Goal: Information Seeking & Learning: Learn about a topic

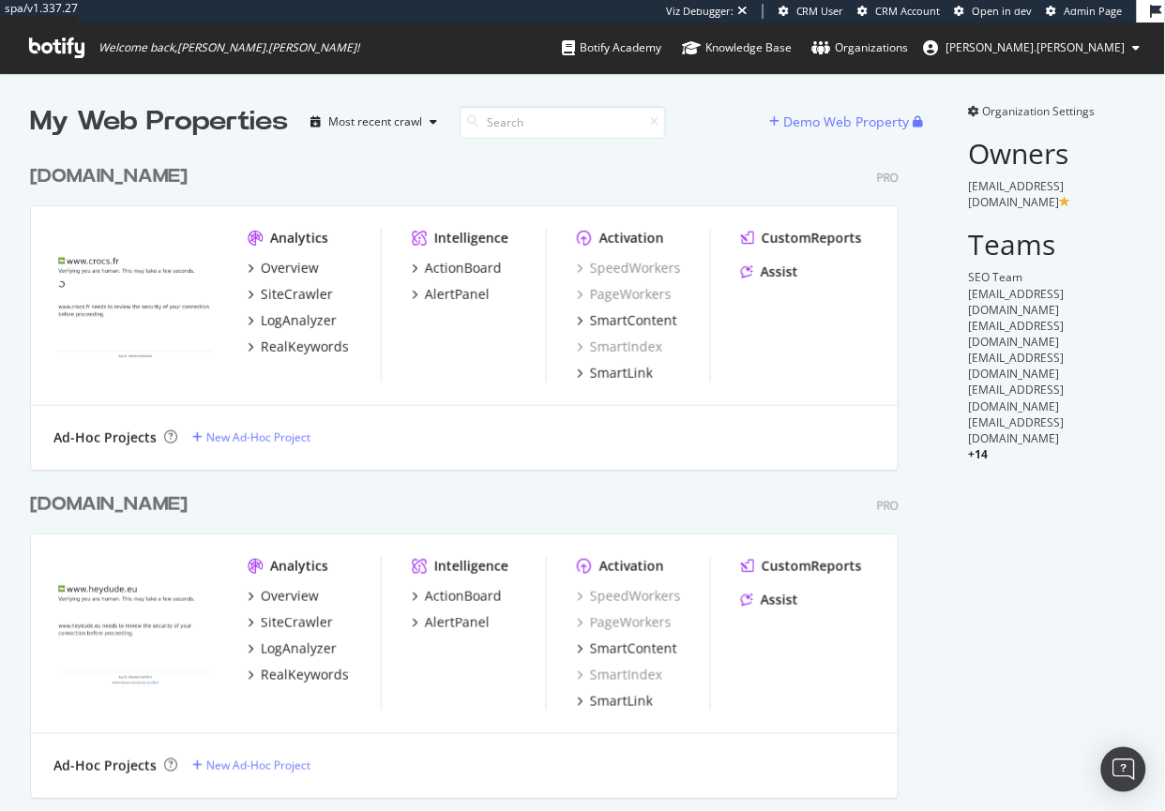
scroll to position [798, 1139]
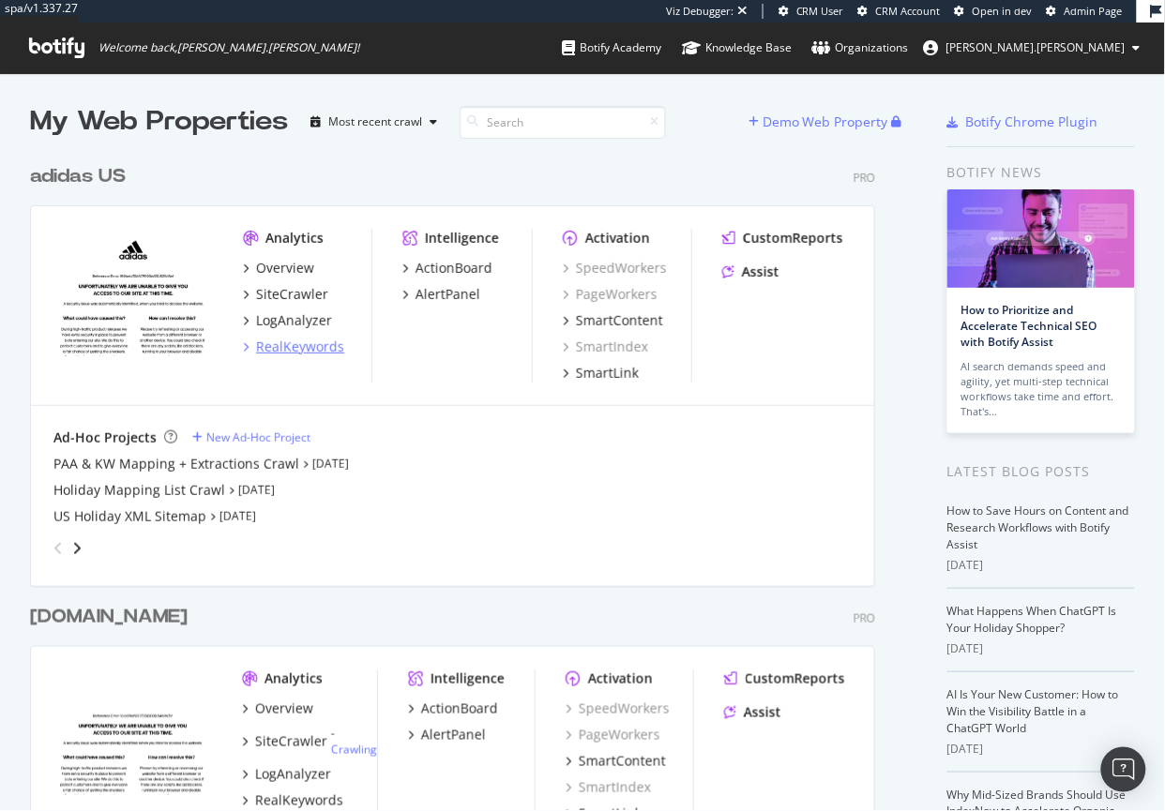
click at [288, 347] on div "RealKeywords" at bounding box center [300, 347] width 88 height 19
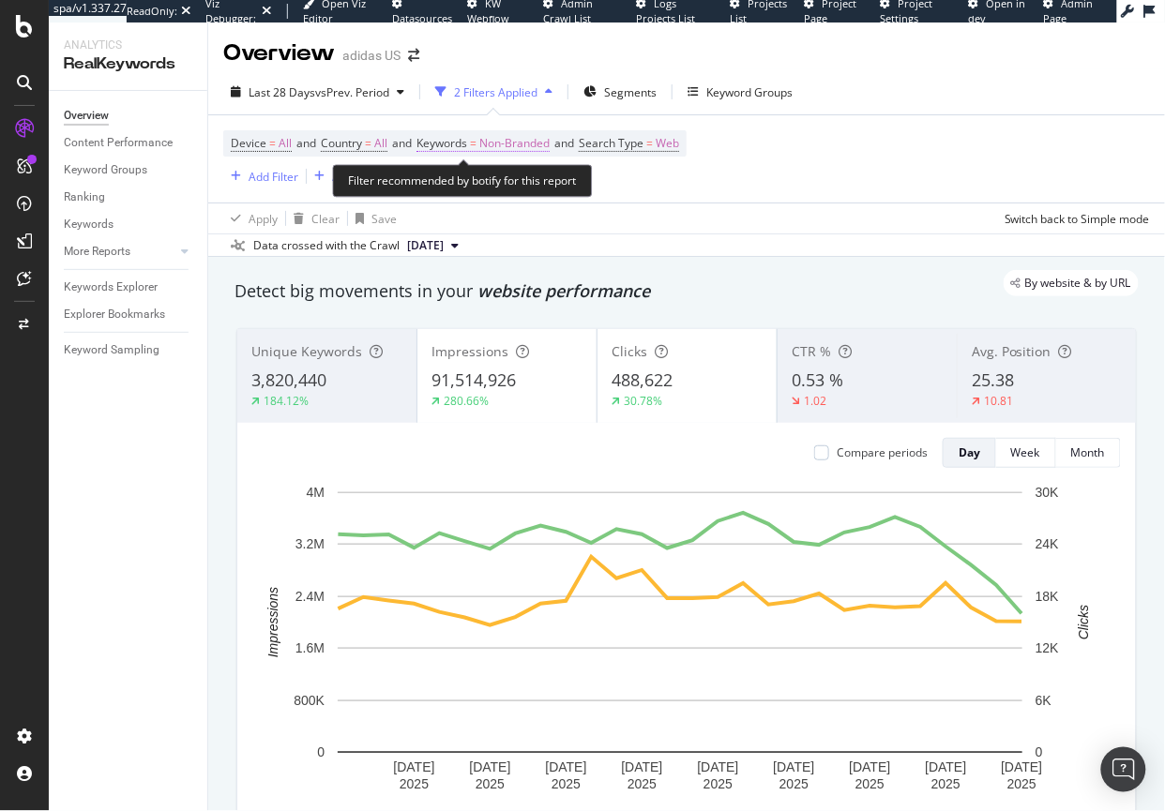
click at [504, 142] on span "Non-Branded" at bounding box center [514, 143] width 70 height 26
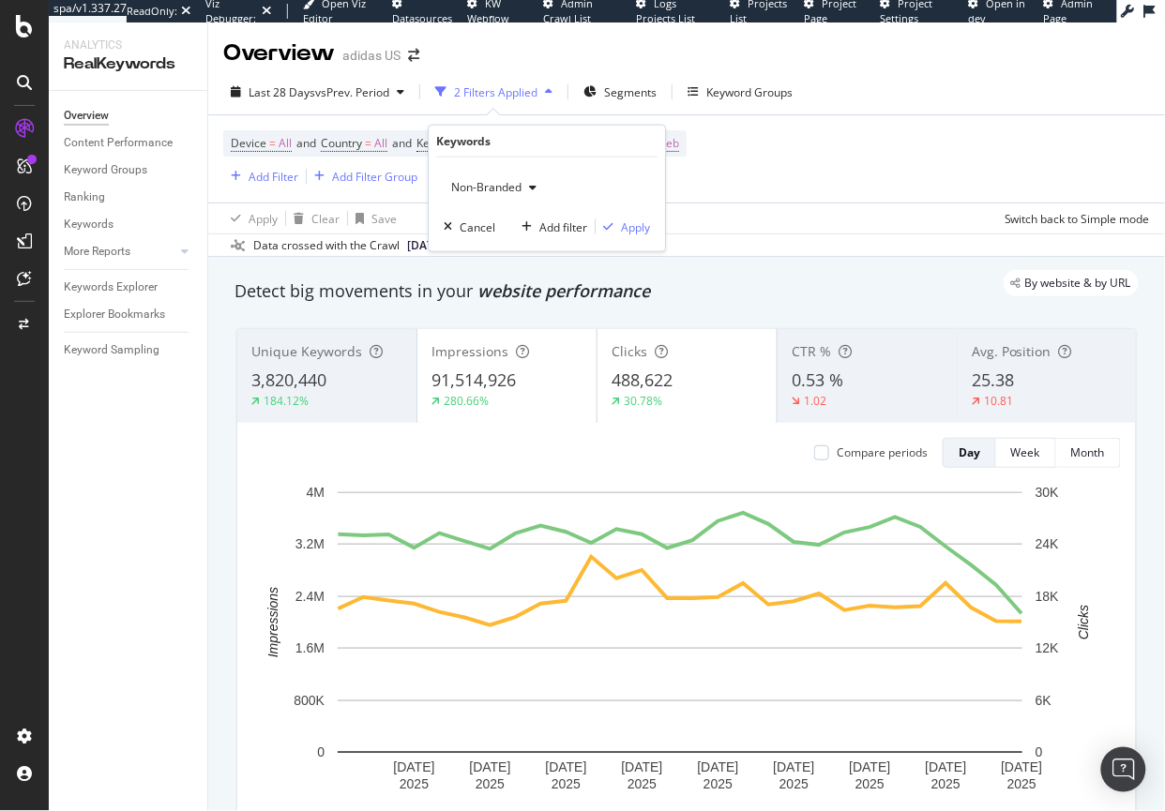
click at [496, 188] on span "Non-Branded" at bounding box center [483, 187] width 78 height 16
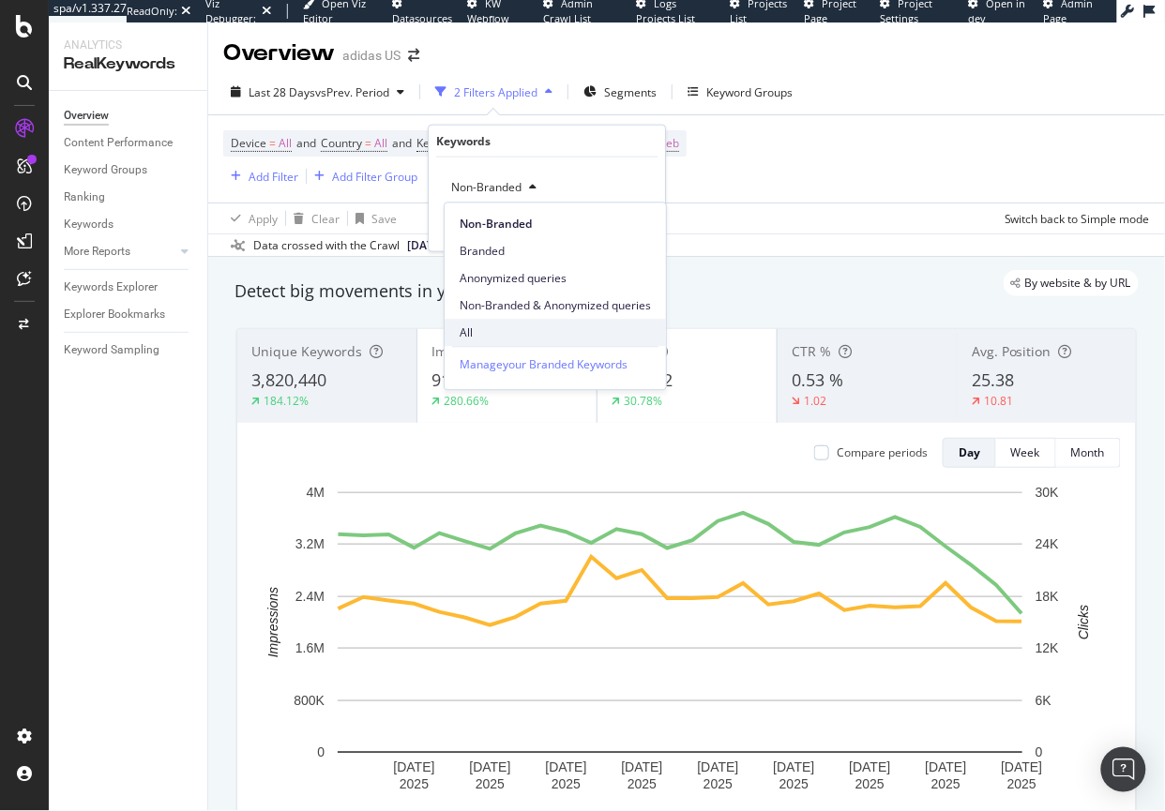
click at [481, 333] on span "All" at bounding box center [554, 332] width 191 height 17
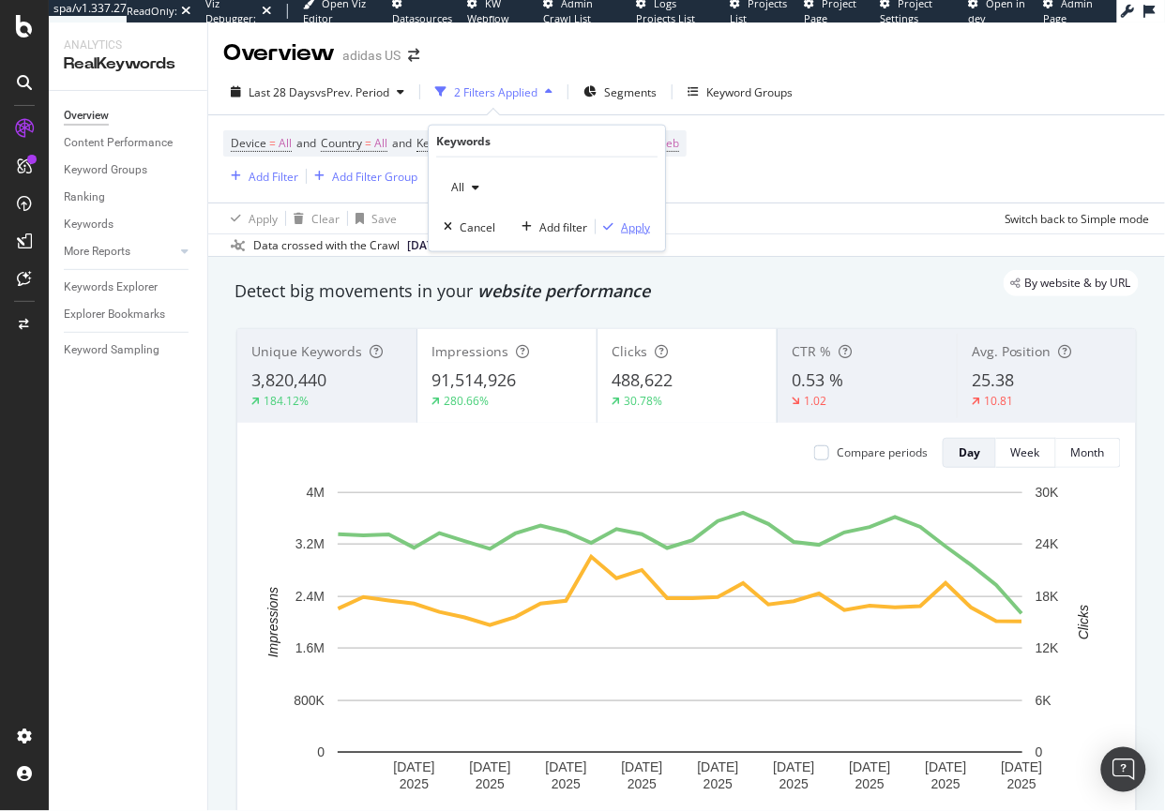
click at [630, 220] on div "Apply" at bounding box center [635, 226] width 29 height 16
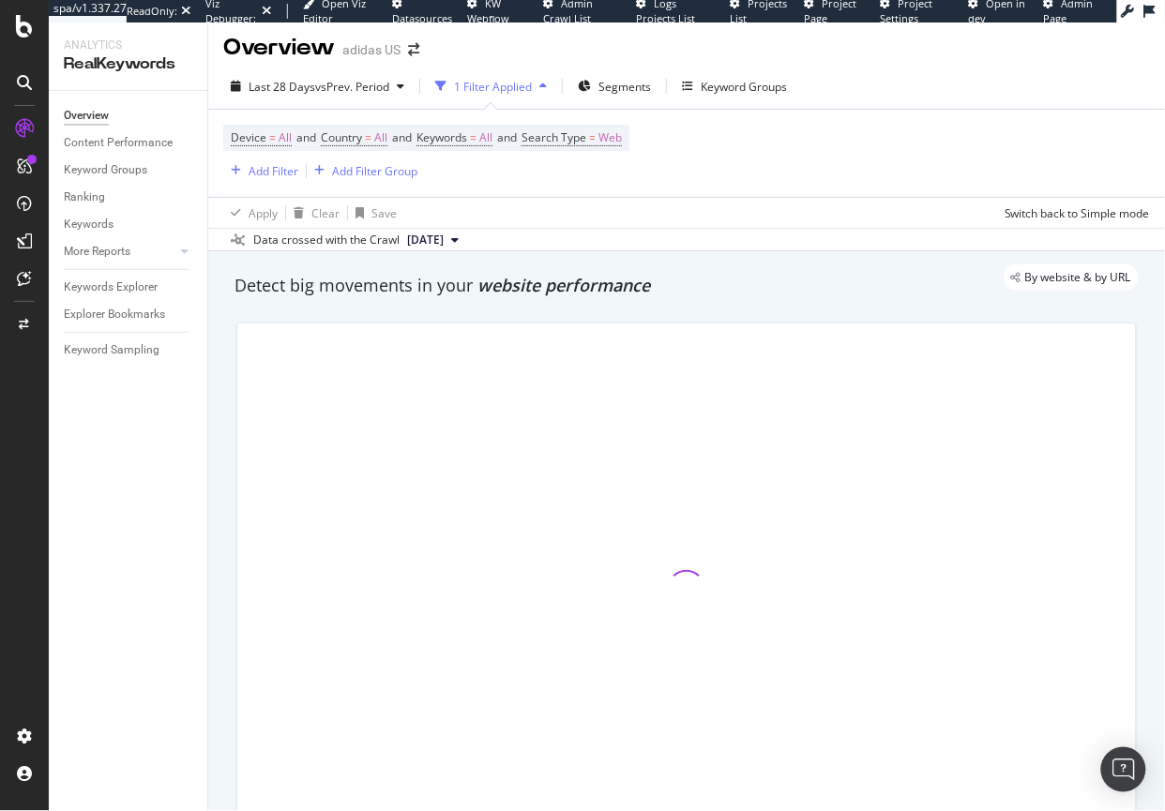
scroll to position [7, 0]
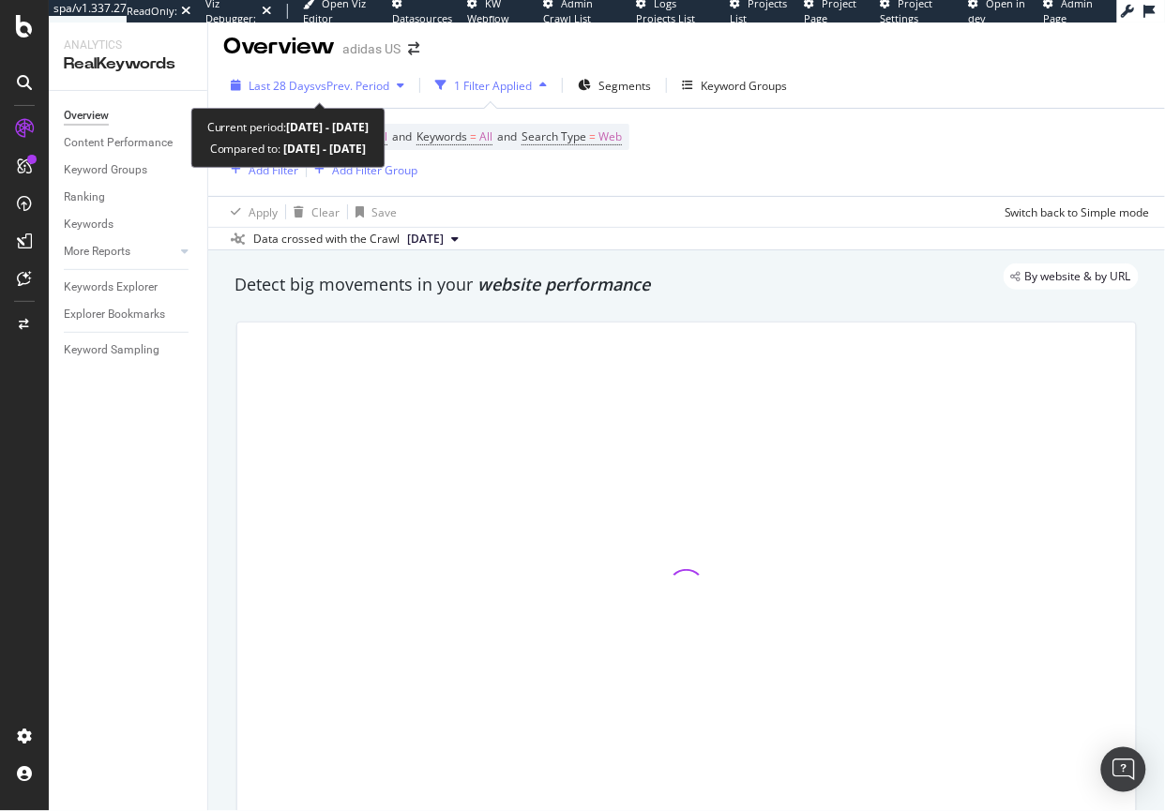
click at [332, 75] on div "Last 28 Days vs Prev. Period" at bounding box center [317, 85] width 188 height 28
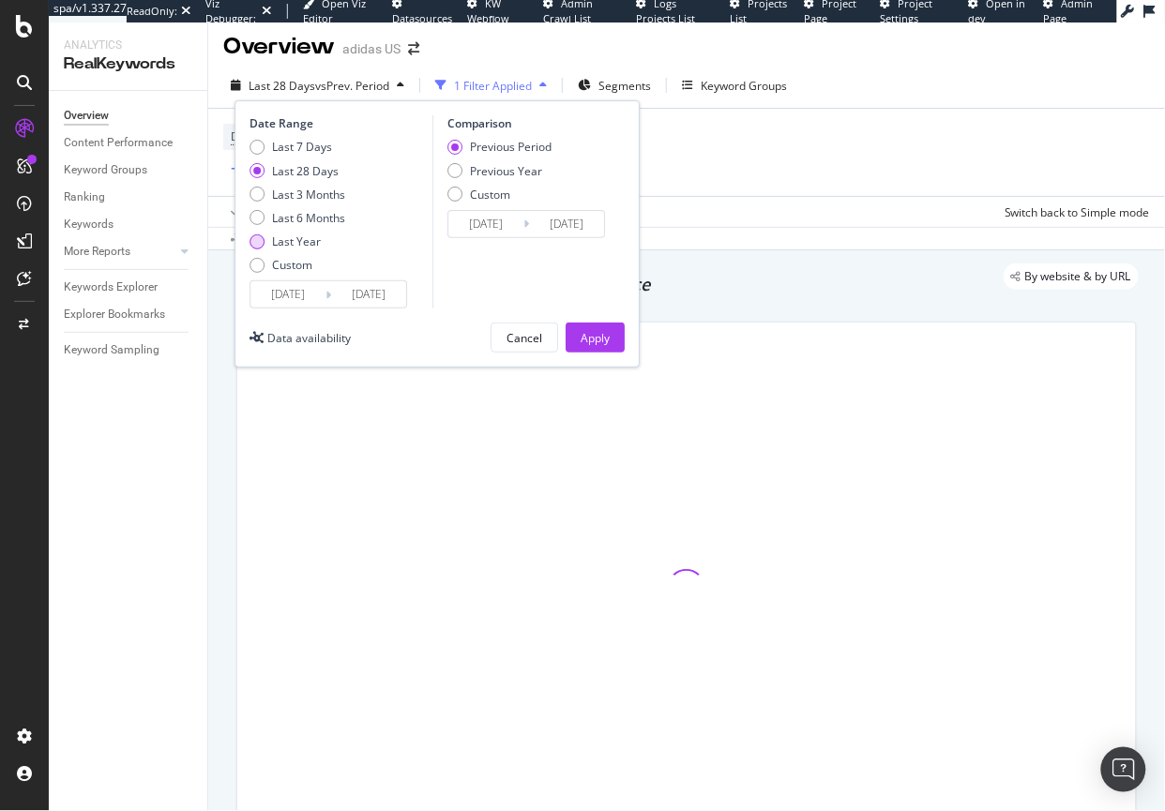
click at [256, 247] on div "Last Year" at bounding box center [256, 241] width 15 height 15
type input "2024/09/13"
type input "2023/09/14"
type input "2024/09/12"
click at [604, 342] on div "Apply" at bounding box center [594, 338] width 29 height 16
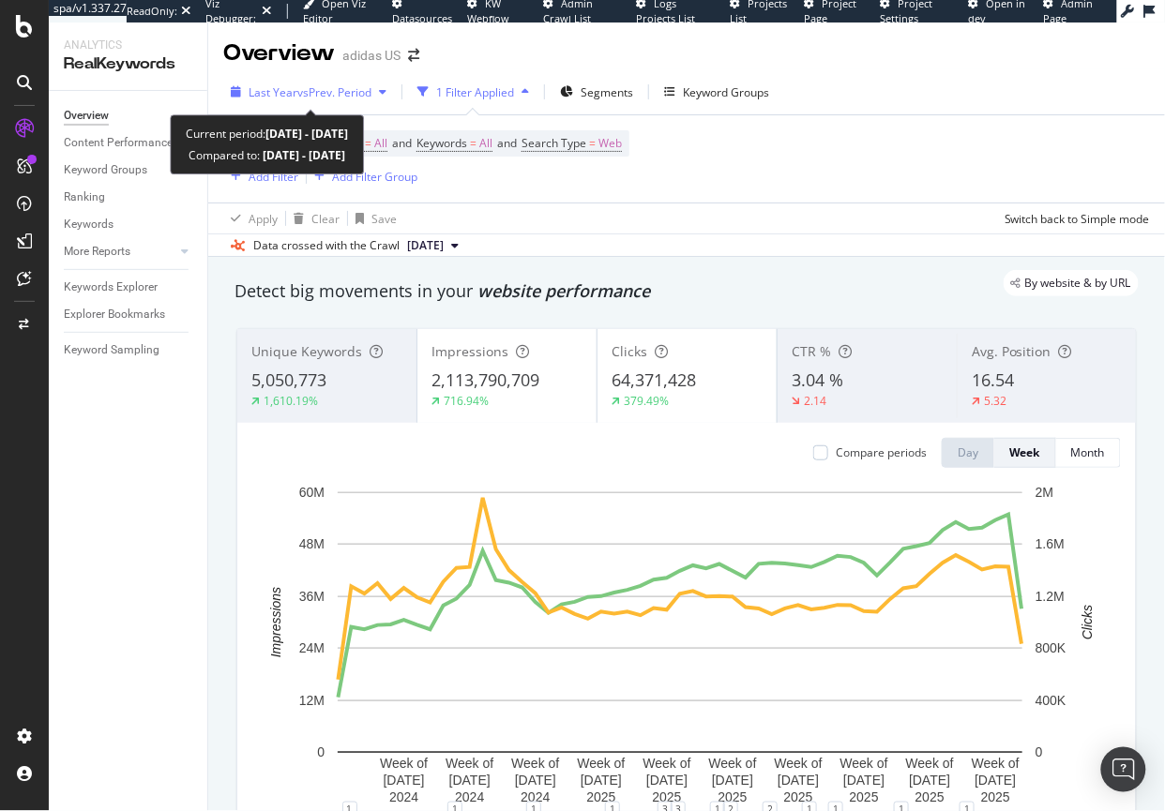
click at [315, 88] on span "vs Prev. Period" at bounding box center [334, 92] width 74 height 16
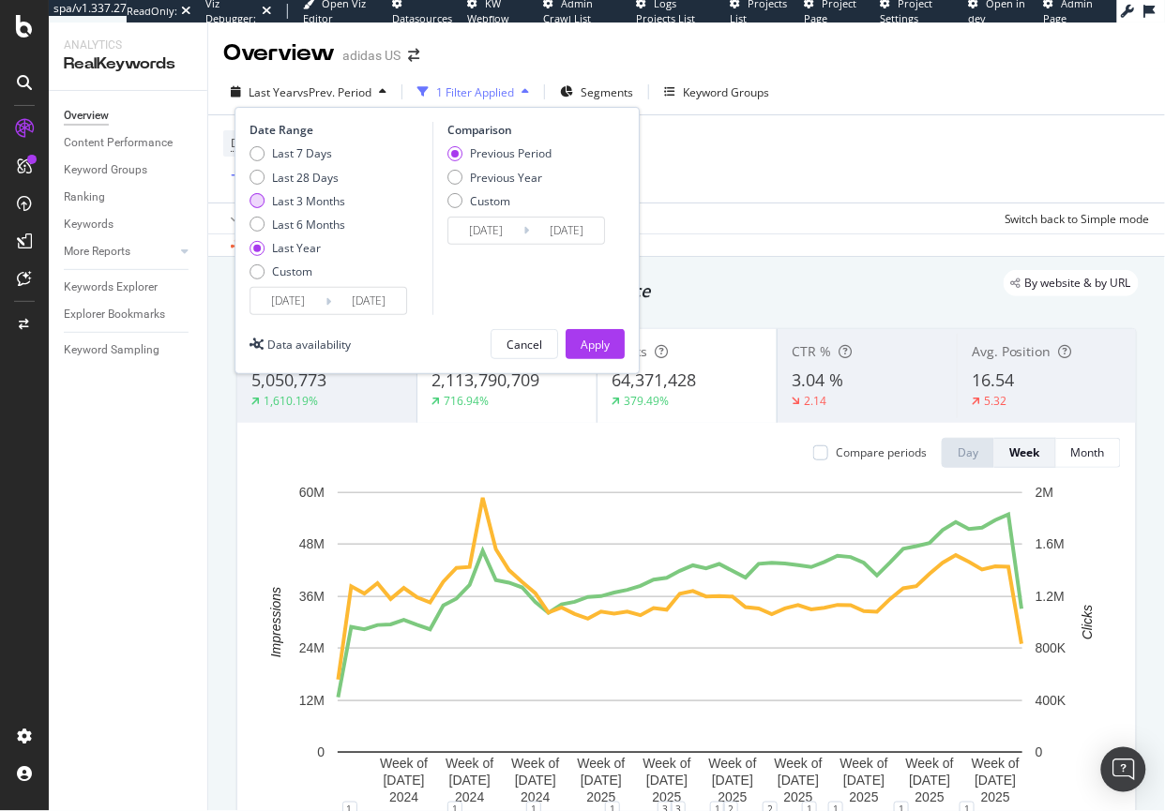
click at [262, 205] on div "Last 3 Months" at bounding box center [256, 200] width 15 height 15
type input "2025/06/13"
type input "2025/03/13"
type input "2025/06/12"
click at [461, 179] on div "Previous Year" at bounding box center [499, 178] width 104 height 16
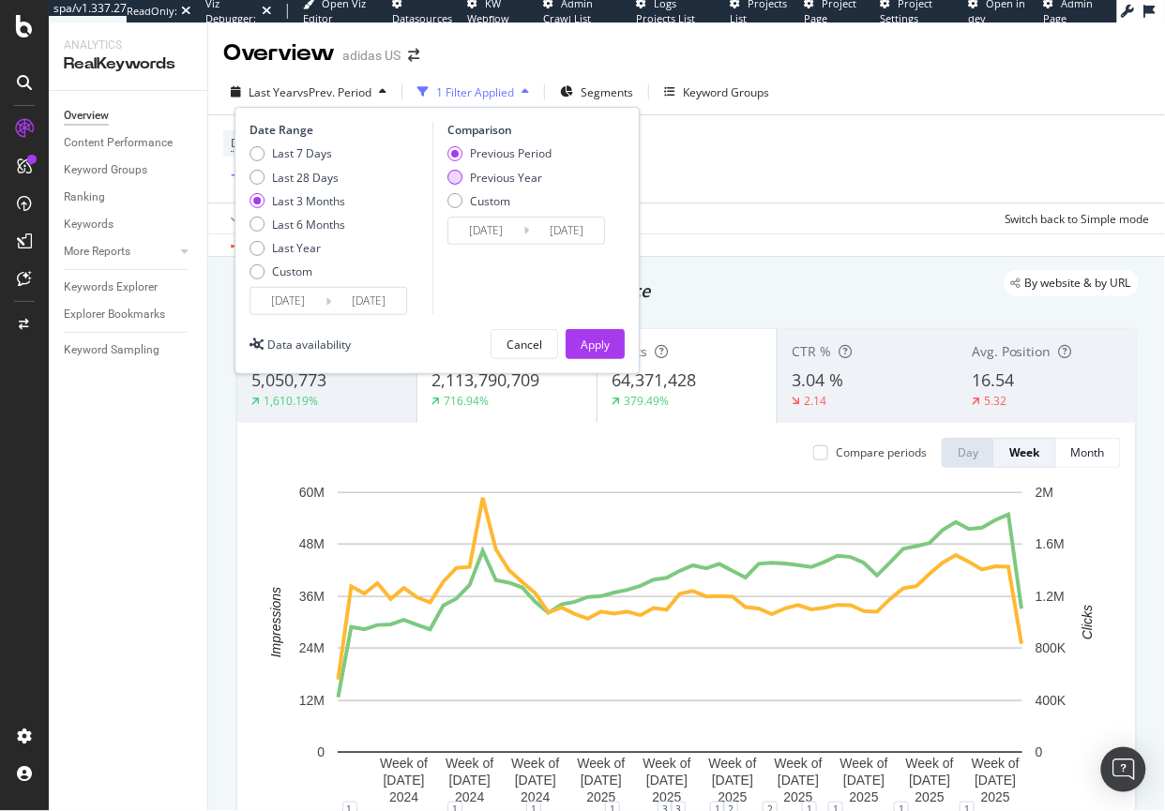
type input "2024/06/14"
type input "2024/09/13"
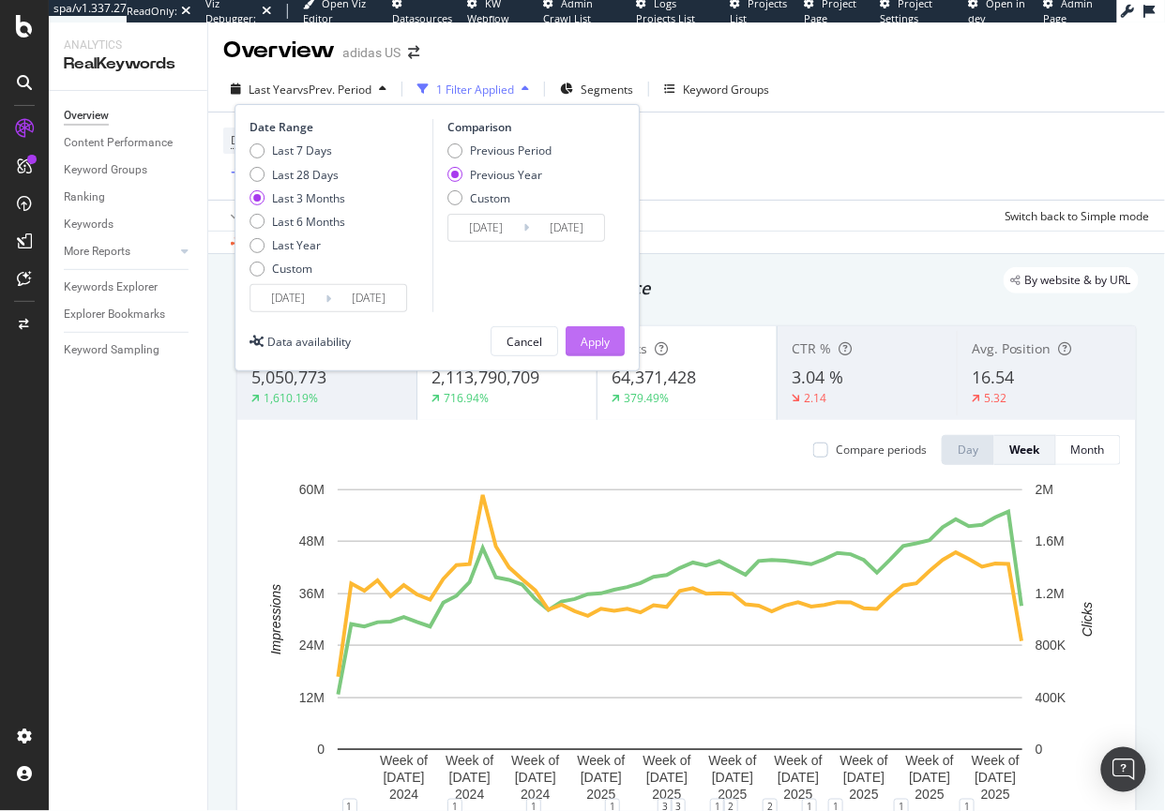
scroll to position [3, 0]
click at [600, 335] on div "Apply" at bounding box center [594, 342] width 29 height 16
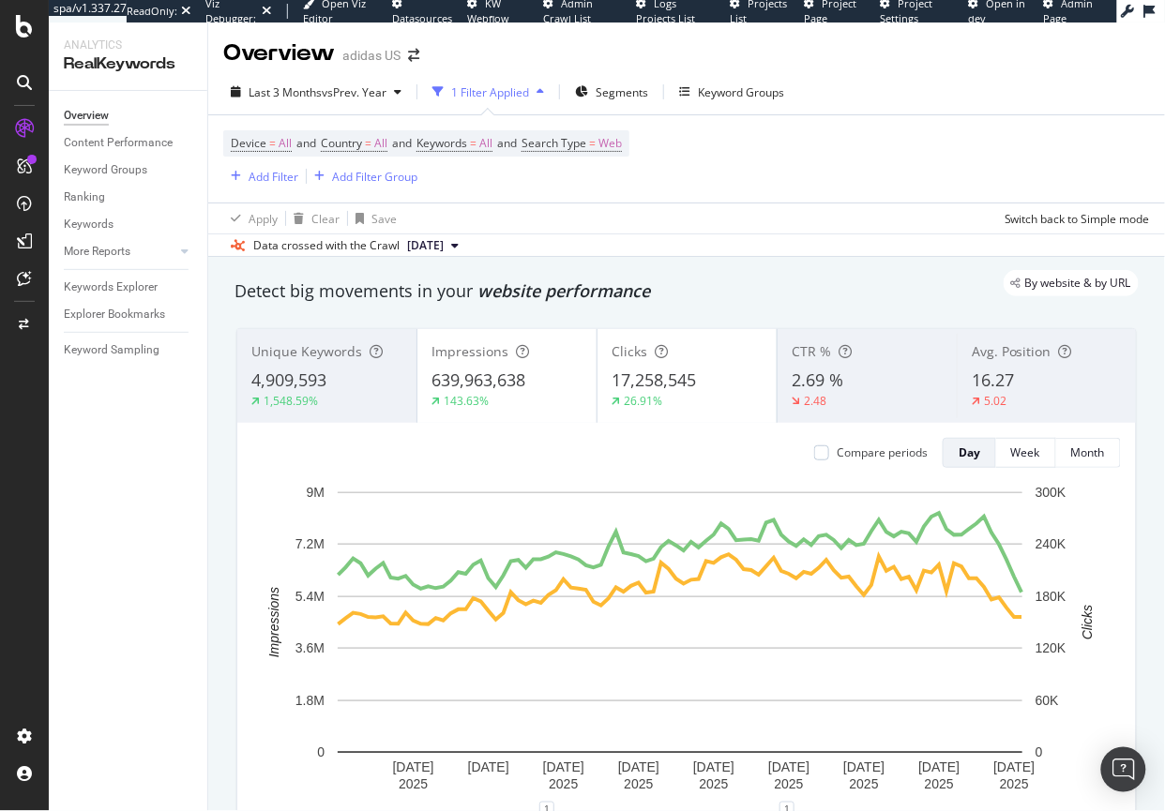
click at [818, 366] on div "CTR % 2.69 % 2.48" at bounding box center [866, 376] width 179 height 84
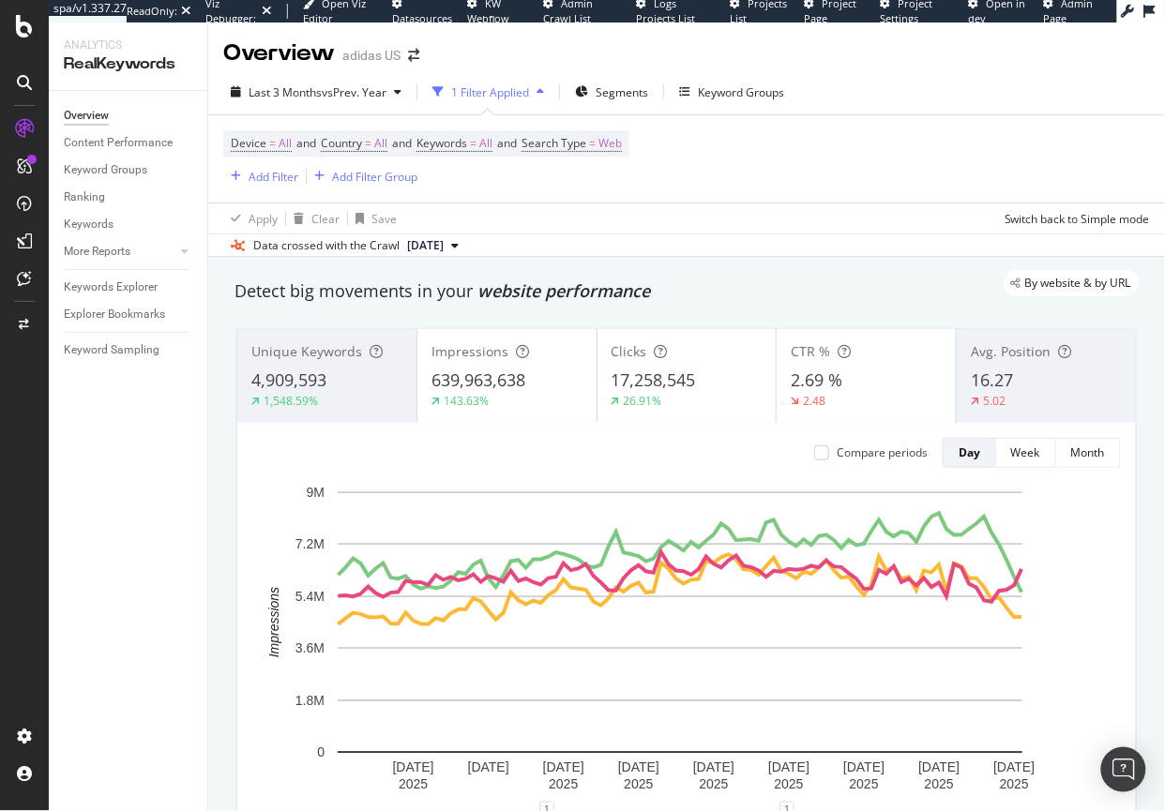
click at [1094, 410] on div "Avg. Position 16.27 5.02" at bounding box center [1045, 376] width 179 height 84
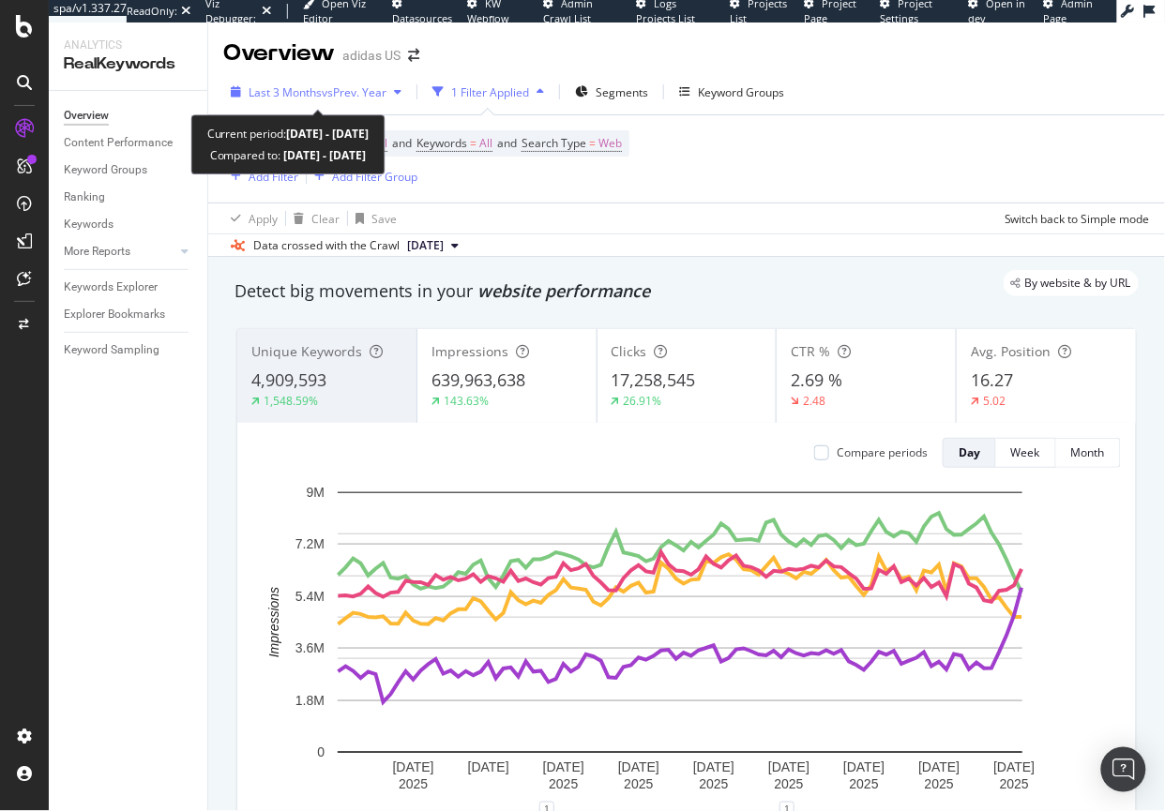
click at [291, 93] on span "Last 3 Months" at bounding box center [284, 92] width 73 height 16
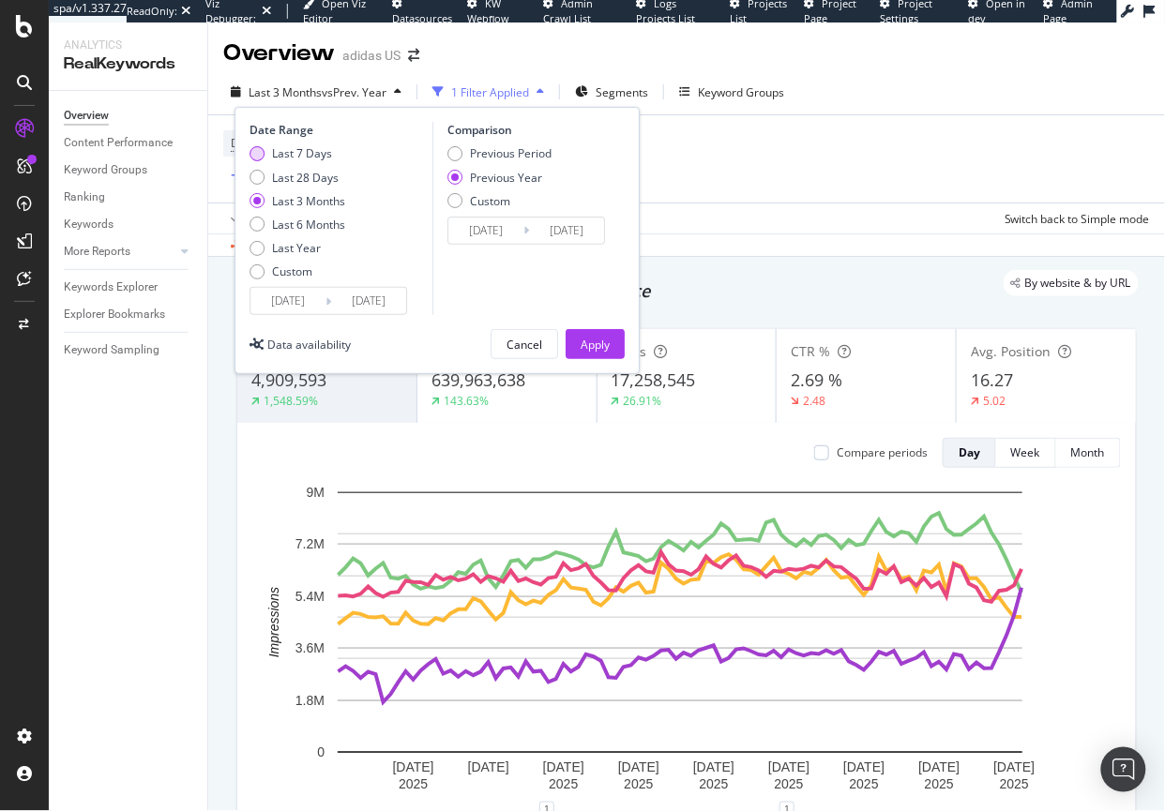
click at [255, 154] on div "Last 7 Days" at bounding box center [256, 153] width 15 height 15
type input "2025/09/06"
click at [450, 146] on div "Previous Period" at bounding box center [454, 153] width 15 height 15
type input "2025/08/30"
type input "2025/09/05"
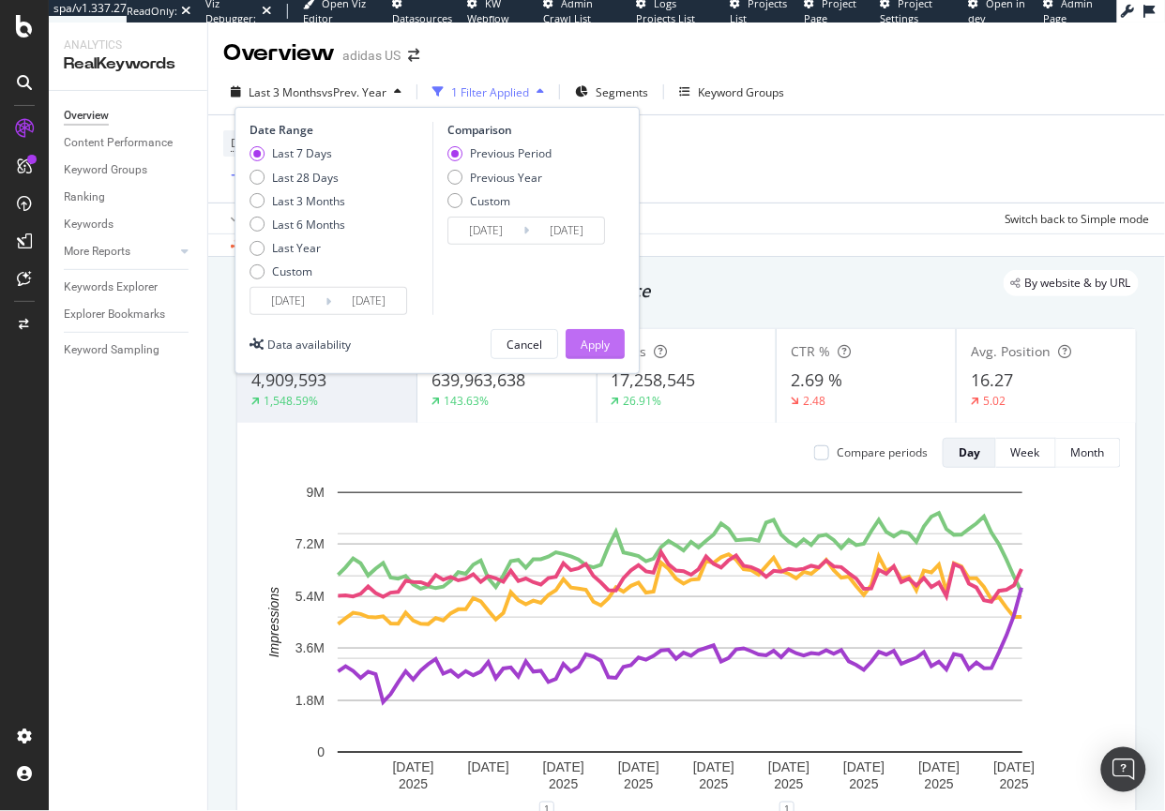
click at [576, 350] on button "Apply" at bounding box center [594, 344] width 59 height 30
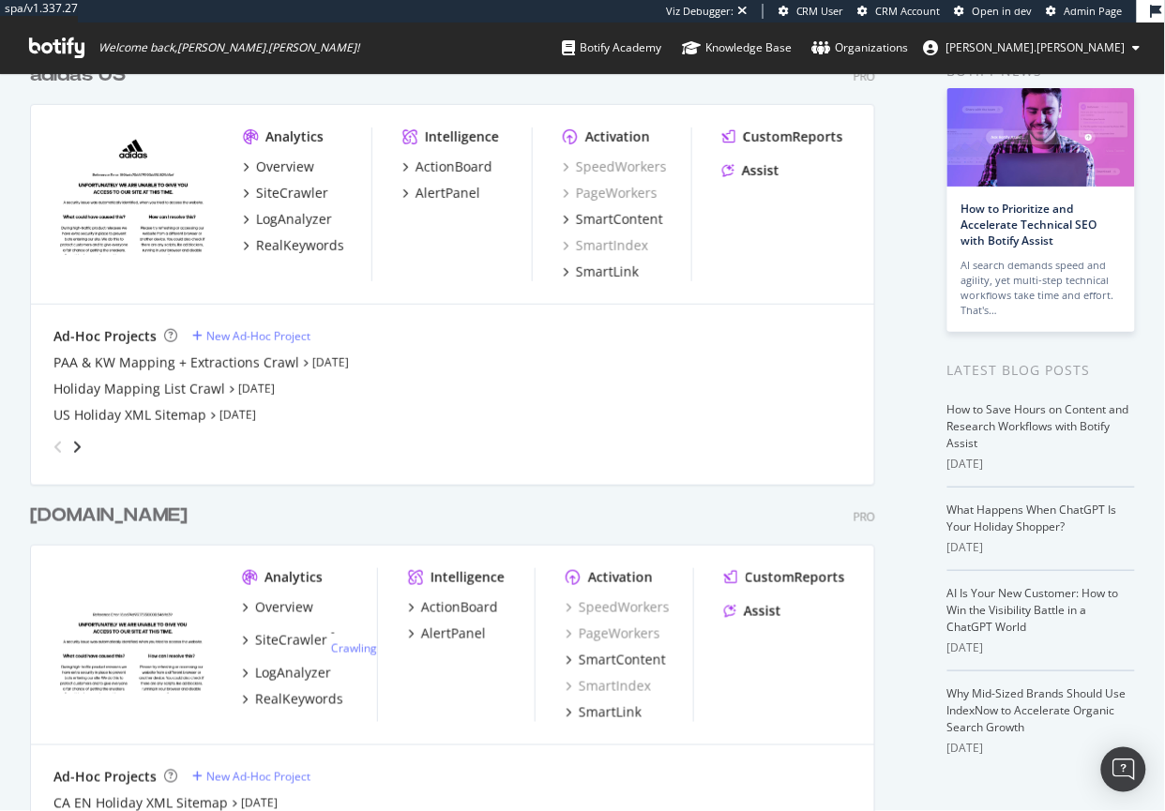
scroll to position [103, 0]
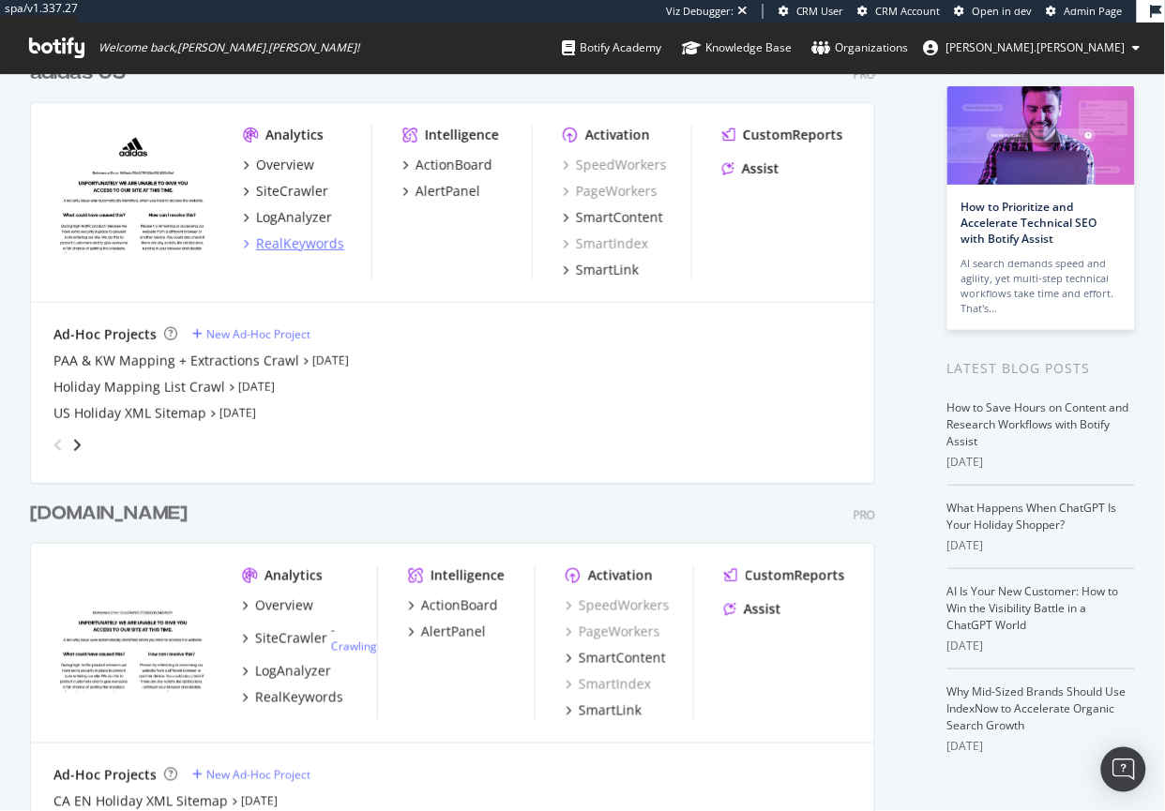
click at [316, 237] on div "RealKeywords" at bounding box center [300, 243] width 88 height 19
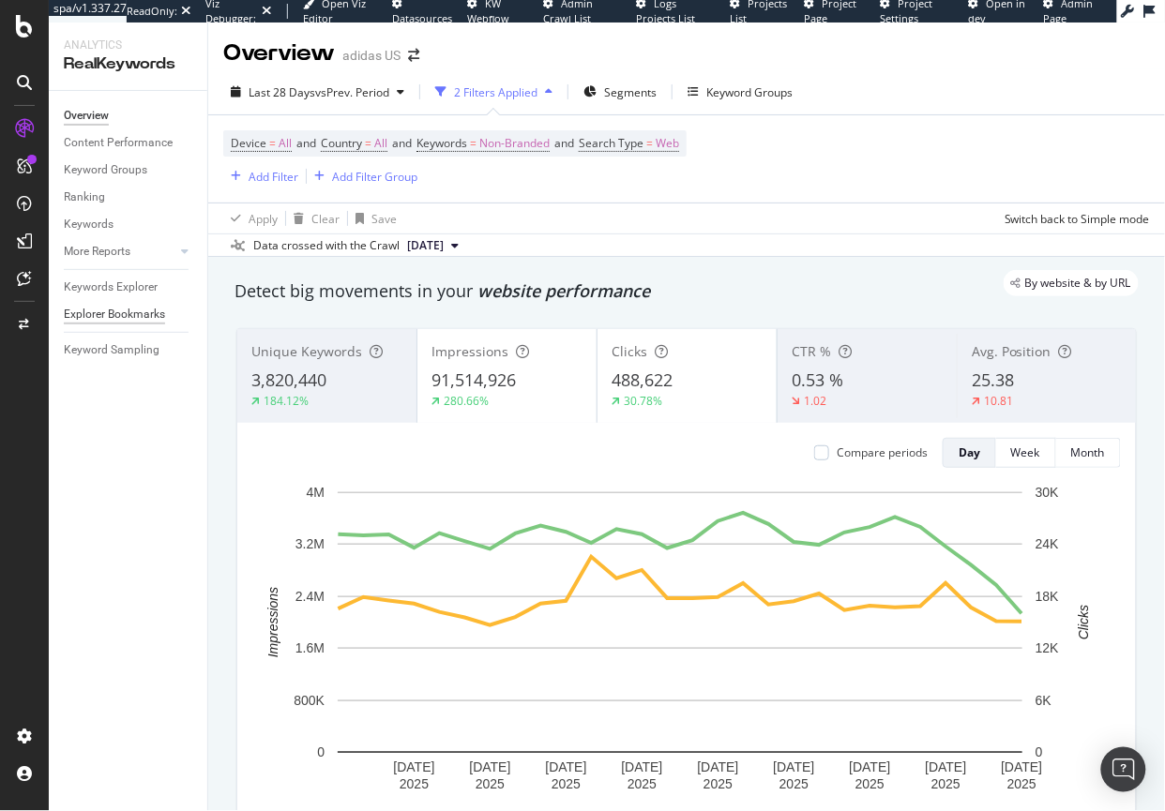
click at [117, 318] on div "Explorer Bookmarks" at bounding box center [114, 315] width 101 height 20
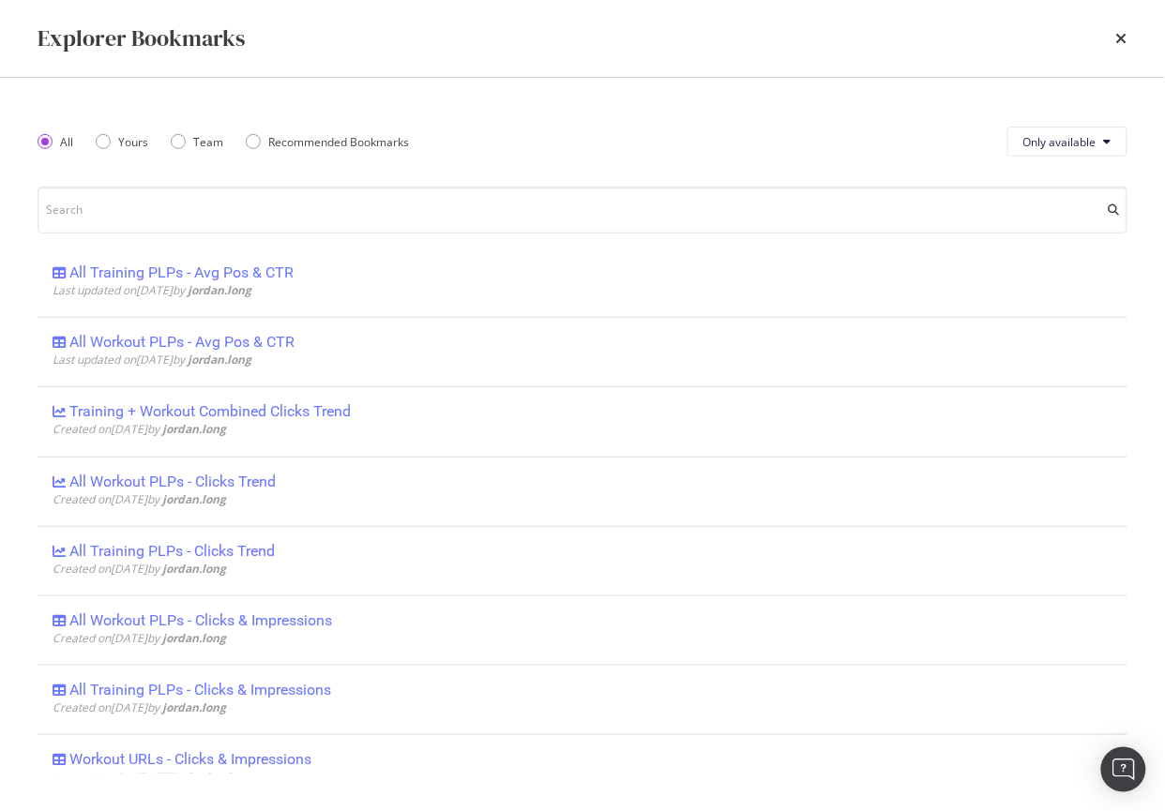
scroll to position [1903, 0]
click at [1120, 37] on icon "times" at bounding box center [1121, 38] width 11 height 15
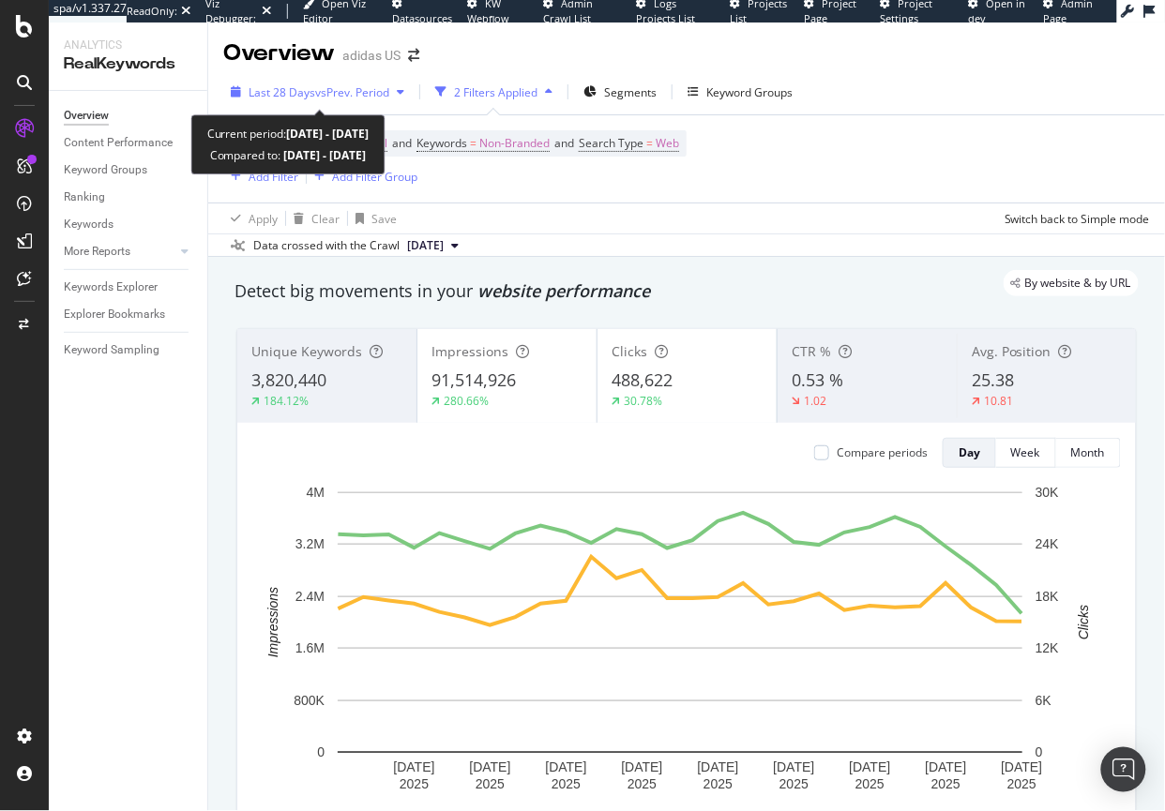
click at [381, 88] on span "vs Prev. Period" at bounding box center [352, 92] width 74 height 16
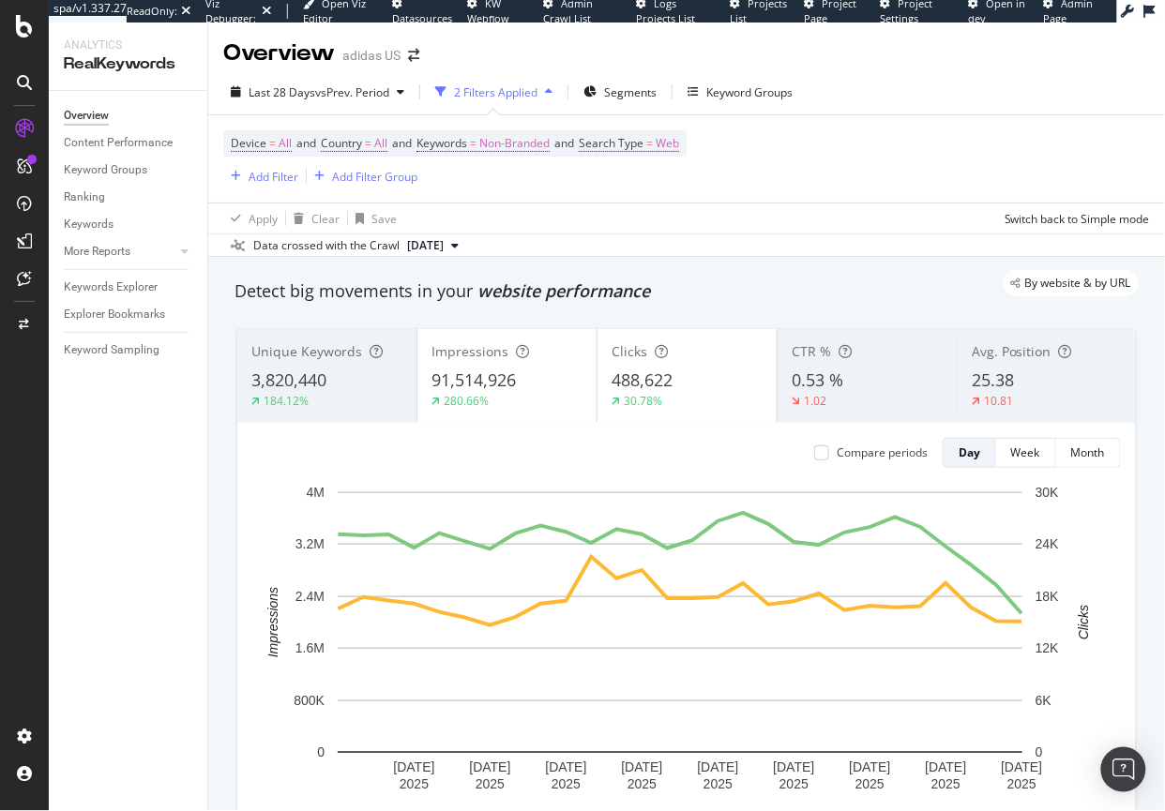
click at [510, 6] on link "KW Webflow" at bounding box center [498, 10] width 62 height 29
click at [735, 95] on div "Keyword Groups" at bounding box center [749, 92] width 86 height 16
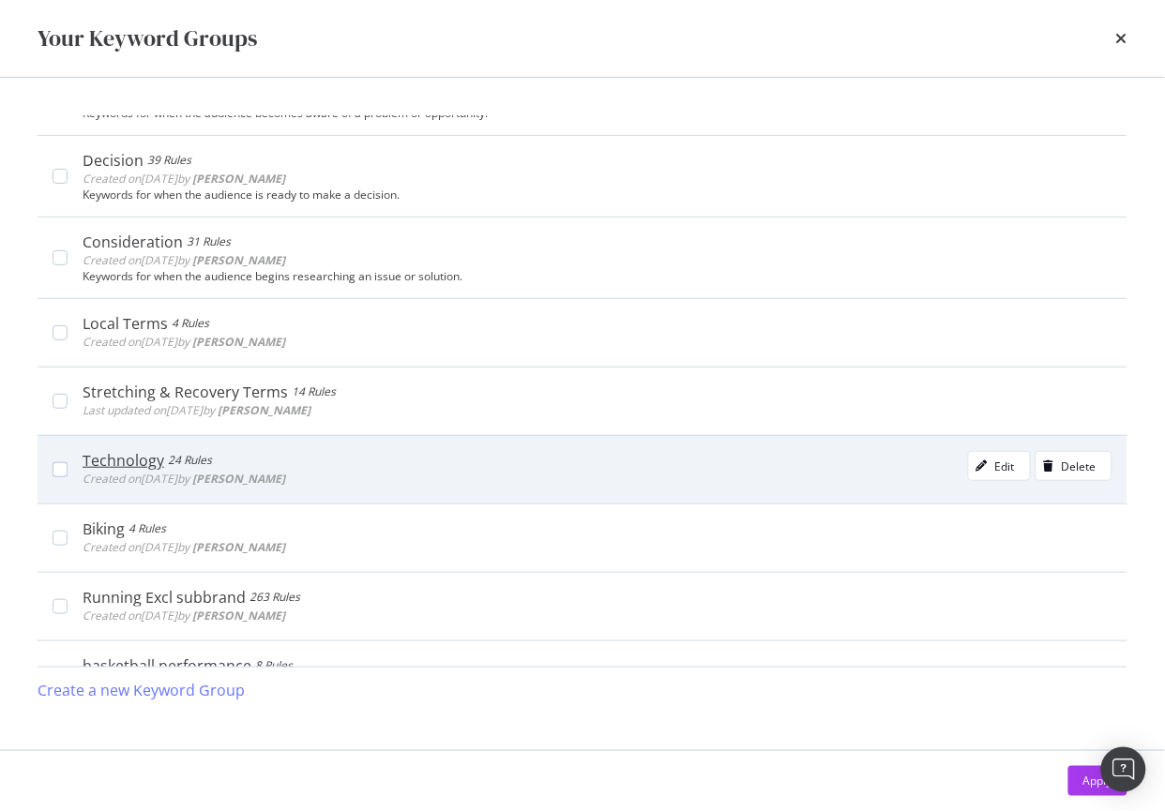
scroll to position [1833, 0]
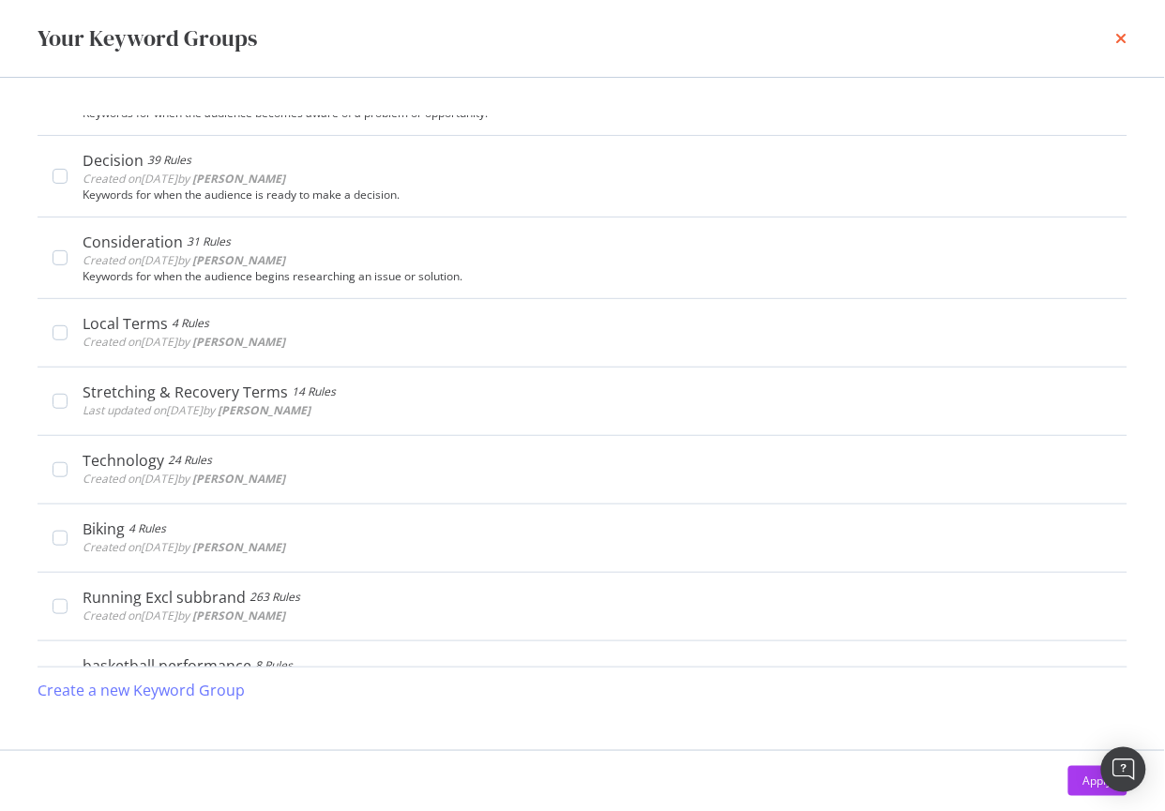
click at [1126, 36] on icon "times" at bounding box center [1121, 38] width 11 height 15
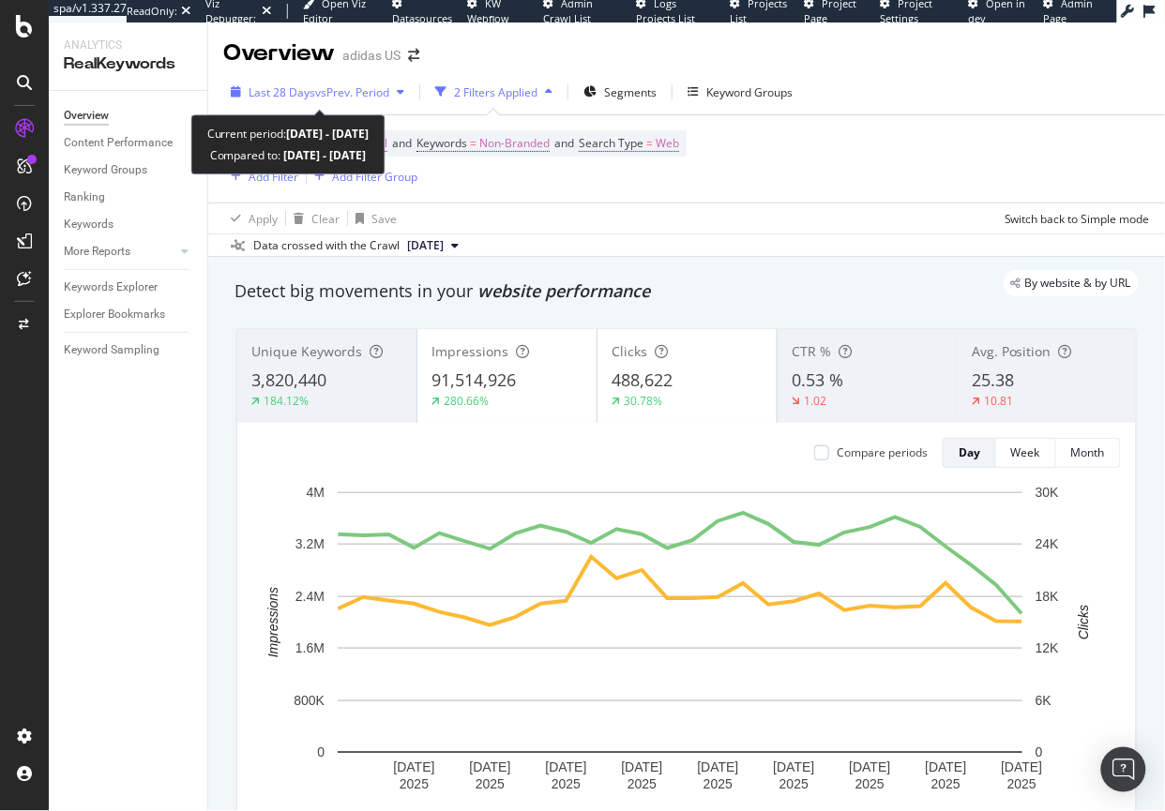
click at [371, 93] on span "vs Prev. Period" at bounding box center [352, 92] width 74 height 16
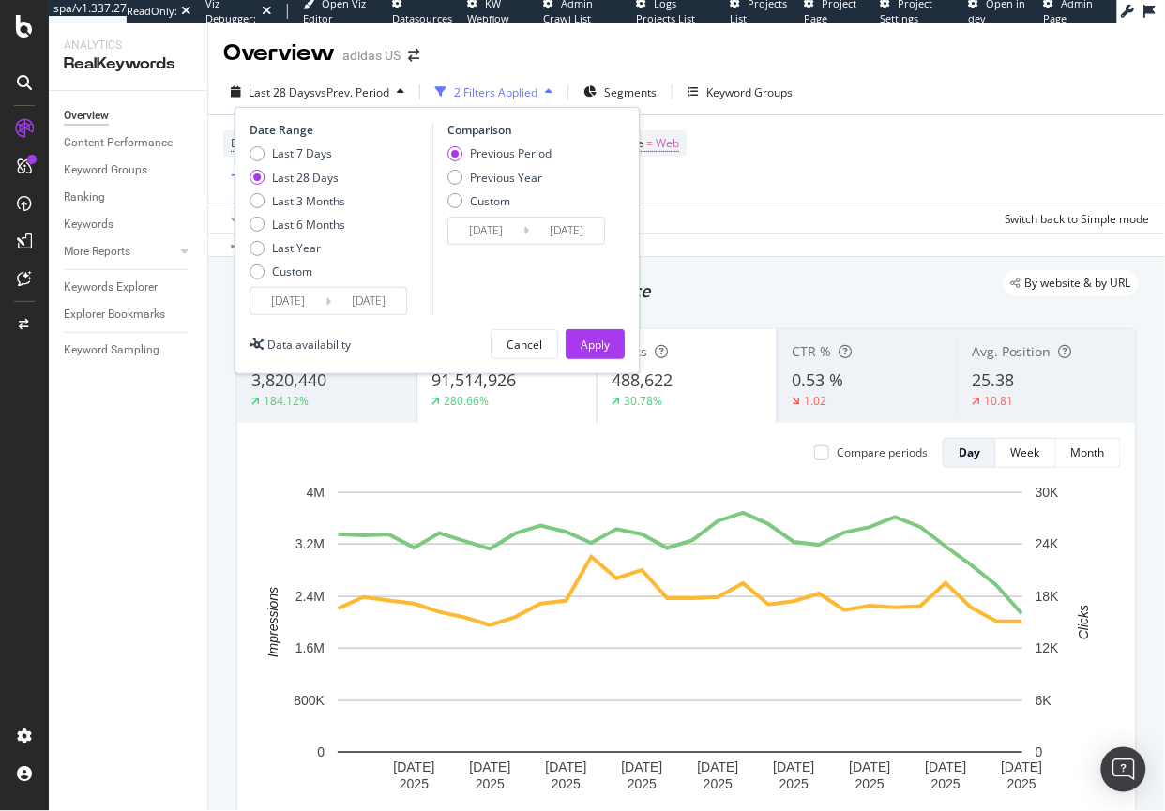
click at [279, 300] on input "2025/08/16" at bounding box center [287, 301] width 75 height 26
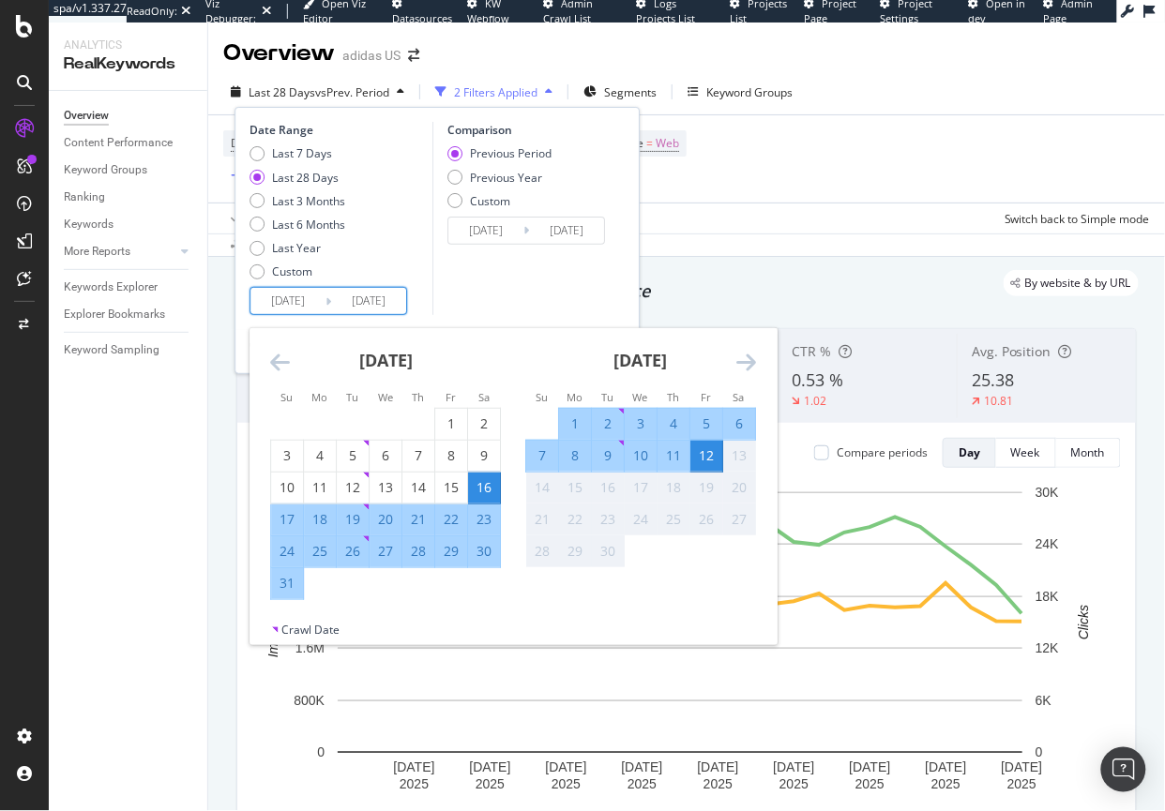
click at [276, 367] on icon "Move backward to switch to the previous month." at bounding box center [280, 362] width 20 height 23
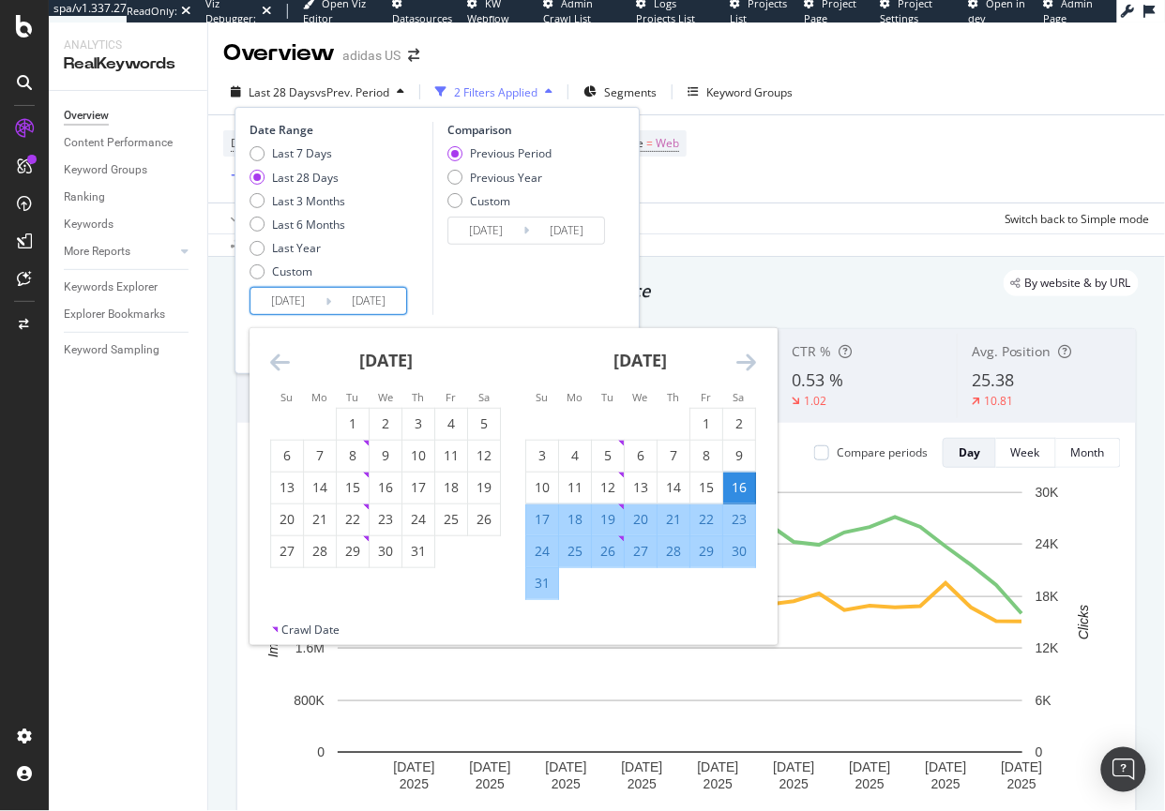
click at [276, 367] on icon "Move backward to switch to the previous month." at bounding box center [280, 362] width 20 height 23
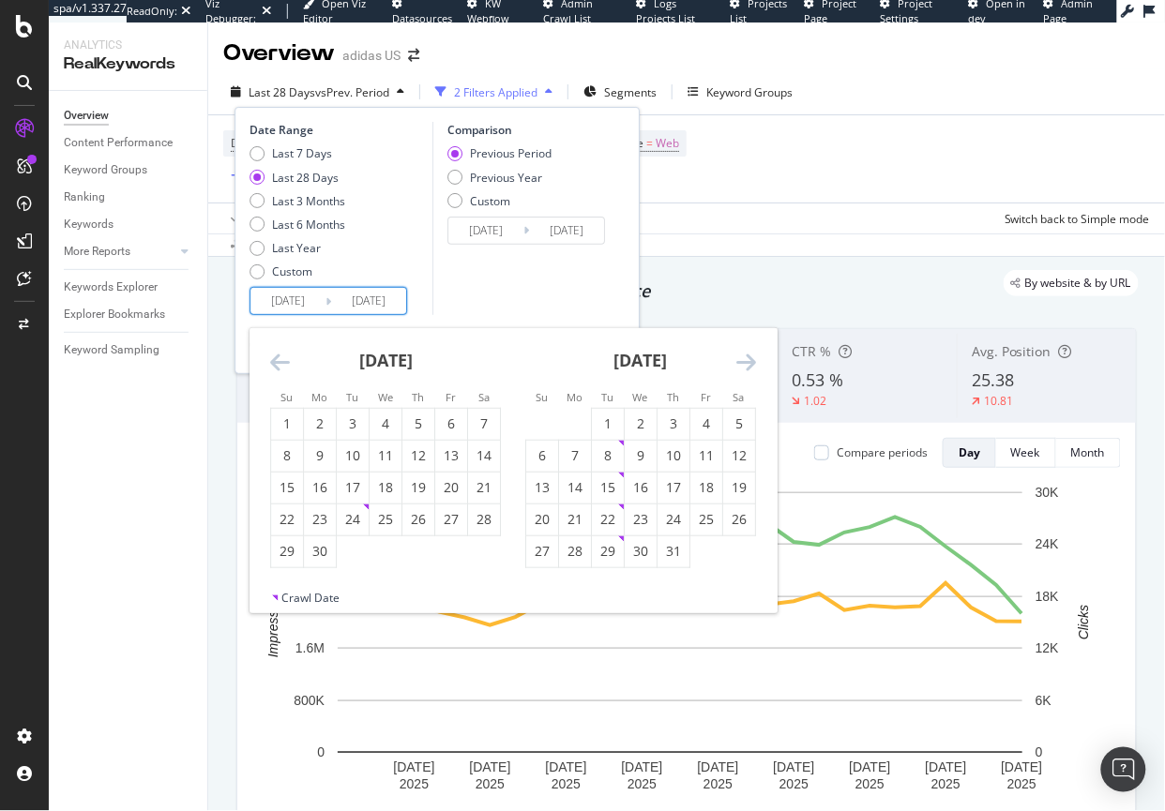
click at [276, 367] on icon "Move backward to switch to the previous month." at bounding box center [280, 362] width 20 height 23
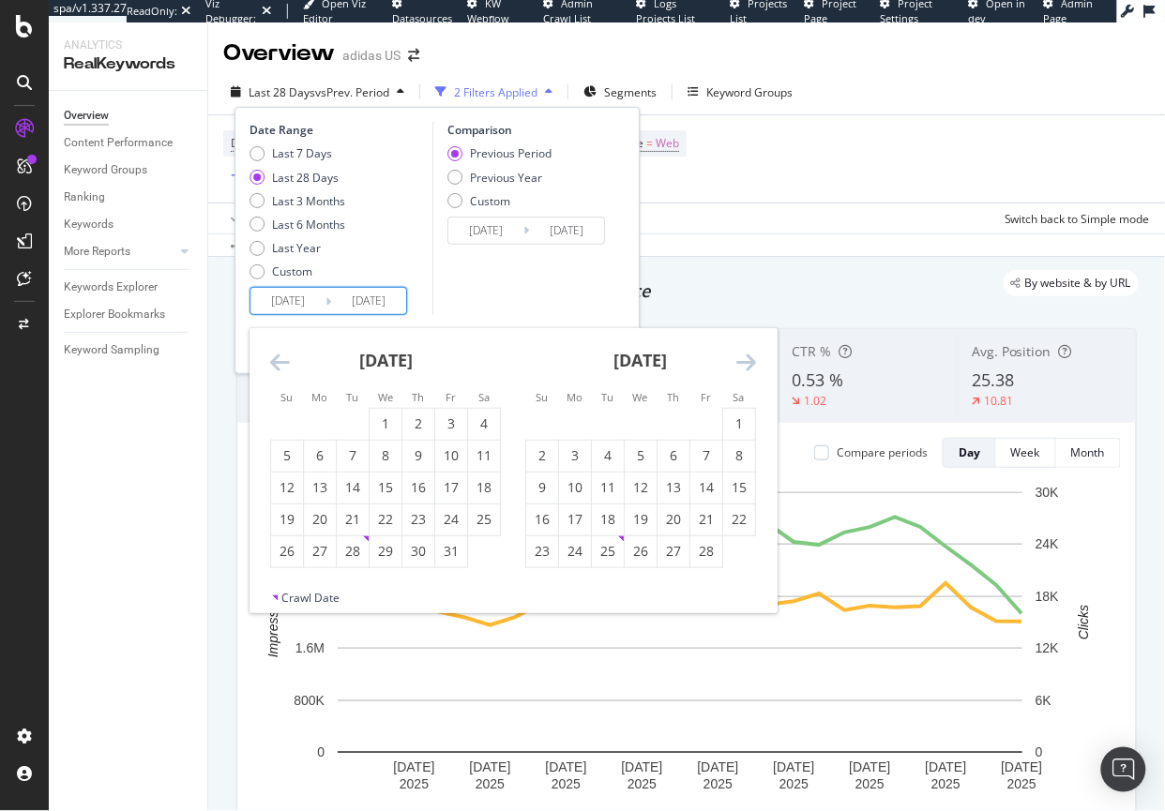
click at [276, 367] on icon "Move backward to switch to the previous month." at bounding box center [280, 362] width 20 height 23
click at [279, 365] on icon "Move backward to switch to the previous month." at bounding box center [280, 362] width 20 height 23
click at [352, 420] on div "1" at bounding box center [353, 423] width 32 height 19
type input "[DATE]"
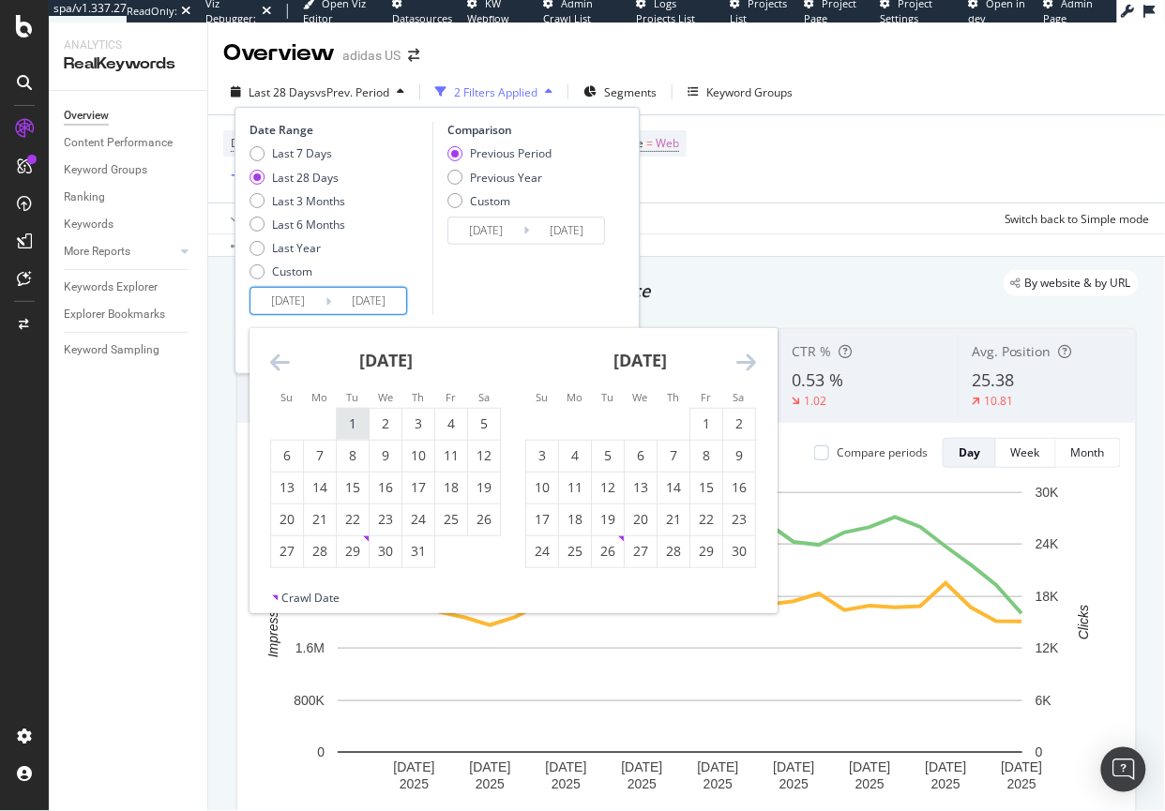
type input "[DATE]"
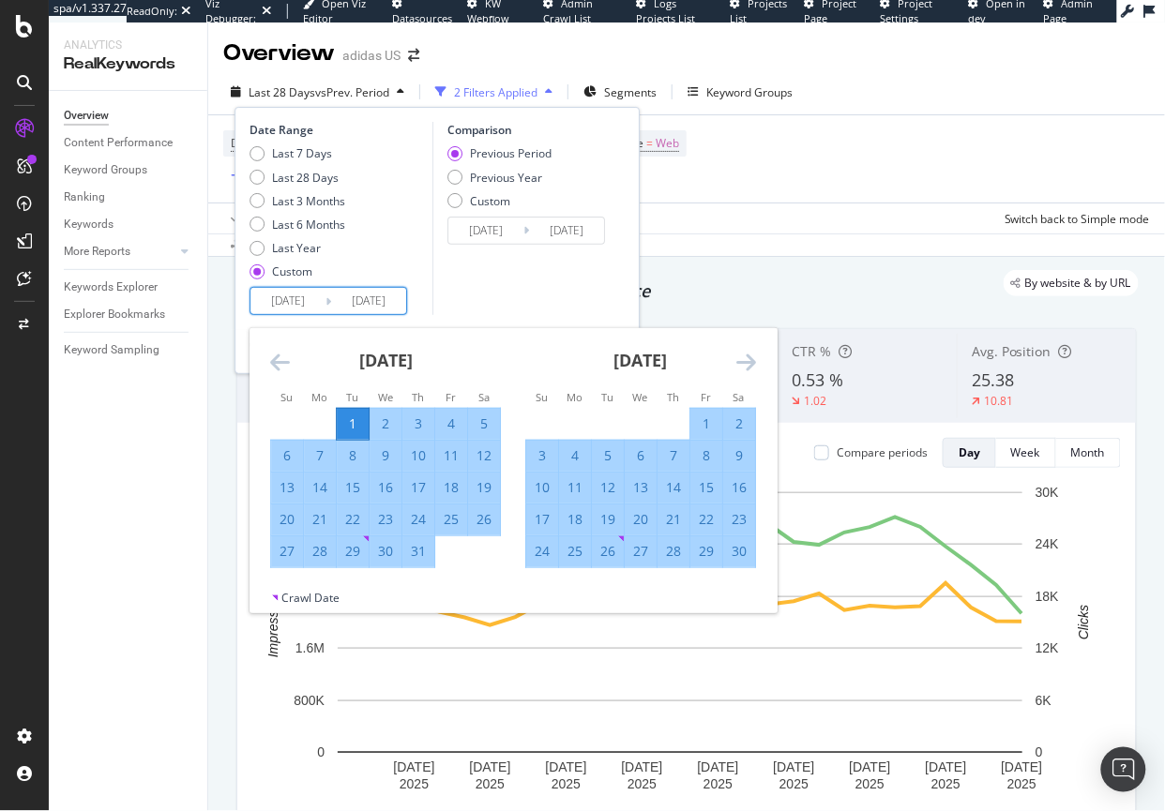
click at [755, 354] on icon "Move forward to switch to the next month." at bounding box center [746, 362] width 20 height 23
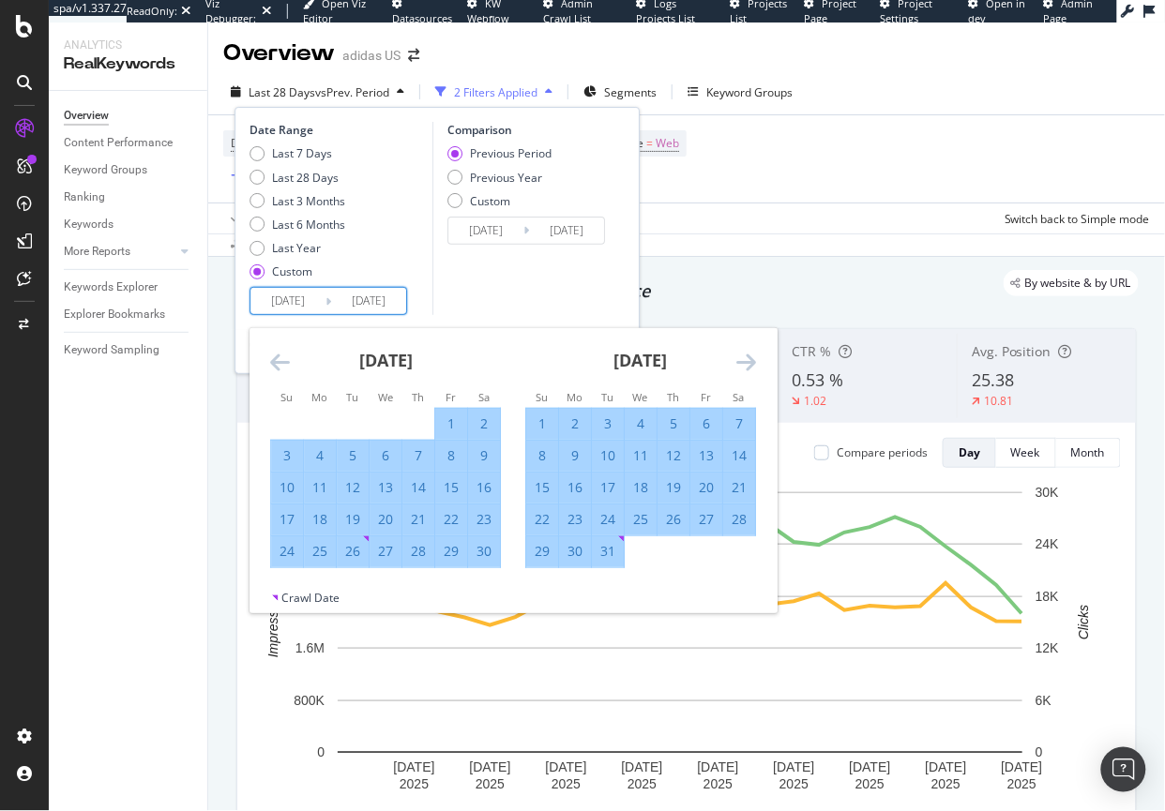
click at [608, 562] on div "31" at bounding box center [608, 551] width 32 height 31
type input "[DATE]"
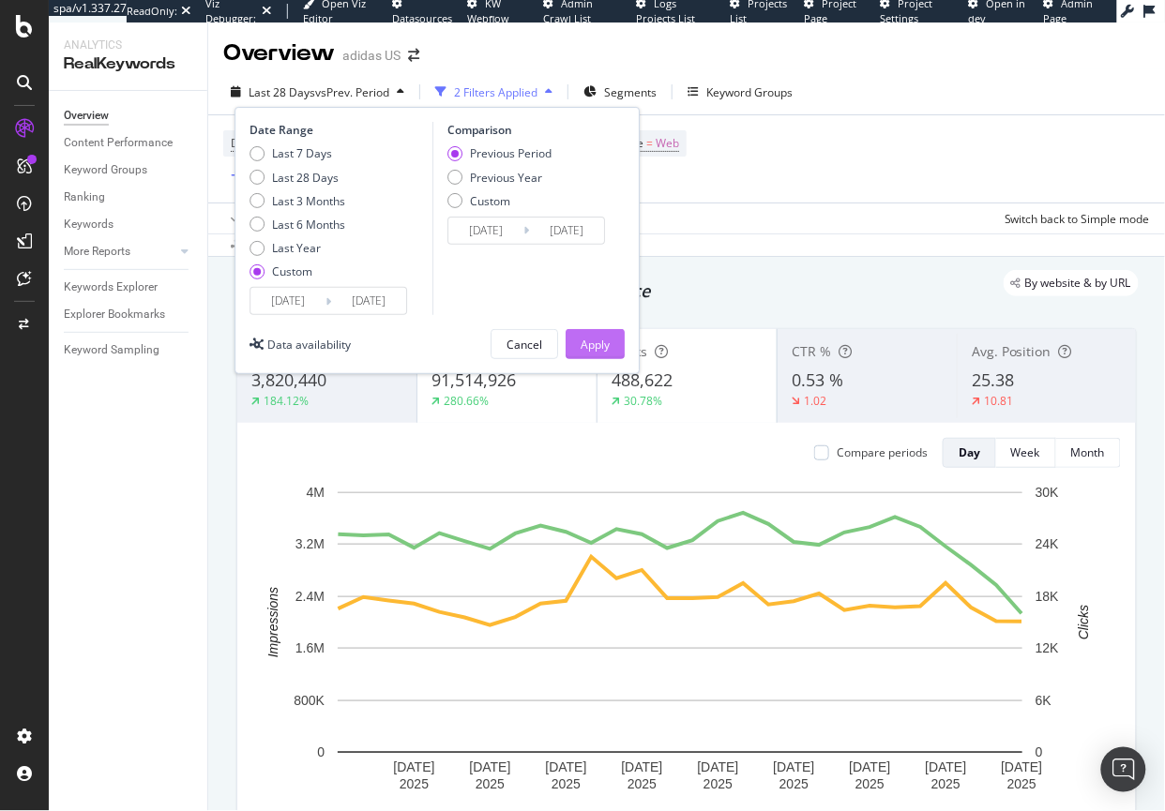
click at [606, 356] on div "Apply" at bounding box center [594, 344] width 29 height 28
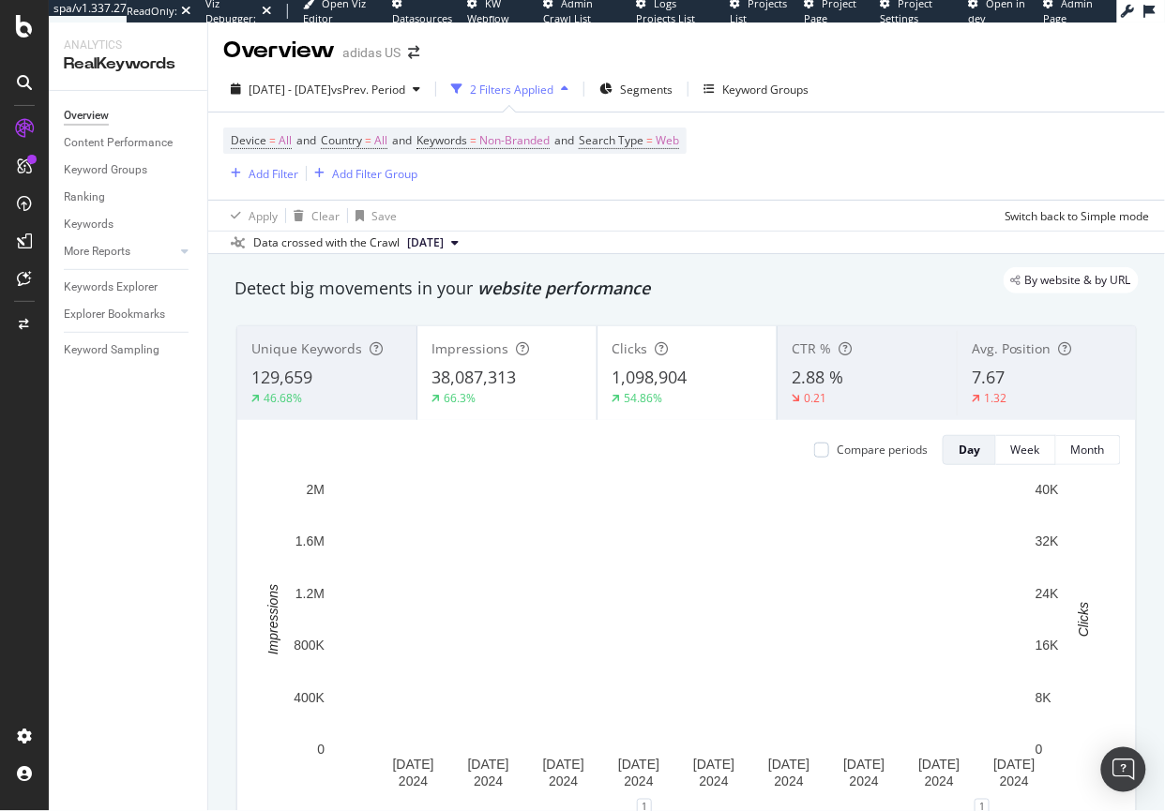
scroll to position [3, 0]
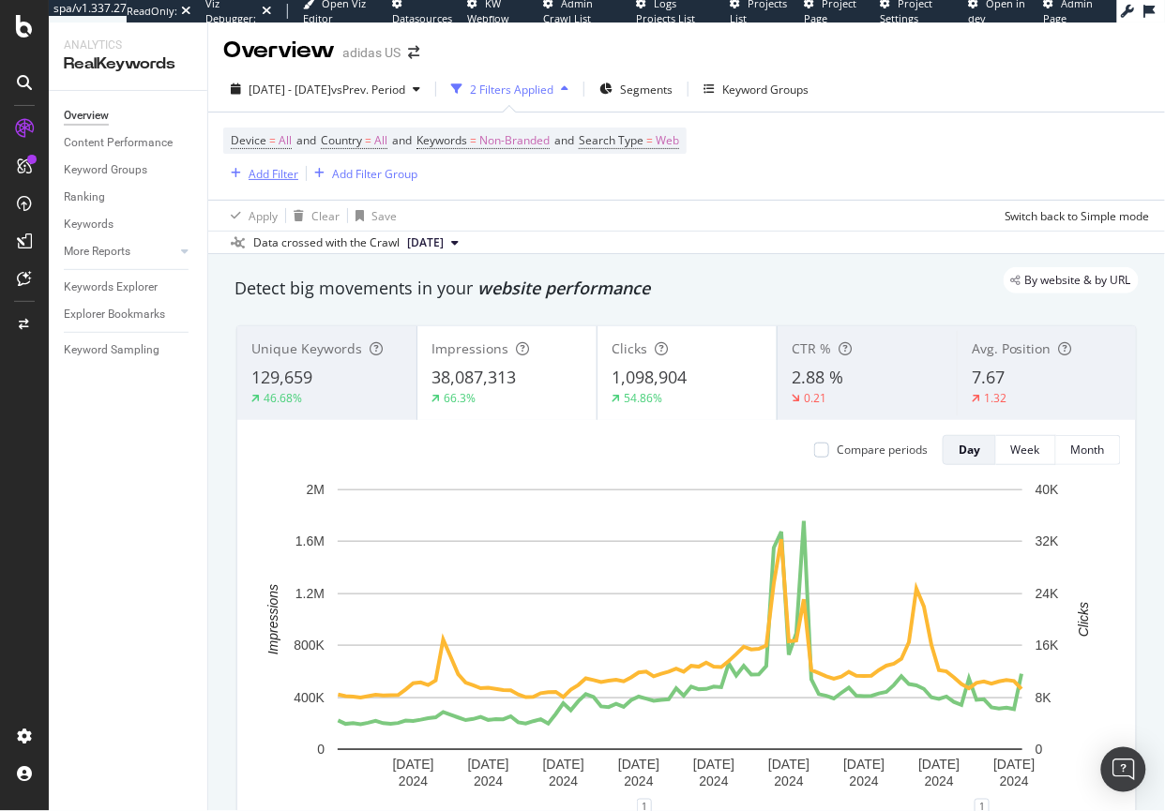
click at [272, 175] on div "Add Filter" at bounding box center [273, 174] width 50 height 16
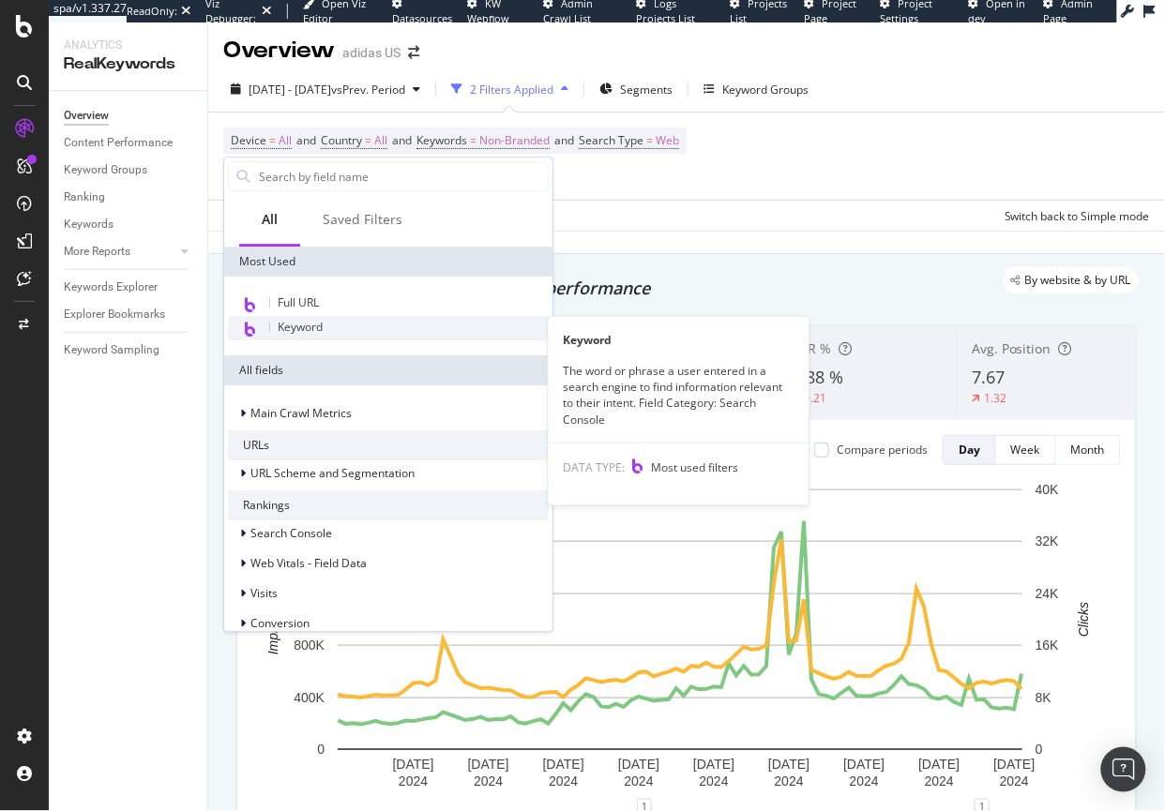
click at [305, 320] on span "Keyword" at bounding box center [300, 327] width 45 height 16
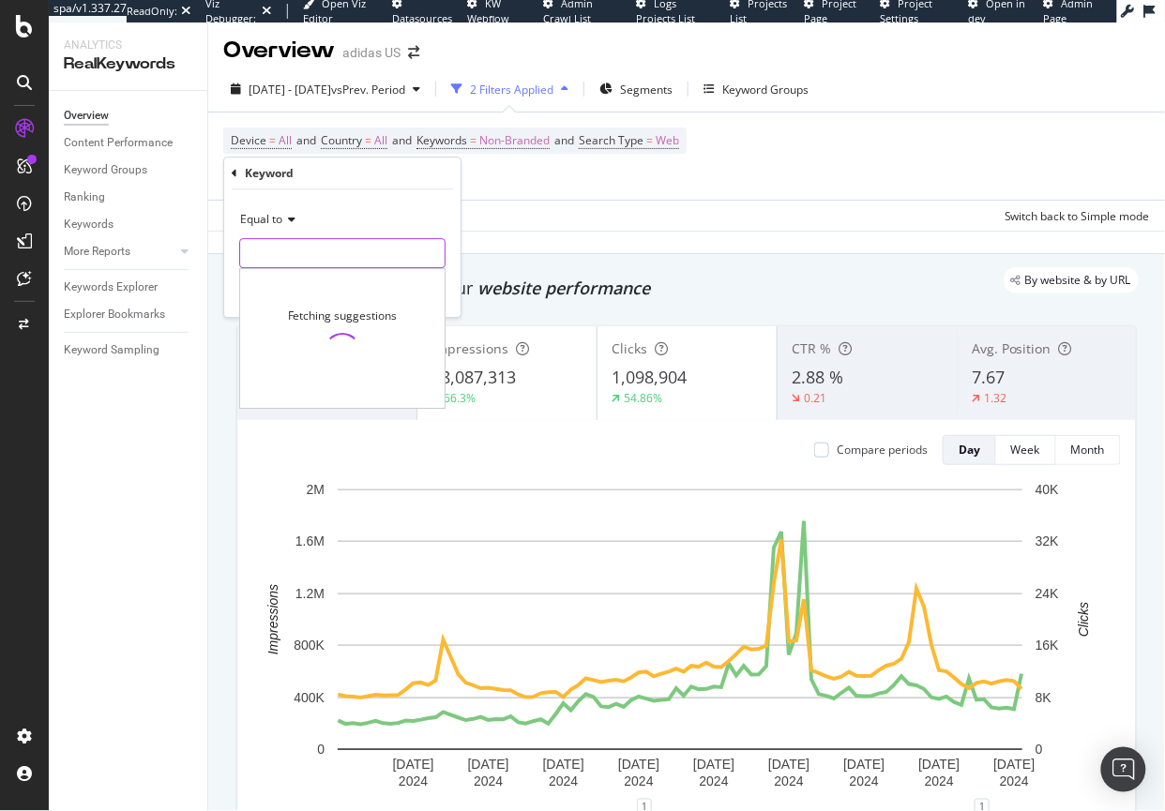
click at [291, 251] on input "text" at bounding box center [342, 253] width 204 height 30
type input "gift"
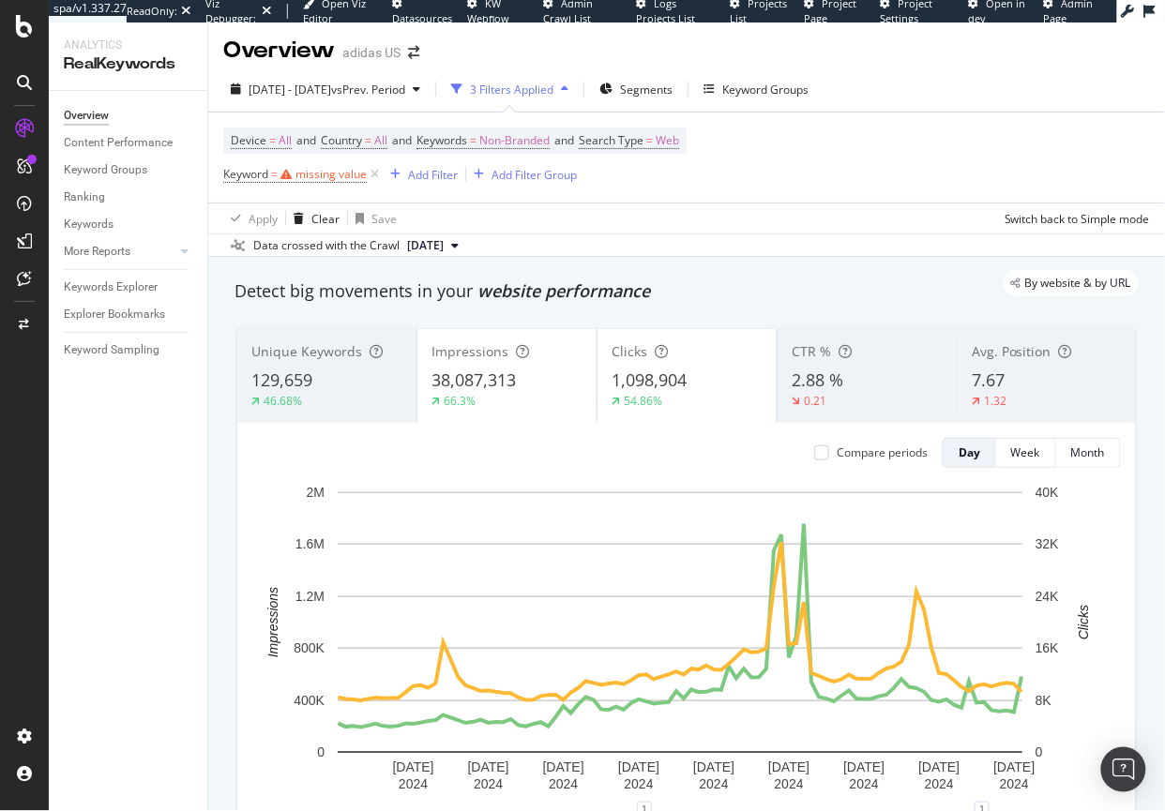
click at [582, 189] on div "Device = All and Country = All and Keywords = Non-Branded and Search Type = Web…" at bounding box center [686, 158] width 926 height 90
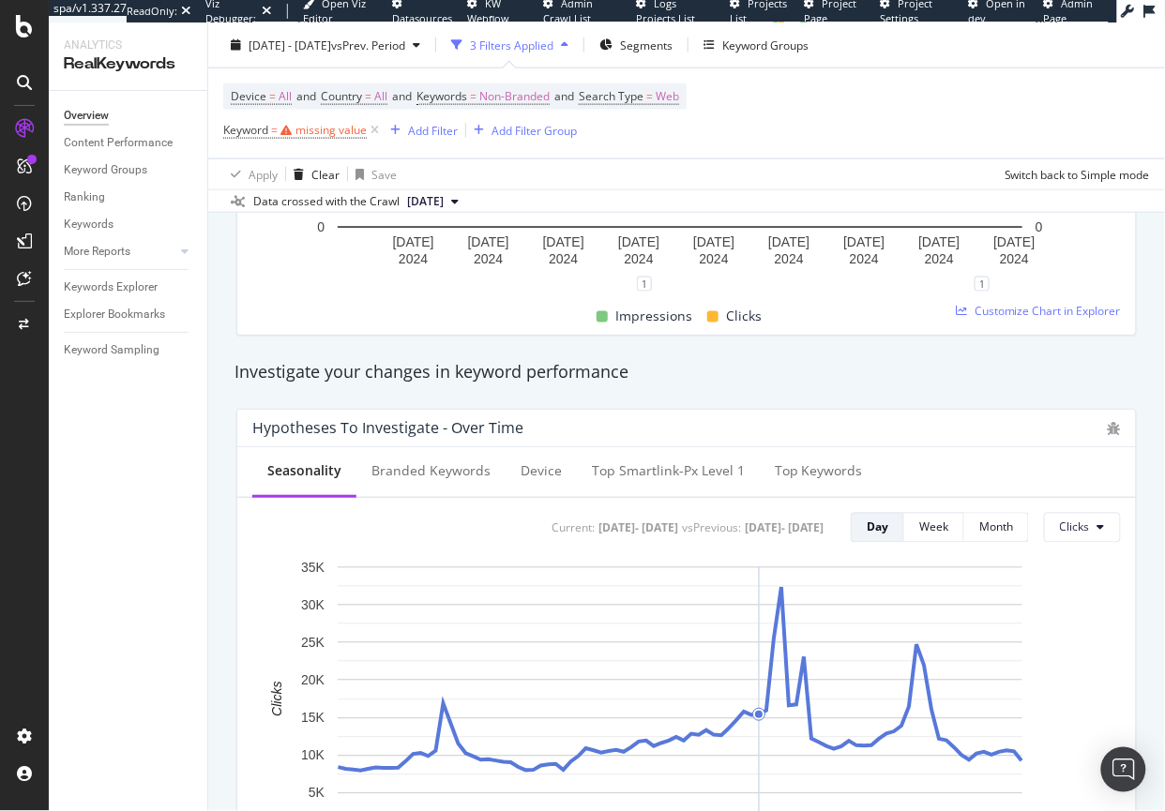
scroll to position [0, 0]
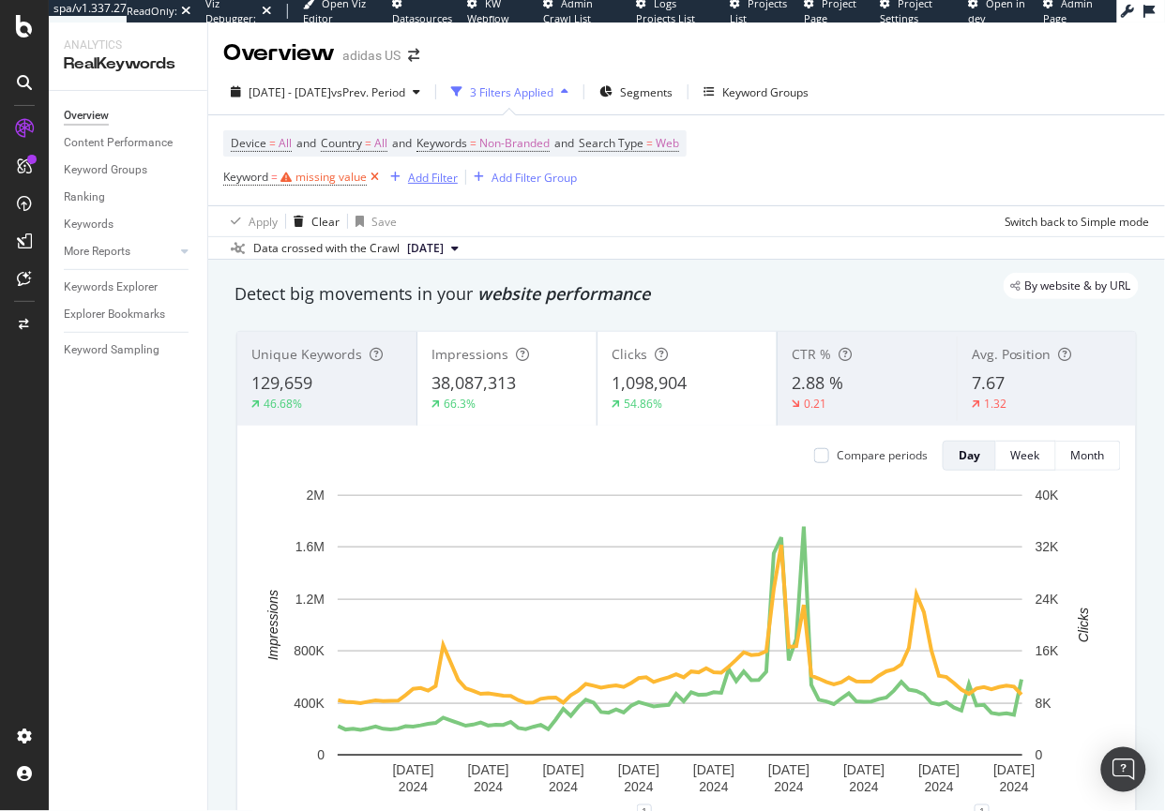
click at [385, 177] on div "button" at bounding box center [395, 177] width 25 height 11
click at [373, 179] on icon at bounding box center [375, 177] width 16 height 19
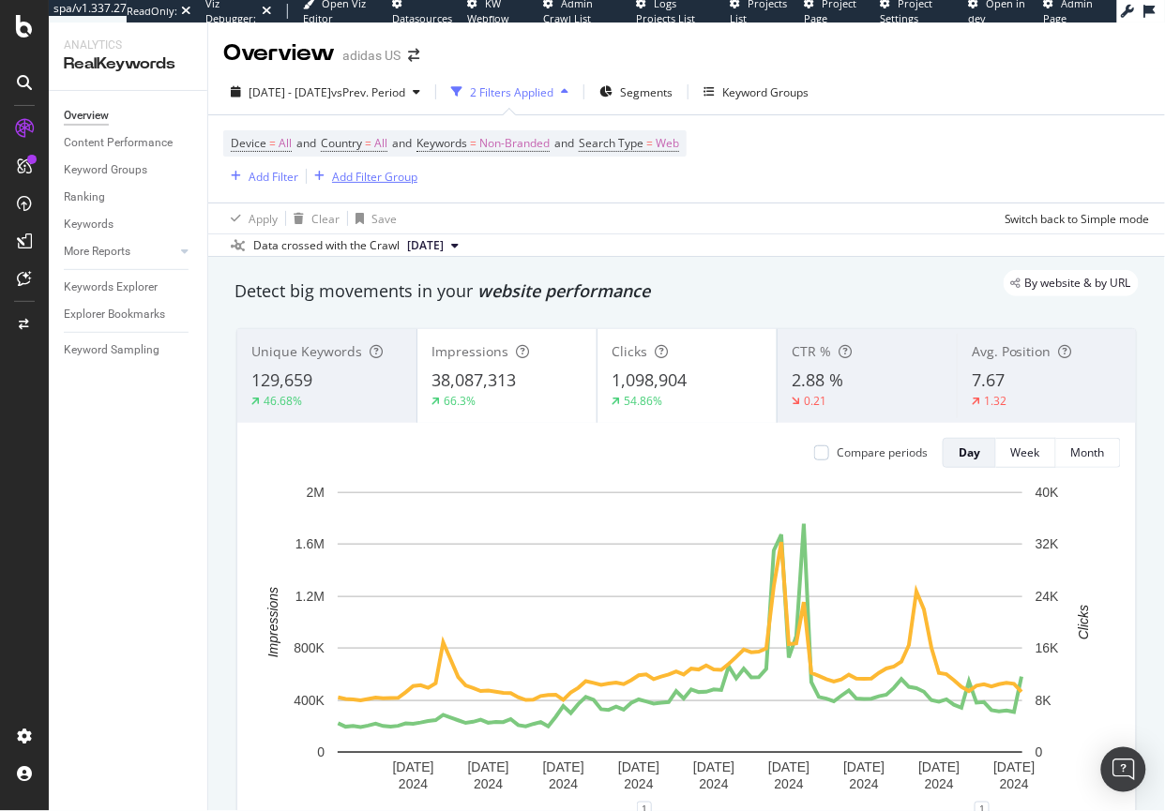
click at [373, 179] on div "Add Filter Group" at bounding box center [374, 177] width 85 height 16
click at [574, 162] on div "Device = All and Country = All and Keywords = Non-Branded and Search Type = Web…" at bounding box center [454, 158] width 463 height 57
click at [263, 177] on div "Add Filter" at bounding box center [273, 177] width 50 height 16
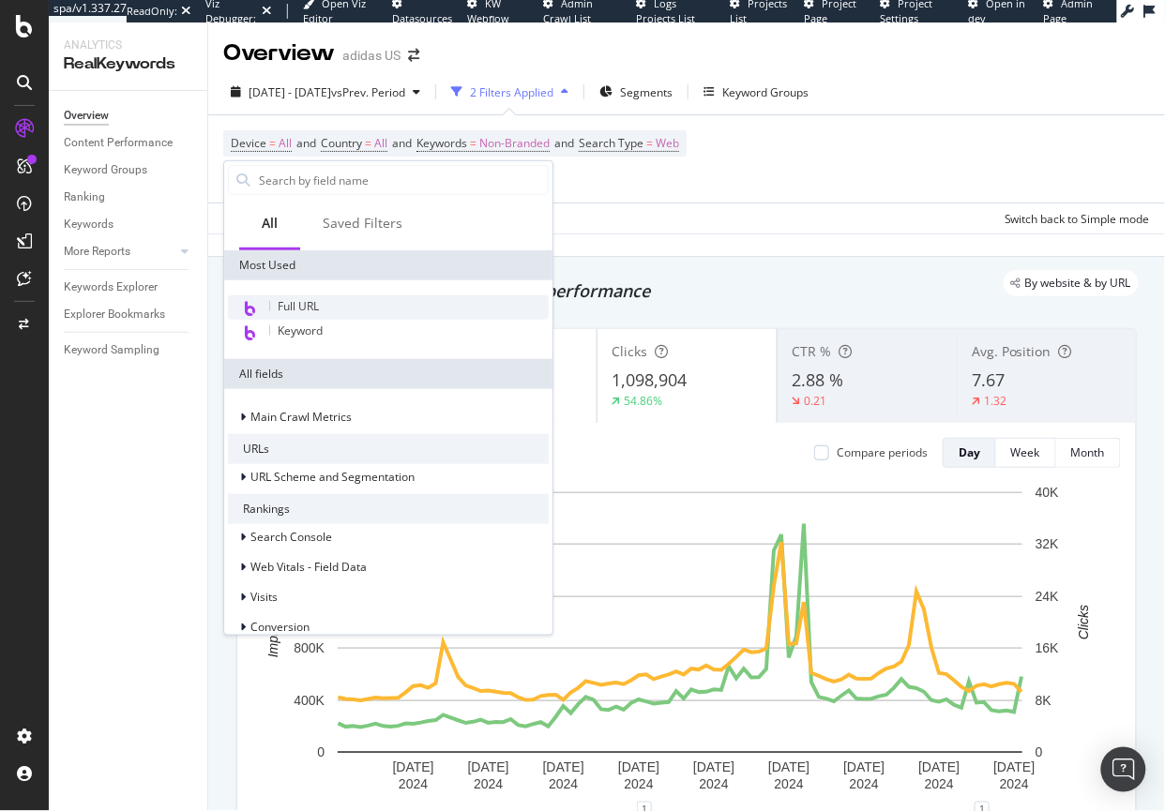
click at [285, 308] on span "Full URL" at bounding box center [298, 306] width 41 height 16
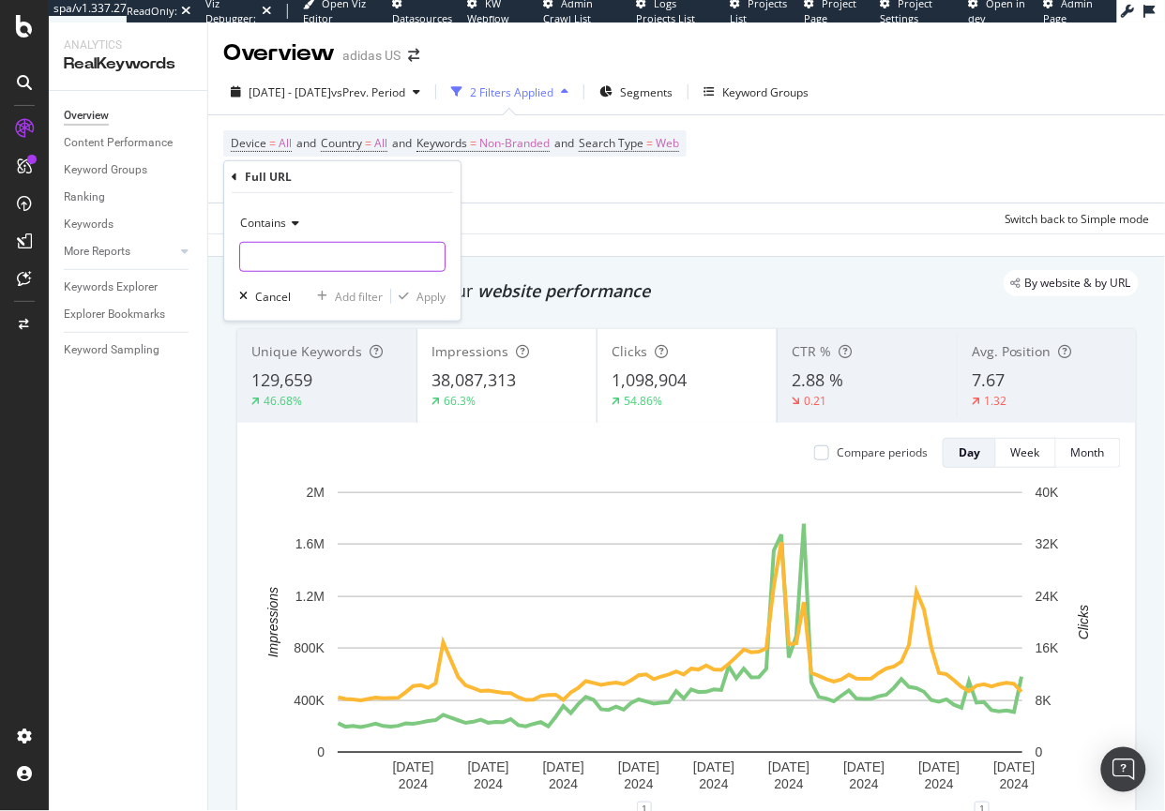
click at [289, 261] on input "text" at bounding box center [342, 257] width 204 height 30
paste input "stocking_stuffers"
type input "stocking_stuffers"
click at [429, 298] on div "Apply" at bounding box center [430, 296] width 29 height 16
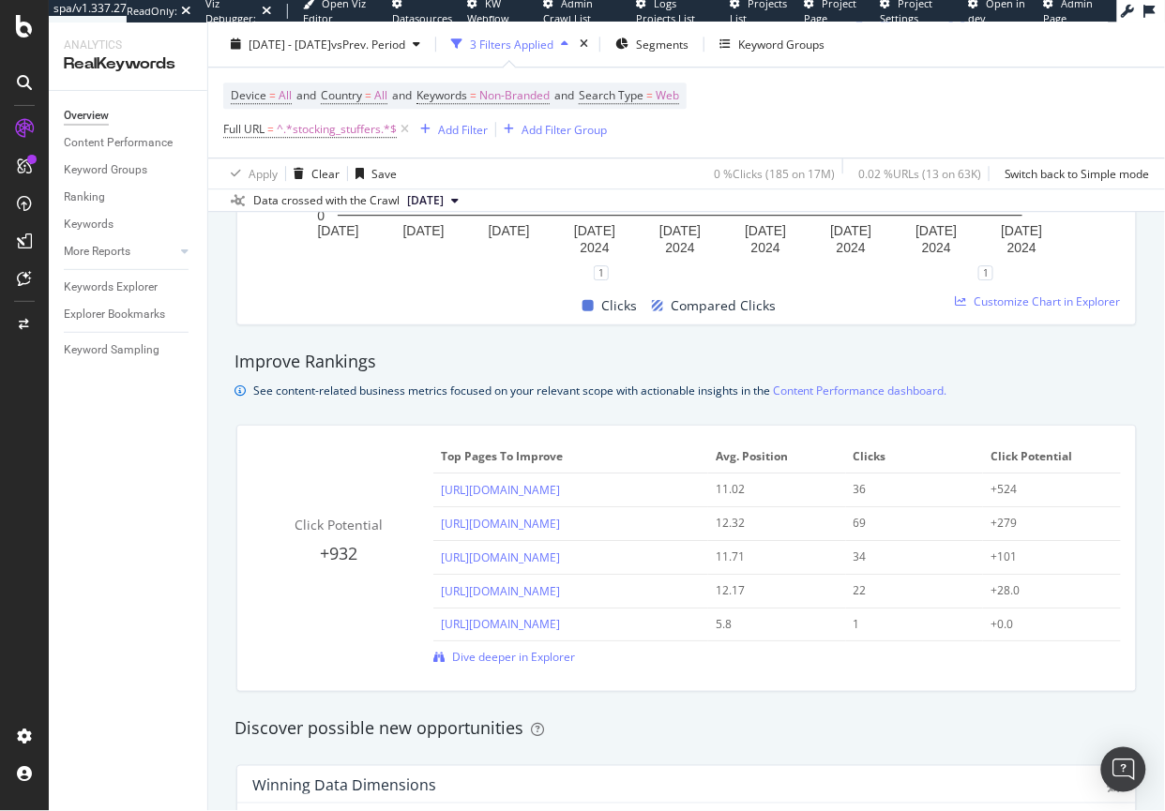
scroll to position [1140, 0]
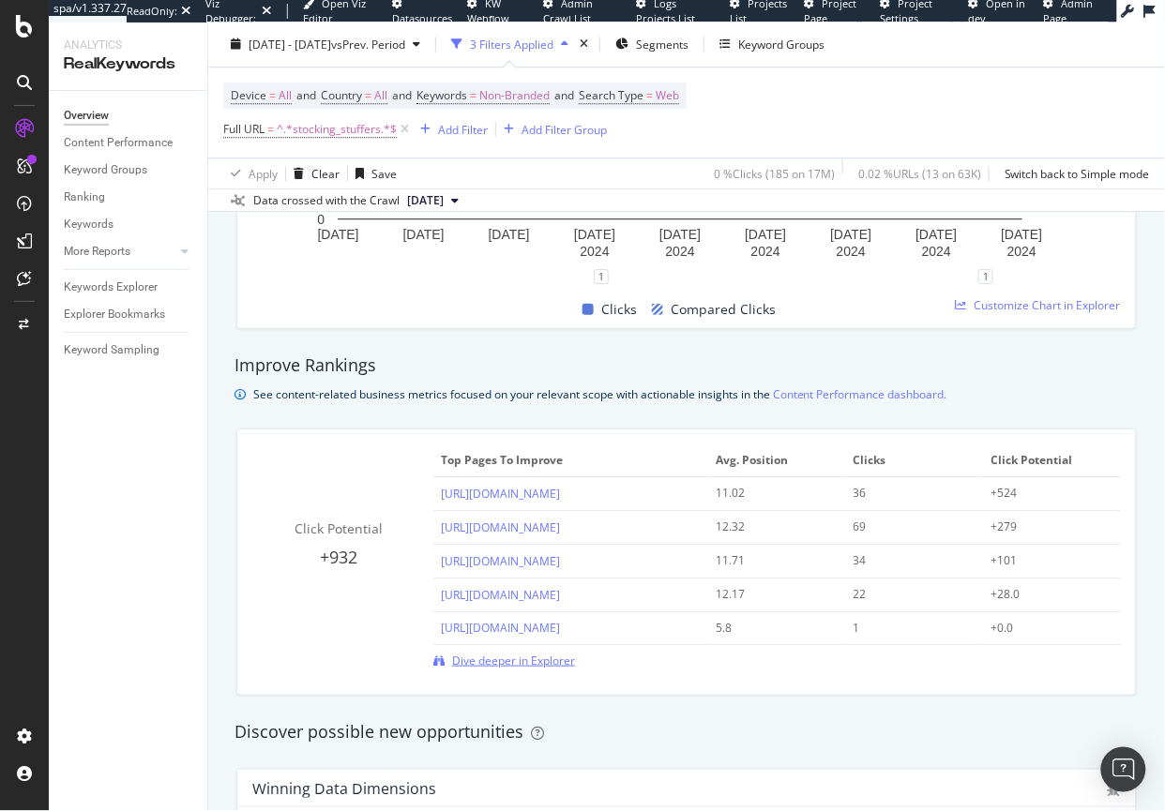
click at [499, 660] on span "Dive deeper in Explorer" at bounding box center [513, 661] width 123 height 16
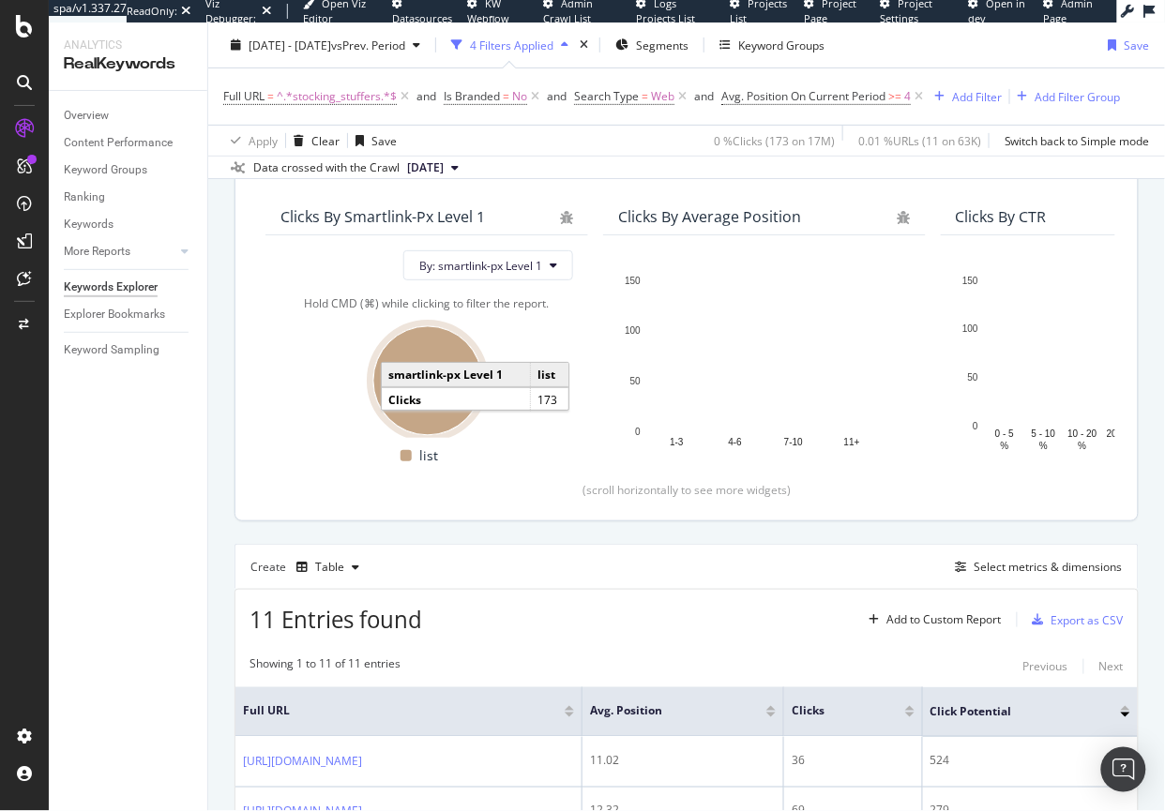
scroll to position [150, 0]
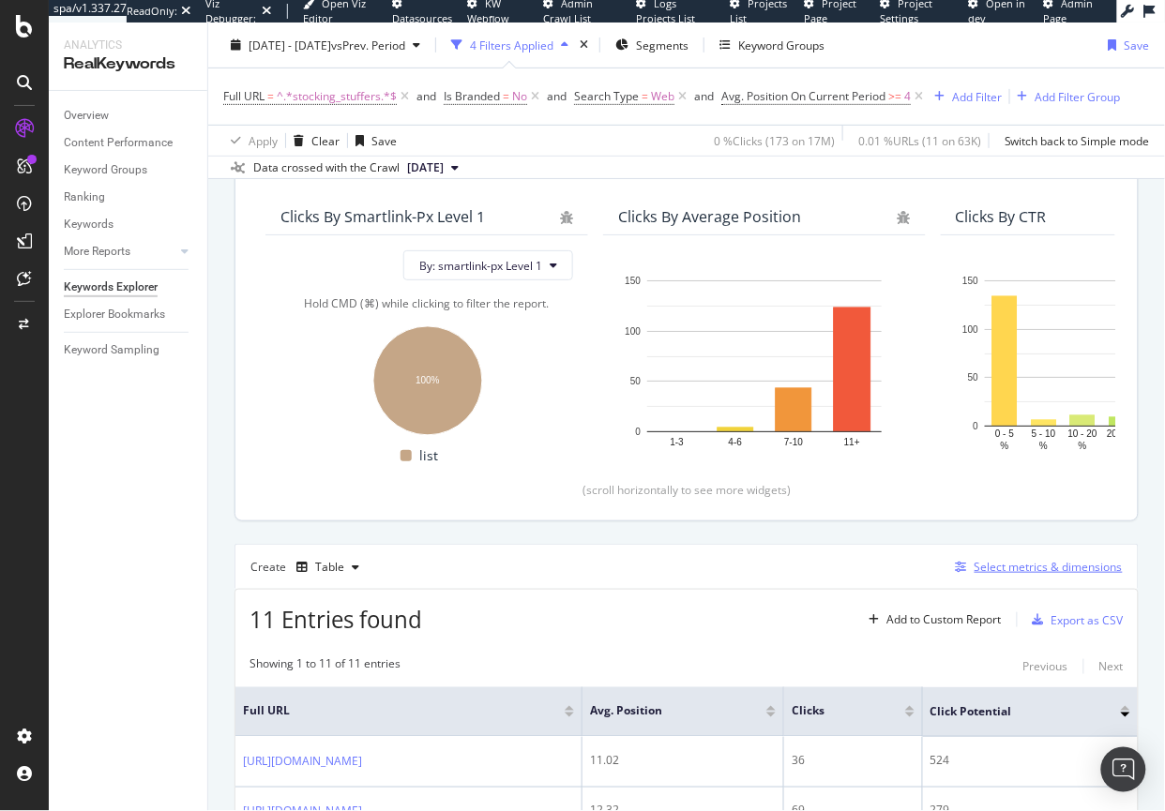
click at [997, 565] on div "Select metrics & dimensions" at bounding box center [1048, 567] width 148 height 16
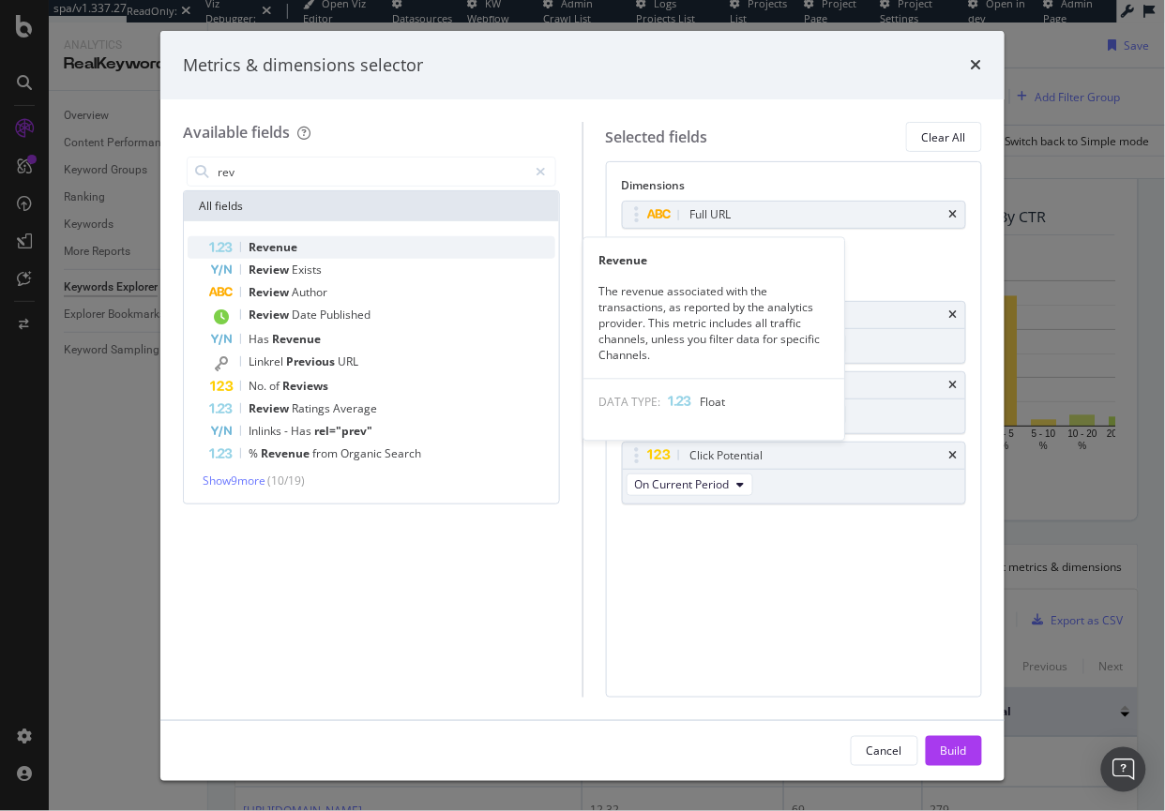
type input "rev"
click at [254, 241] on span "Revenue" at bounding box center [272, 247] width 49 height 16
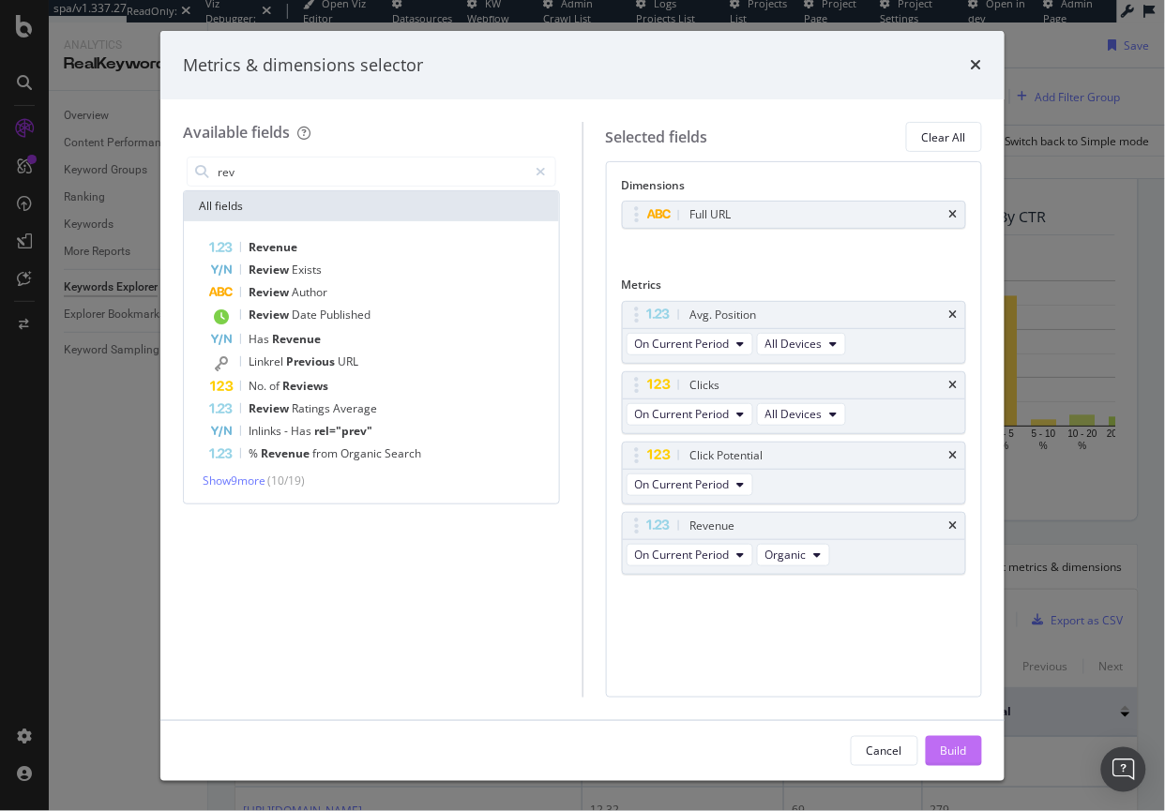
click at [941, 745] on div "Build" at bounding box center [954, 751] width 26 height 16
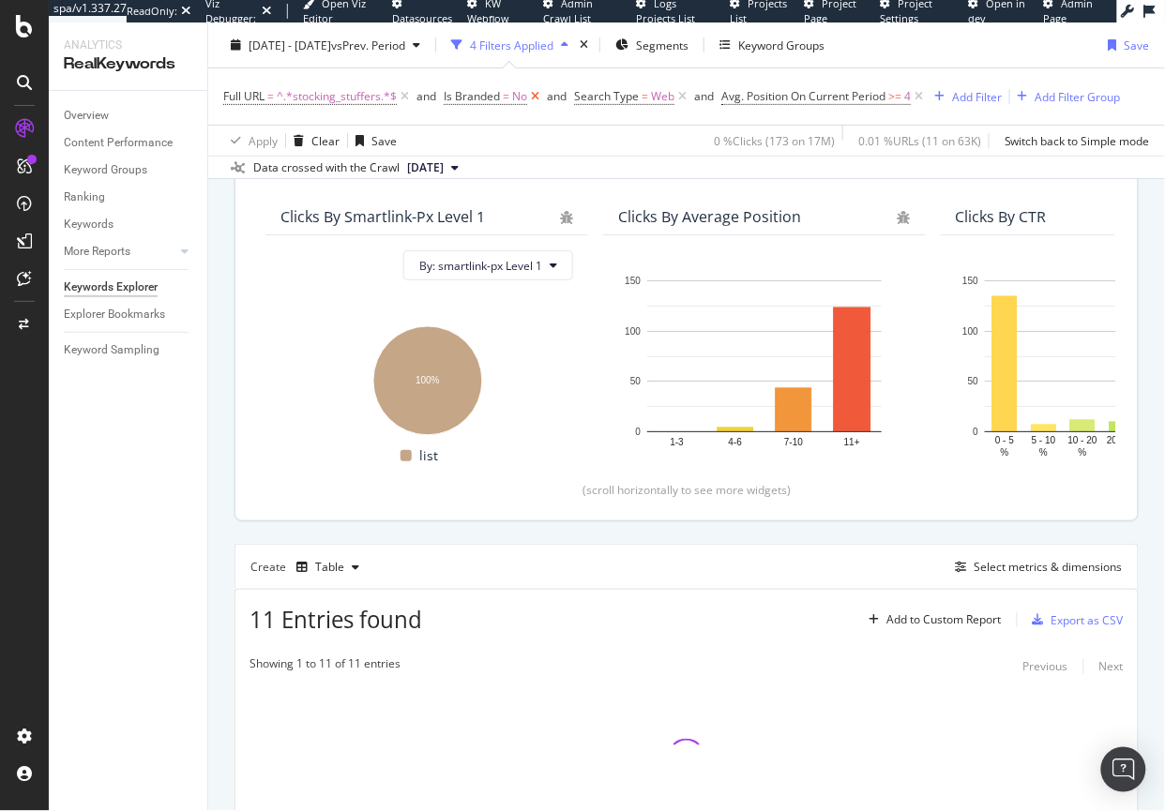
click at [539, 96] on icon at bounding box center [535, 96] width 16 height 19
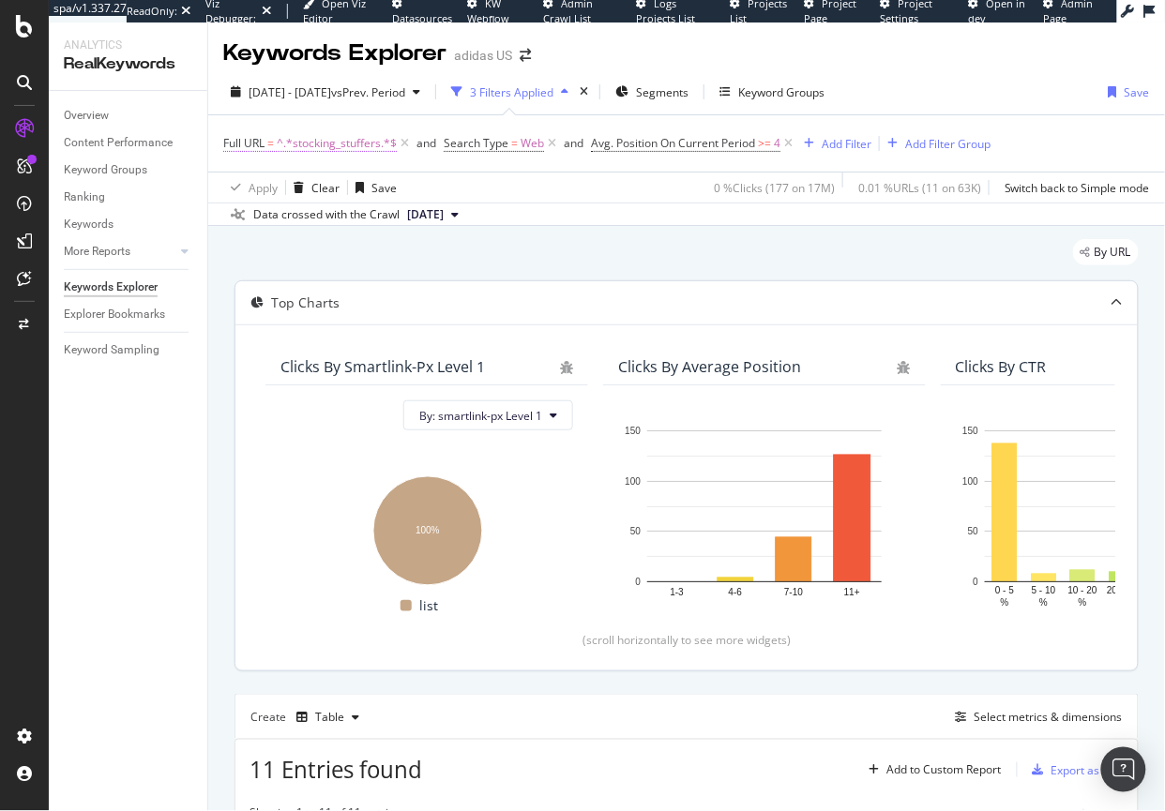
click at [339, 145] on span "^.*stocking_stuffers.*$" at bounding box center [337, 143] width 120 height 26
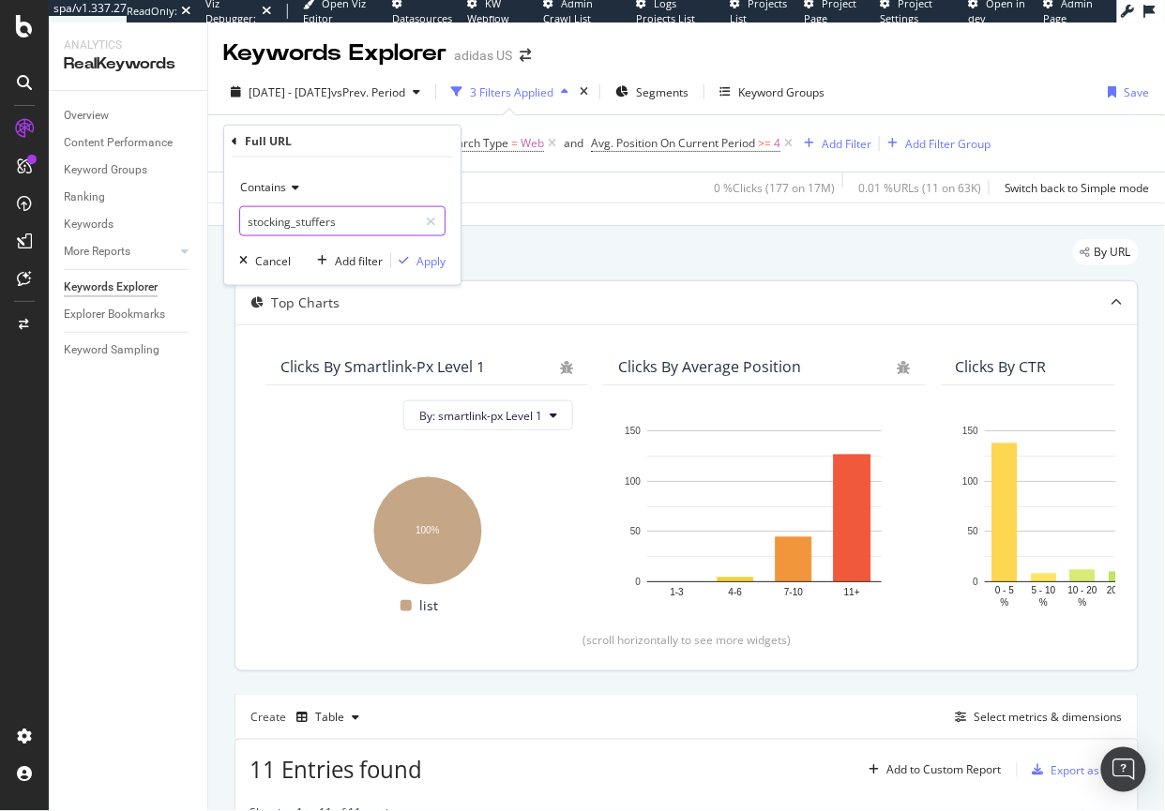
click at [312, 213] on input "stocking_stuffers" at bounding box center [328, 221] width 177 height 30
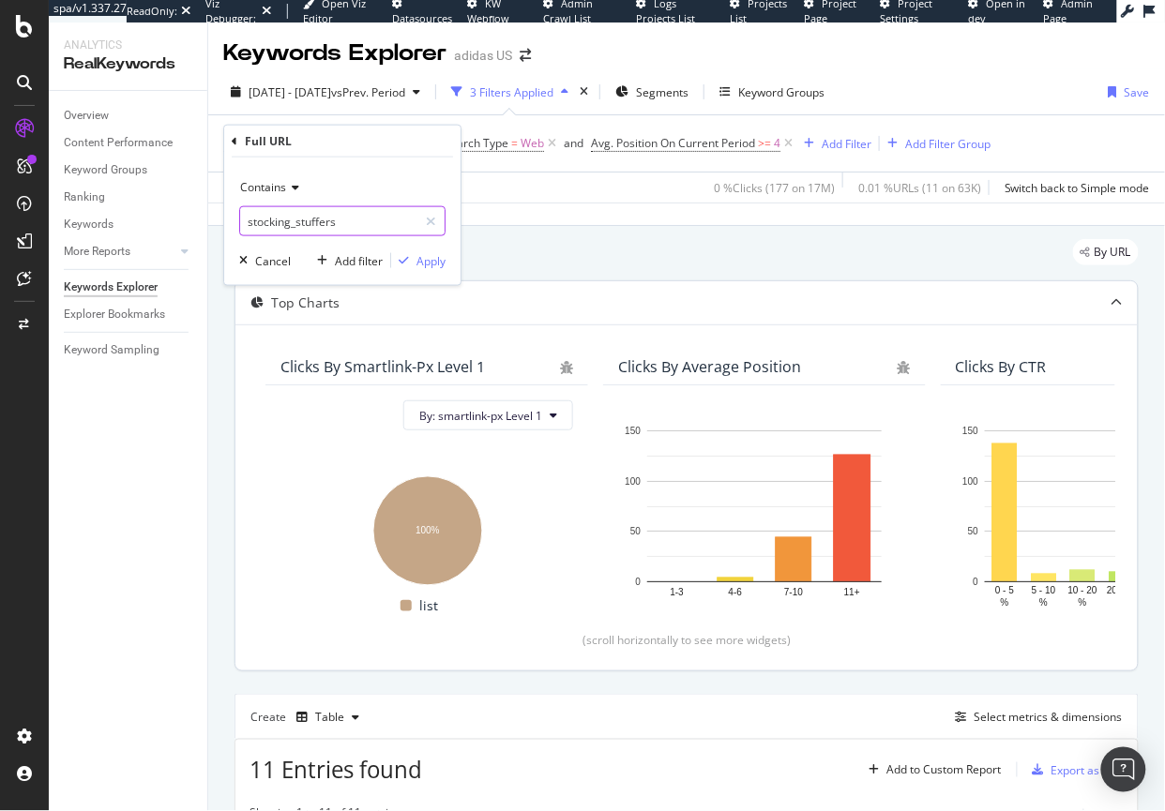
click at [312, 213] on input "stocking_stuffers" at bounding box center [328, 221] width 177 height 30
paste input "top_gift"
type input "top_gifts"
click at [429, 264] on div "Apply" at bounding box center [430, 260] width 29 height 16
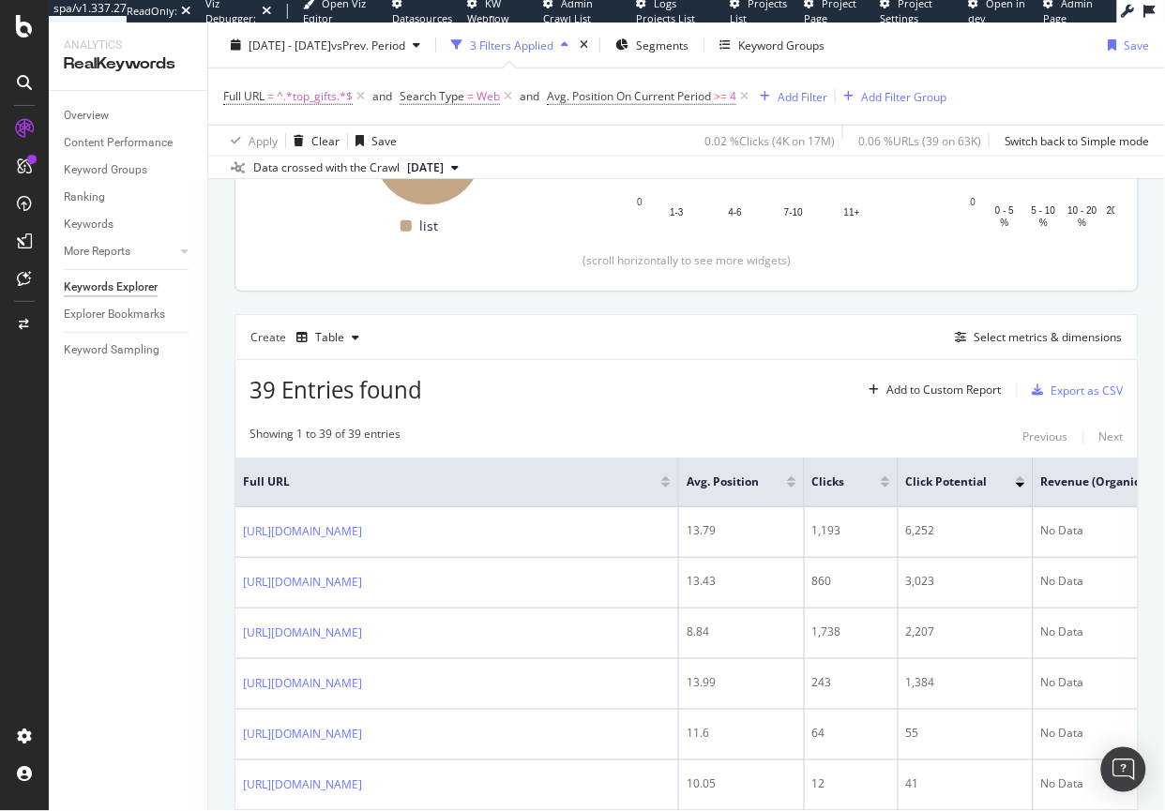
scroll to position [399, 0]
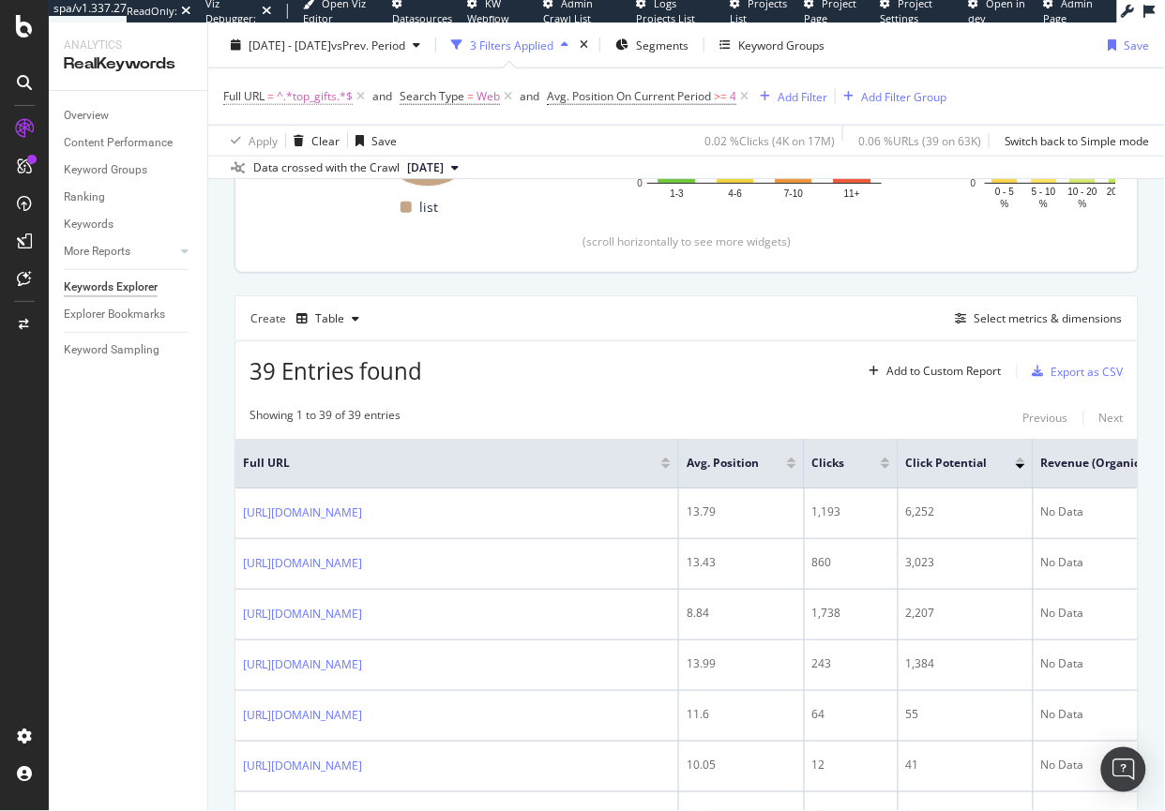
click at [317, 94] on span "^.*top_gifts.*$" at bounding box center [315, 96] width 76 height 26
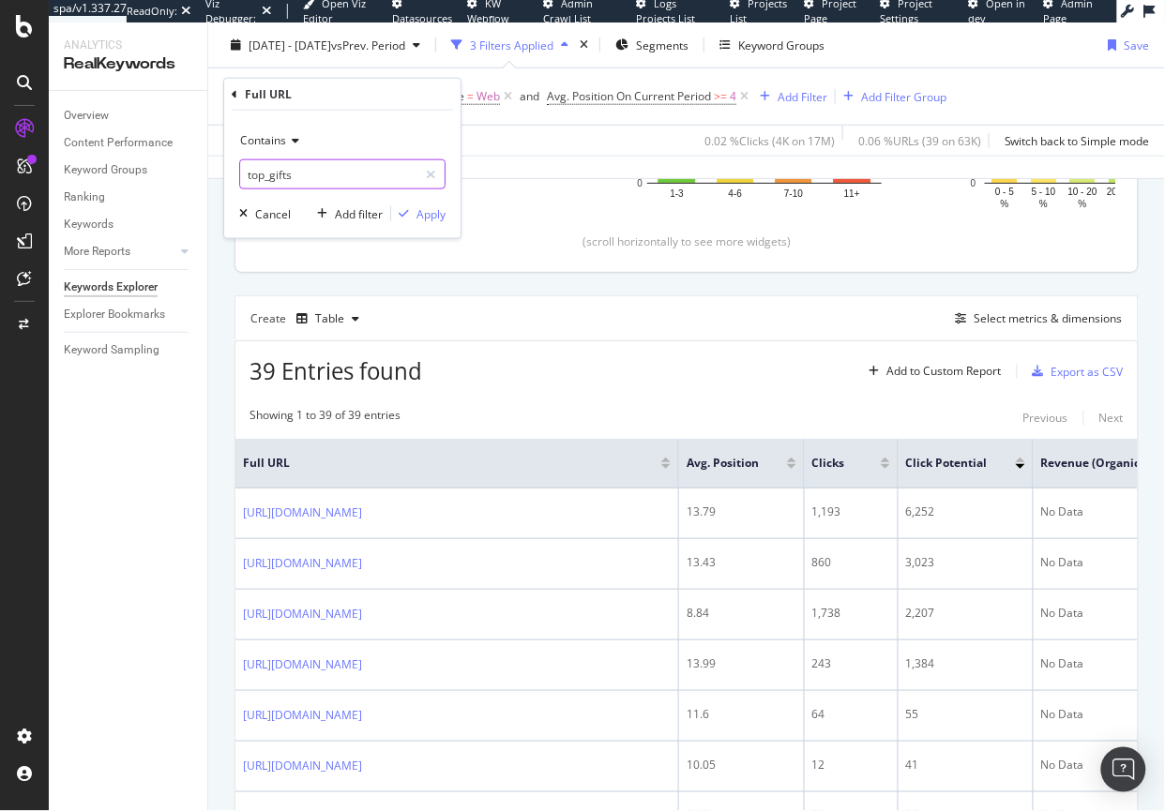
click at [321, 175] on input "top_gifts" at bounding box center [328, 174] width 177 height 30
paste input "gift_guide"
type input "gift_guide"
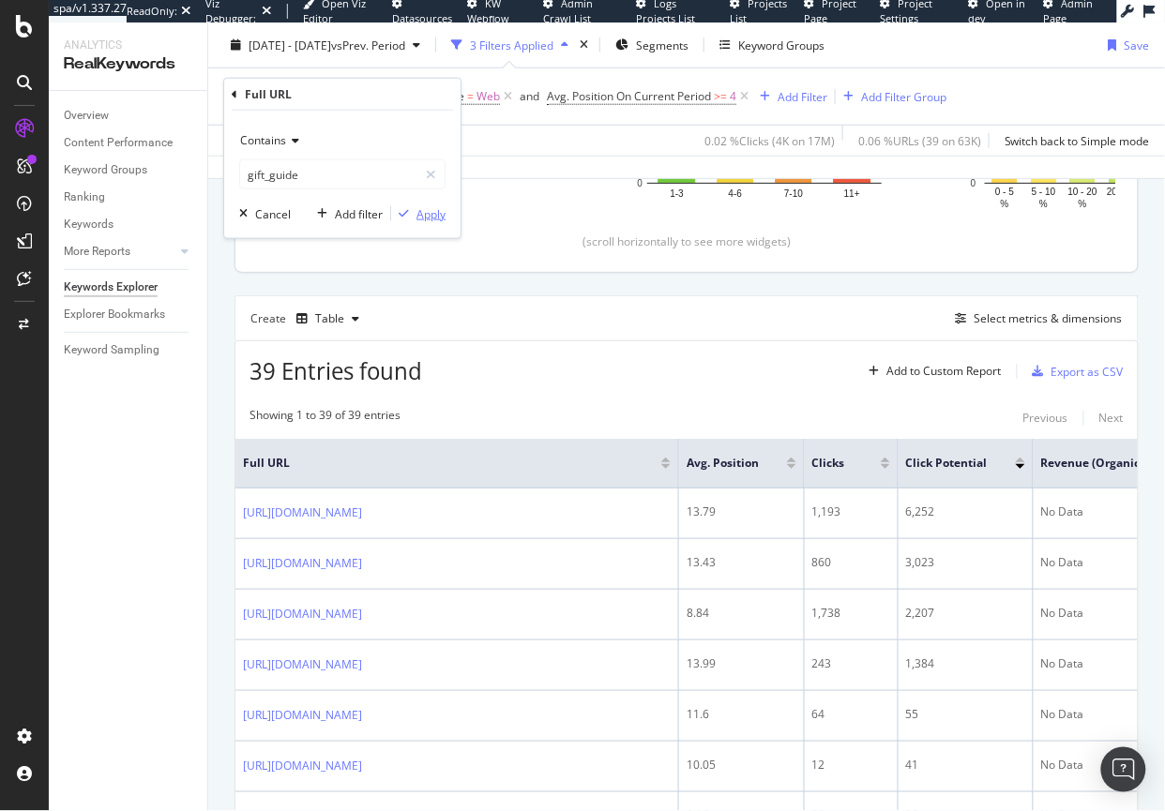
click at [427, 214] on div "Apply" at bounding box center [430, 213] width 29 height 16
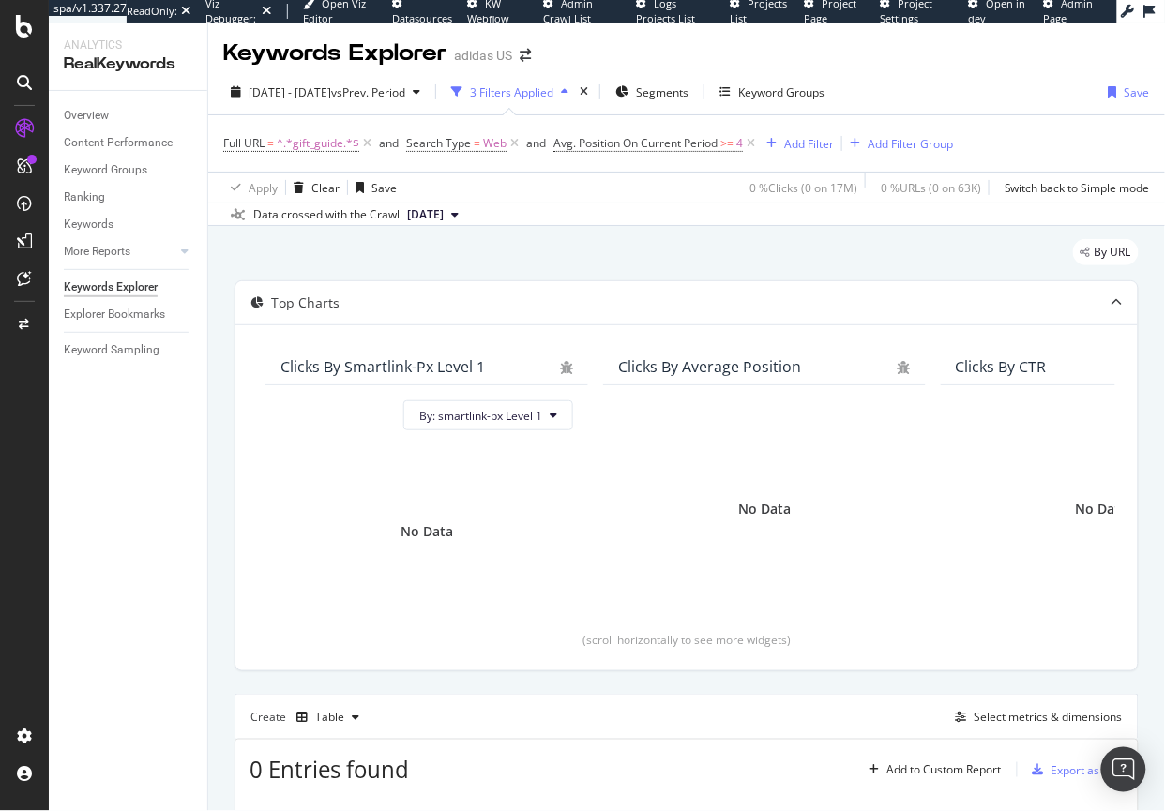
click at [497, 58] on div "adidas US" at bounding box center [483, 55] width 58 height 19
click at [527, 56] on icon "arrow-right-arrow-left" at bounding box center [525, 55] width 11 height 13
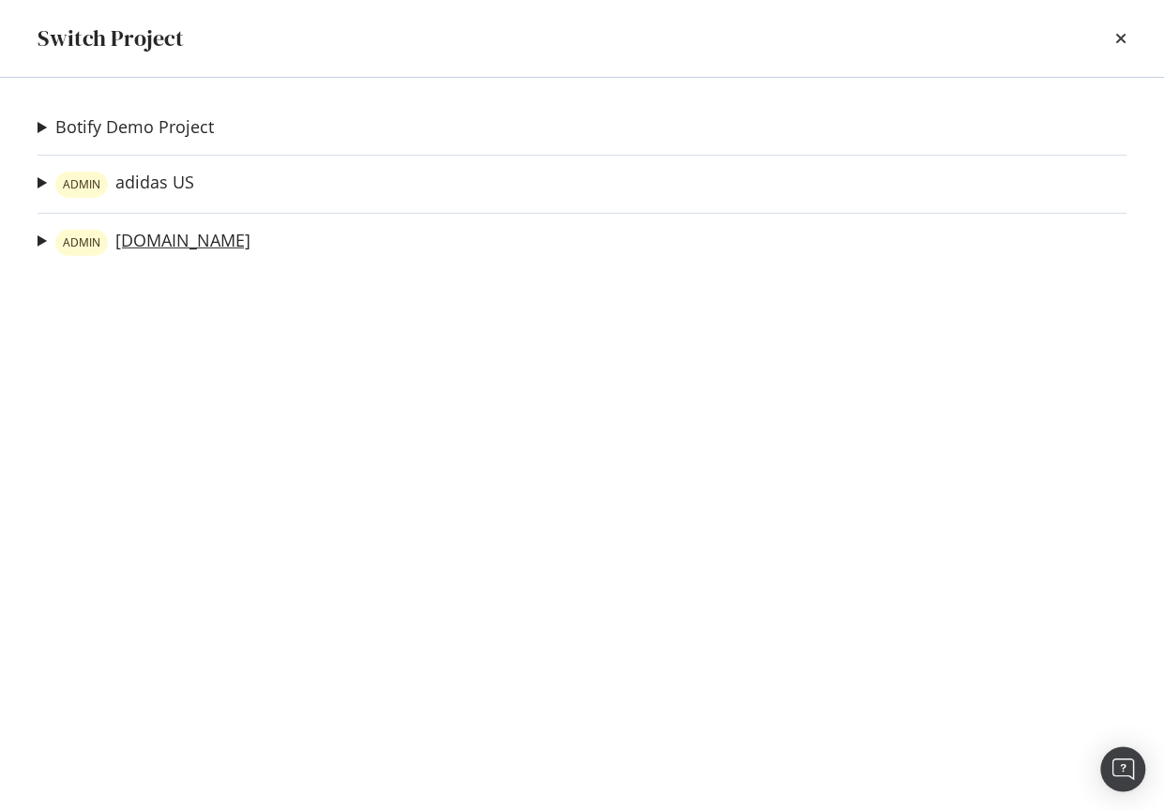
click at [158, 239] on link "ADMIN adidas.ca" at bounding box center [152, 243] width 195 height 26
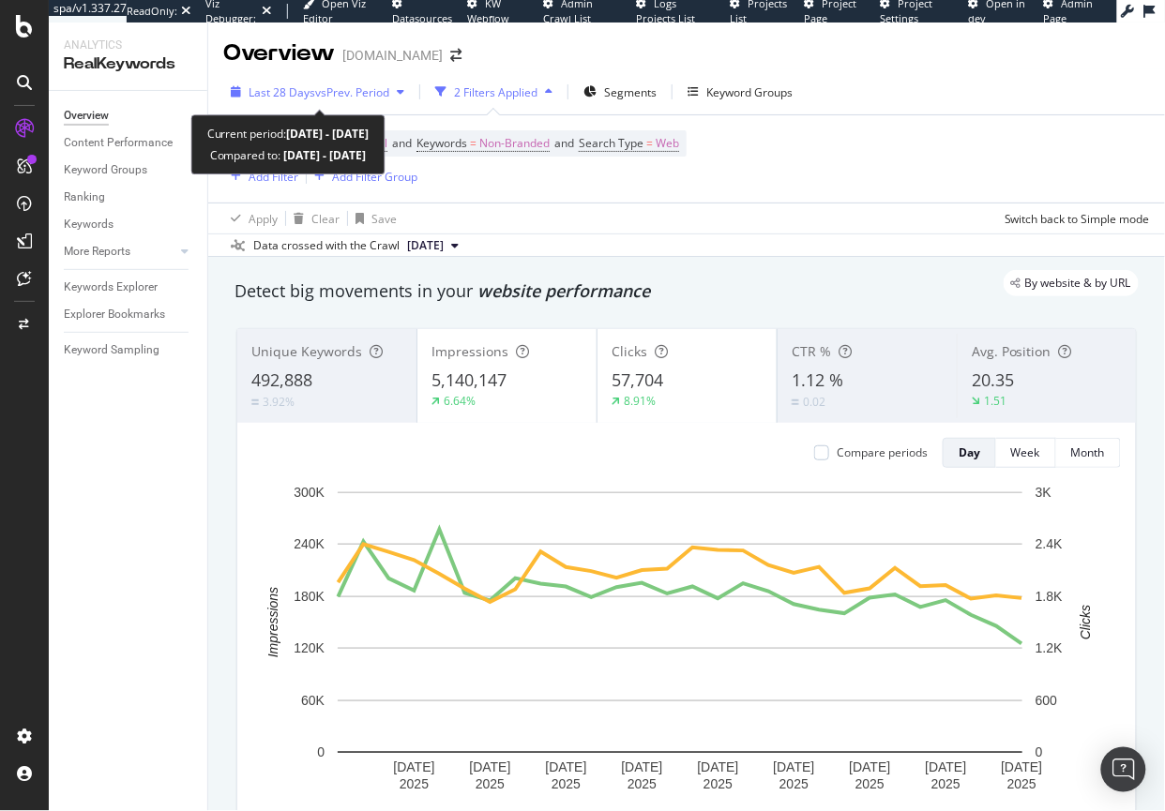
click at [302, 85] on span "Last 28 Days" at bounding box center [281, 92] width 67 height 16
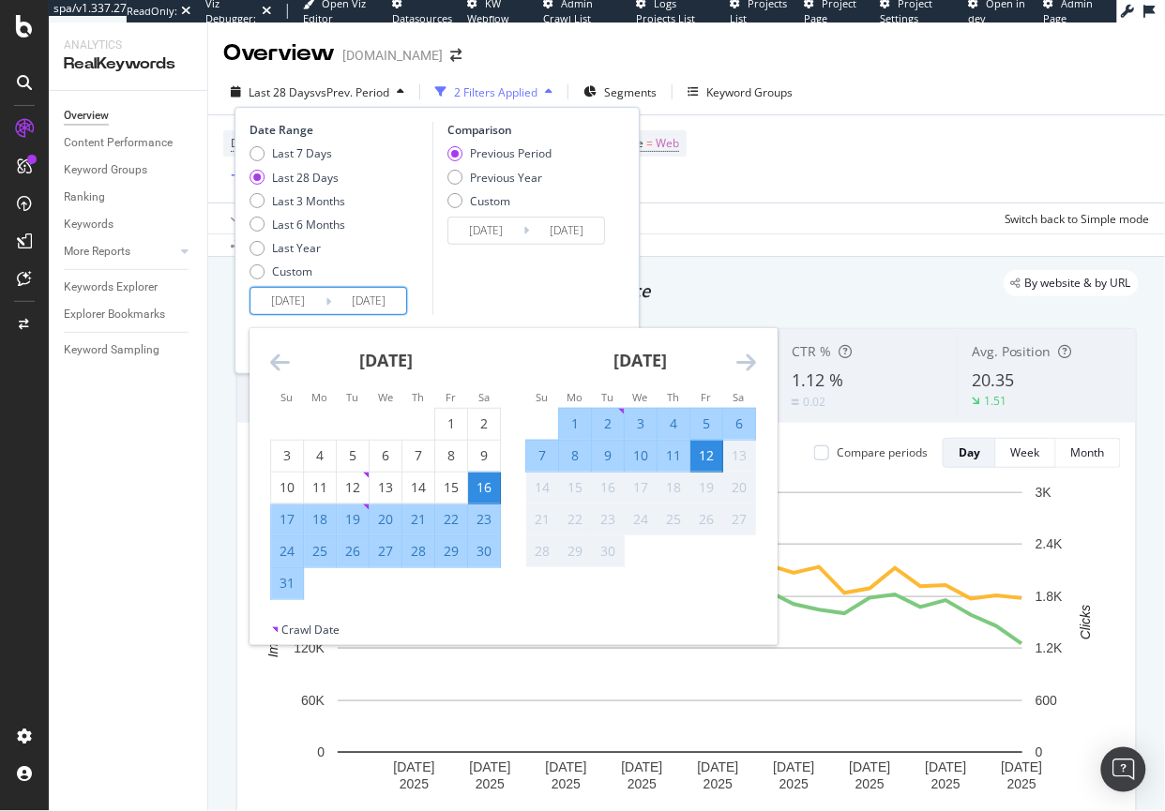
click at [288, 300] on input "2025/08/16" at bounding box center [287, 301] width 75 height 26
click at [268, 357] on div "August 2025 1 2 3 4 5 6 7 8 9 10 11 12 13 14 15 16 17 18 19 20 21 22 23 24 25 2…" at bounding box center [385, 464] width 255 height 272
click at [275, 360] on icon "Move backward to switch to the previous month." at bounding box center [280, 362] width 20 height 23
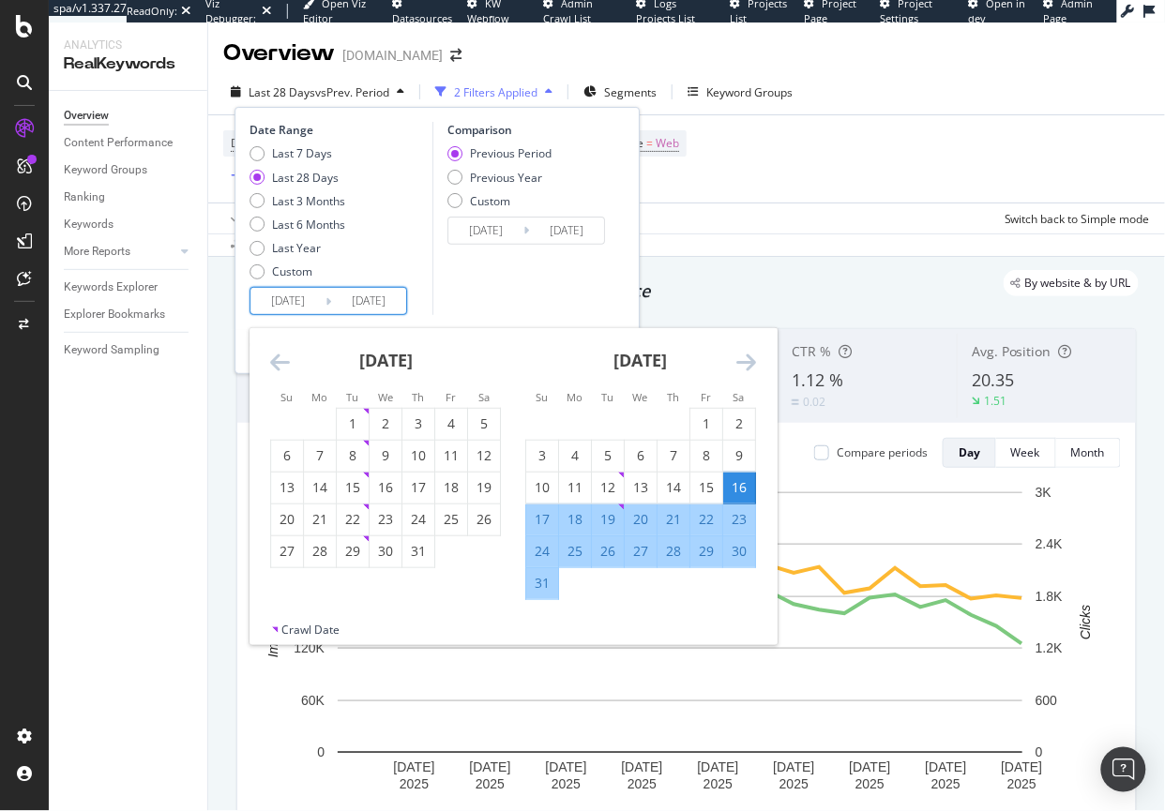
click at [276, 363] on icon "Move backward to switch to the previous month." at bounding box center [280, 362] width 20 height 23
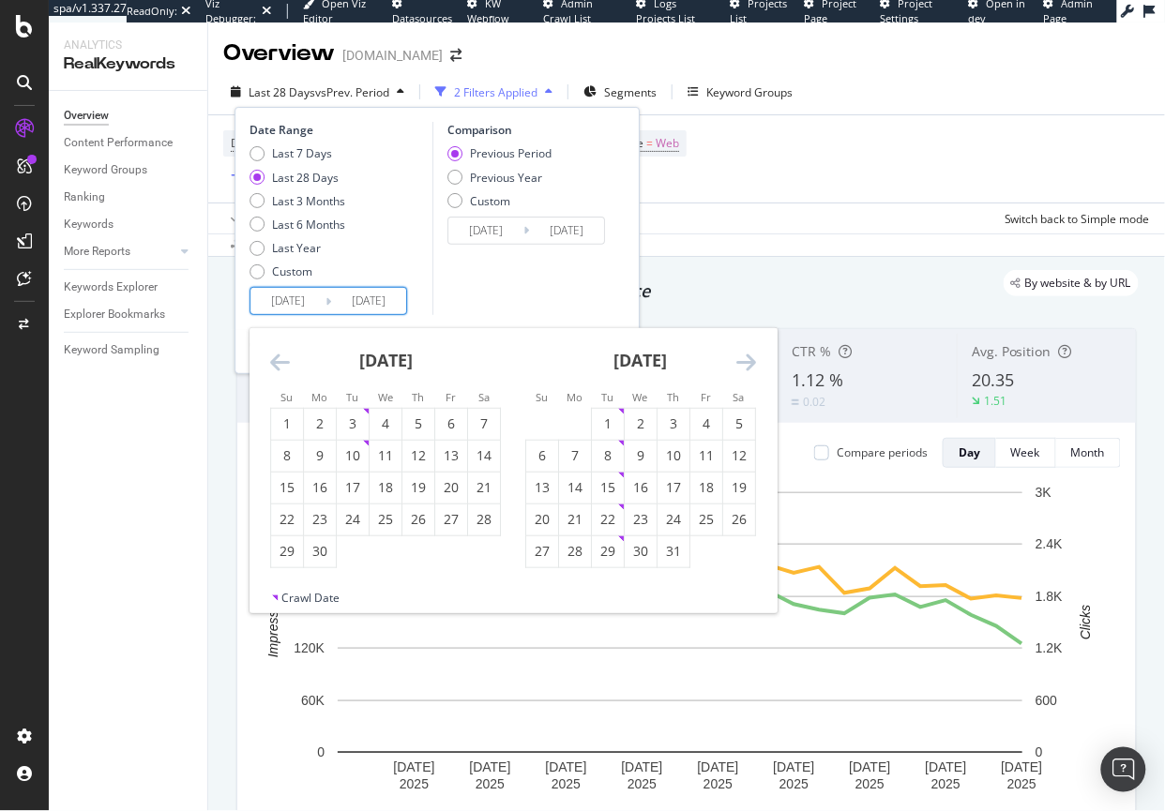
click at [276, 362] on icon "Move backward to switch to the previous month." at bounding box center [280, 362] width 20 height 23
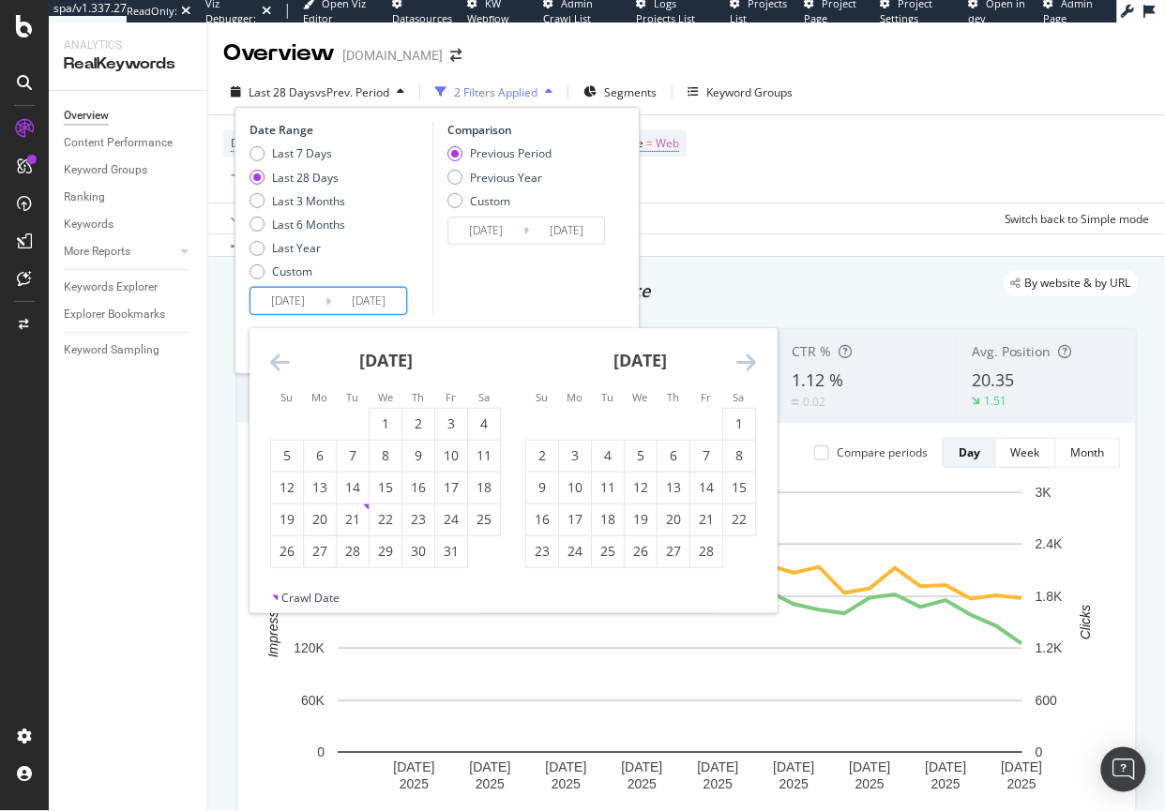
click at [276, 362] on icon "Move backward to switch to the previous month." at bounding box center [280, 362] width 20 height 23
click at [277, 356] on icon "Move backward to switch to the previous month." at bounding box center [280, 362] width 20 height 23
click at [364, 420] on div "1" at bounding box center [353, 423] width 32 height 19
type input "2024/10/01"
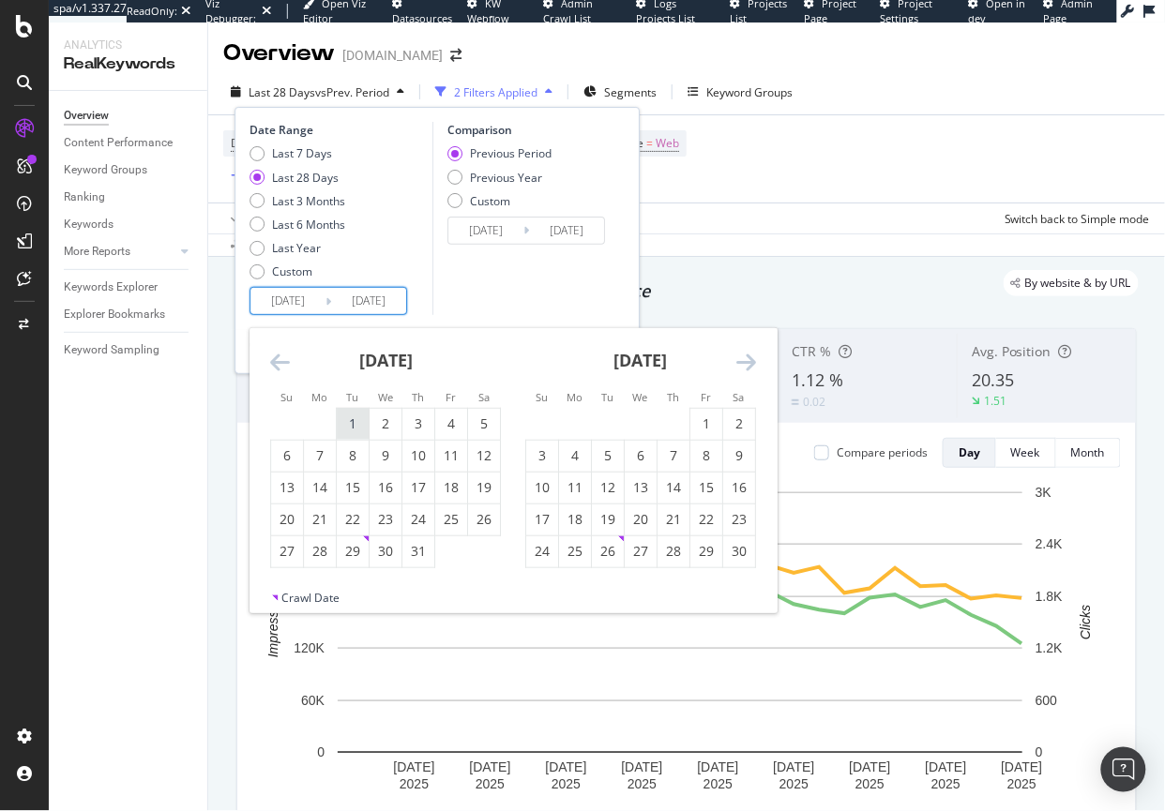
type input "2023/10/20"
type input "2024/09/30"
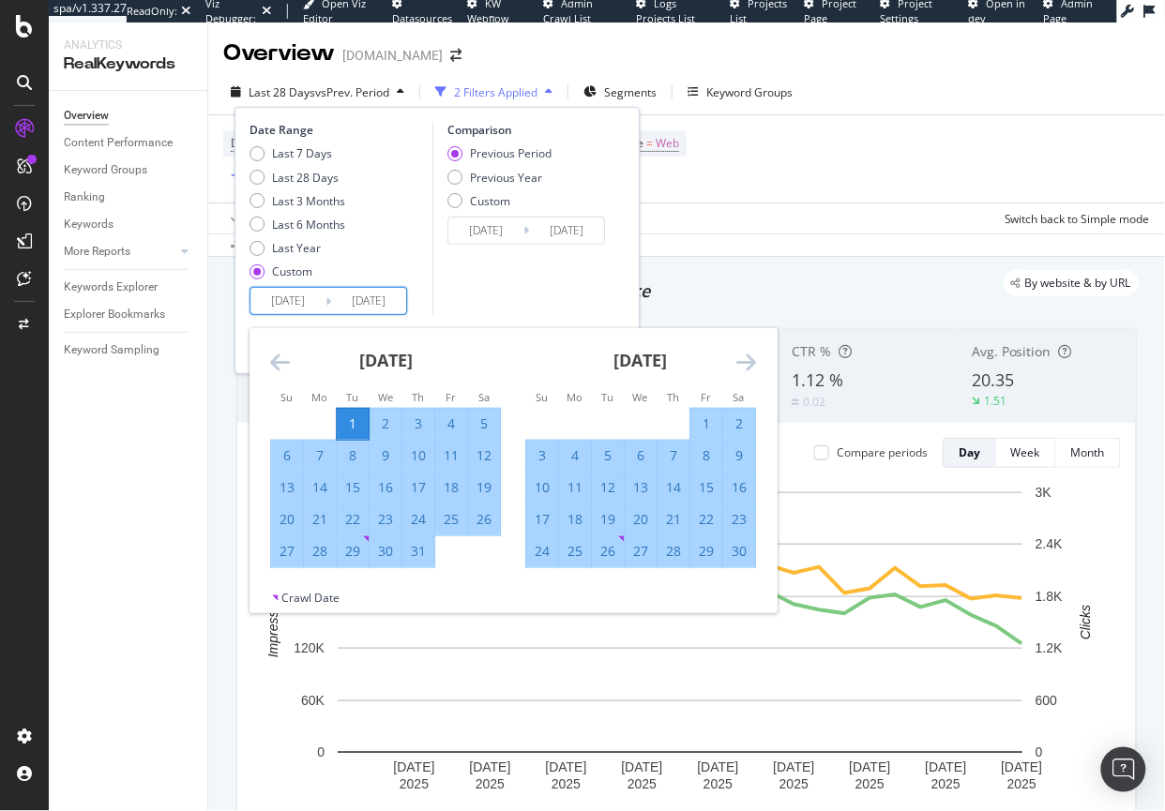
click at [766, 359] on div "November 2024 1 2 3 4 5 6 7 8 9 10 11 12 13 14 15 16 17 18 19 20 21 22 23 24 25…" at bounding box center [640, 448] width 255 height 240
click at [747, 363] on icon "Move forward to switch to the next month." at bounding box center [746, 362] width 20 height 23
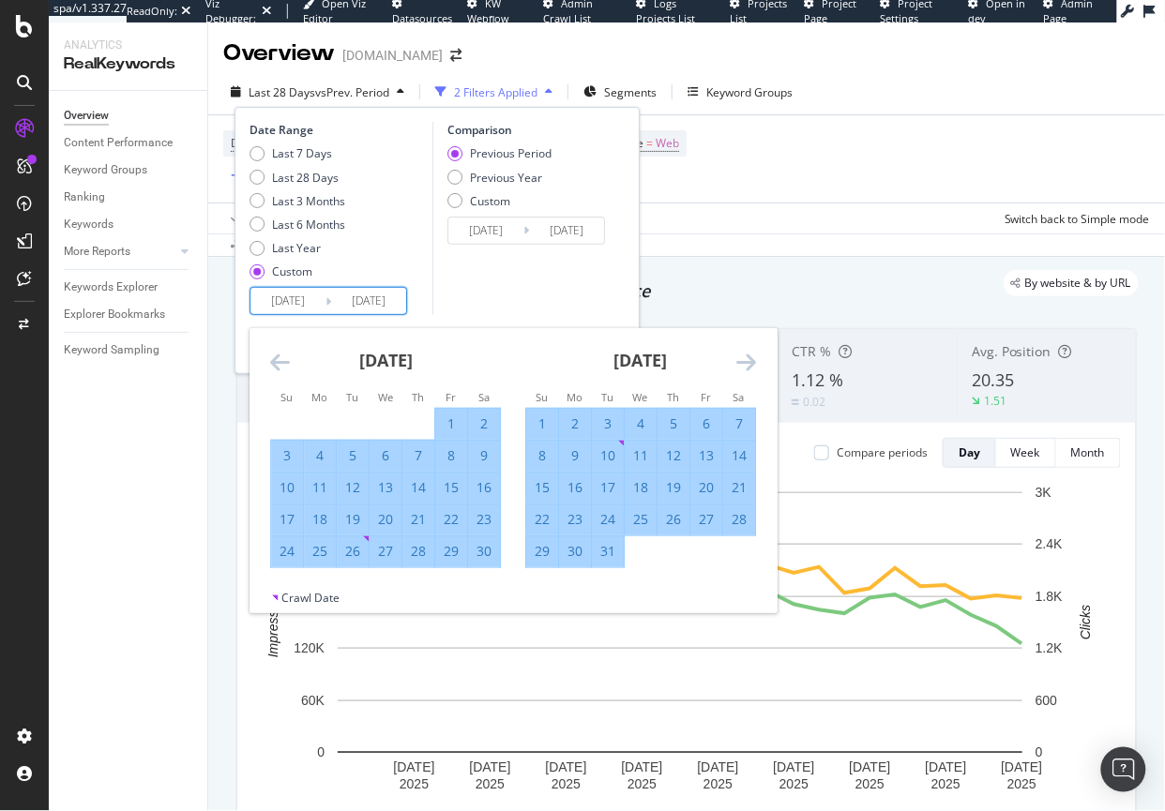
click at [602, 554] on div "31" at bounding box center [608, 551] width 32 height 19
type input "2024/12/31"
type input "2024/07/01"
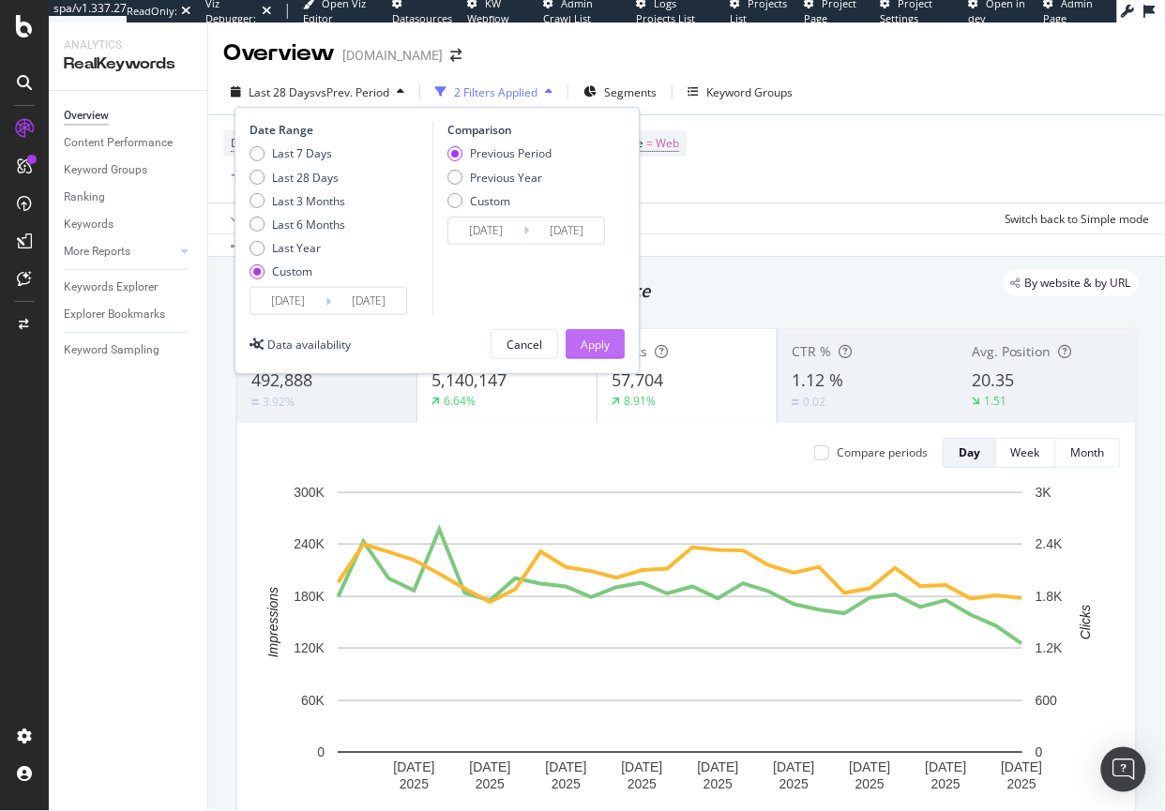
click at [606, 333] on div "Apply" at bounding box center [594, 344] width 29 height 28
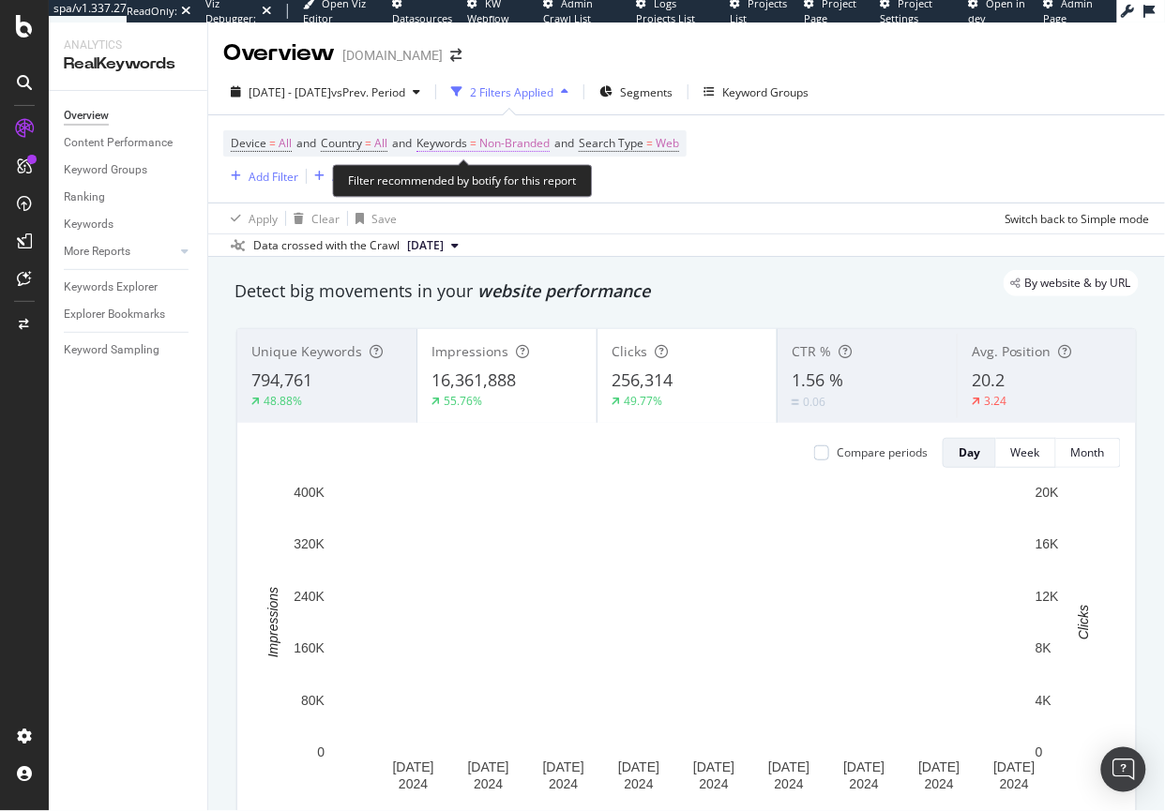
click at [550, 143] on span "Non-Branded" at bounding box center [514, 143] width 70 height 26
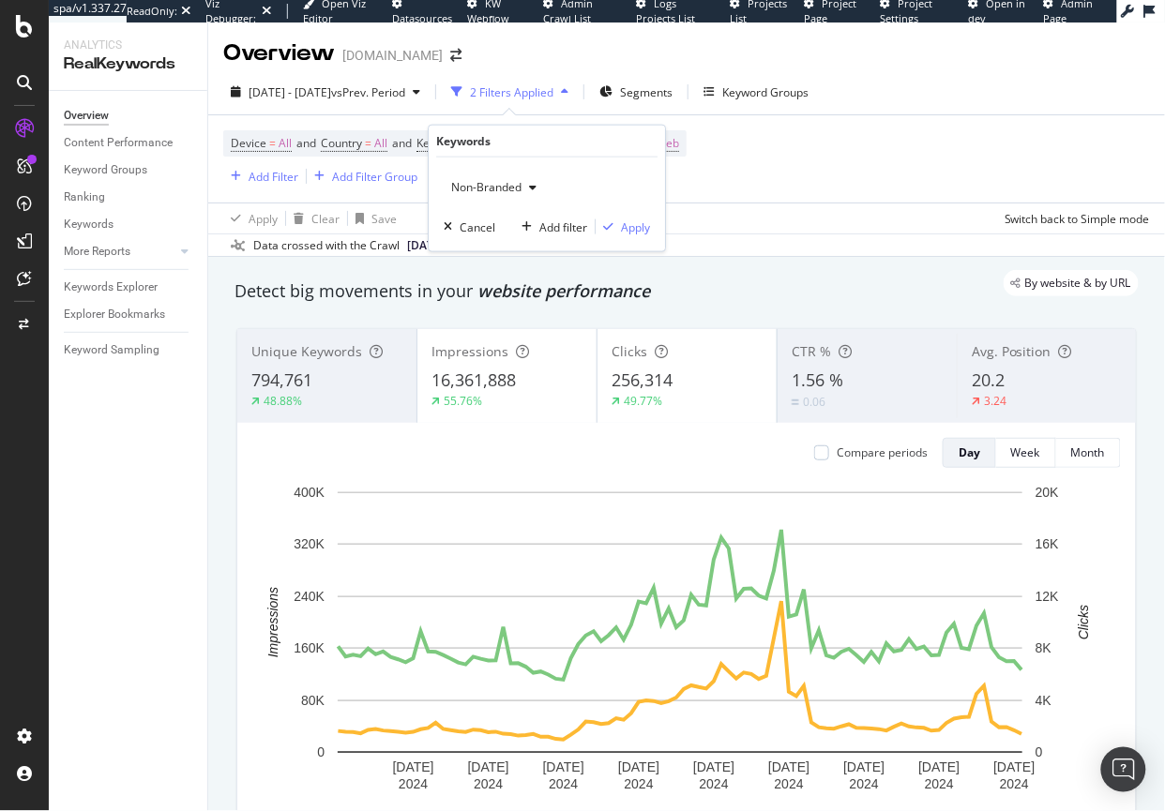
click at [495, 192] on span "Non-Branded" at bounding box center [483, 187] width 78 height 16
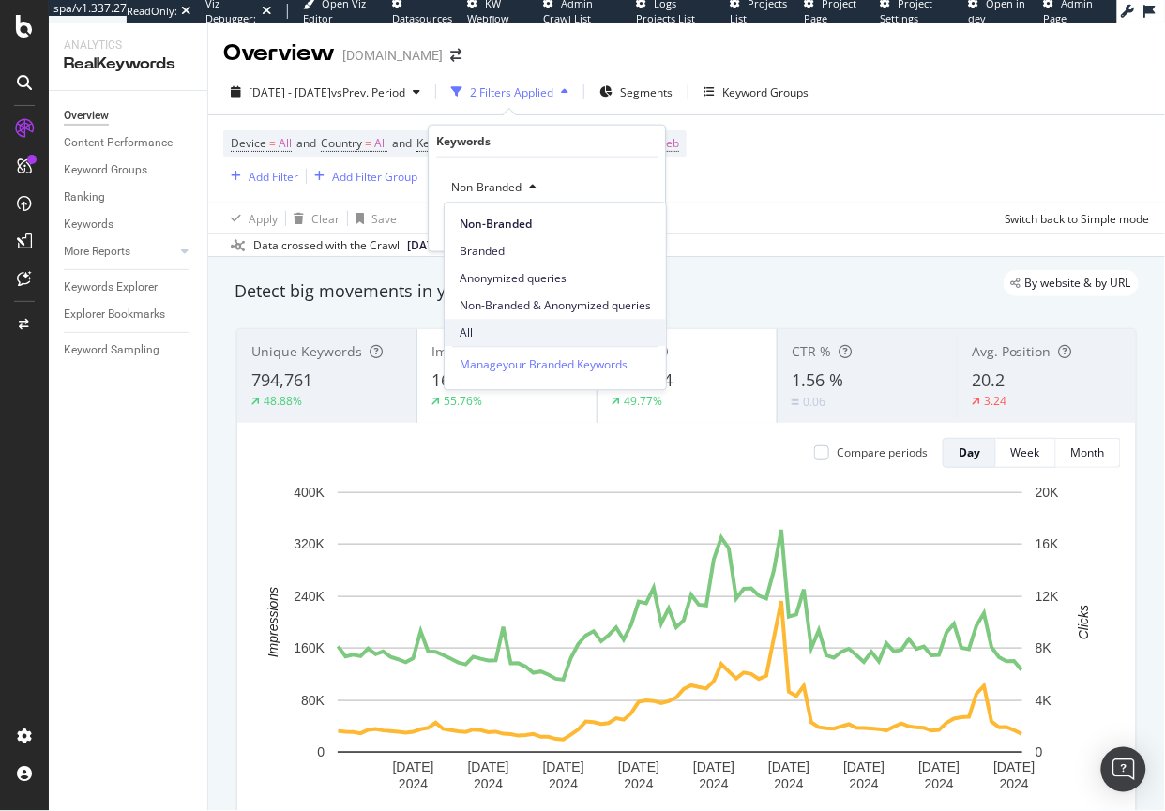
click at [474, 344] on div "All" at bounding box center [554, 332] width 221 height 27
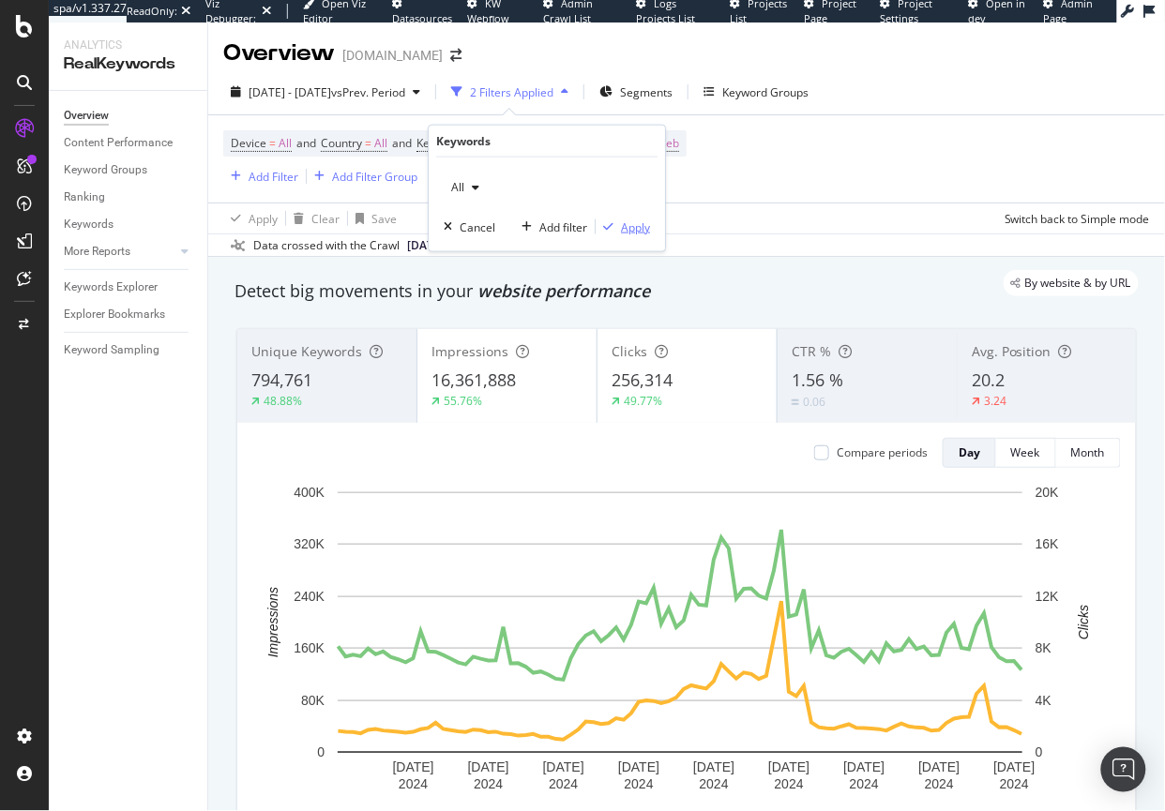
drag, startPoint x: 619, startPoint y: 221, endPoint x: 549, endPoint y: 230, distance: 70.8
click at [620, 221] on div "button" at bounding box center [607, 226] width 25 height 11
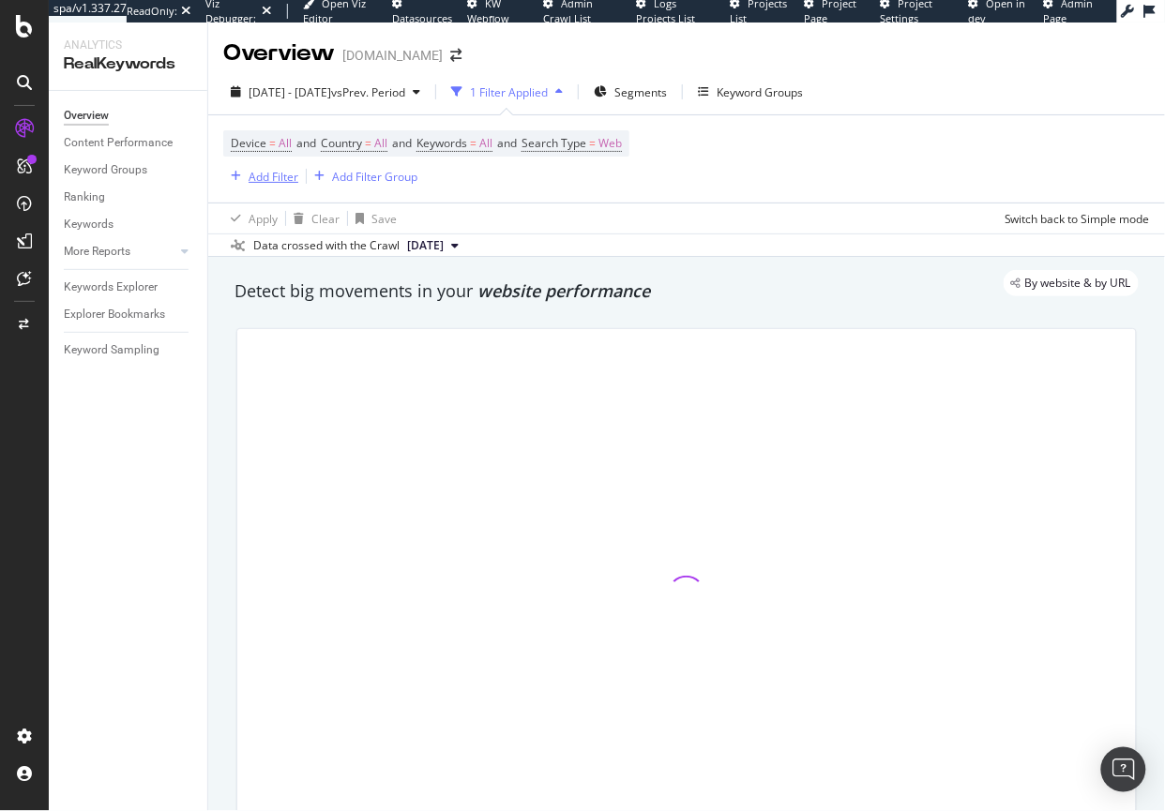
click at [264, 171] on div "Add Filter" at bounding box center [273, 177] width 50 height 16
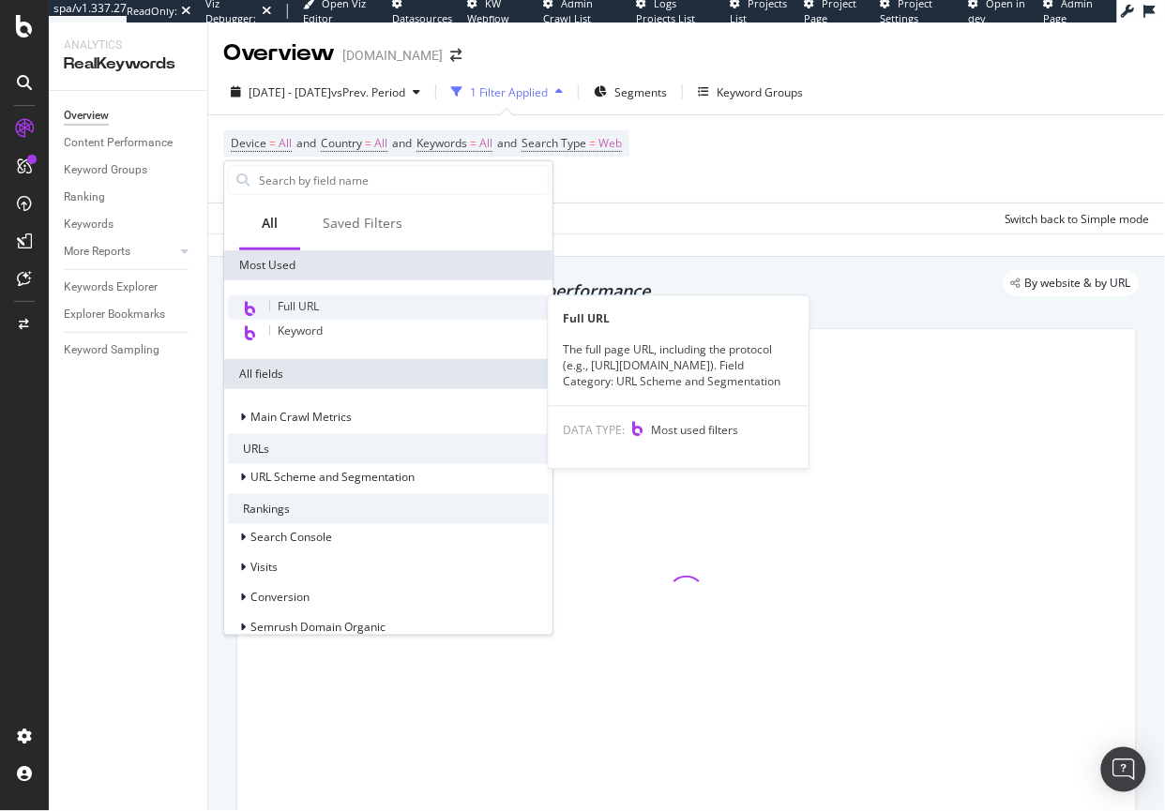
click at [293, 305] on span "Full URL" at bounding box center [298, 306] width 41 height 16
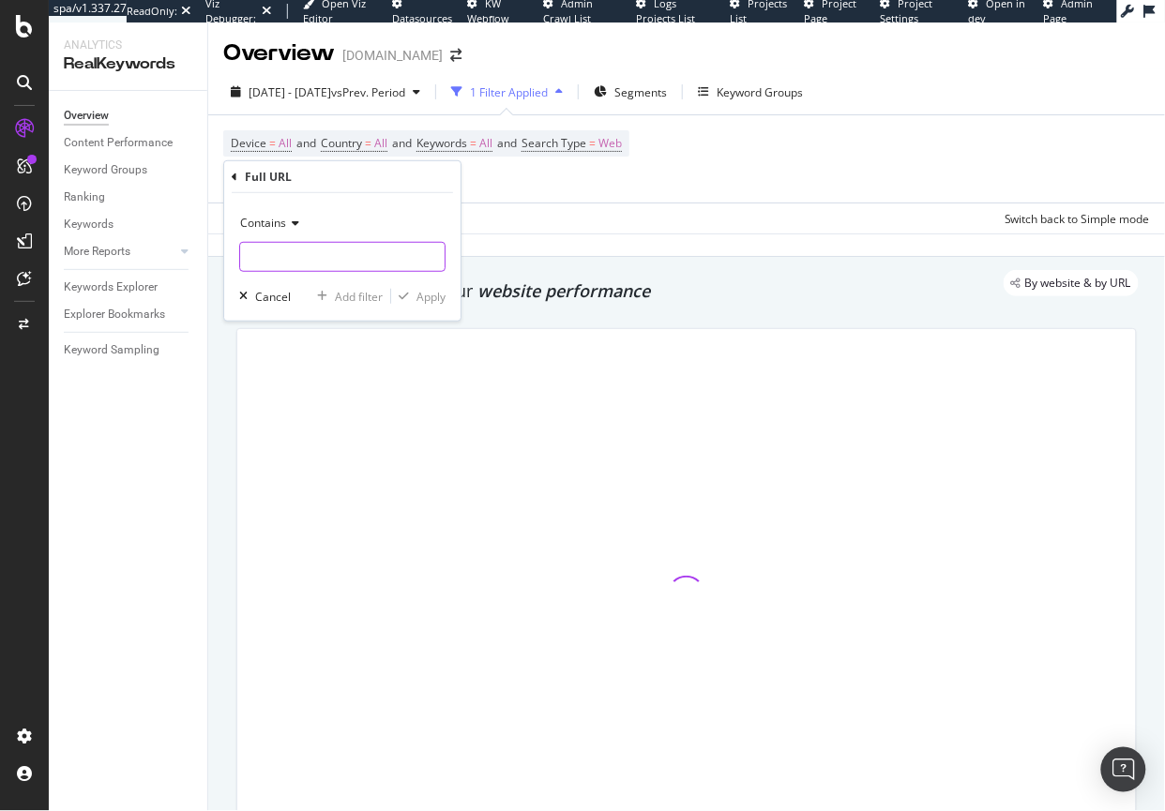
click at [305, 254] on input "text" at bounding box center [342, 257] width 204 height 30
paste input "gift_guide"
type input "gift_guide"
click at [435, 297] on div "Apply" at bounding box center [430, 296] width 29 height 16
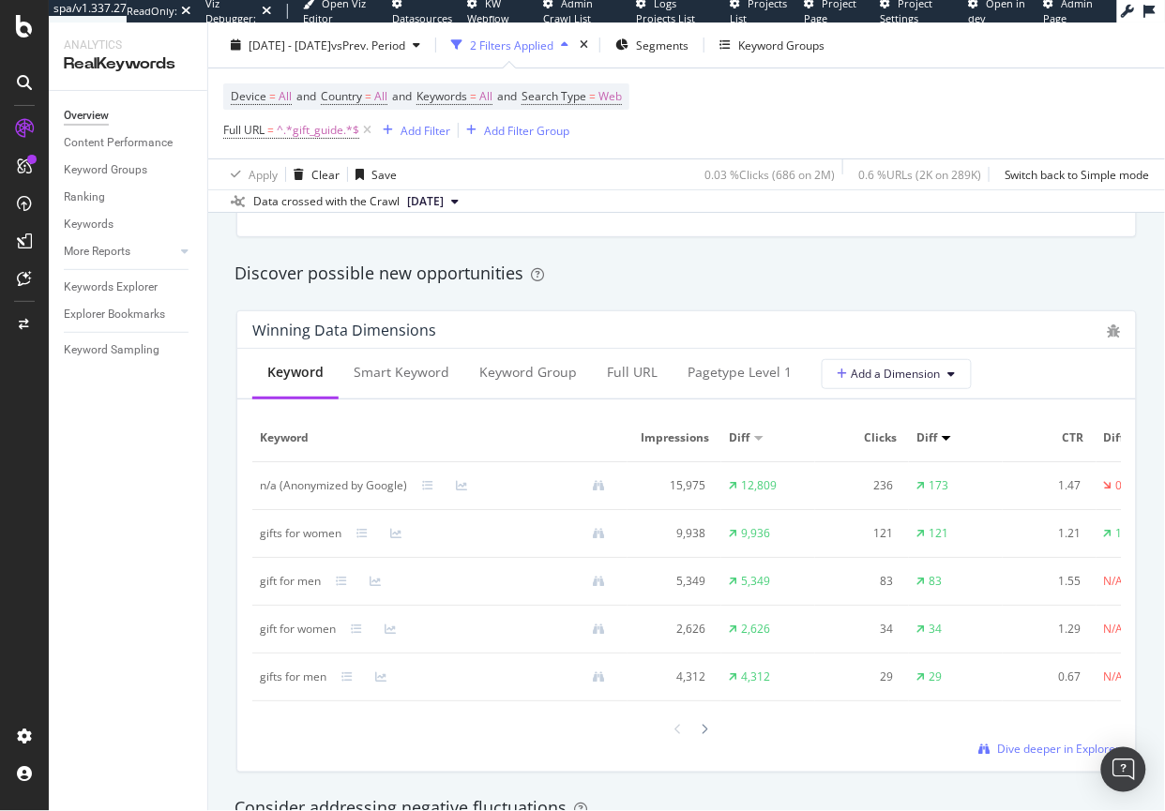
scroll to position [1600, 0]
click at [696, 736] on div at bounding box center [704, 727] width 17 height 25
click at [688, 741] on div at bounding box center [686, 727] width 53 height 25
click at [703, 738] on div at bounding box center [704, 727] width 17 height 25
click at [32, 283] on div at bounding box center [24, 279] width 30 height 30
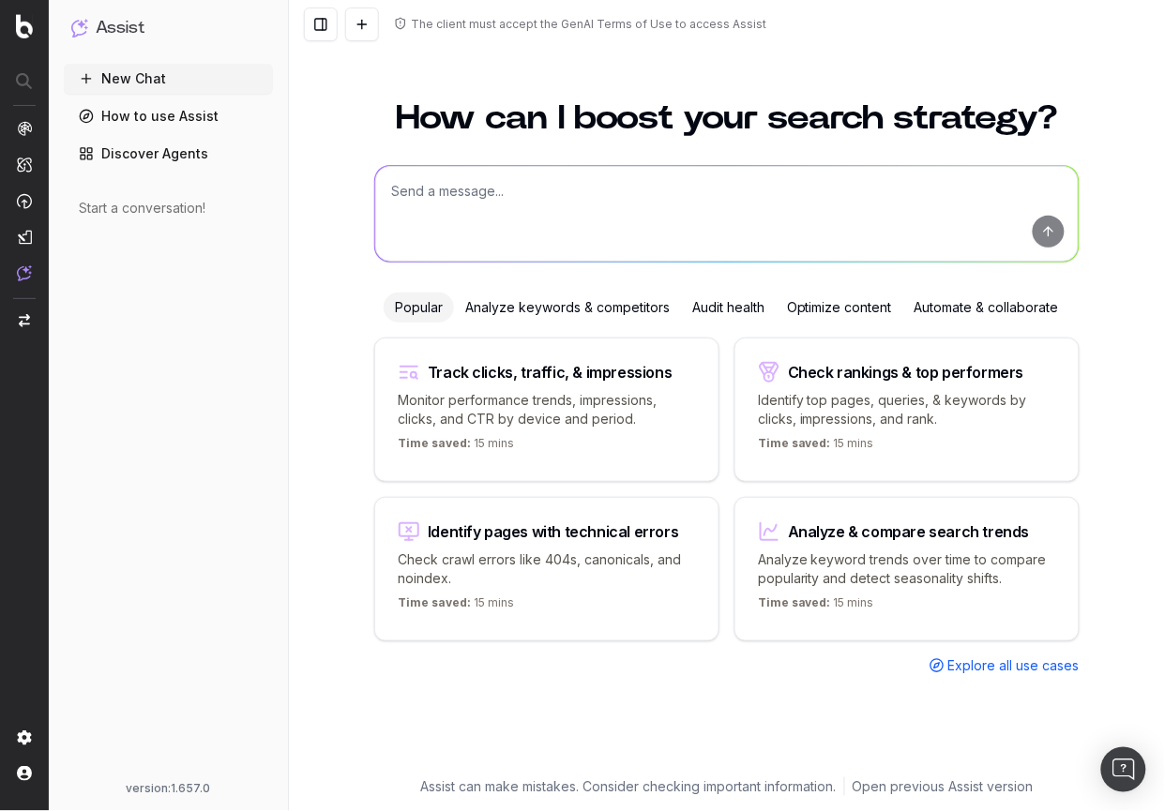
click at [591, 216] on textarea at bounding box center [726, 214] width 703 height 96
click at [610, 185] on textarea "Provide a list of the 18 best URLs to link from" at bounding box center [726, 214] width 703 height 96
click at [602, 188] on textarea "Provide a list of the 18 best URLs to link from" at bounding box center [726, 214] width 703 height 96
click at [954, 204] on textarea "Provide a list of the 18 best URLs based on relevance and business value to lin…" at bounding box center [726, 214] width 703 height 96
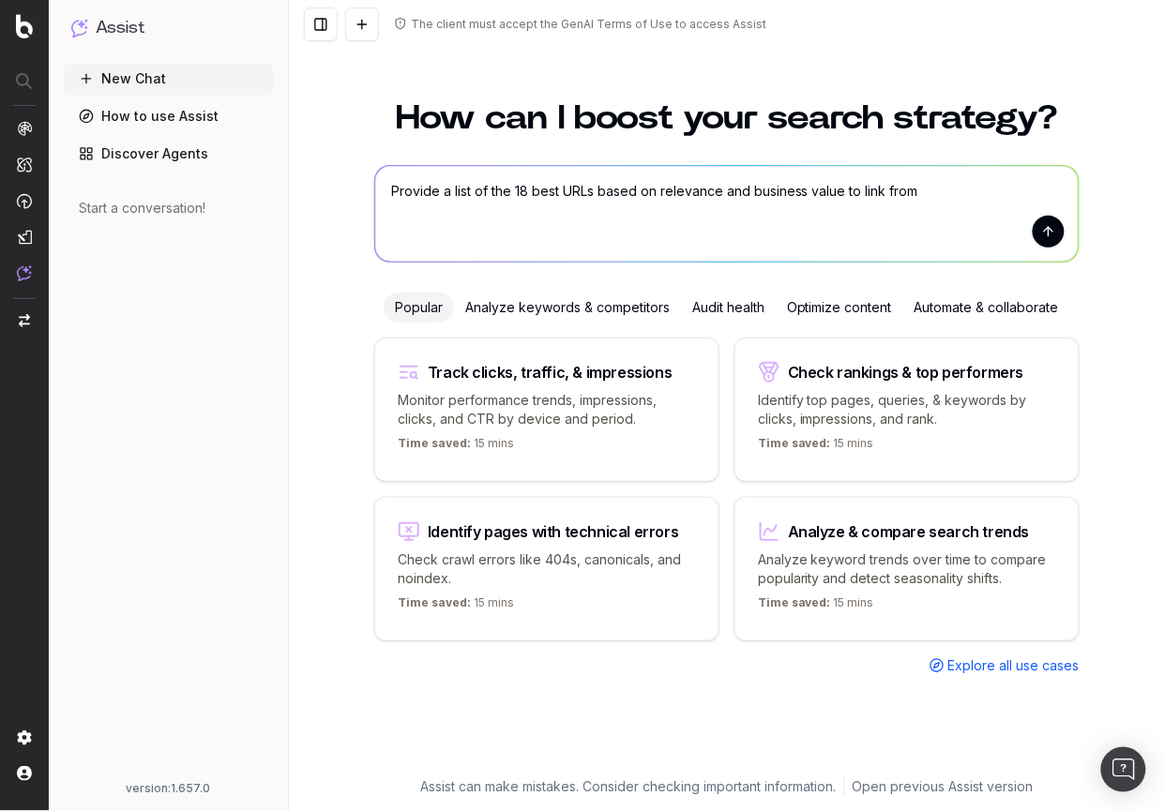
paste textarea "[URL][DOMAIN_NAME]"
click at [560, 193] on textarea "Provide a list of the 18 best URLs based on relevance and business value to lin…" at bounding box center [726, 214] width 703 height 96
click at [863, 194] on textarea "Provide a list of the 18 best URLs based on relevance and business value to lin…" at bounding box center [726, 214] width 703 height 96
click at [854, 195] on textarea "Provide a list of the 18 best URLs based on relevance and business value to lin…" at bounding box center [726, 214] width 703 height 96
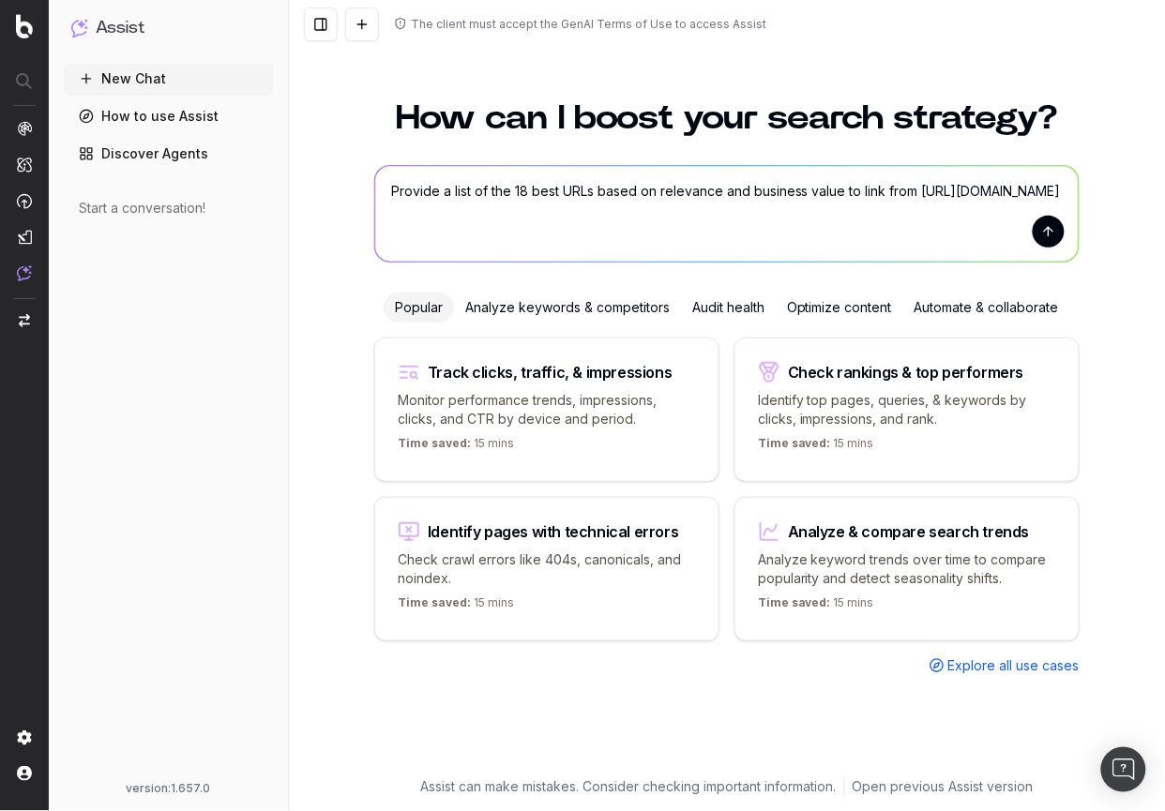
drag, startPoint x: 854, startPoint y: 195, endPoint x: 931, endPoint y: 200, distance: 77.0
click at [907, 193] on textarea "Provide a list of the 18 best URLs based on relevance and business value to lin…" at bounding box center [726, 214] width 703 height 96
type textarea "Provide a list of the 18 best URLs based on relevance and business value to add…"
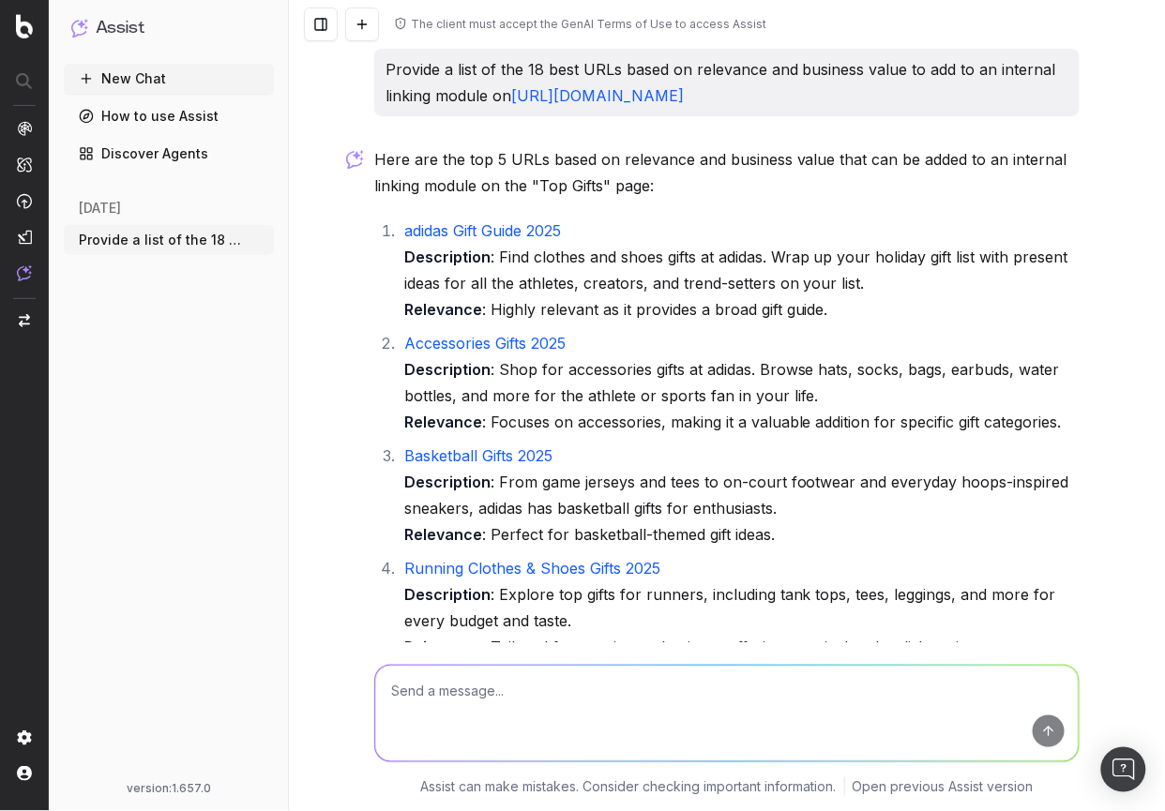
scroll to position [324, 0]
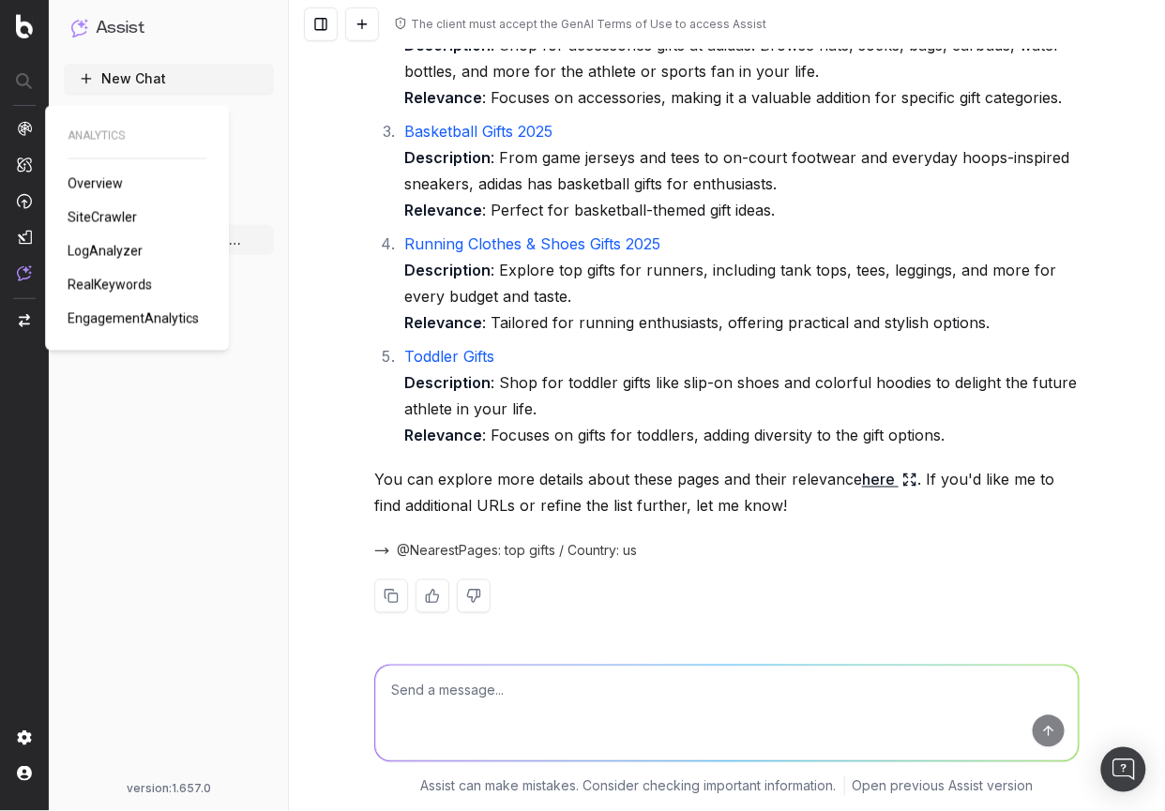
click at [122, 290] on span "RealKeywords" at bounding box center [110, 285] width 84 height 15
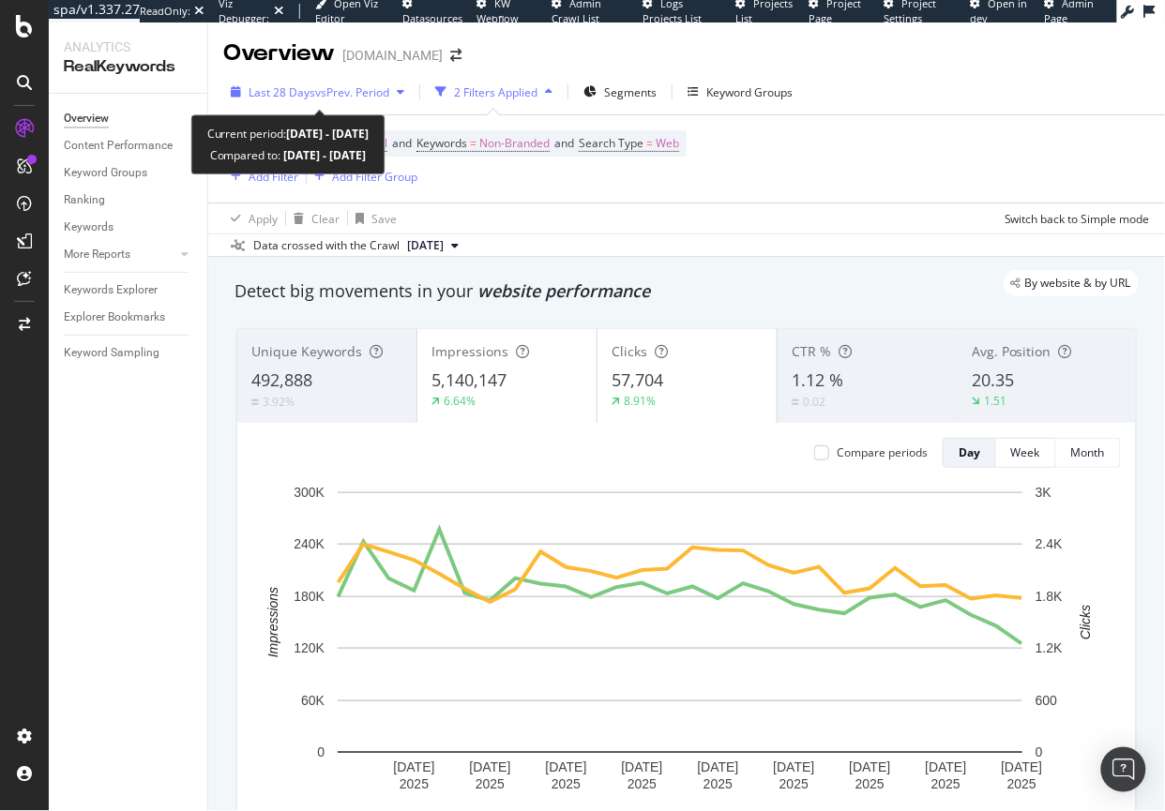
click at [336, 93] on span "vs Prev. Period" at bounding box center [352, 92] width 74 height 16
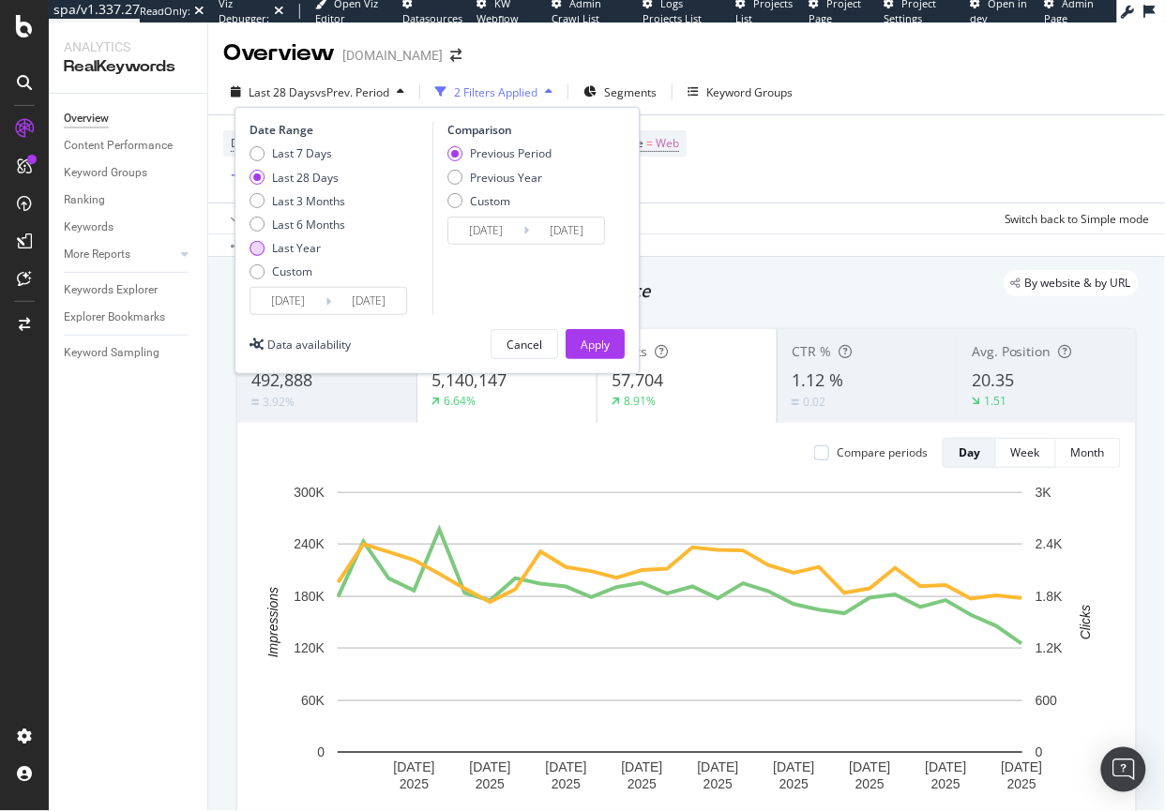
click at [256, 246] on div "Last Year" at bounding box center [256, 248] width 15 height 15
type input "2024/09/13"
type input "2023/09/14"
type input "2024/09/12"
click at [583, 338] on div "Apply" at bounding box center [594, 345] width 29 height 16
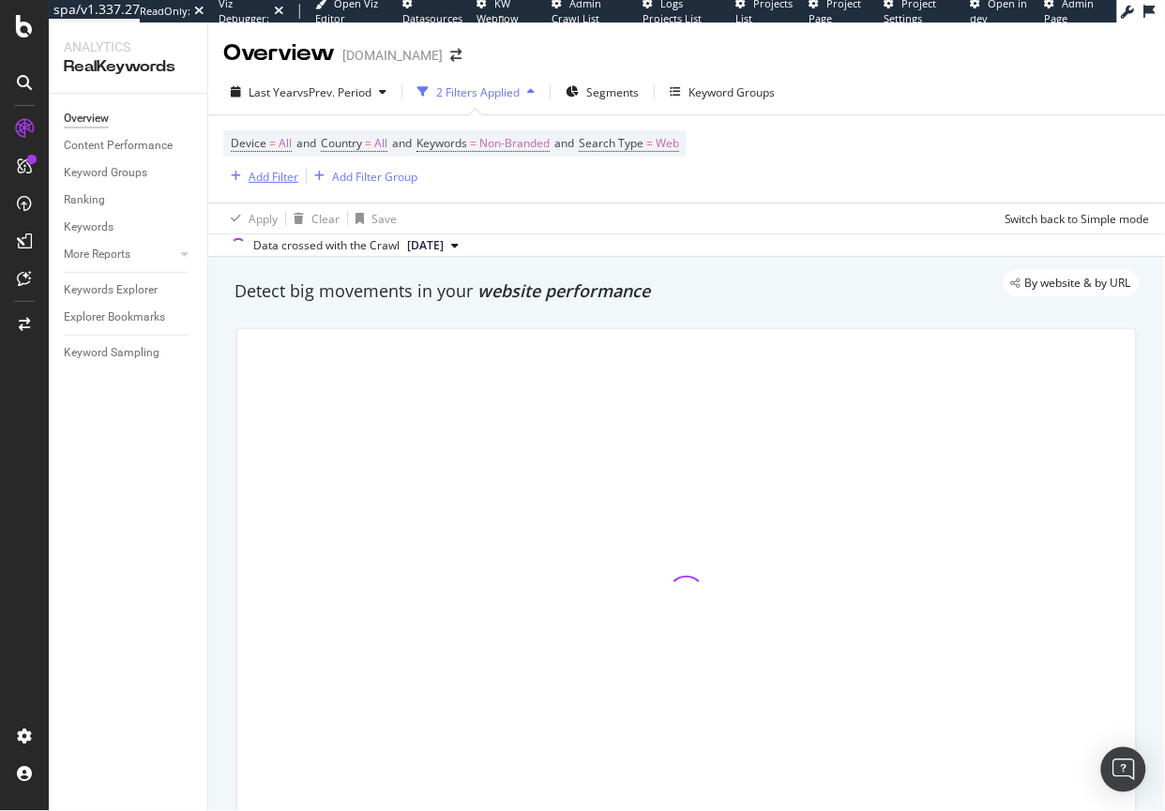
click at [255, 176] on div "Add Filter" at bounding box center [273, 177] width 50 height 16
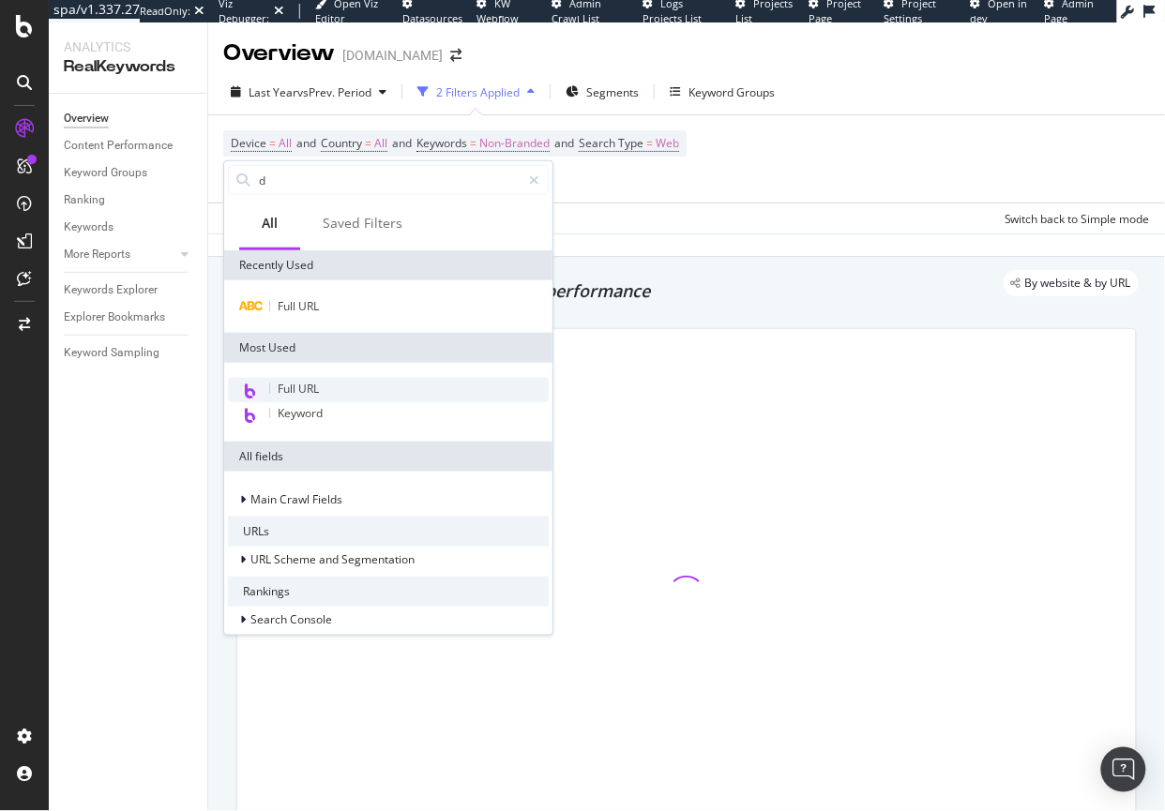
type input "d"
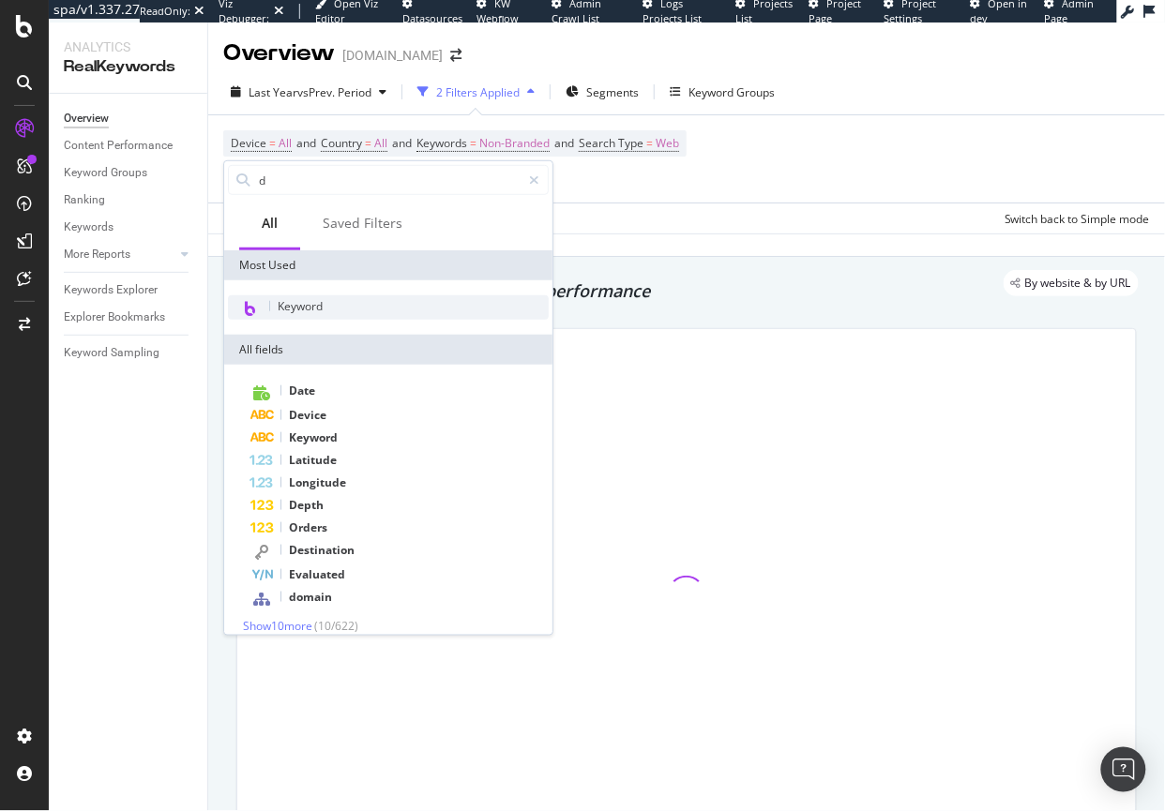
click at [290, 299] on span "Keyword" at bounding box center [300, 306] width 45 height 16
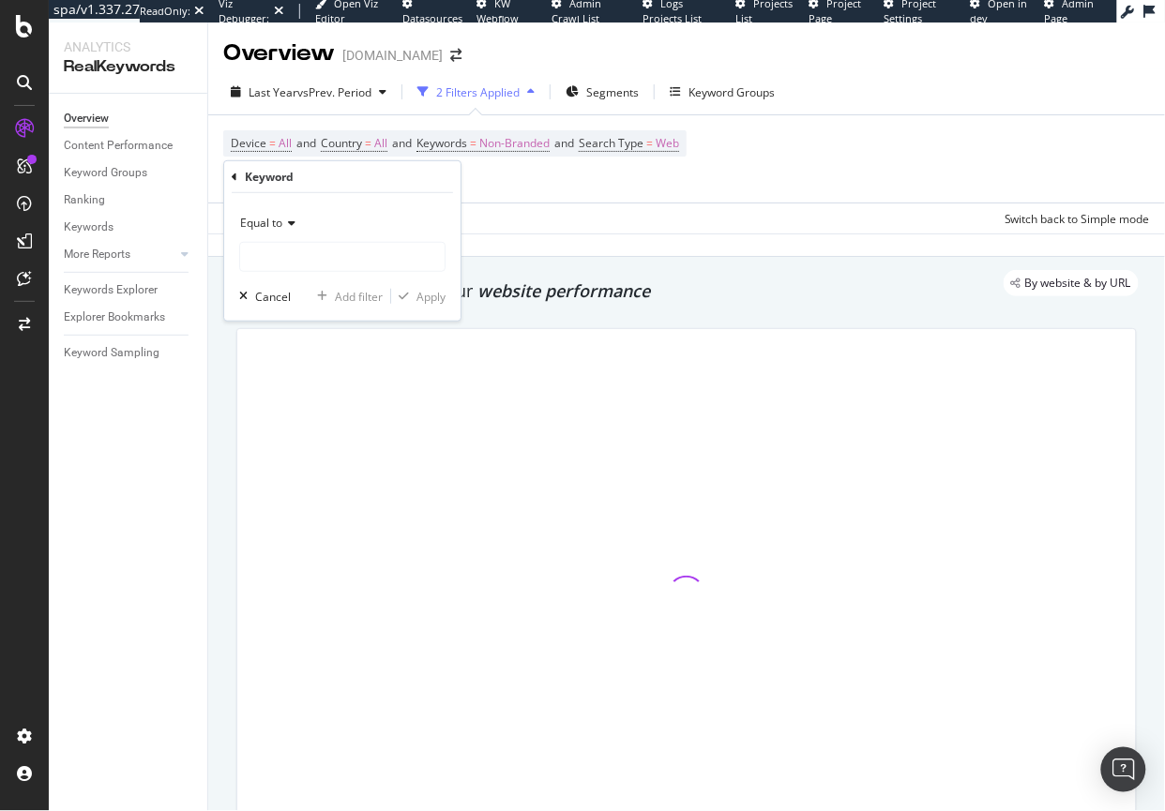
click at [238, 173] on div "Keyword" at bounding box center [342, 177] width 221 height 32
click at [234, 176] on icon at bounding box center [235, 176] width 6 height 11
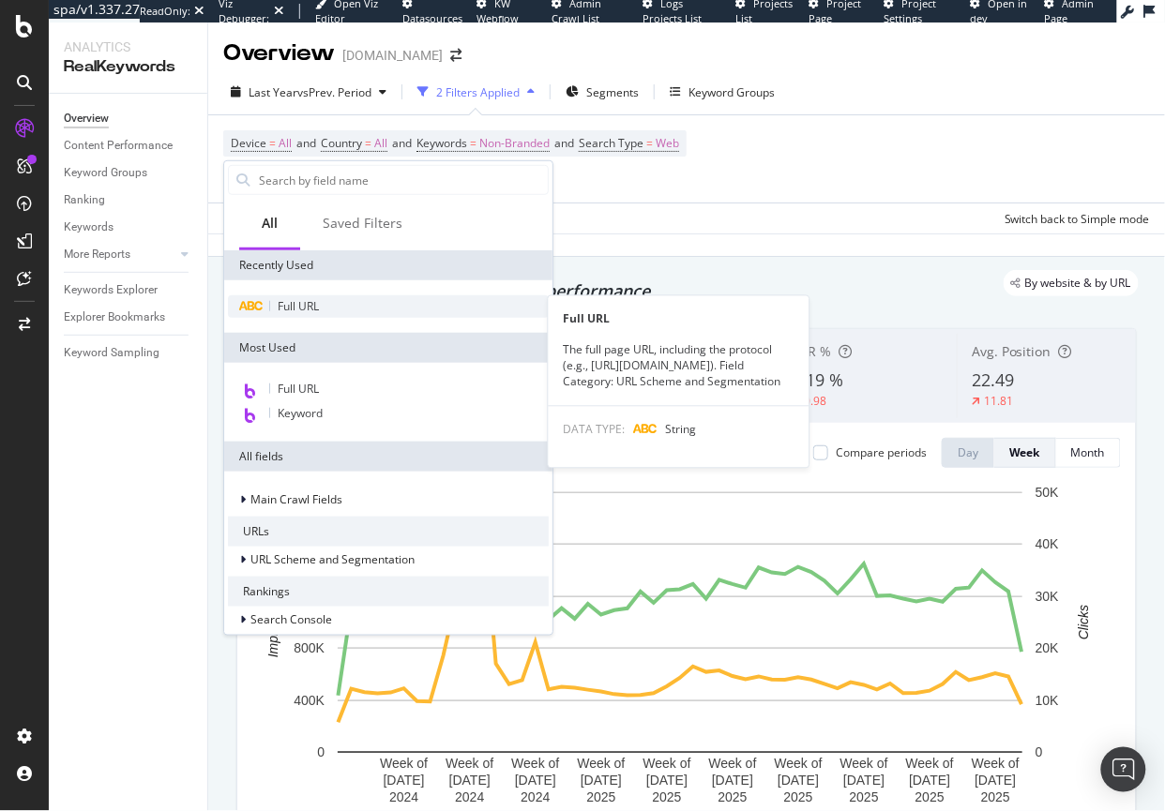
click at [305, 313] on div "Full URL" at bounding box center [388, 306] width 321 height 23
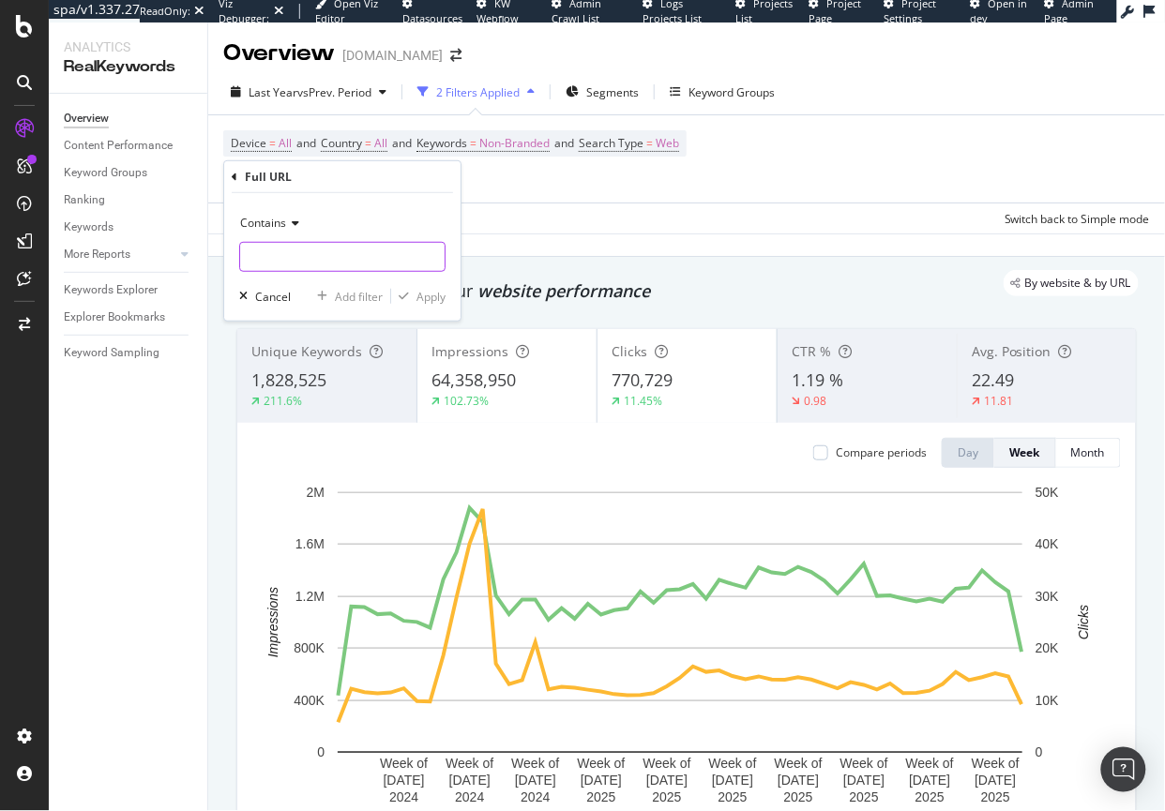
click at [286, 267] on input "text" at bounding box center [342, 257] width 204 height 30
paste input "[URL][DOMAIN_NAME]"
type input "[URL][DOMAIN_NAME]"
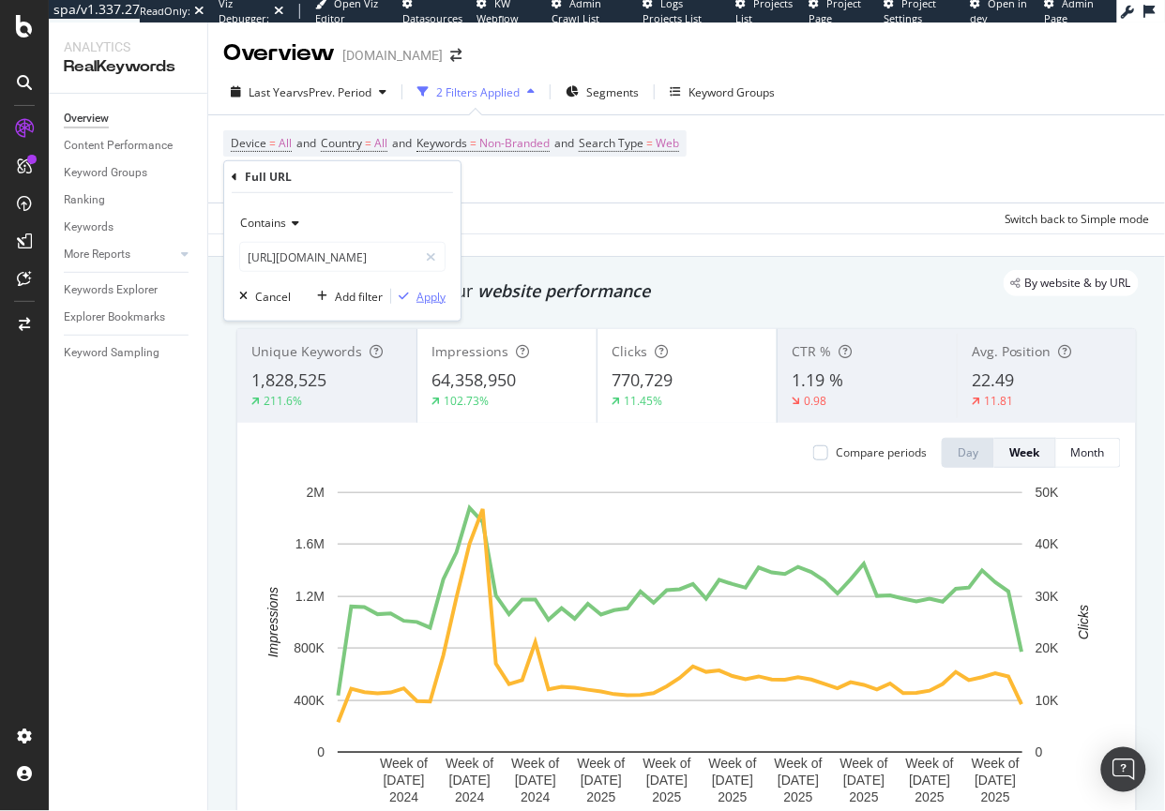
click at [429, 290] on div "Apply" at bounding box center [430, 296] width 29 height 16
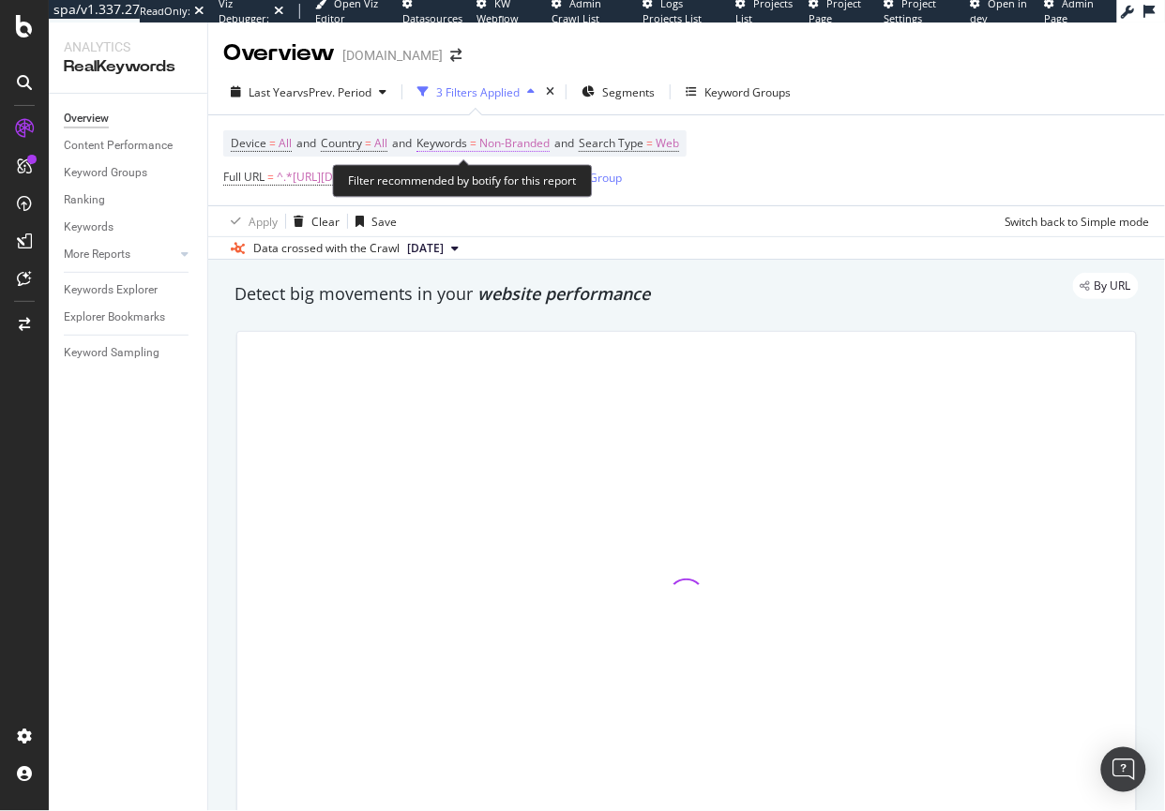
click at [530, 139] on span "Non-Branded" at bounding box center [514, 143] width 70 height 26
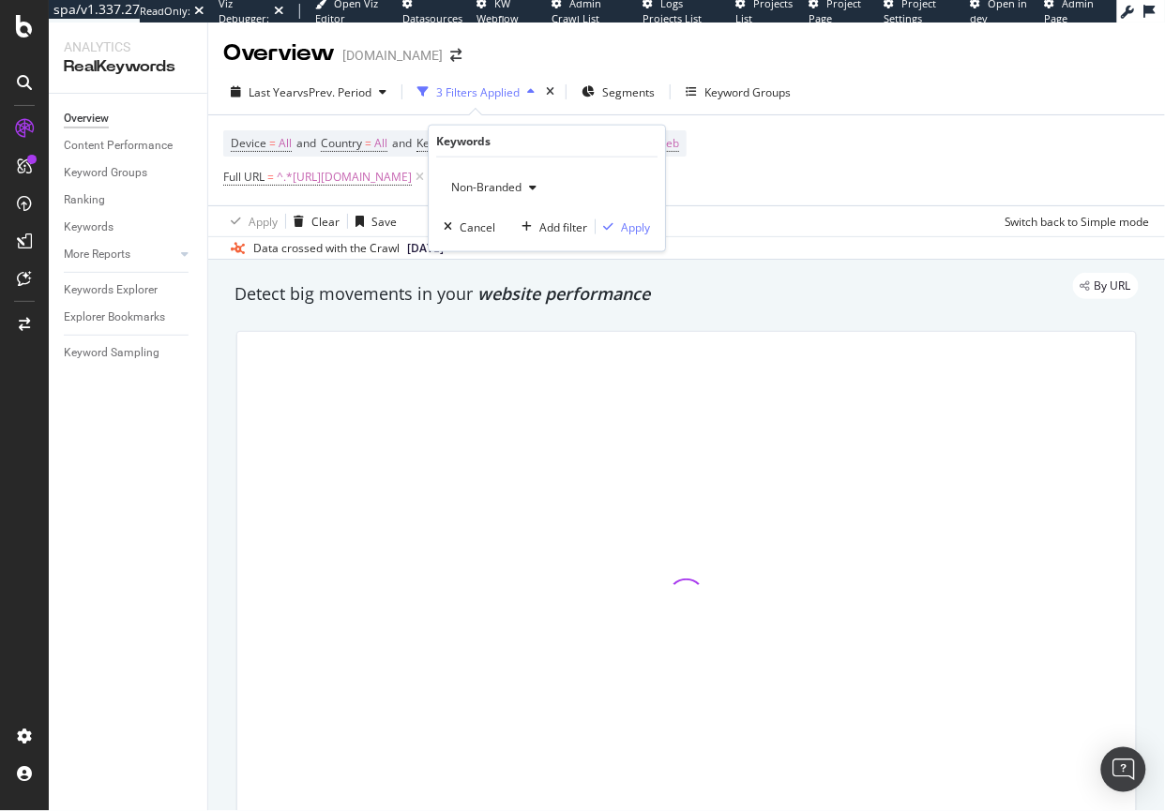
click at [505, 188] on span "Non-Branded" at bounding box center [483, 187] width 78 height 16
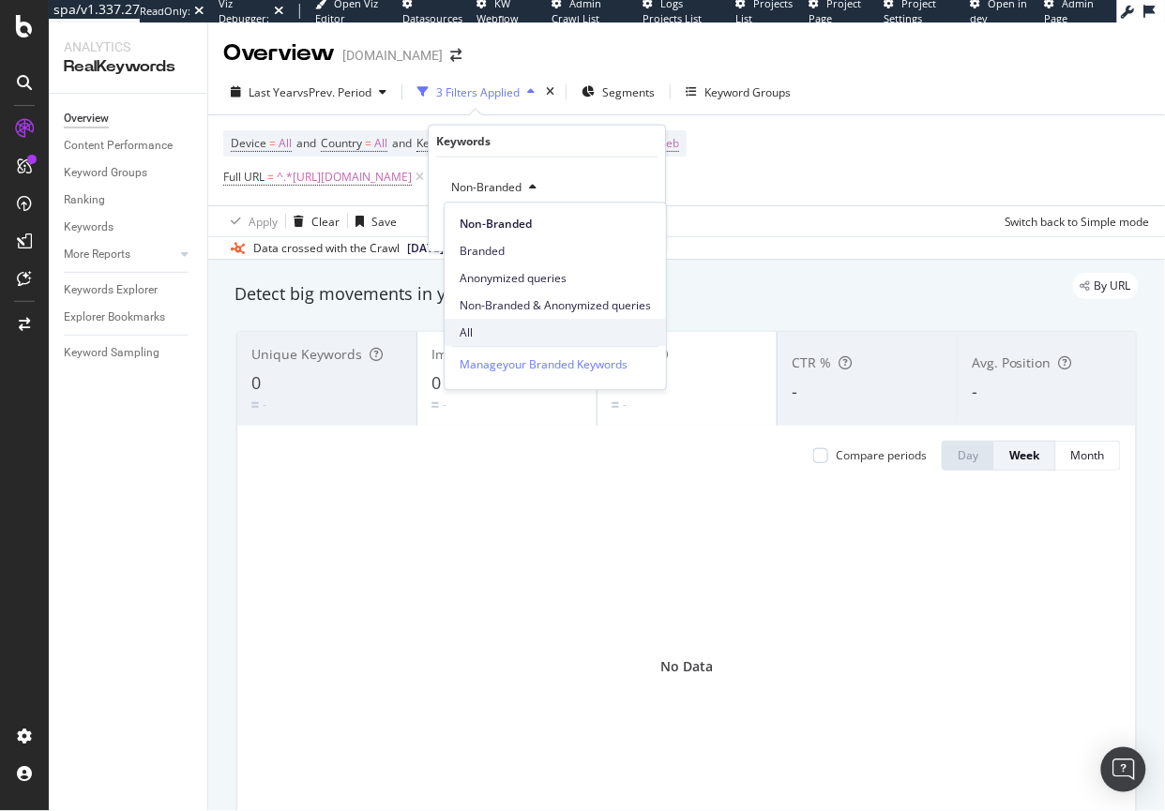
click at [476, 337] on span "All" at bounding box center [554, 332] width 191 height 17
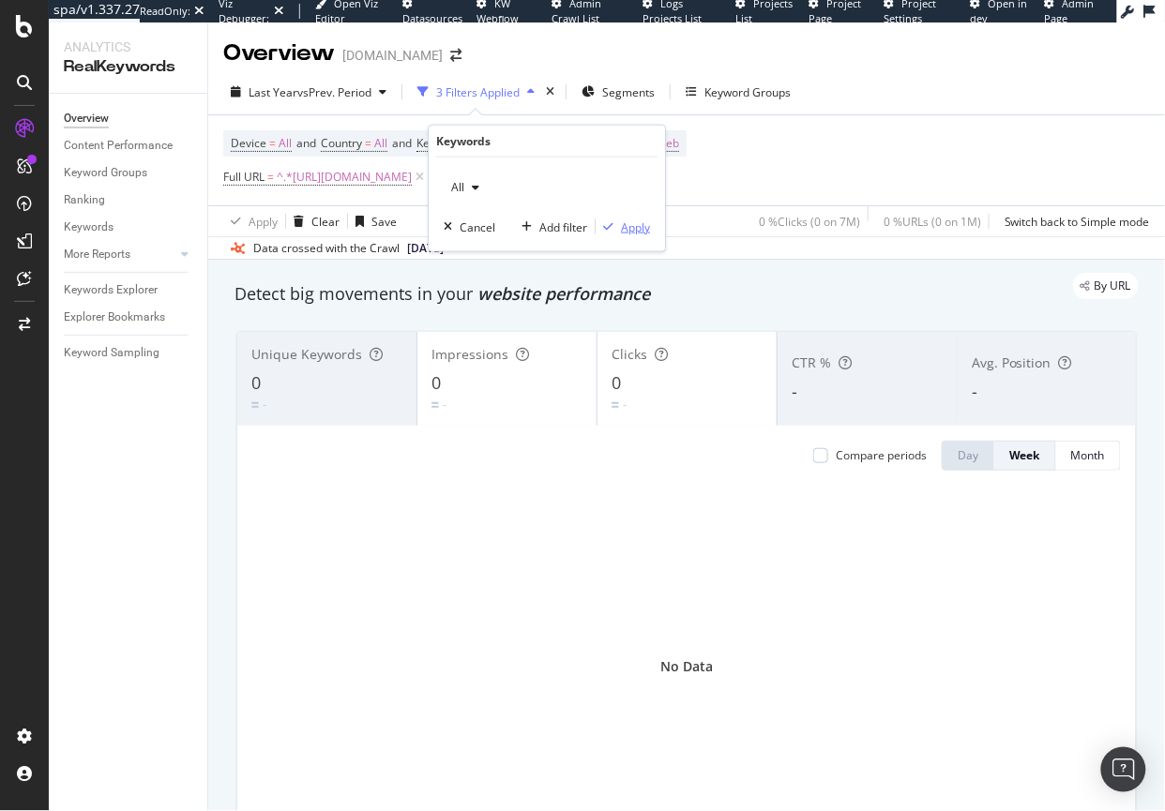
click at [639, 231] on div "Apply" at bounding box center [635, 226] width 29 height 16
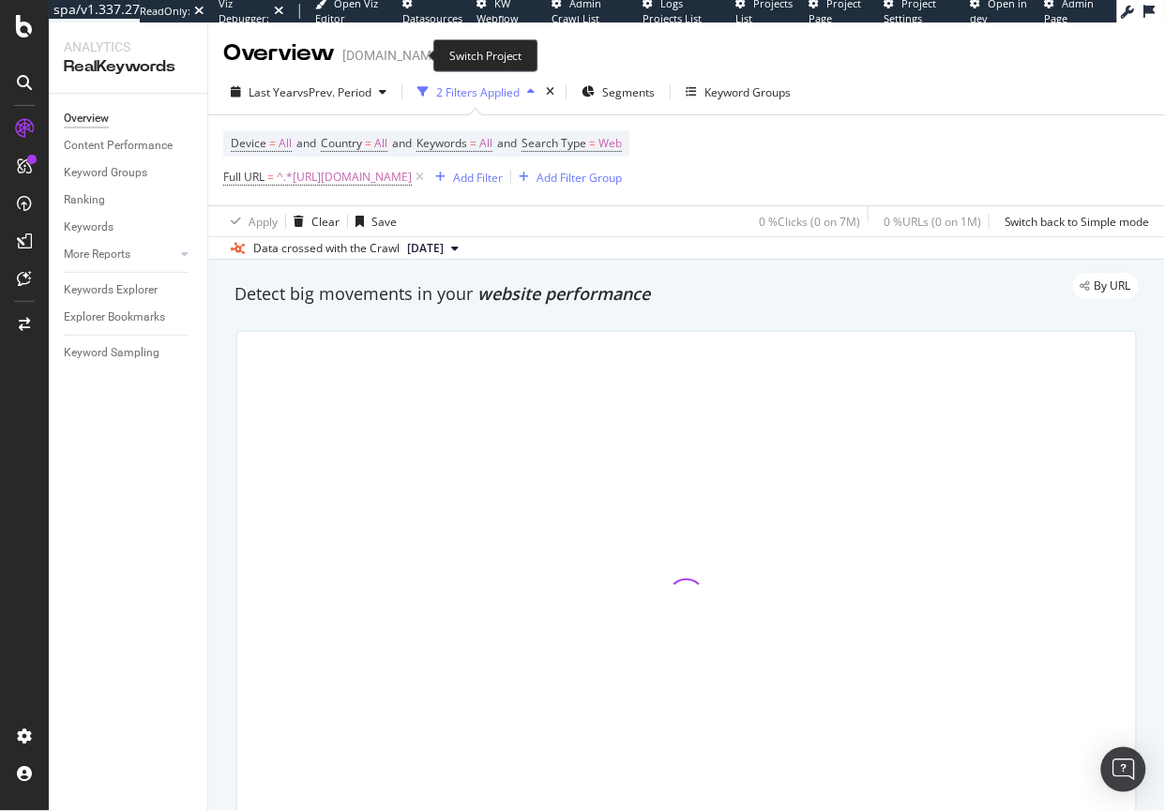
click at [450, 55] on icon "arrow-right-arrow-left" at bounding box center [455, 55] width 11 height 13
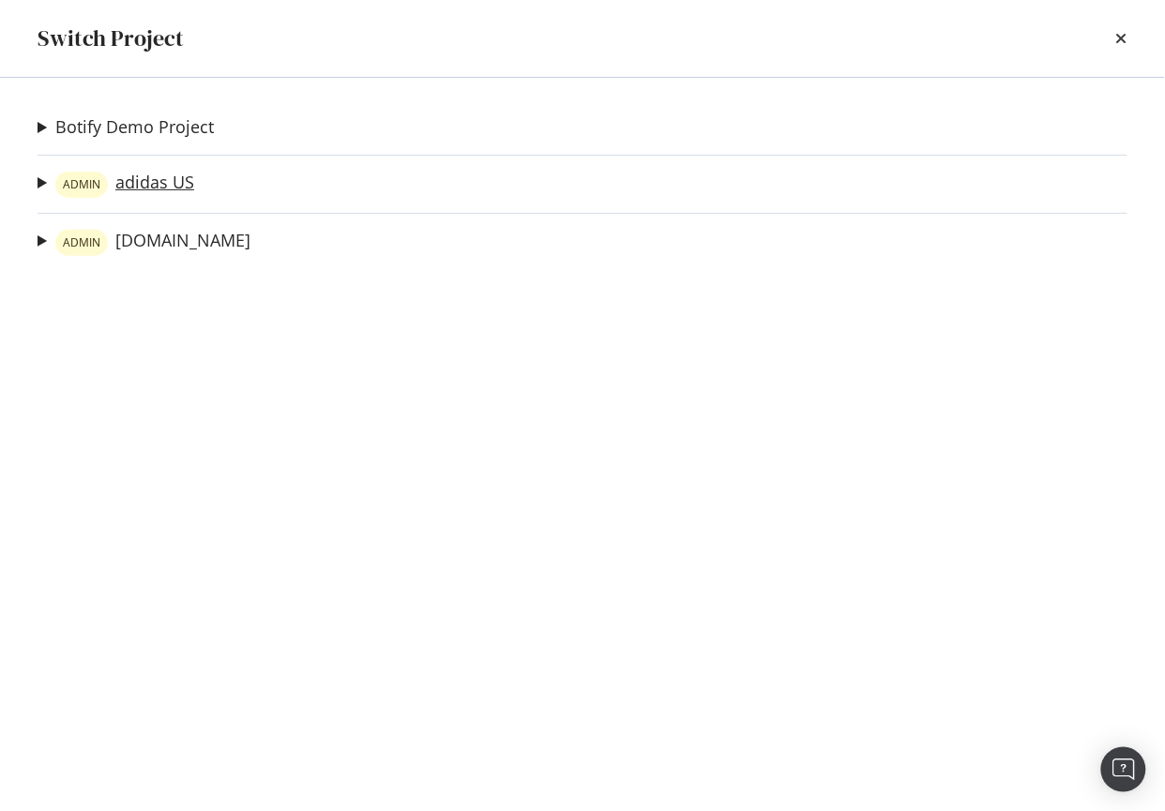
click at [115, 188] on link "ADMIN adidas US" at bounding box center [124, 185] width 139 height 26
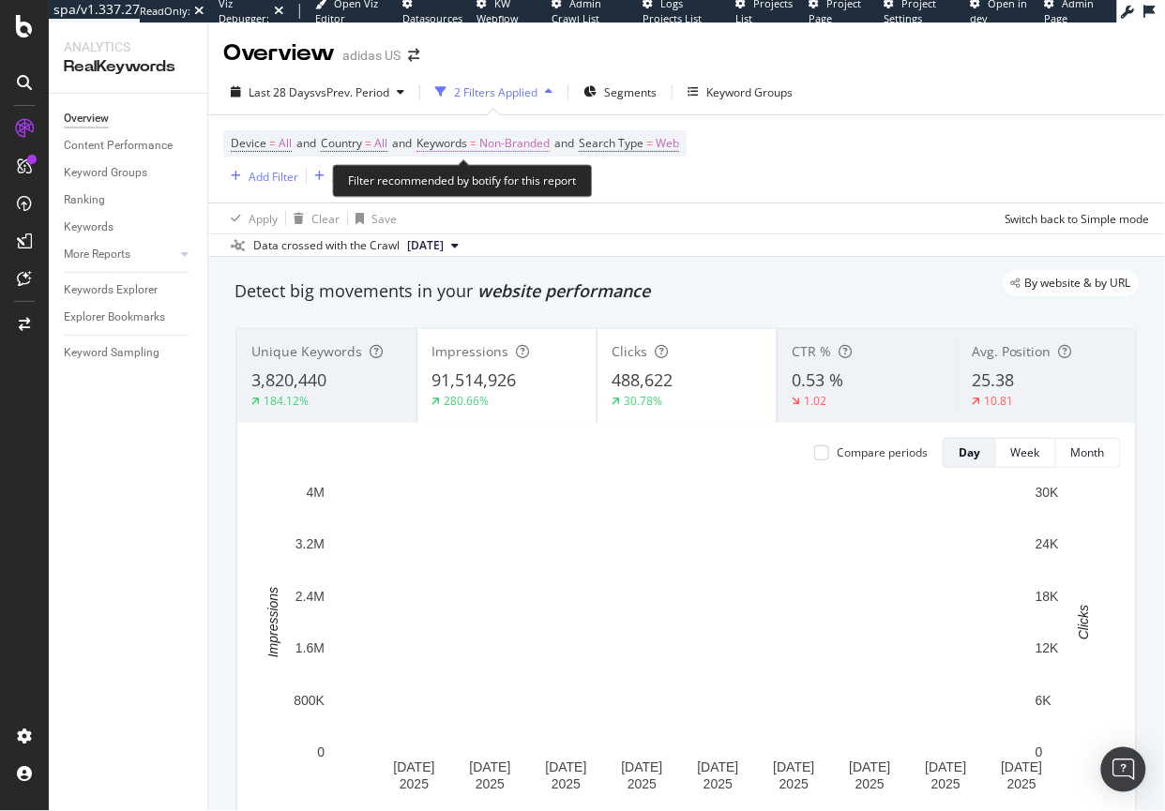
click at [521, 140] on span "Non-Branded" at bounding box center [514, 143] width 70 height 26
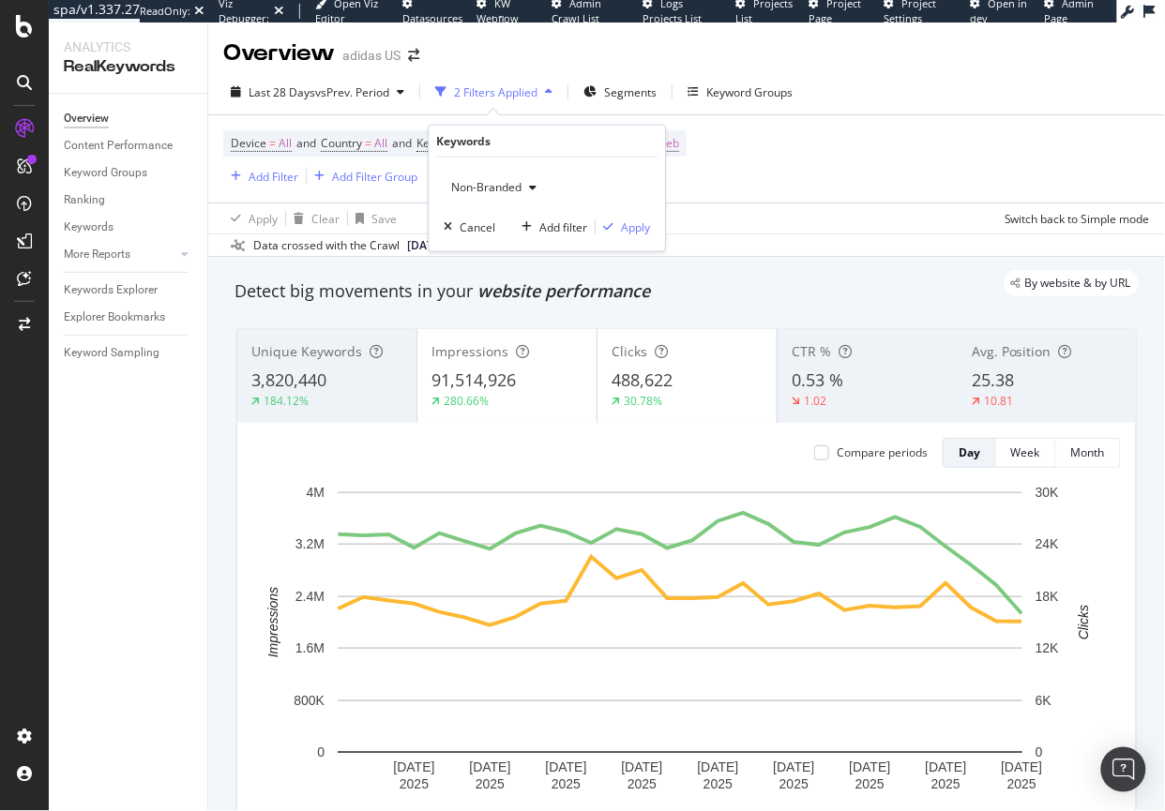
click at [492, 185] on span "Non-Branded" at bounding box center [483, 187] width 78 height 16
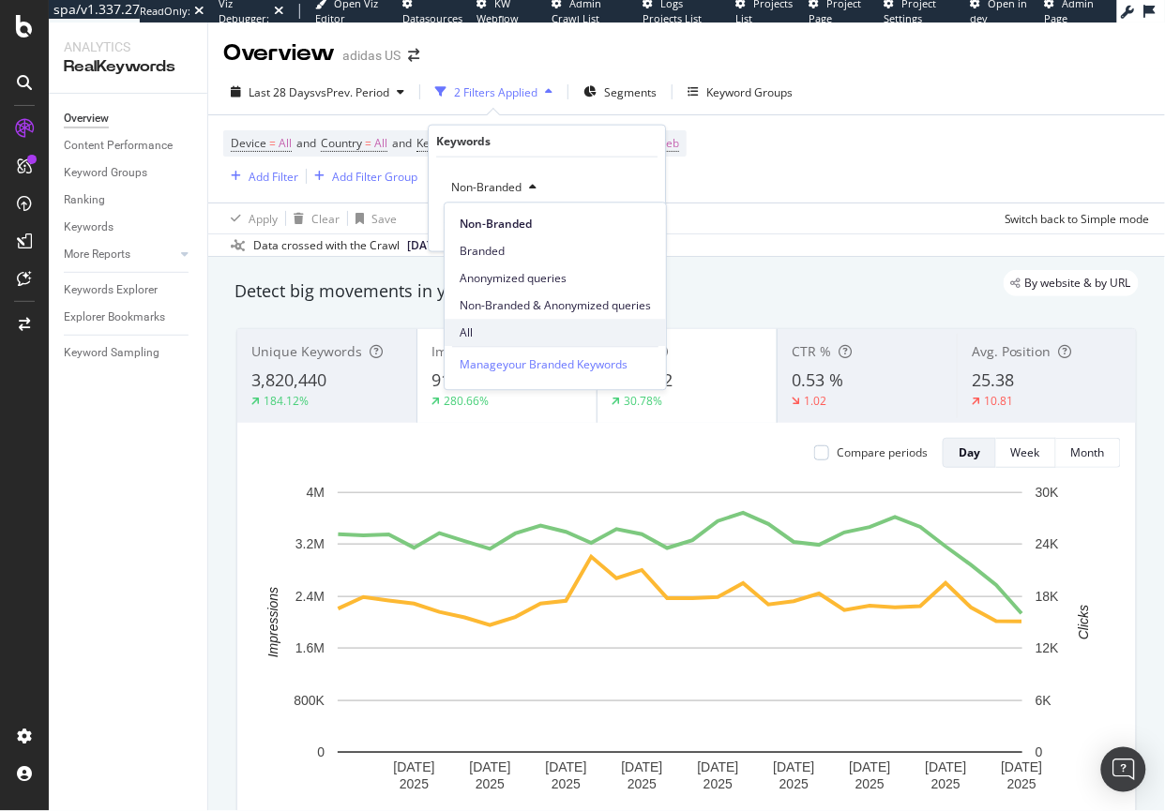
click at [461, 339] on span "All" at bounding box center [554, 332] width 191 height 17
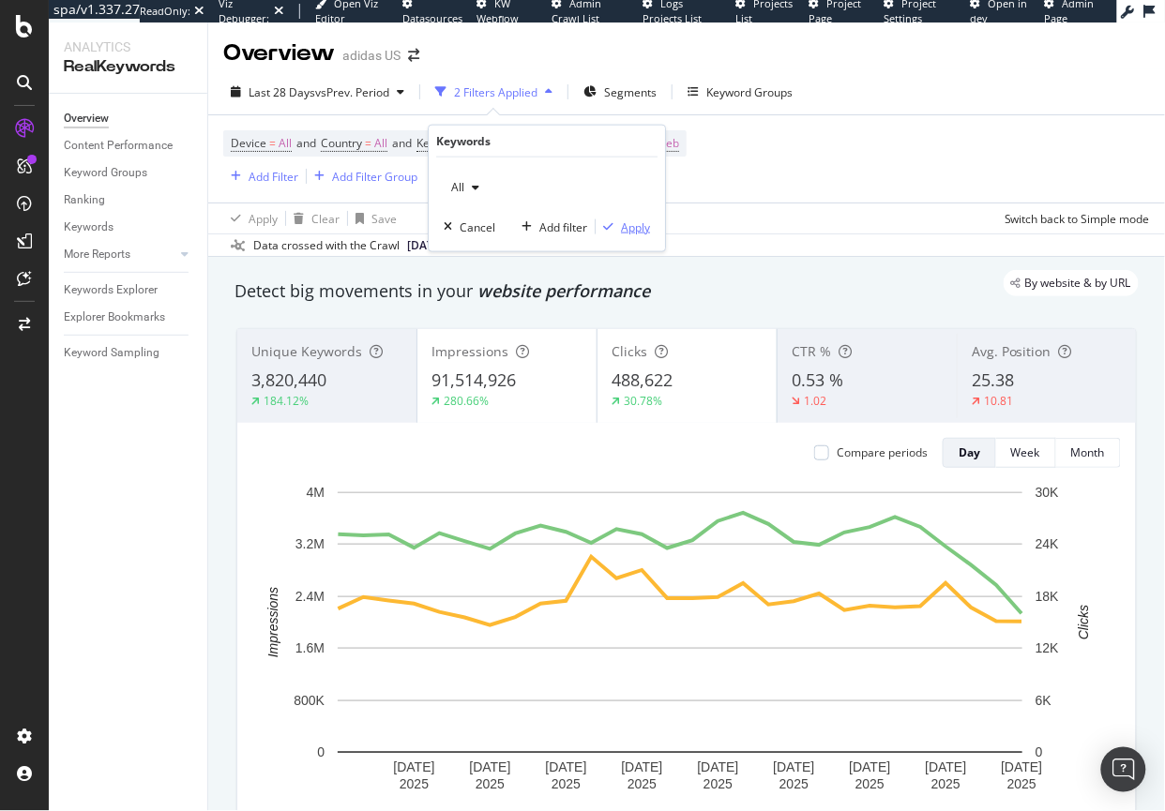
click at [635, 226] on div "Apply" at bounding box center [635, 226] width 29 height 16
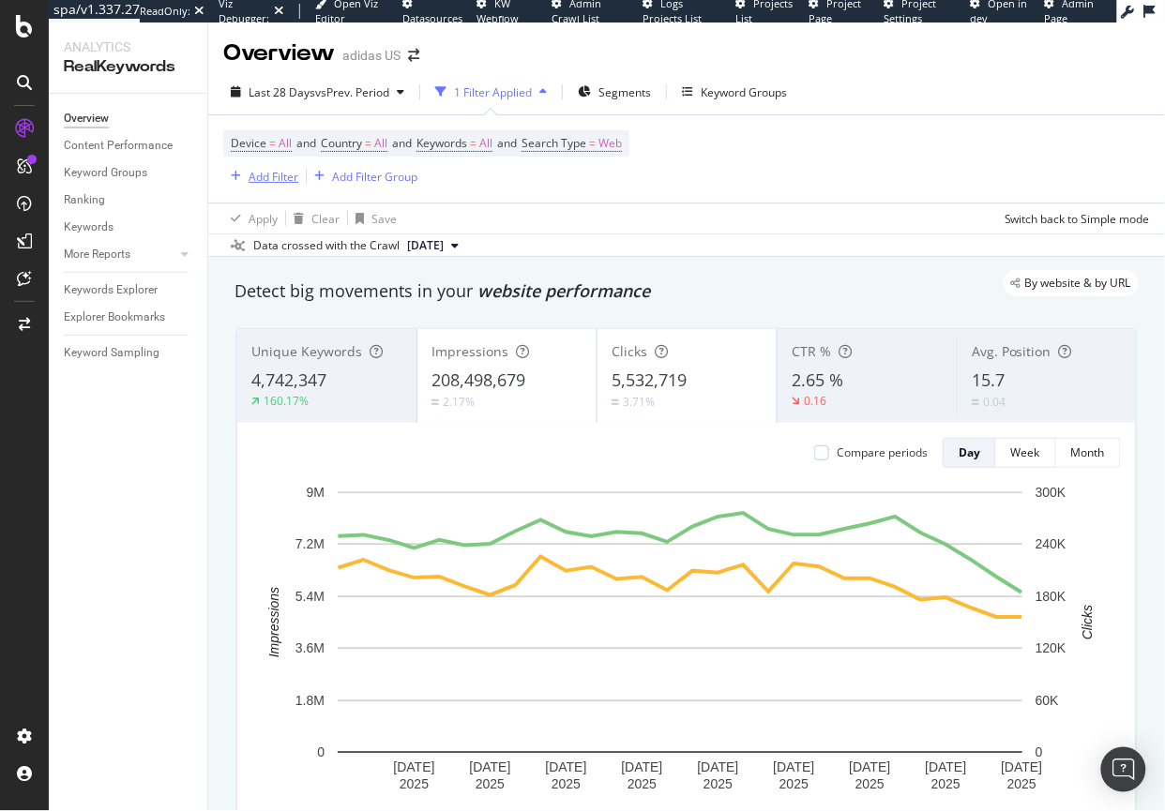
click at [270, 180] on div "Add Filter" at bounding box center [273, 177] width 50 height 16
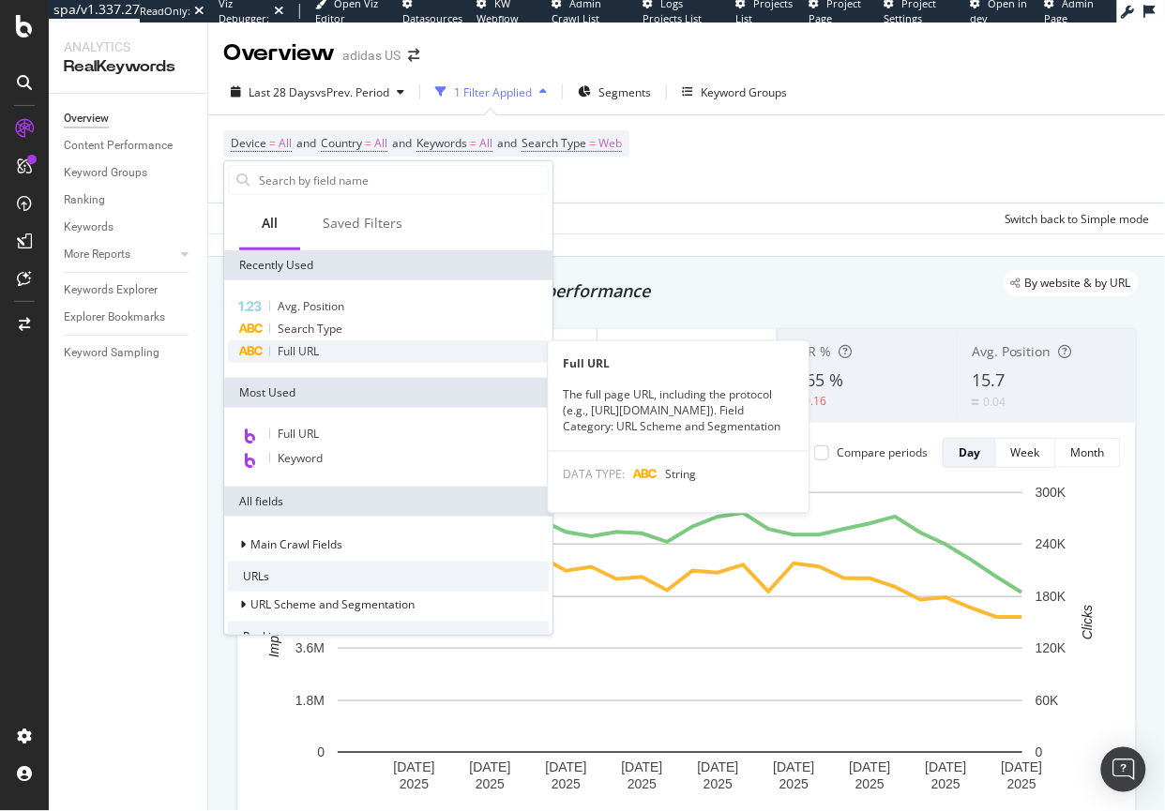
click at [292, 357] on span "Full URL" at bounding box center [298, 351] width 41 height 16
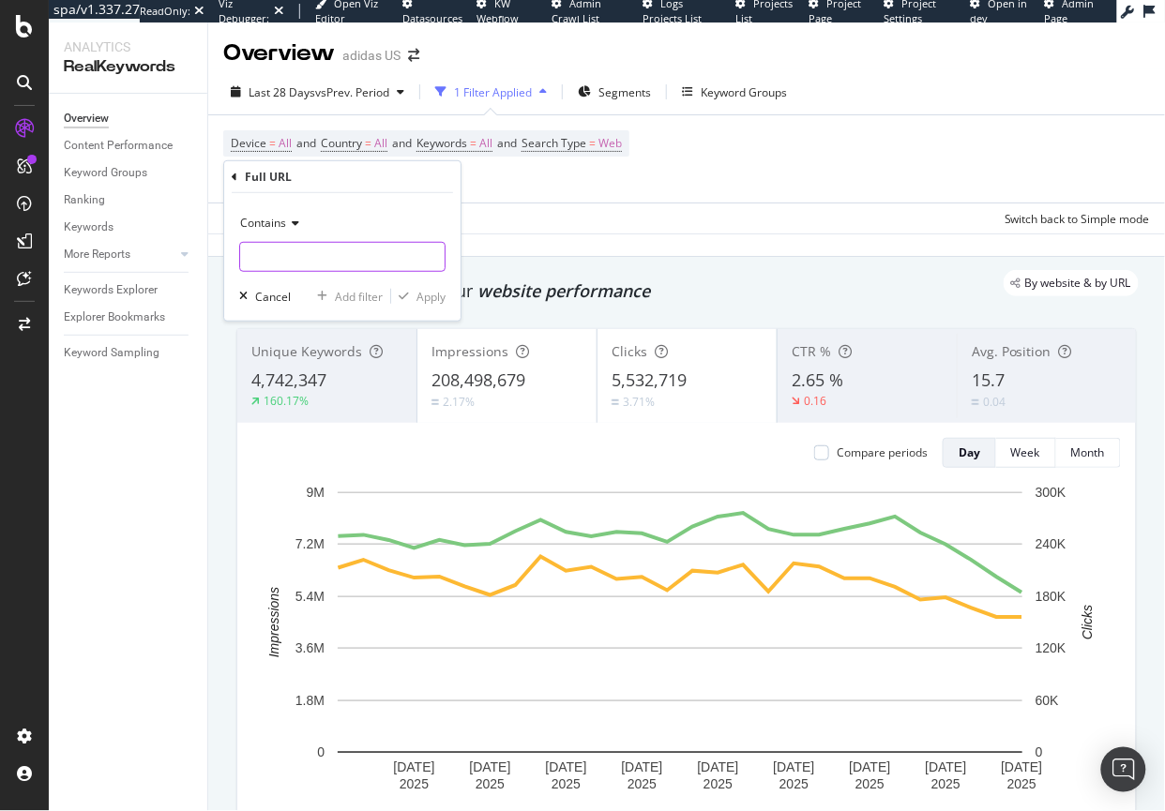
click at [308, 261] on input "text" at bounding box center [342, 257] width 204 height 30
paste input "https://www.adidas.com/us/top_gifts"
type input "https://www.adidas.com/us/top_gifts"
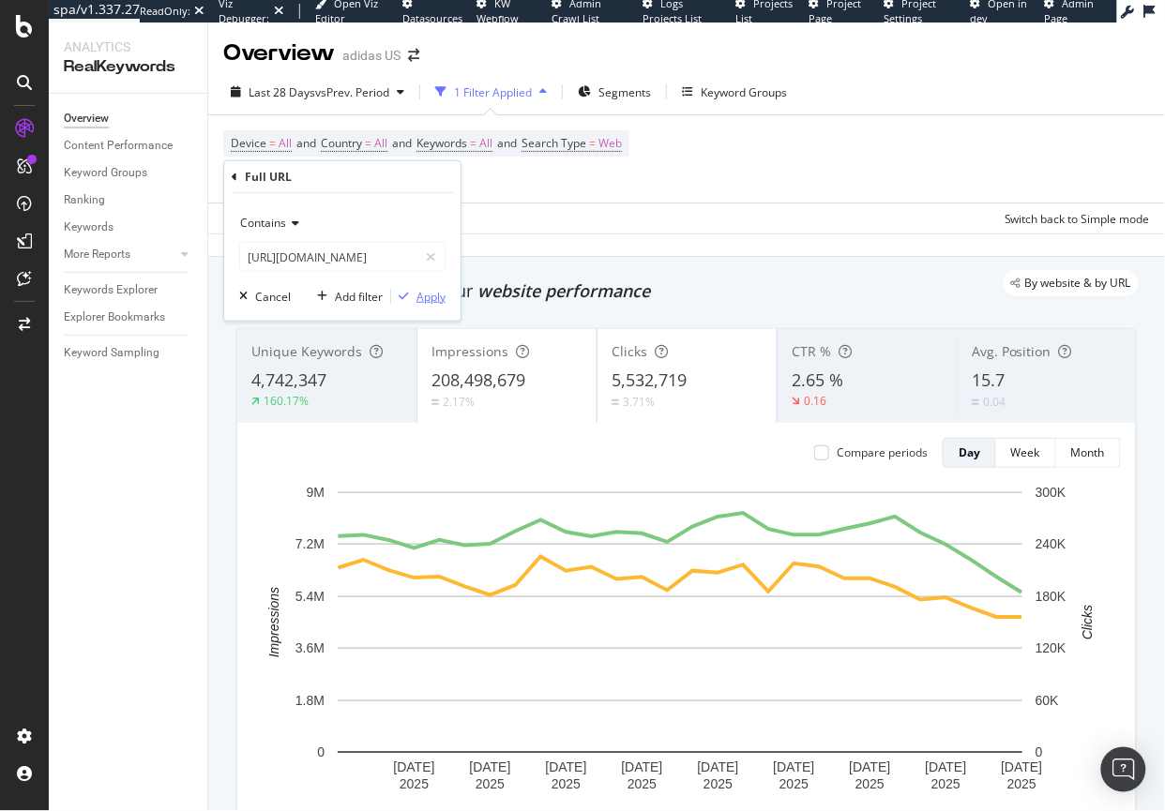
click at [438, 298] on div "Apply" at bounding box center [430, 296] width 29 height 16
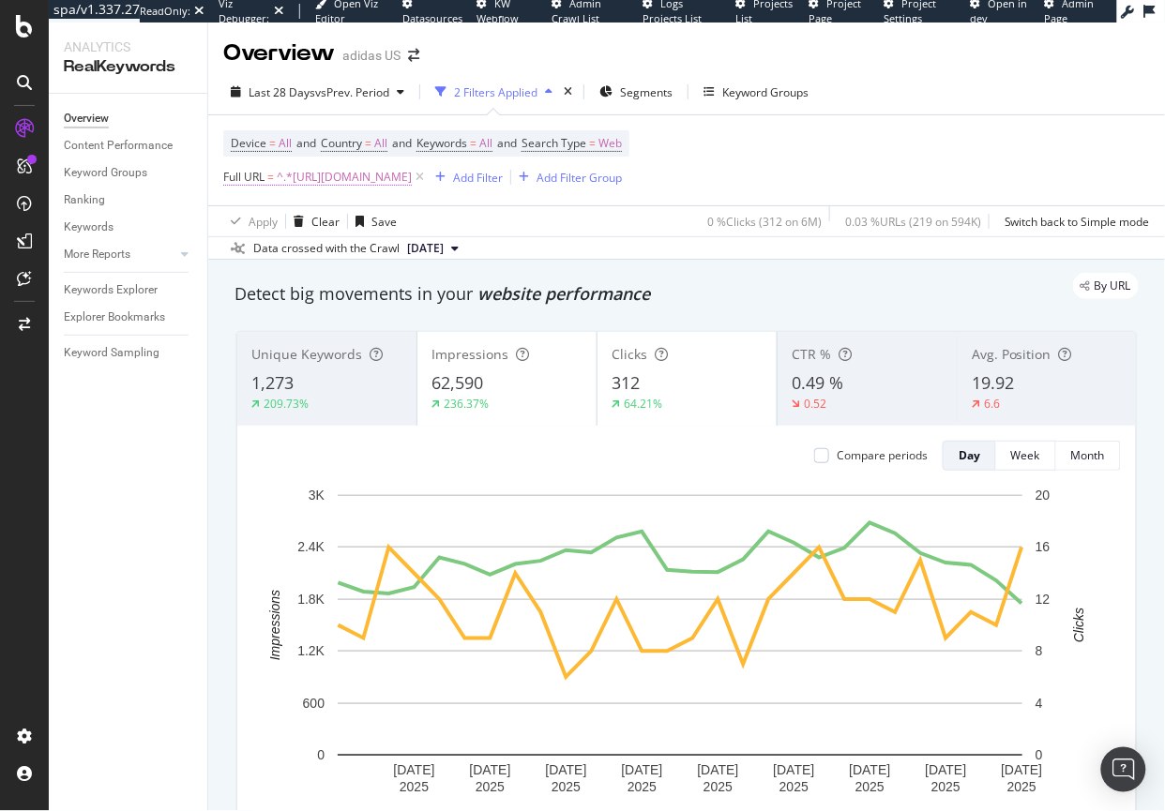
click at [388, 175] on span "^.*https://www.adidas.com/us/top_gifts.*$" at bounding box center [344, 177] width 135 height 26
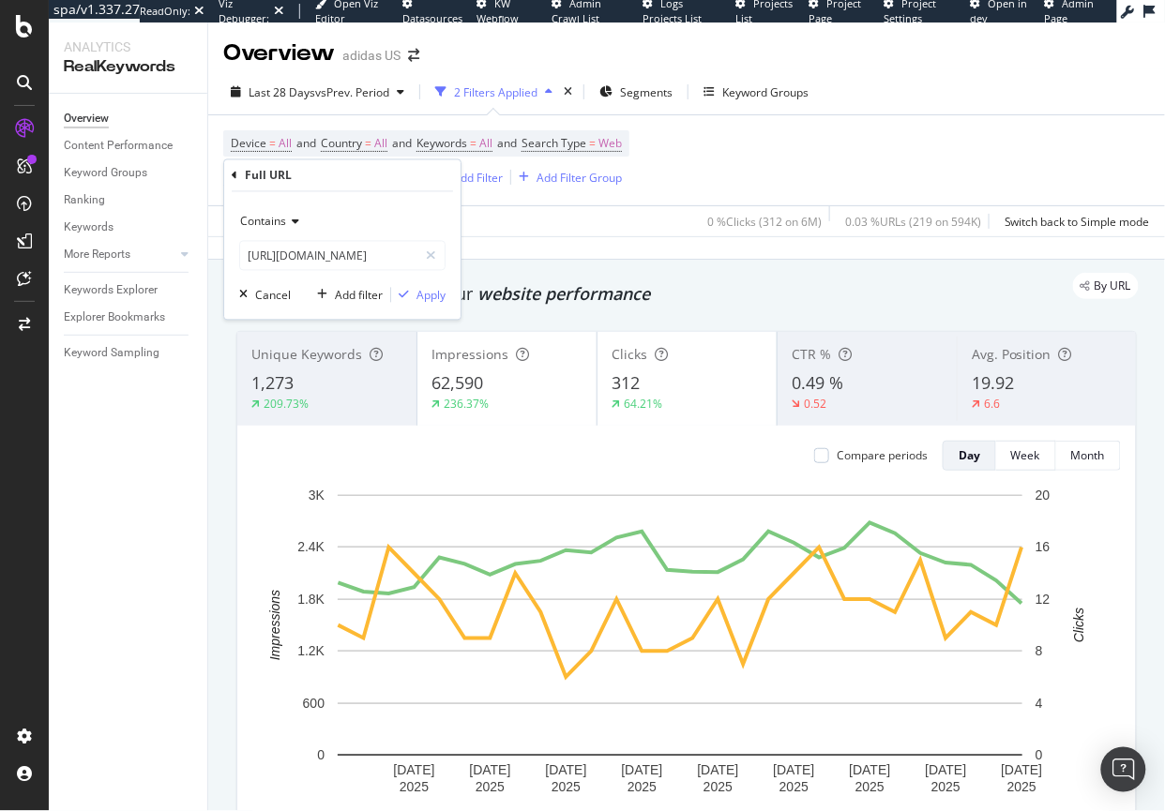
click at [285, 217] on span "Contains" at bounding box center [263, 222] width 46 height 16
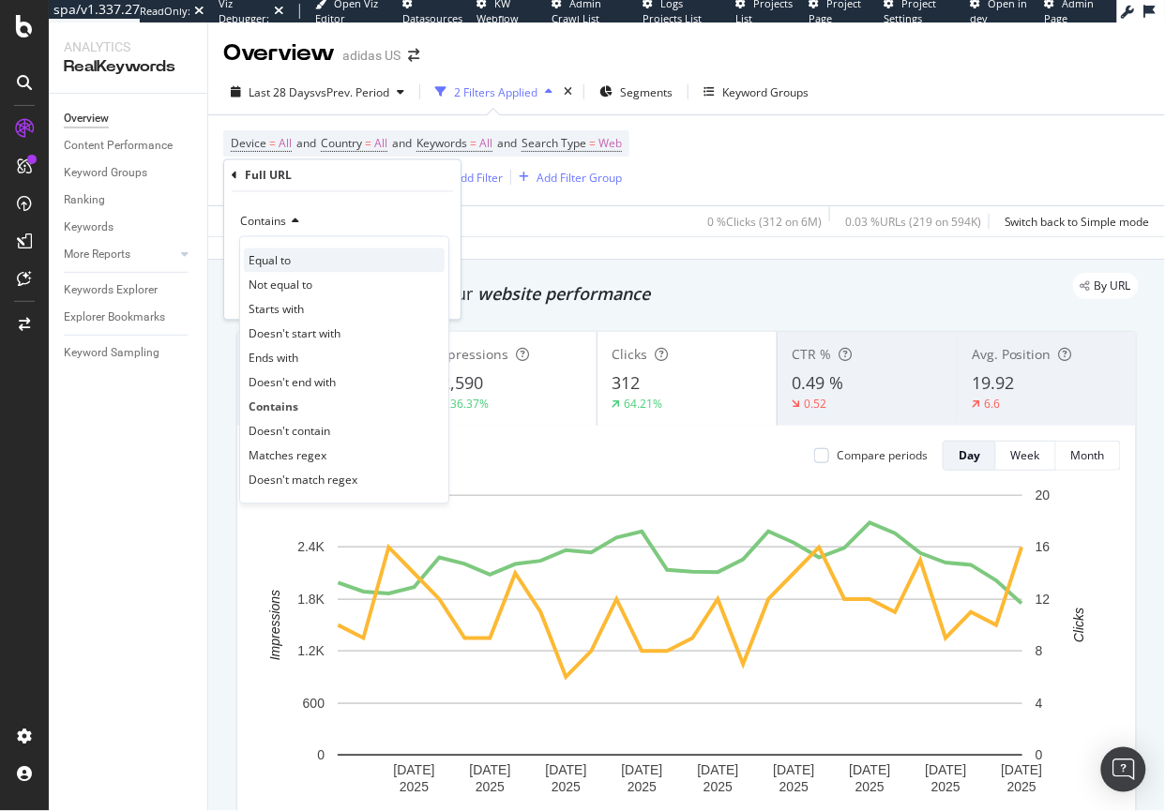
click at [292, 258] on div "Equal to" at bounding box center [344, 260] width 201 height 24
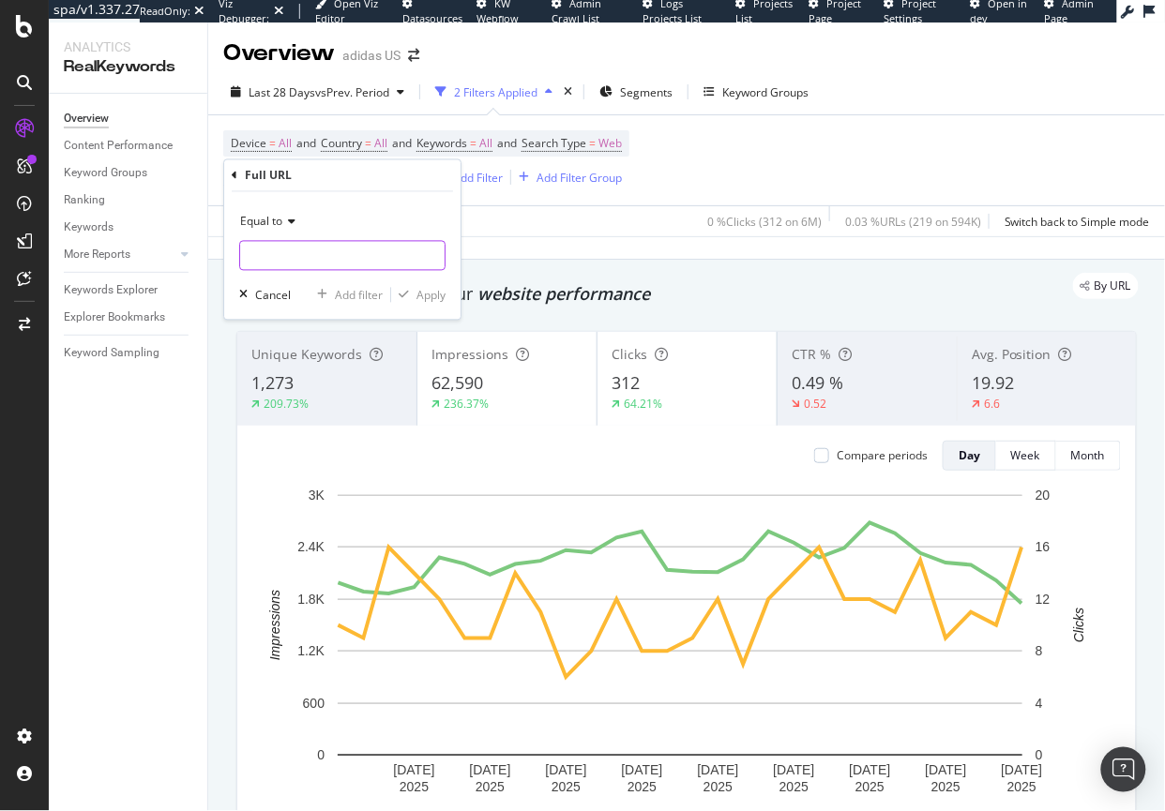
click at [306, 258] on input "text" at bounding box center [342, 256] width 204 height 30
paste input "https://www.adidas.com/us/top_gifts"
type input "https://www.adidas.com/us/top_gifts"
click at [403, 282] on div "Equal to https://www.adidas.com/us/top_gifts https://www.adidas.com/us/top_gift…" at bounding box center [342, 256] width 236 height 128
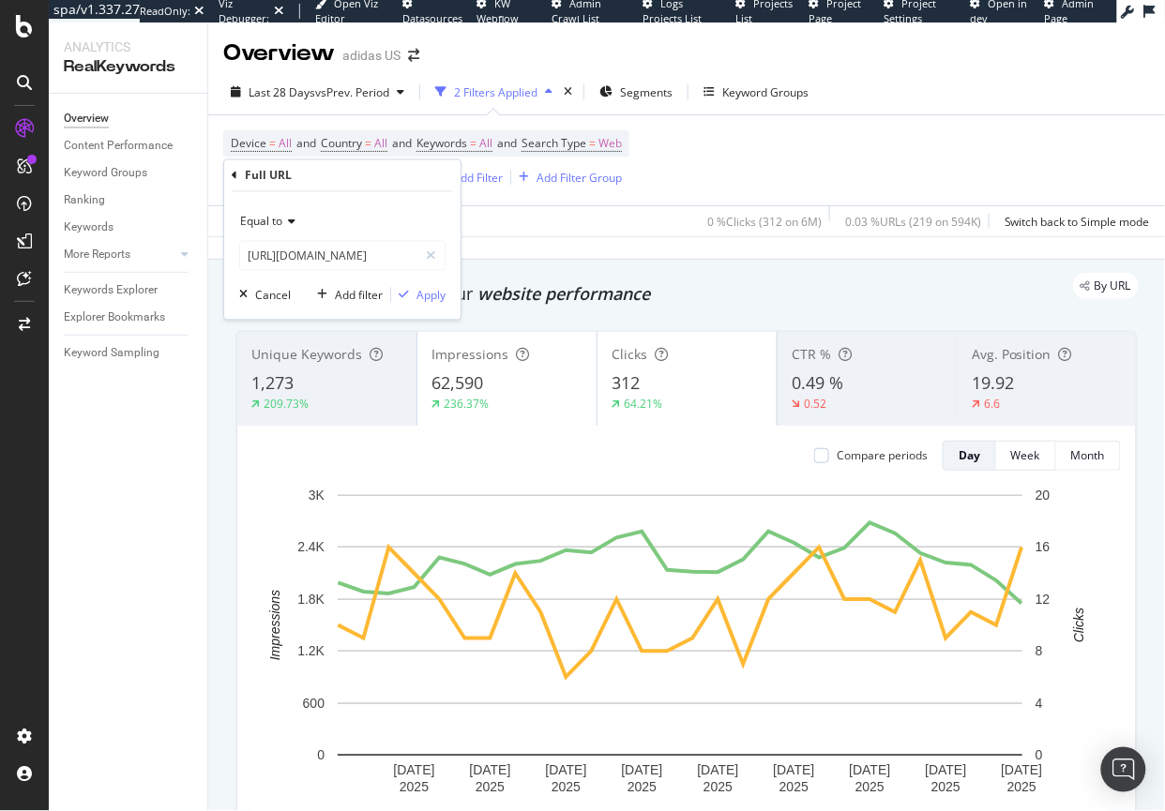
scroll to position [0, 0]
click at [421, 288] on div "Apply" at bounding box center [430, 295] width 29 height 16
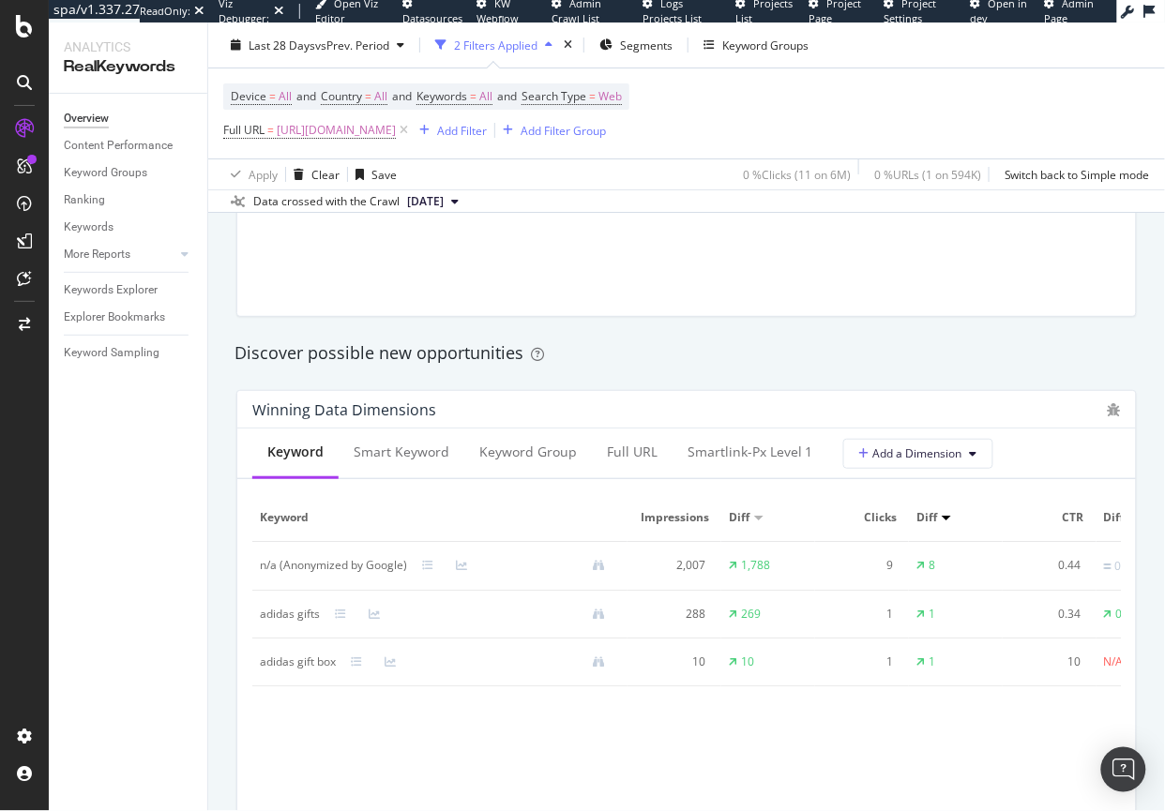
click at [265, 613] on div "adidas gifts" at bounding box center [290, 614] width 60 height 17
drag, startPoint x: 265, startPoint y: 613, endPoint x: 302, endPoint y: 614, distance: 36.6
click at [302, 614] on div "adidas gifts" at bounding box center [290, 614] width 60 height 17
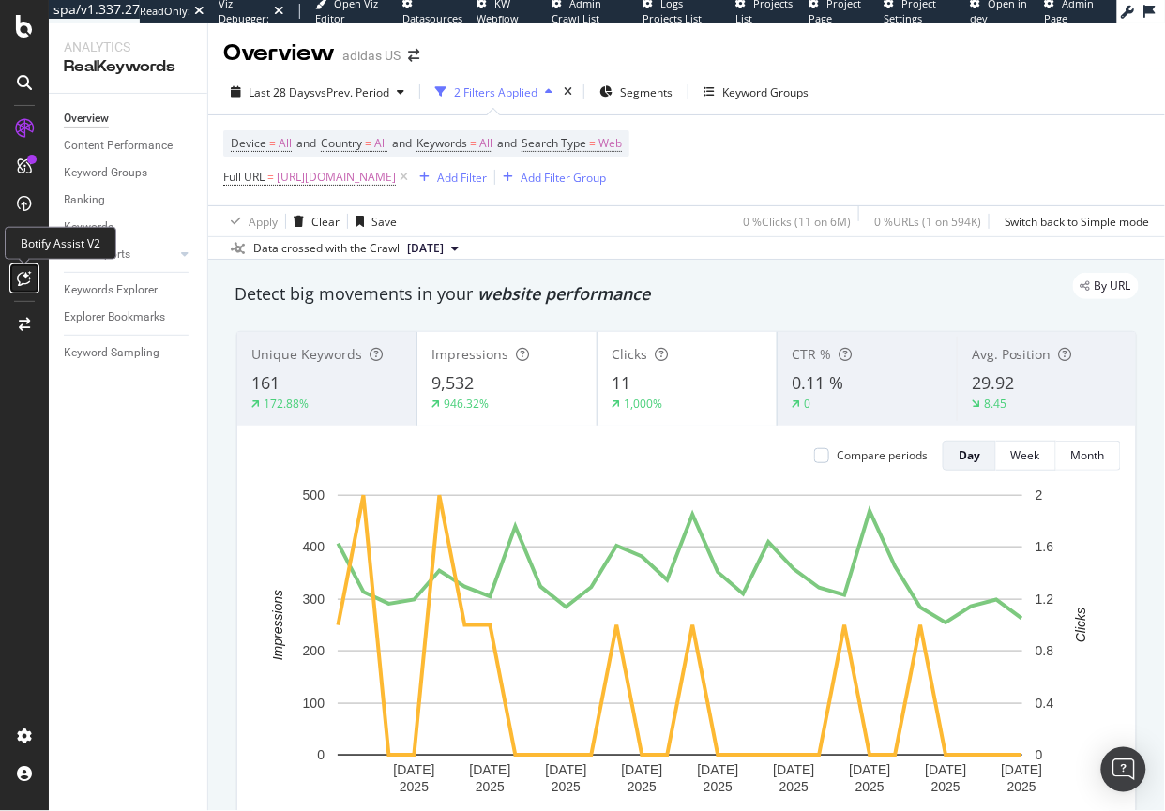
click at [27, 282] on icon at bounding box center [25, 278] width 14 height 15
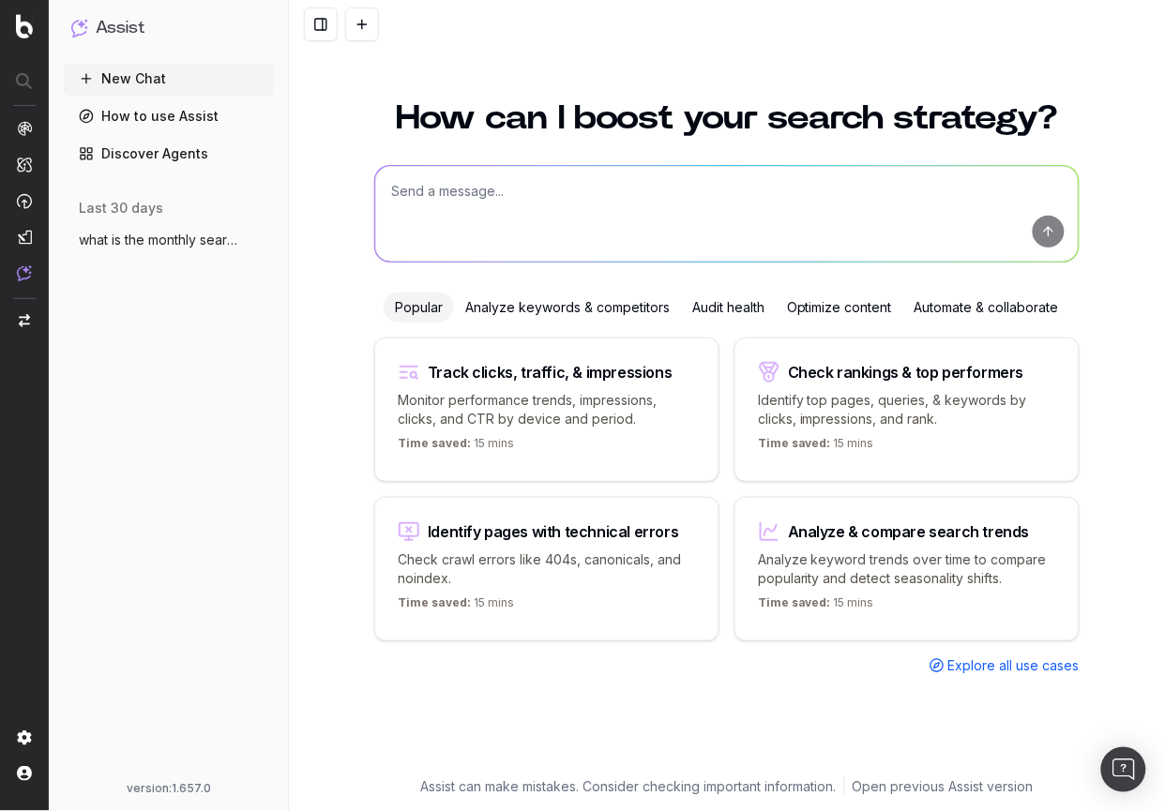
click at [128, 232] on span "what is the monthly search volume for th" at bounding box center [161, 240] width 165 height 19
click at [148, 228] on button "what is the monthly search volume for th" at bounding box center [169, 240] width 210 height 30
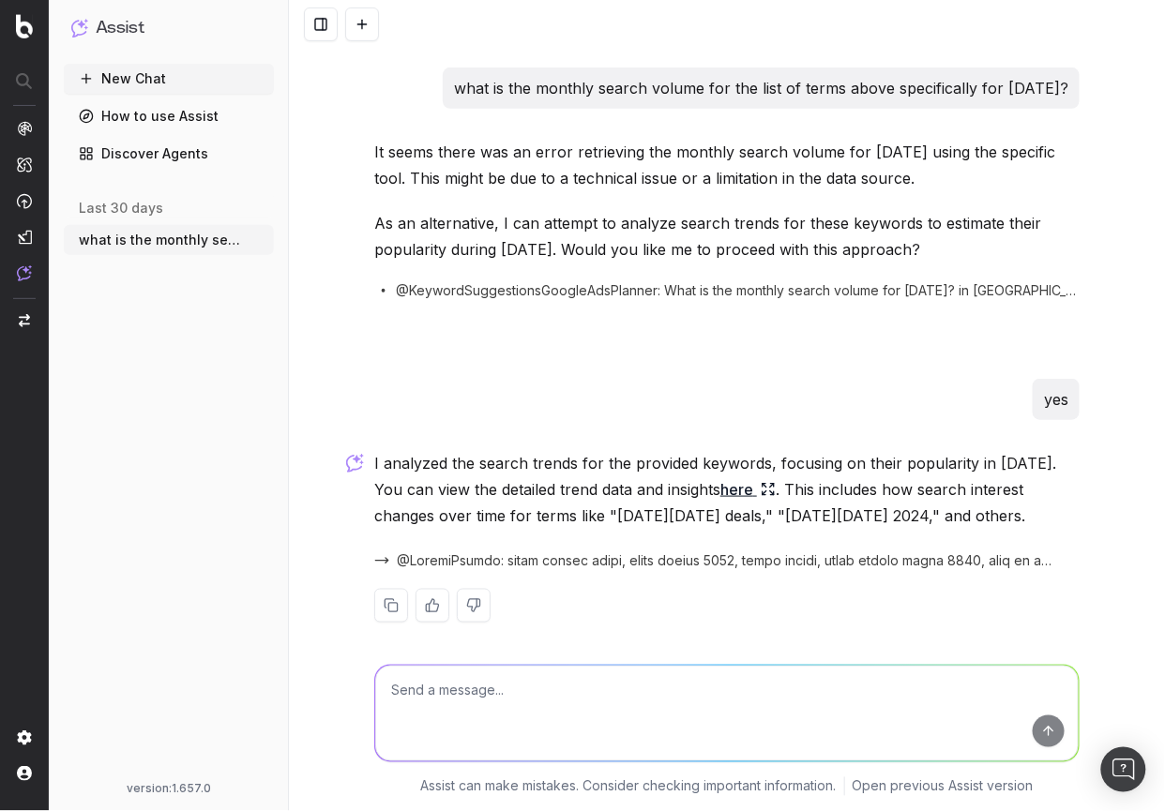
scroll to position [1784, 0]
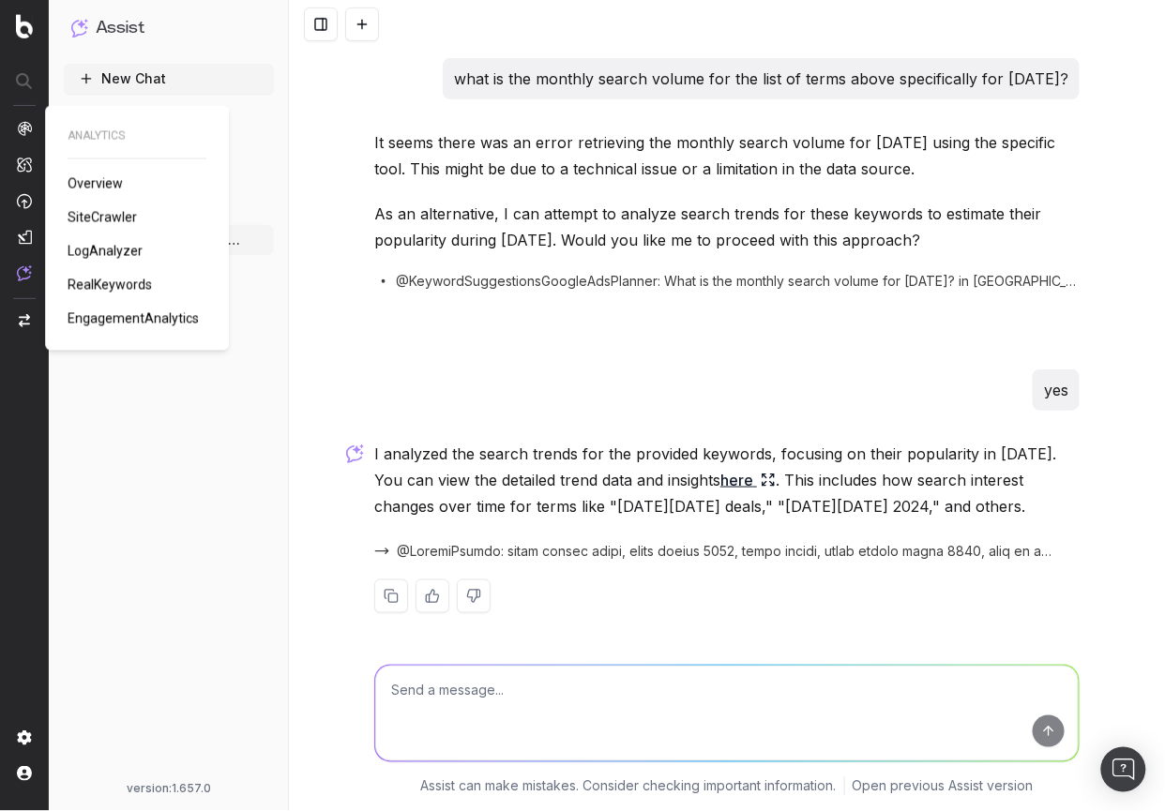
click at [113, 186] on span "Overview" at bounding box center [95, 183] width 55 height 15
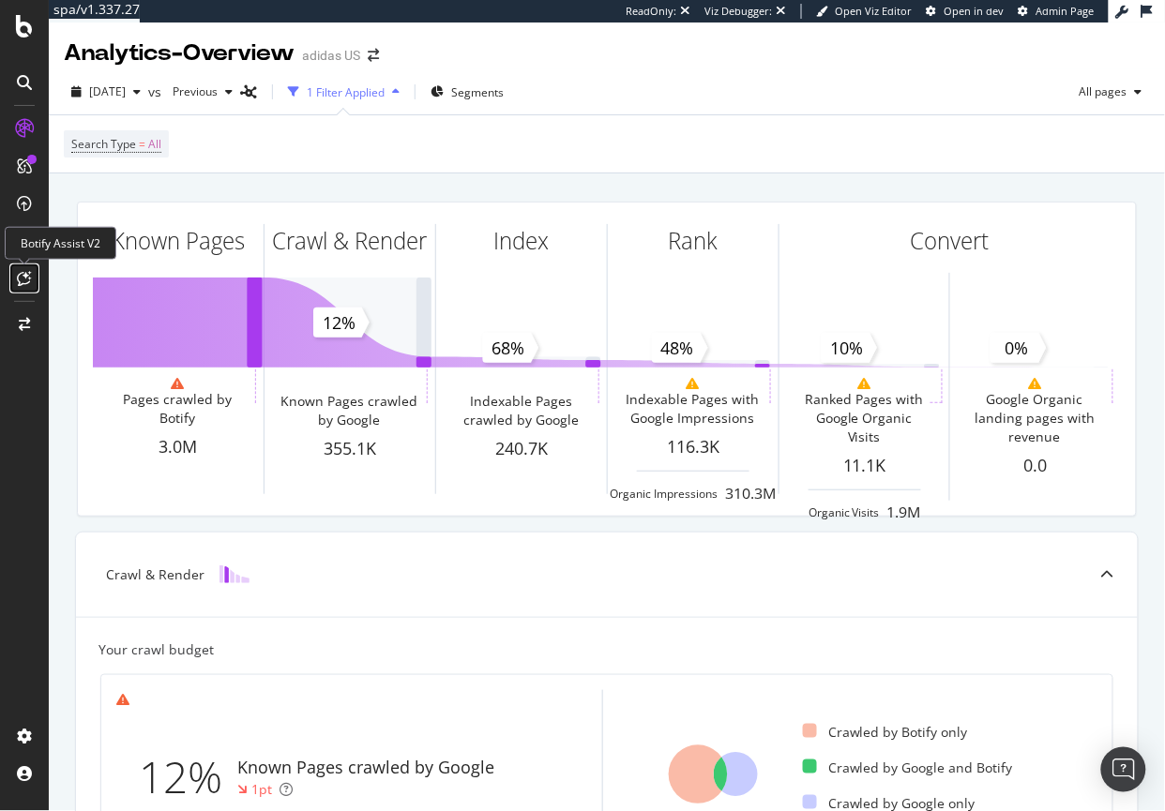
click at [29, 284] on icon at bounding box center [25, 278] width 14 height 15
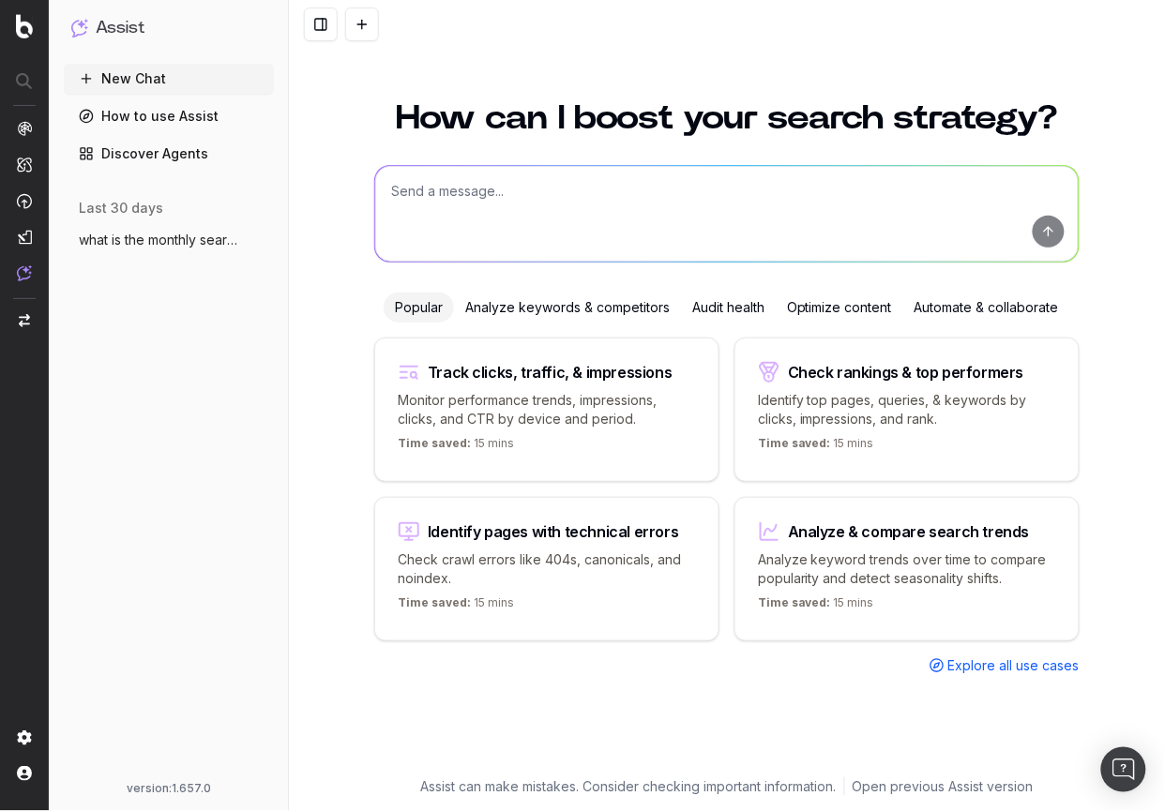
click at [477, 214] on textarea at bounding box center [726, 214] width 703 height 96
type textarea "W"
click at [524, 190] on textarea "Give suggestions for 18 internal links" at bounding box center [726, 214] width 703 height 96
click at [803, 187] on textarea "Give suggestions for the 18 most relevant internal links" at bounding box center [726, 214] width 703 height 96
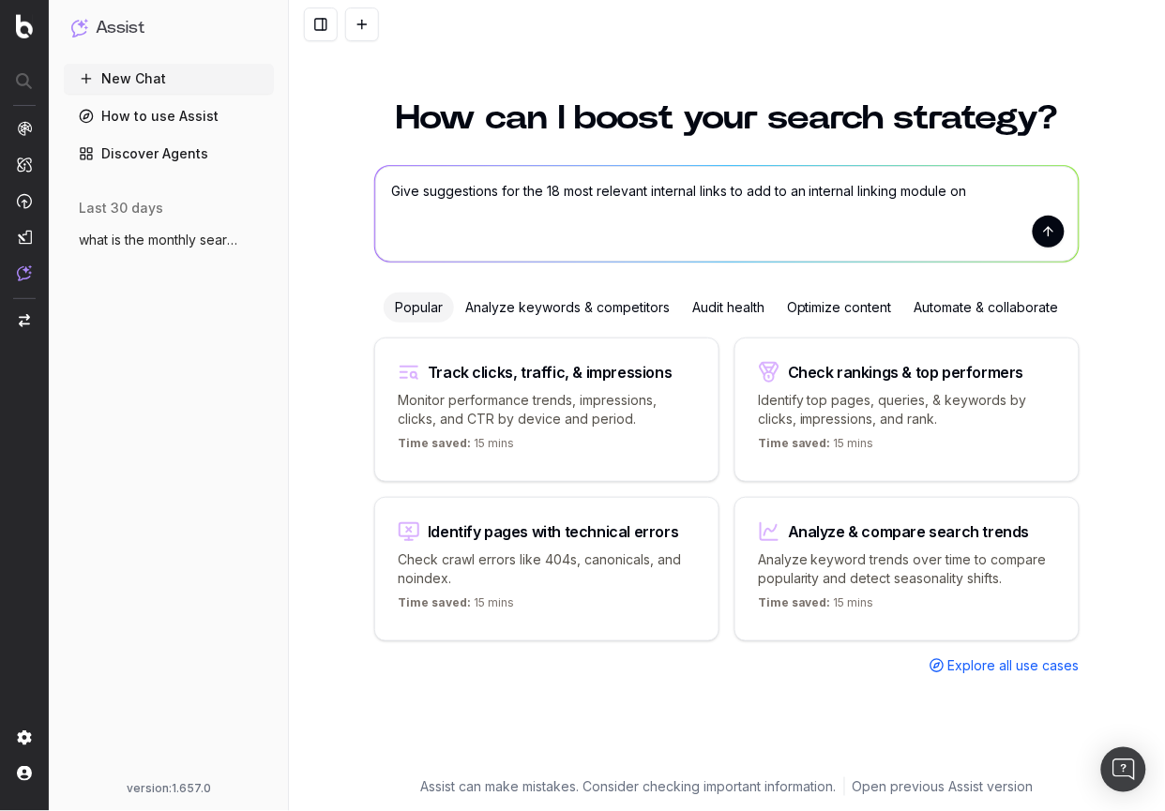
paste textarea "[URL][DOMAIN_NAME]"
click at [644, 214] on textarea "Give suggestions for the 18 most relevant internal links to add to an internal …" at bounding box center [726, 214] width 703 height 96
click at [721, 212] on textarea "Give suggestions for the 18 most relevant internal links to add to an internal …" at bounding box center [726, 214] width 703 height 96
click at [954, 191] on textarea "Give suggestions for the 18 most relevant internal links to add to an internal …" at bounding box center [726, 214] width 703 height 96
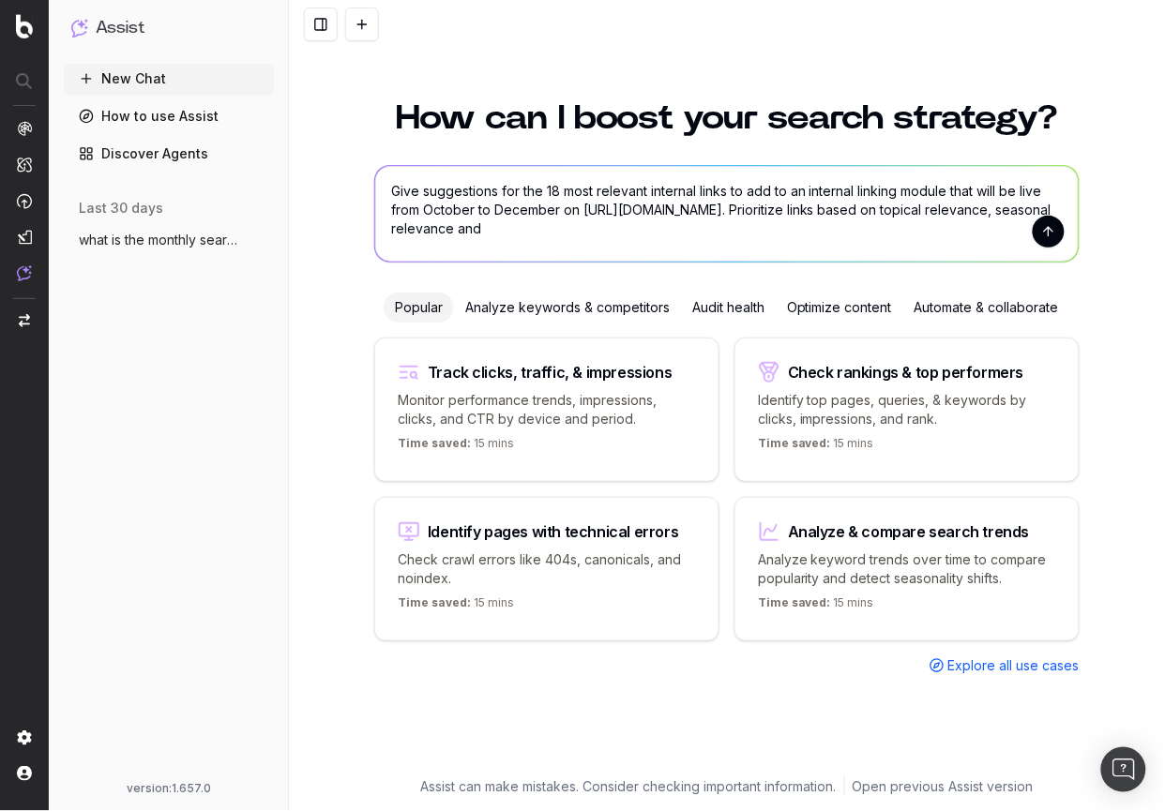
click at [700, 233] on textarea "Give suggestions for the 18 most relevant internal links to add to an internal …" at bounding box center [726, 214] width 703 height 96
type textarea "Give suggestions for the 18 most relevant internal links to add to an internal …"
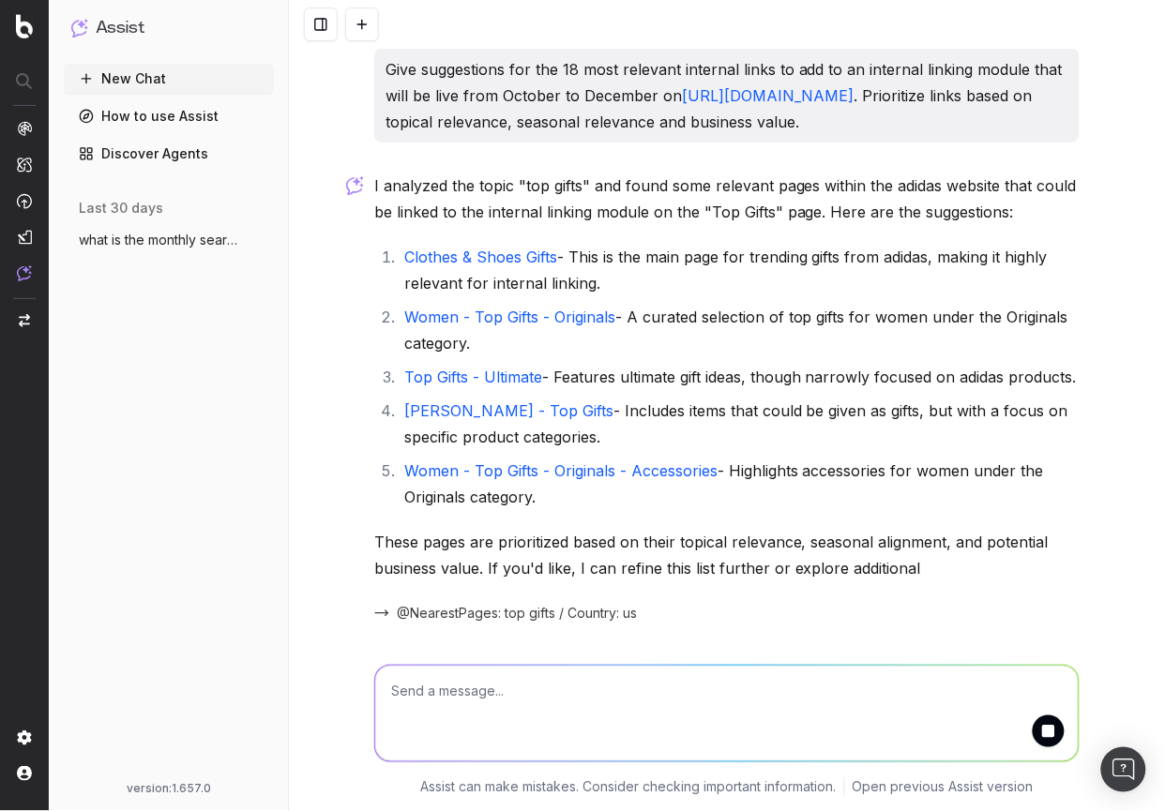
scroll to position [24, 0]
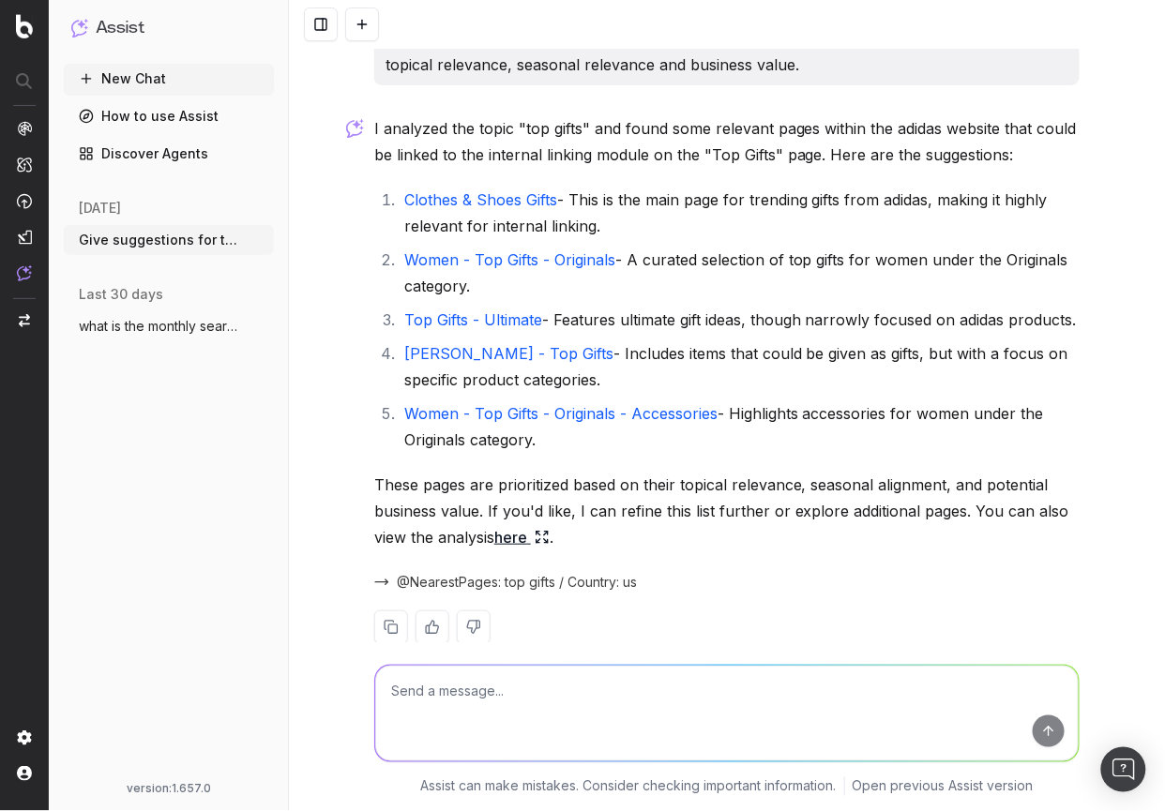
scroll to position [74, 0]
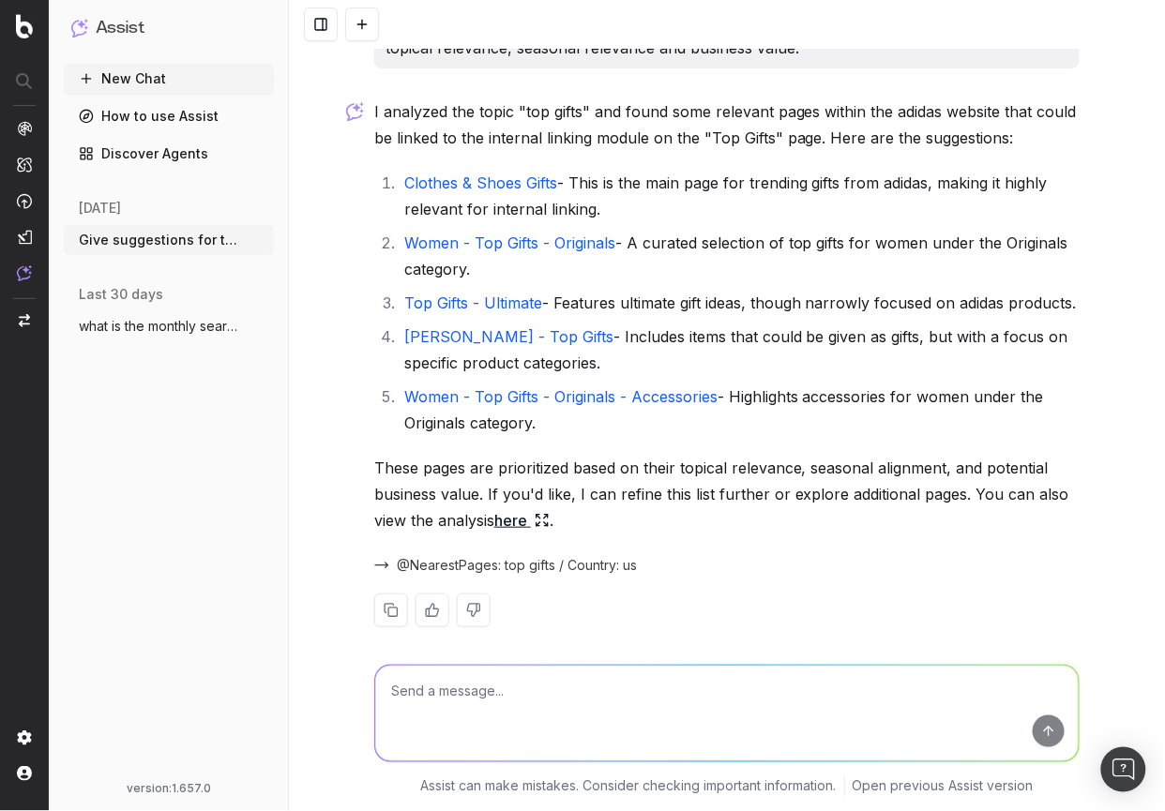
click at [459, 340] on link "Sis Bates - Top Gifts" at bounding box center [508, 336] width 209 height 19
click at [460, 295] on link "Top Gifts - Ultimate" at bounding box center [473, 303] width 138 height 19
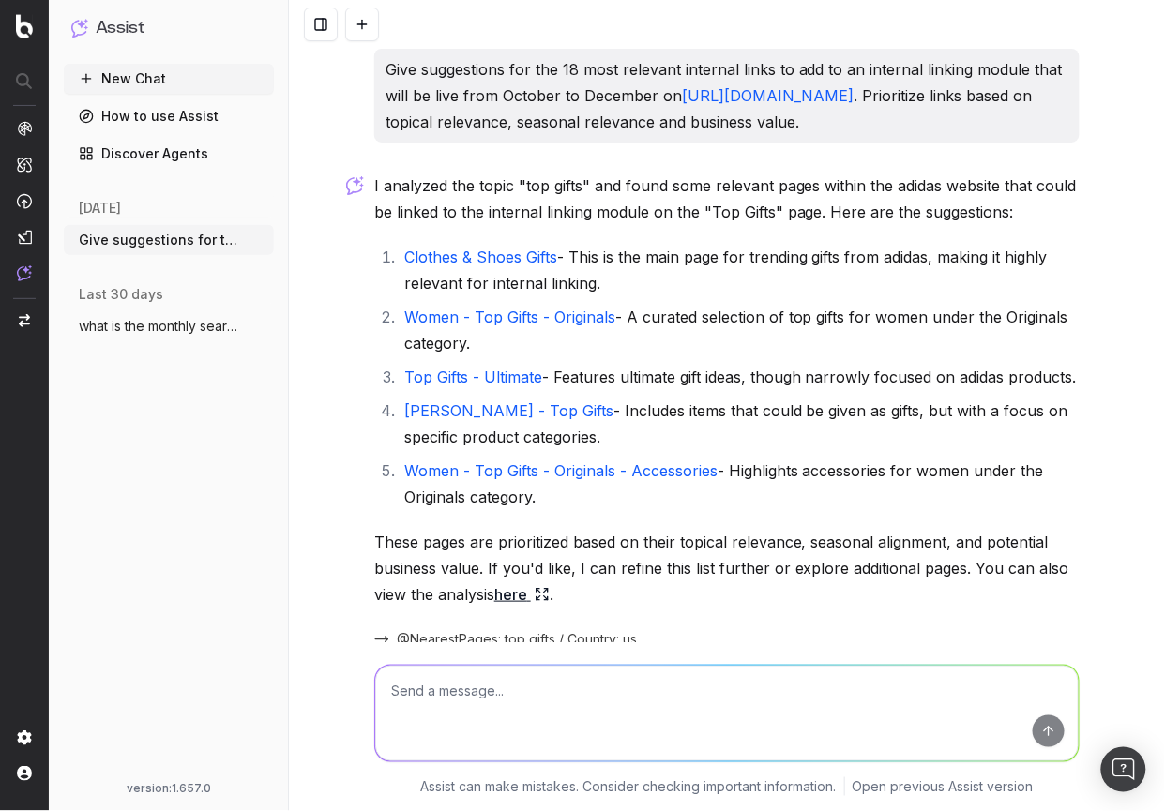
scroll to position [88, 0]
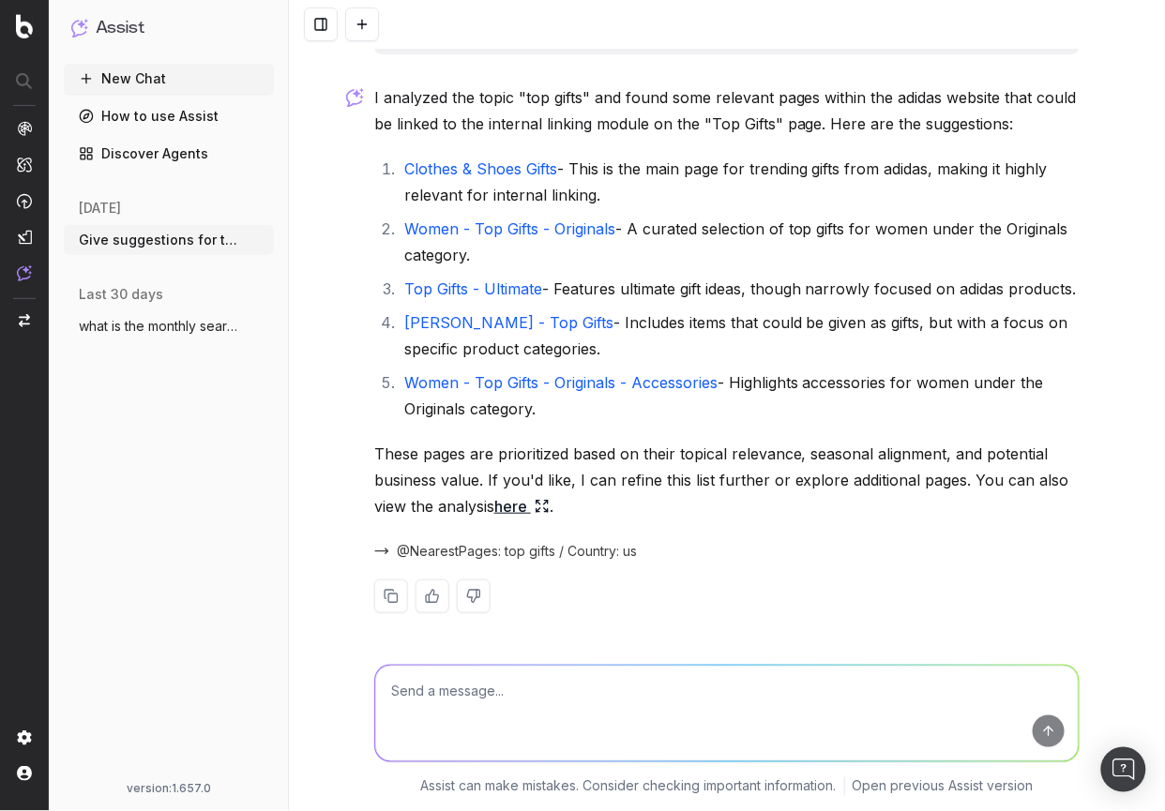
click at [506, 504] on link "here" at bounding box center [521, 506] width 55 height 26
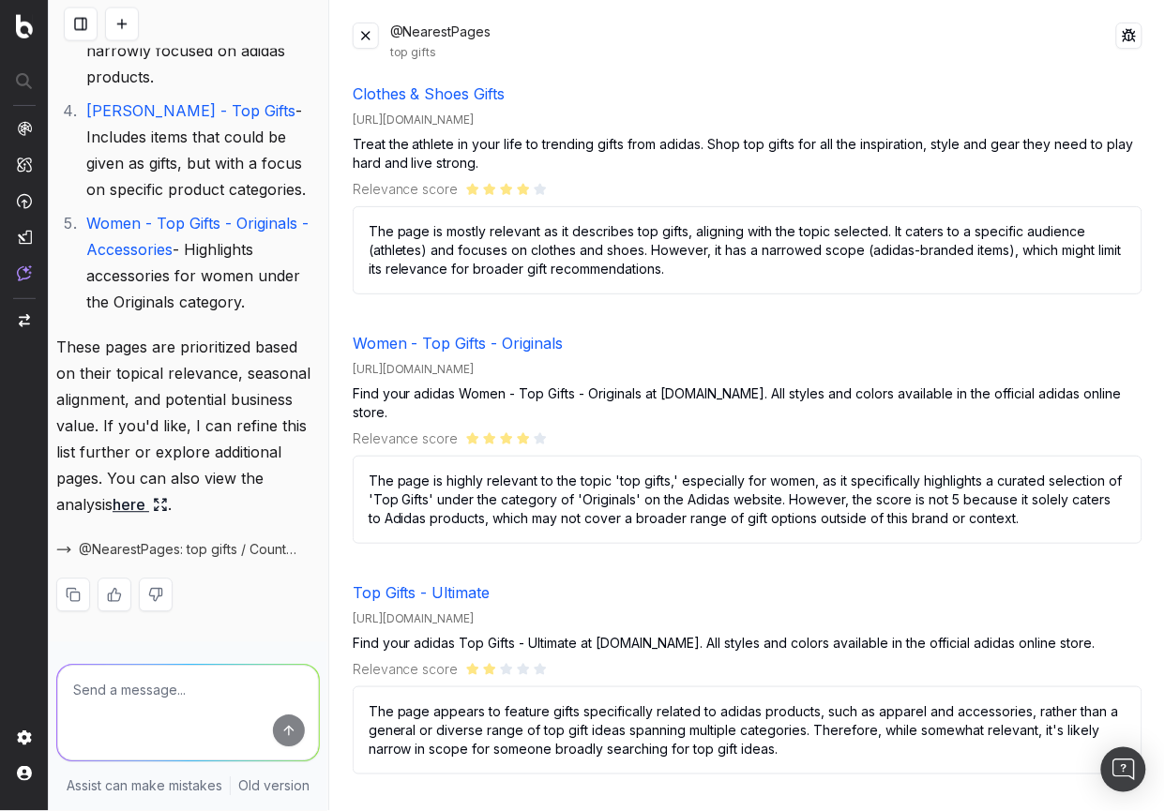
scroll to position [758, 0]
click at [120, 687] on textarea at bounding box center [188, 714] width 262 height 96
type textarea "E"
type textarea "Provide twenty (20) additional recommendations"
click at [280, 720] on button "submit" at bounding box center [289, 731] width 32 height 32
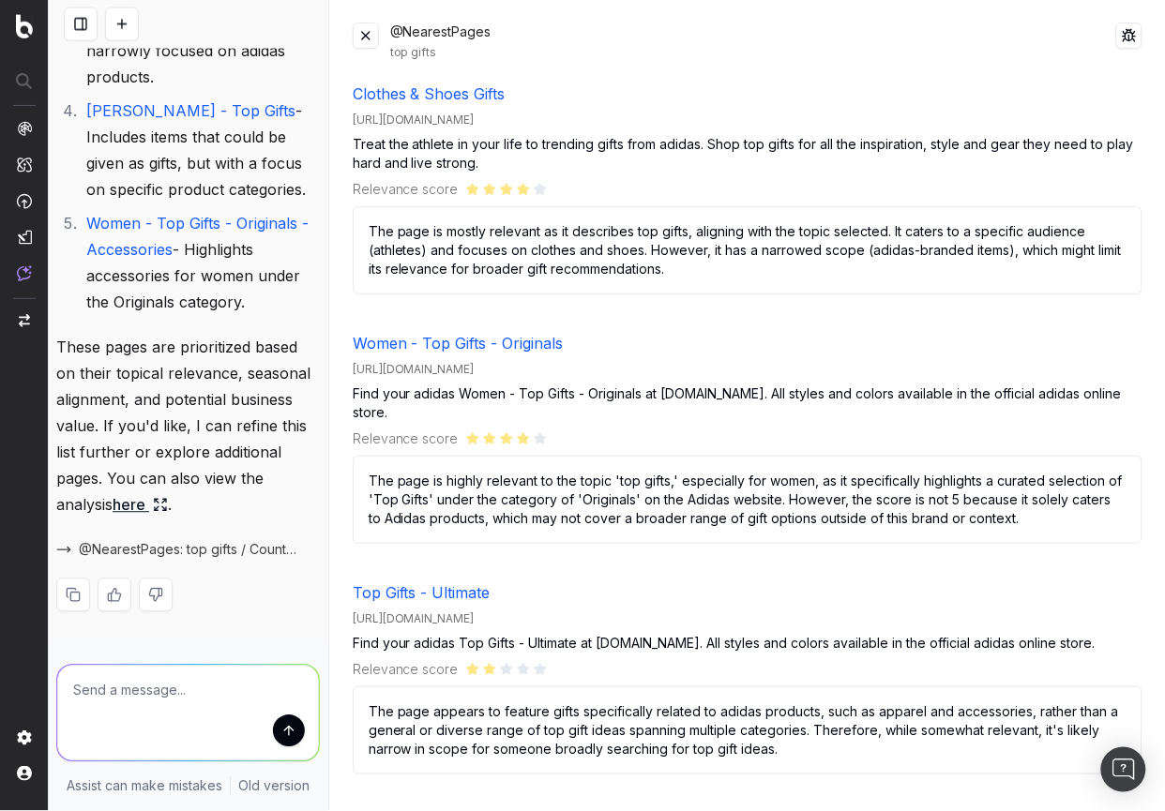
scroll to position [694, 0]
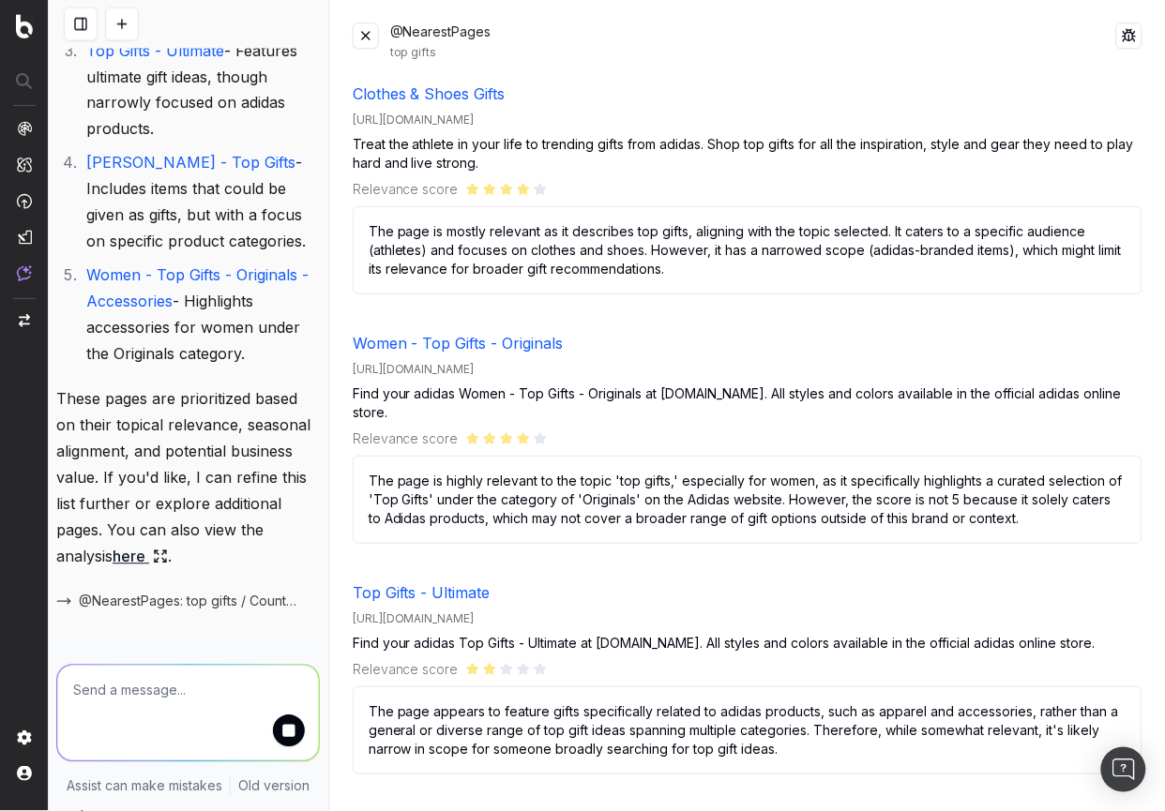
click at [366, 32] on button at bounding box center [366, 36] width 26 height 26
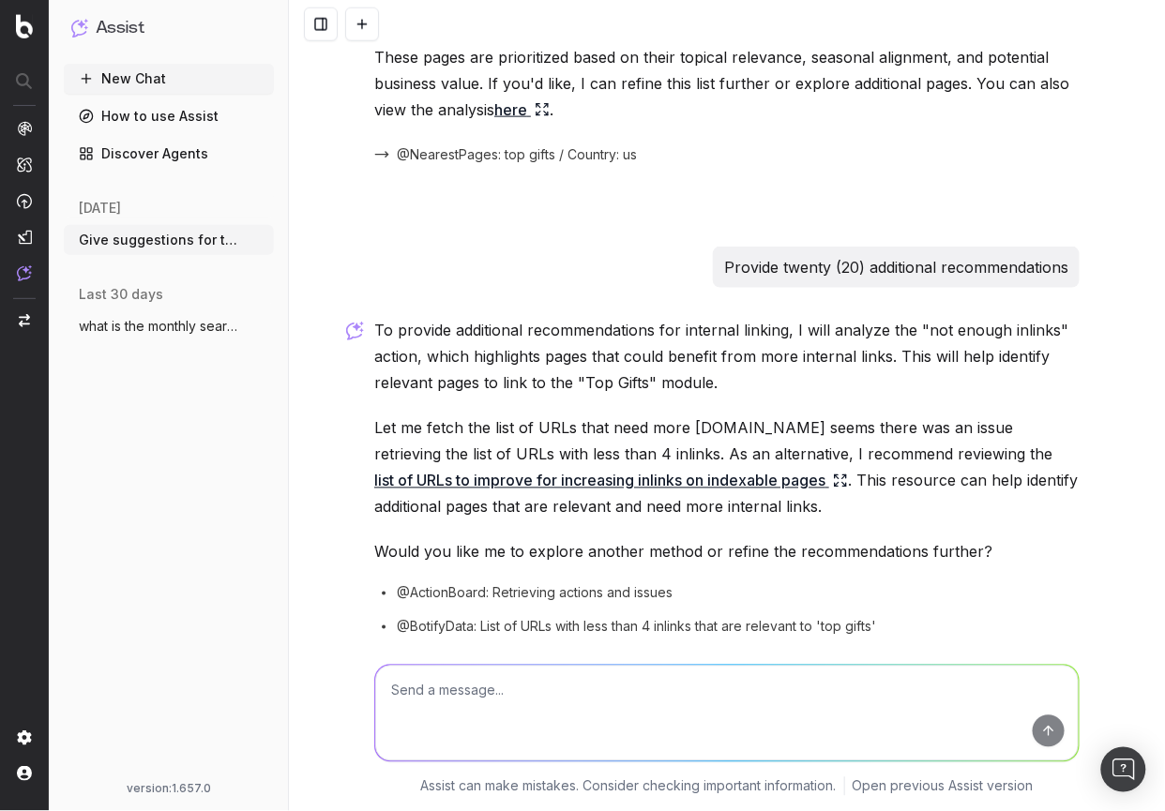
scroll to position [557, 0]
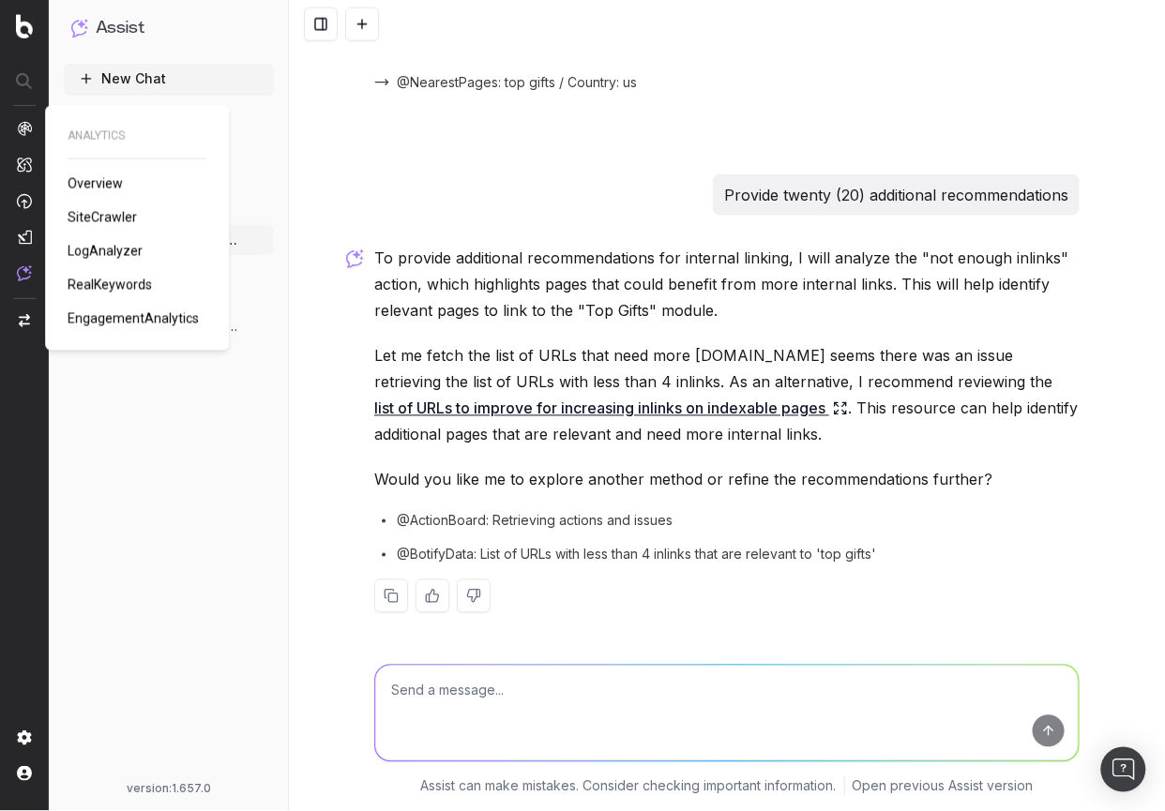
click at [24, 129] on img at bounding box center [24, 128] width 15 height 15
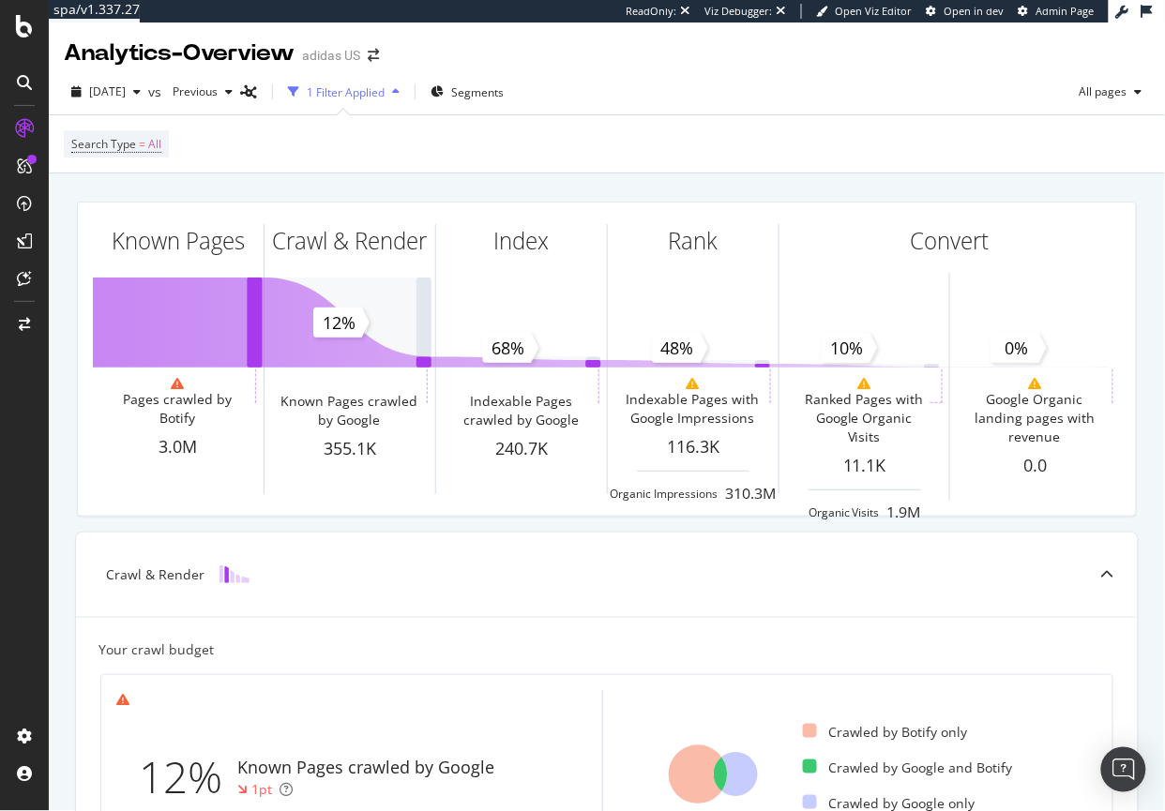
click at [384, 87] on div "1 Filter Applied" at bounding box center [346, 92] width 78 height 16
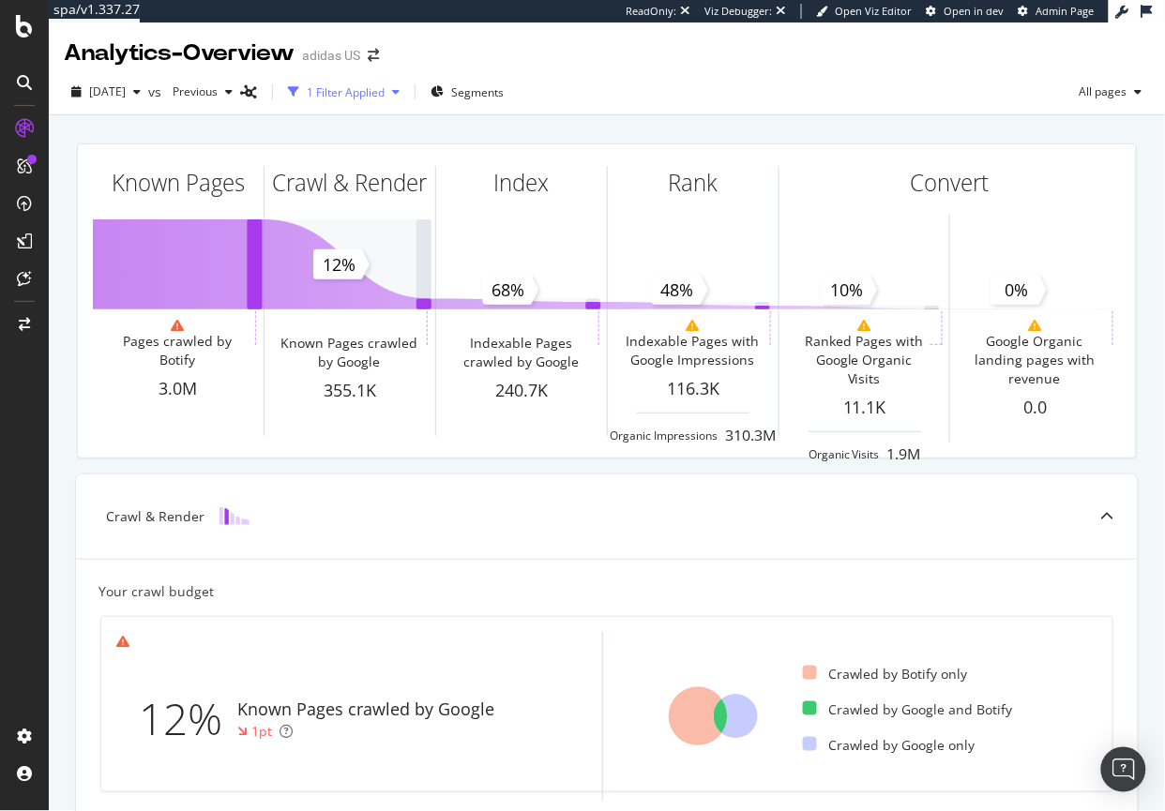
click at [384, 87] on div "1 Filter Applied" at bounding box center [346, 92] width 78 height 16
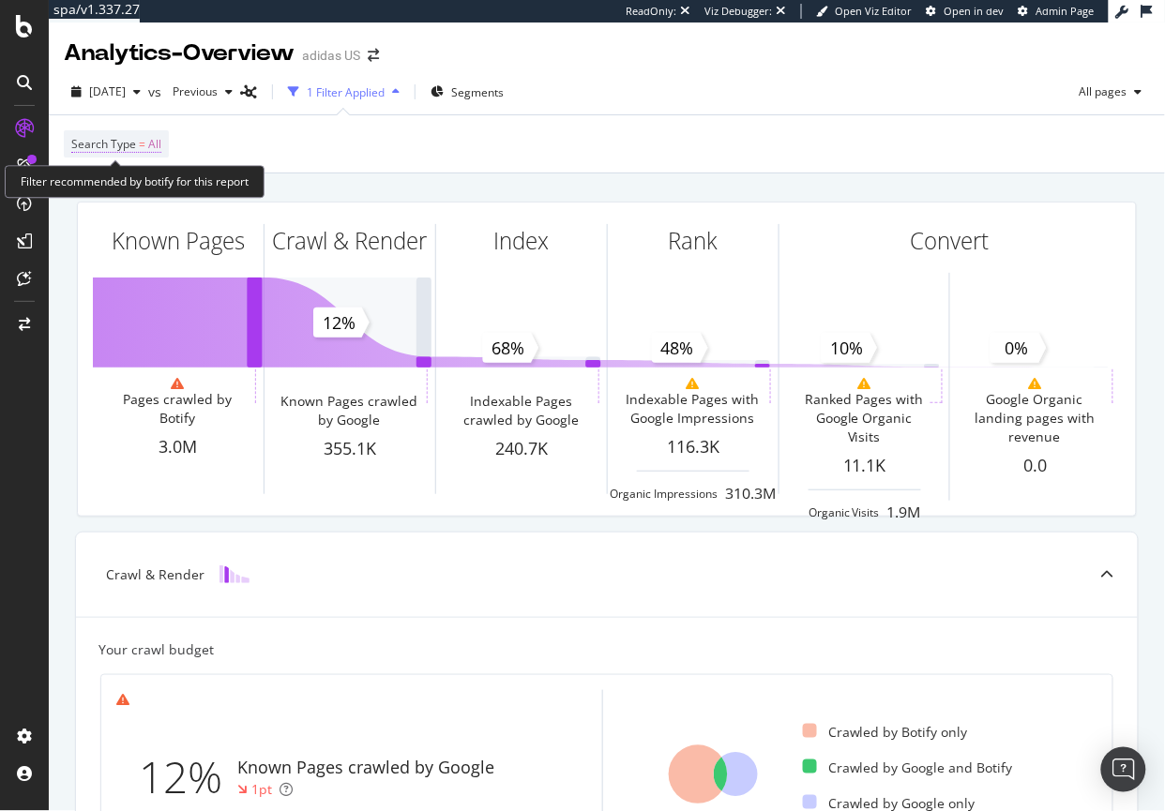
click at [87, 139] on span "Search Type" at bounding box center [103, 144] width 65 height 16
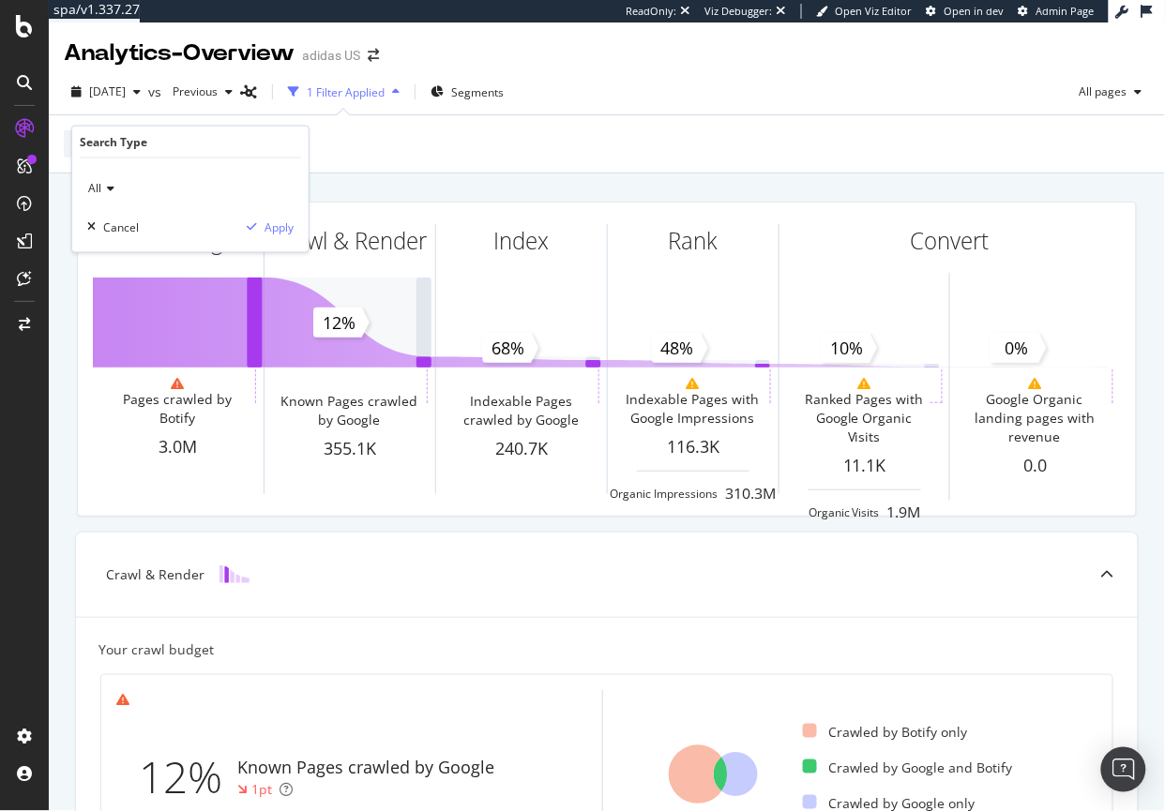
click at [119, 134] on div "Search Type" at bounding box center [114, 142] width 68 height 16
click at [119, 143] on div "Search Type" at bounding box center [114, 142] width 68 height 16
click at [122, 228] on div "Cancel" at bounding box center [121, 227] width 36 height 16
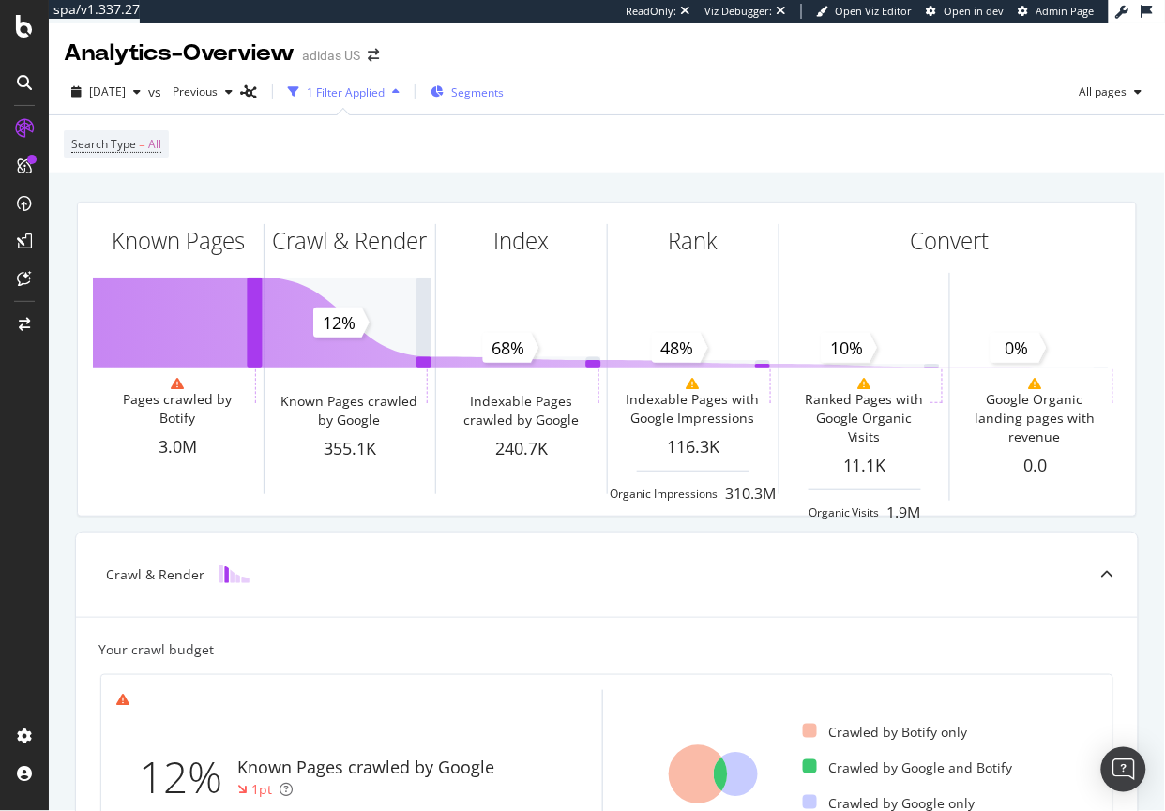
click at [499, 96] on span "Segments" at bounding box center [477, 92] width 53 height 16
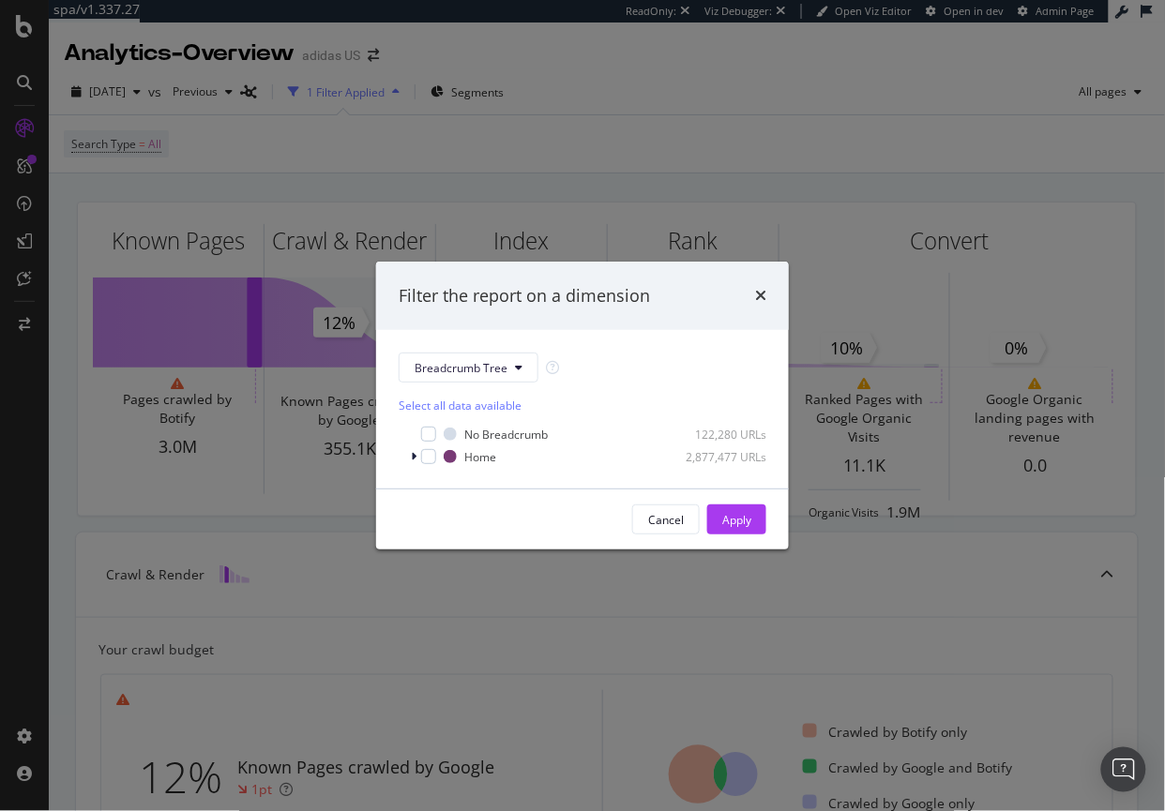
click at [268, 151] on div "Filter the report on a dimension Breadcrumb Tree Select all data available No B…" at bounding box center [582, 405] width 1165 height 811
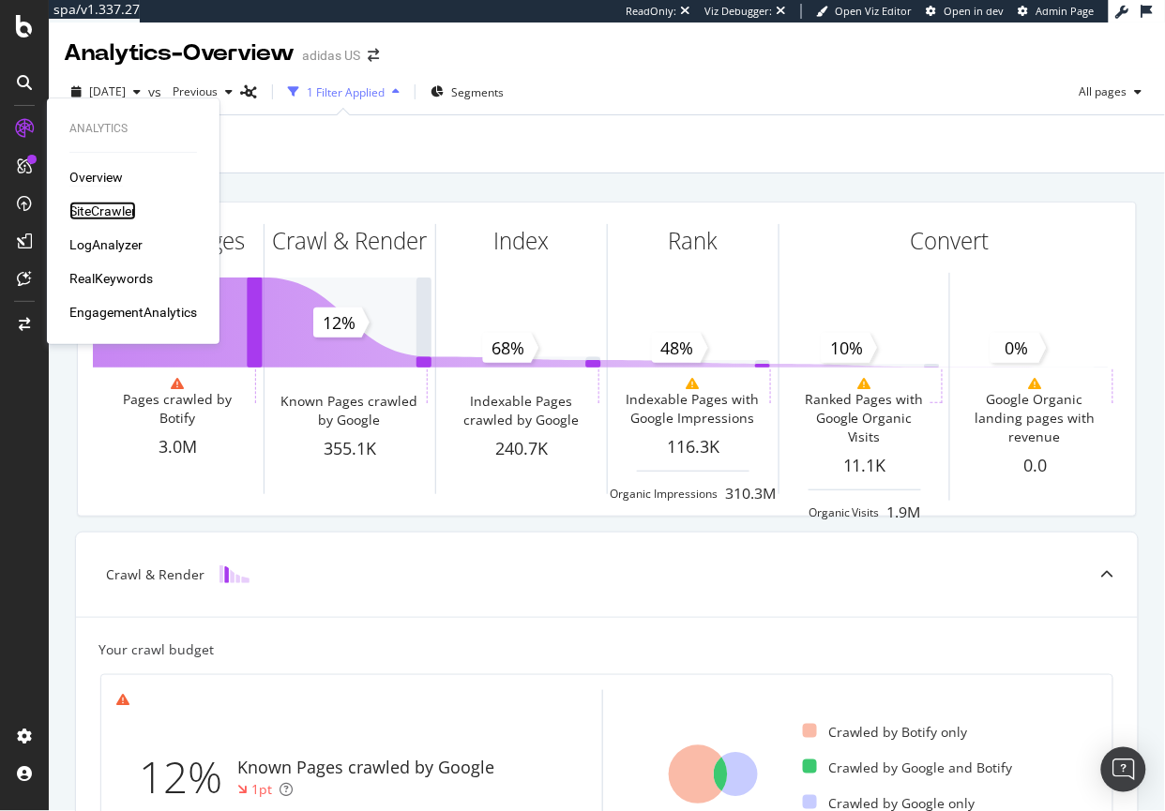
click at [104, 214] on div "SiteCrawler" at bounding box center [102, 211] width 67 height 19
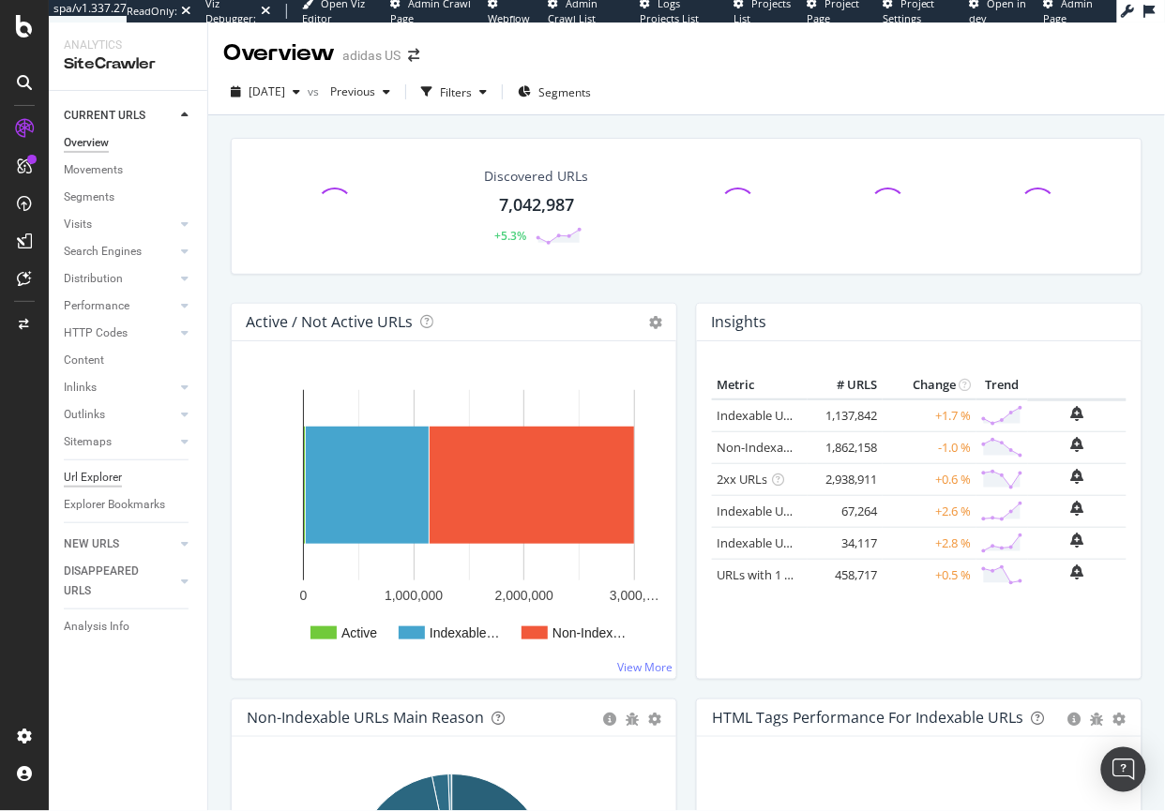
click at [95, 480] on div "Url Explorer" at bounding box center [93, 478] width 58 height 20
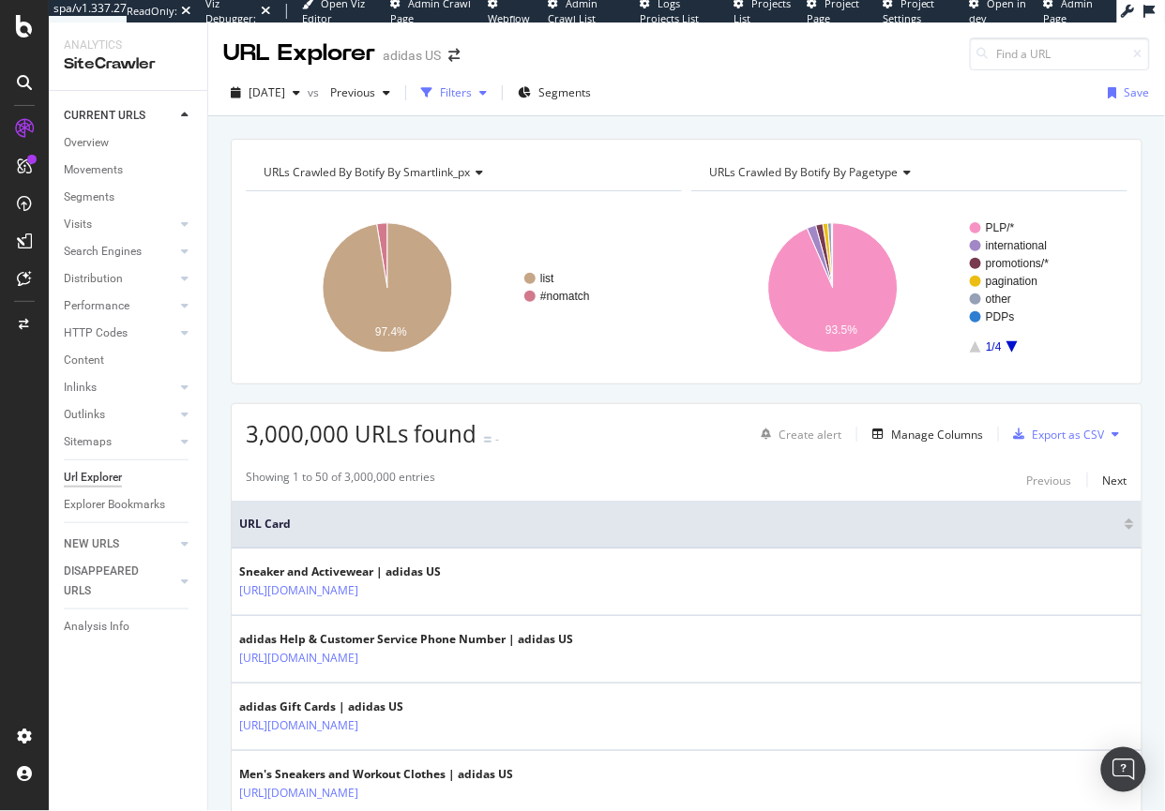
click at [494, 89] on div "button" at bounding box center [483, 92] width 23 height 11
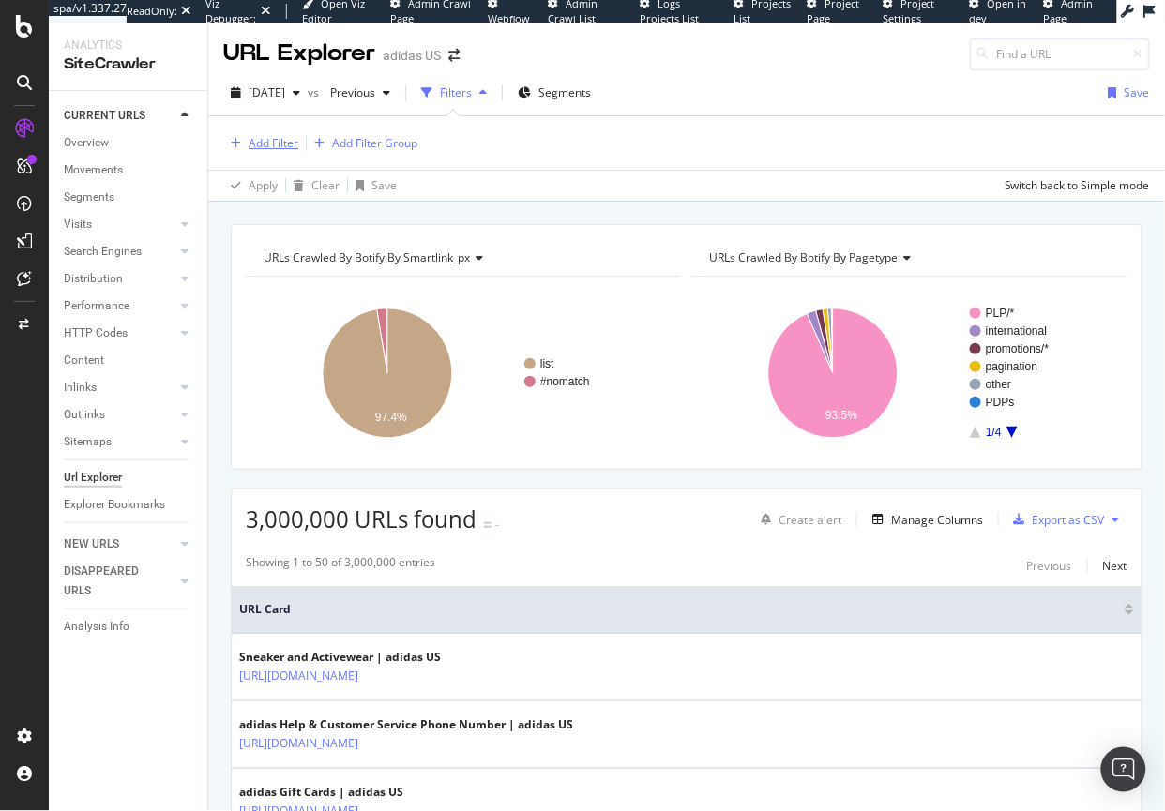
click at [280, 138] on div "Add Filter" at bounding box center [273, 143] width 50 height 16
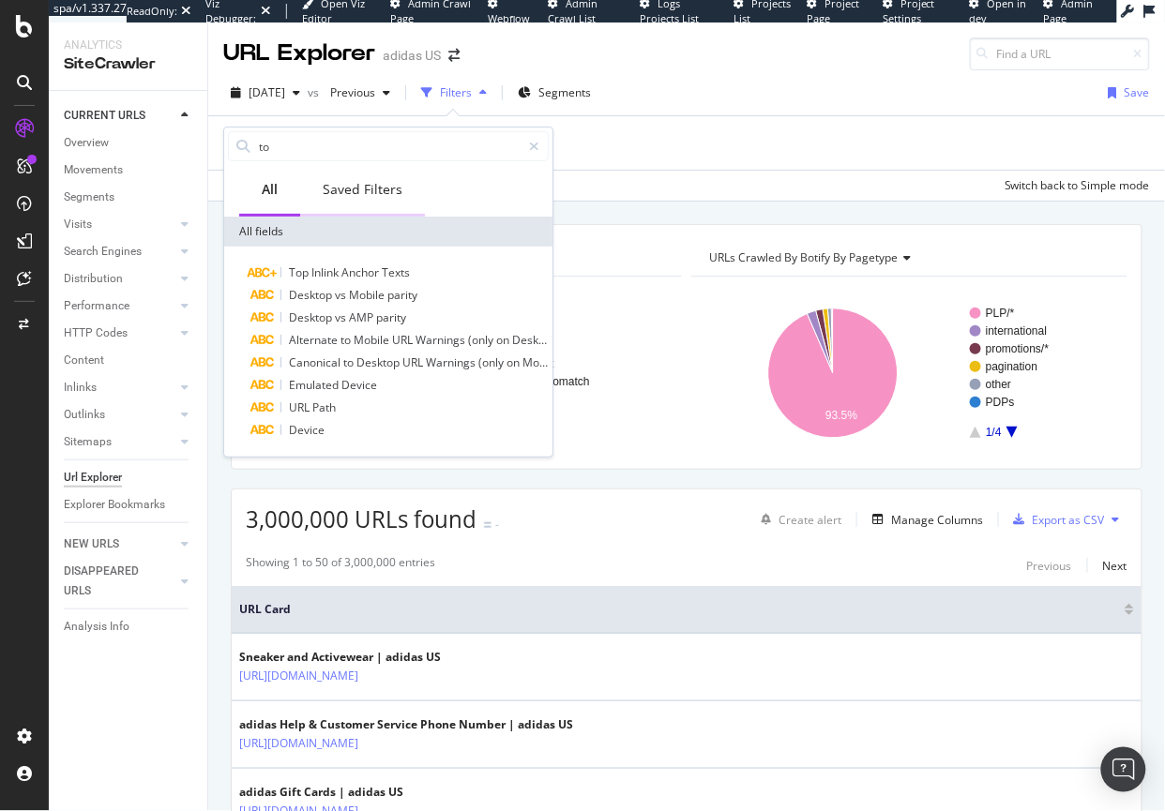
type input "t"
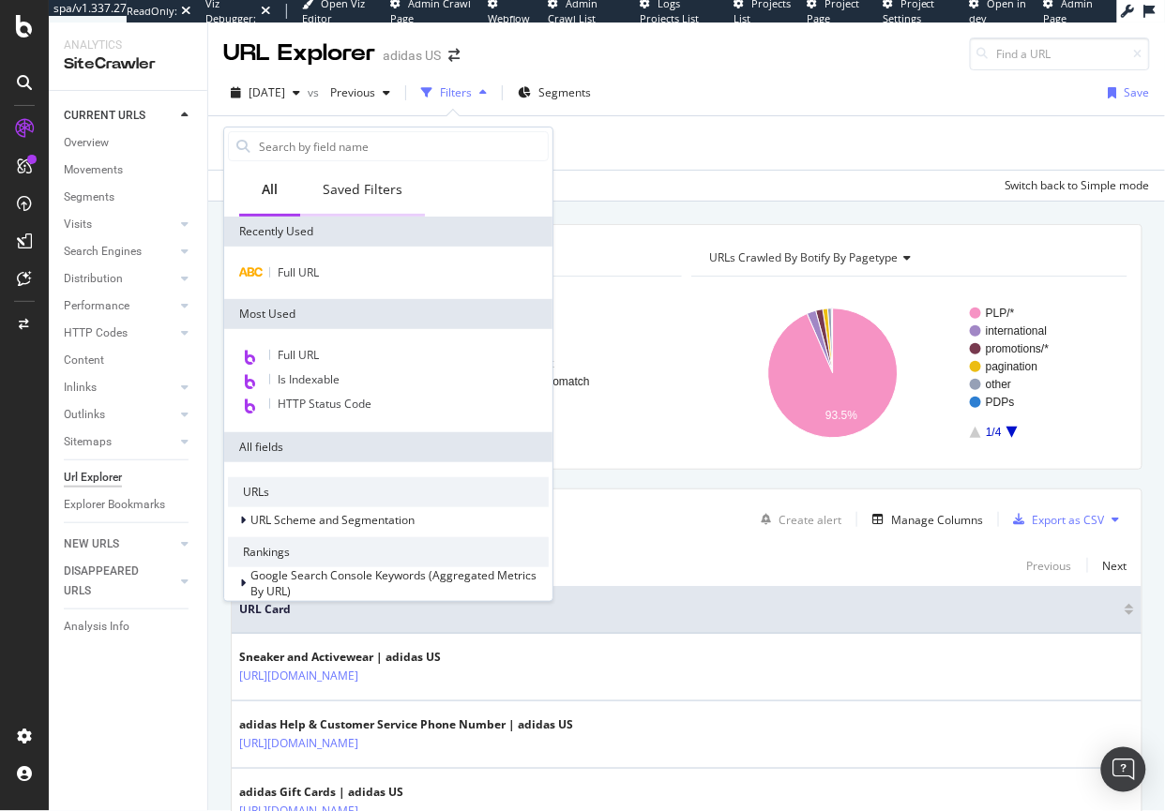
type input "t"
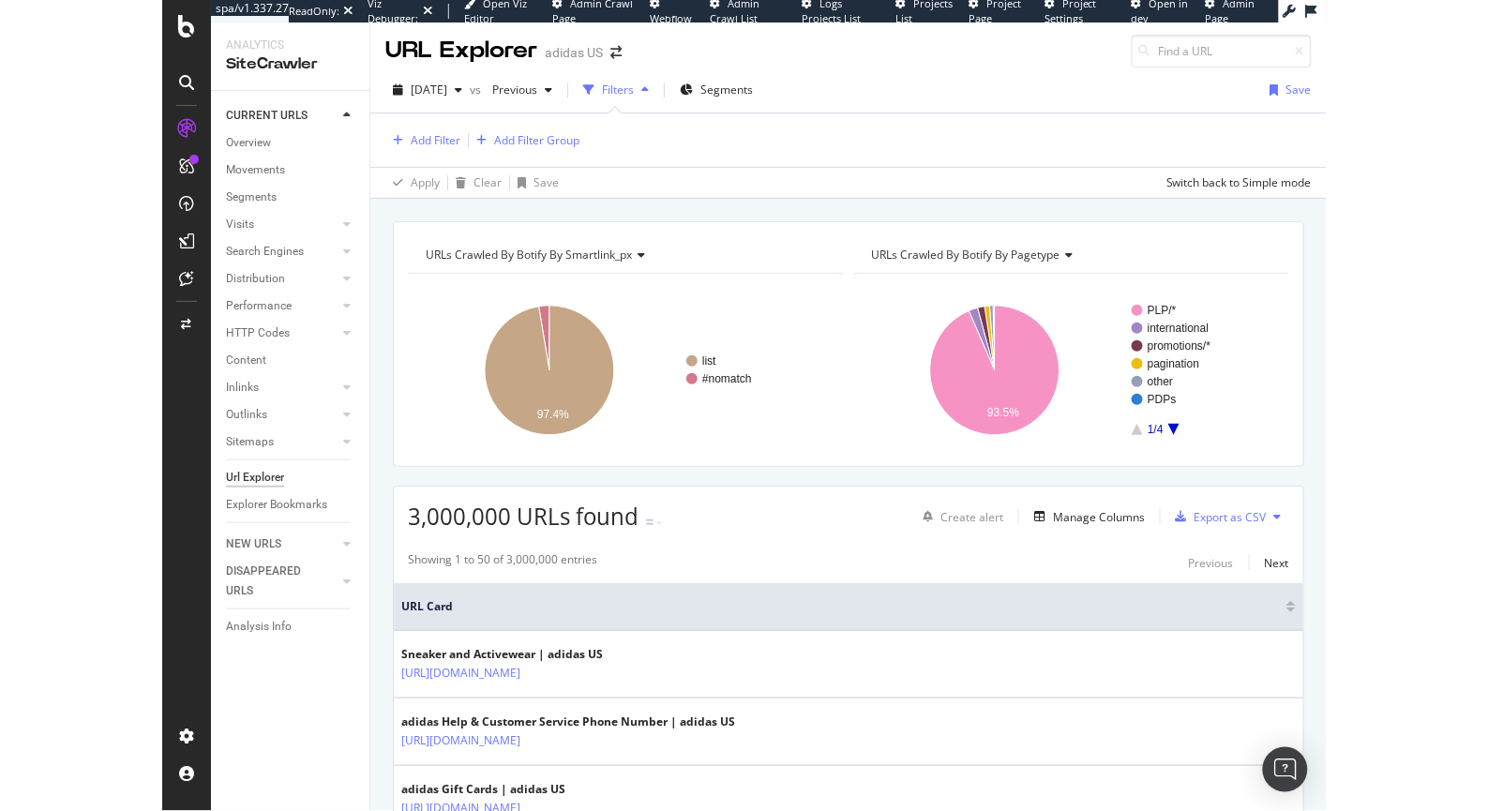
scroll to position [3, 0]
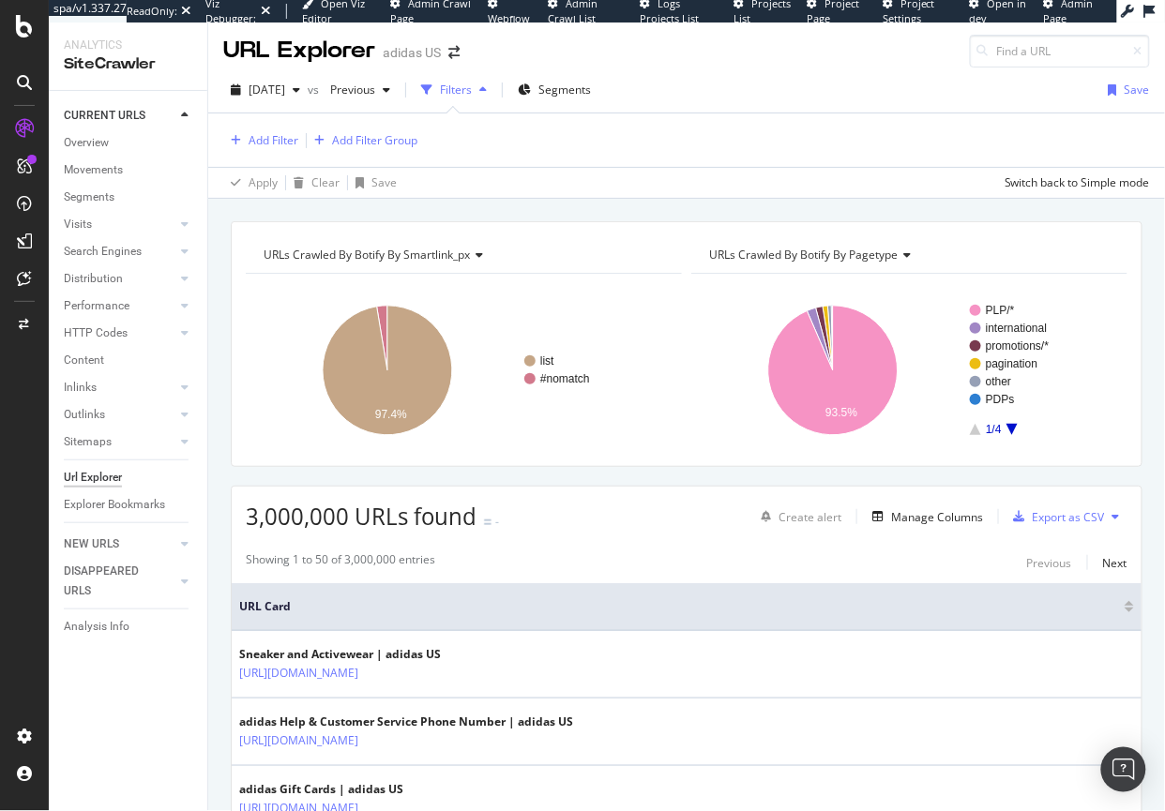
click at [748, 157] on div "Add Filter Add Filter Group" at bounding box center [686, 139] width 926 height 53
click at [251, 143] on div "Add Filter" at bounding box center [273, 140] width 50 height 16
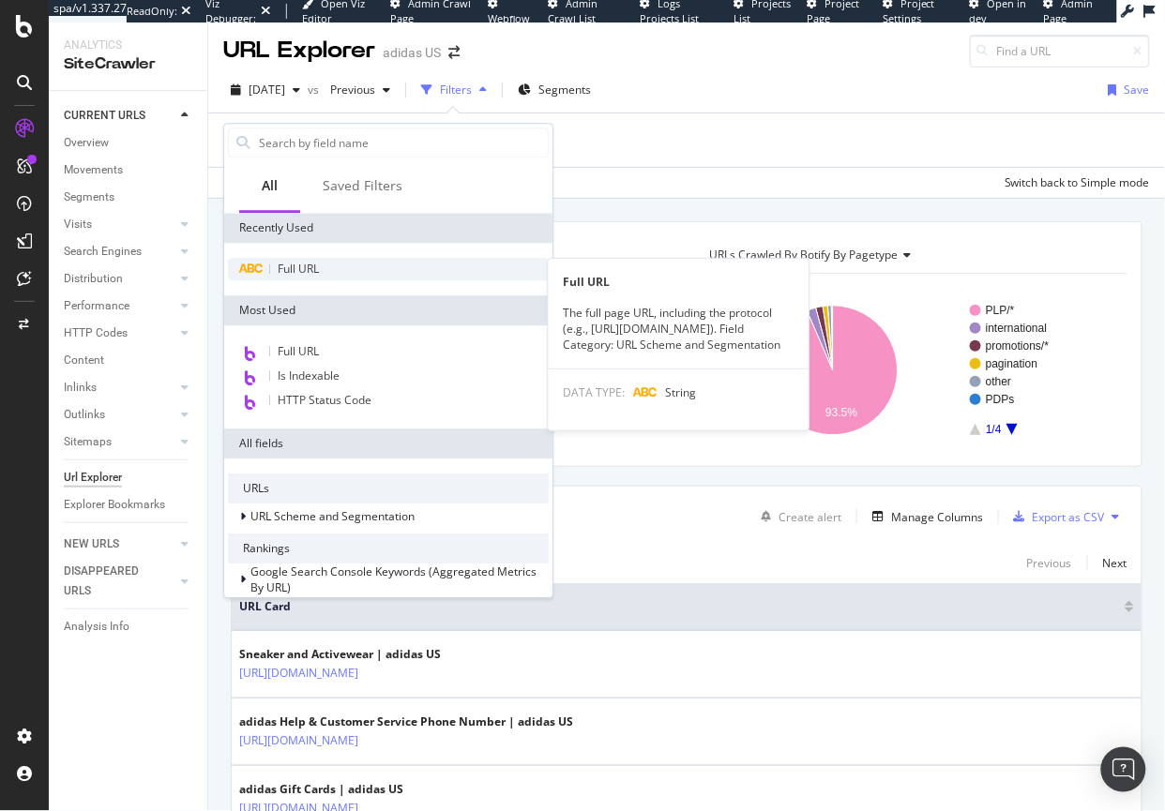
click at [311, 260] on div "Full URL" at bounding box center [388, 269] width 321 height 23
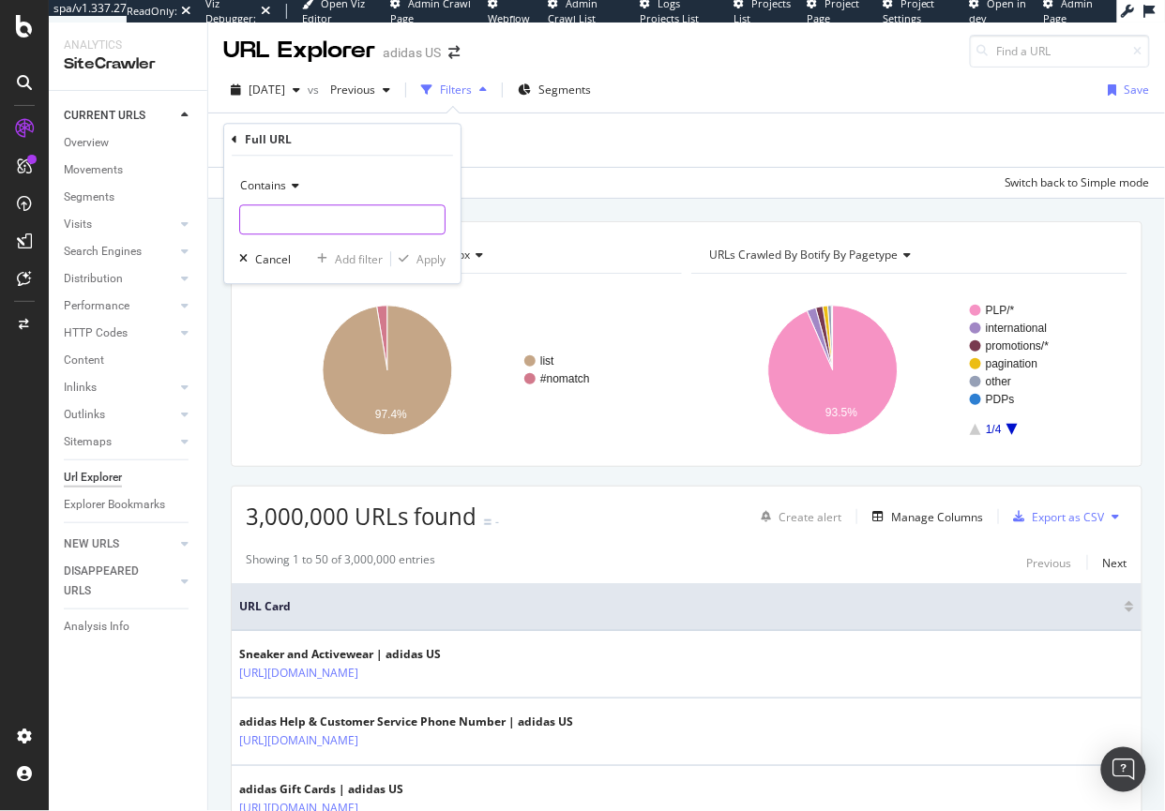
click at [268, 217] on input "text" at bounding box center [342, 220] width 204 height 30
type input "top_gifts"
click at [422, 263] on div "Apply" at bounding box center [430, 259] width 29 height 16
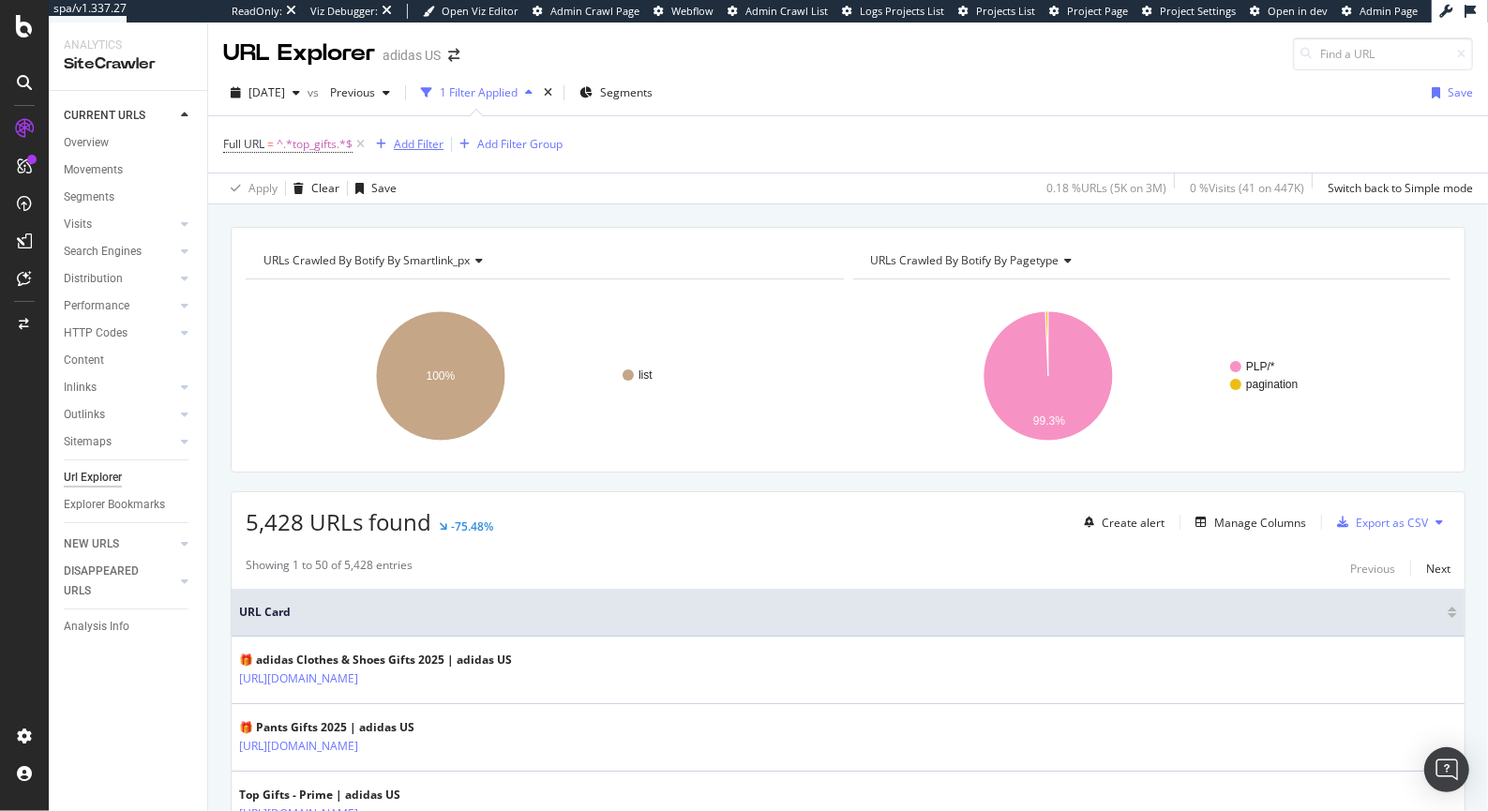
click at [417, 145] on div "Add Filter" at bounding box center [419, 144] width 50 height 16
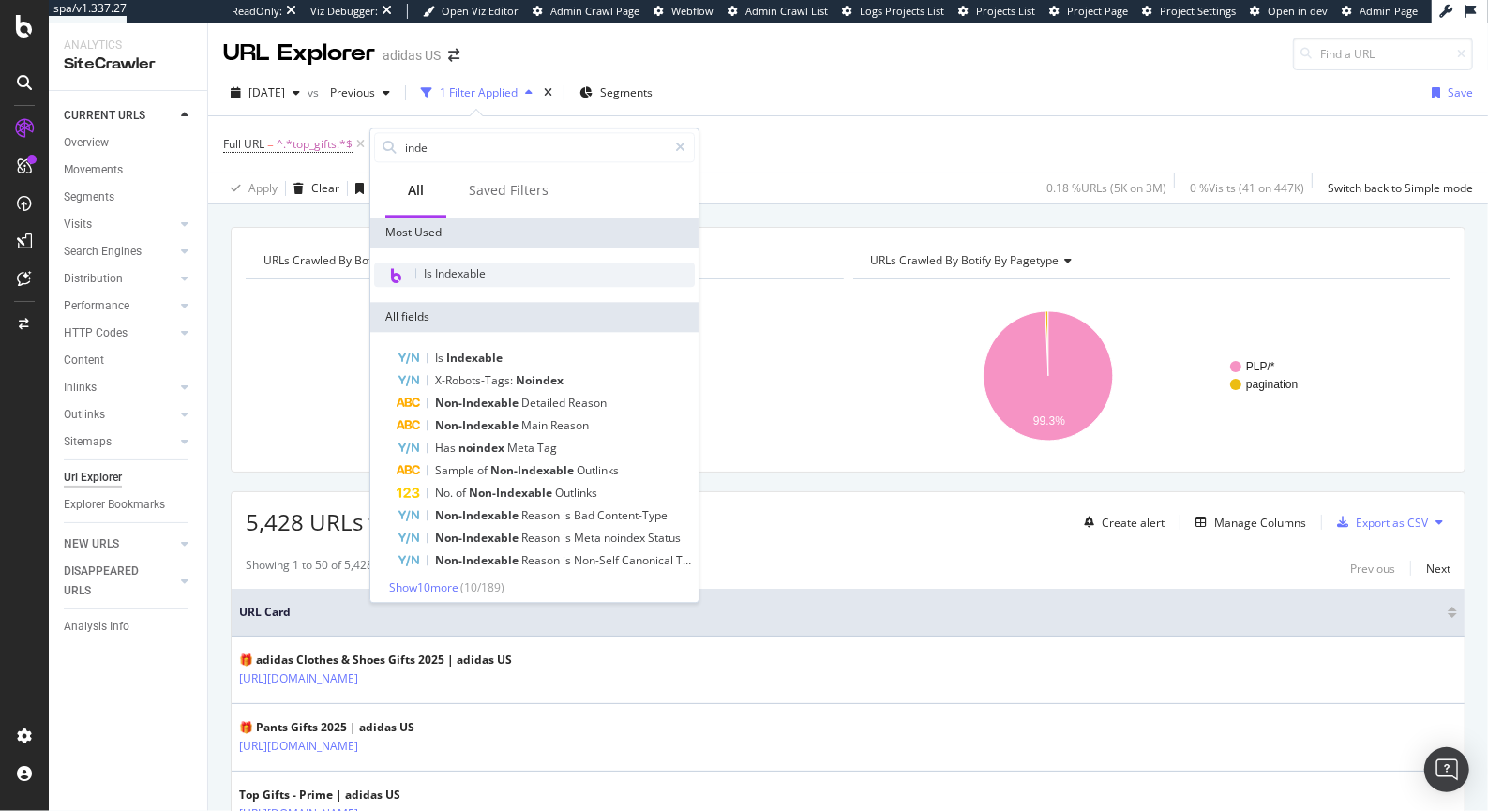
type input "inde"
click at [459, 275] on span "Is Indexable" at bounding box center [455, 273] width 62 height 16
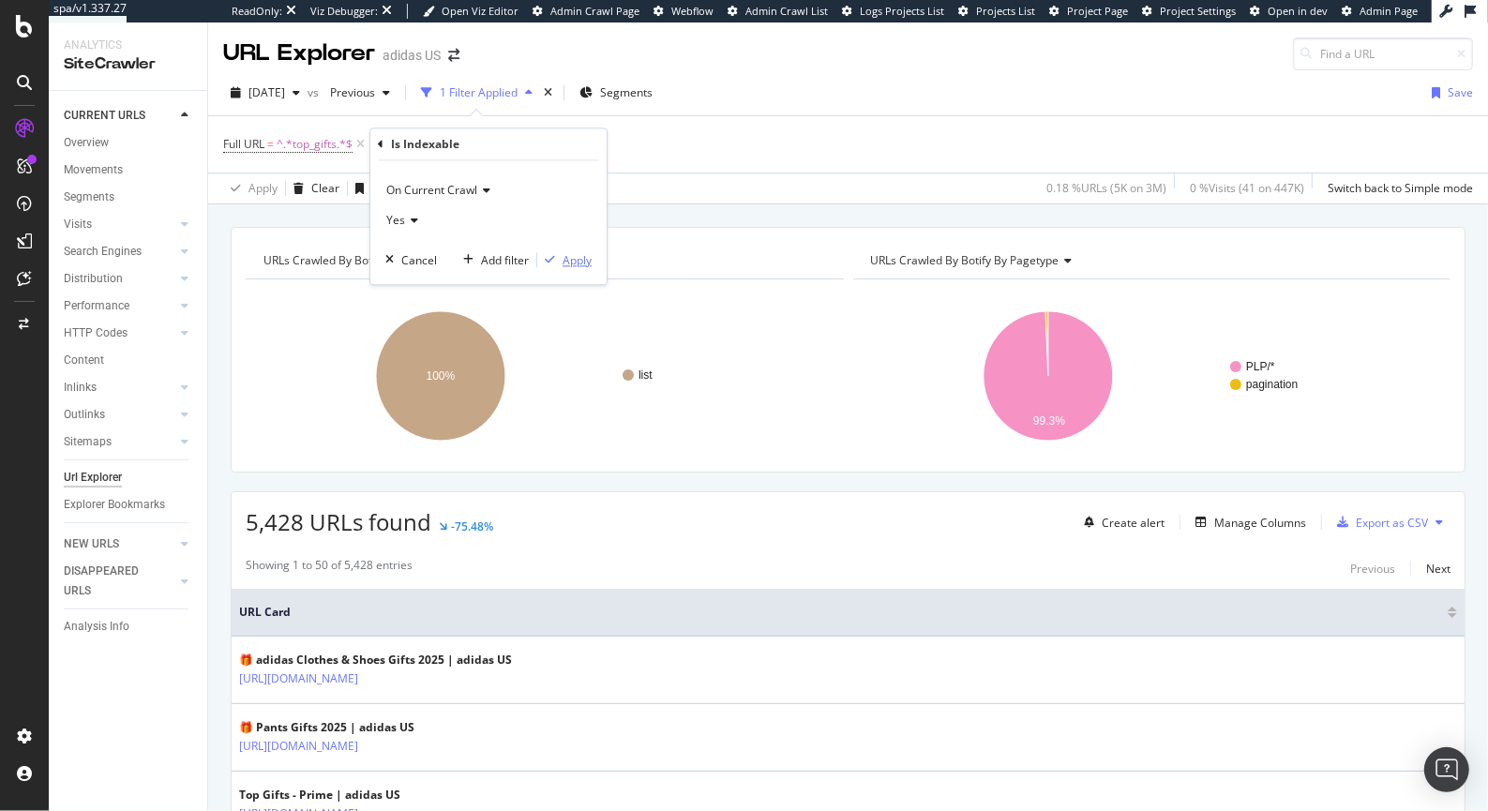
click at [580, 259] on div "Apply" at bounding box center [577, 260] width 29 height 16
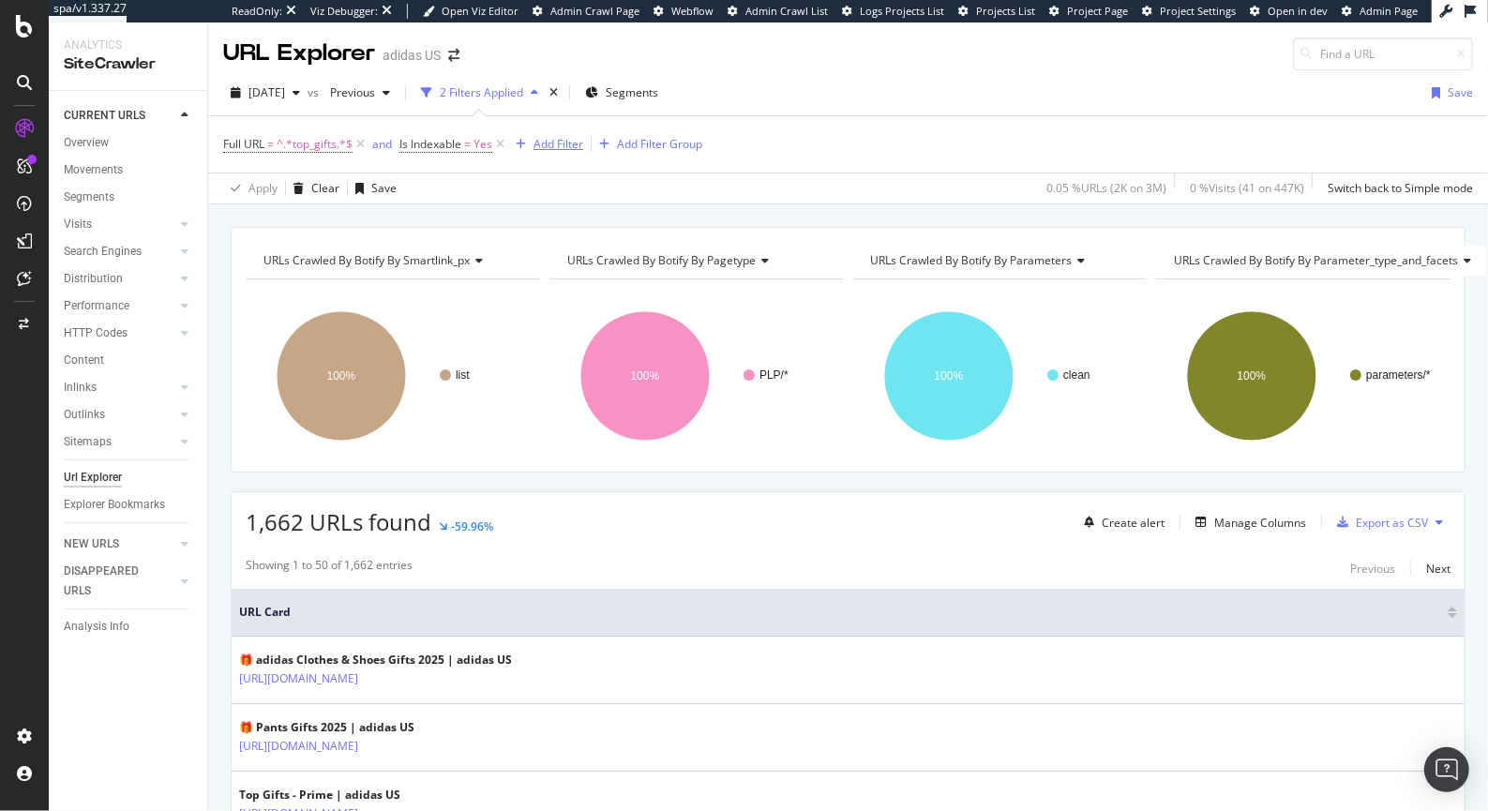
click at [550, 145] on div "Add Filter" at bounding box center [559, 144] width 50 height 16
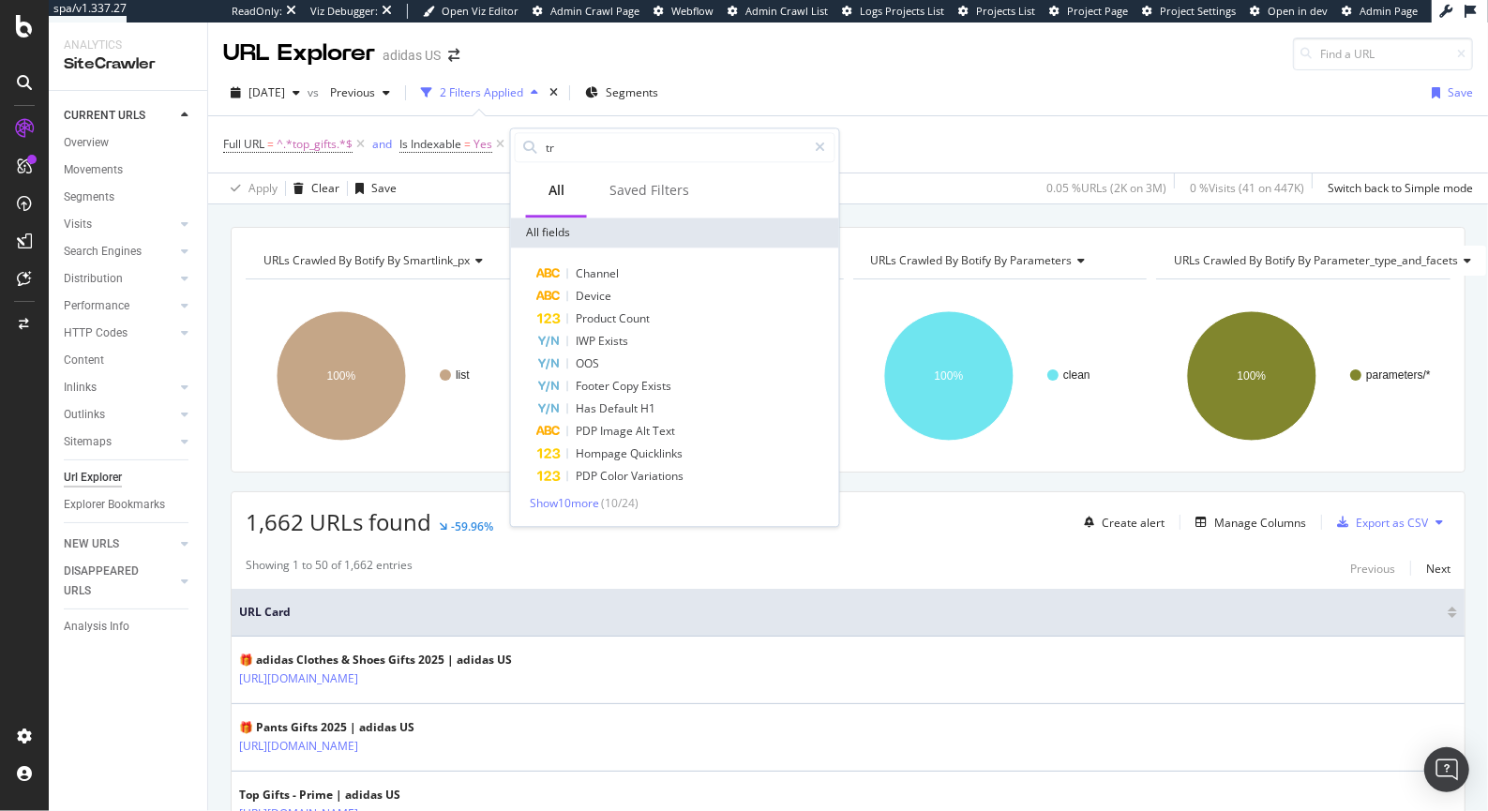
type input "t"
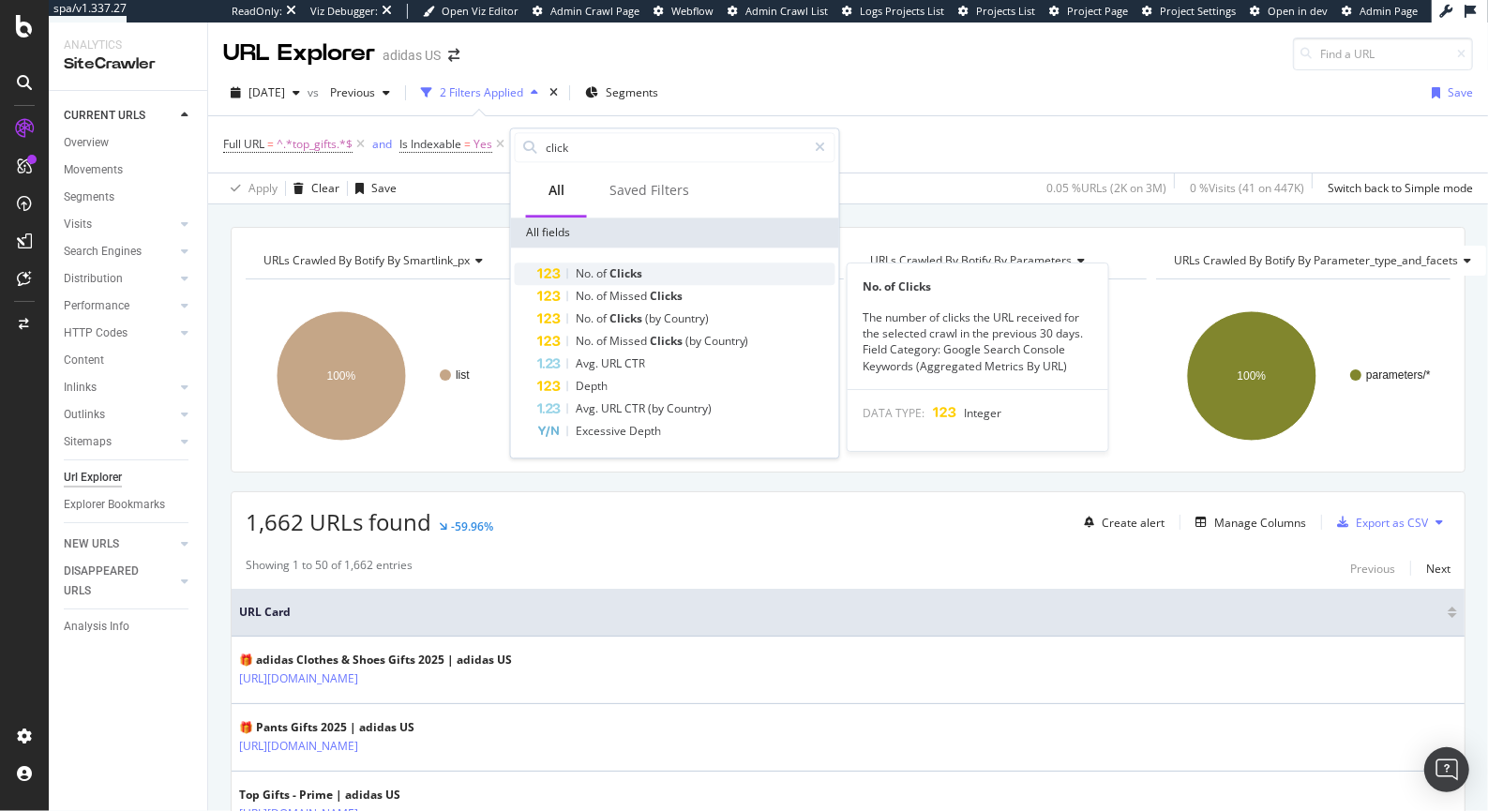
type input "click"
click at [607, 276] on span "of" at bounding box center [602, 273] width 13 height 16
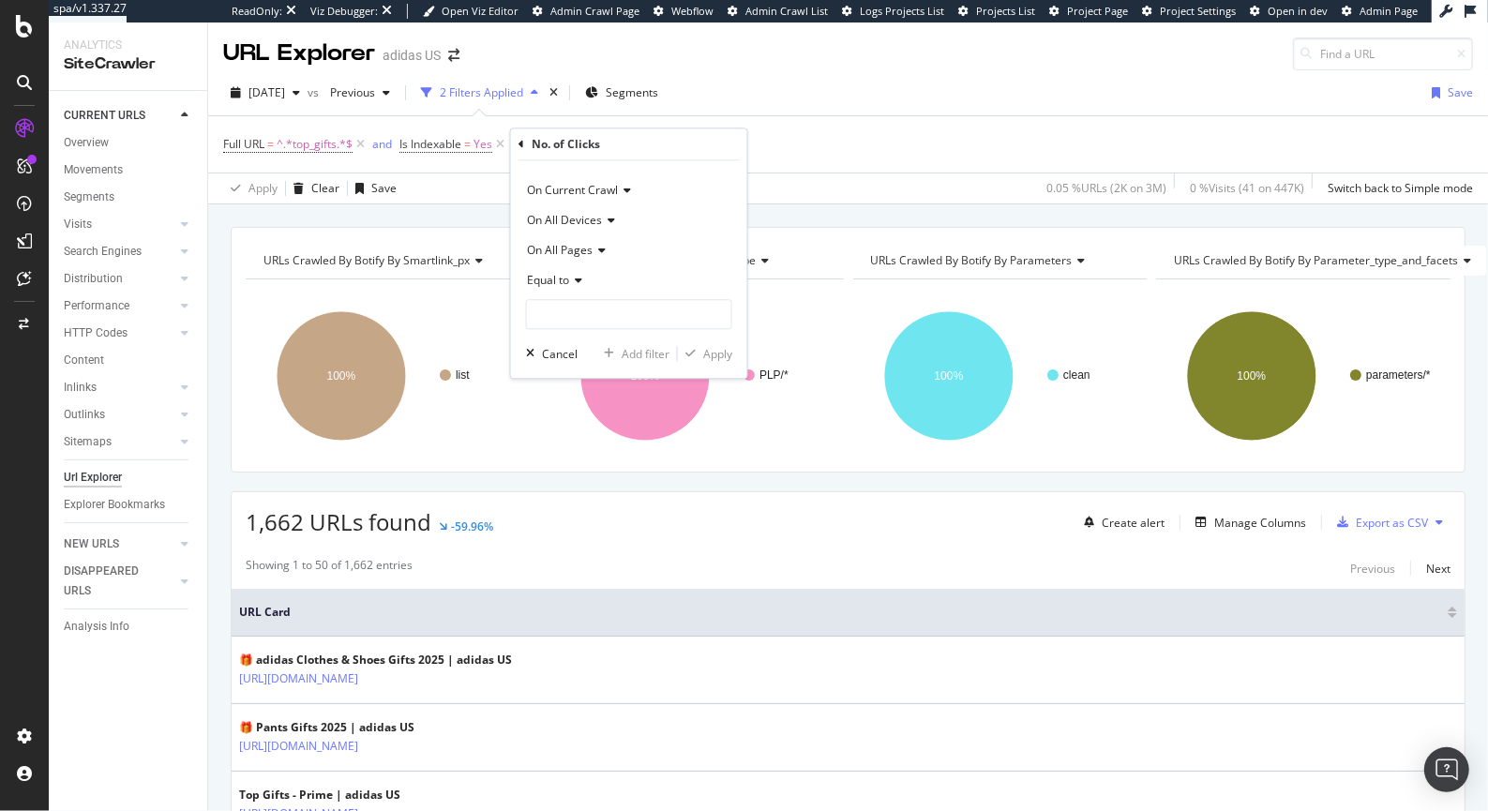
click at [622, 182] on div "On Current Crawl" at bounding box center [629, 191] width 206 height 30
click at [622, 183] on div "On Current Crawl" at bounding box center [629, 191] width 206 height 30
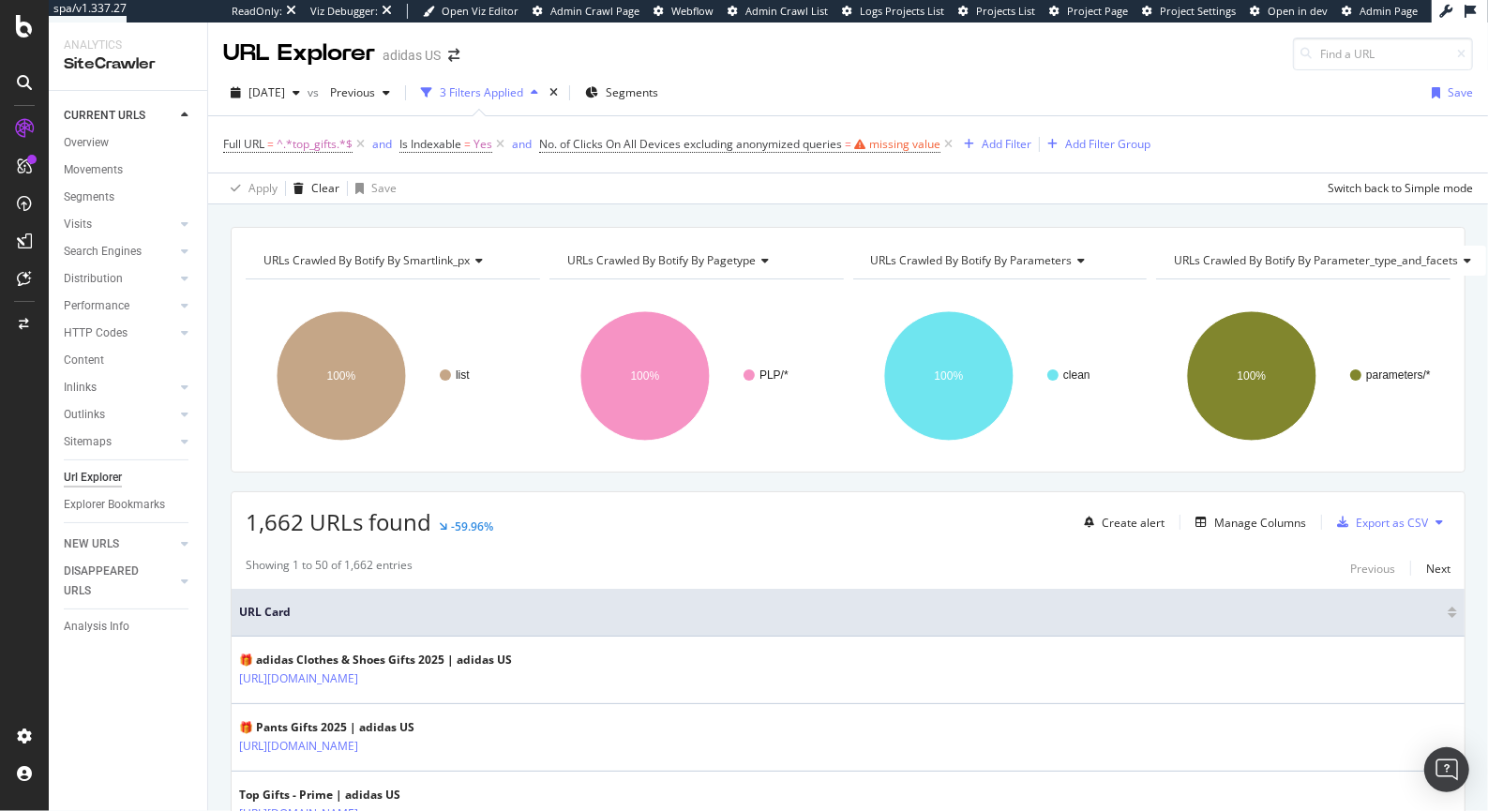
click at [794, 163] on div "Full URL = ^.*top_gifts.*$ and Is Indexable = Yes and No. of Clicks On All Devi…" at bounding box center [848, 144] width 1250 height 56
click at [776, 143] on span "No. of Clicks On All Devices excluding anonymized queries" at bounding box center [690, 144] width 303 height 16
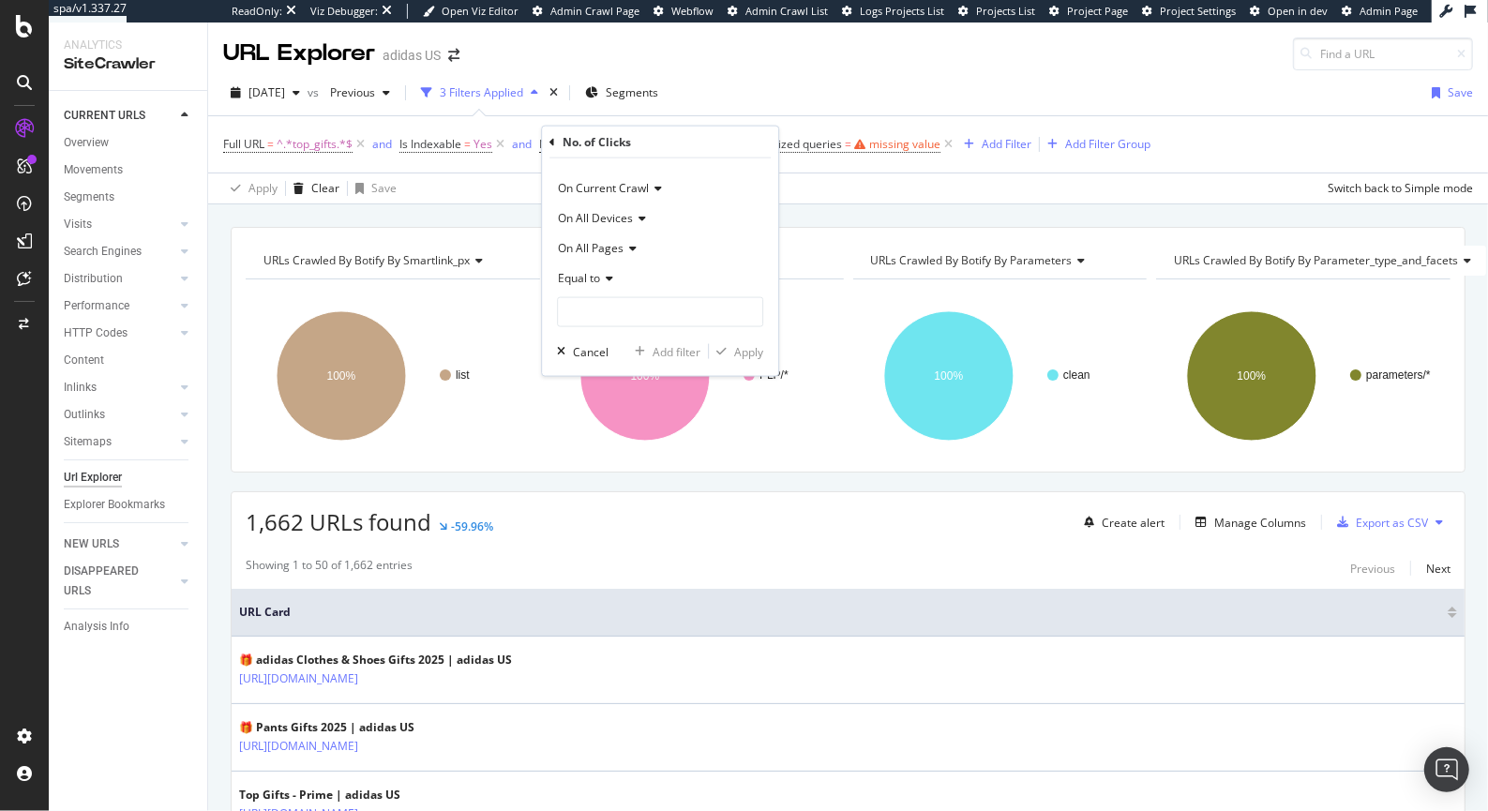
click at [605, 281] on icon at bounding box center [606, 278] width 13 height 11
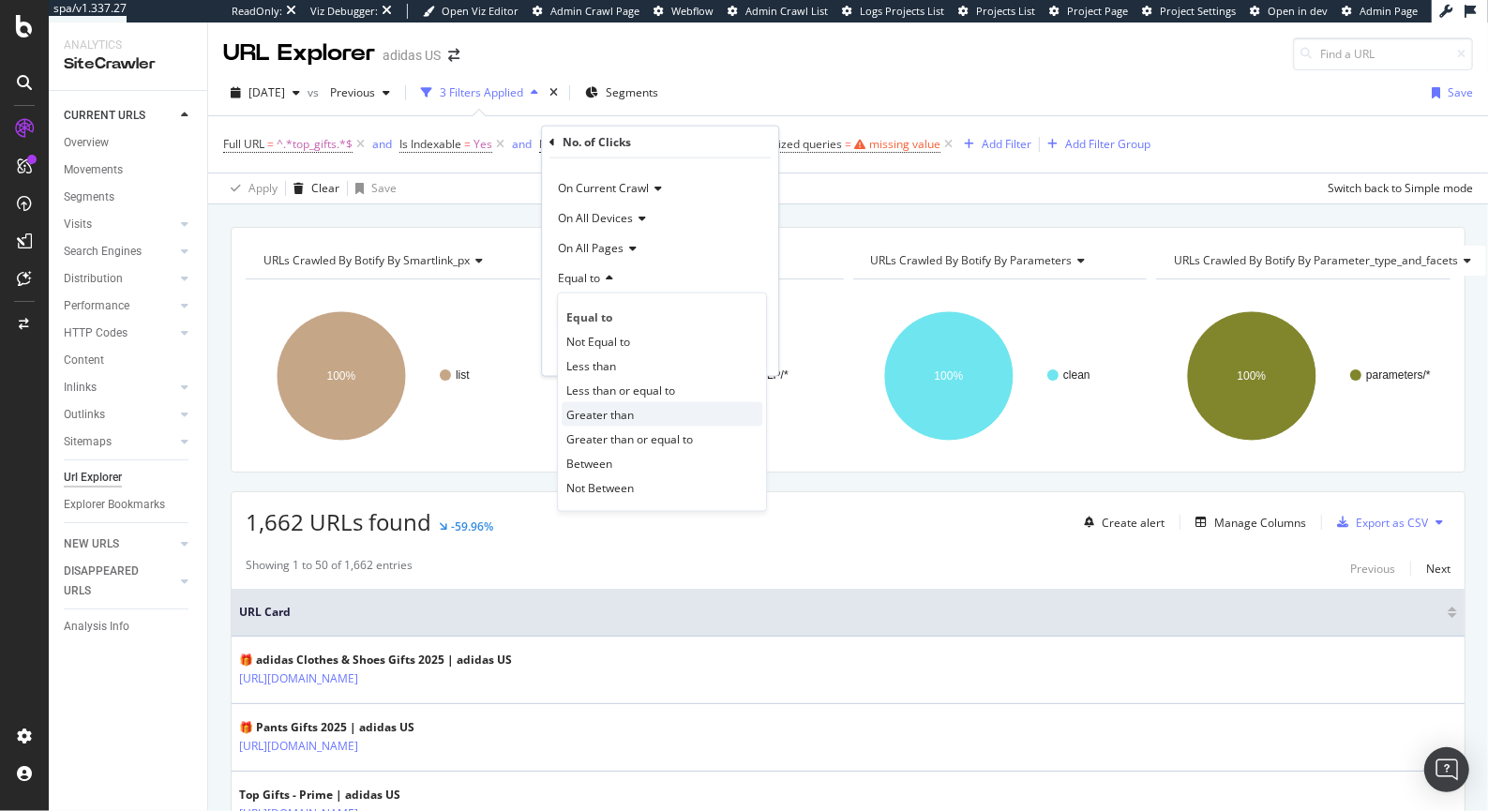
click at [609, 411] on span "Greater than" at bounding box center [600, 414] width 68 height 16
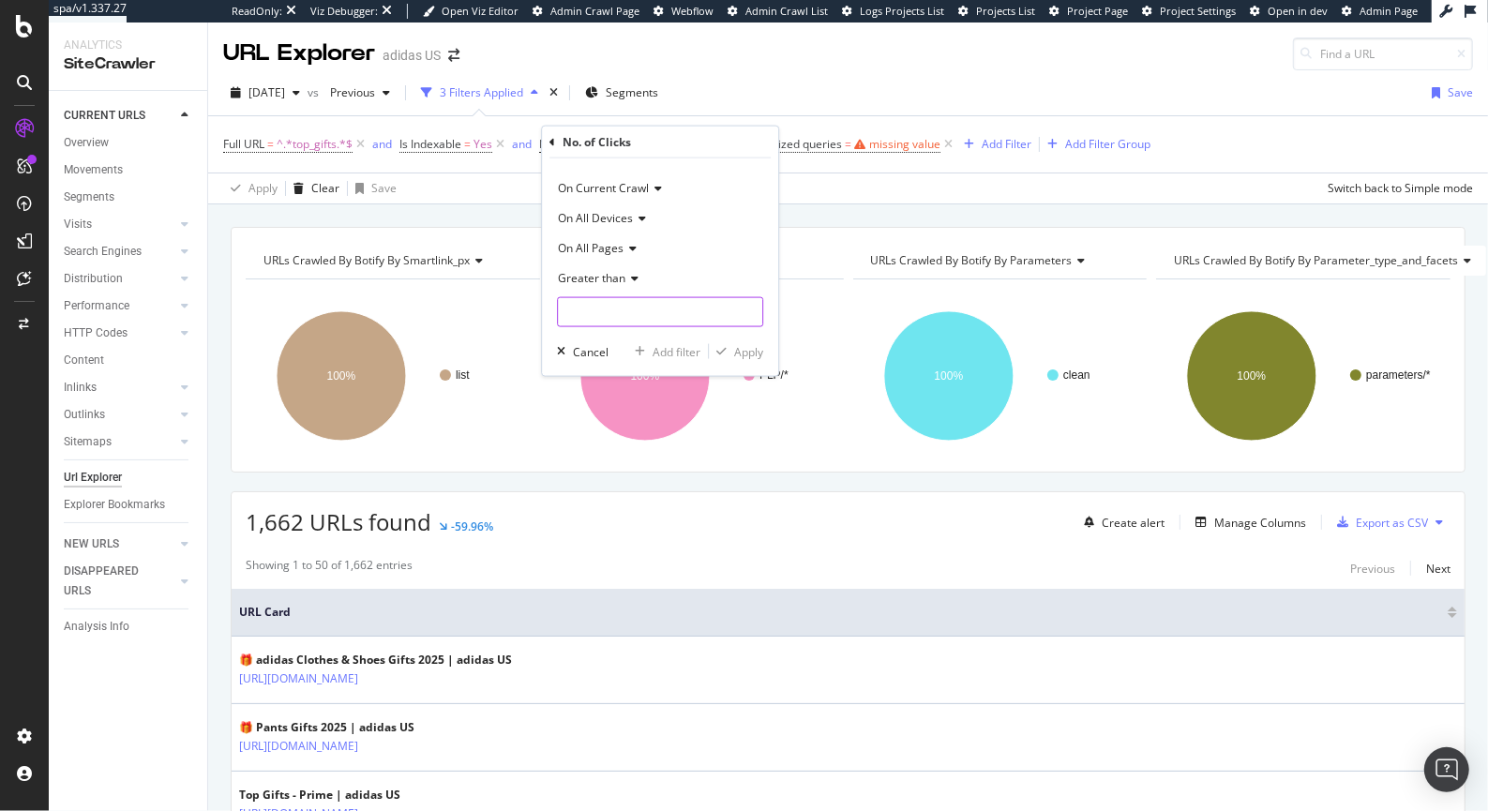
click at [612, 313] on input "number" at bounding box center [660, 312] width 206 height 30
type input "0"
click at [752, 358] on div "Apply" at bounding box center [748, 351] width 29 height 16
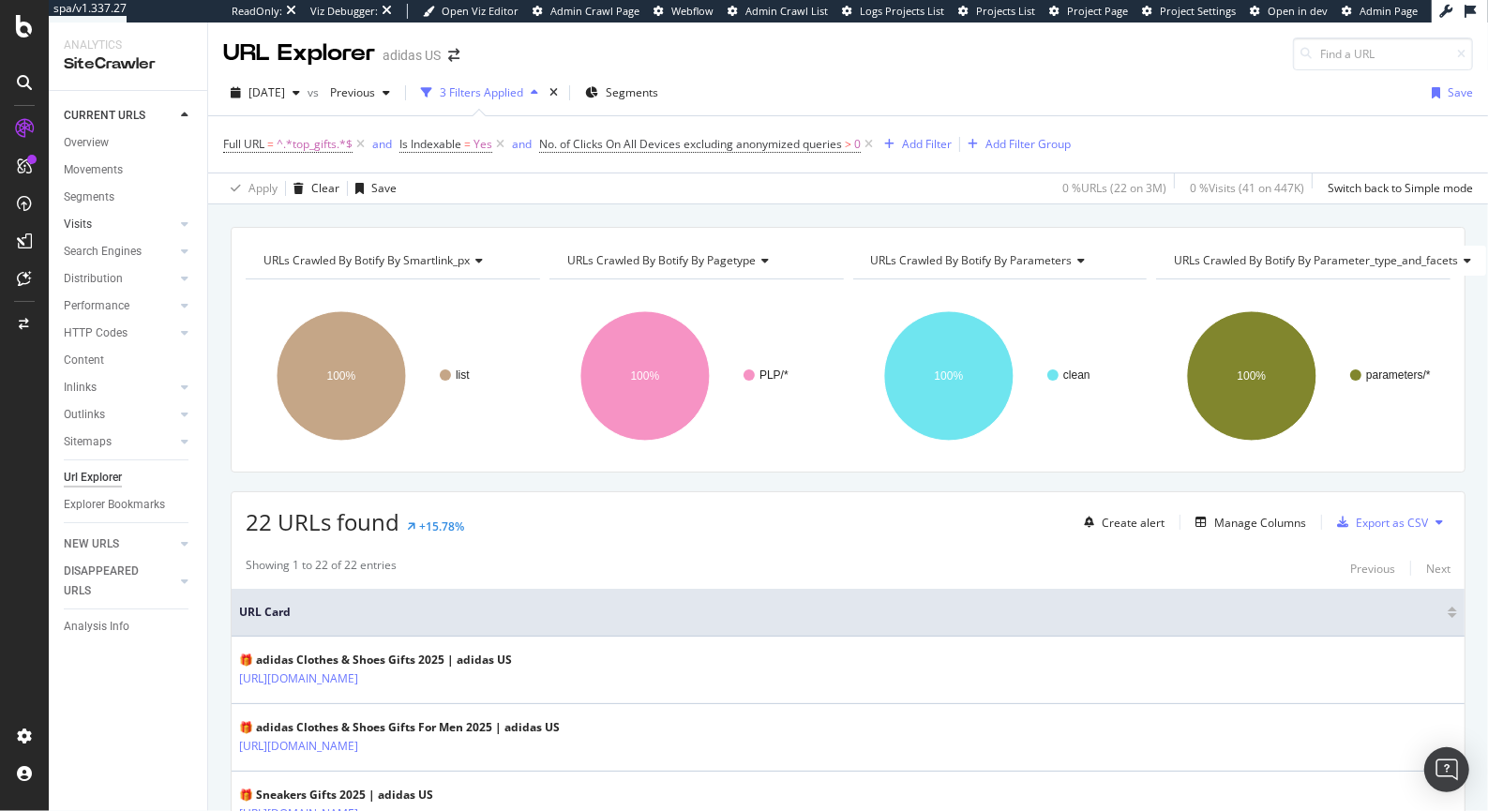
click at [122, 220] on link "Visits" at bounding box center [120, 225] width 112 height 20
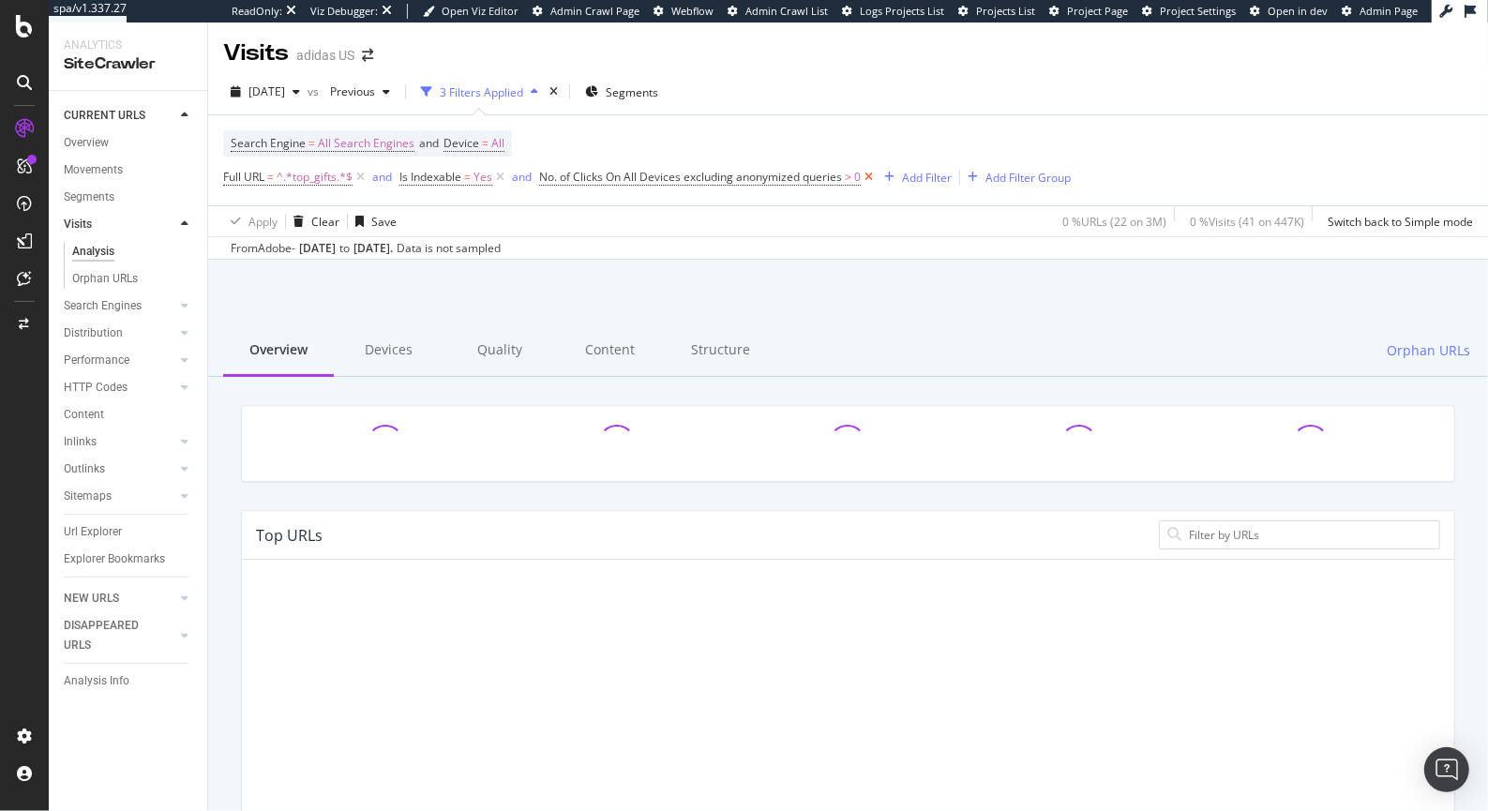
click at [873, 177] on icon at bounding box center [869, 177] width 16 height 19
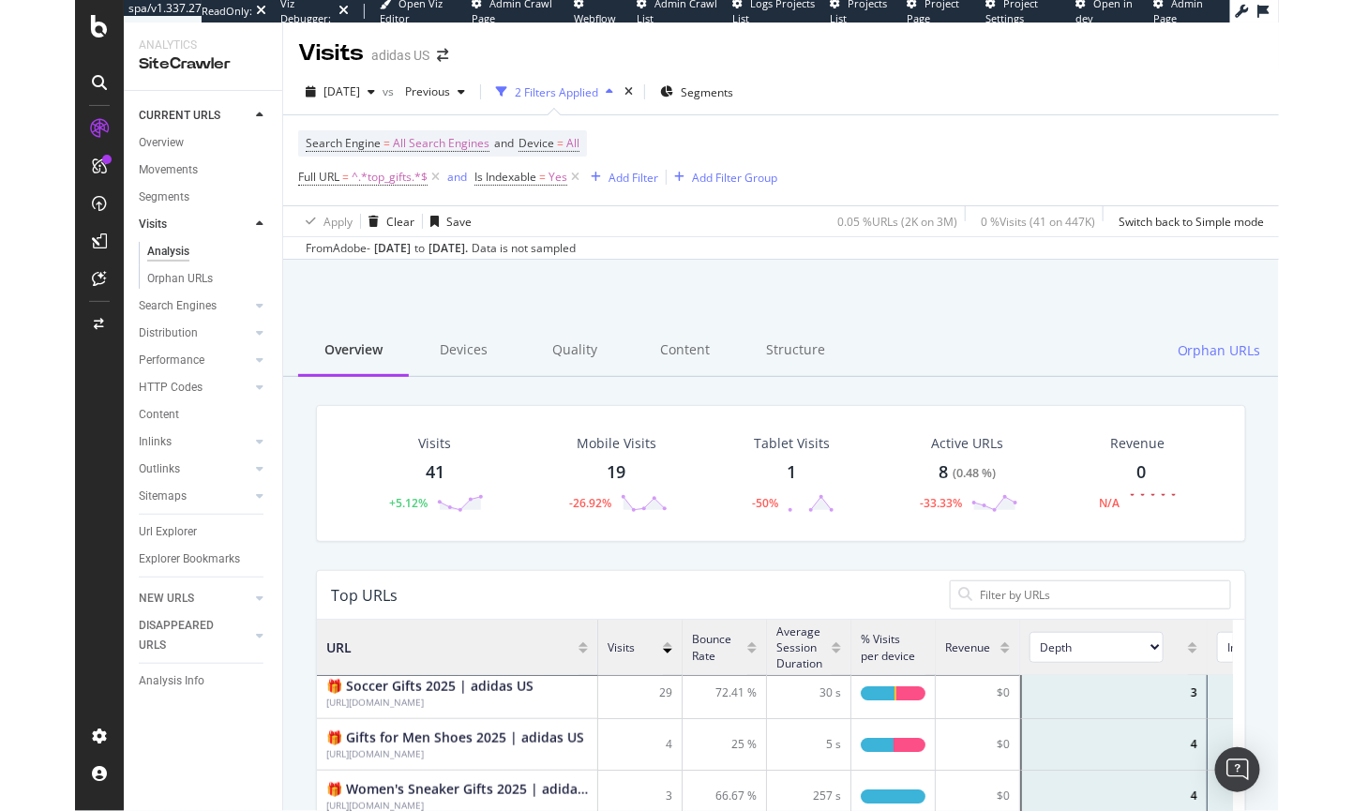
scroll to position [5, 0]
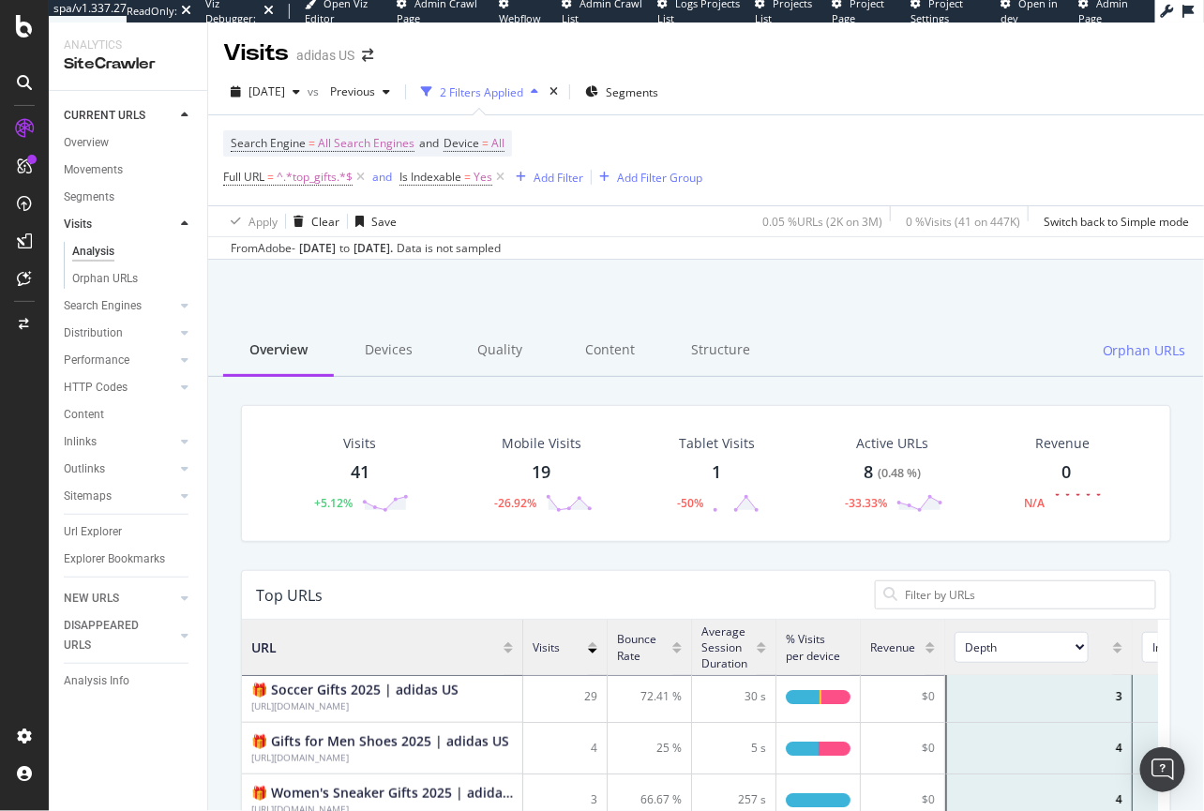
click at [523, 94] on div "2 Filters Applied" at bounding box center [481, 92] width 83 height 16
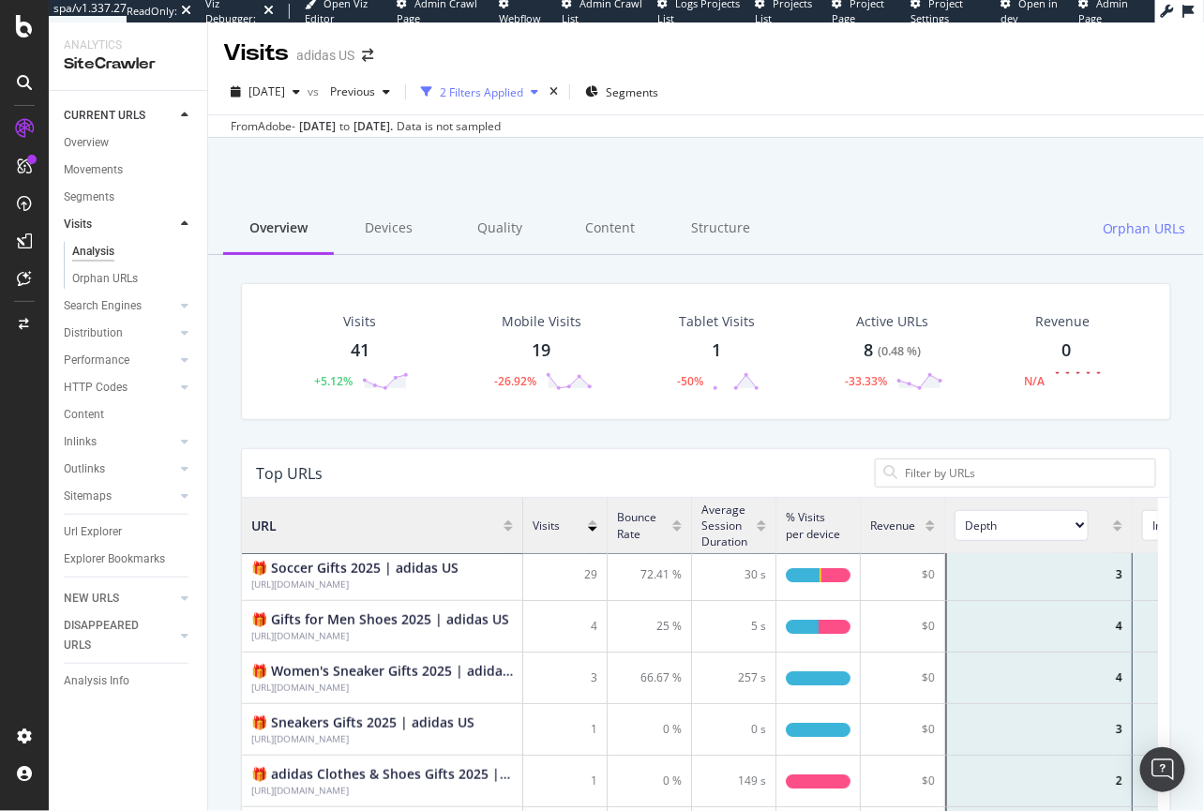
click at [523, 94] on div "2 Filters Applied" at bounding box center [481, 92] width 83 height 16
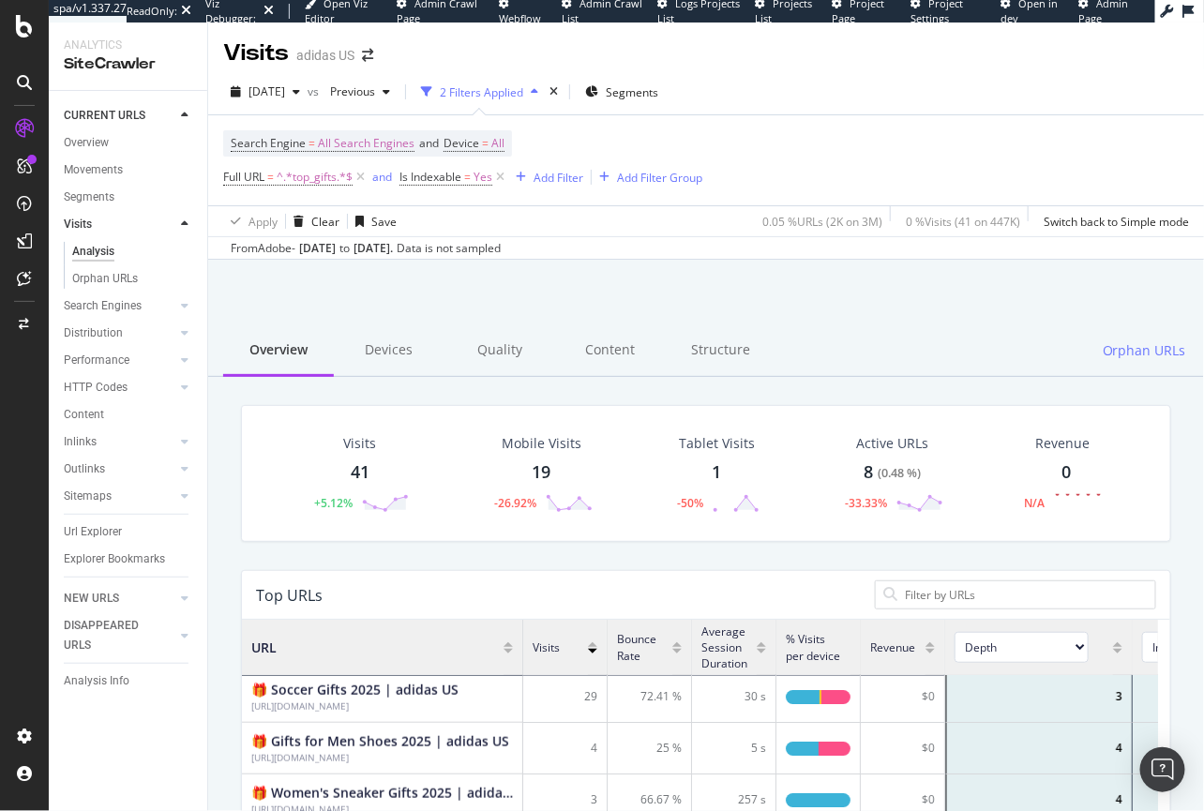
click at [523, 94] on div "2 Filters Applied" at bounding box center [481, 92] width 83 height 16
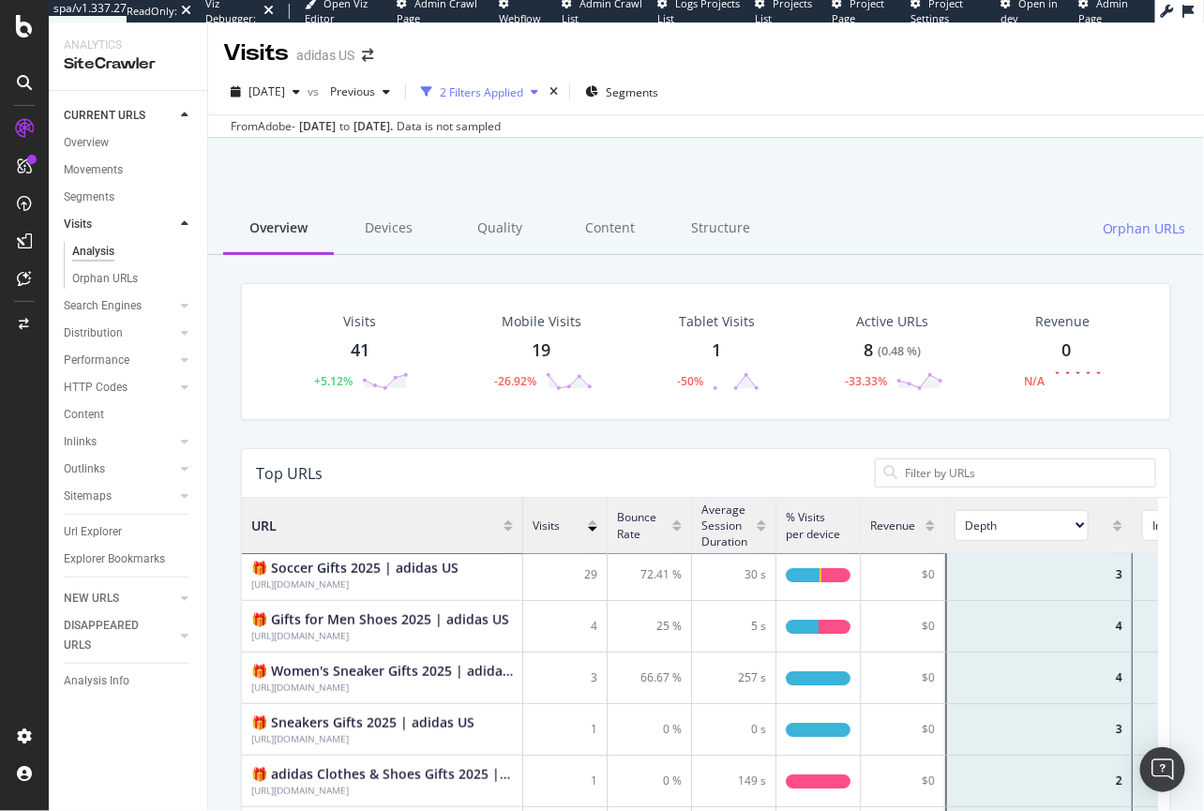
click at [523, 94] on div "2 Filters Applied" at bounding box center [481, 92] width 83 height 16
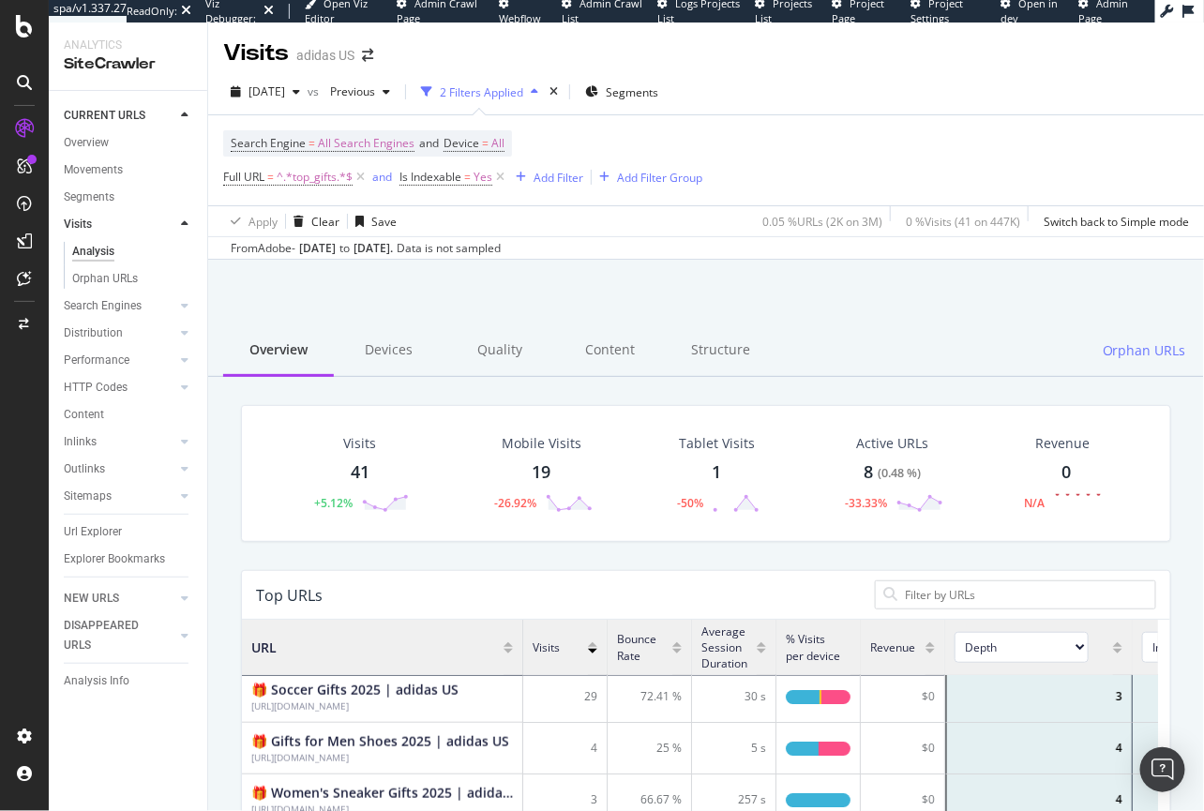
click at [522, 96] on div "2 Filters Applied" at bounding box center [481, 92] width 83 height 16
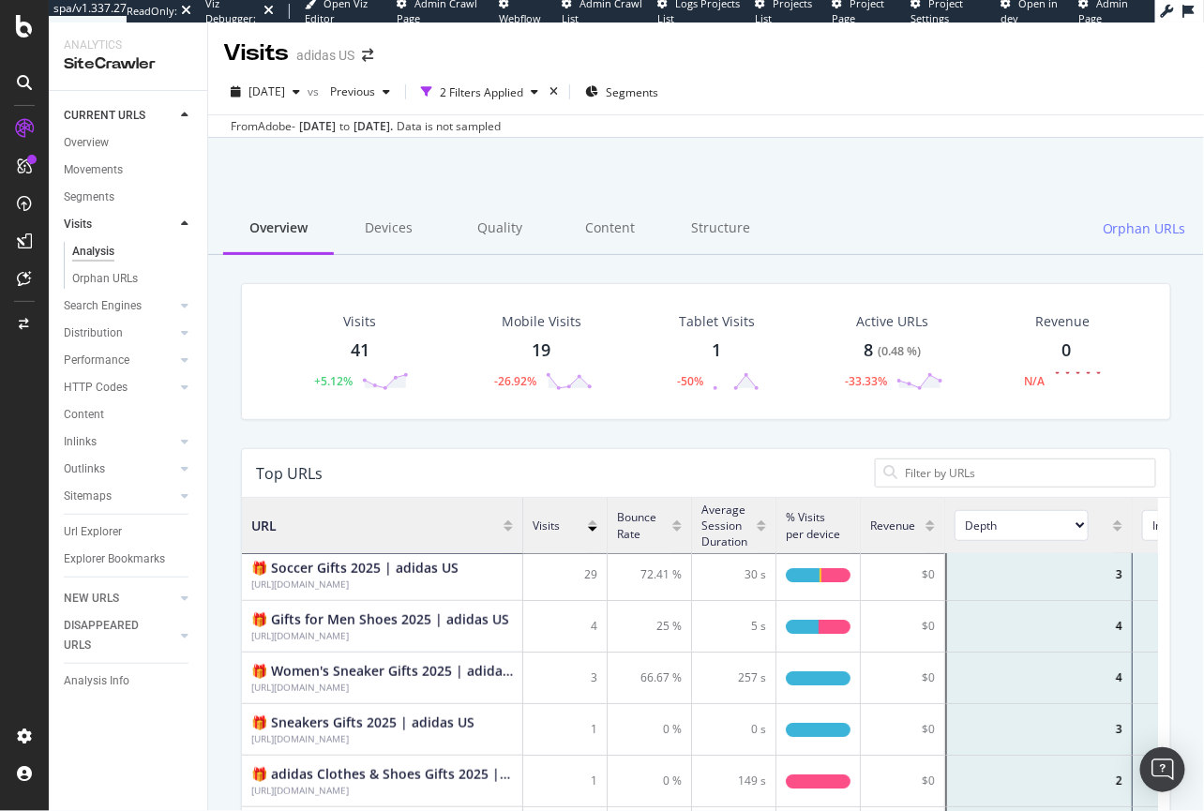
click at [389, 124] on div "From Adobe - Sep. 04, 2025 to Sep. 09, 2025 . Data is not sampled" at bounding box center [366, 126] width 270 height 17
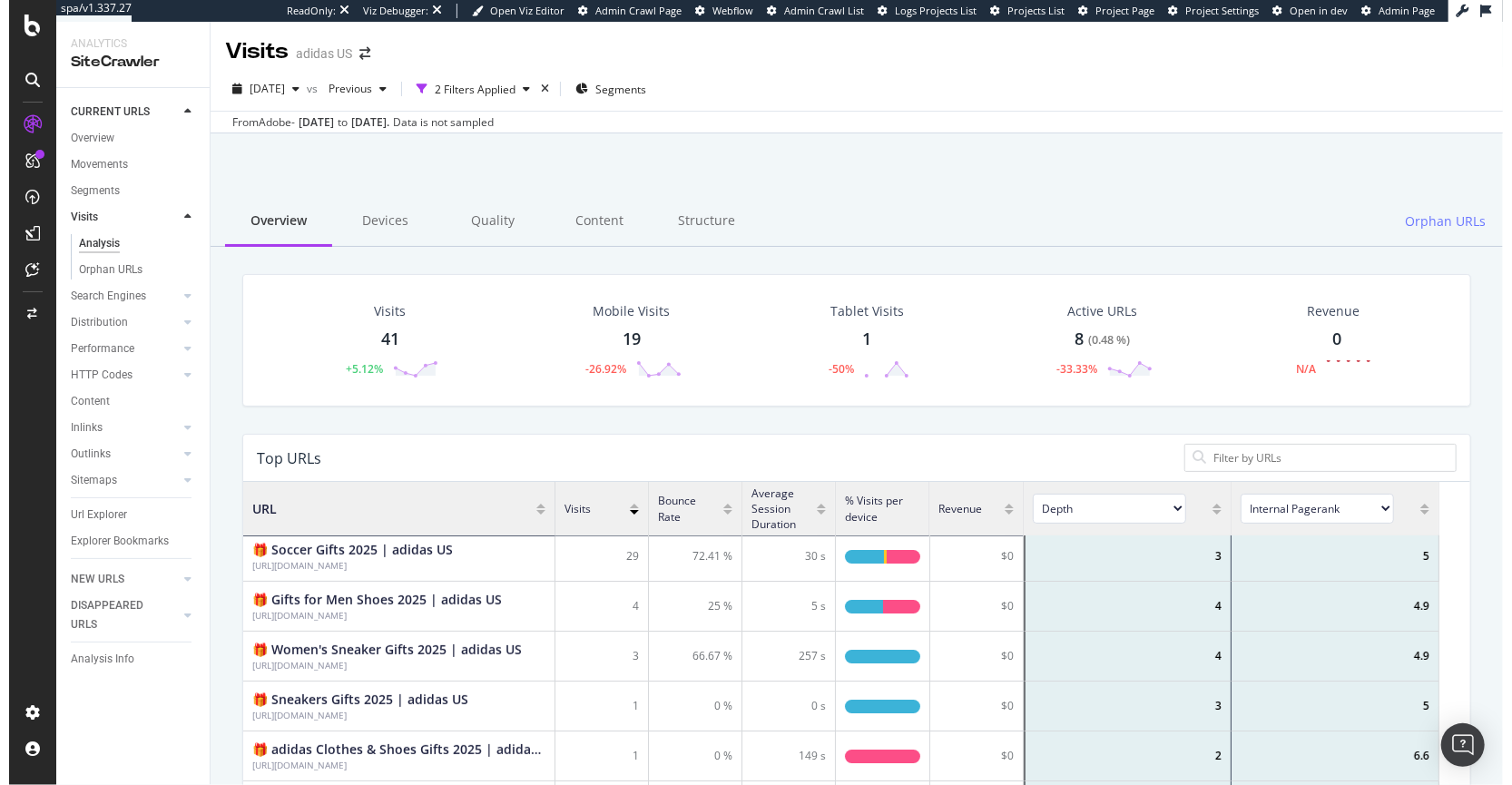
scroll to position [532, 1208]
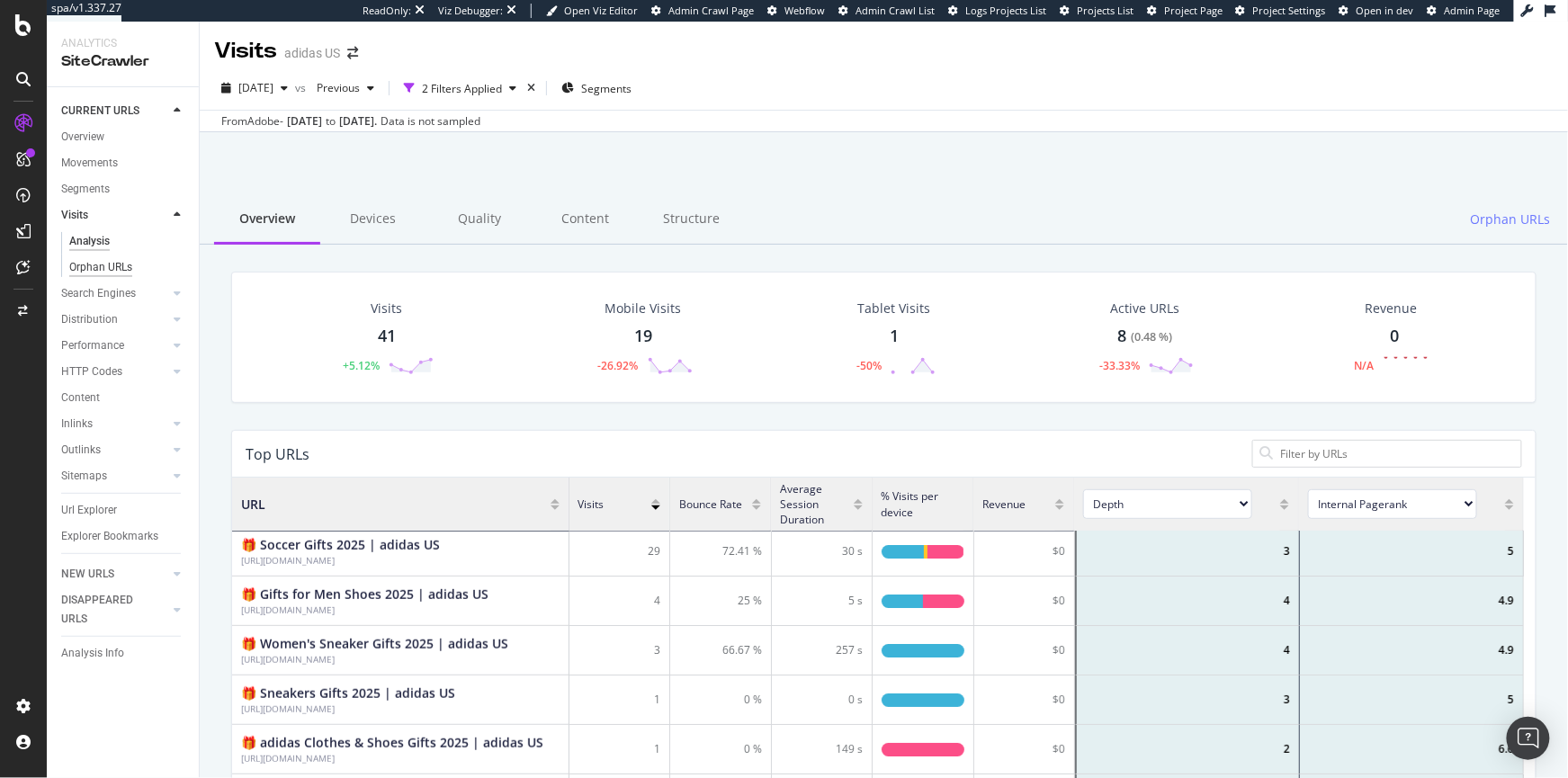
click at [90, 268] on div "Orphan URLs" at bounding box center [101, 268] width 63 height 19
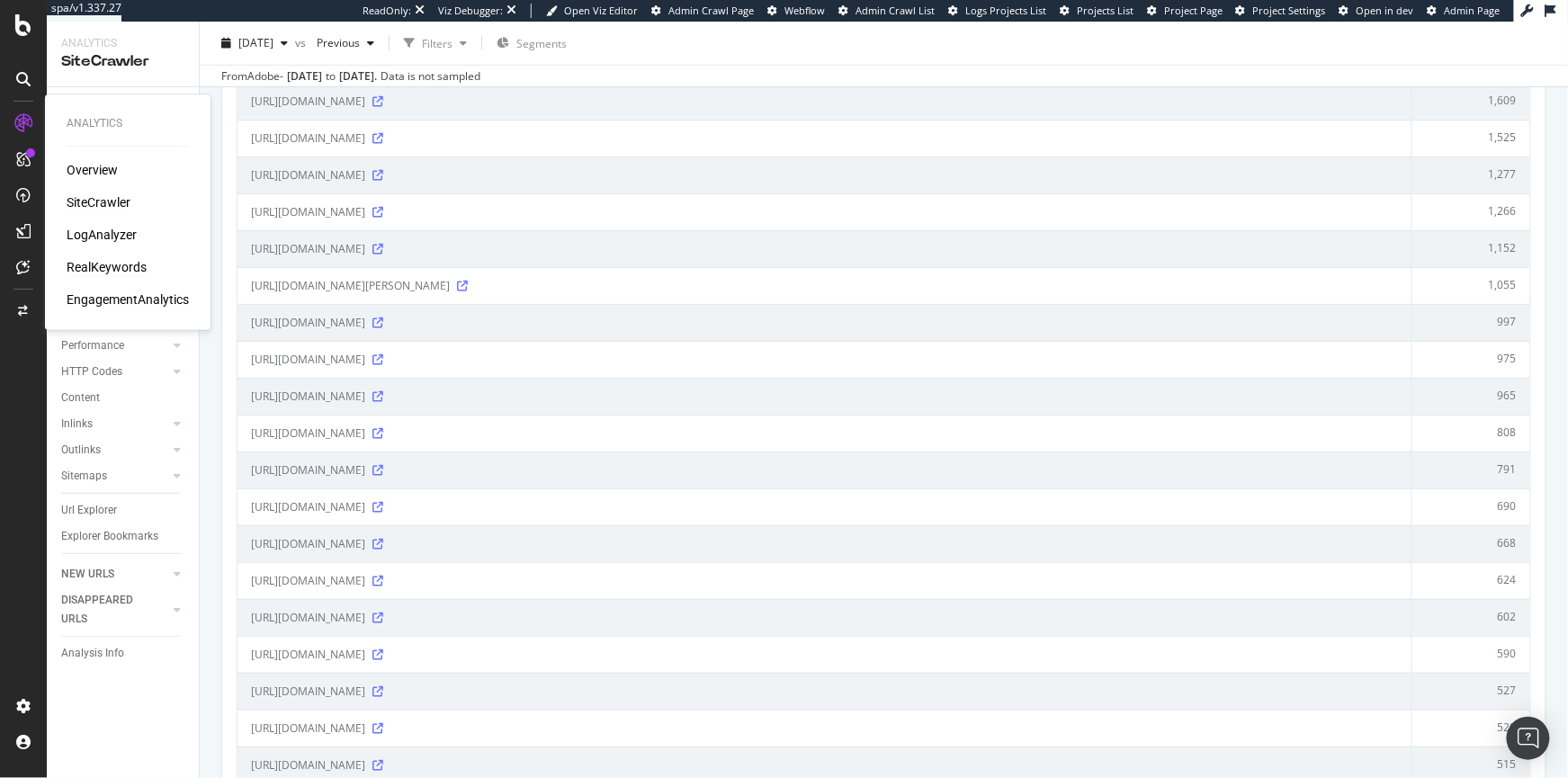
click at [93, 268] on div "RealKeywords" at bounding box center [106, 267] width 80 height 18
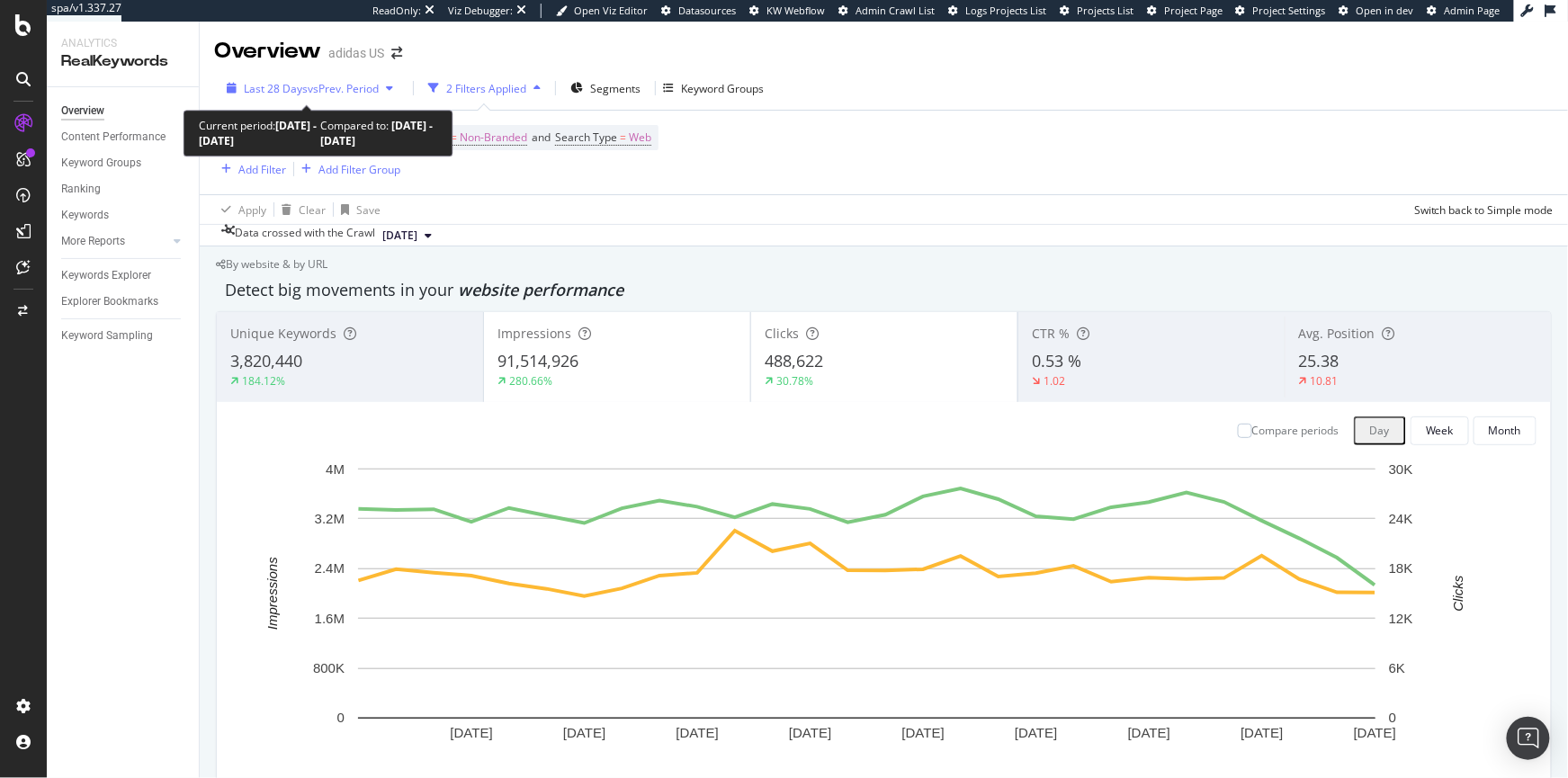
click at [349, 95] on div "Last 28 Days vs Prev. Period" at bounding box center [311, 88] width 135 height 15
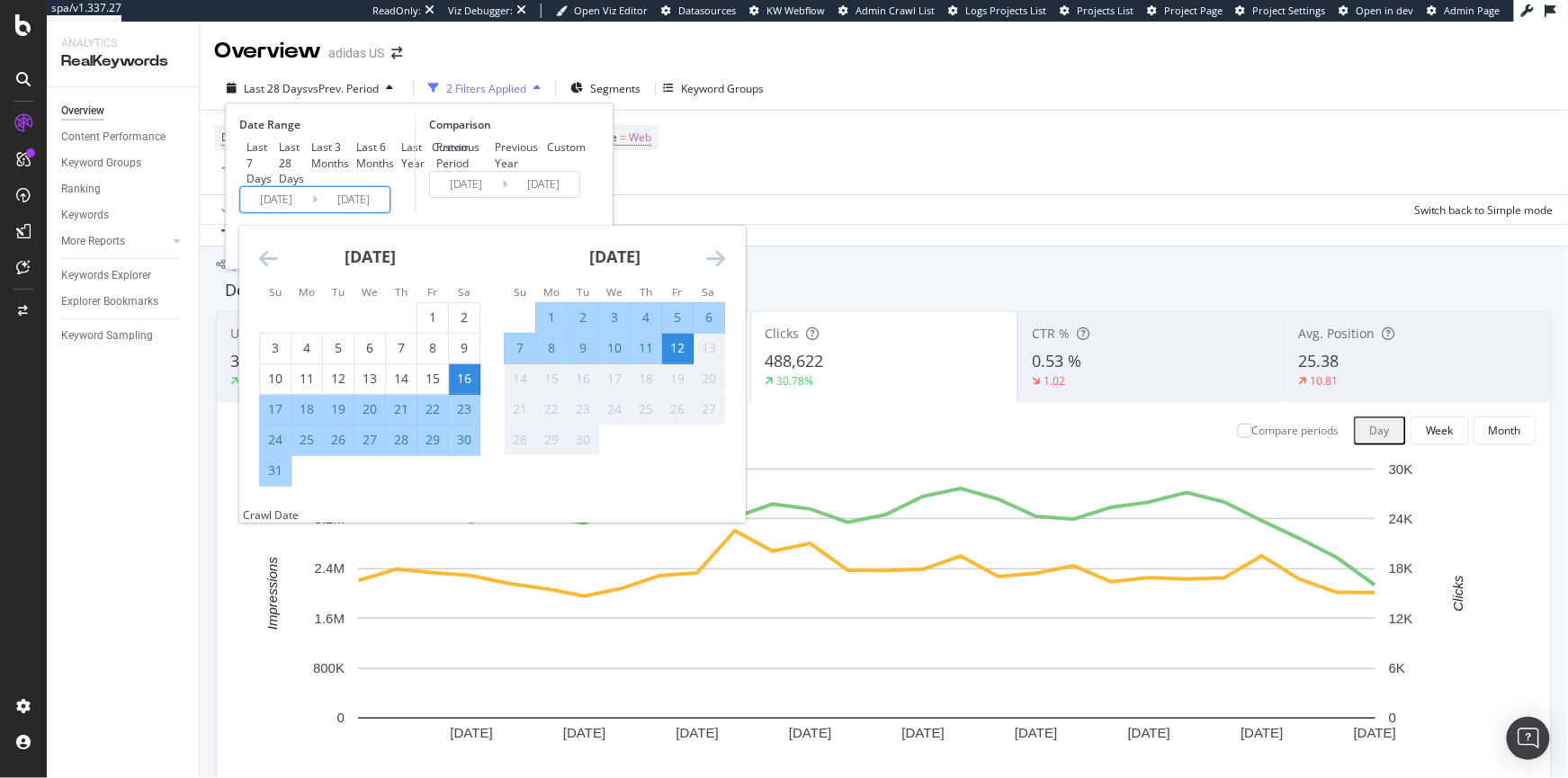
click at [264, 212] on input "2025/08/16" at bounding box center [275, 200] width 72 height 25
click at [263, 269] on icon "Move backward to switch to the previous month." at bounding box center [269, 258] width 19 height 22
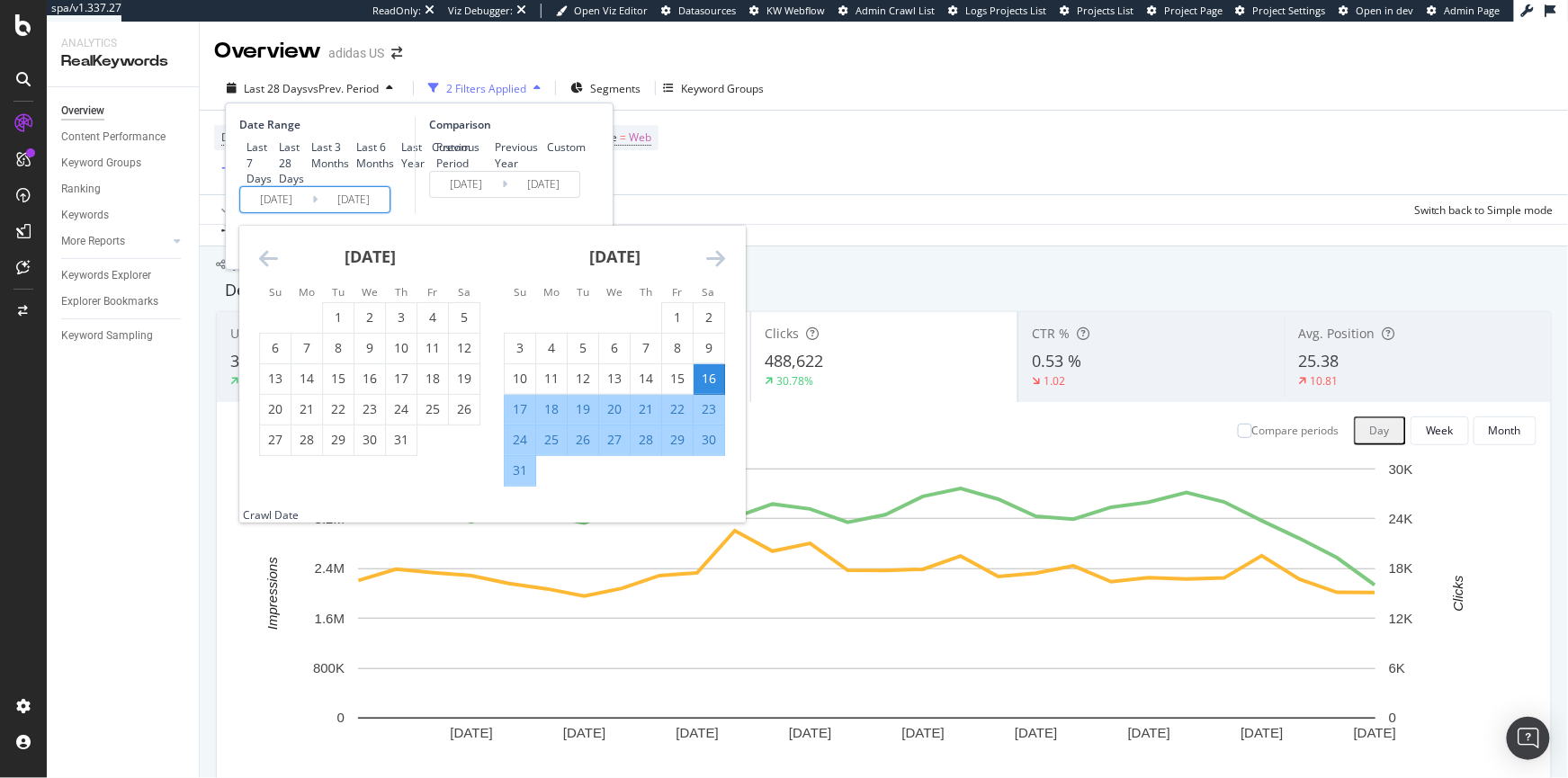
click at [263, 269] on icon "Move backward to switch to the previous month." at bounding box center [269, 258] width 19 height 22
click at [264, 269] on icon "Move backward to switch to the previous month." at bounding box center [269, 258] width 19 height 22
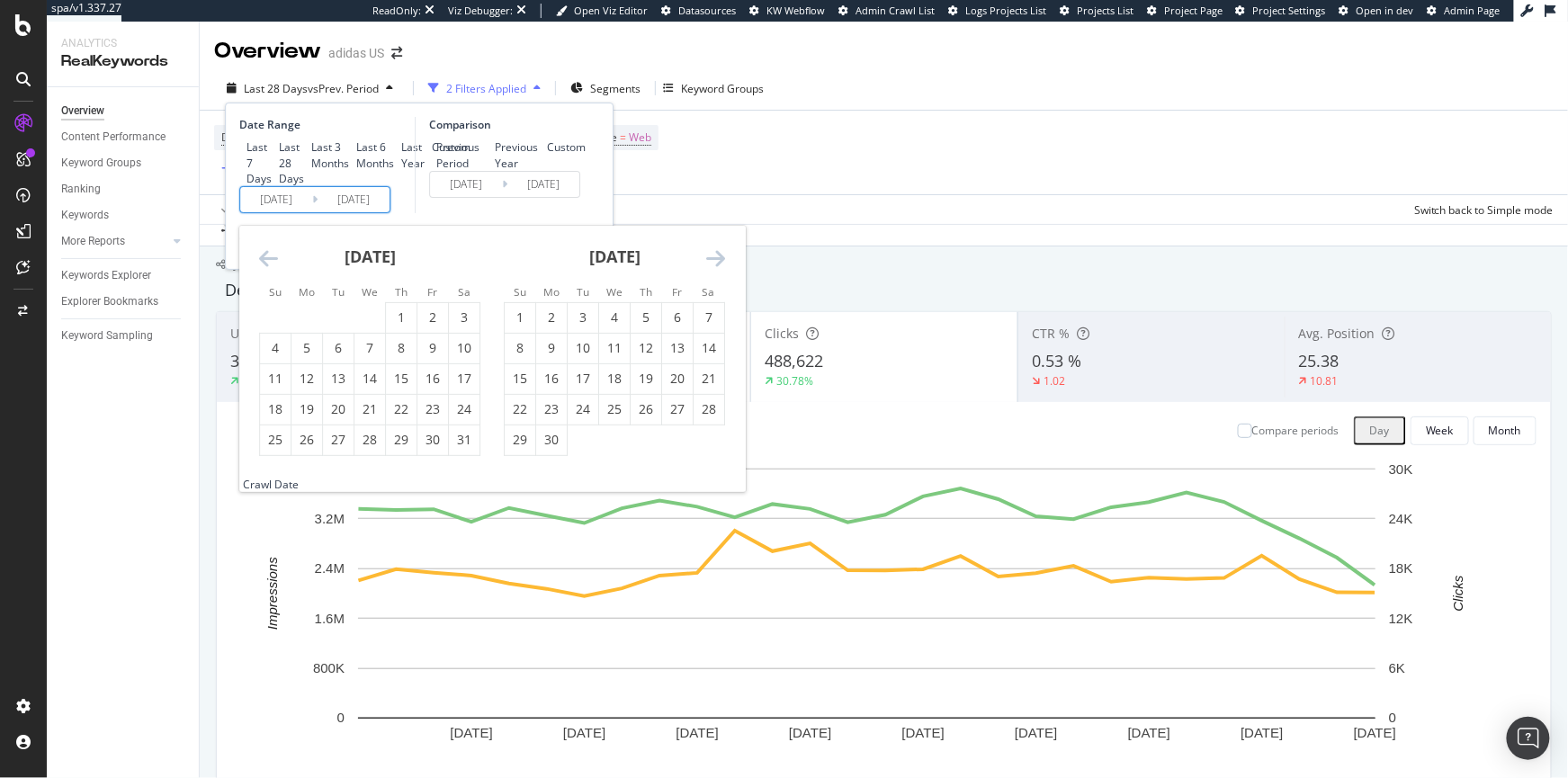
click at [264, 269] on icon "Move backward to switch to the previous month." at bounding box center [269, 258] width 19 height 22
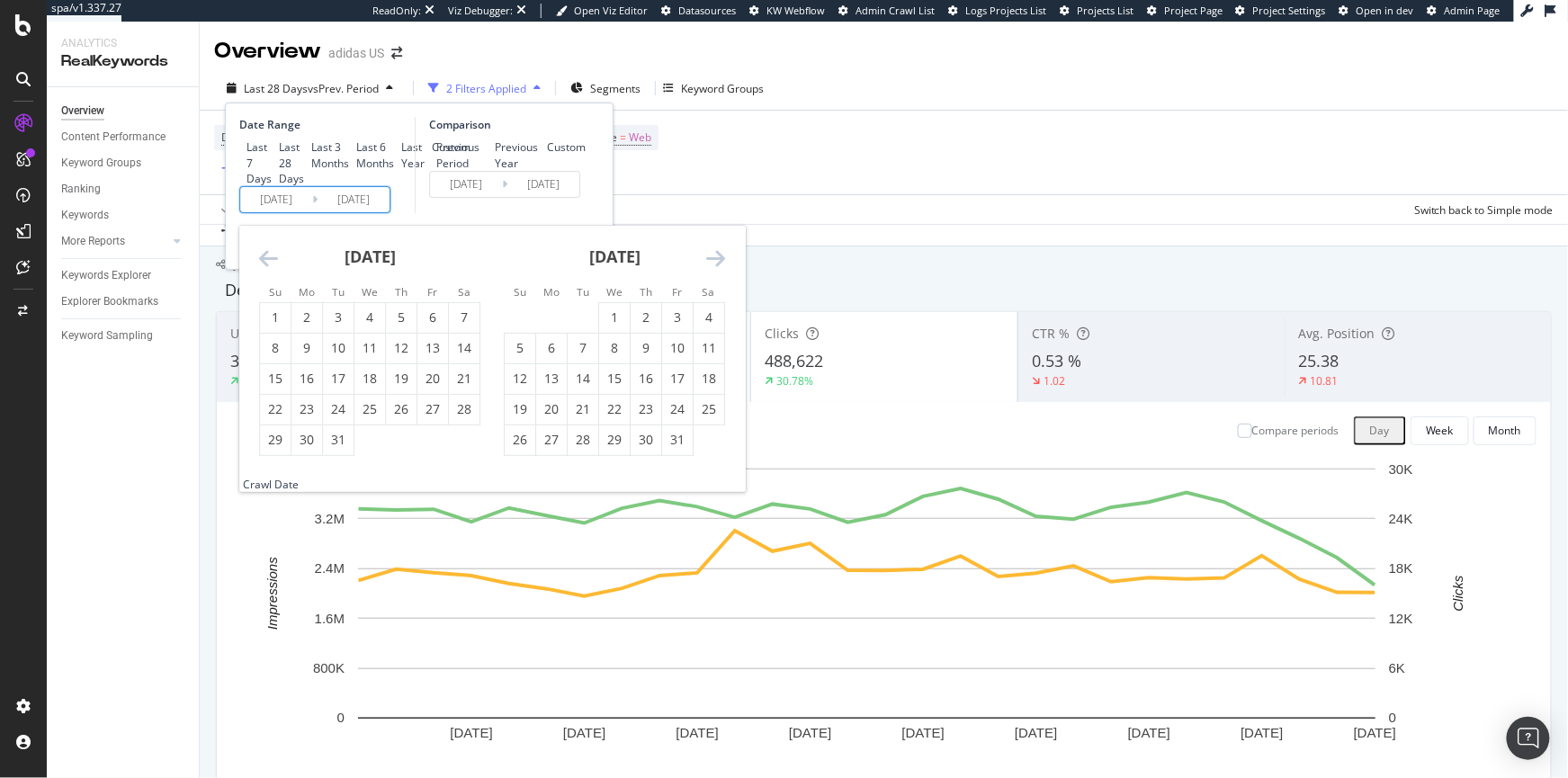
click at [264, 269] on icon "Move backward to switch to the previous month." at bounding box center [269, 258] width 19 height 22
click at [585, 326] on div "1" at bounding box center [583, 318] width 31 height 18
type input "2024/10/01"
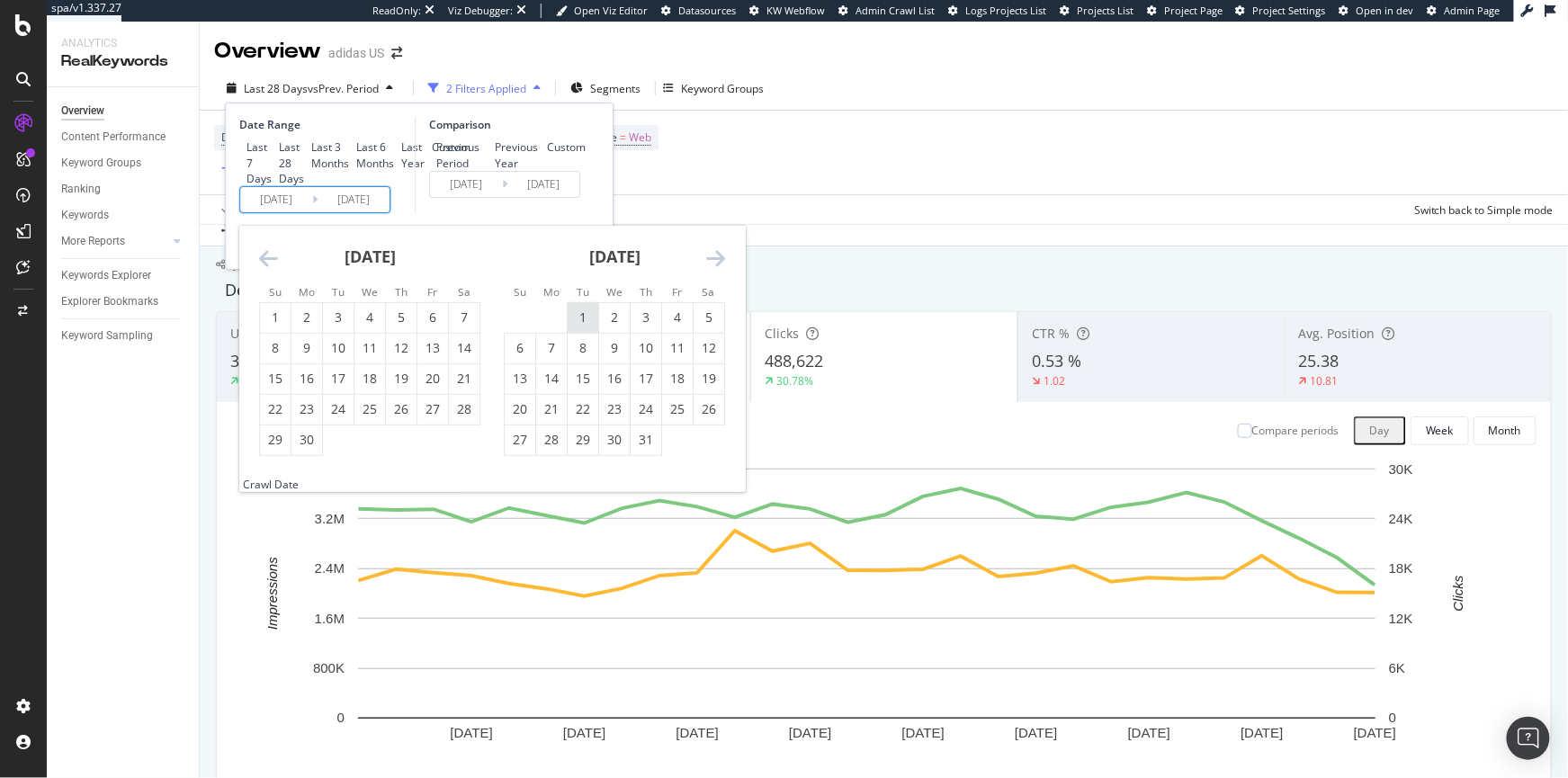
type input "2023/10/20"
type input "2024/09/30"
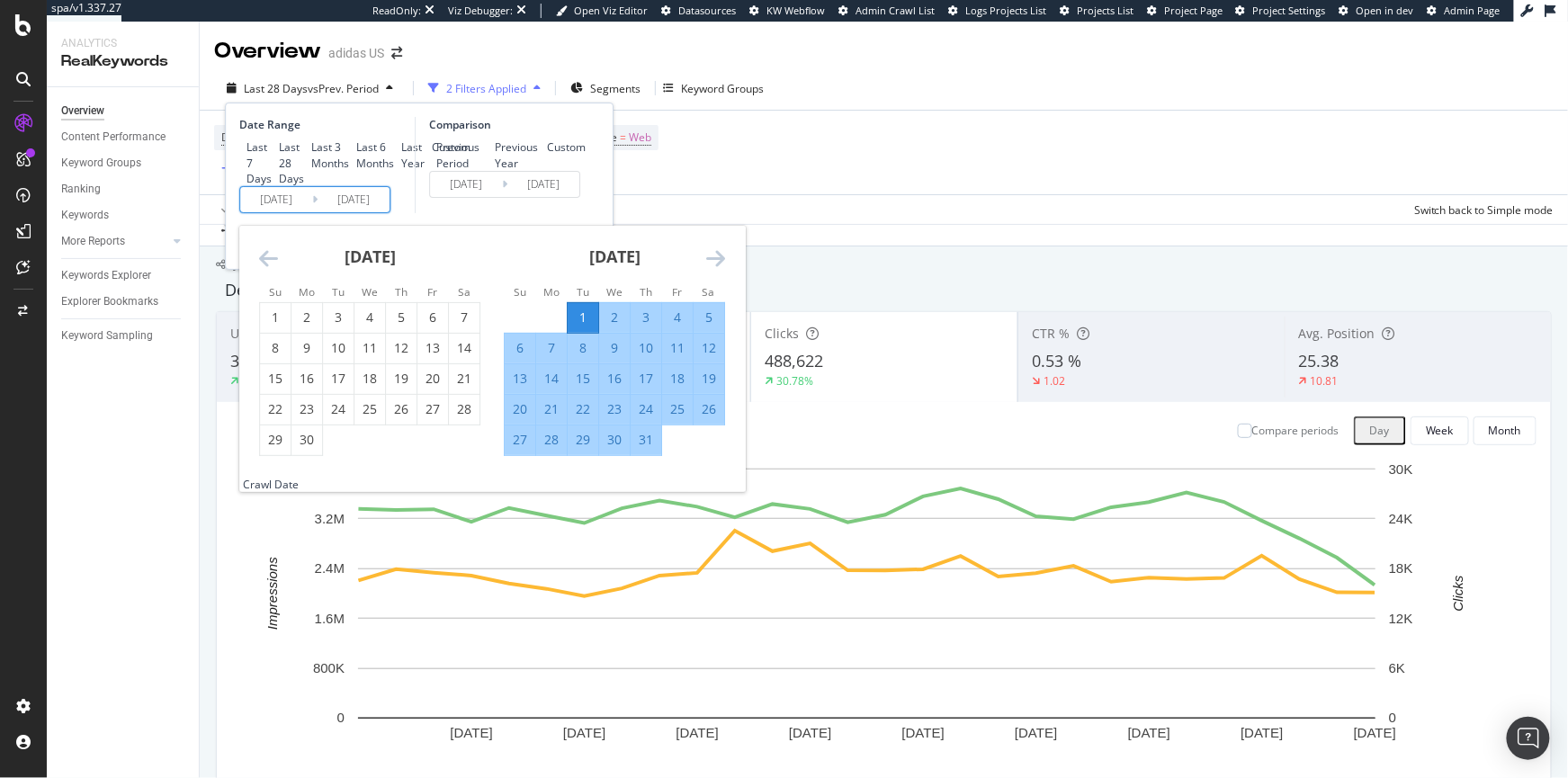
click at [712, 269] on icon "Move forward to switch to the next month." at bounding box center [716, 258] width 19 height 22
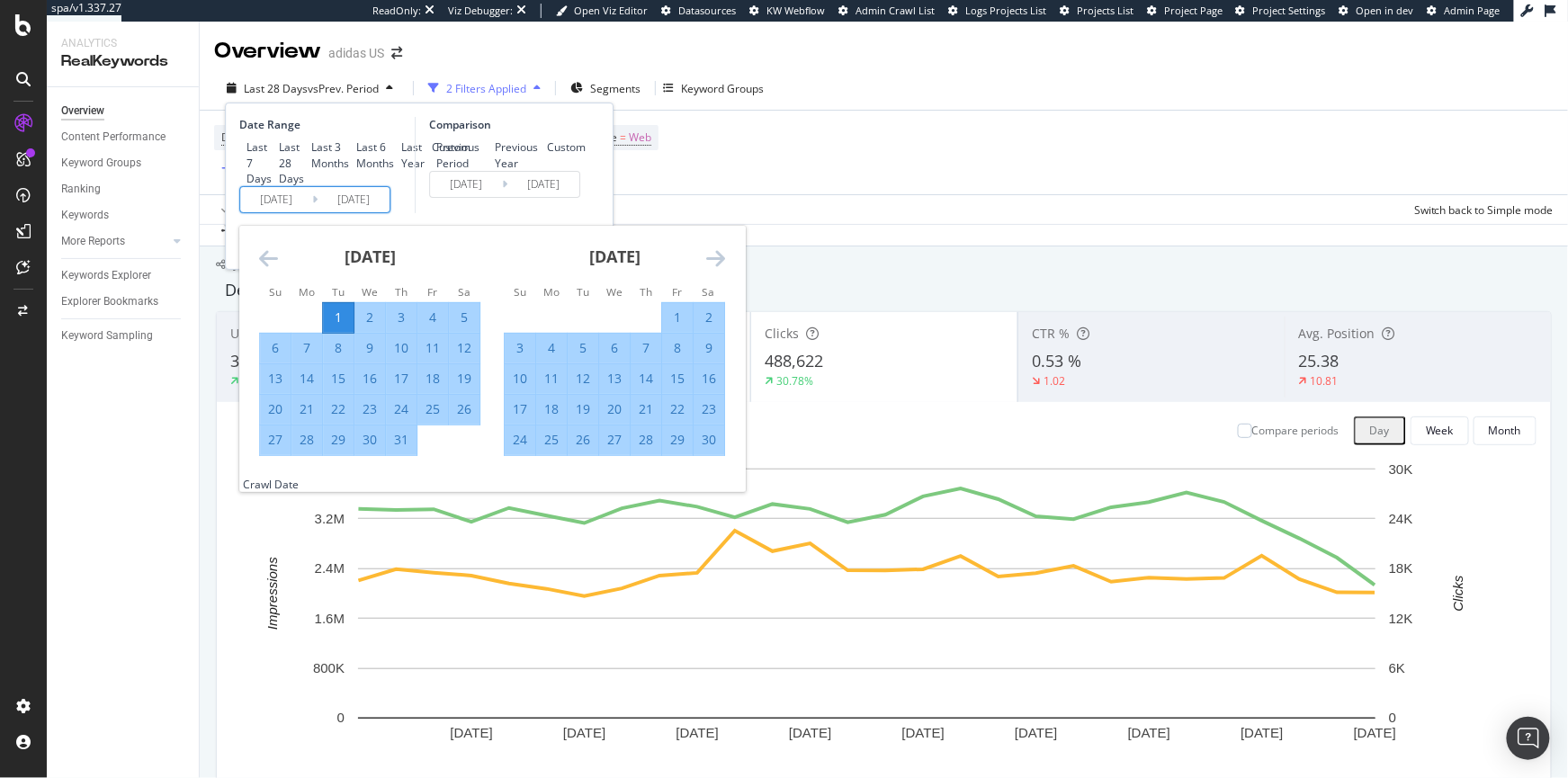
click at [712, 269] on icon "Move forward to switch to the next month." at bounding box center [716, 258] width 19 height 22
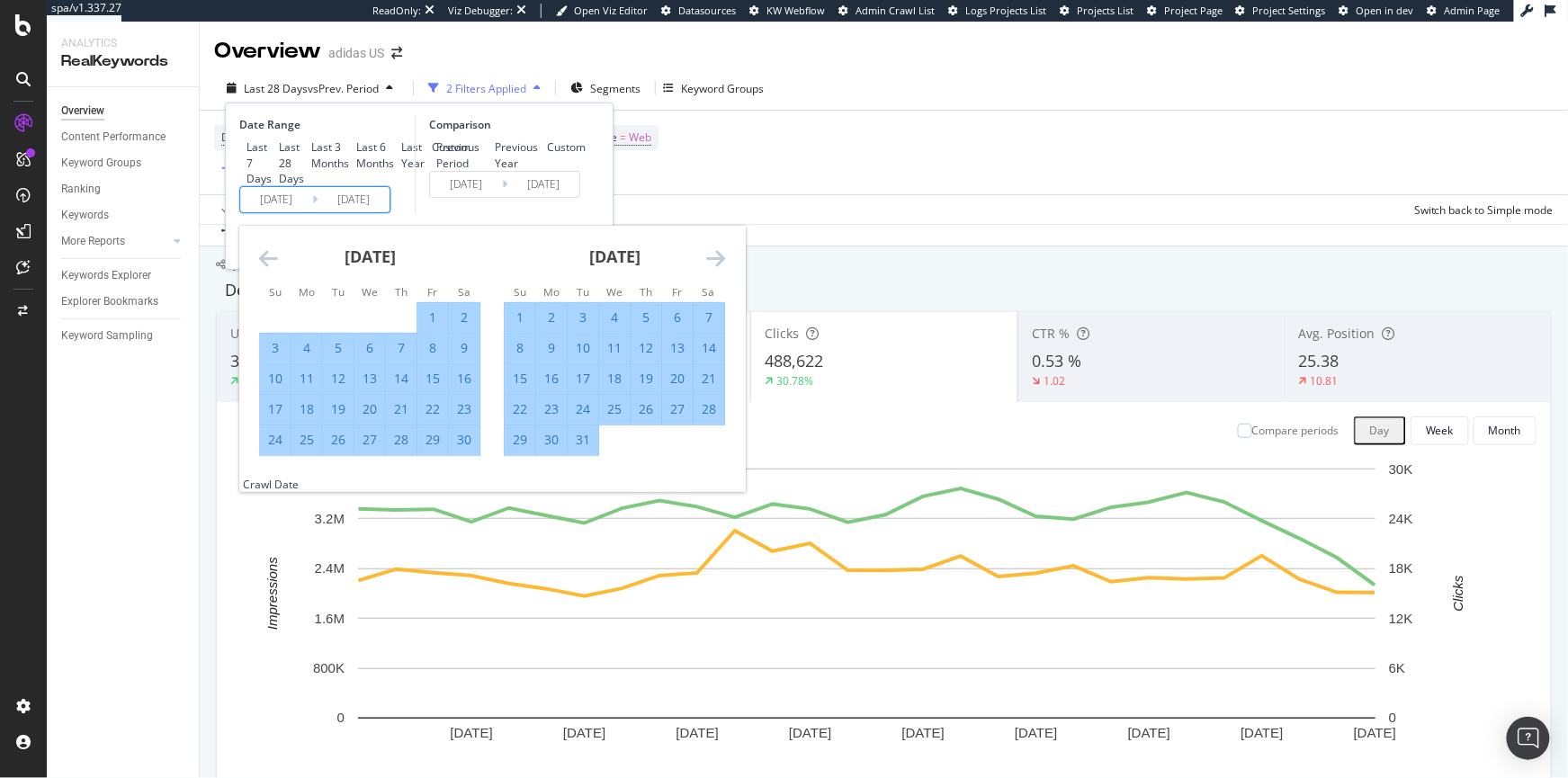
click at [582, 449] on div "31" at bounding box center [583, 439] width 31 height 18
type input "2024/12/31"
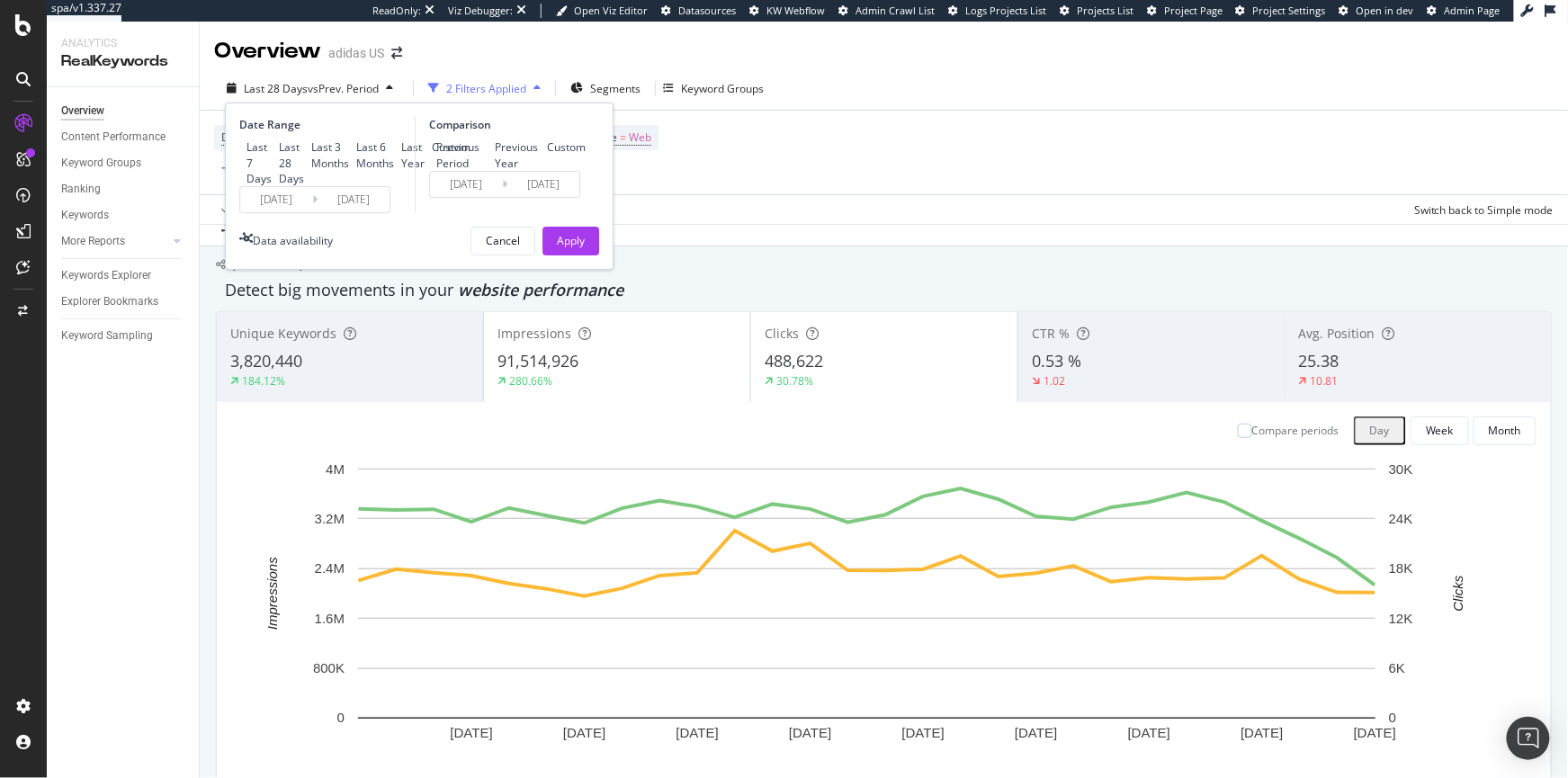
click at [487, 155] on div "Previous Year" at bounding box center [487, 155] width 0 height 0
type input "2023/10/03"
type input "2024/01/02"
click at [590, 255] on button "Apply" at bounding box center [570, 241] width 57 height 29
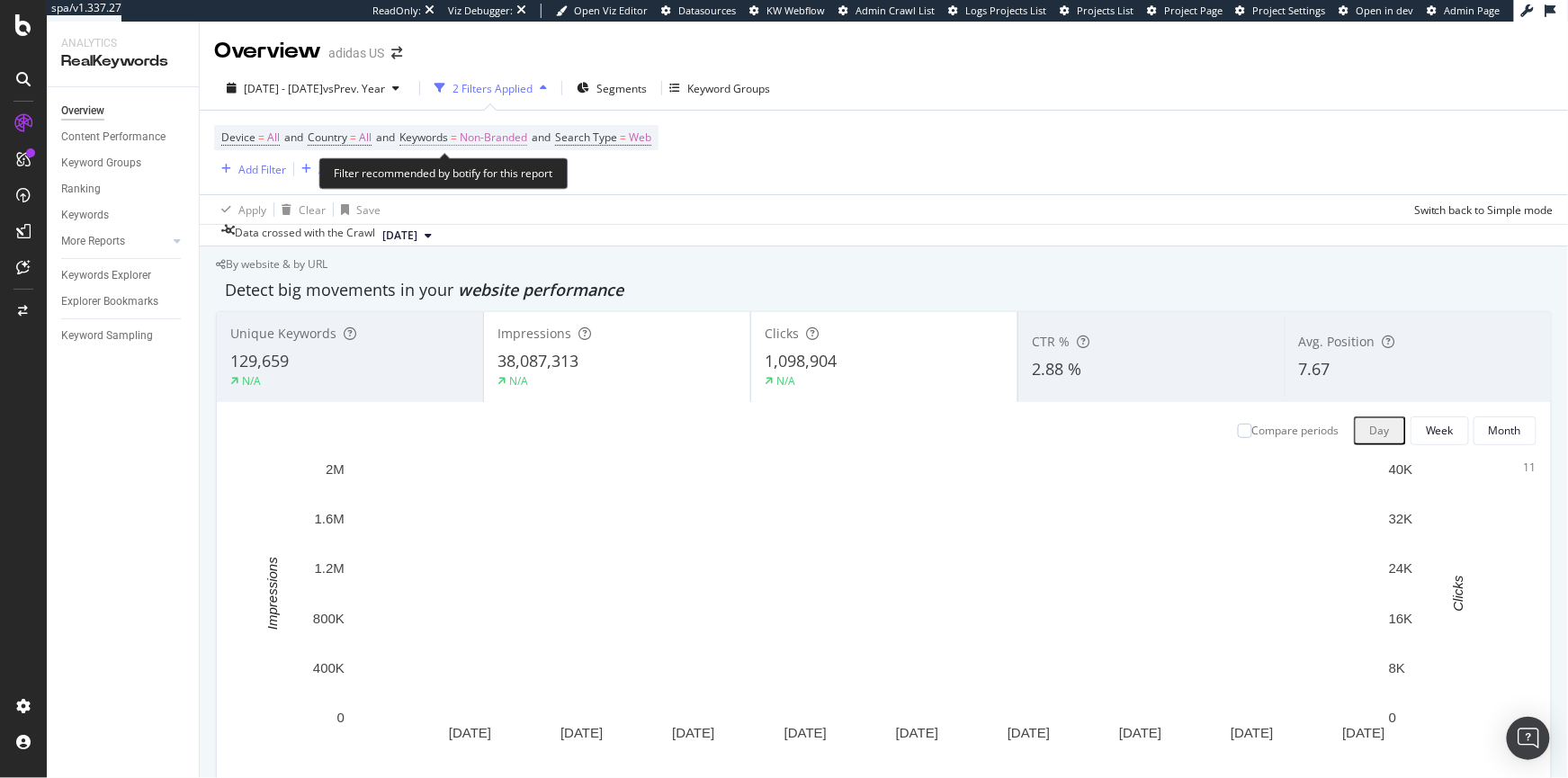
click at [485, 136] on span "Non-Branded" at bounding box center [493, 137] width 67 height 25
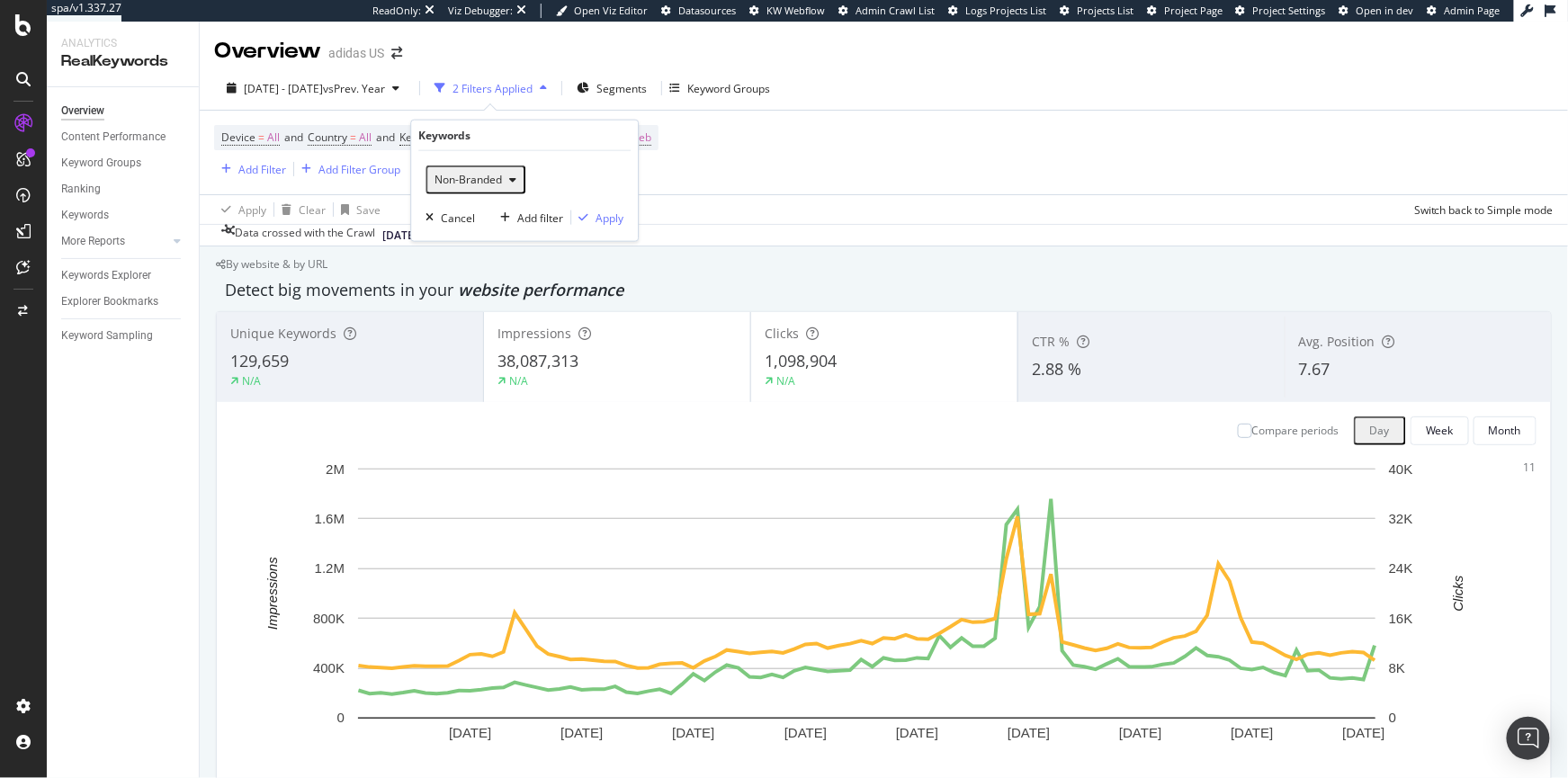
click at [453, 181] on span "Non-Branded" at bounding box center [464, 179] width 75 height 15
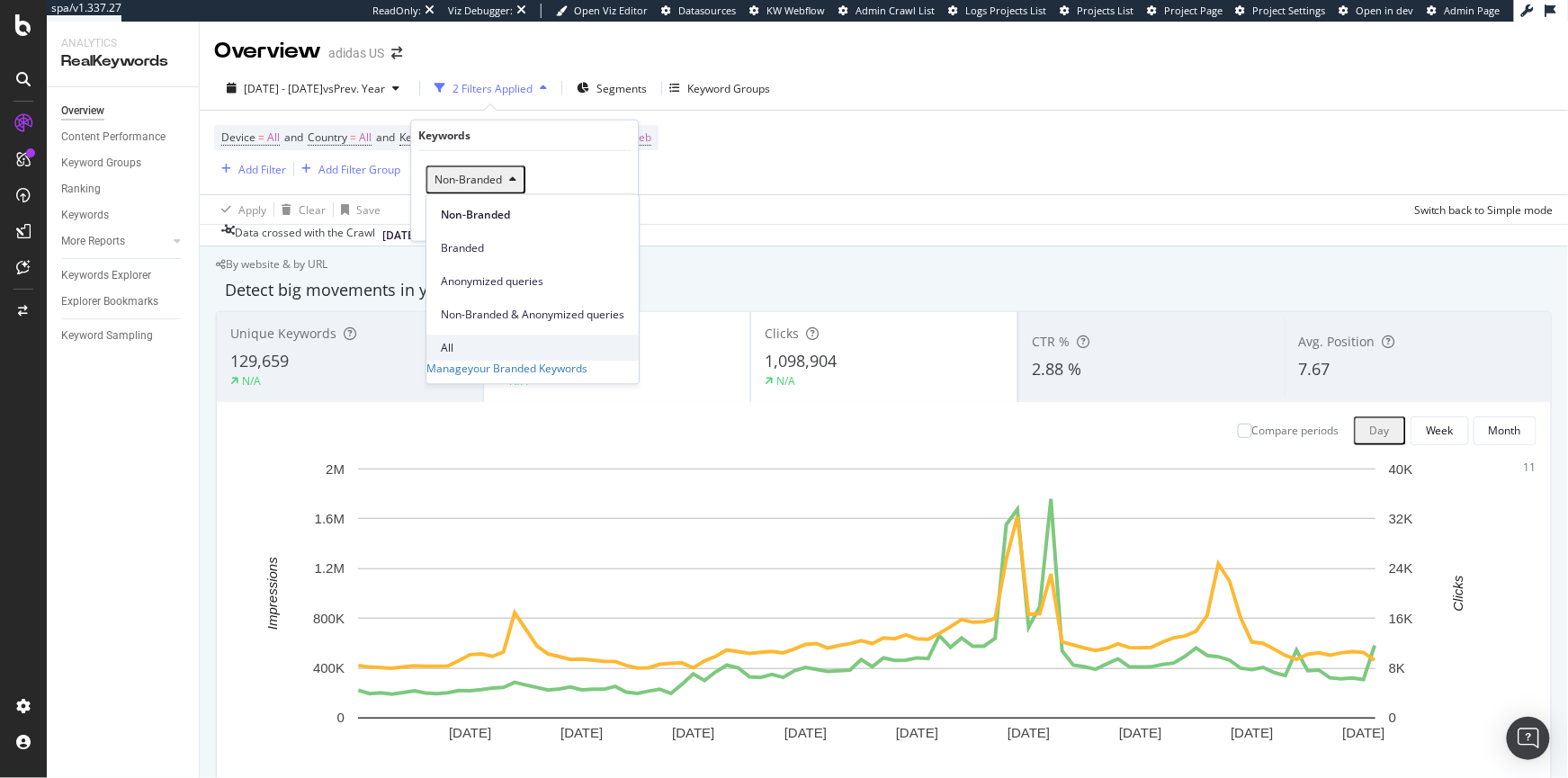
click at [455, 340] on span "All" at bounding box center [532, 347] width 183 height 16
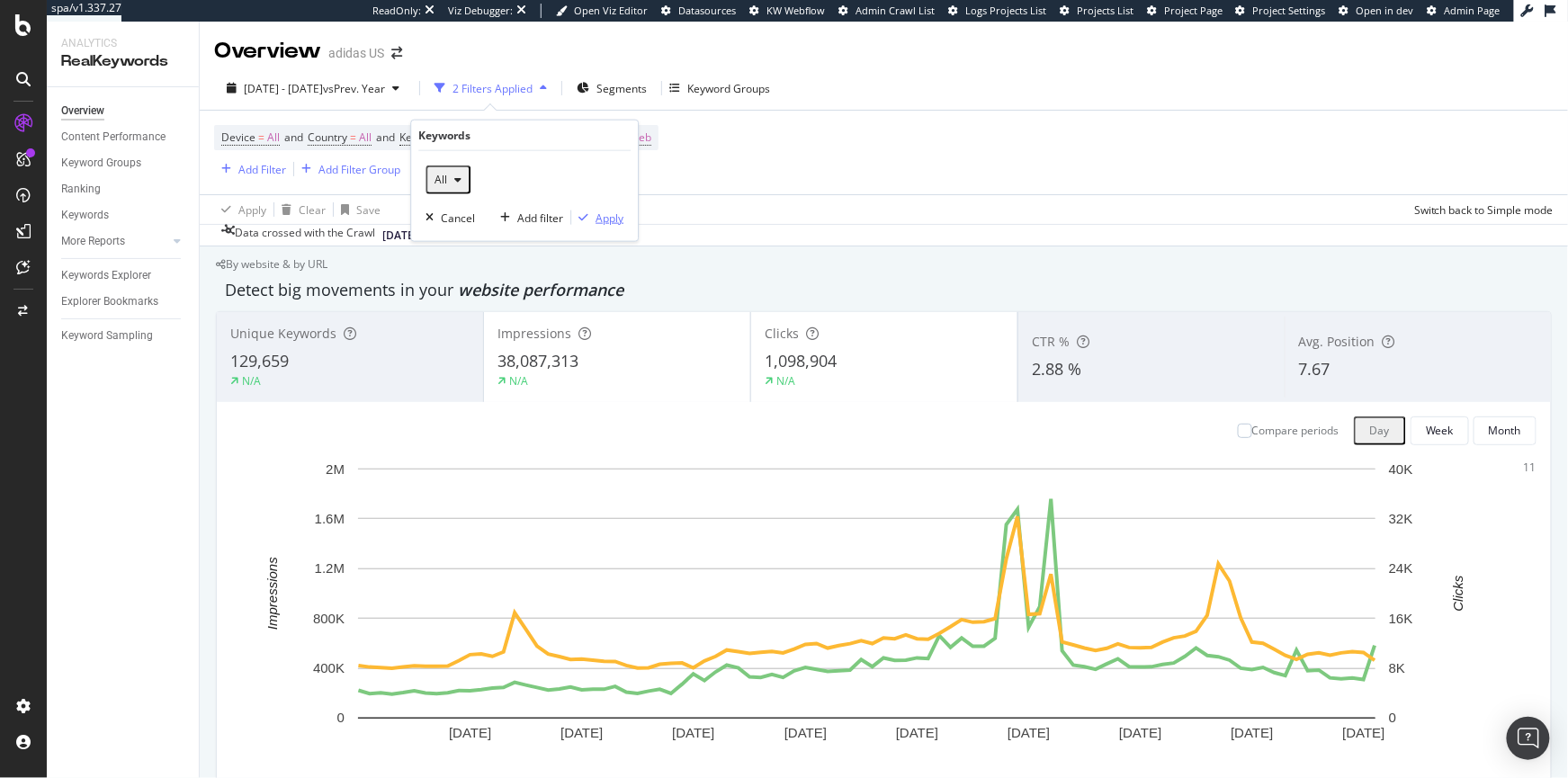
click at [602, 224] on div "Apply" at bounding box center [609, 217] width 28 height 15
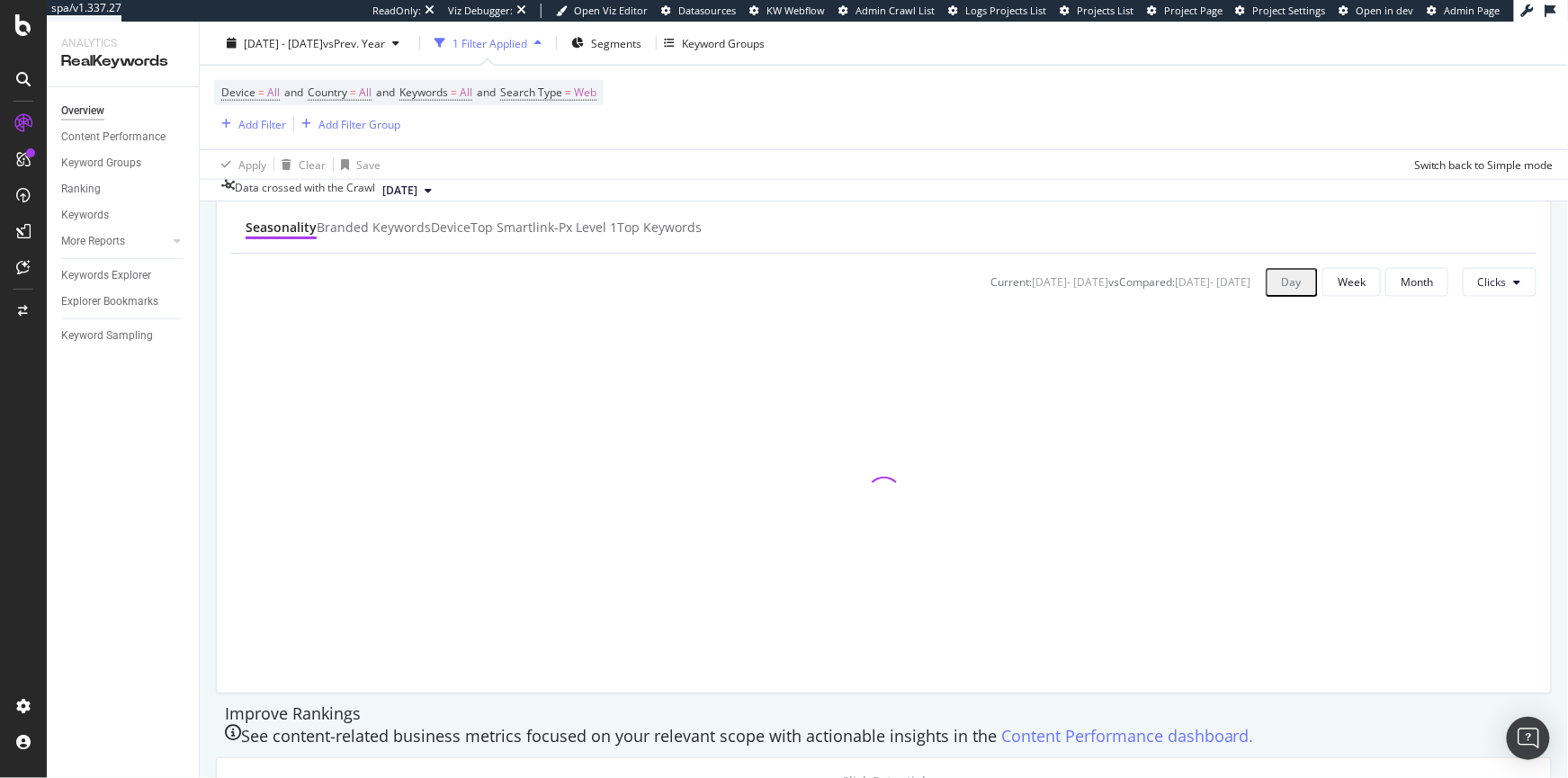
scroll to position [679, 0]
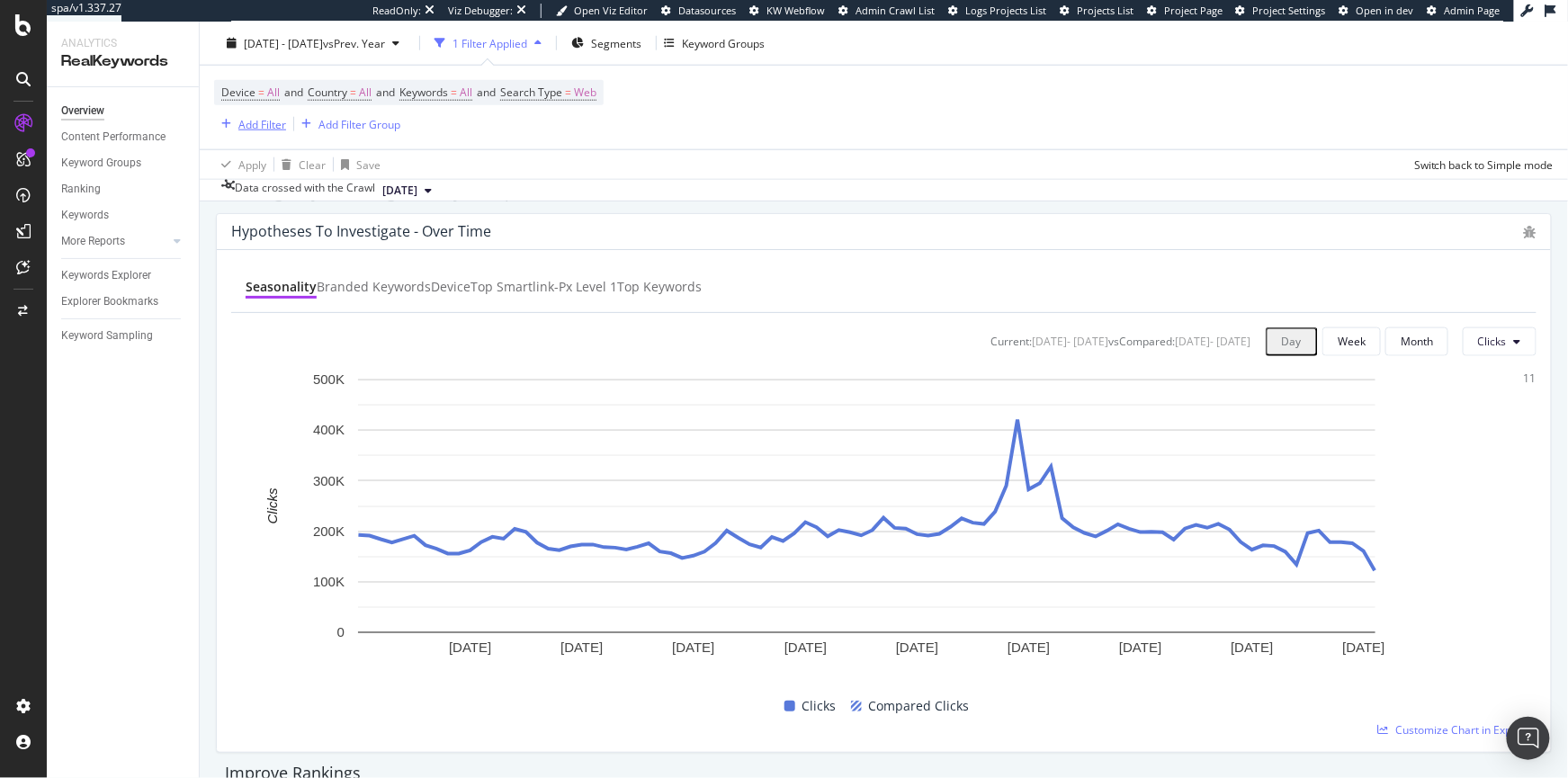
click at [237, 120] on div "button" at bounding box center [226, 124] width 24 height 11
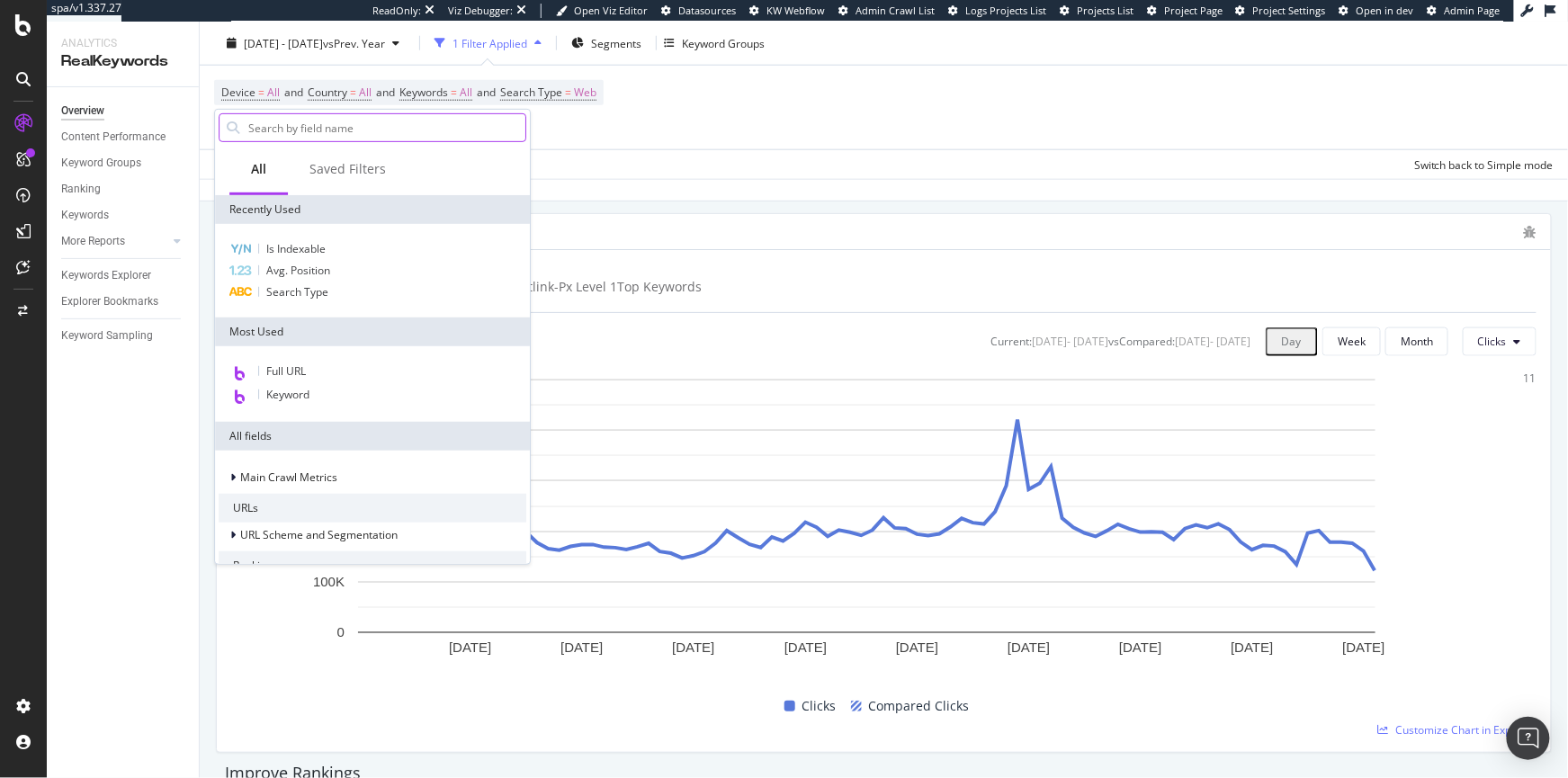
click at [282, 131] on input "text" at bounding box center [386, 128] width 279 height 27
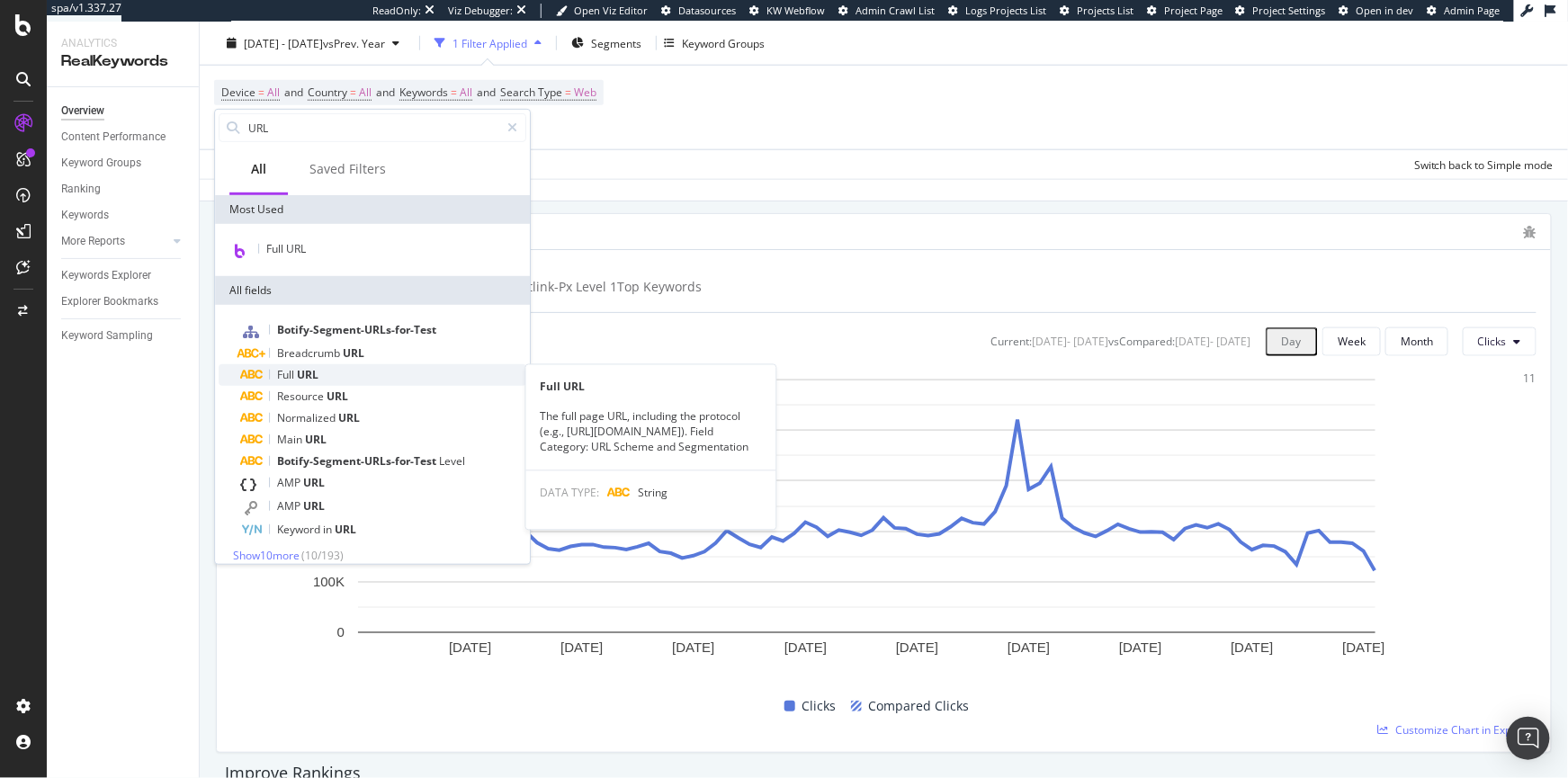
type input "URL"
click at [325, 368] on div "Full URL" at bounding box center [383, 375] width 286 height 22
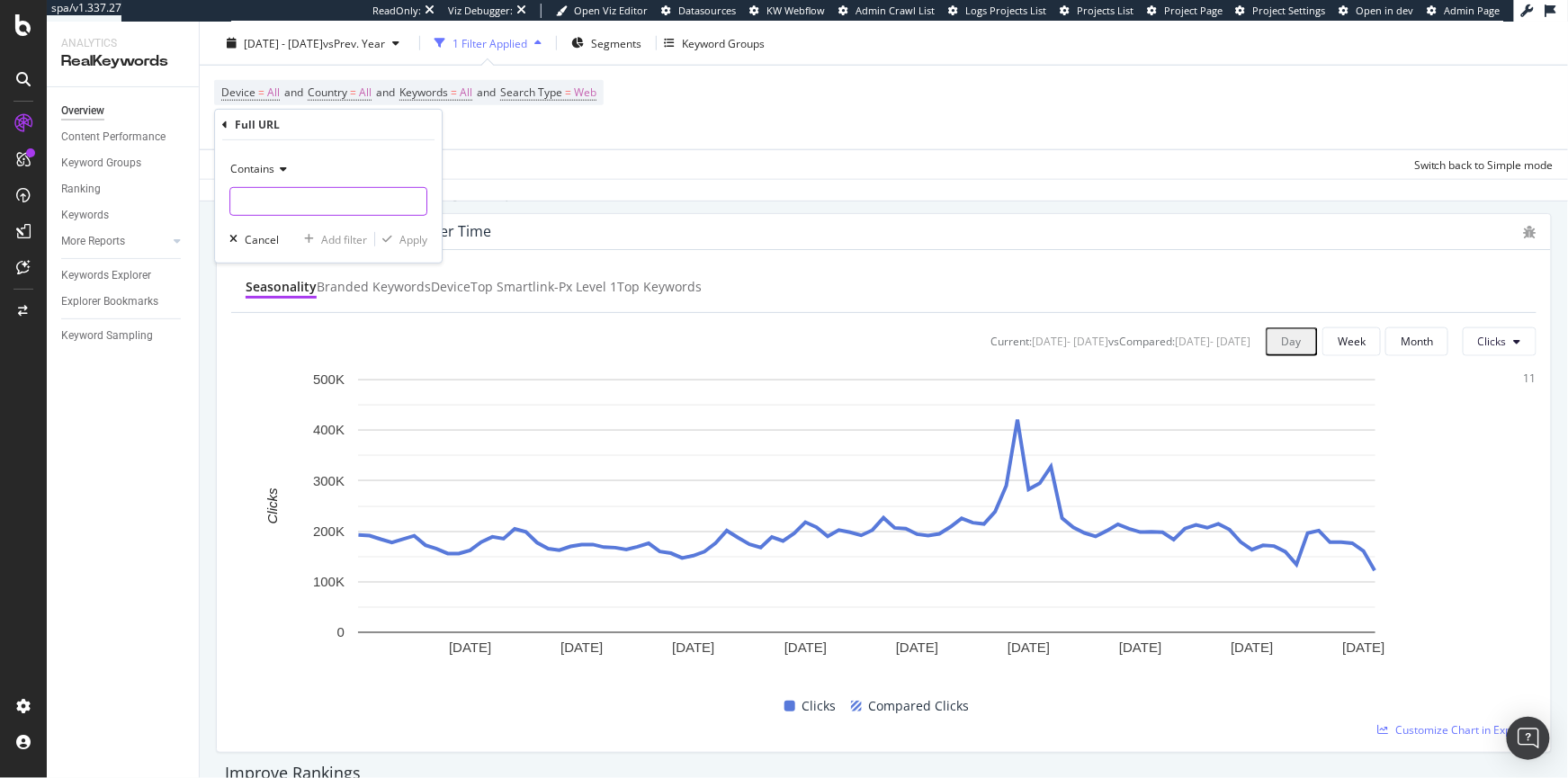
click at [294, 199] on input "text" at bounding box center [328, 201] width 196 height 29
paste input "top_gifts"
type input "top_gifts"
click at [400, 248] on button "Apply" at bounding box center [401, 239] width 52 height 18
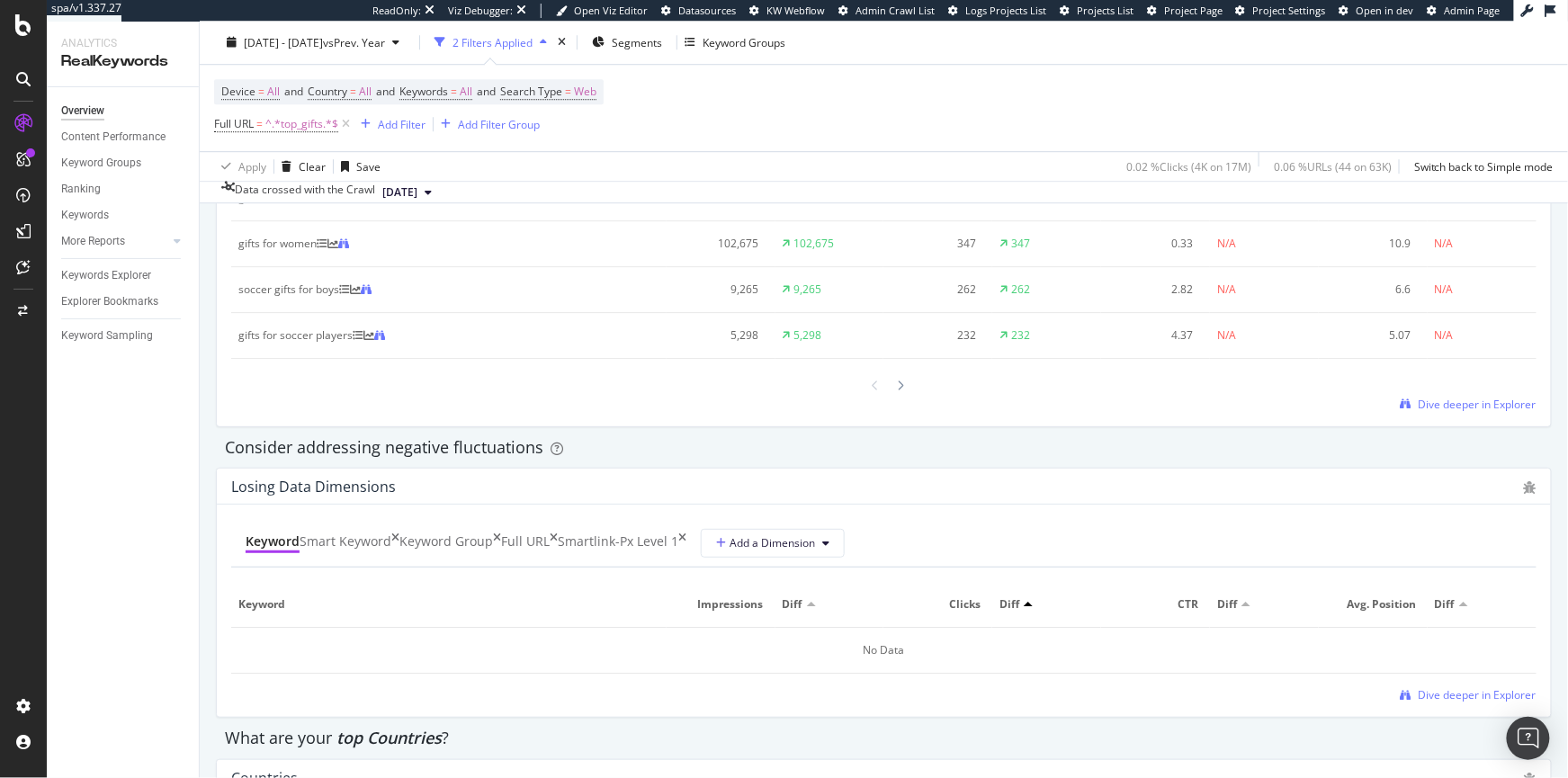
scroll to position [1592, 0]
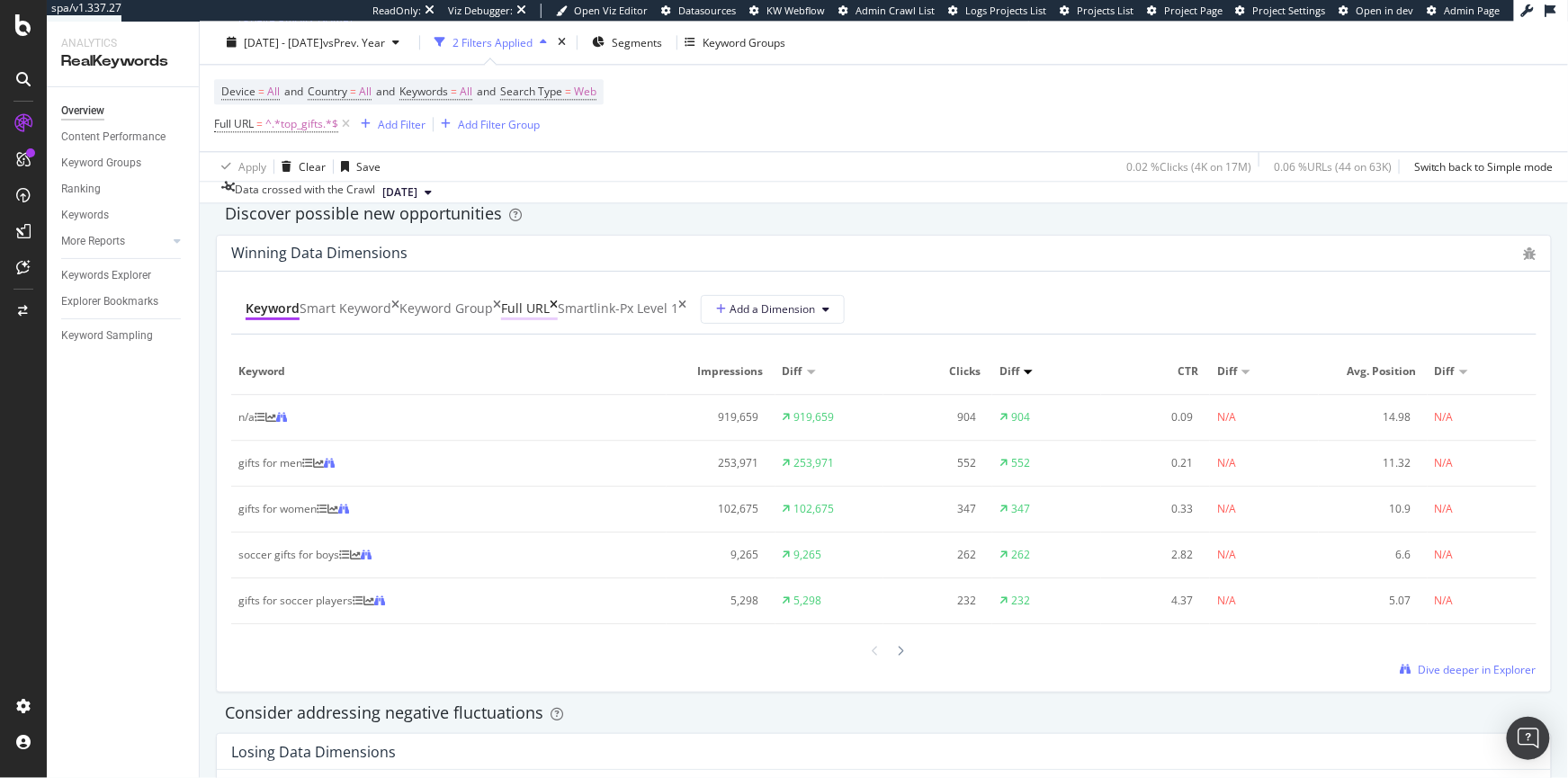
click at [550, 299] on div "Full URL" at bounding box center [525, 308] width 49 height 18
click at [1117, 675] on div "Keyword Smart Keyword Keyword Group Full URL smartlink-px Level 1 Add a Dimensi…" at bounding box center [884, 483] width 1335 height 424
click at [1117, 665] on span "Dive deeper in Explorer" at bounding box center [1478, 672] width 118 height 15
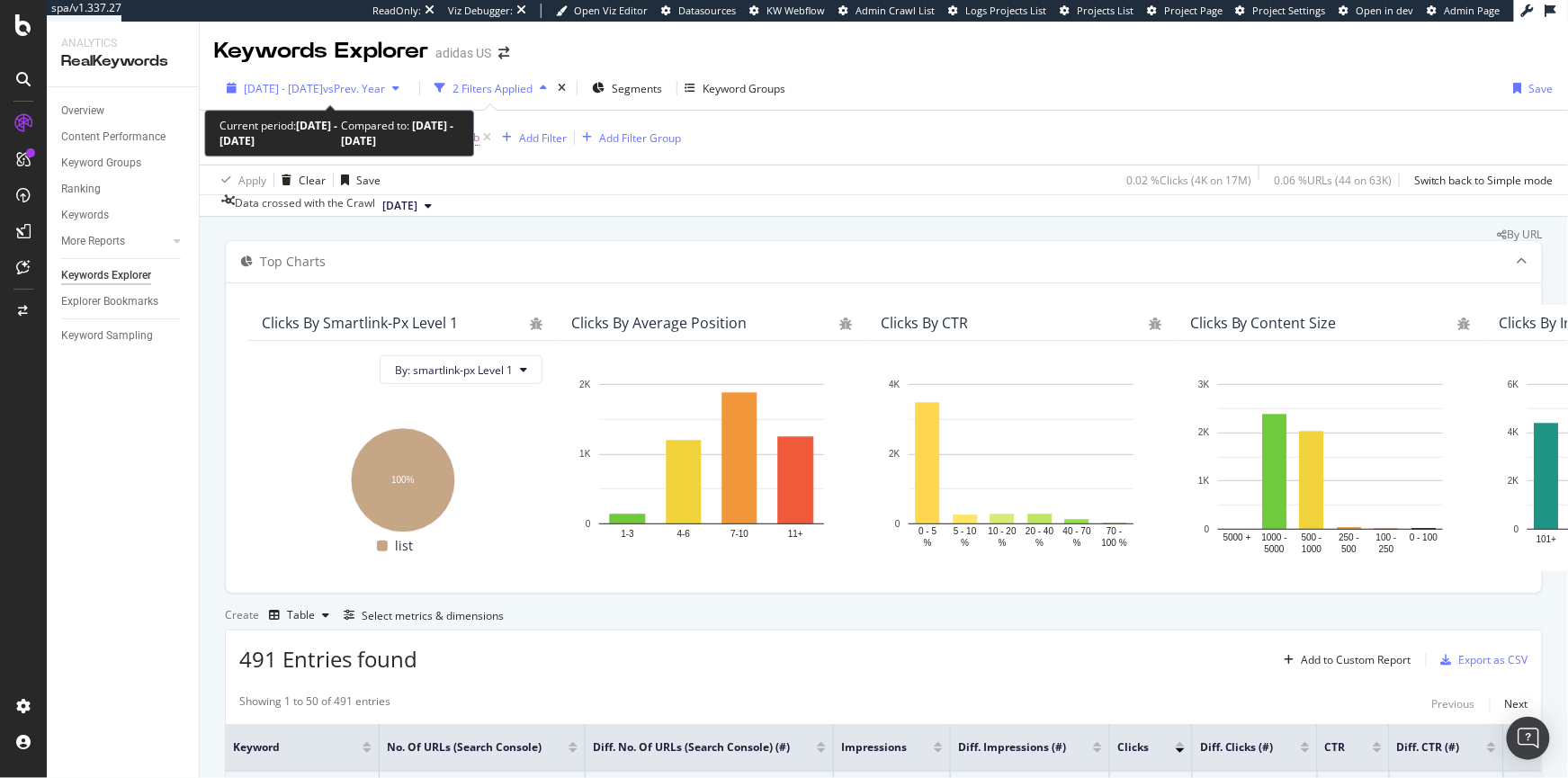
click at [369, 81] on span "vs Prev. Year" at bounding box center [354, 88] width 62 height 15
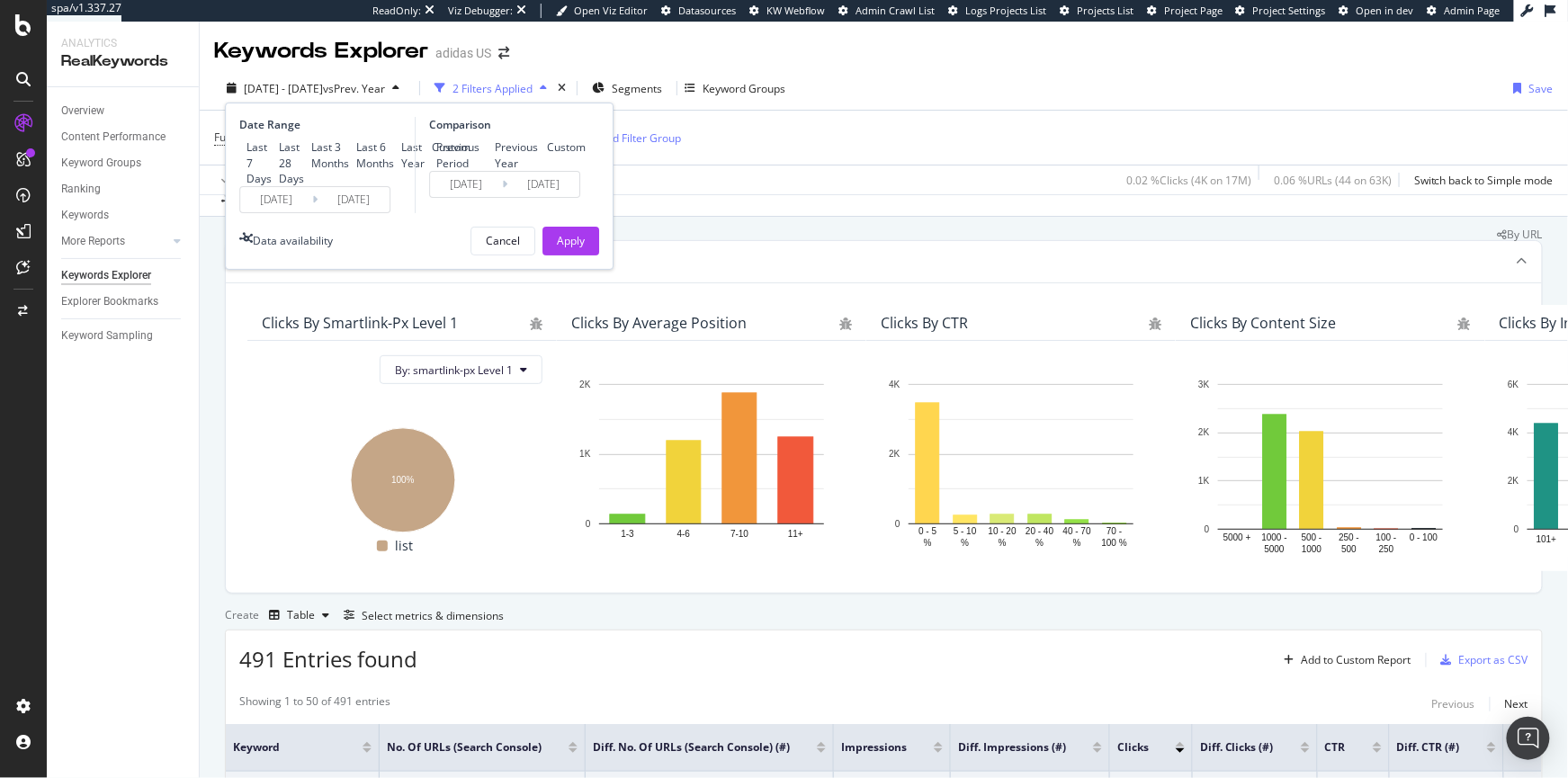
click at [369, 81] on span "vs Prev. Year" at bounding box center [354, 88] width 62 height 15
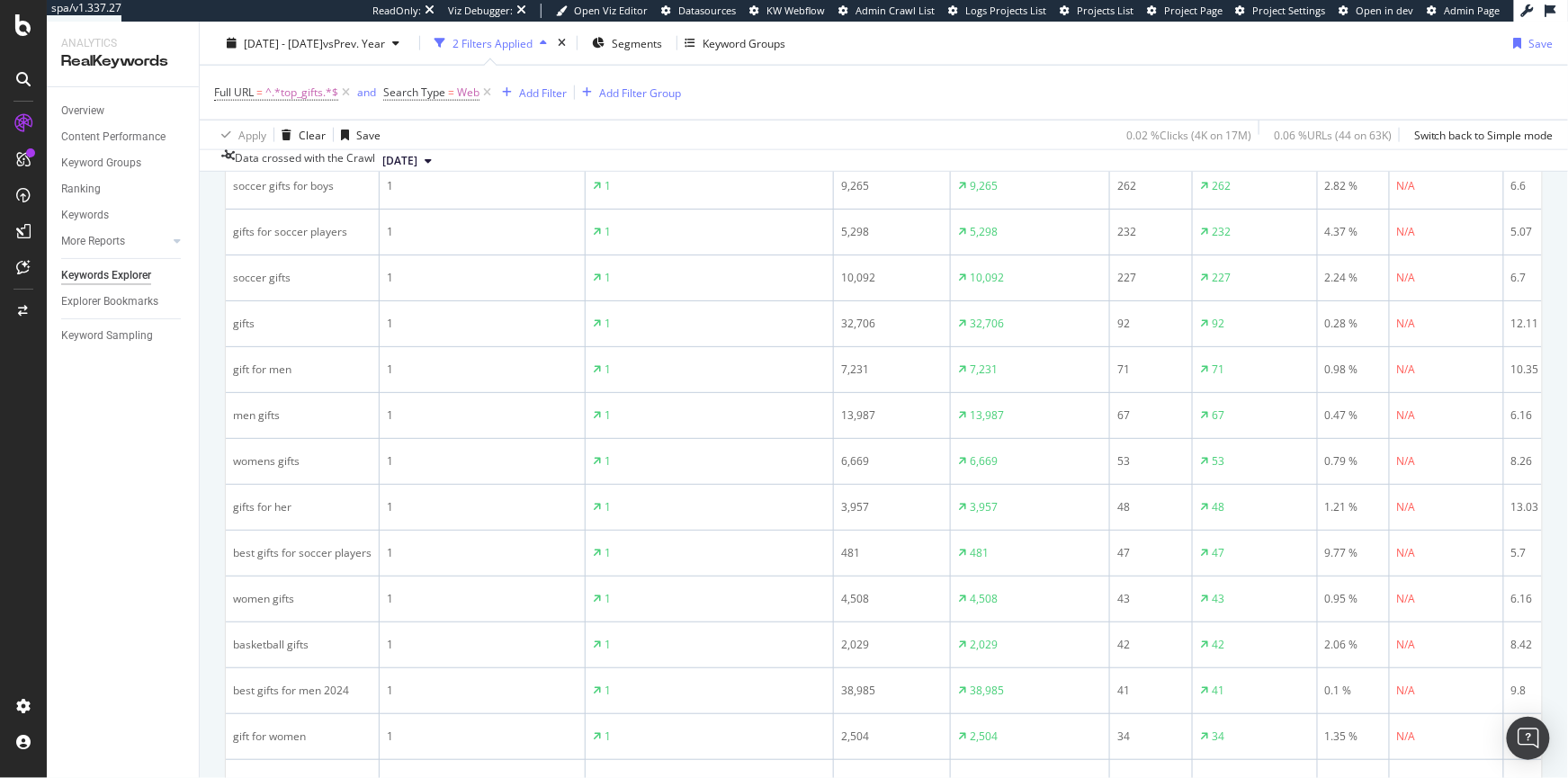
scroll to position [794, 0]
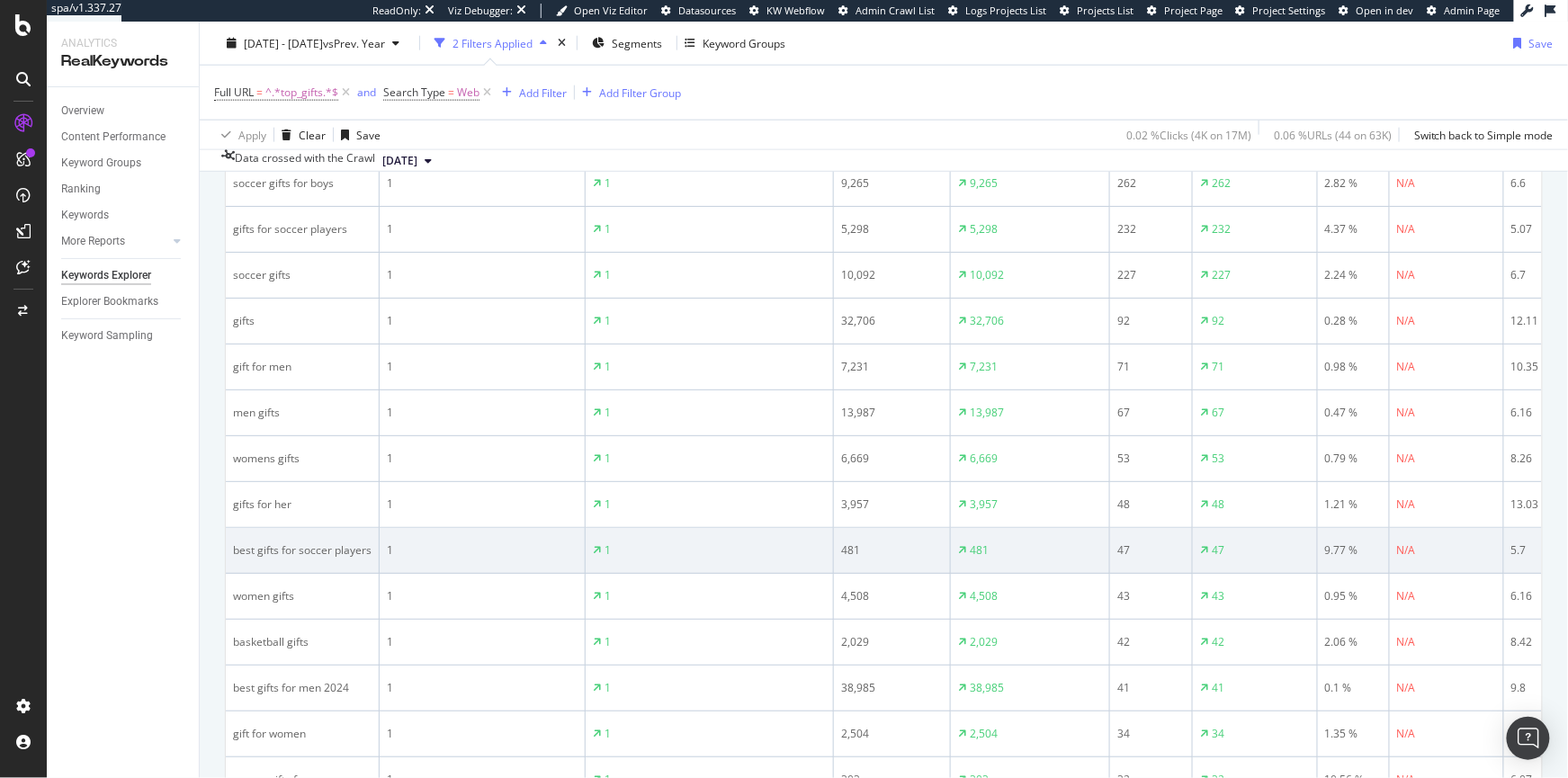
click at [247, 558] on div "best gifts for soccer players" at bounding box center [302, 550] width 138 height 16
click at [249, 558] on div "best gifts for soccer players" at bounding box center [302, 550] width 138 height 16
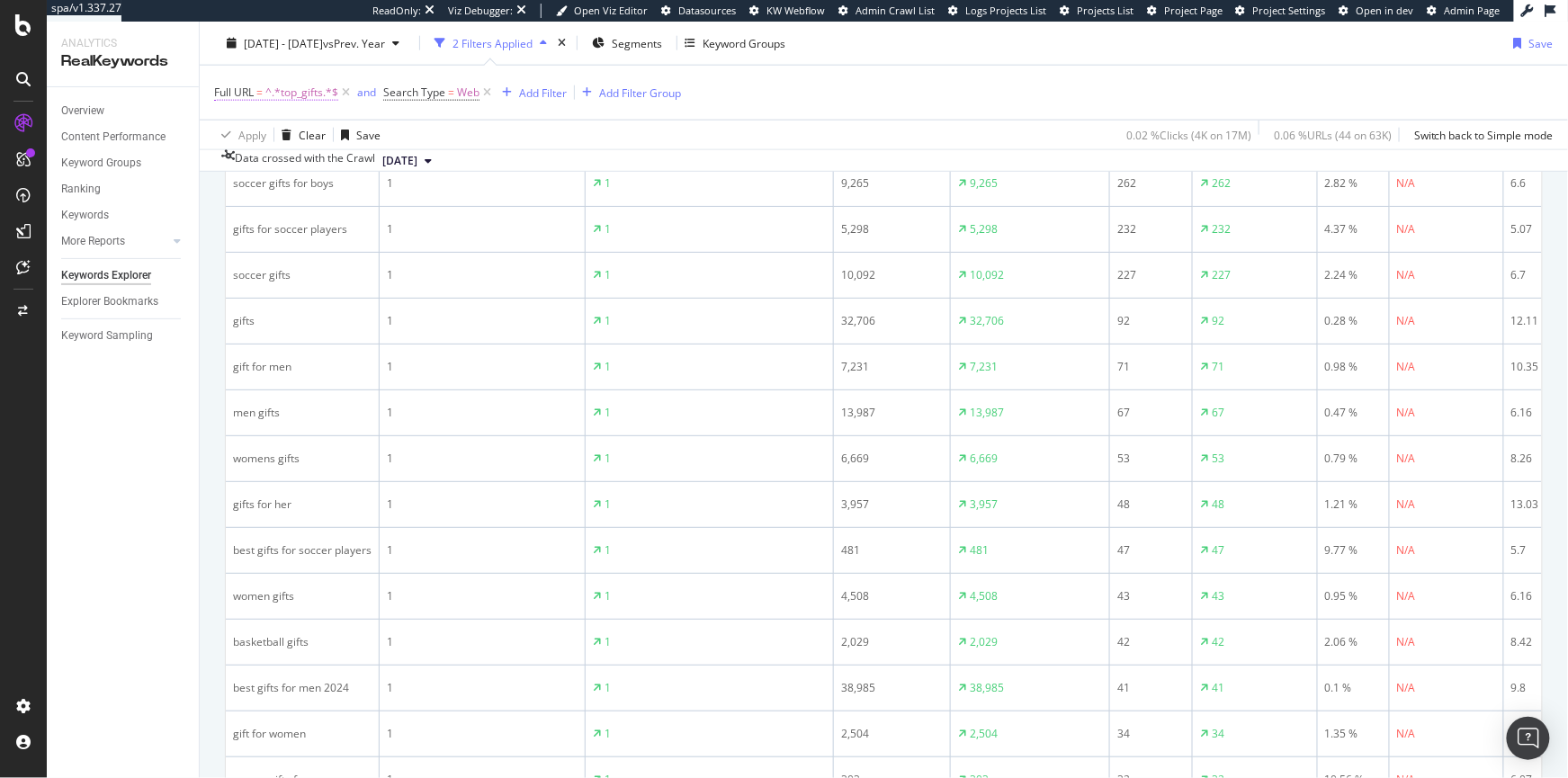
click at [291, 87] on span "^.*top_gifts.*$" at bounding box center [302, 92] width 73 height 25
click at [329, 173] on input "top_gifts" at bounding box center [315, 167] width 170 height 29
paste input "black_friday"
type input "black_friday"
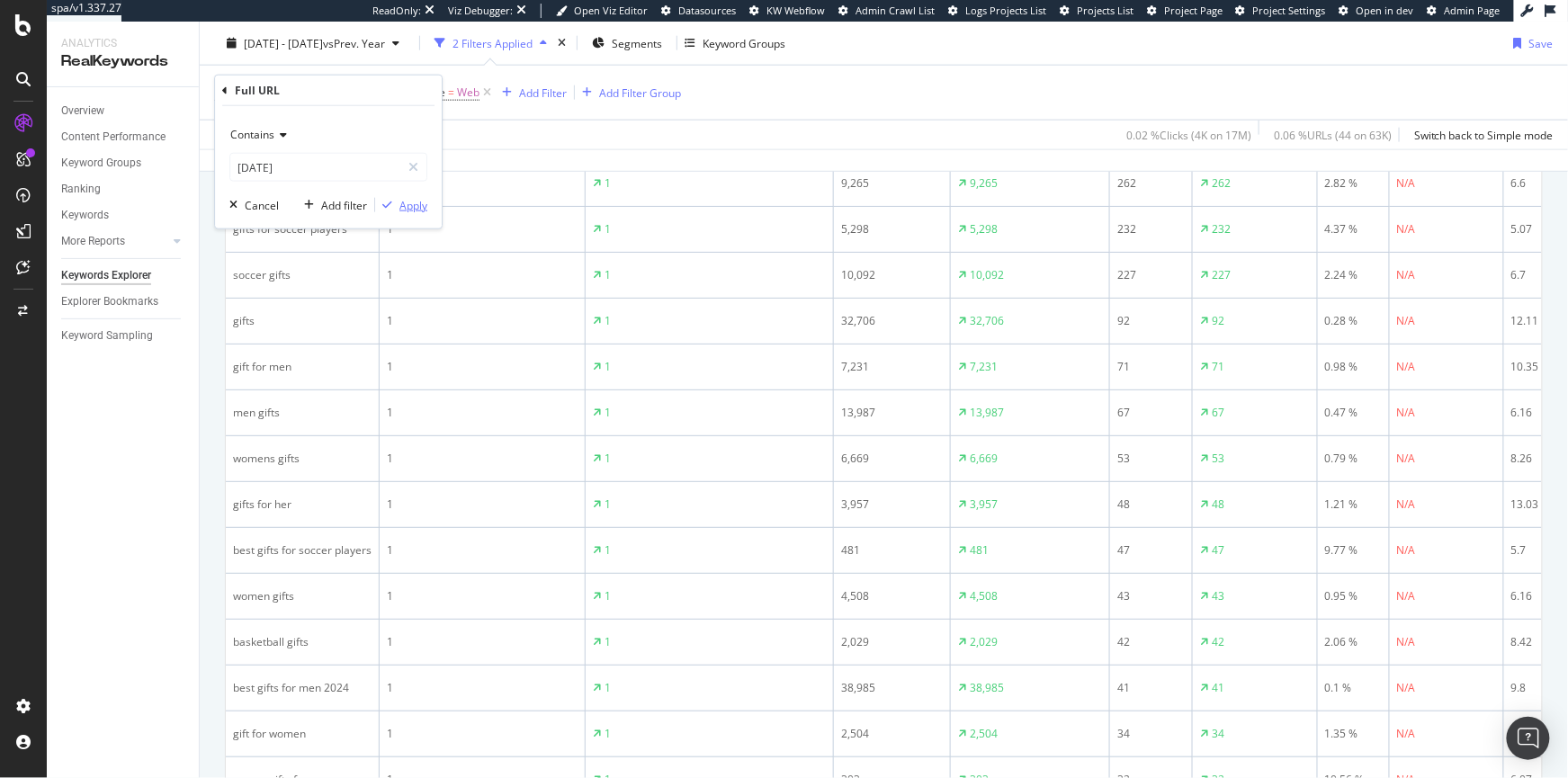
click at [411, 208] on div "Apply" at bounding box center [413, 204] width 28 height 15
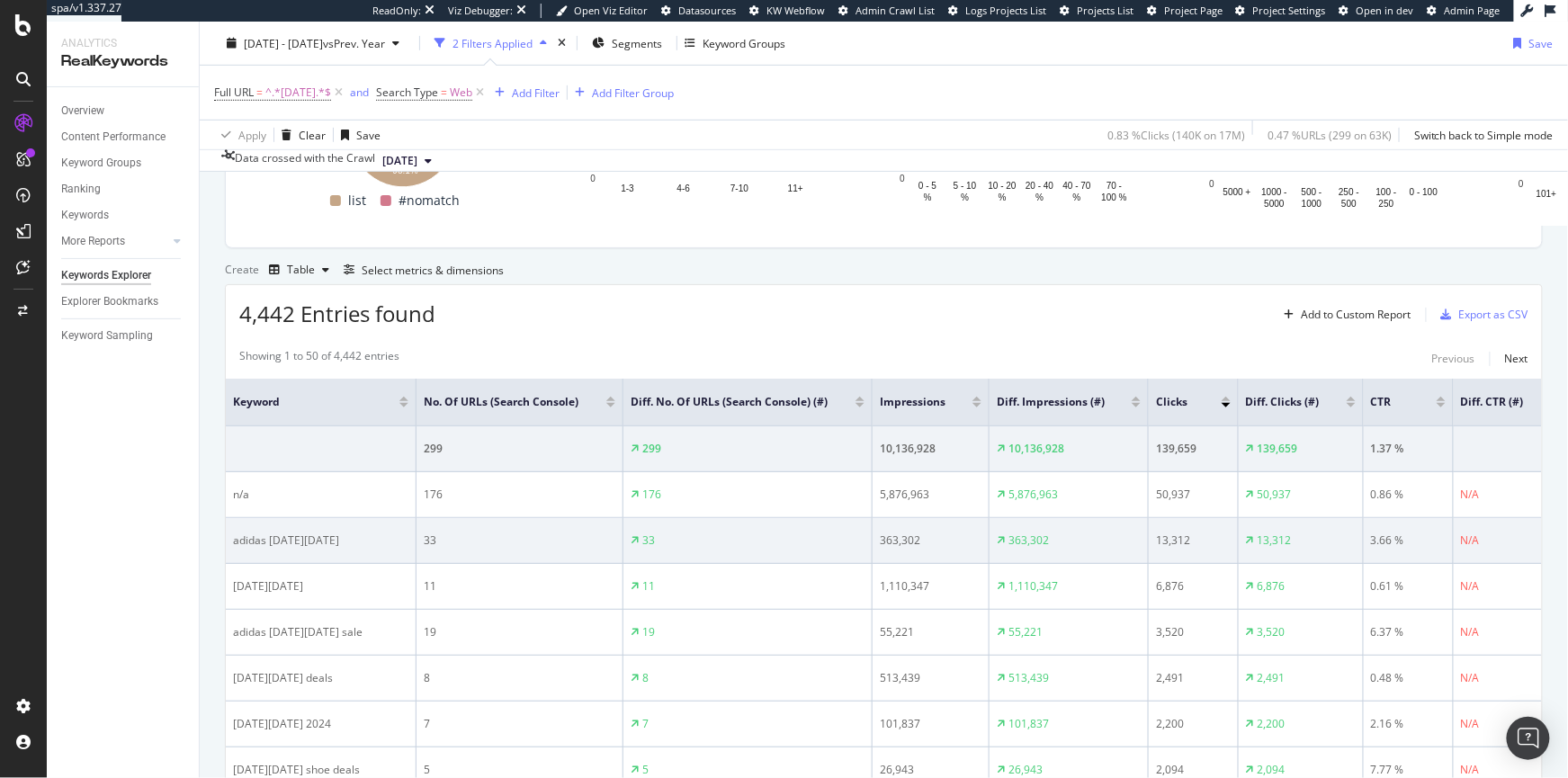
scroll to position [389, 0]
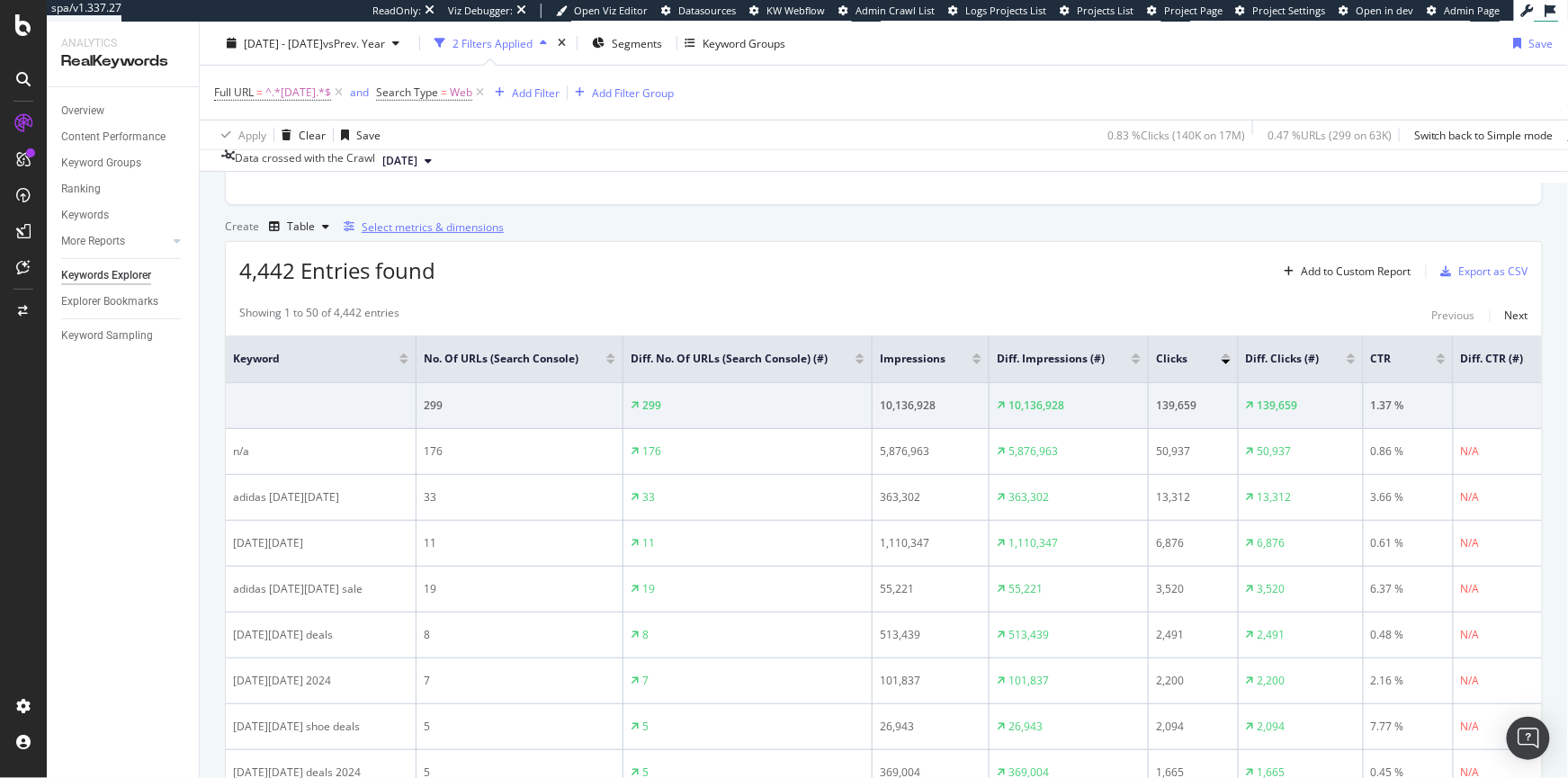
click at [504, 235] on div "Select metrics & dimensions" at bounding box center [433, 227] width 142 height 15
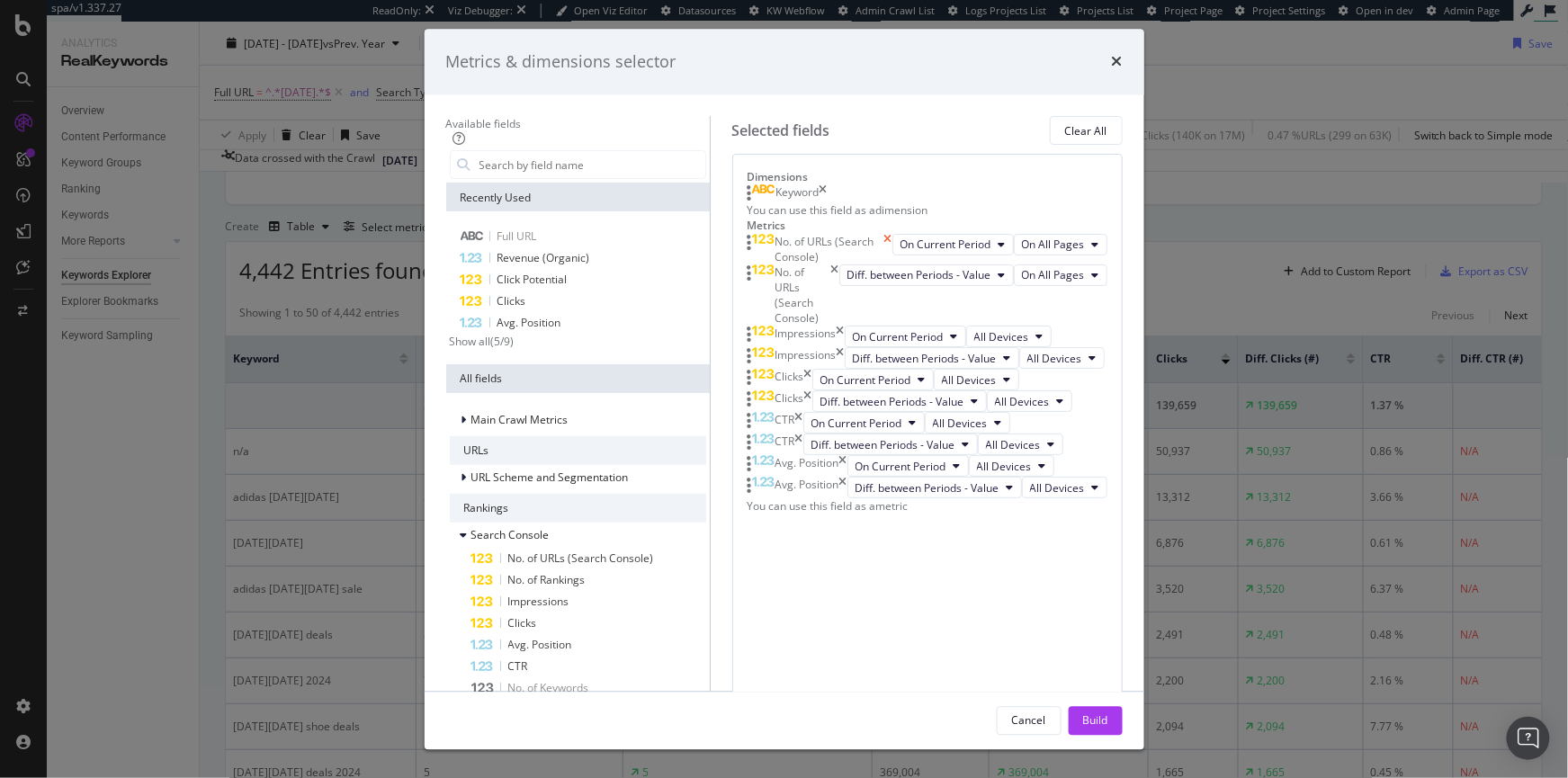
click at [892, 265] on icon "times" at bounding box center [889, 249] width 8 height 31
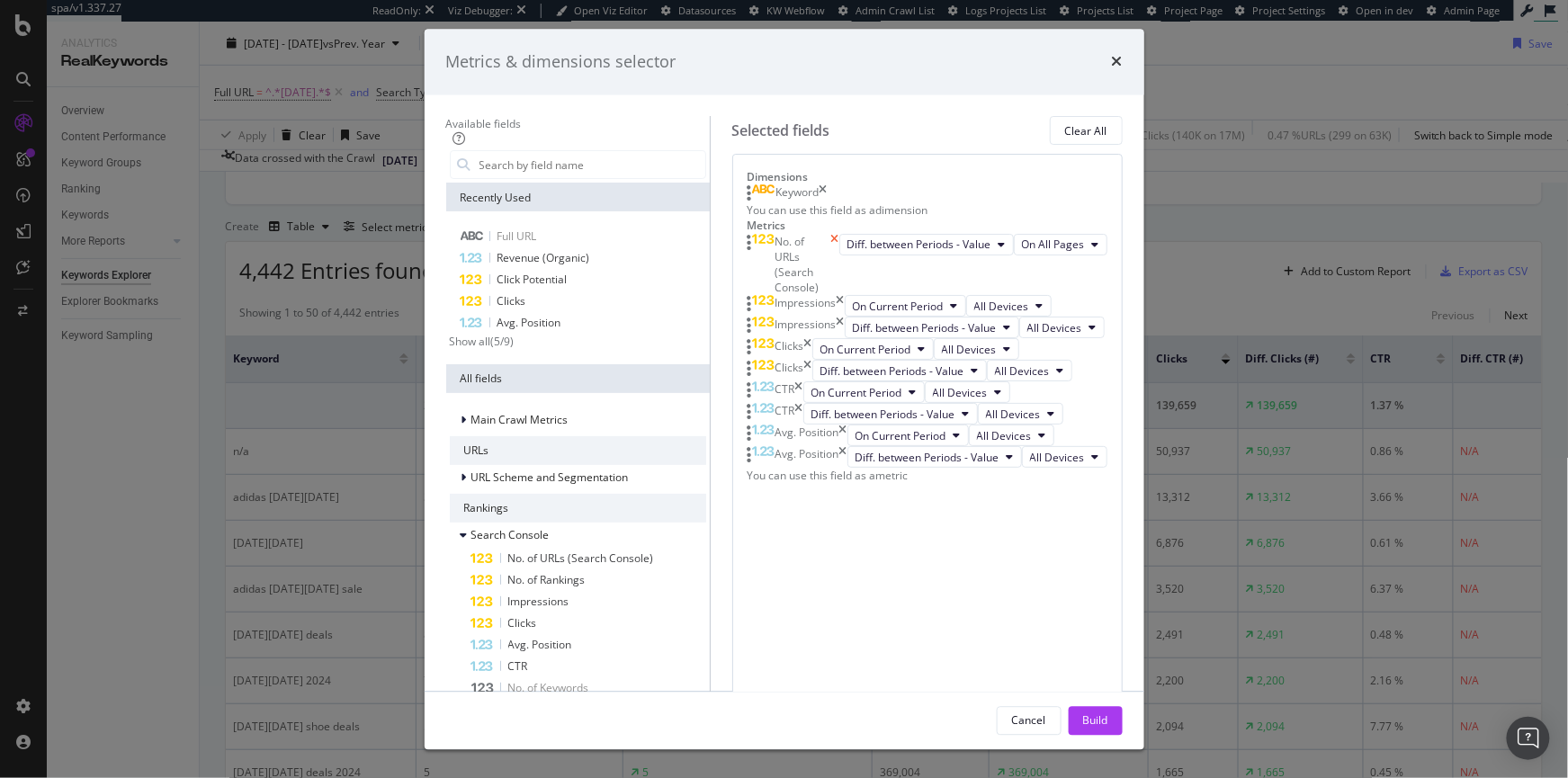
click at [840, 296] on icon "times" at bounding box center [835, 265] width 8 height 62
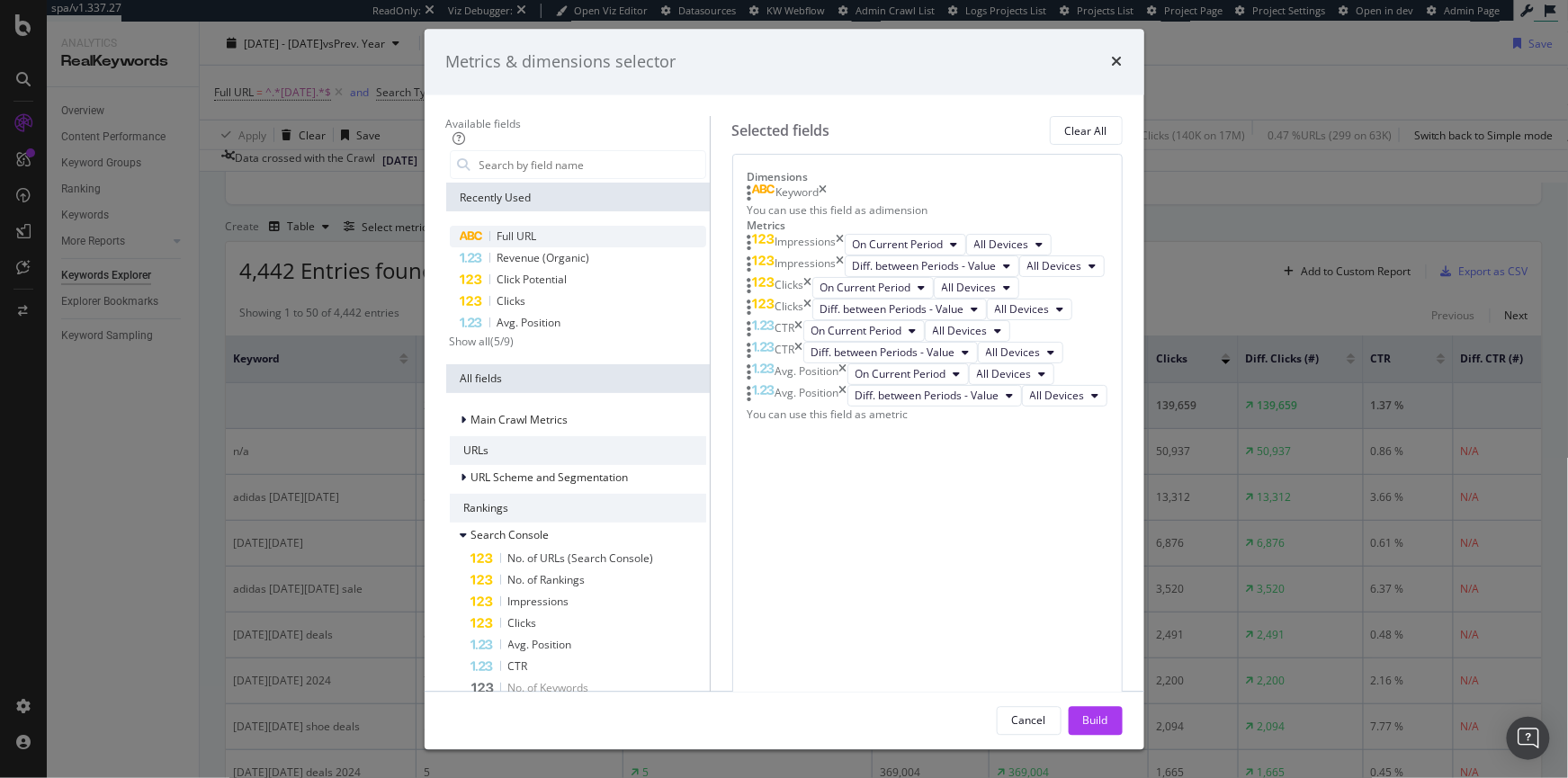
click at [498, 235] on span "Full URL" at bounding box center [517, 237] width 39 height 15
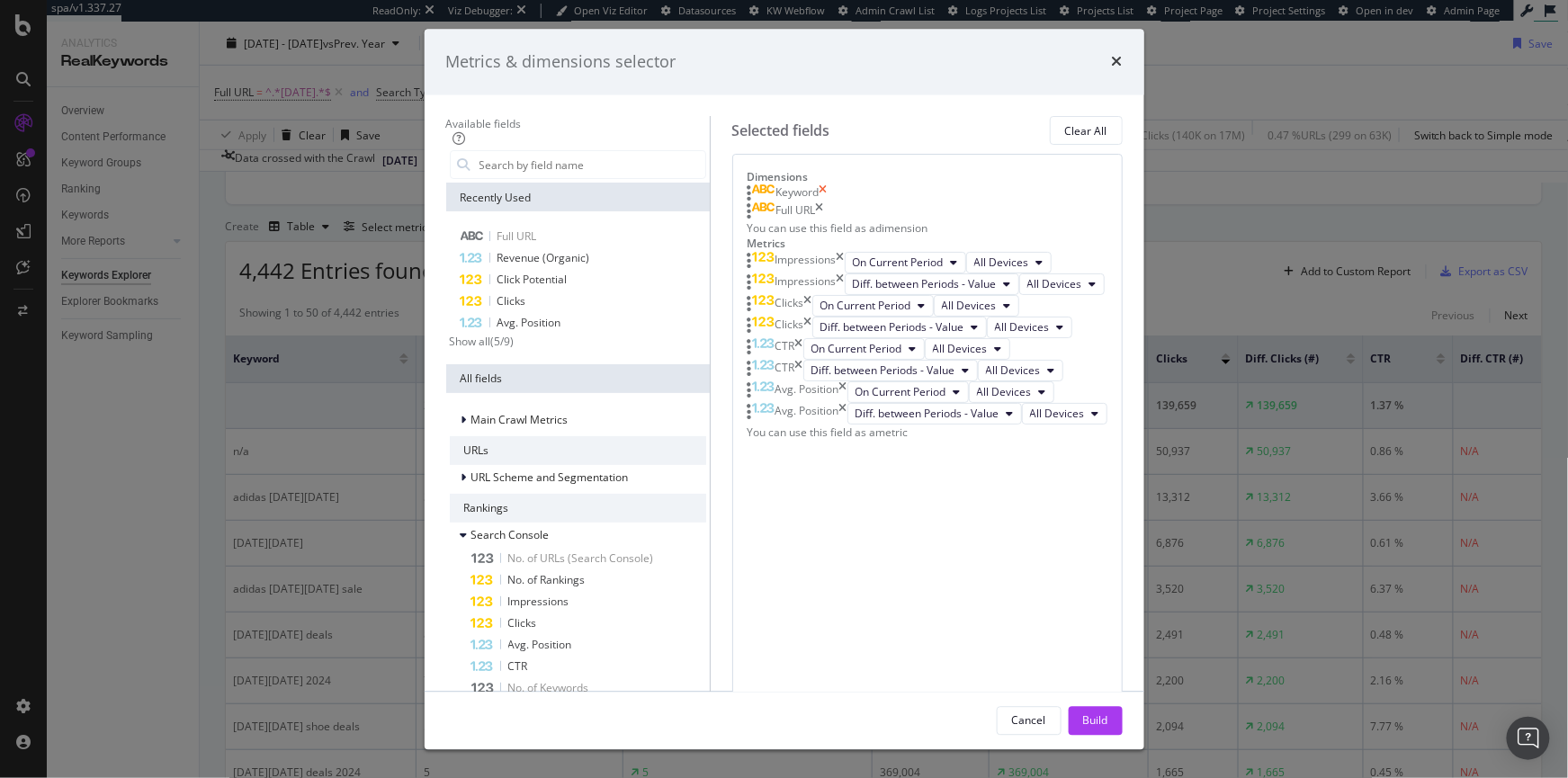
click at [828, 203] on icon "times" at bounding box center [823, 194] width 8 height 18
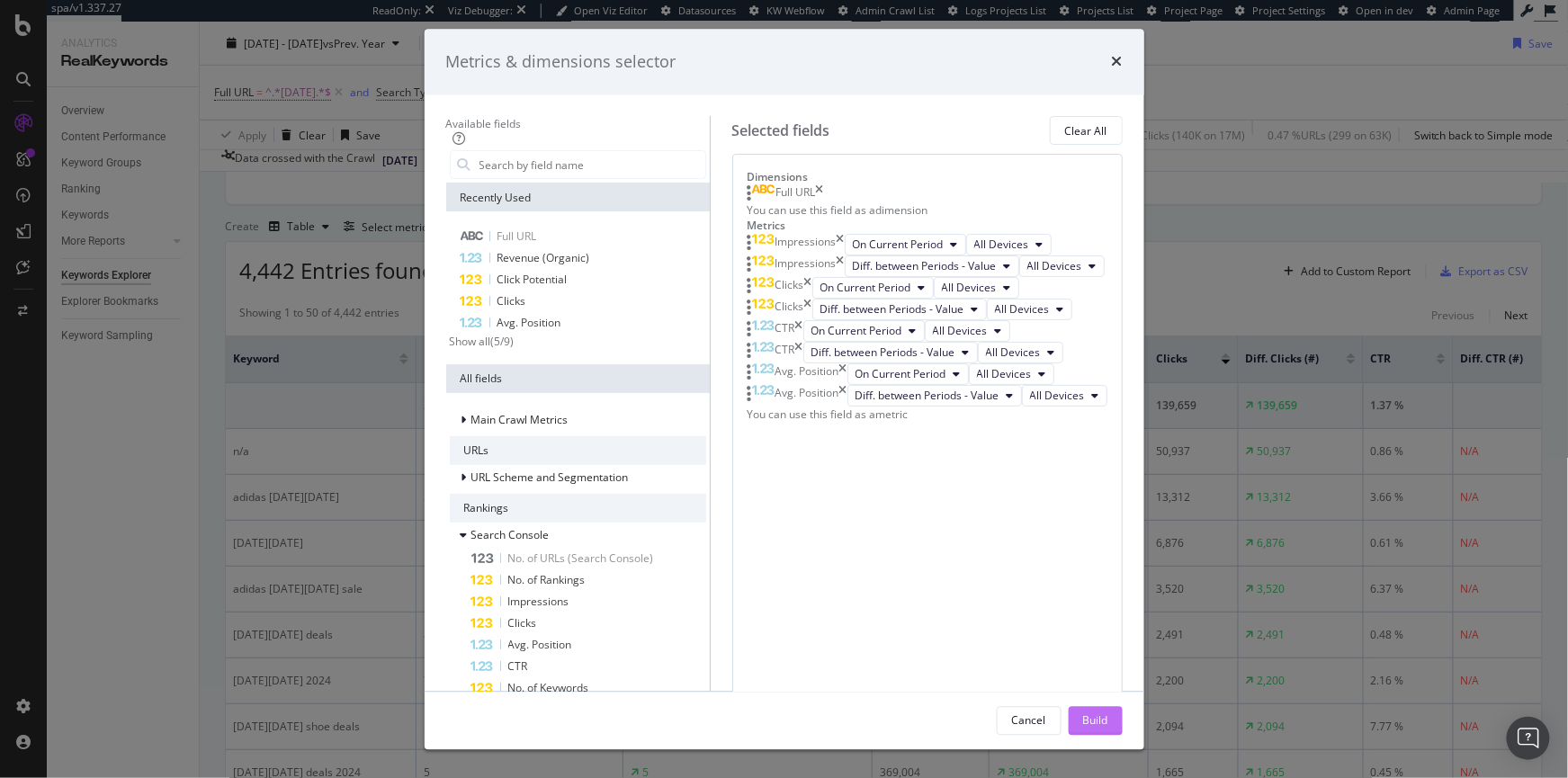
click at [1108, 710] on div "Build" at bounding box center [1096, 720] width 25 height 27
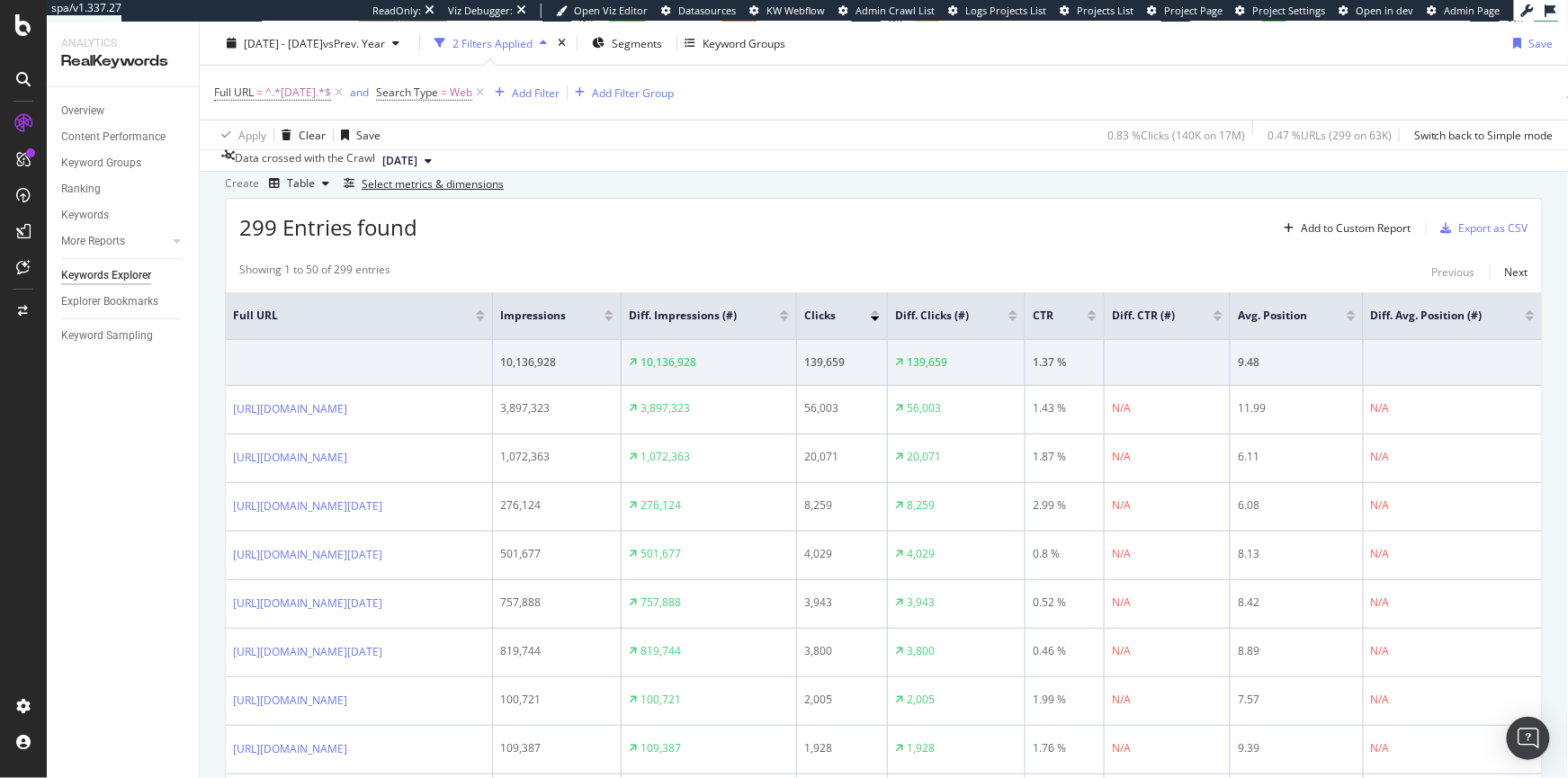
scroll to position [436, 0]
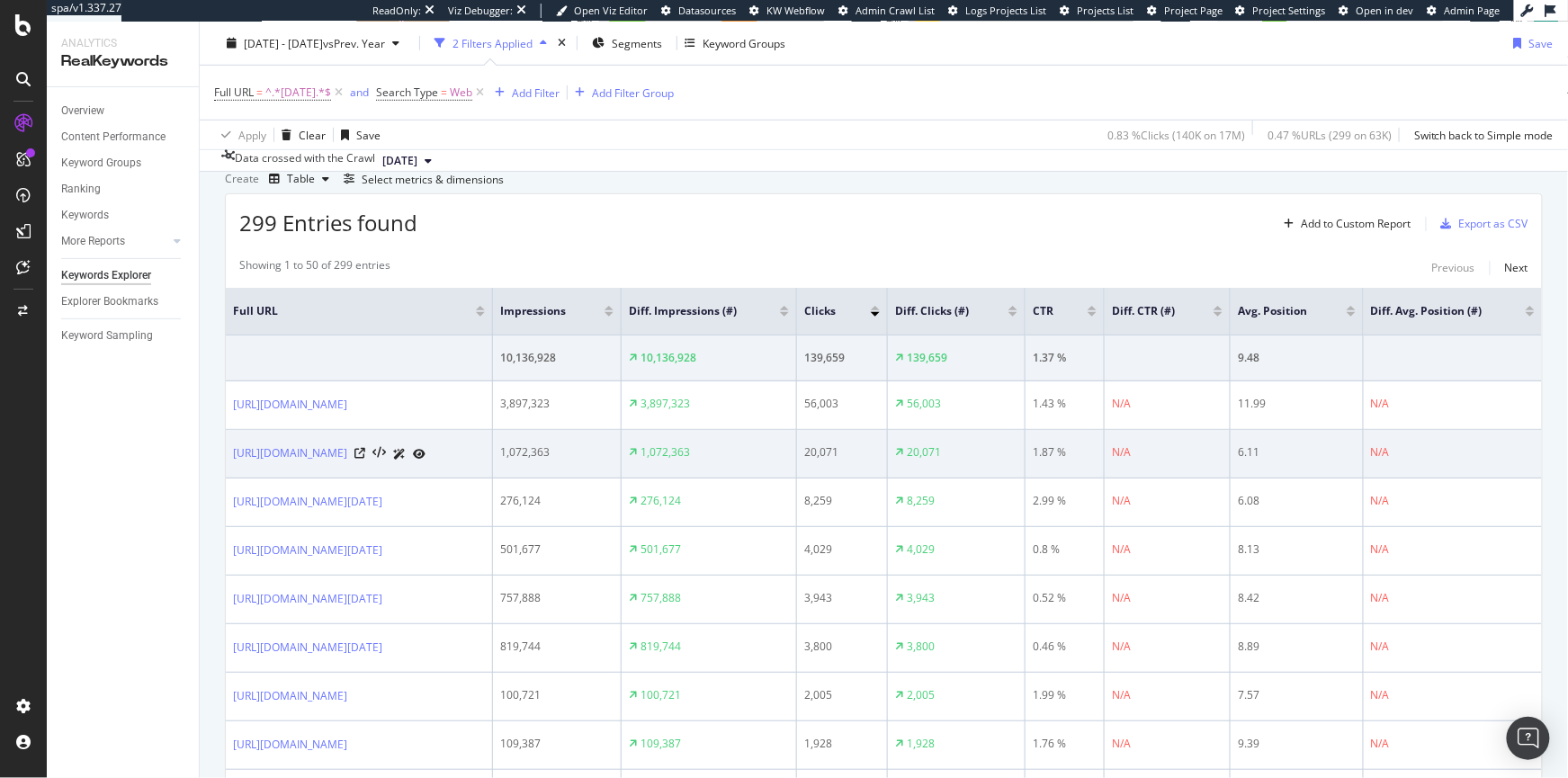
click at [880, 460] on div "20,071" at bounding box center [842, 452] width 76 height 16
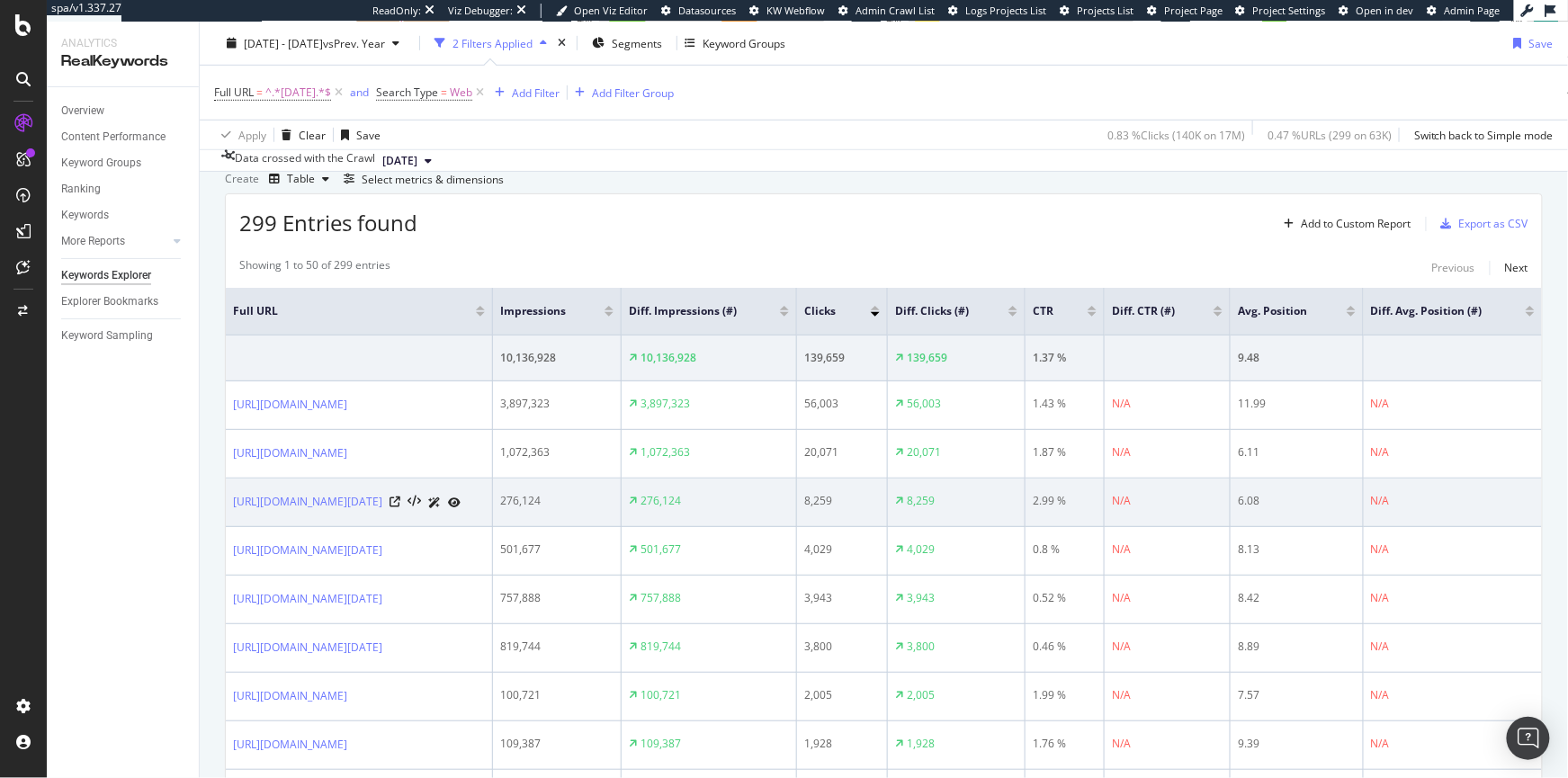
click at [880, 509] on div "8,259" at bounding box center [842, 501] width 76 height 16
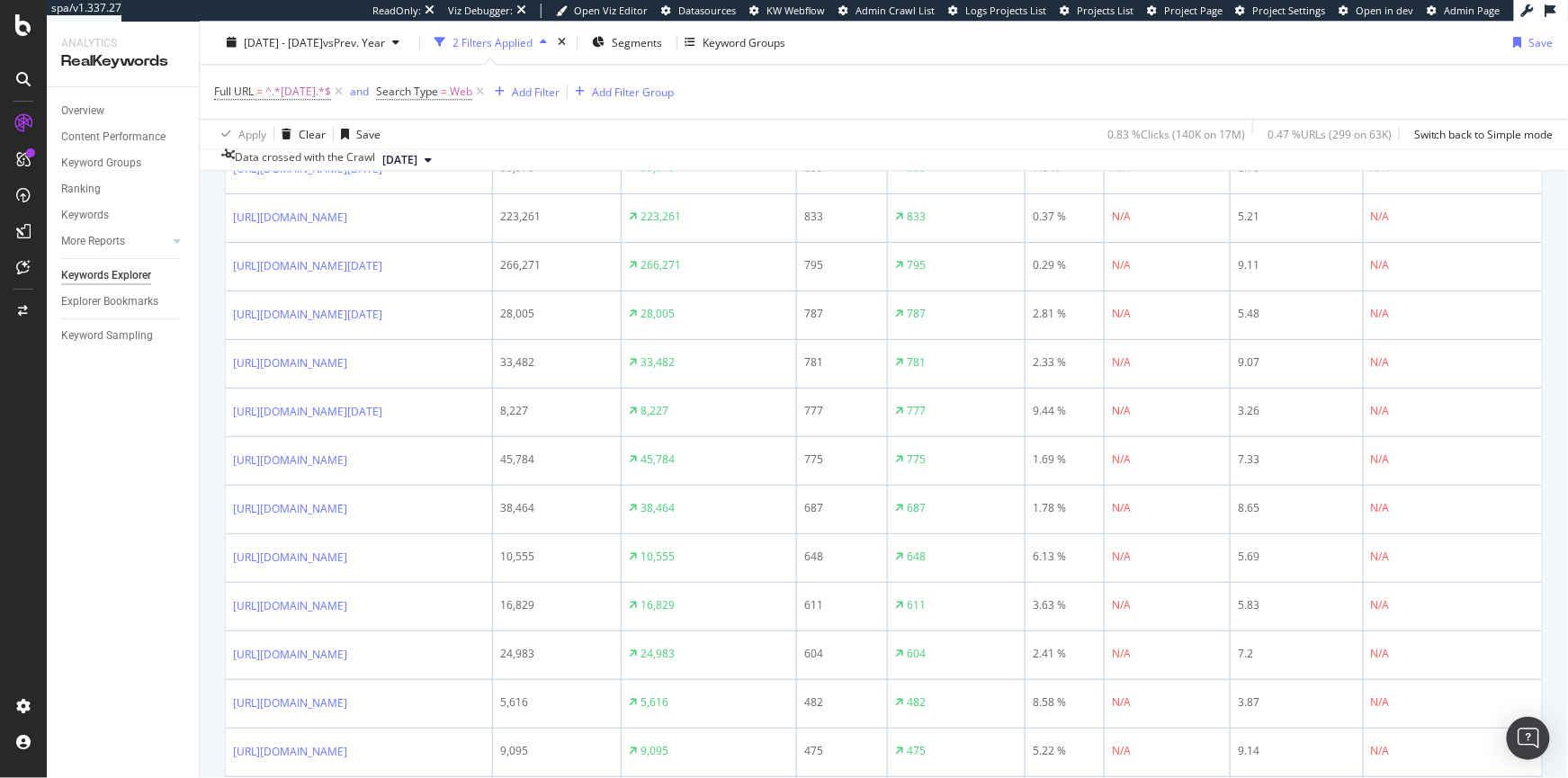
scroll to position [0, 0]
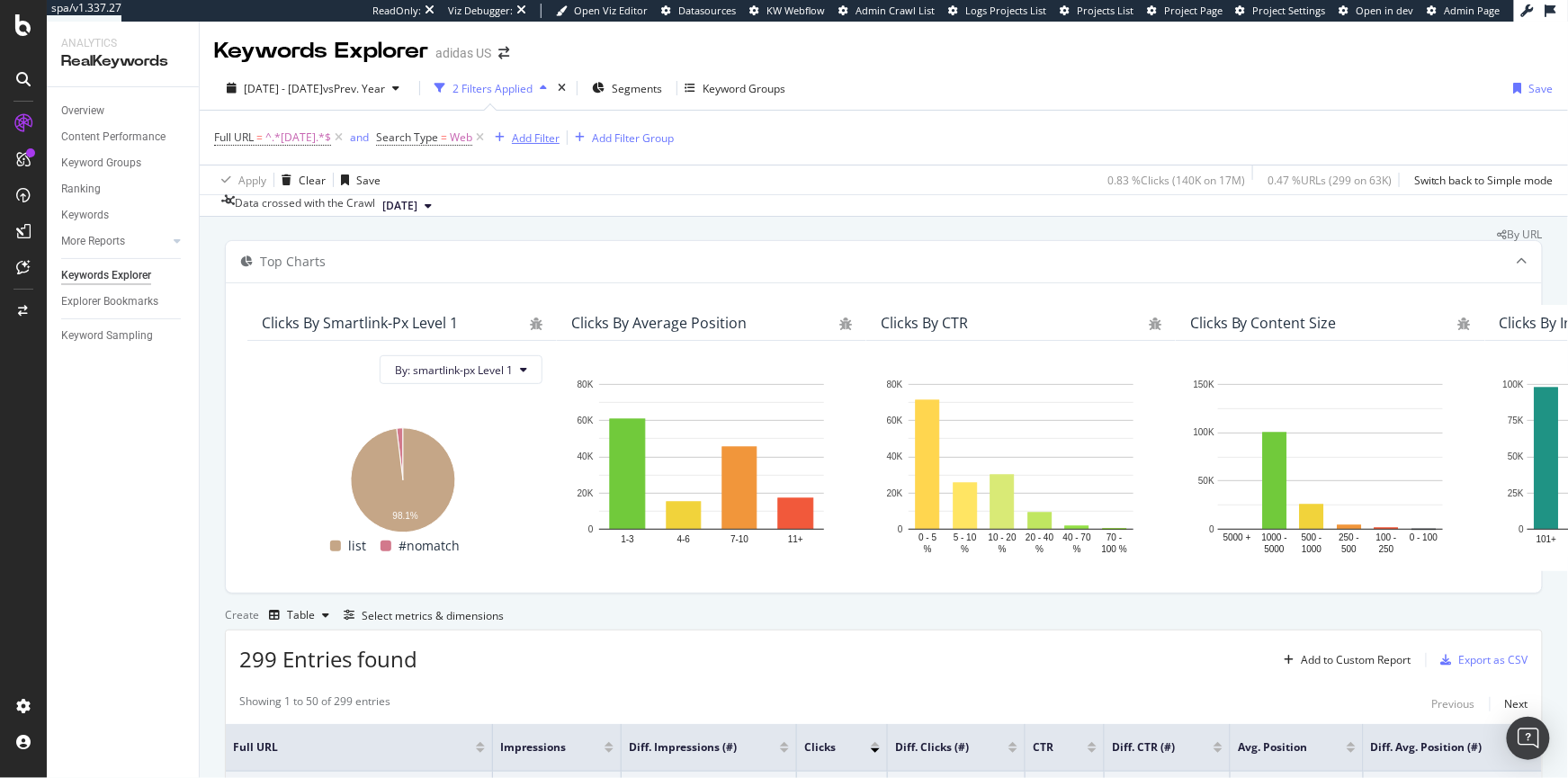
click at [556, 136] on div "Add Filter" at bounding box center [536, 138] width 48 height 15
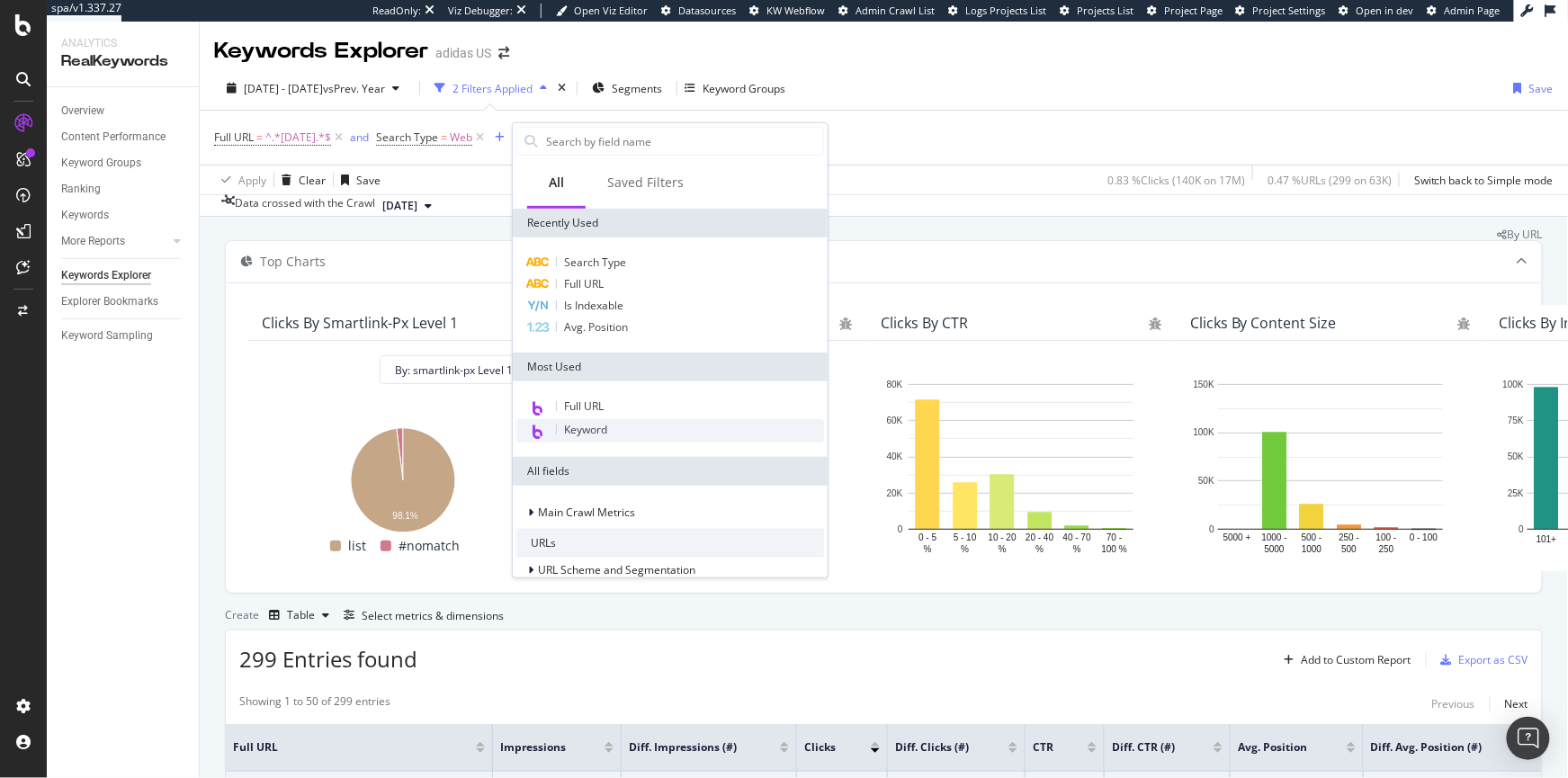
click at [593, 430] on span "Keyword" at bounding box center [585, 430] width 43 height 15
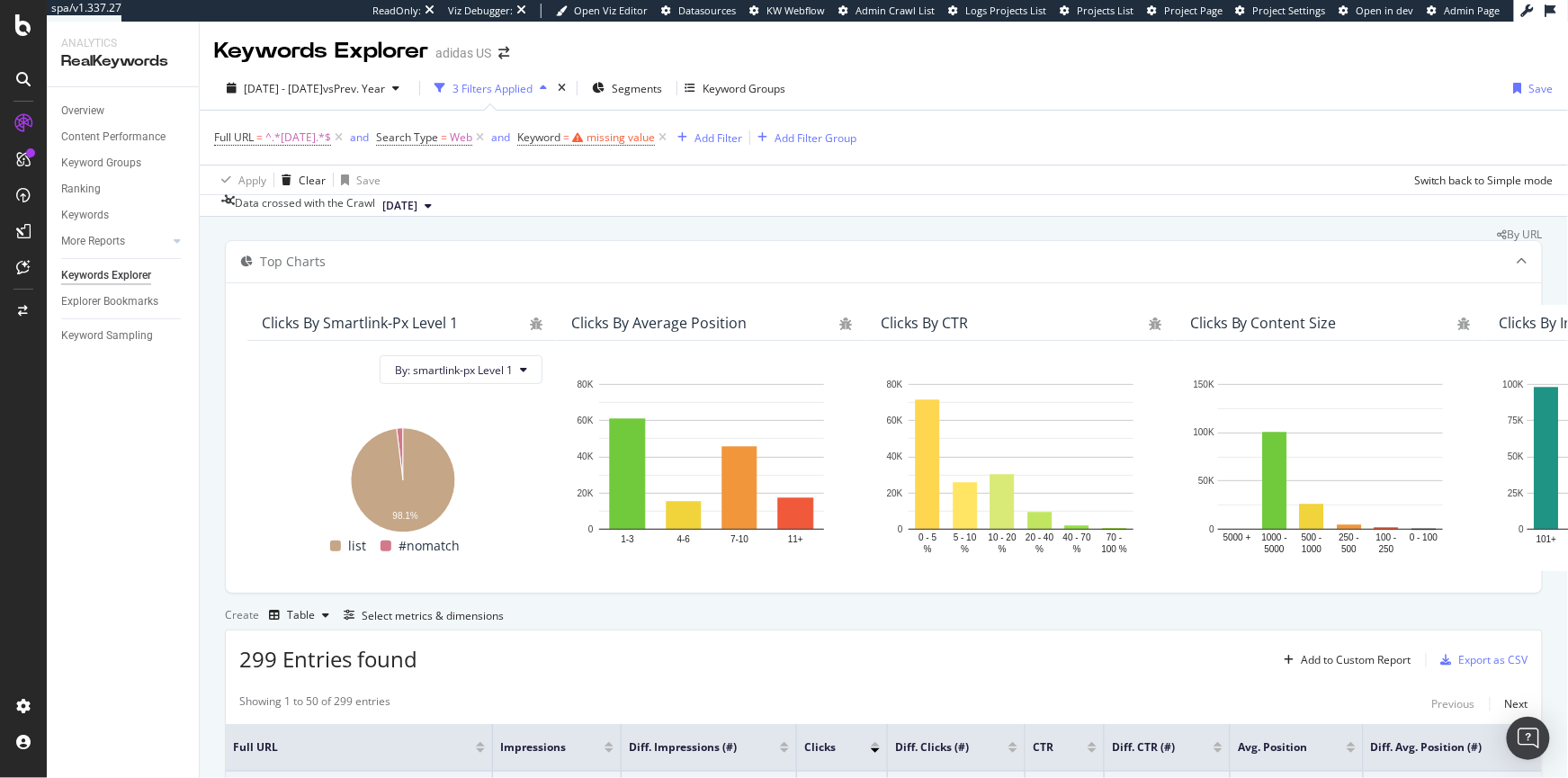
click at [798, 140] on div "Full URL = ^.*black_friday.*$ and Search Type = Web and Keyword = missing value…" at bounding box center [884, 137] width 1340 height 54
click at [671, 135] on icon at bounding box center [663, 137] width 15 height 18
click at [662, 86] on span "Segments" at bounding box center [637, 88] width 51 height 15
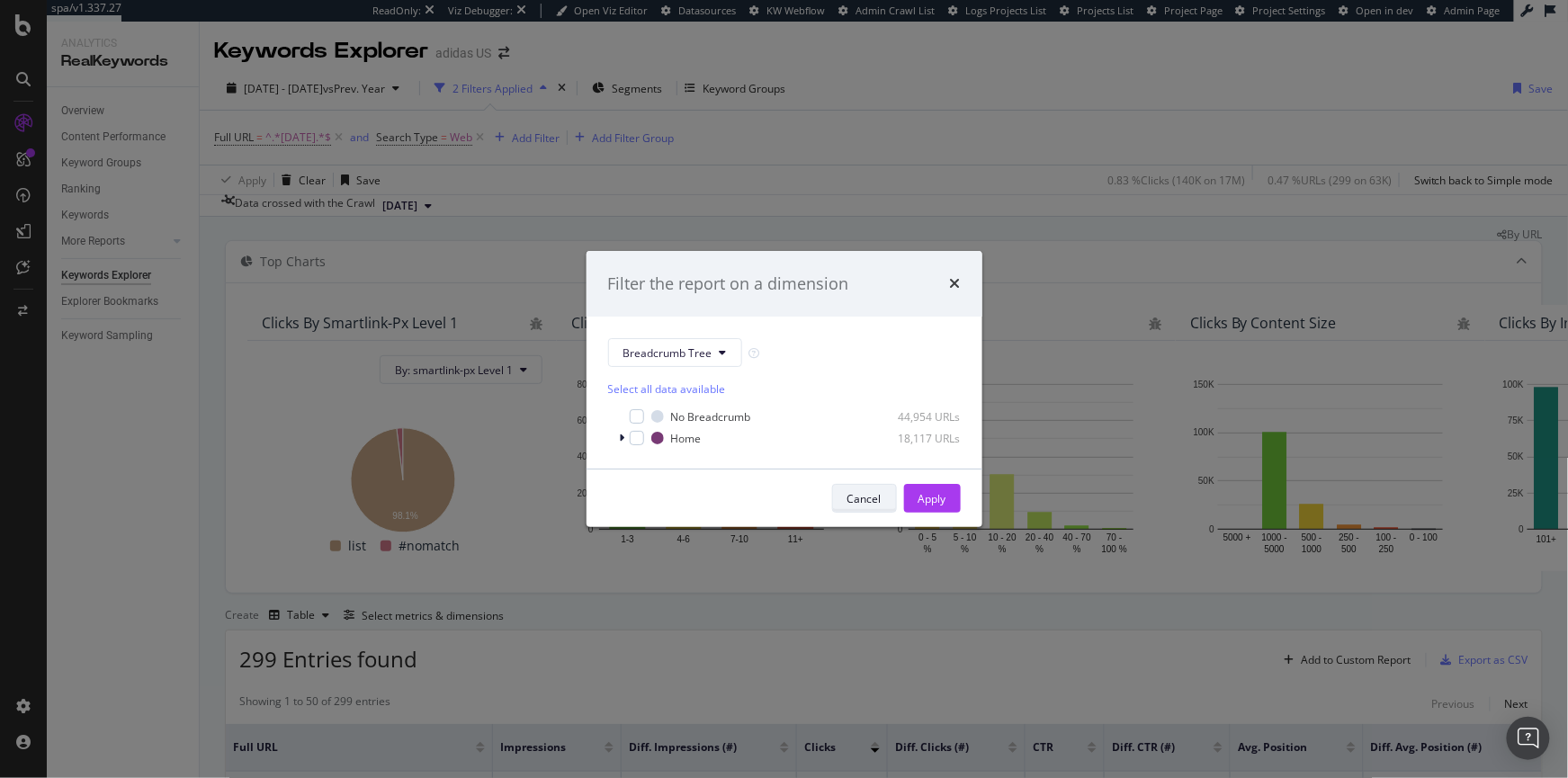
click at [867, 503] on div "Cancel" at bounding box center [865, 499] width 35 height 15
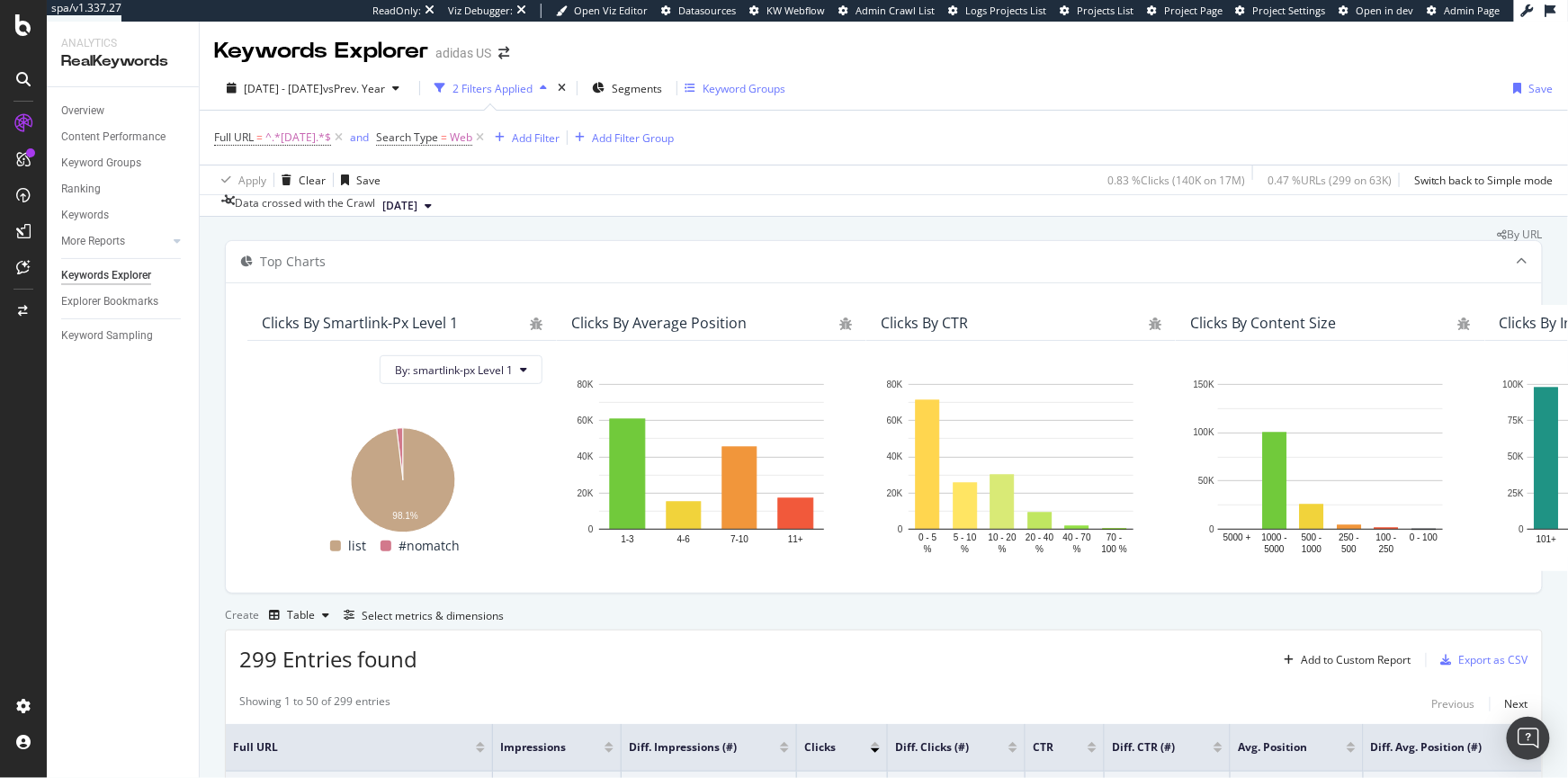
click at [776, 81] on div "Keyword Groups" at bounding box center [744, 88] width 83 height 15
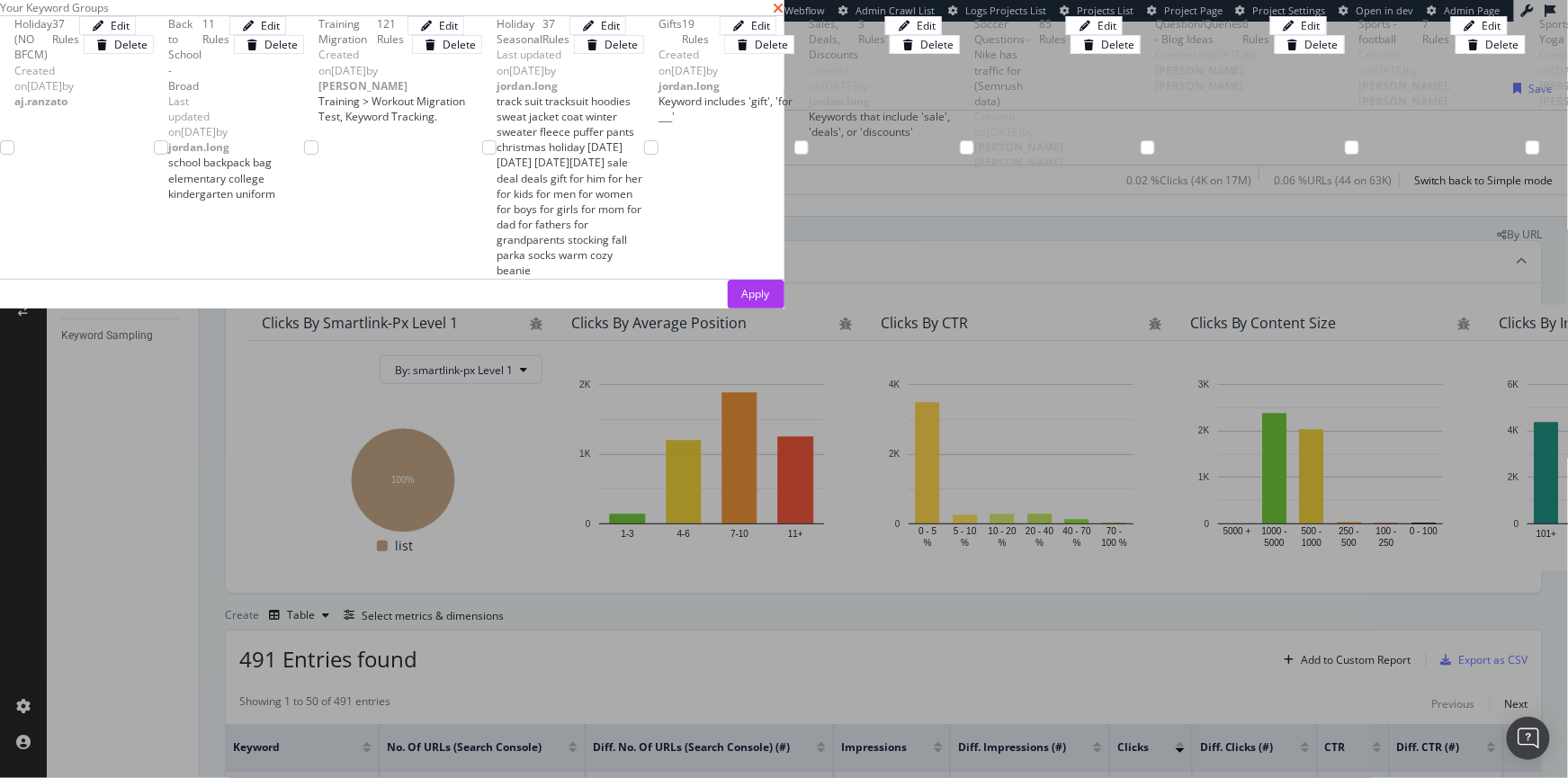
click at [785, 15] on icon "times" at bounding box center [778, 8] width 11 height 14
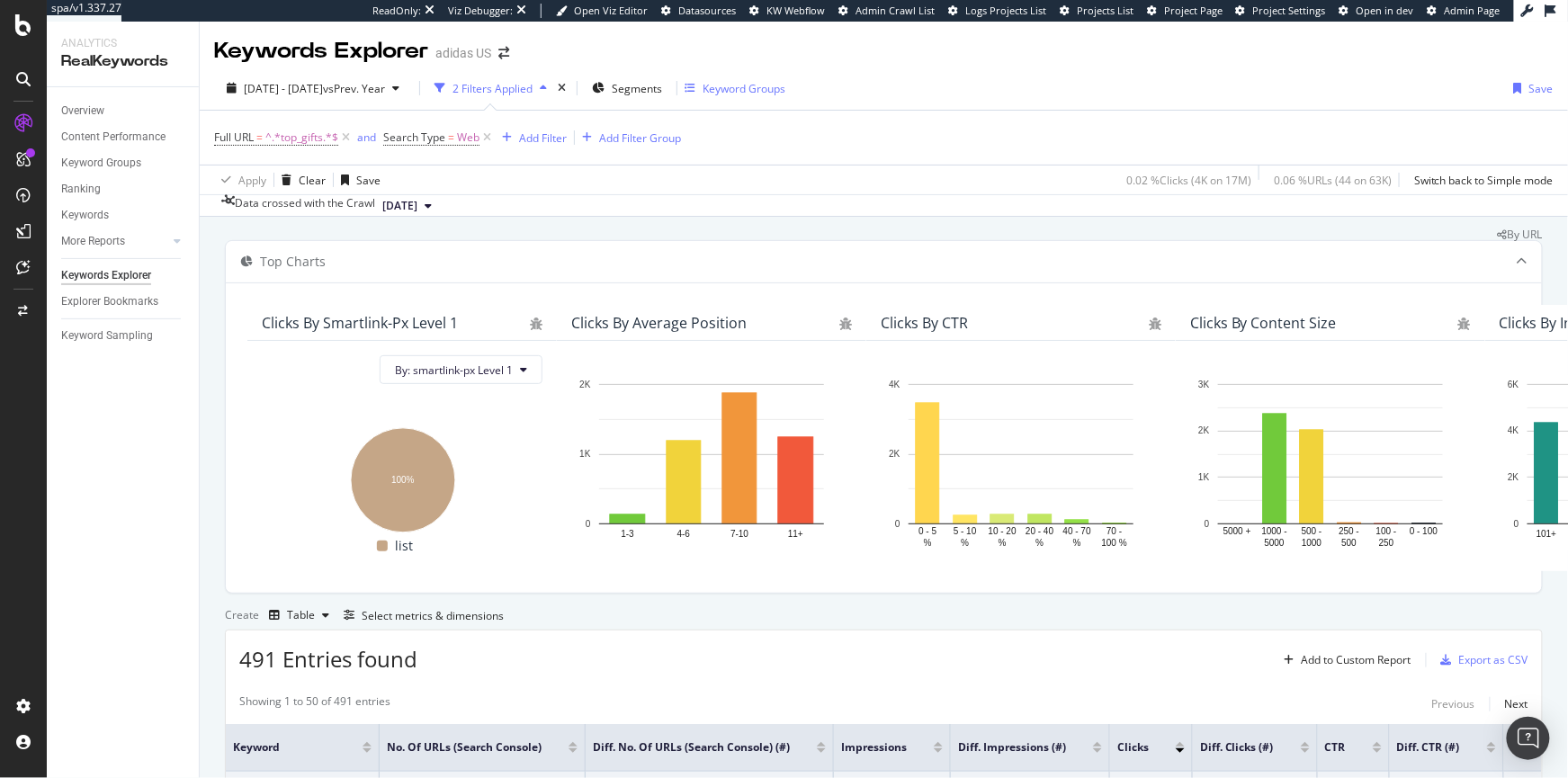
click at [753, 81] on div "Keyword Groups" at bounding box center [744, 88] width 83 height 15
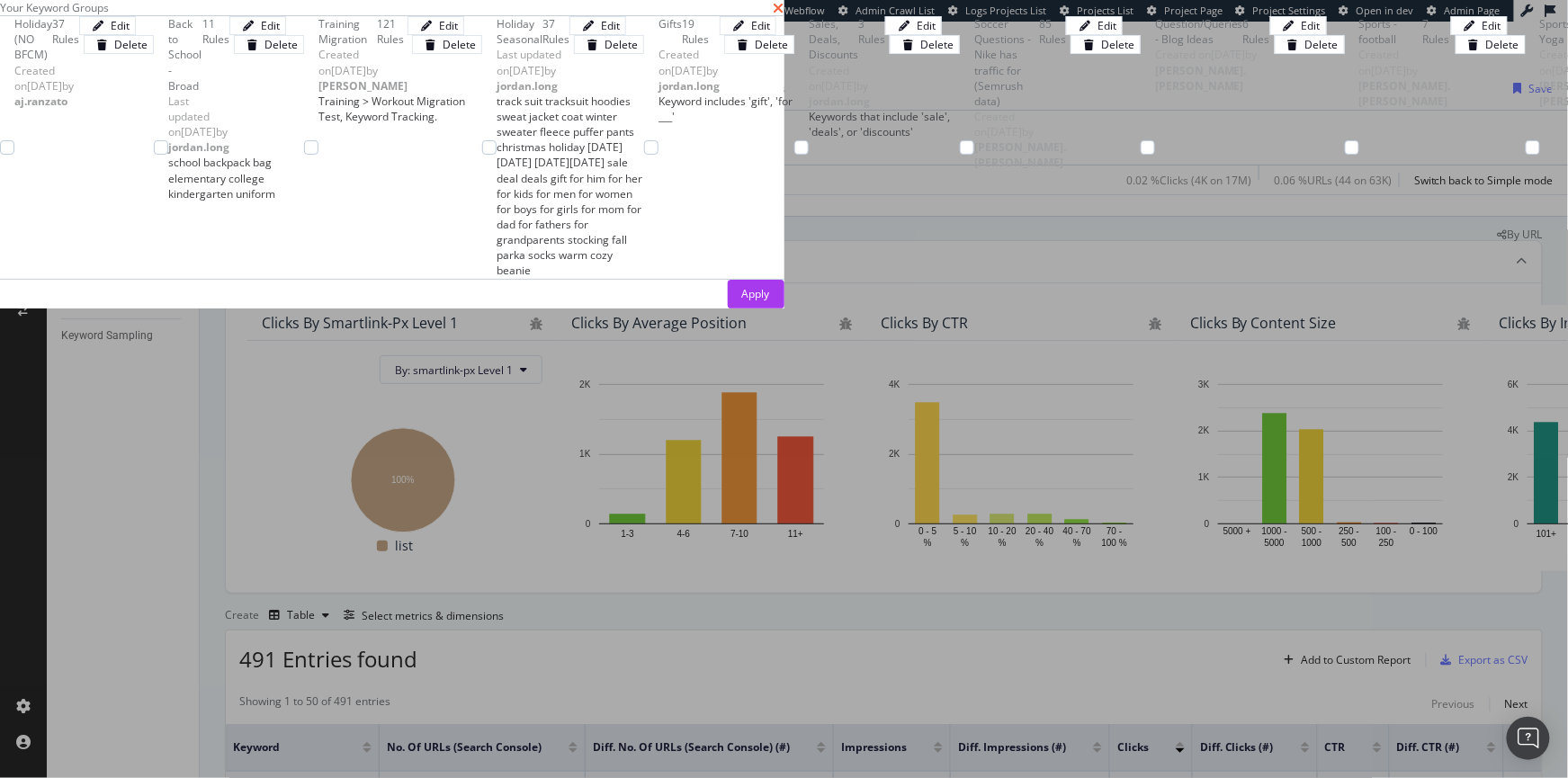
click at [785, 15] on icon "times" at bounding box center [778, 8] width 11 height 14
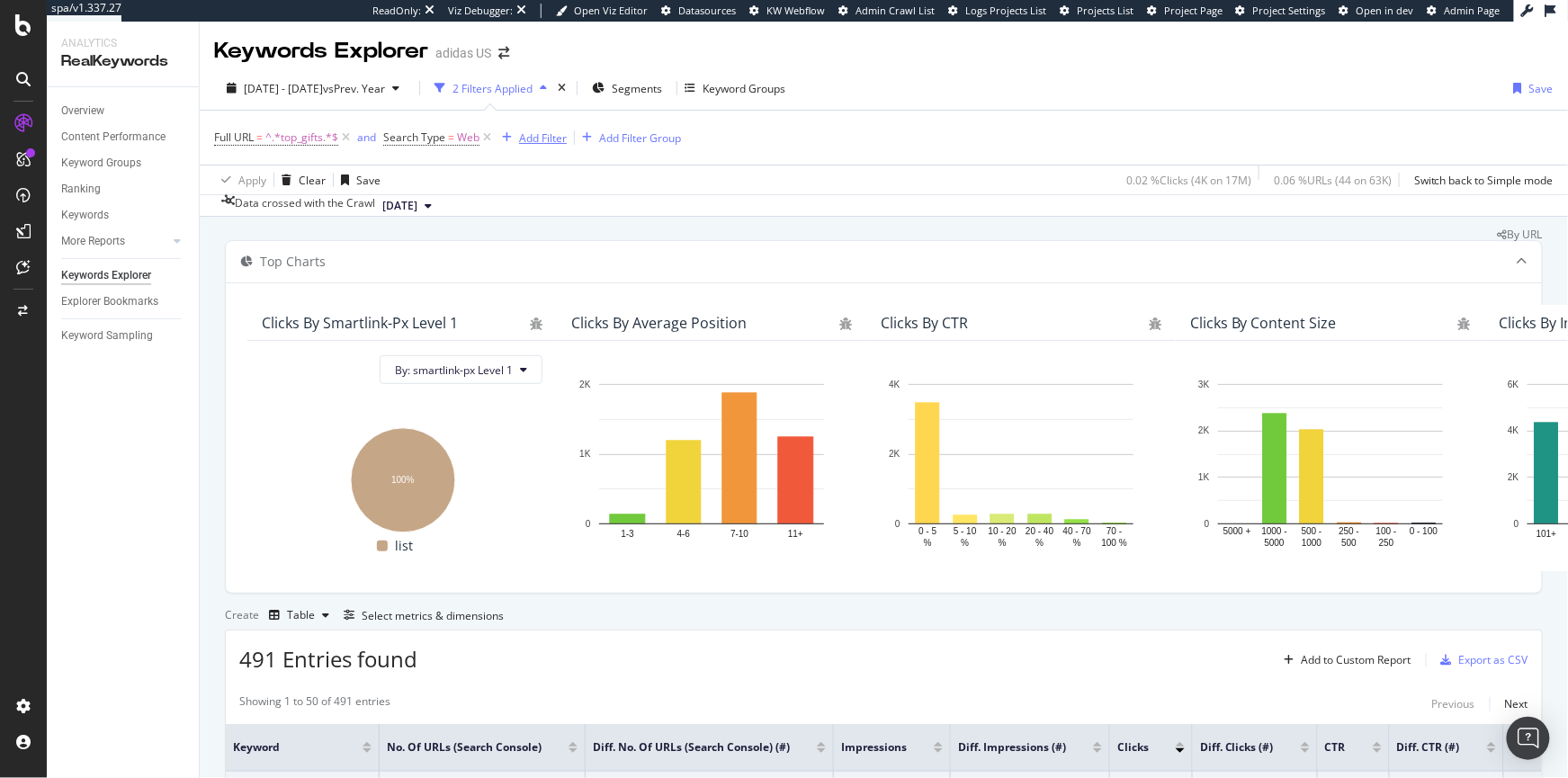
click at [555, 137] on div "Add Filter" at bounding box center [543, 138] width 48 height 15
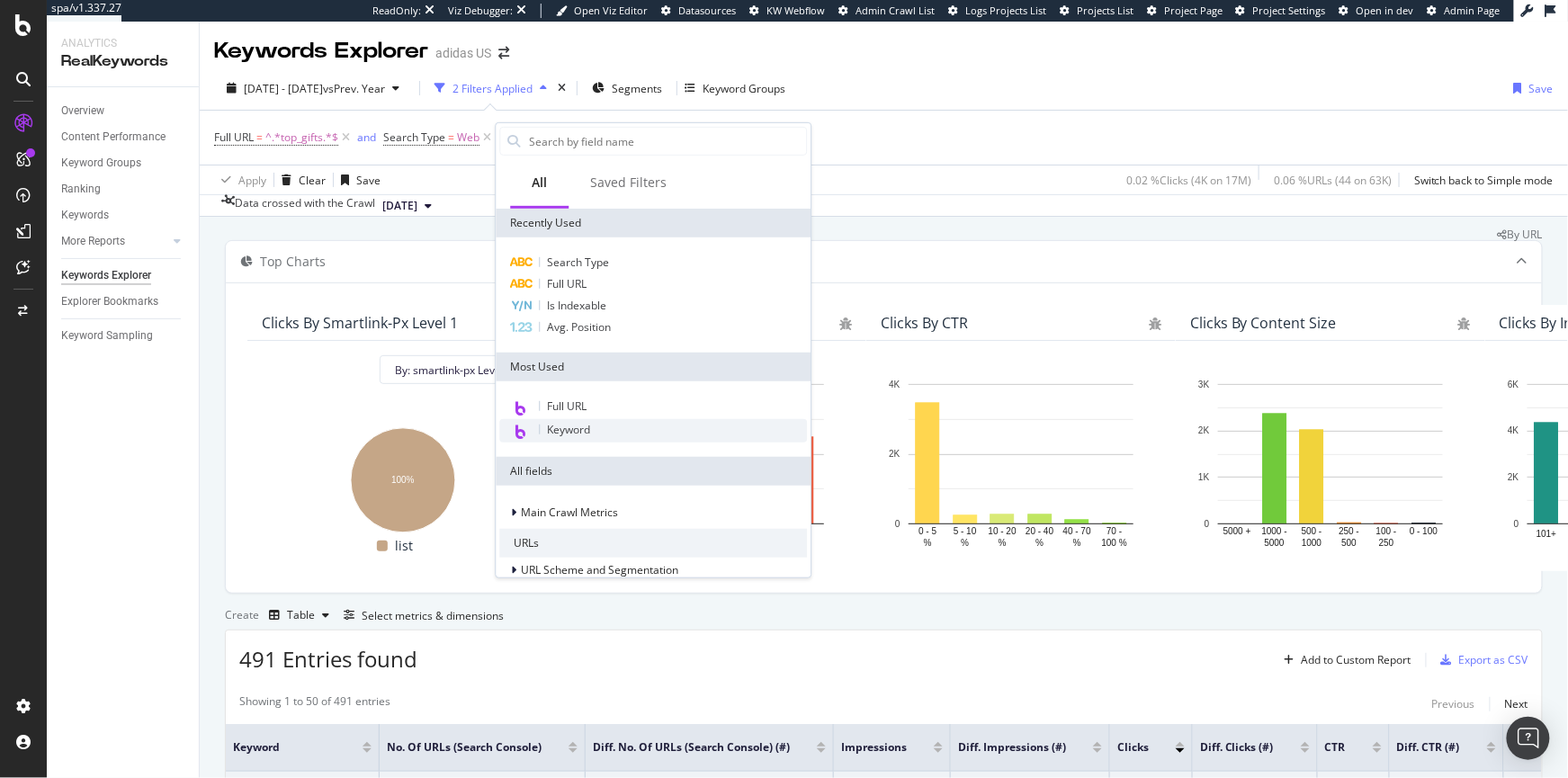
click at [570, 429] on span "Keyword" at bounding box center [568, 430] width 43 height 15
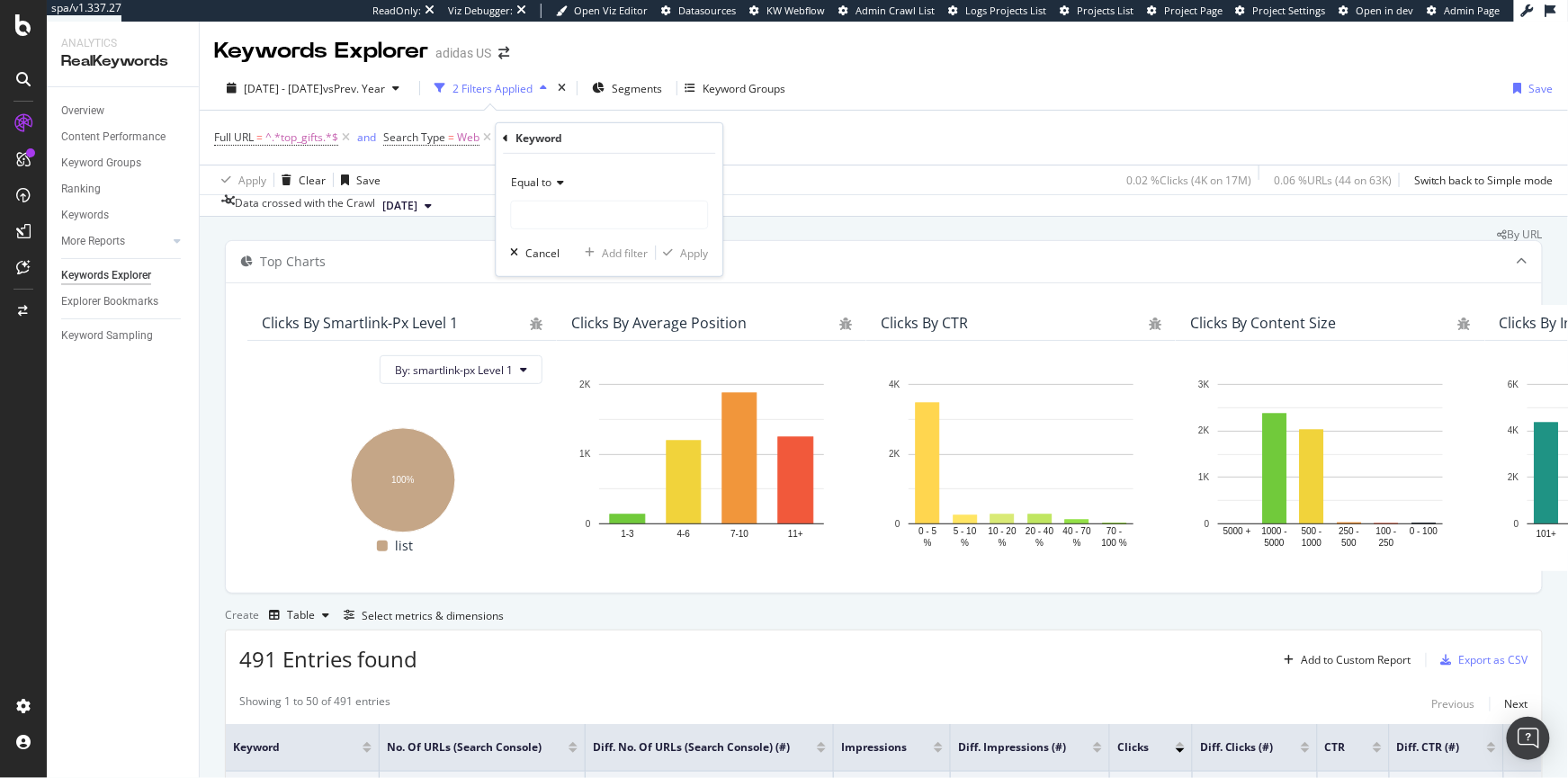
click at [506, 137] on icon at bounding box center [506, 137] width 6 height 11
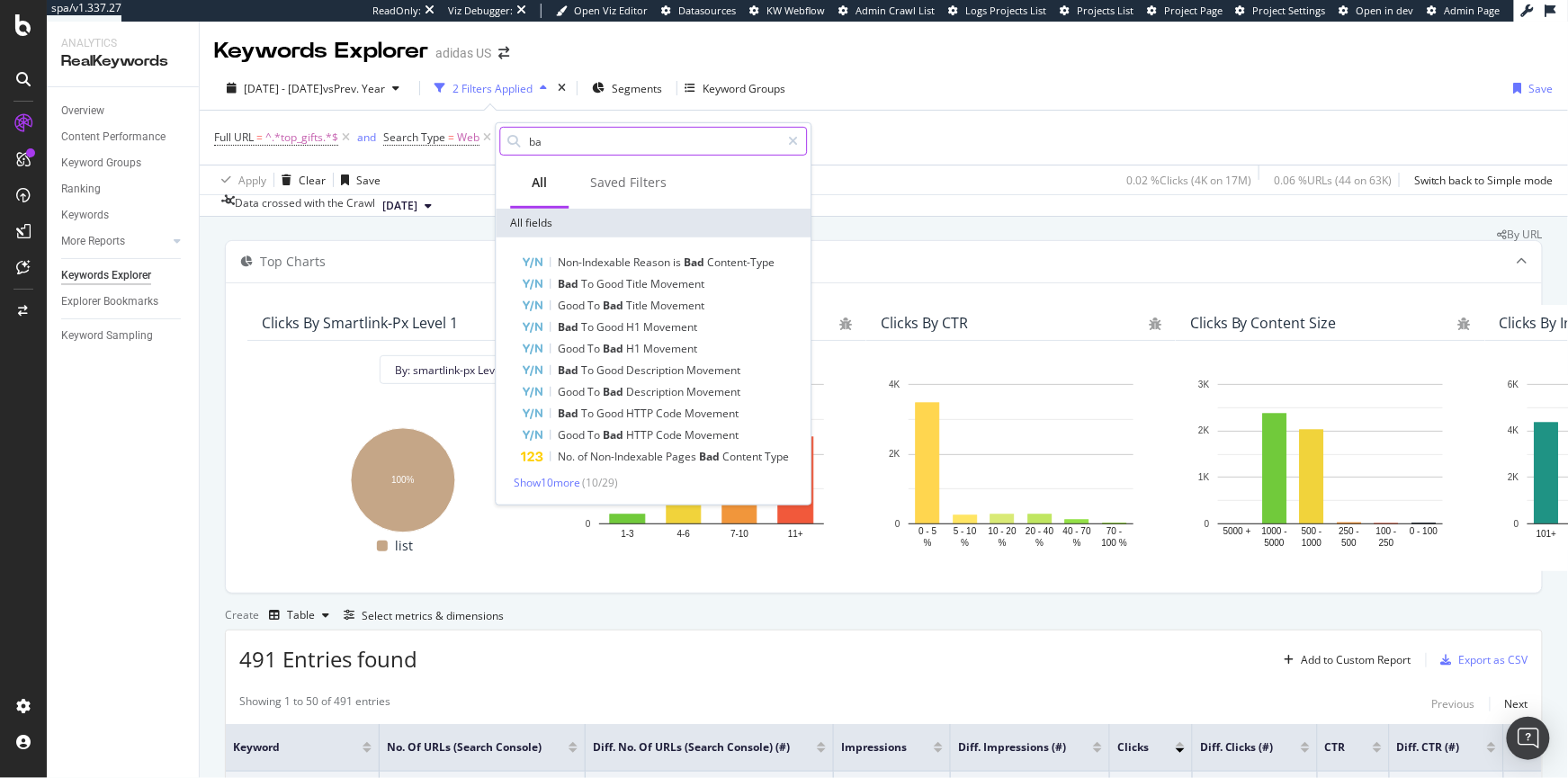
type input "b"
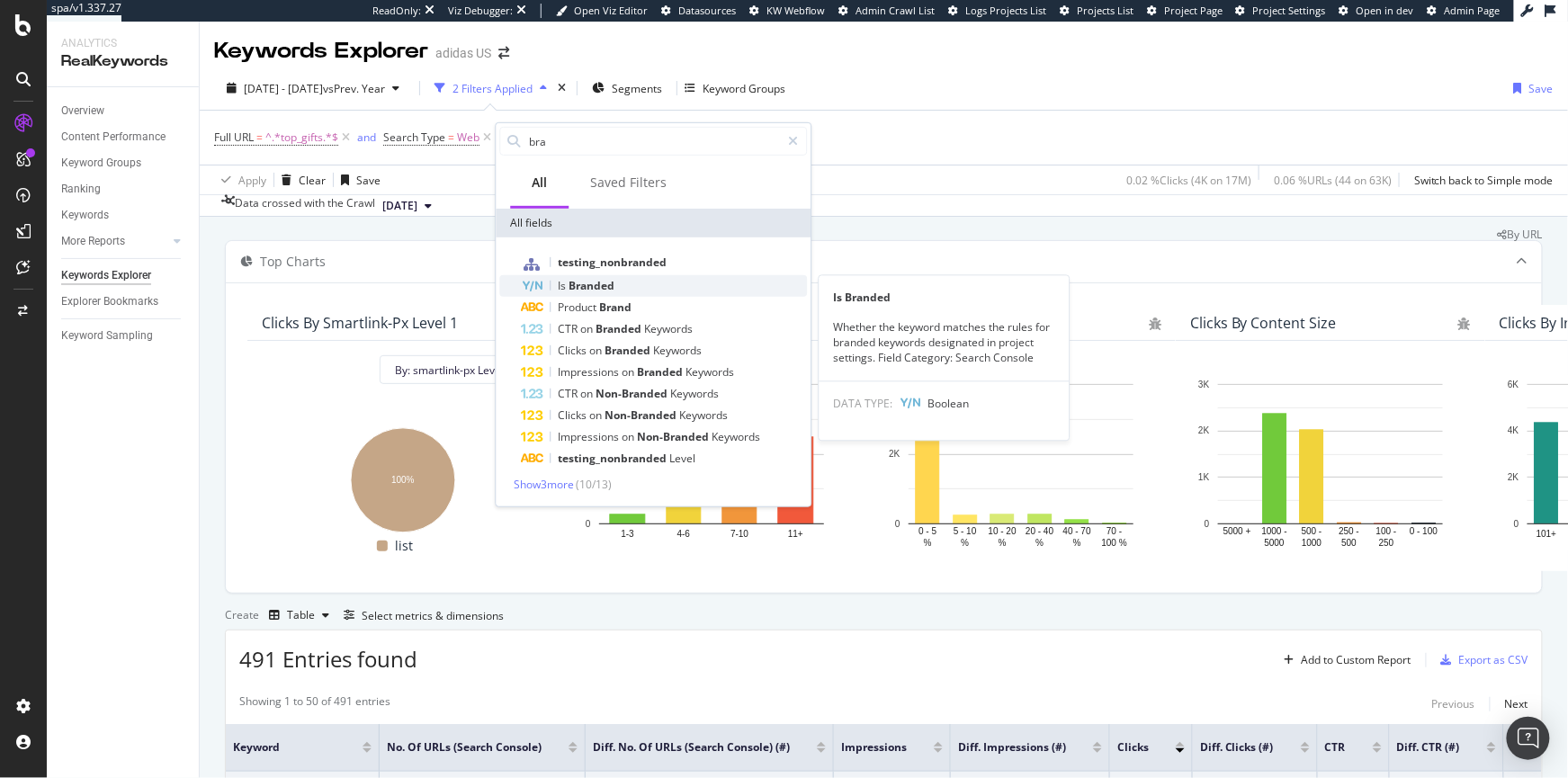
type input "bra"
click at [593, 282] on span "Branded" at bounding box center [592, 286] width 46 height 15
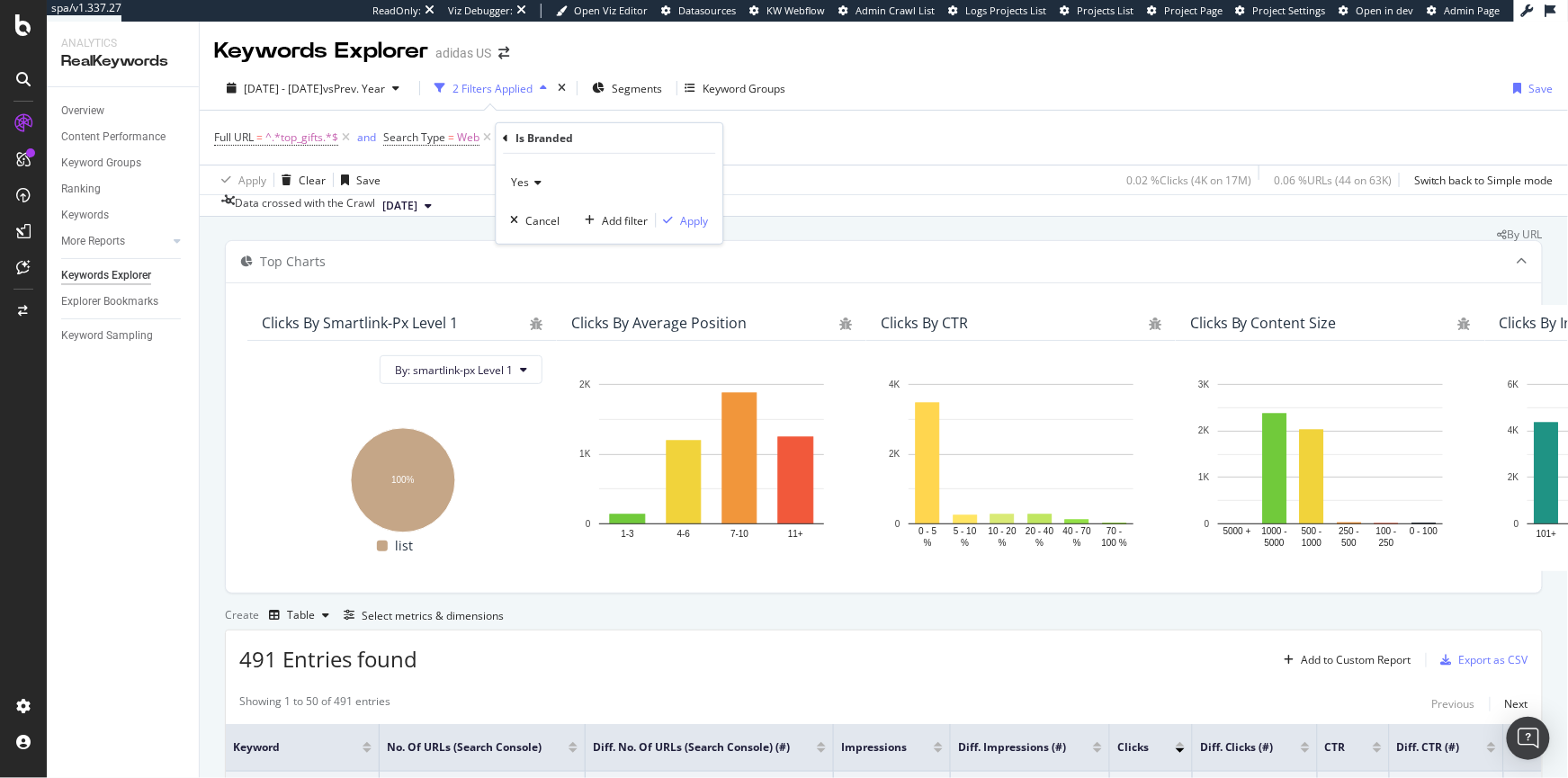
click at [564, 186] on div "Yes" at bounding box center [609, 182] width 198 height 29
click at [533, 230] on div "Yes" at bounding box center [610, 220] width 193 height 23
click at [549, 134] on div "Add Filter" at bounding box center [543, 138] width 48 height 15
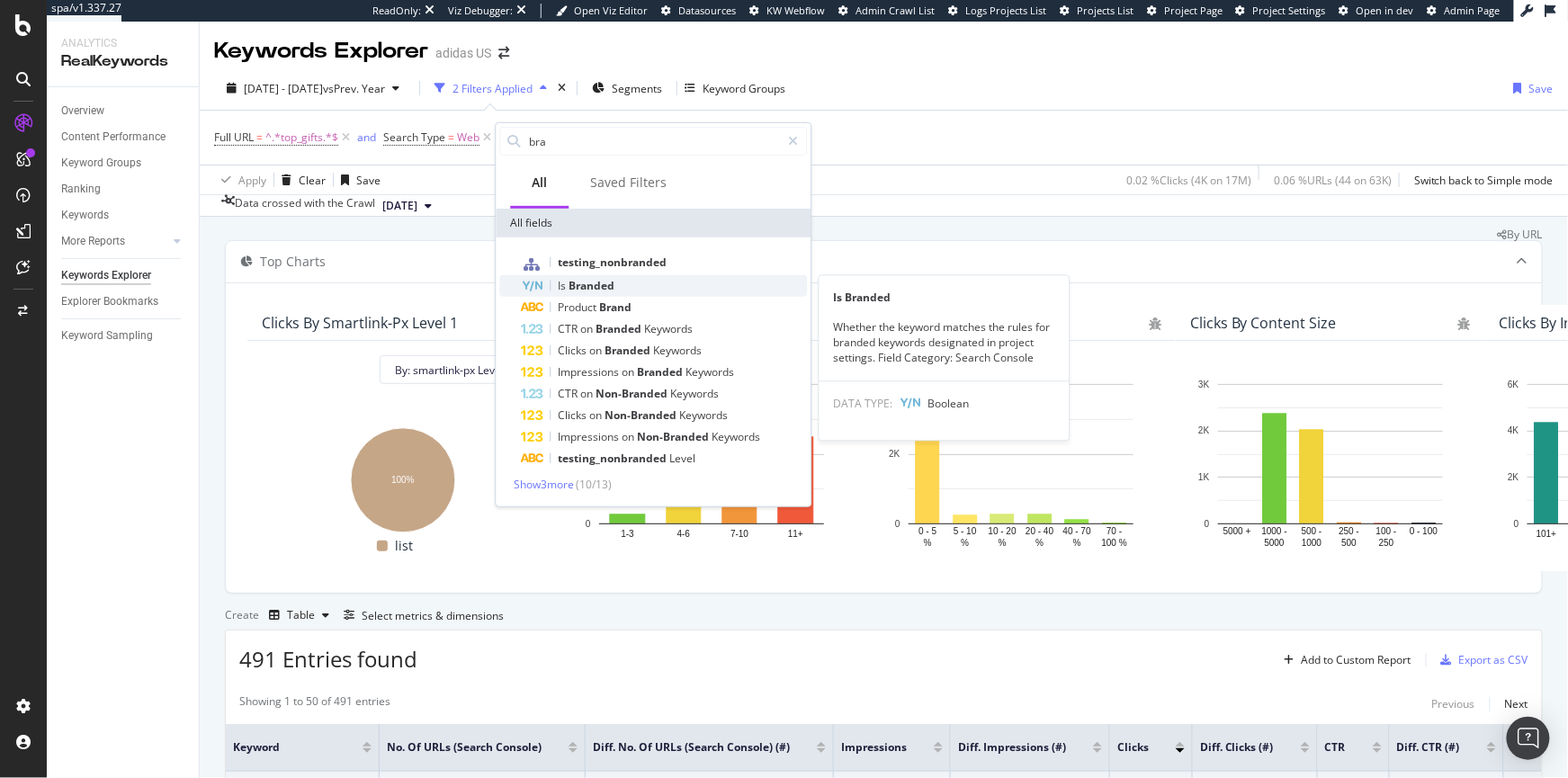
click at [564, 290] on span "Is" at bounding box center [562, 286] width 11 height 15
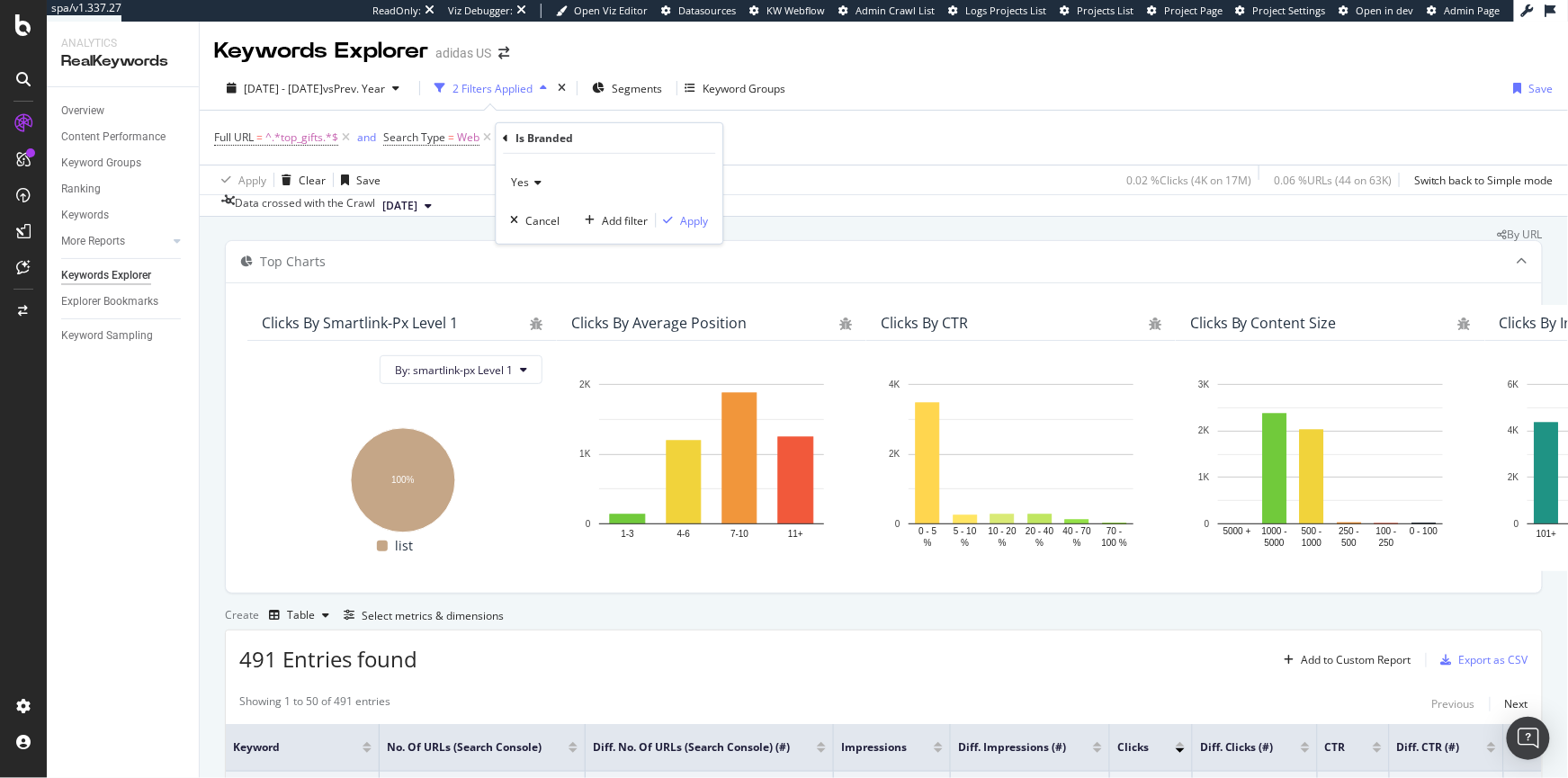
click at [503, 177] on div "Yes Cancel Add filter Apply" at bounding box center [609, 199] width 226 height 90
click at [521, 177] on span "Yes" at bounding box center [520, 182] width 18 height 15
click at [524, 253] on div "No" at bounding box center [610, 243] width 193 height 23
click at [684, 218] on div "Apply" at bounding box center [694, 220] width 28 height 15
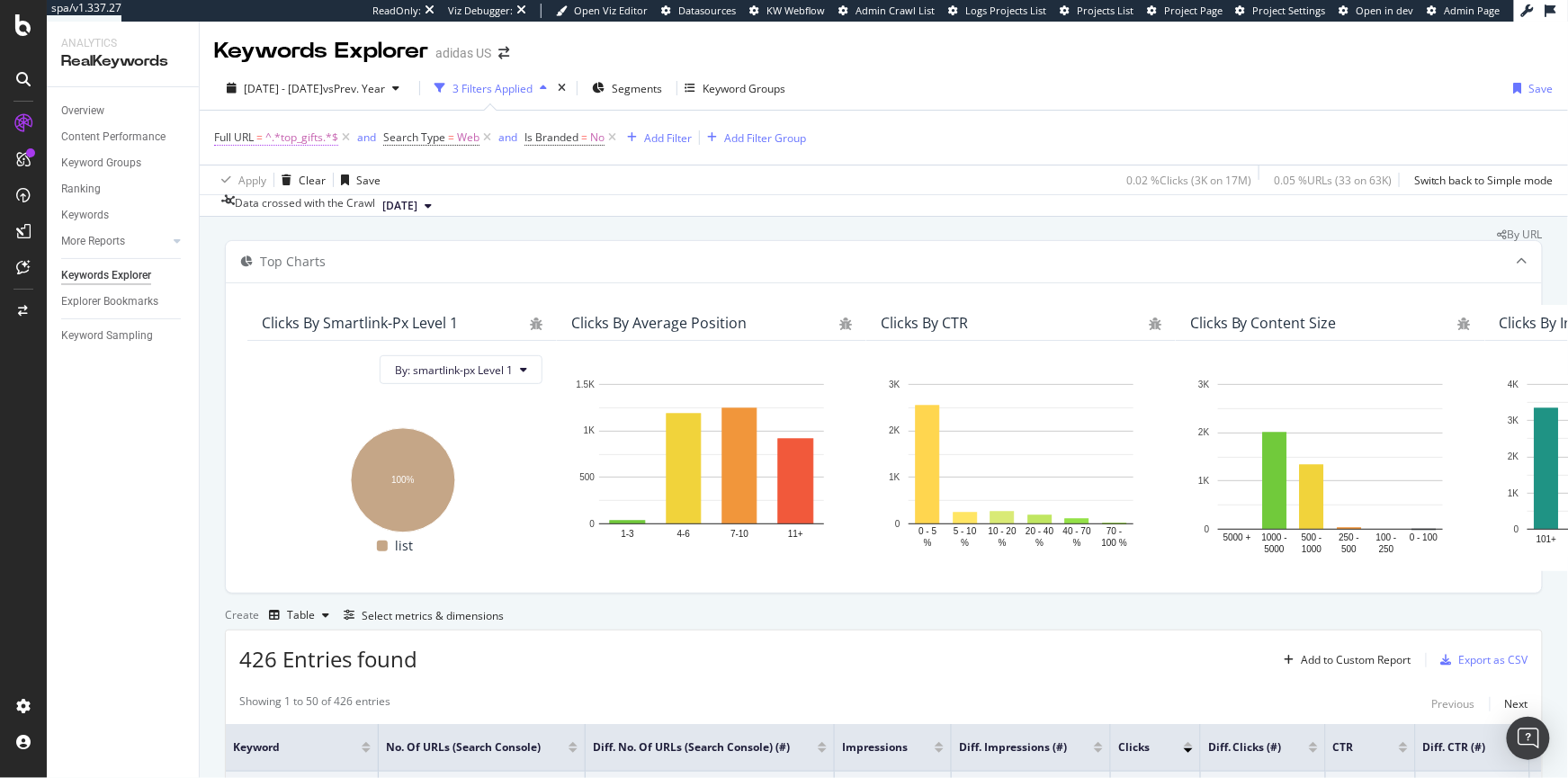
click at [290, 145] on span "^.*top_gifts.*$" at bounding box center [302, 137] width 73 height 25
click at [248, 213] on input "top_gifts" at bounding box center [315, 212] width 170 height 29
paste input "black_friday"
type input "black_friday"
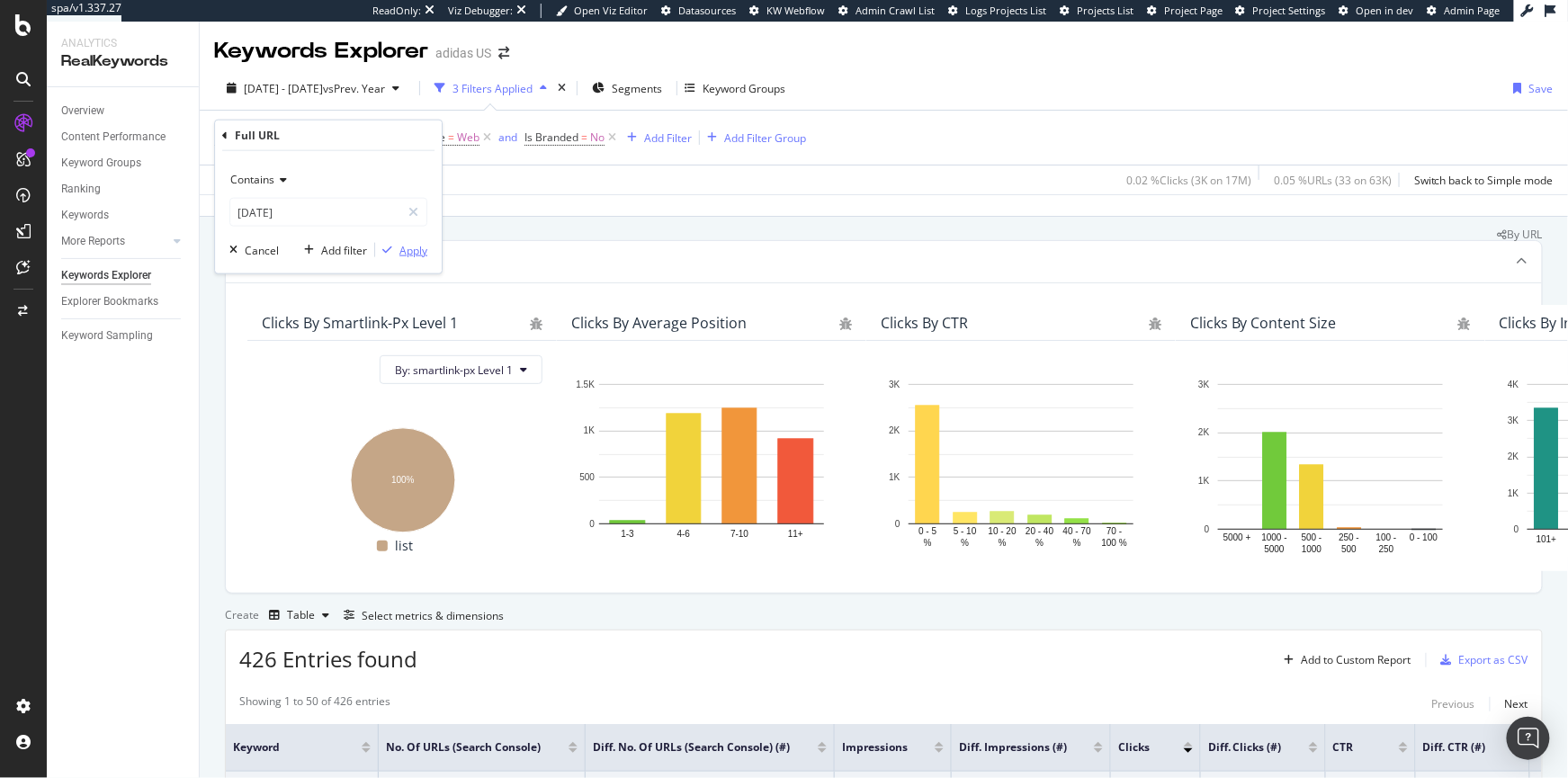
click at [405, 253] on div "Apply" at bounding box center [413, 249] width 28 height 15
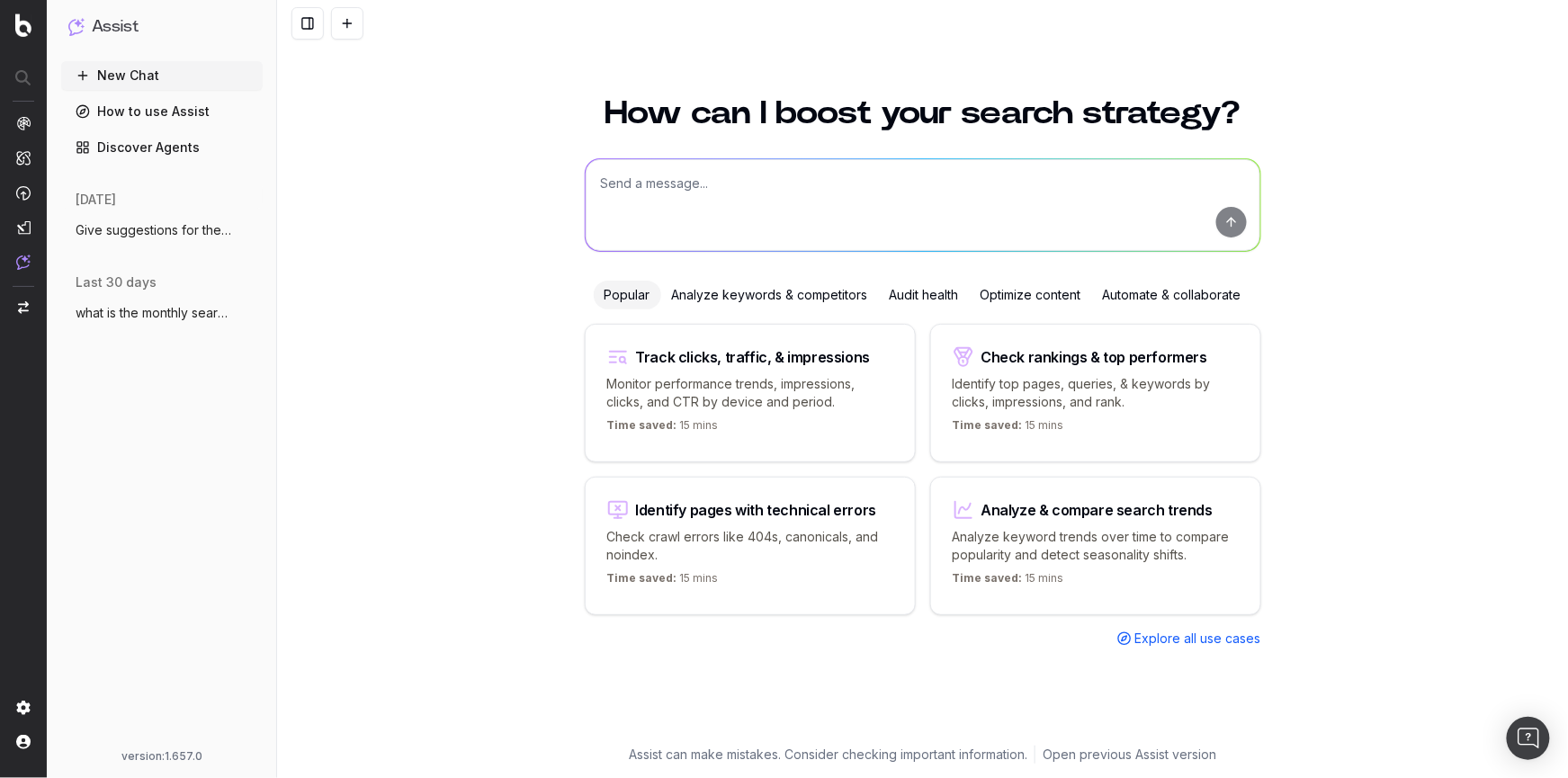
click at [661, 191] on textarea at bounding box center [922, 205] width 675 height 92
paste textarea "[URL][DOMAIN_NAME][DOMAIN_NAME][DOMAIN_NAME]"
type textarea "[URL][DOMAIN_NAME][DOMAIN_NAME][DOMAIN_NAME]"
click at [690, 178] on textarea at bounding box center [922, 205] width 675 height 92
paste textarea "top_gifts"
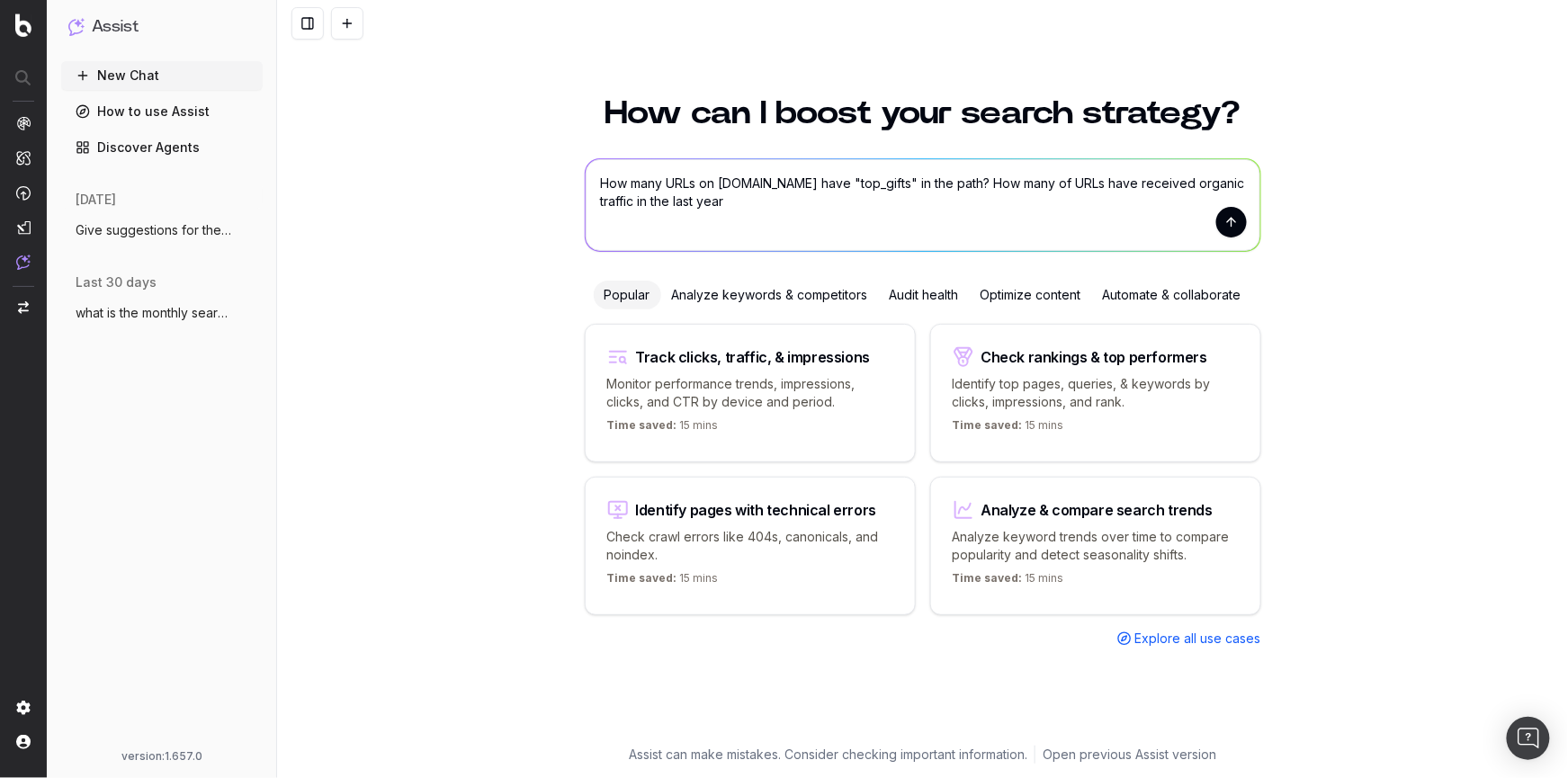
type textarea "How many URLs on [DOMAIN_NAME] have "top_gifts" in the path? How many of URLs h…"
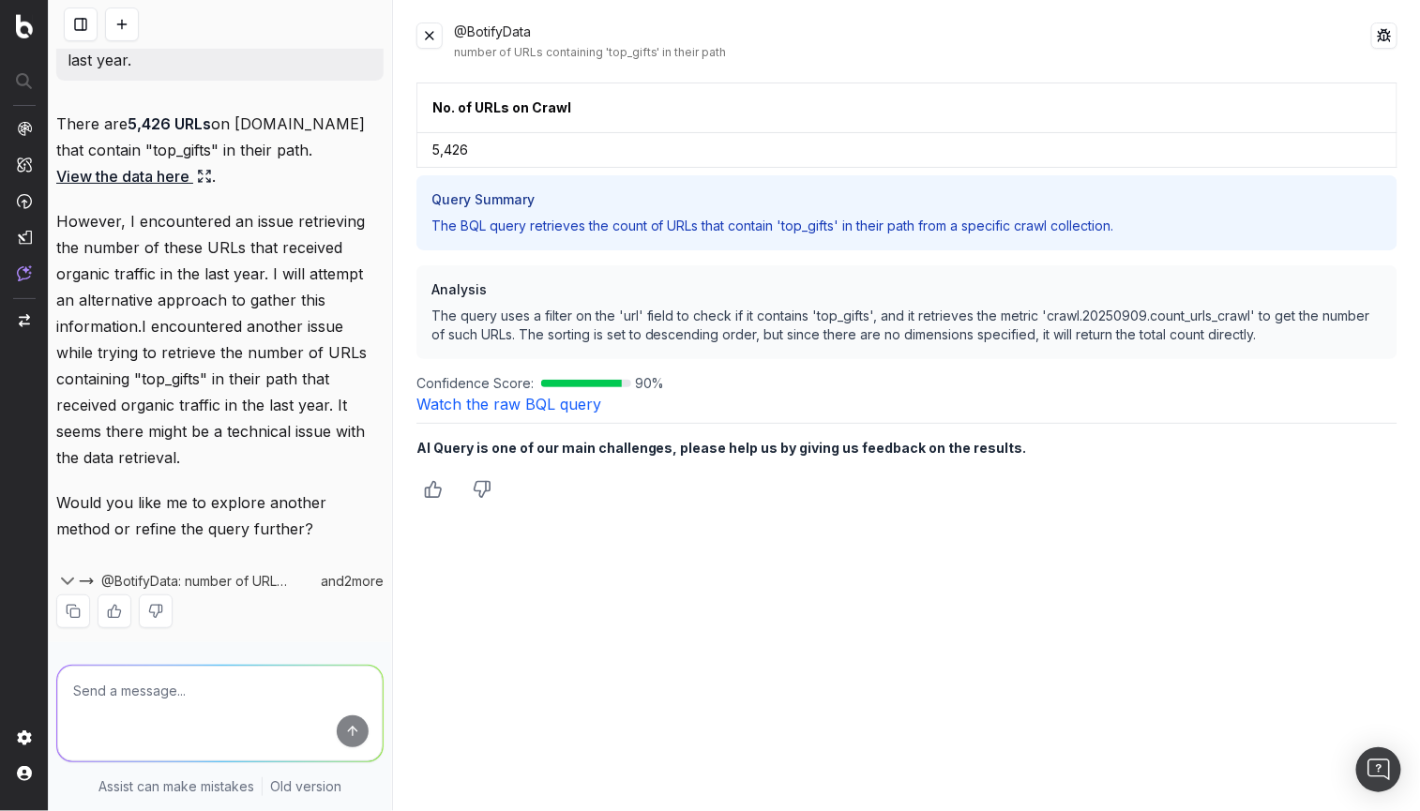
scroll to position [103, 0]
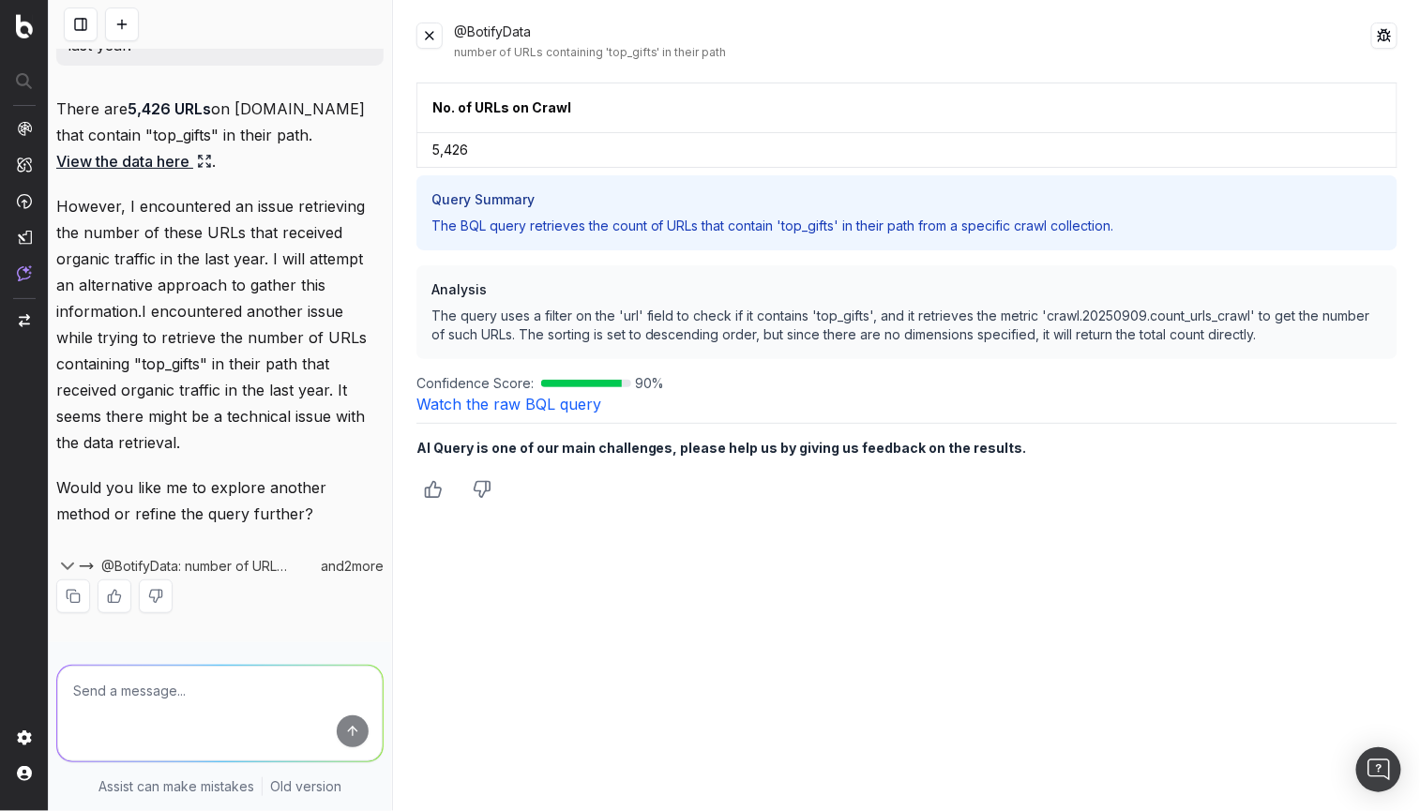
click at [150, 725] on textarea at bounding box center [219, 714] width 325 height 96
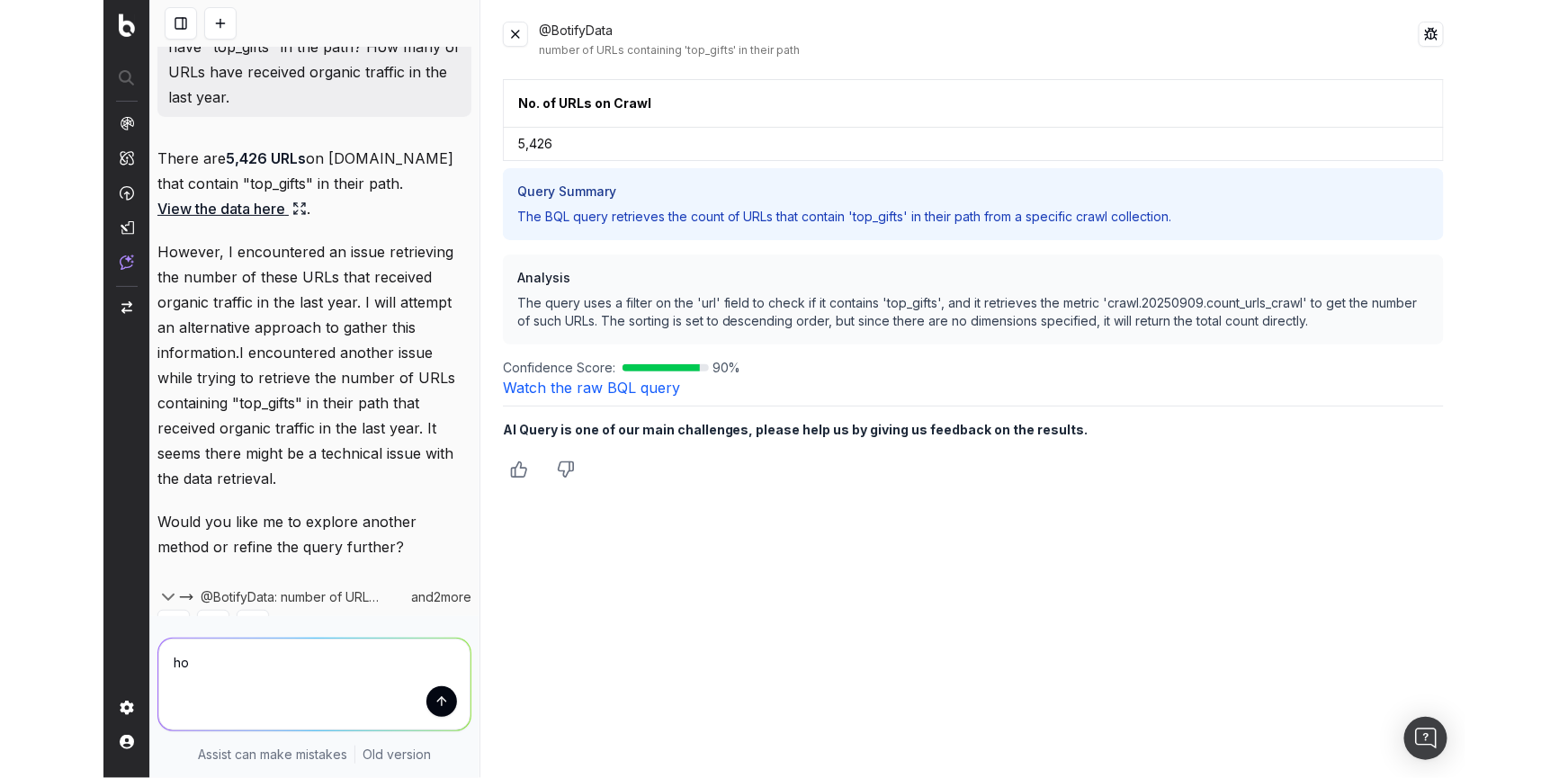
scroll to position [0, 0]
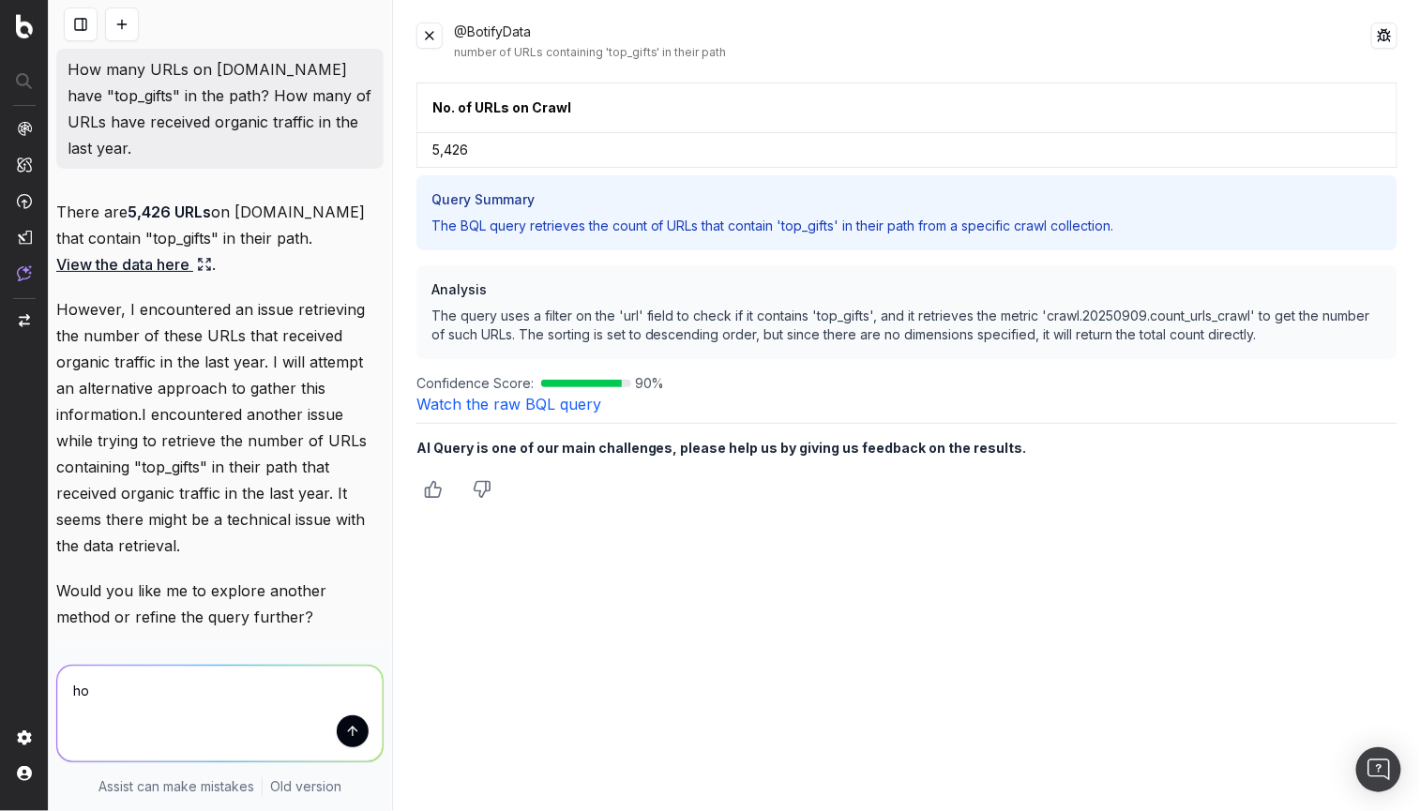
type textarea "ho"
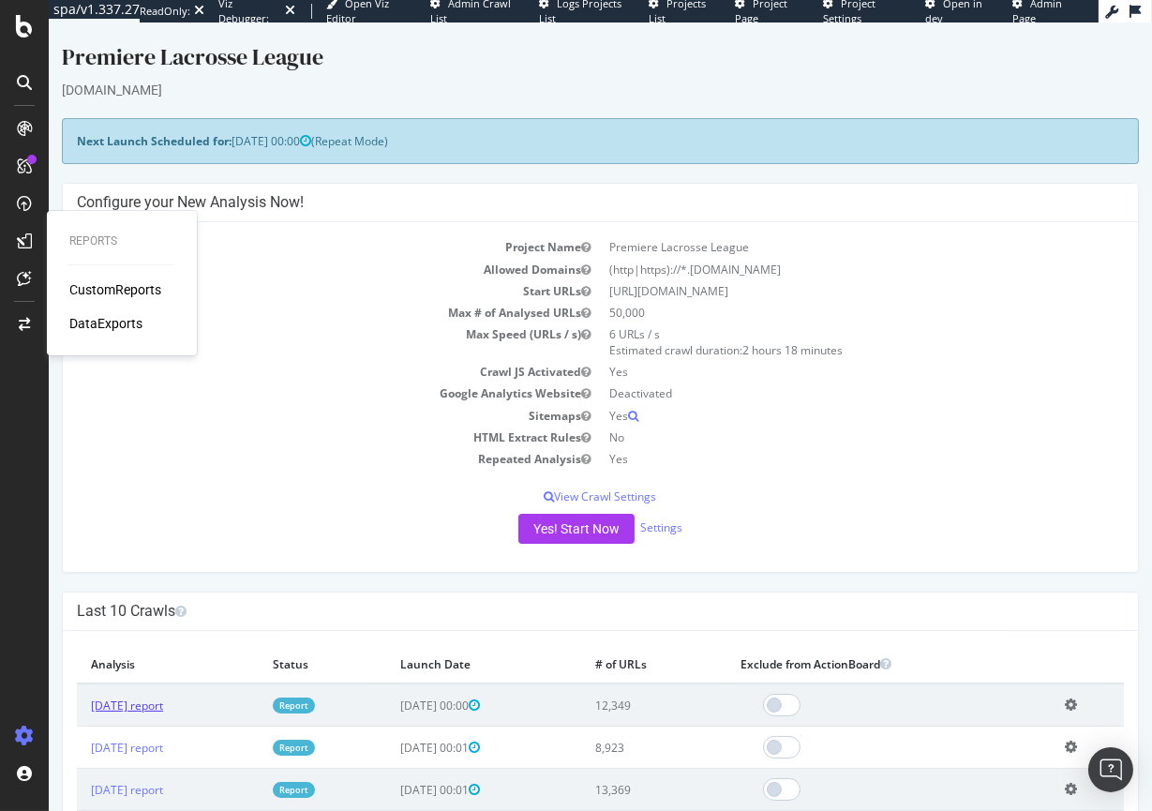
click at [135, 699] on link "[DATE] report" at bounding box center [127, 706] width 72 height 16
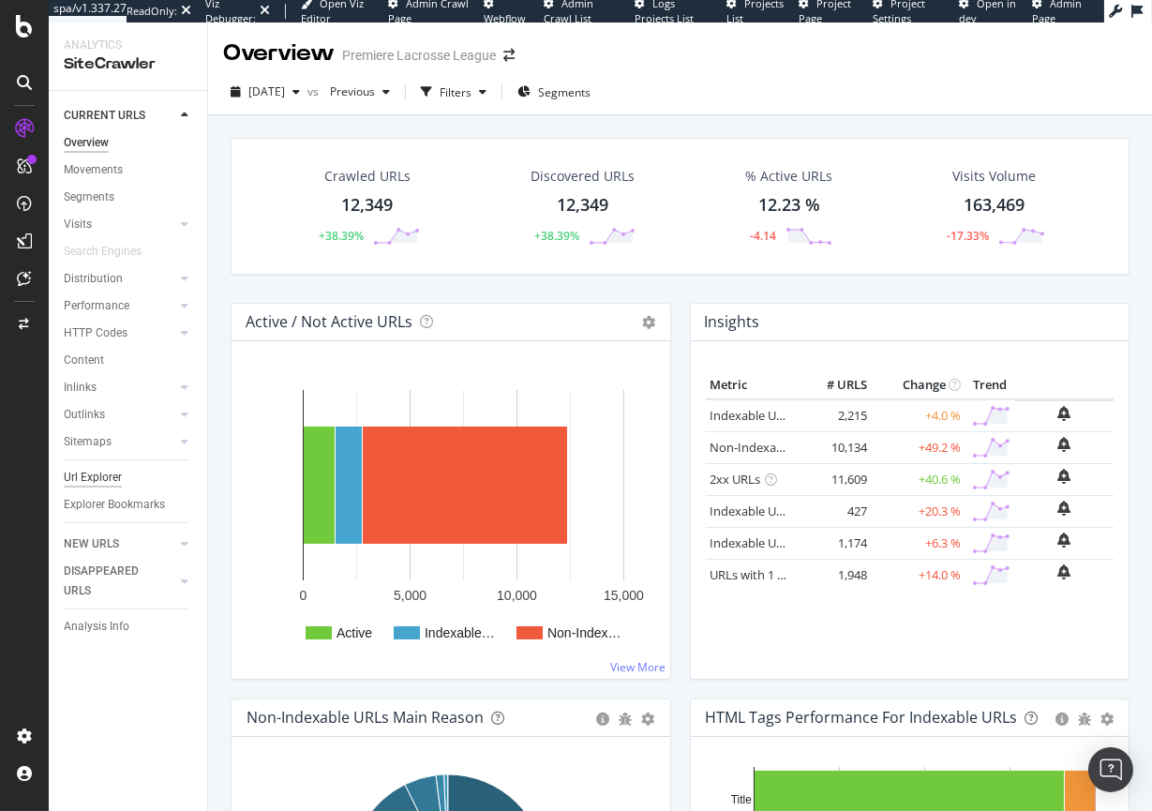
click at [91, 484] on div "Url Explorer" at bounding box center [93, 478] width 58 height 20
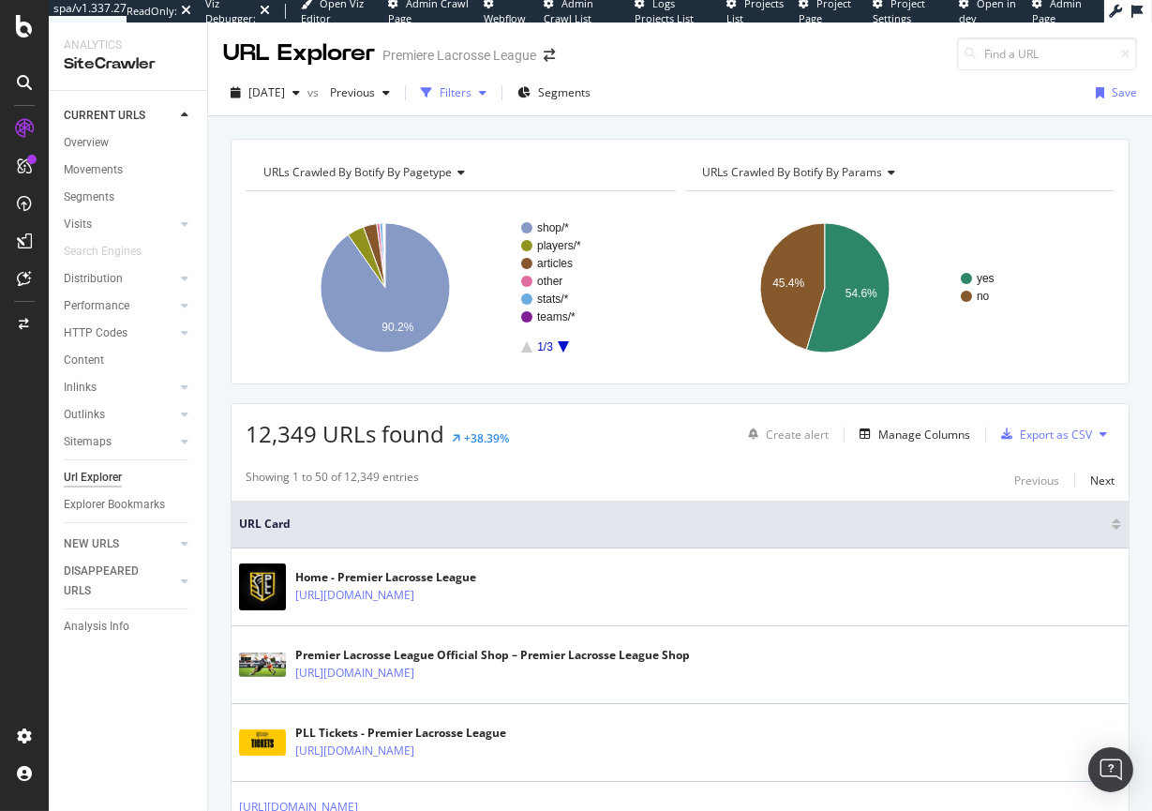
click at [494, 93] on div "button" at bounding box center [483, 92] width 23 height 11
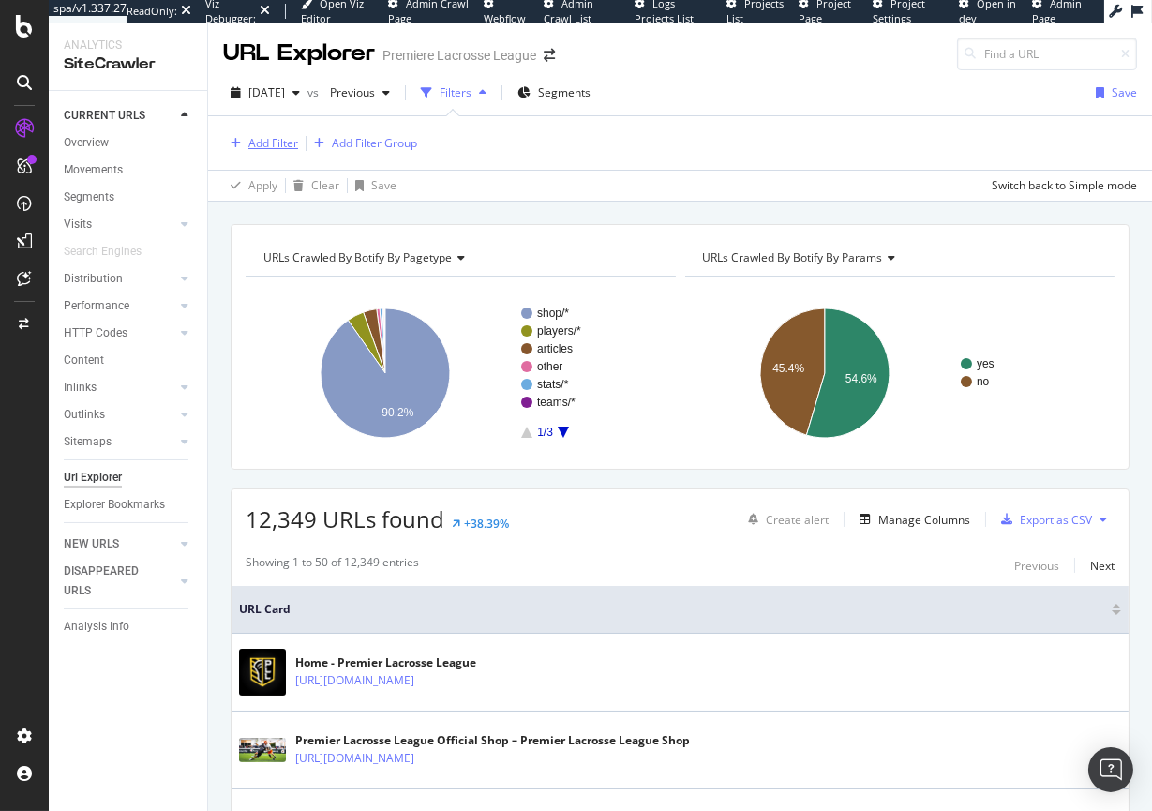
click at [282, 145] on div "Add Filter" at bounding box center [273, 143] width 50 height 16
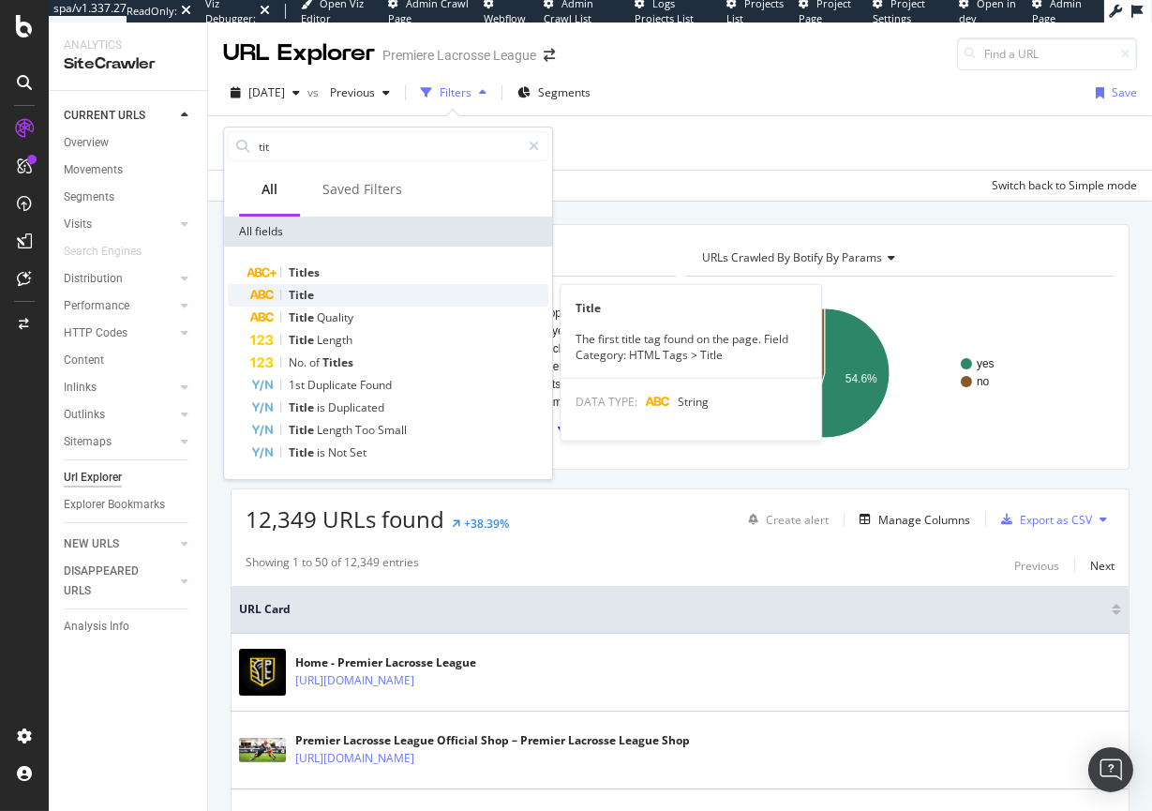
type input "tit"
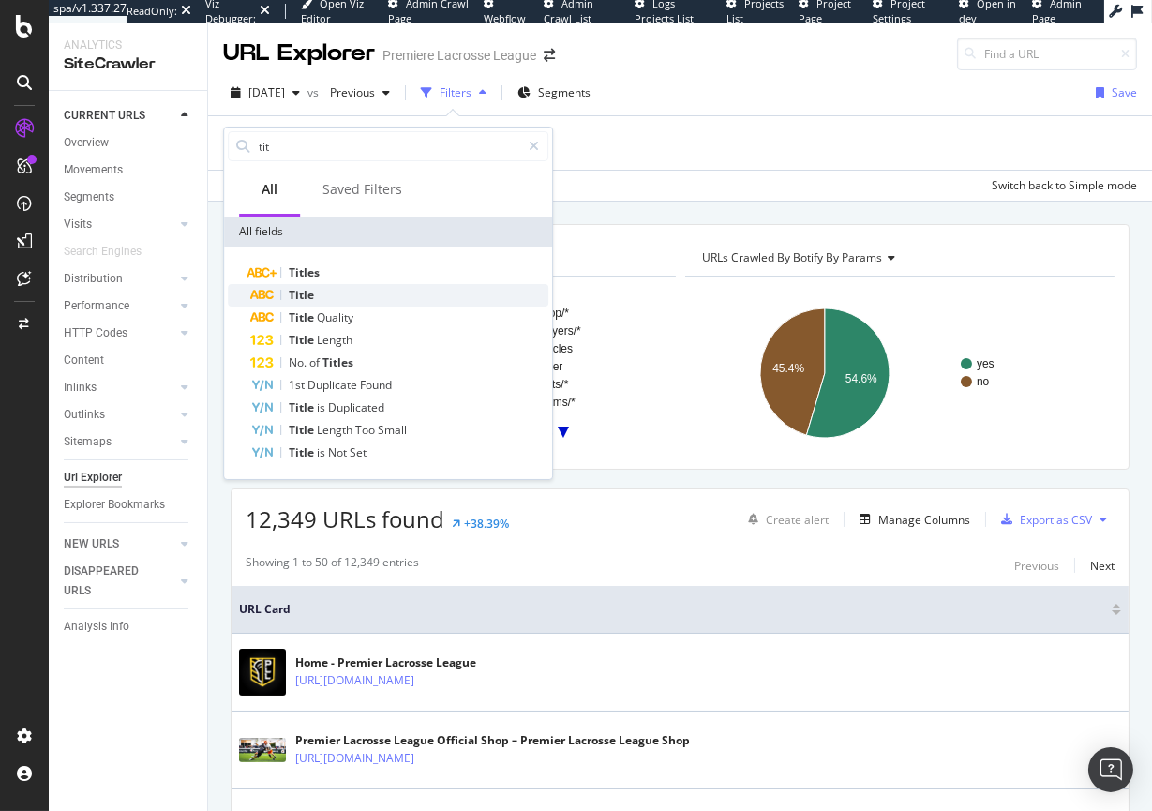
click at [340, 285] on div "Title" at bounding box center [399, 295] width 298 height 23
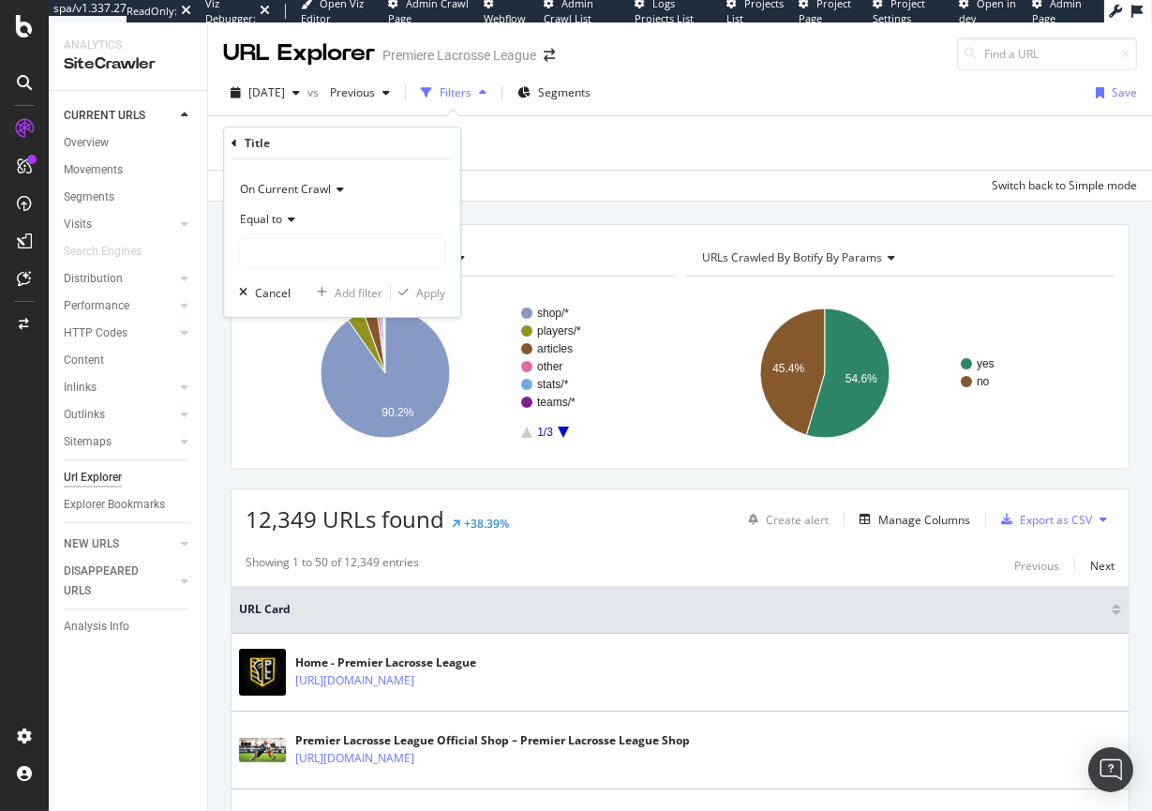
click at [288, 227] on div "Equal to" at bounding box center [342, 219] width 206 height 30
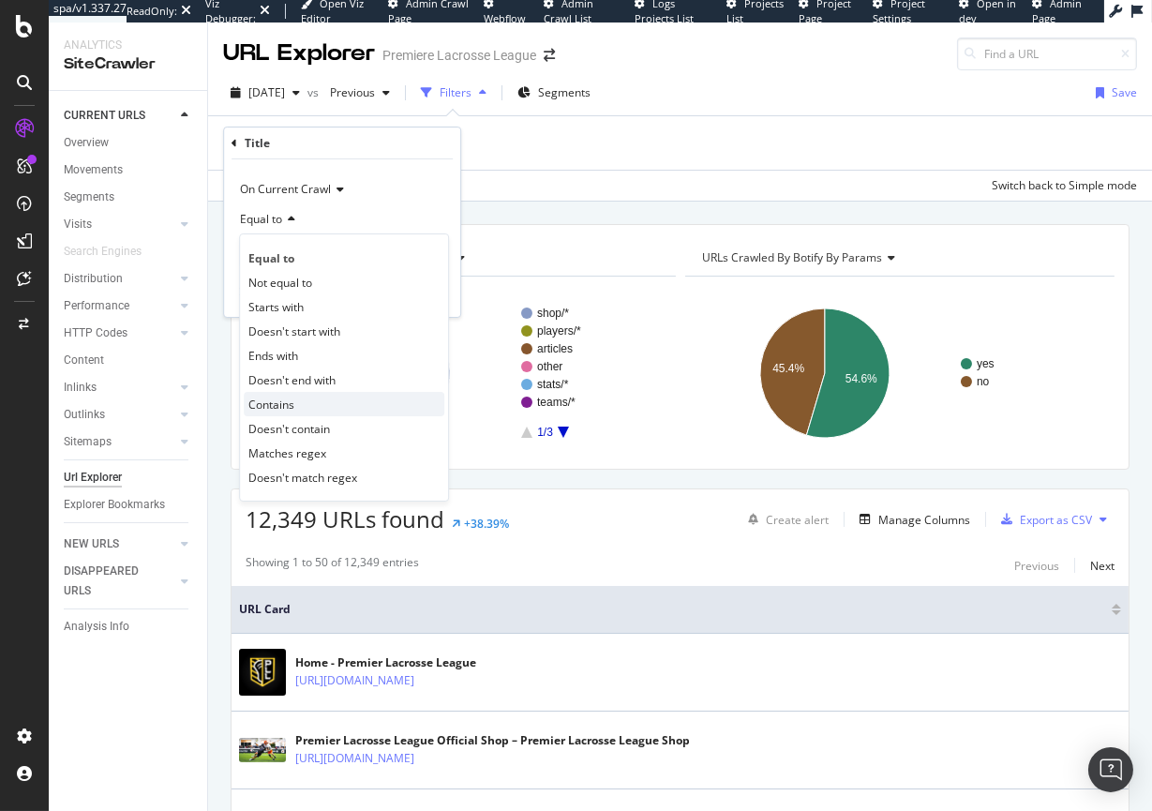
click at [269, 406] on span "Contains" at bounding box center [271, 405] width 46 height 16
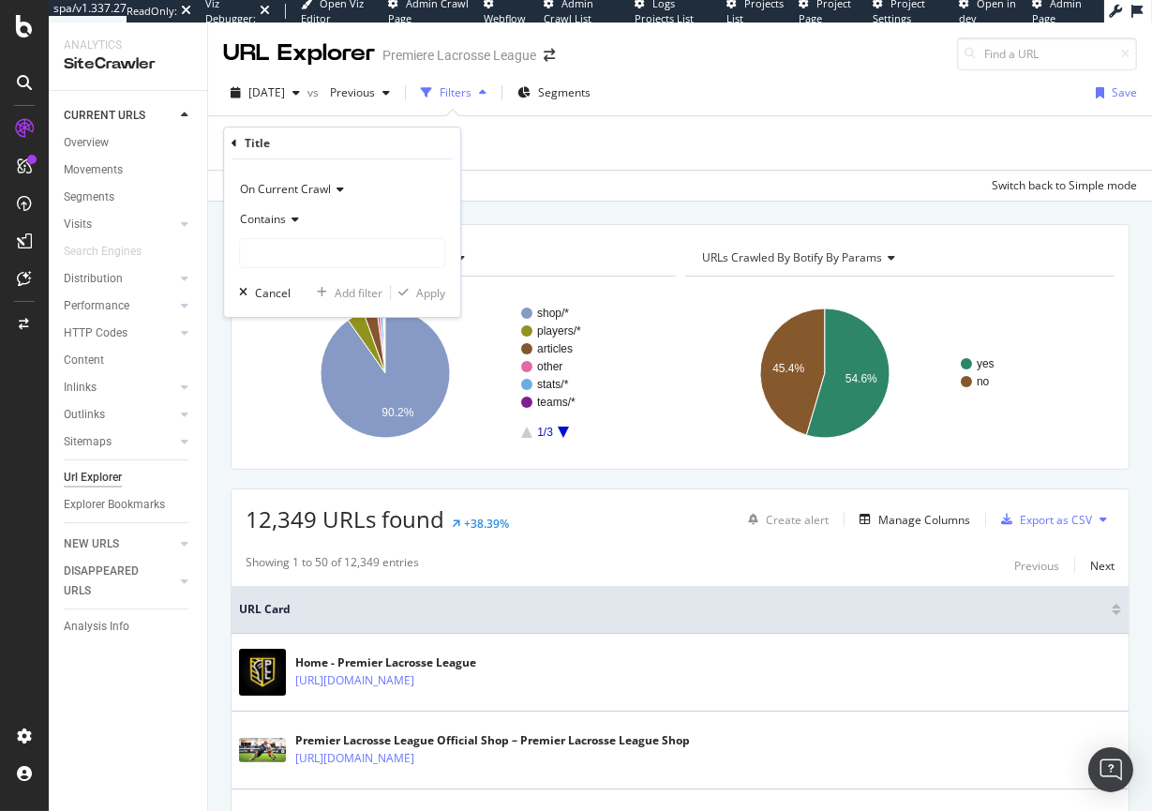
click at [276, 229] on div "Contains" at bounding box center [342, 219] width 206 height 30
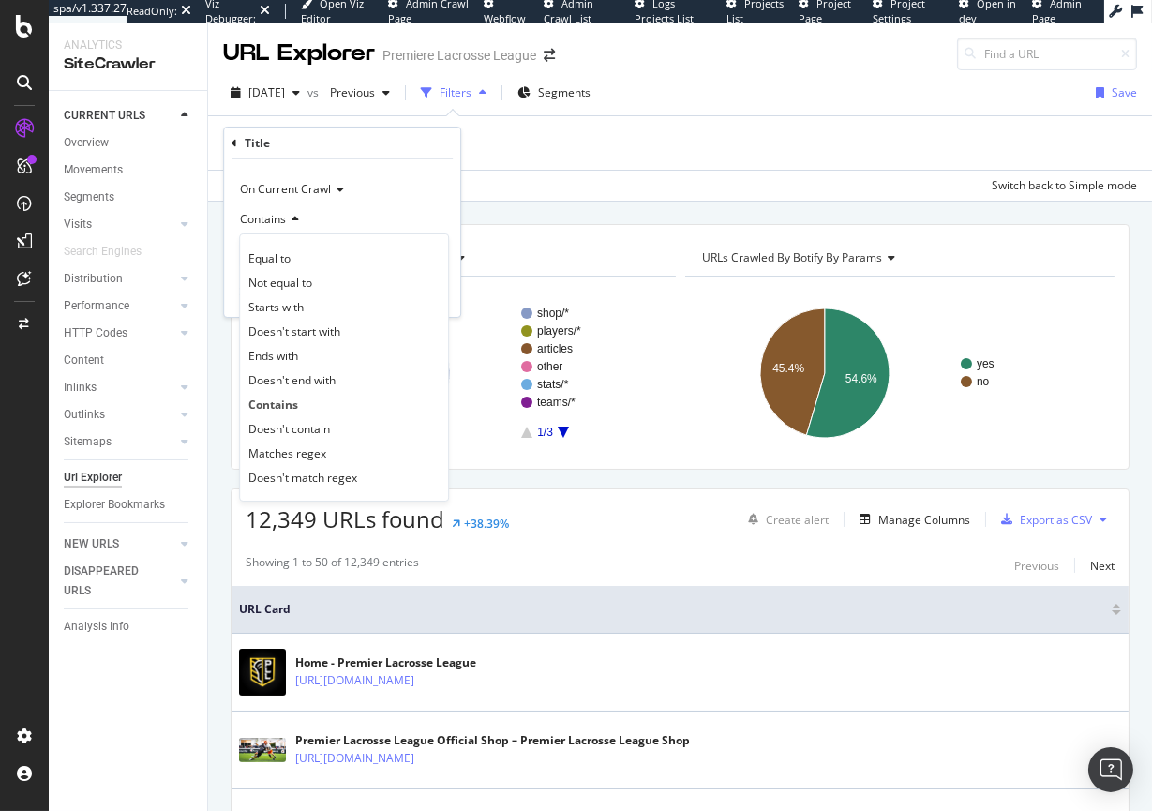
click at [427, 197] on div "On Current Crawl" at bounding box center [342, 189] width 206 height 30
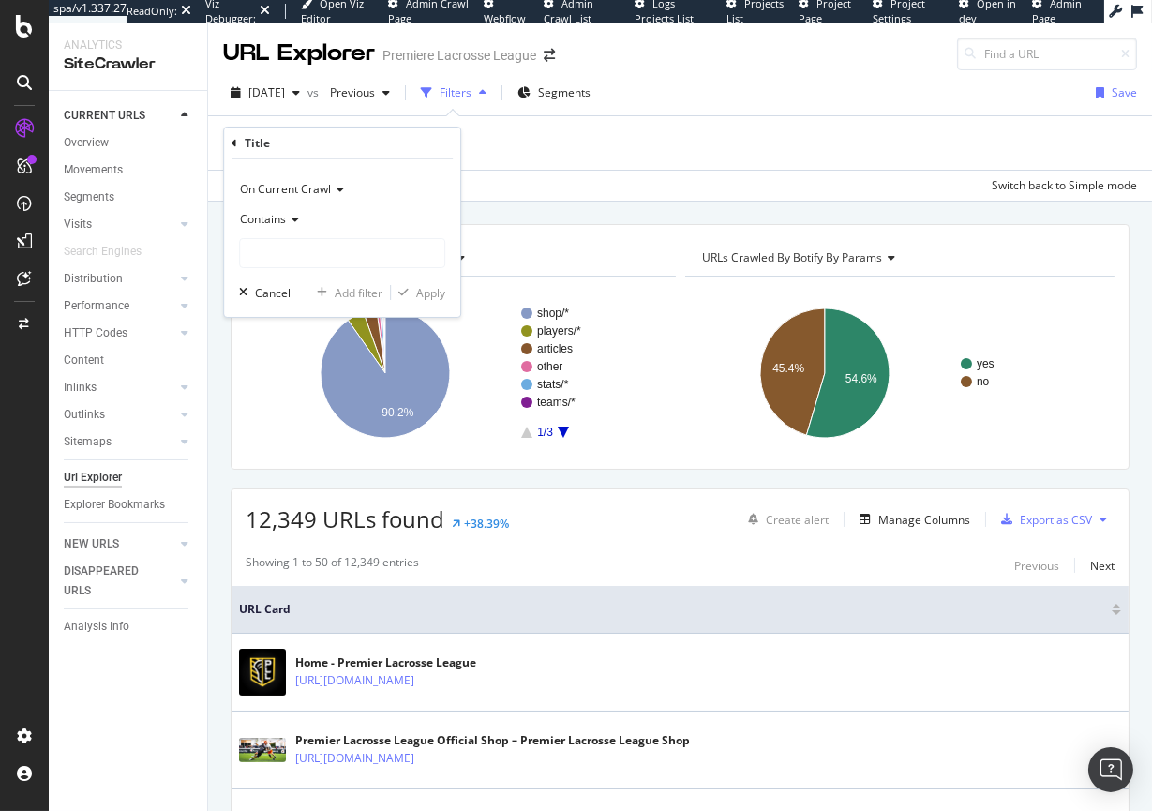
click at [421, 166] on div "On Current Crawl Contains Cancel Add filter Apply" at bounding box center [342, 238] width 236 height 158
click at [322, 260] on input "text" at bounding box center [342, 253] width 204 height 30
type input "tagged"
click at [430, 298] on div "Apply" at bounding box center [430, 293] width 29 height 16
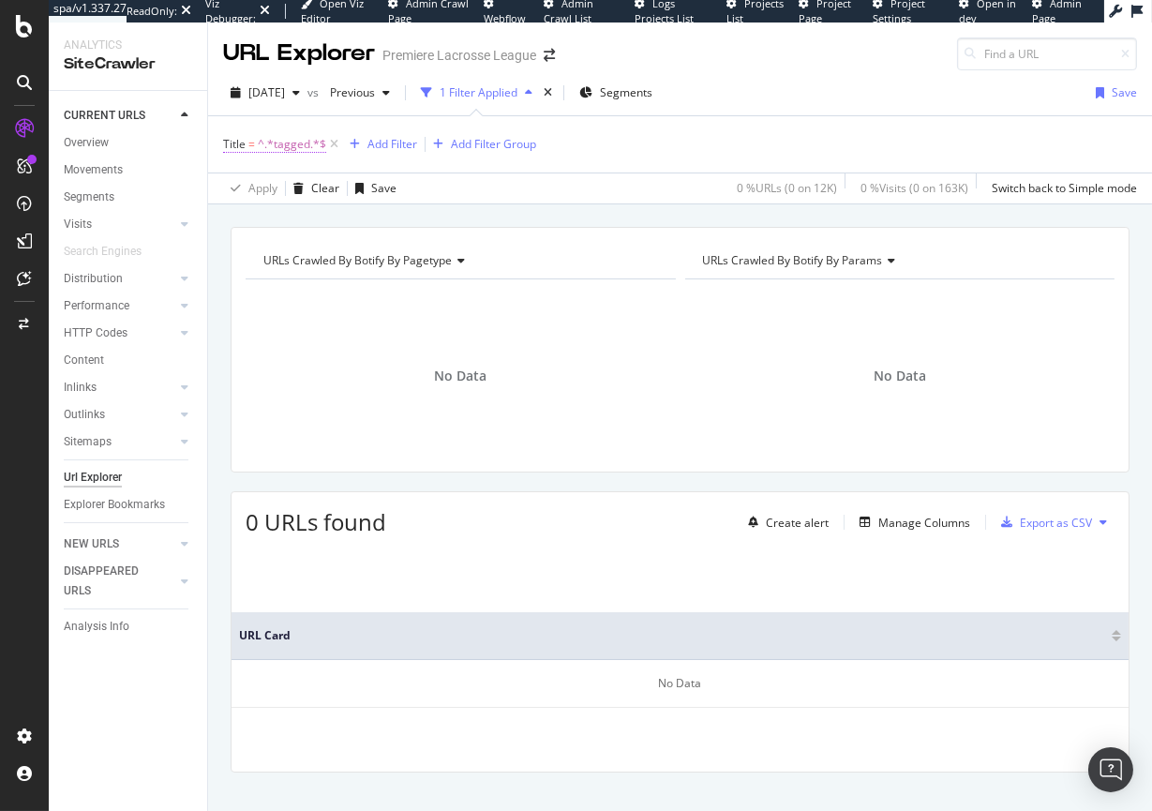
click at [259, 146] on span "^.*tagged.*$" at bounding box center [292, 144] width 68 height 26
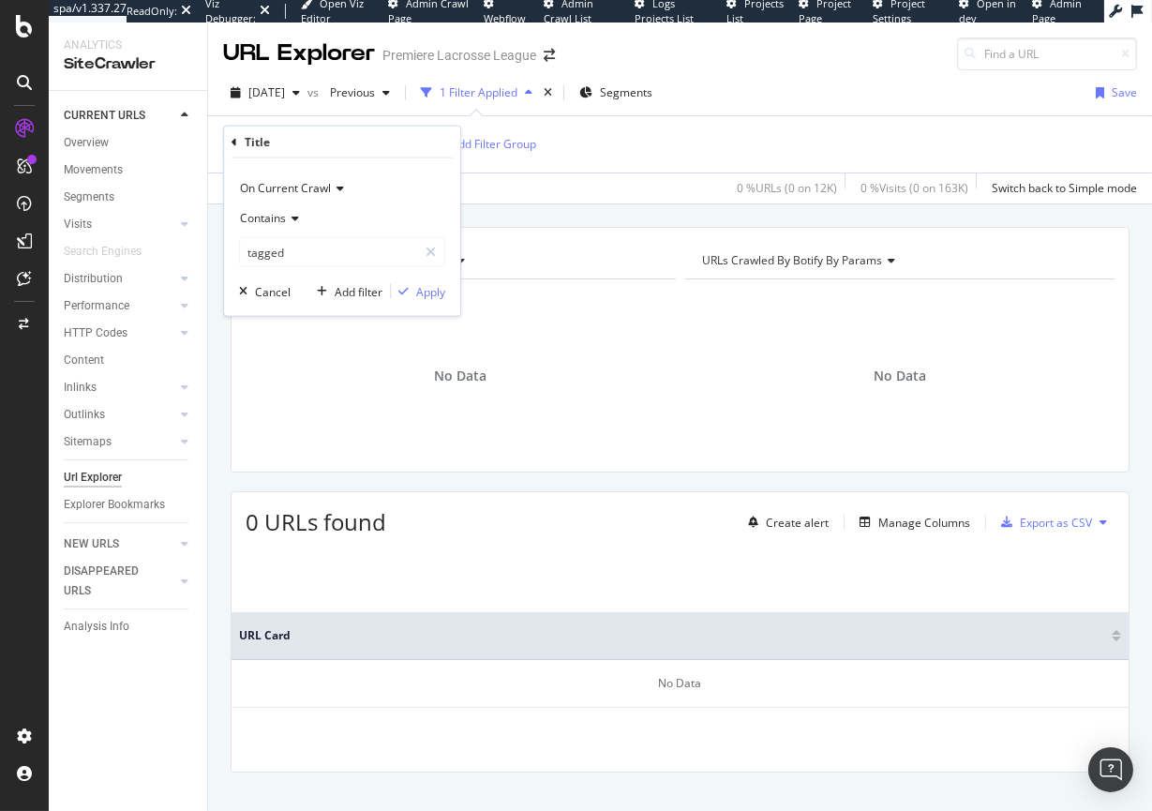
click at [648, 161] on div "Title = ^.*tagged.*$ Add Filter Add Filter Group" at bounding box center [680, 144] width 914 height 56
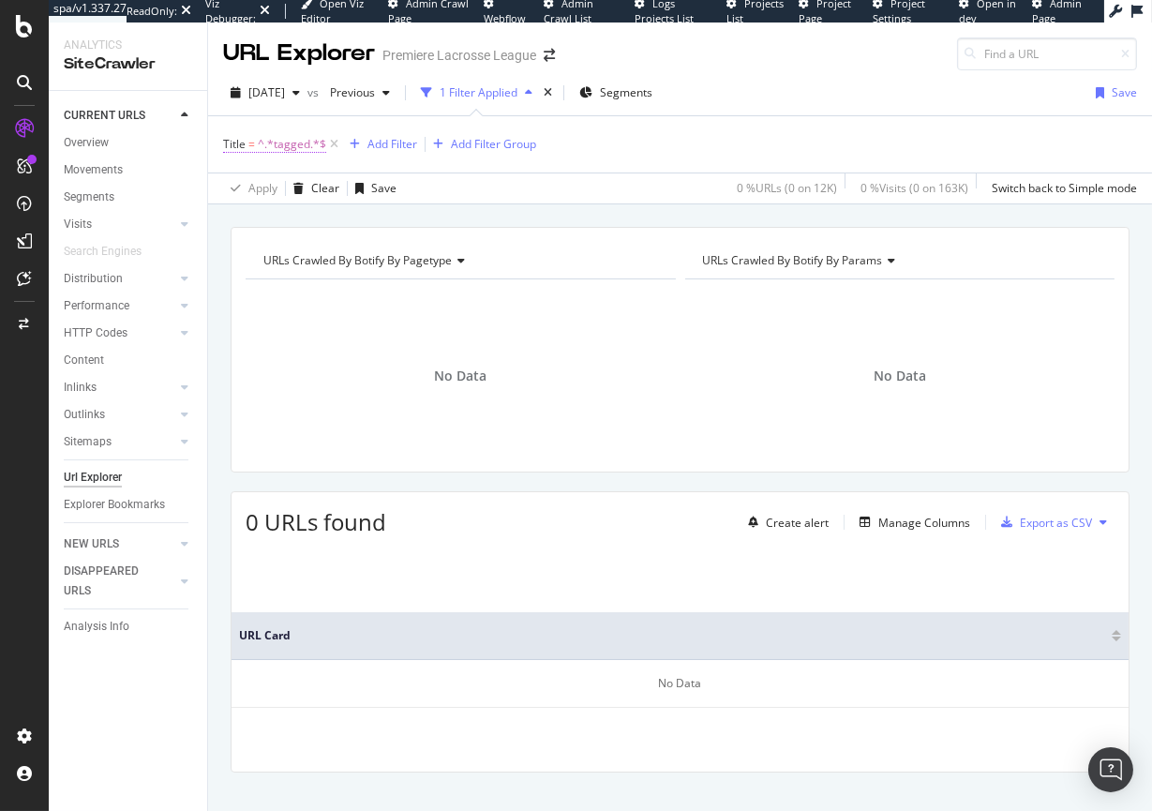
click at [311, 145] on span "^.*tagged.*$" at bounding box center [292, 144] width 68 height 26
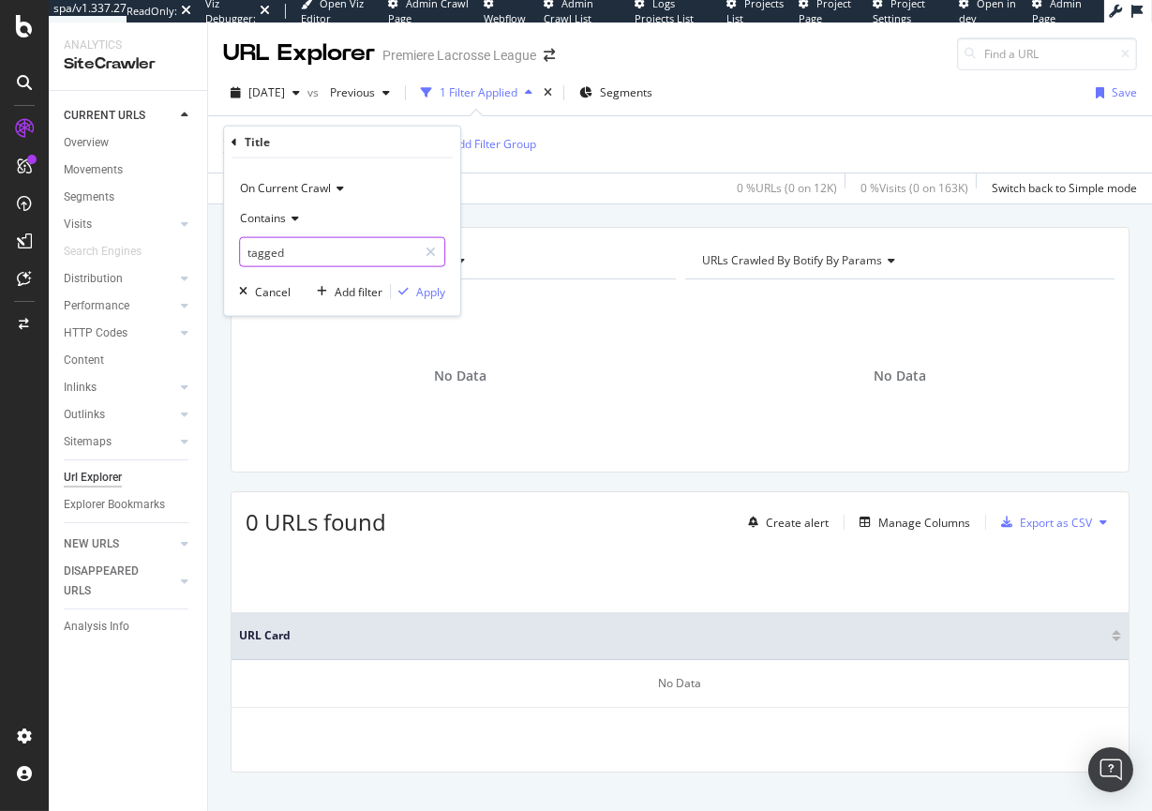
click at [249, 254] on input "tagged" at bounding box center [328, 252] width 177 height 30
click at [245, 255] on input "tagged" at bounding box center [328, 252] width 177 height 30
type input "Tagged"
click at [414, 292] on div "button" at bounding box center [403, 291] width 25 height 11
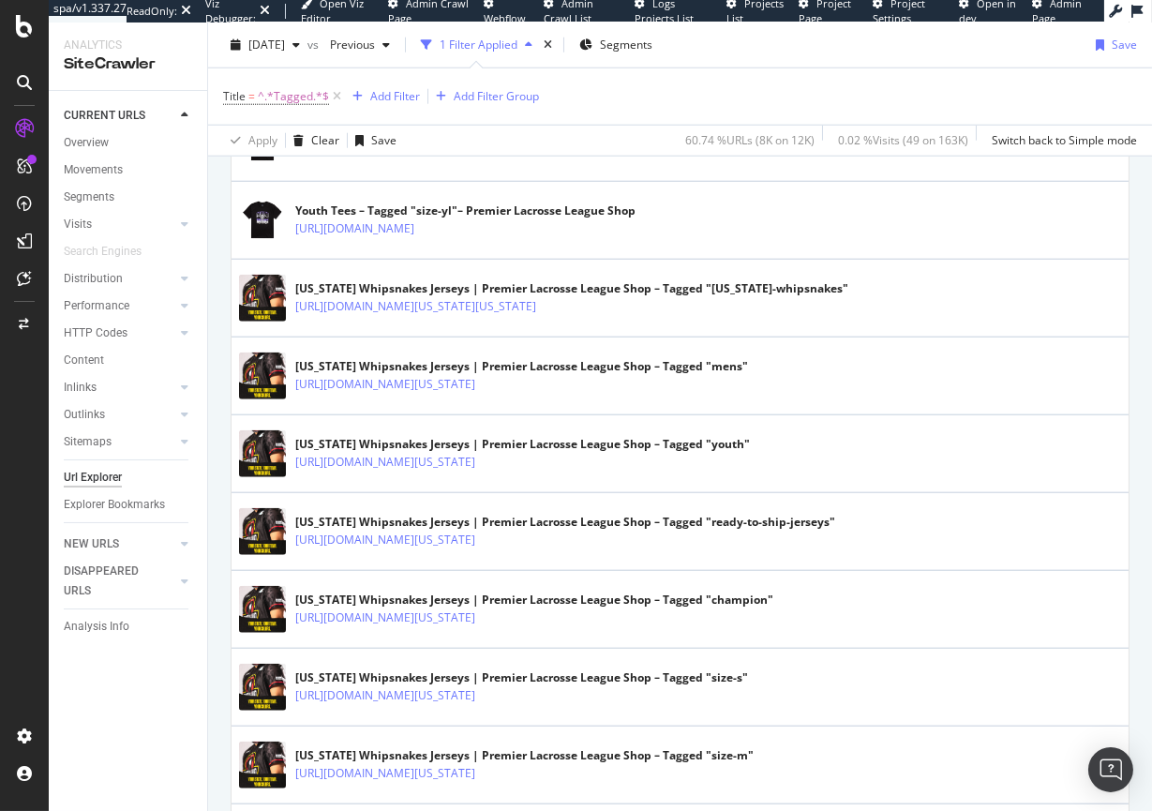
scroll to position [3819, 0]
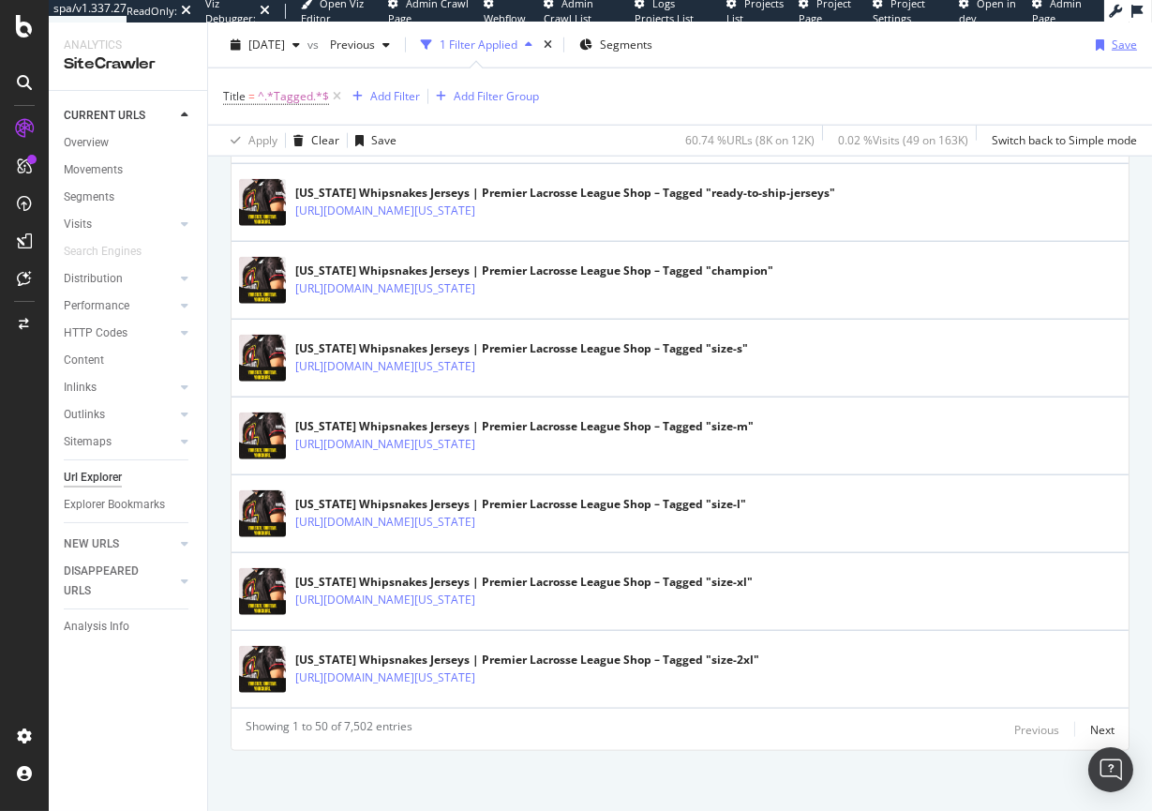
click at [1119, 50] on div "Save" at bounding box center [1124, 45] width 25 height 16
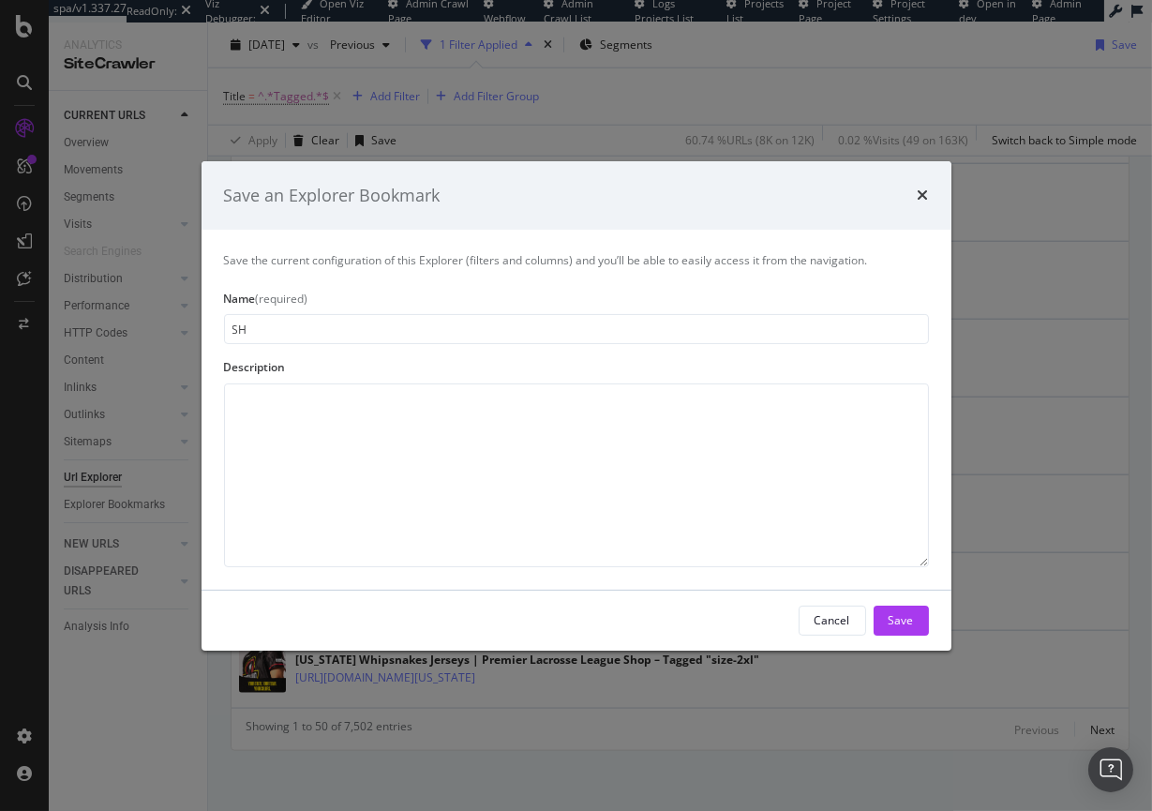
type input "S"
type input "h"
type input "Shop PLL "Tagged" Pages"
click at [901, 615] on div "Save" at bounding box center [901, 620] width 25 height 16
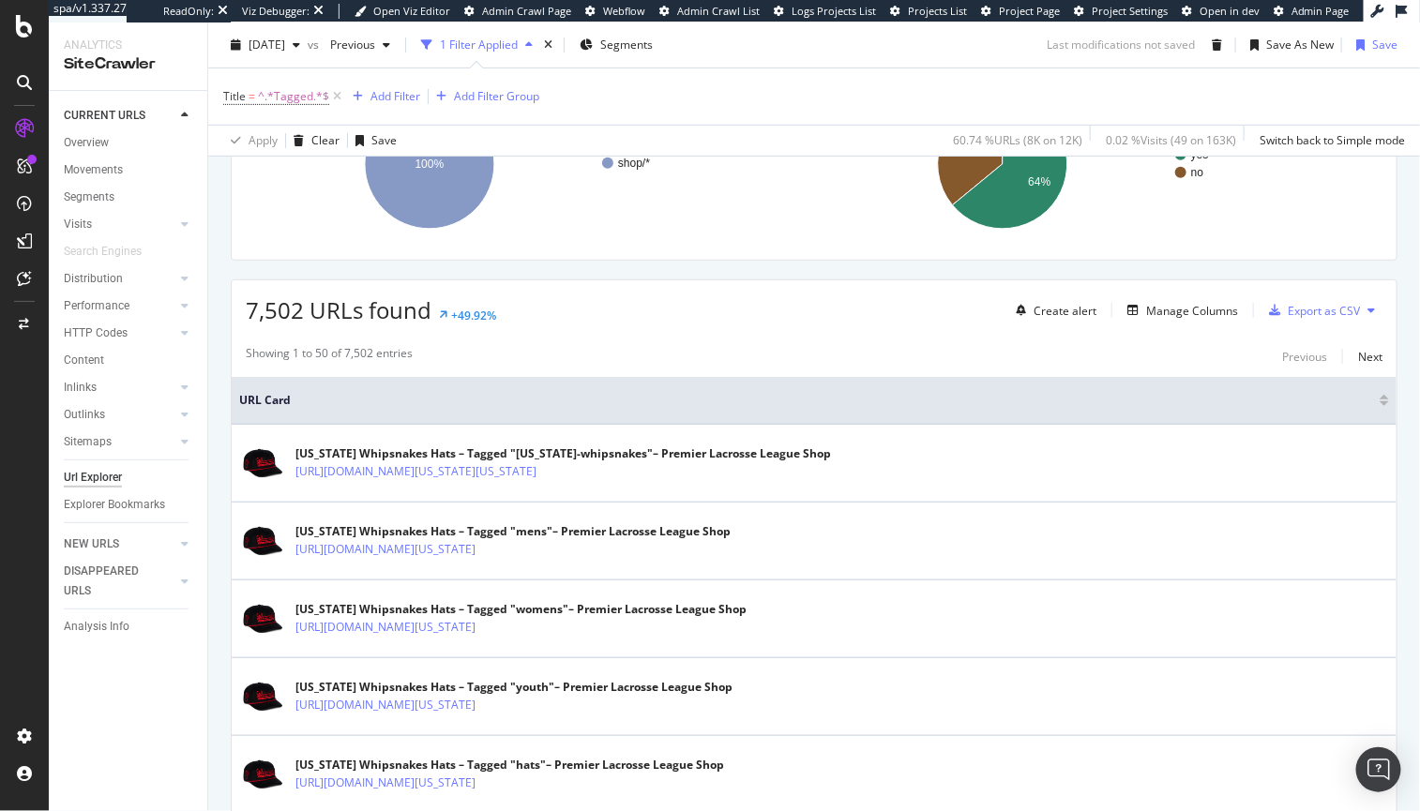
scroll to position [119, 0]
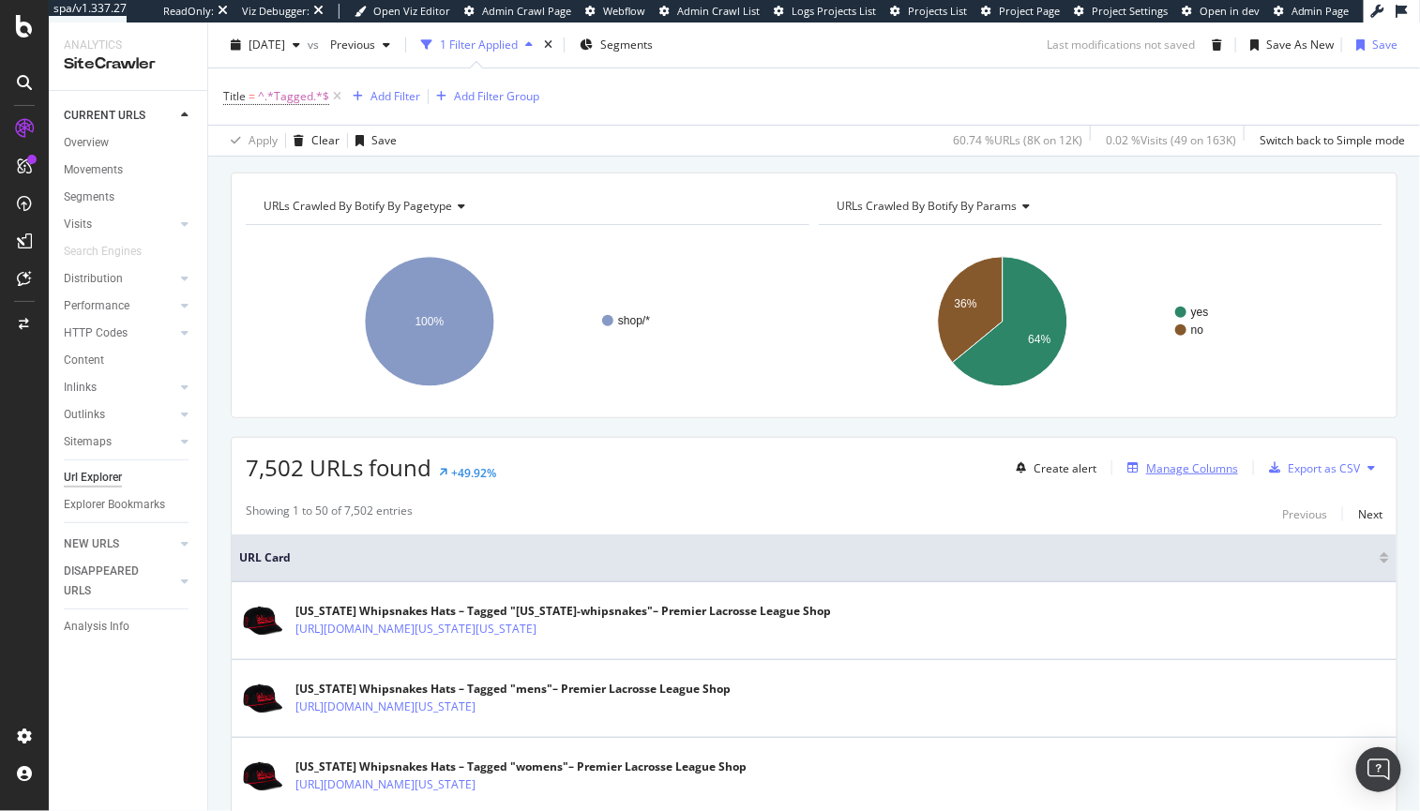
click at [1146, 467] on div "Manage Columns" at bounding box center [1192, 468] width 92 height 16
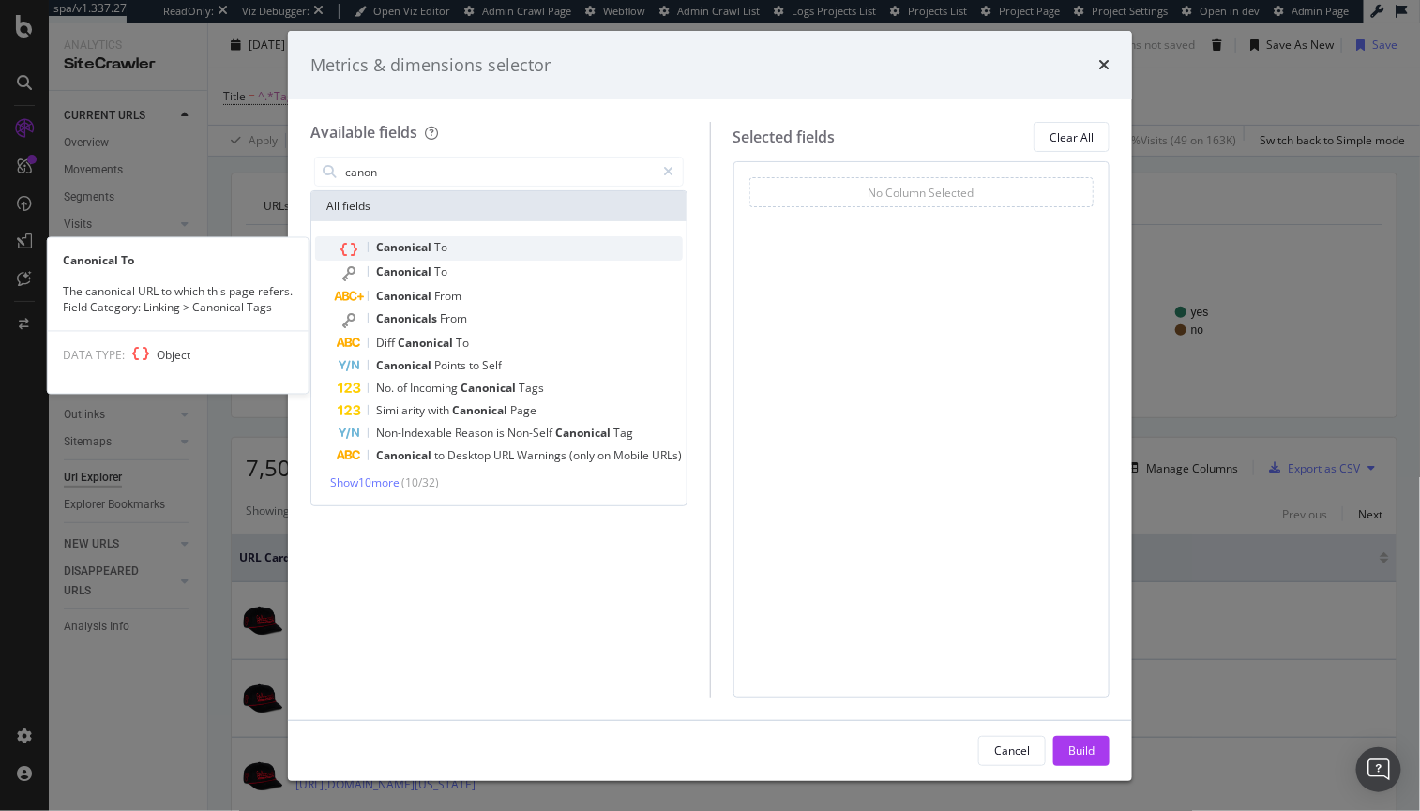
type input "canon"
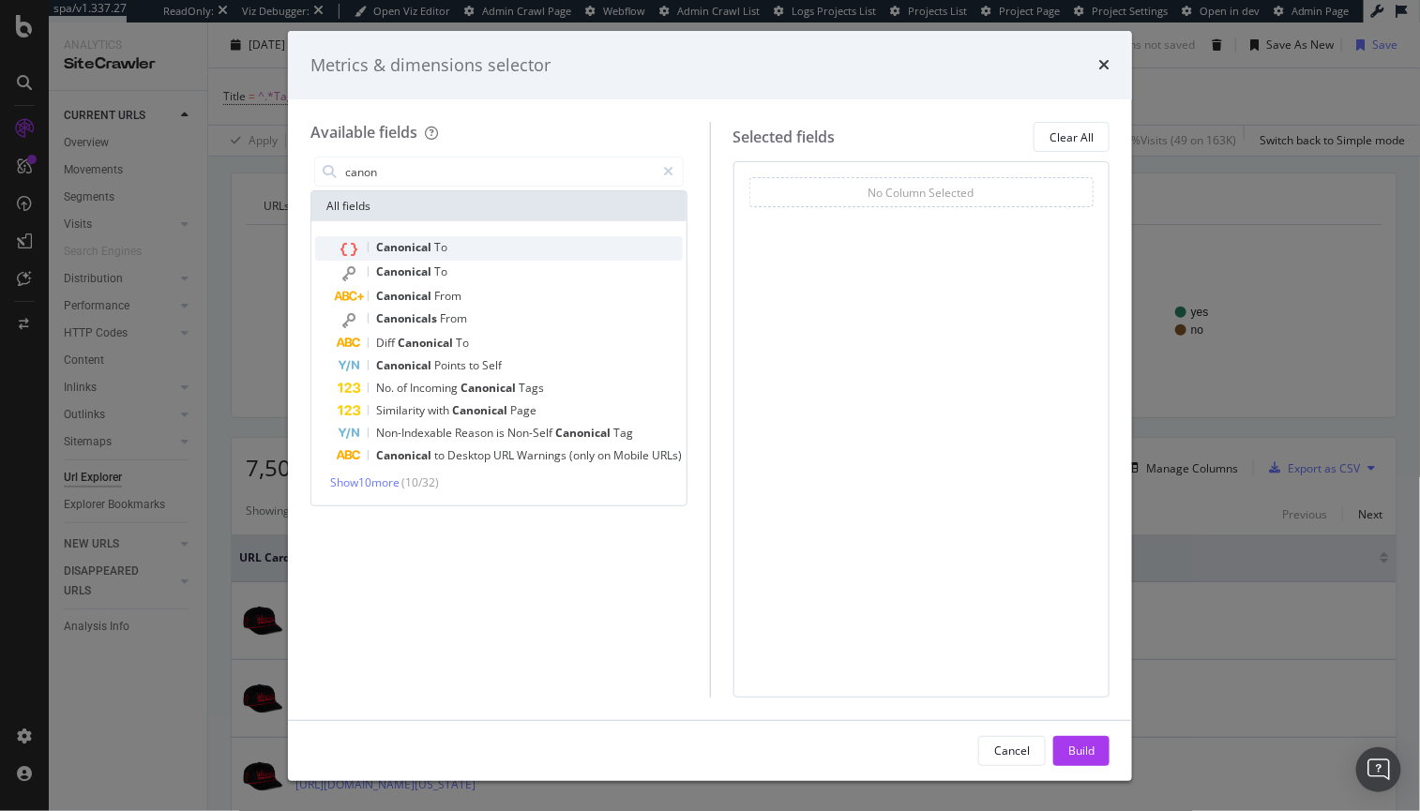
click at [414, 249] on span "Canonical" at bounding box center [405, 247] width 58 height 16
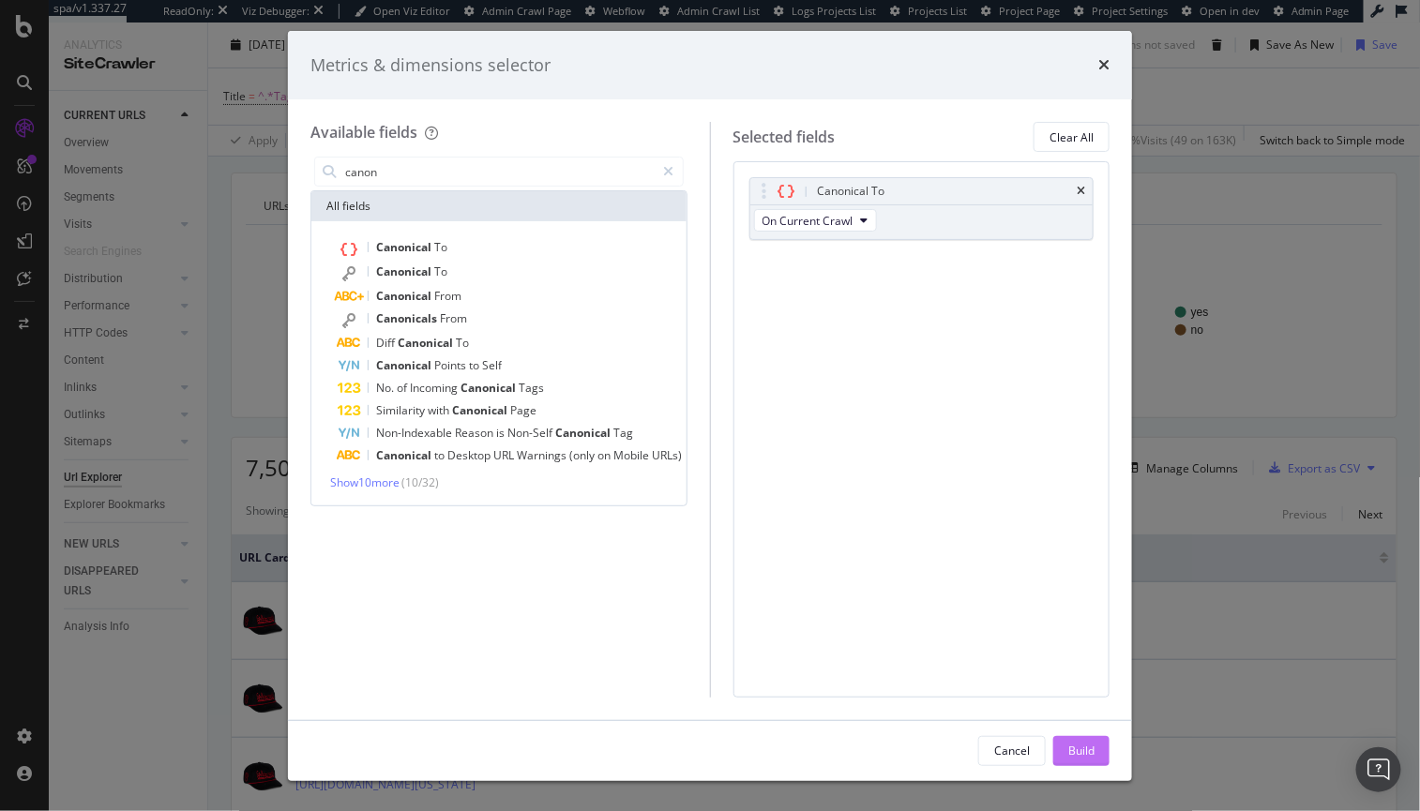
click at [1090, 754] on div "Build" at bounding box center [1081, 751] width 26 height 16
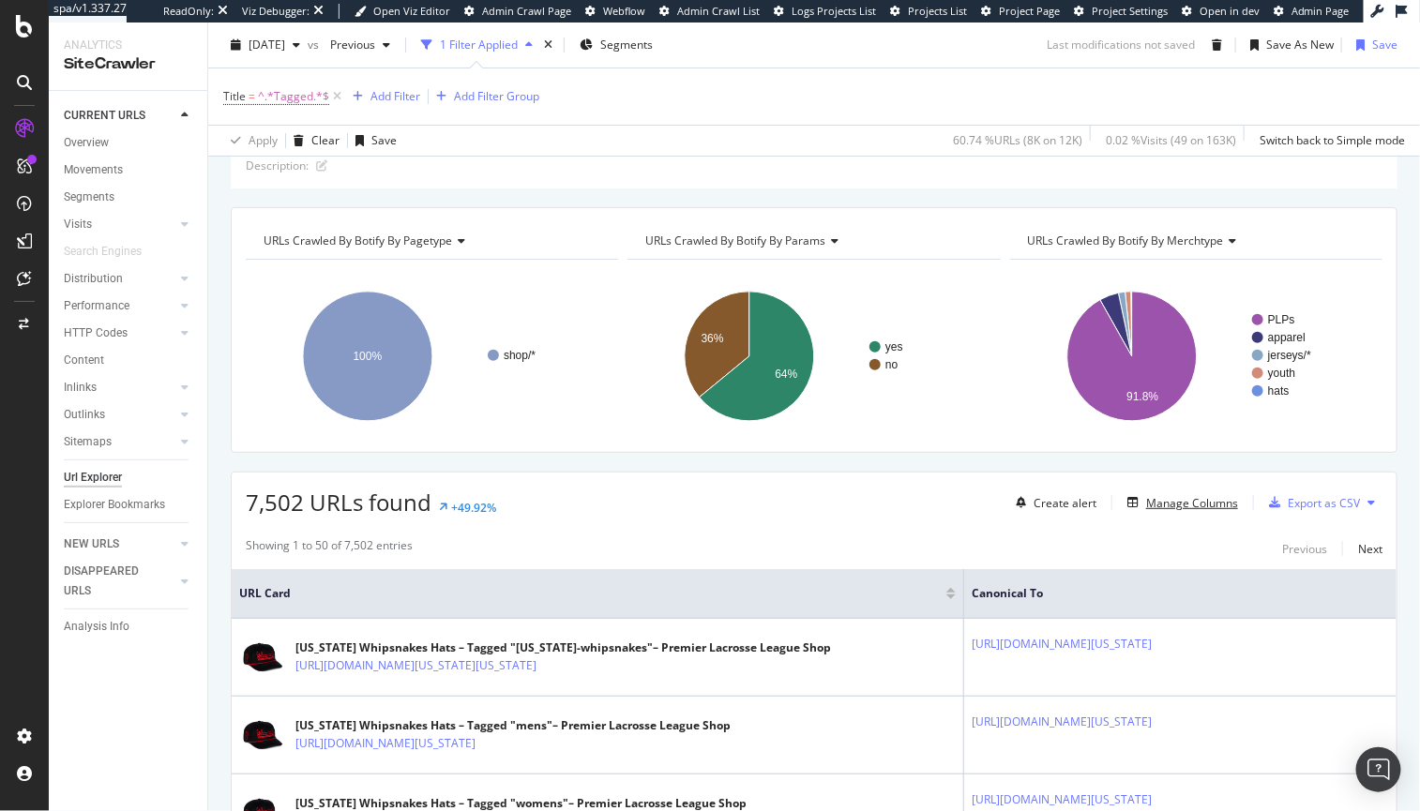
scroll to position [61, 0]
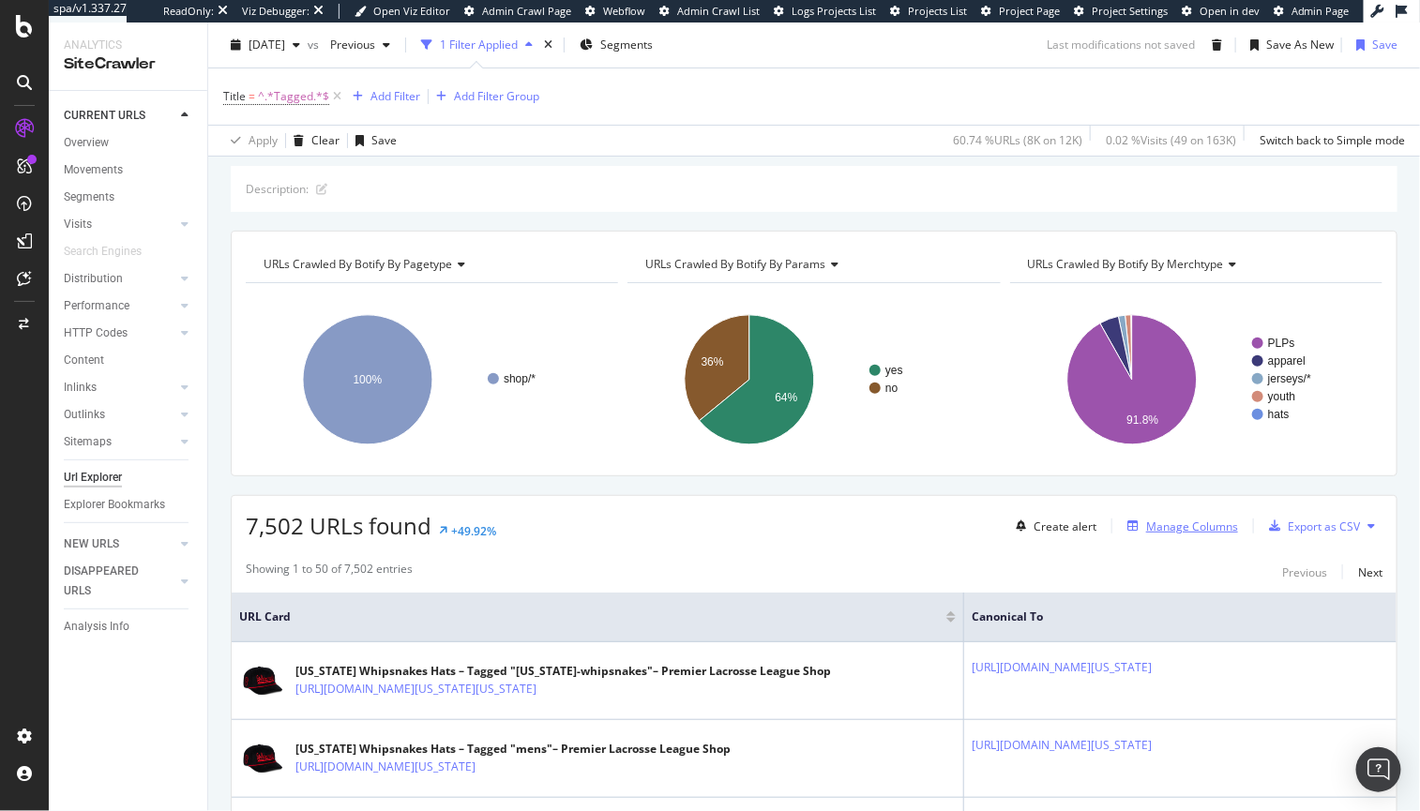
click at [1152, 531] on div "Manage Columns" at bounding box center [1192, 527] width 92 height 16
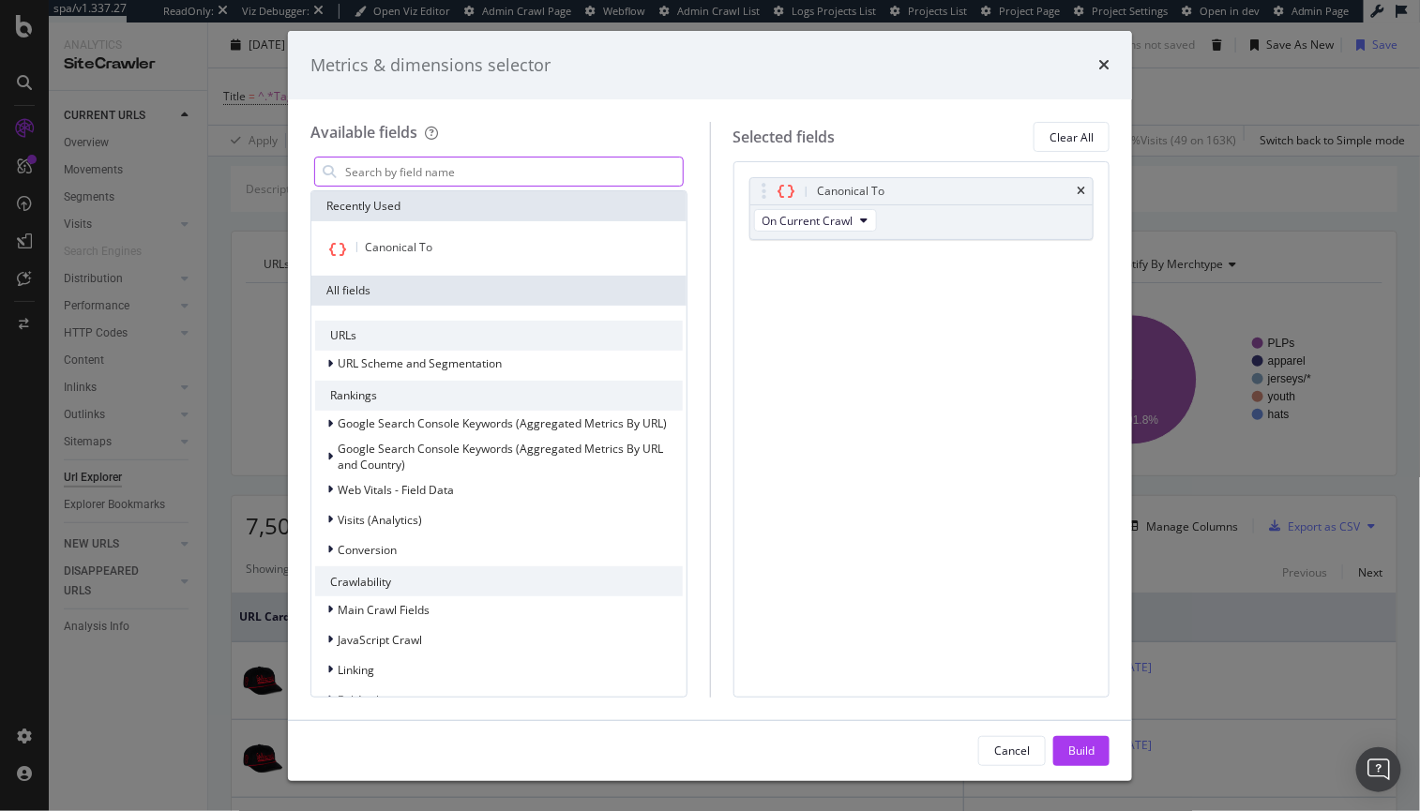
click at [384, 175] on input "modal" at bounding box center [512, 172] width 339 height 28
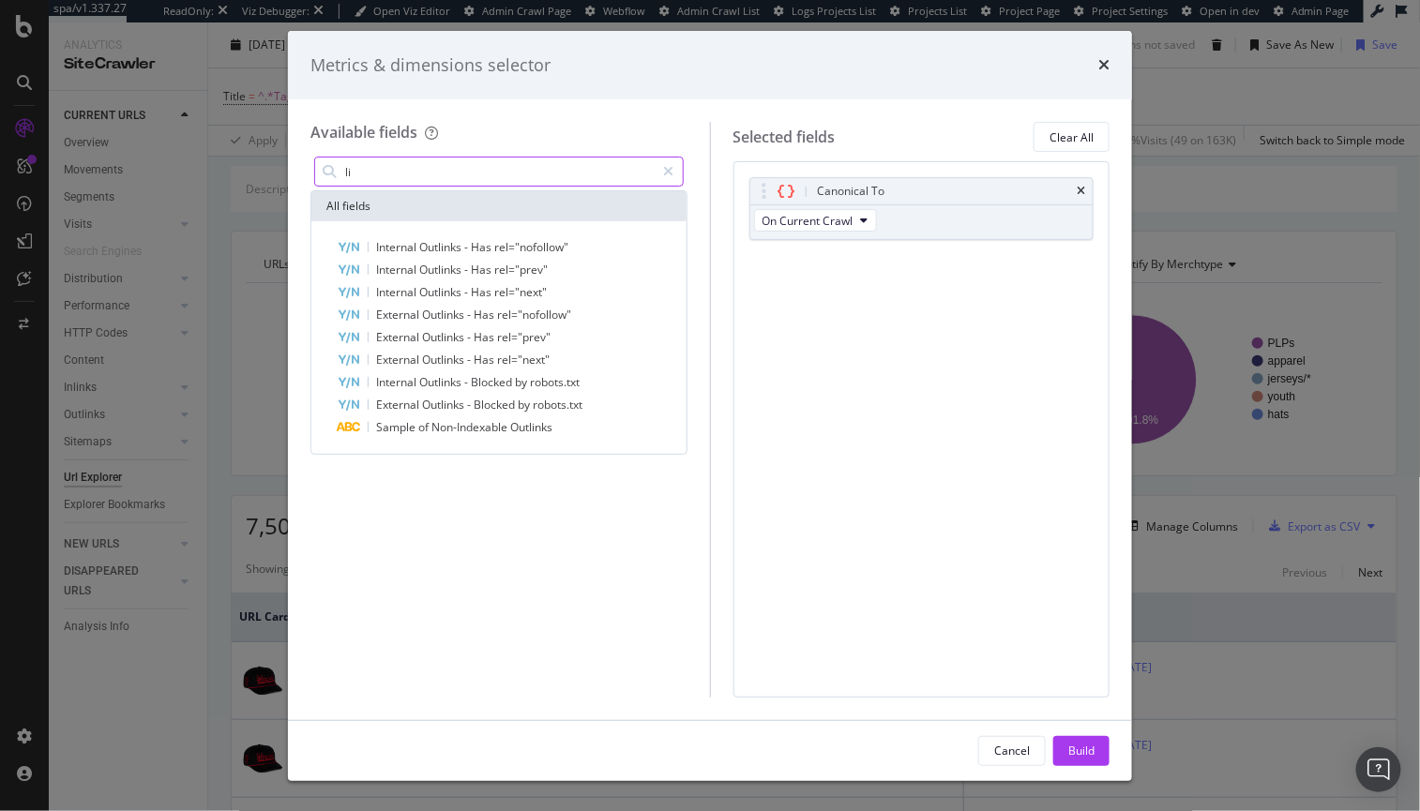
type input "l"
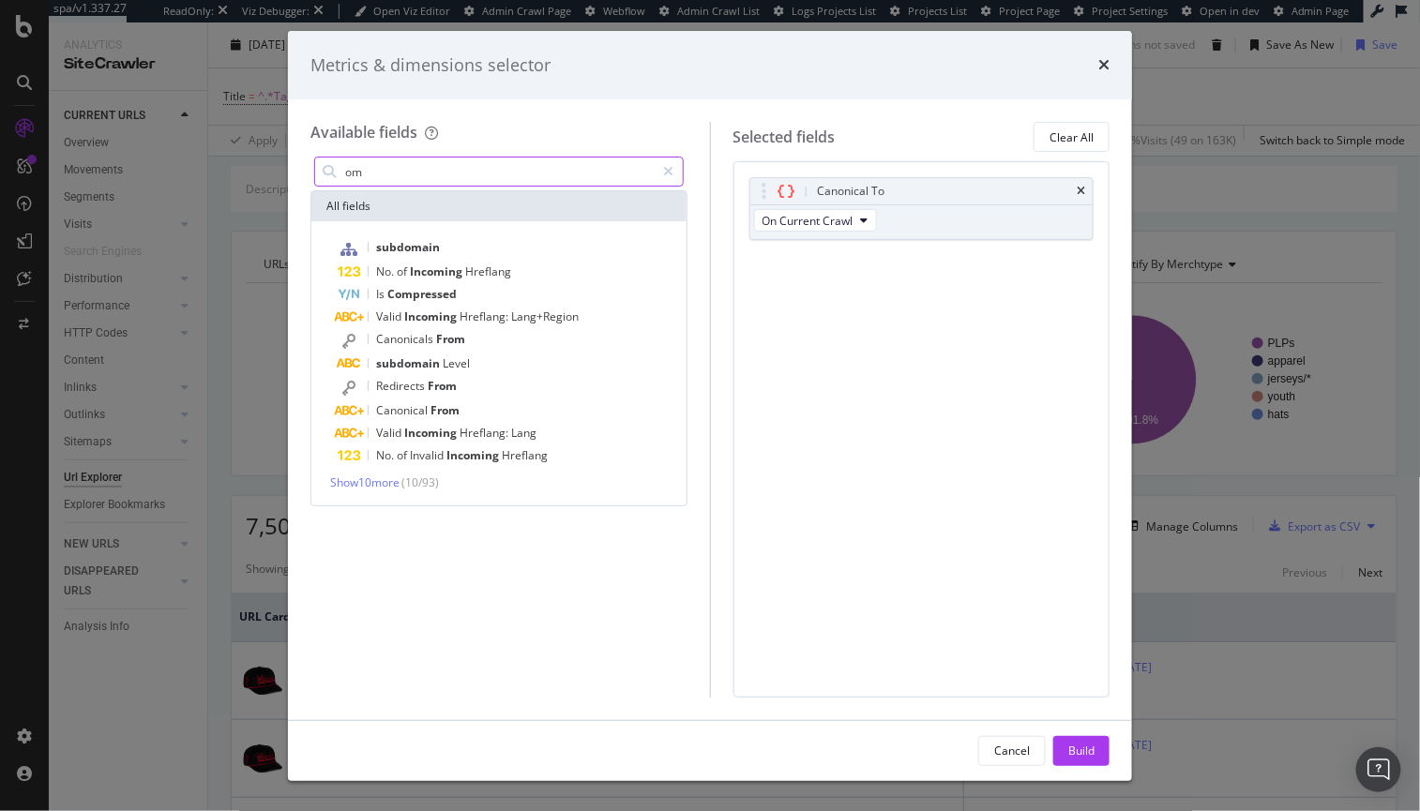
type input "o"
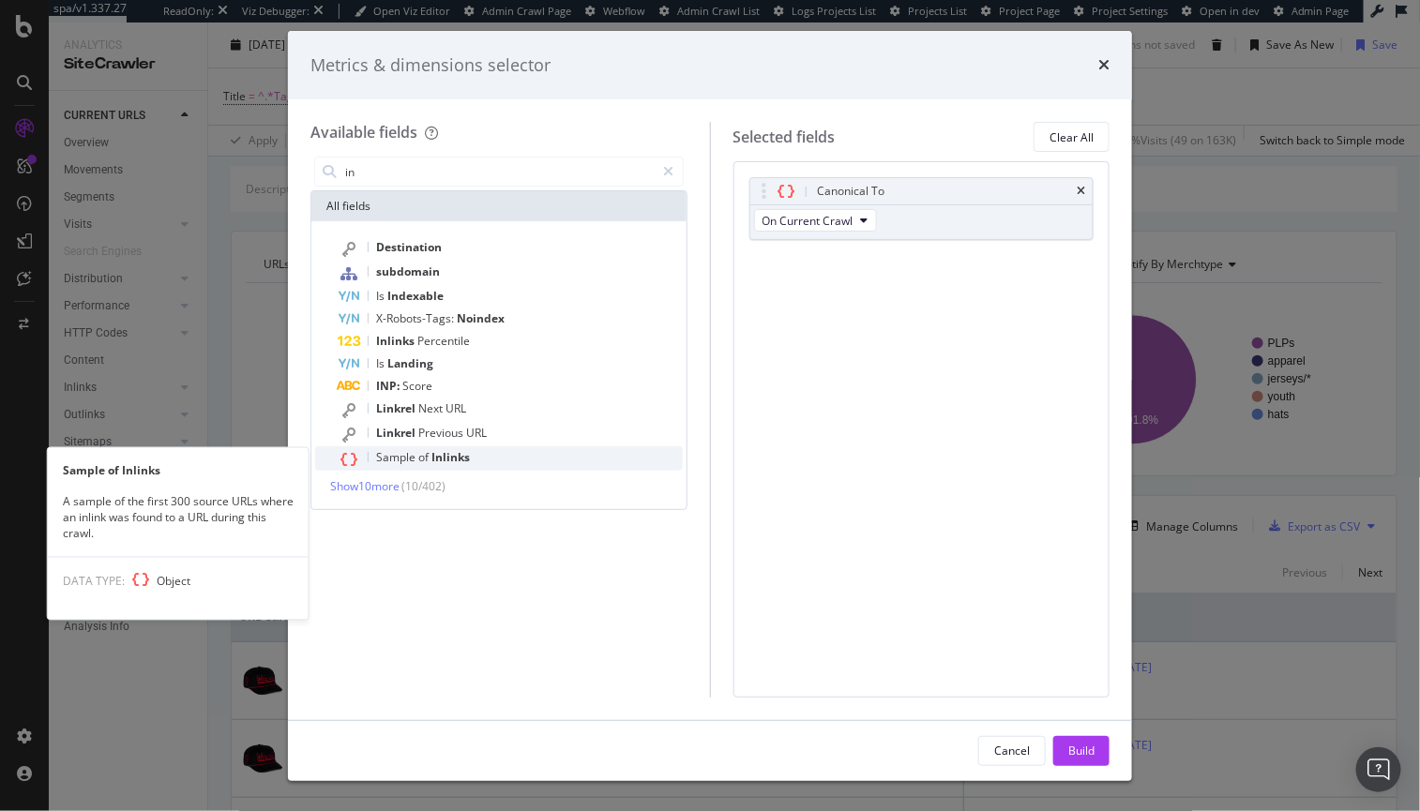
type input "in"
click at [462, 456] on span "Inlinks" at bounding box center [450, 457] width 38 height 16
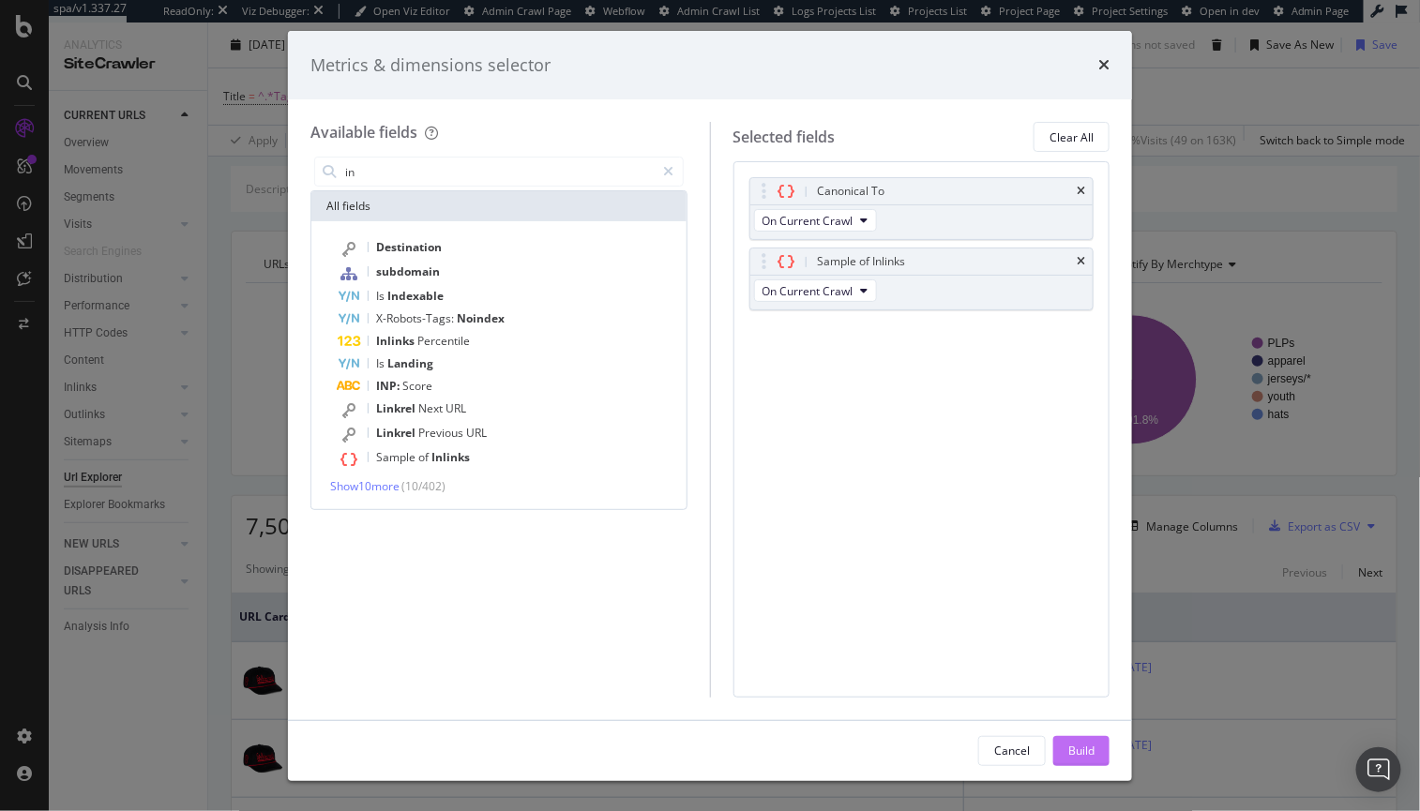
click at [1081, 750] on div "Build" at bounding box center [1081, 751] width 26 height 16
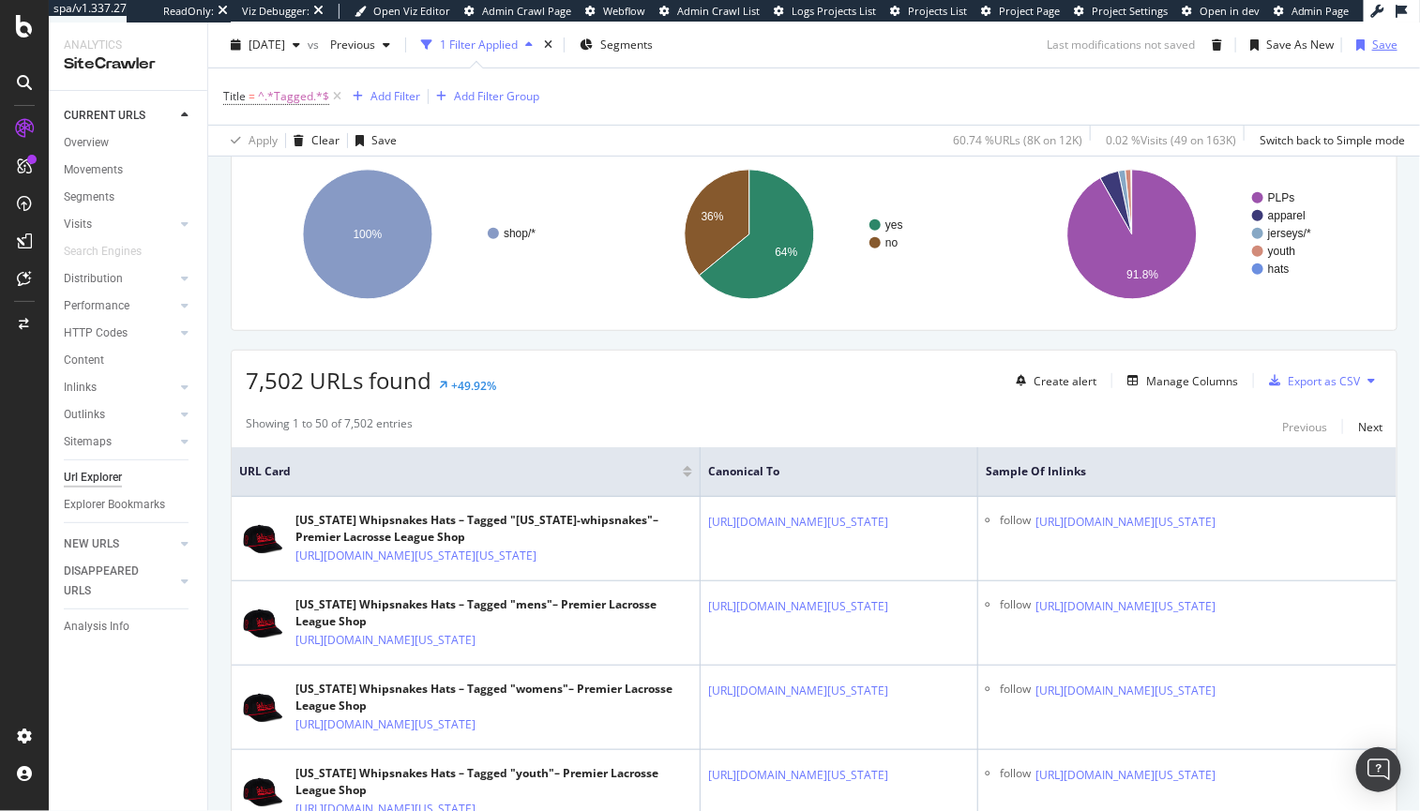
click at [1152, 45] on div "button" at bounding box center [1359, 44] width 23 height 11
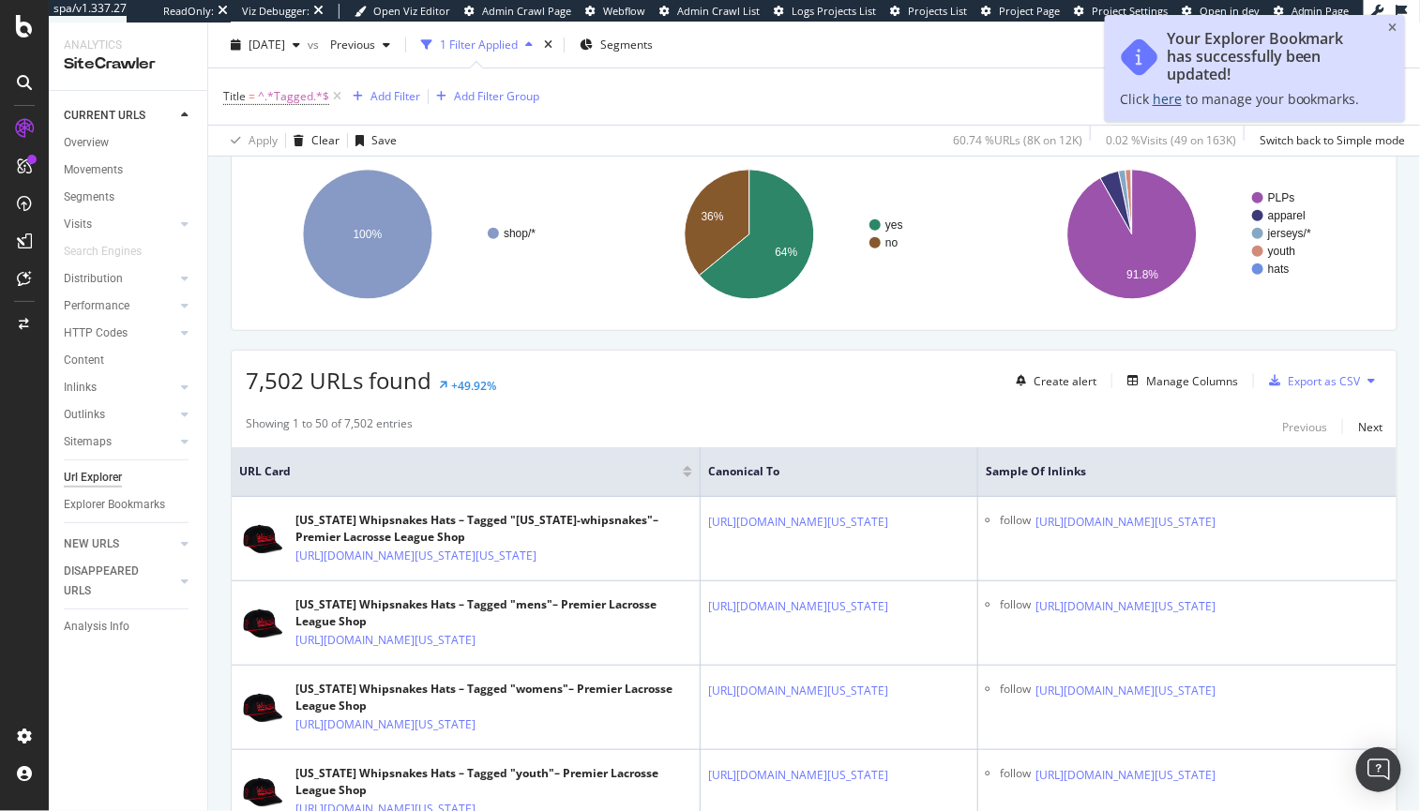
click at [1152, 98] on link "here" at bounding box center [1166, 99] width 29 height 18
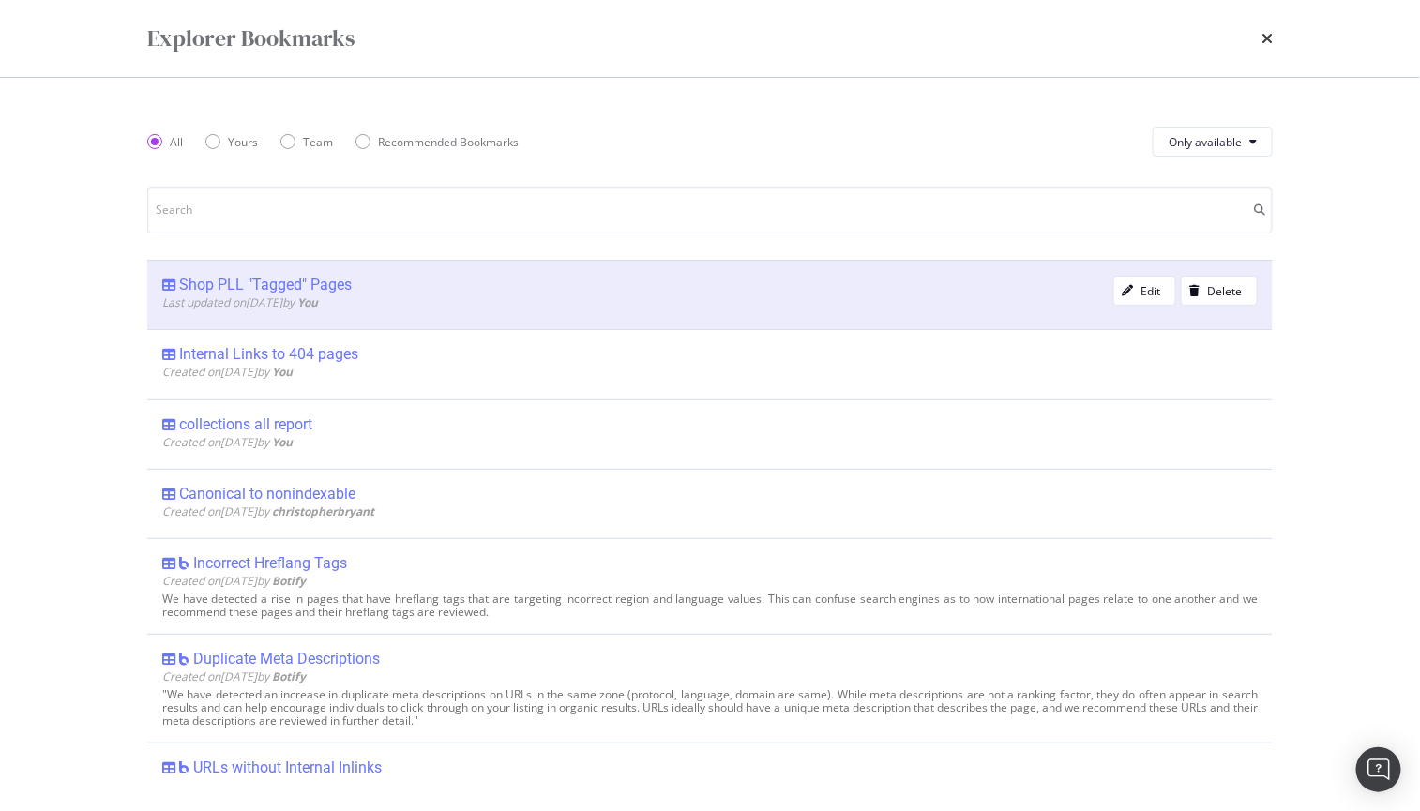
click at [244, 285] on div "Shop PLL "Tagged" Pages" at bounding box center [265, 285] width 173 height 19
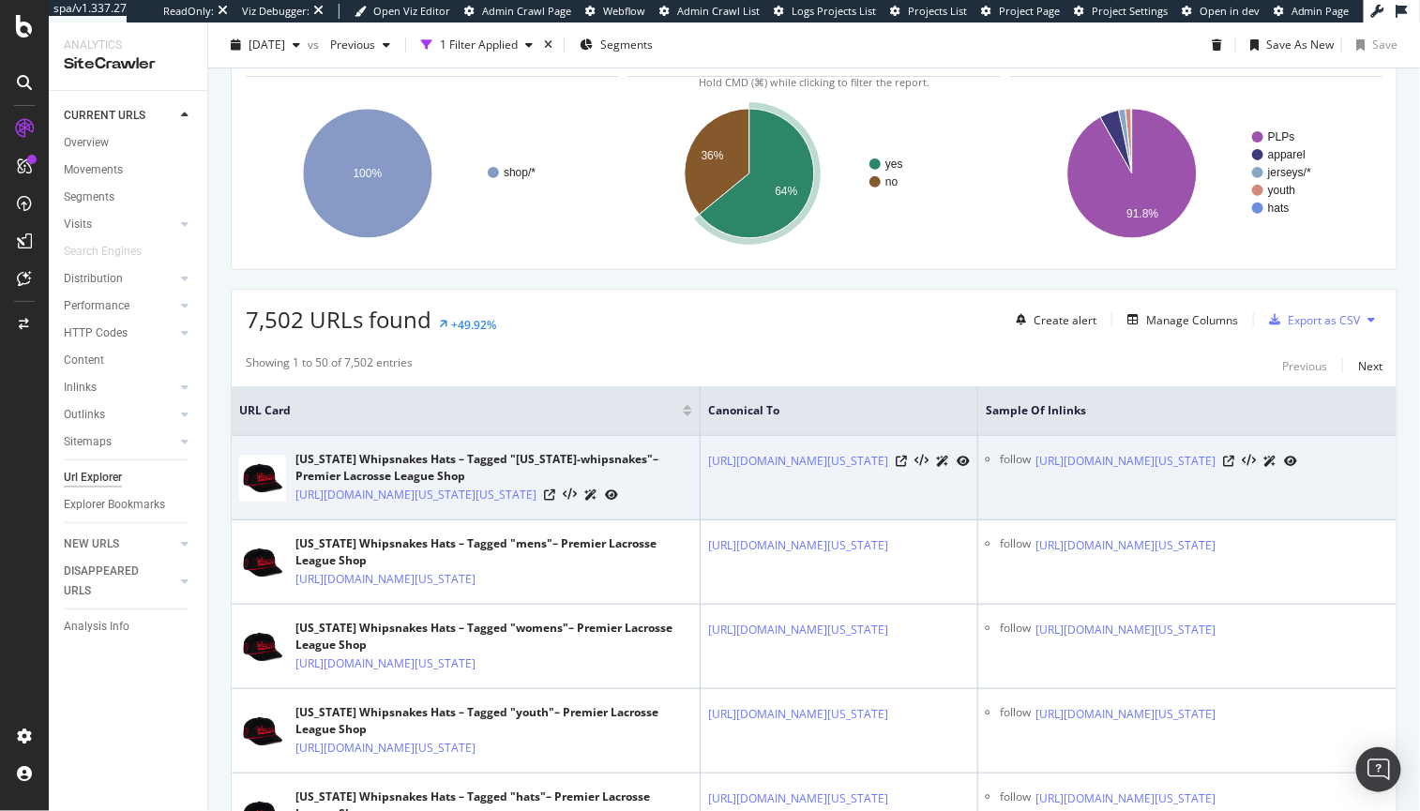
scroll to position [189, 0]
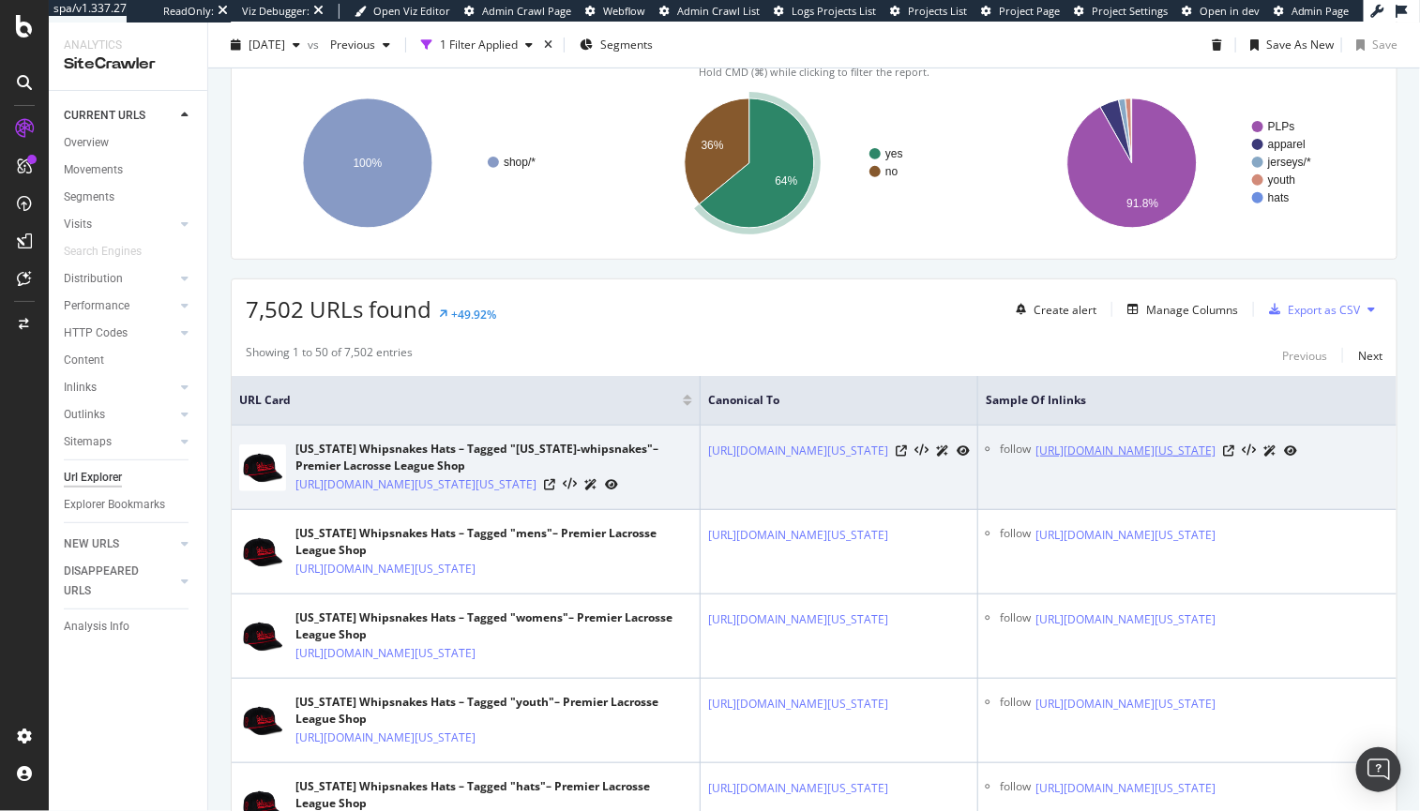
click at [1152, 460] on link "[URL][DOMAIN_NAME][US_STATE]" at bounding box center [1125, 451] width 180 height 19
click at [1152, 457] on icon at bounding box center [1226, 450] width 11 height 11
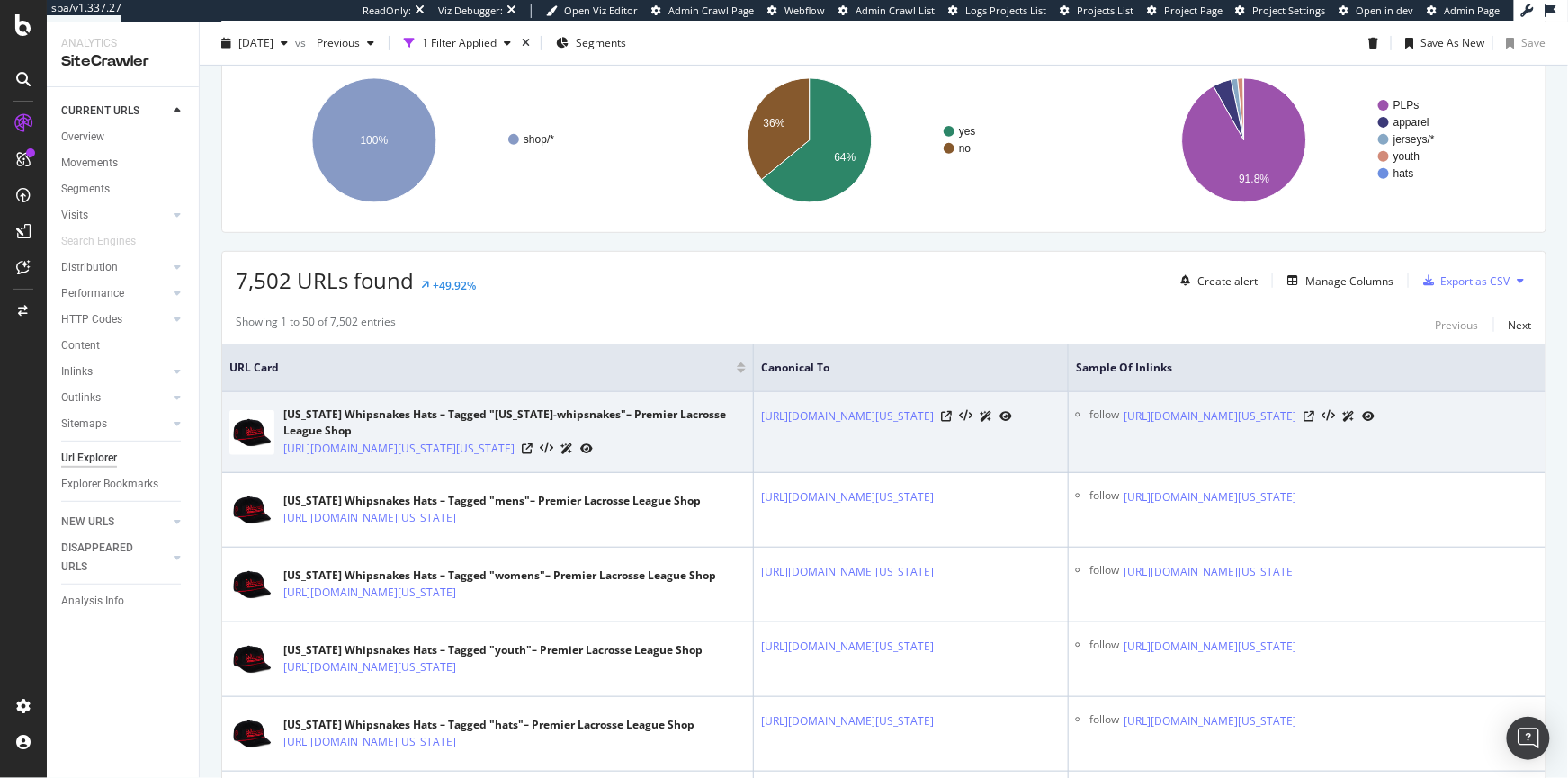
scroll to position [309, 0]
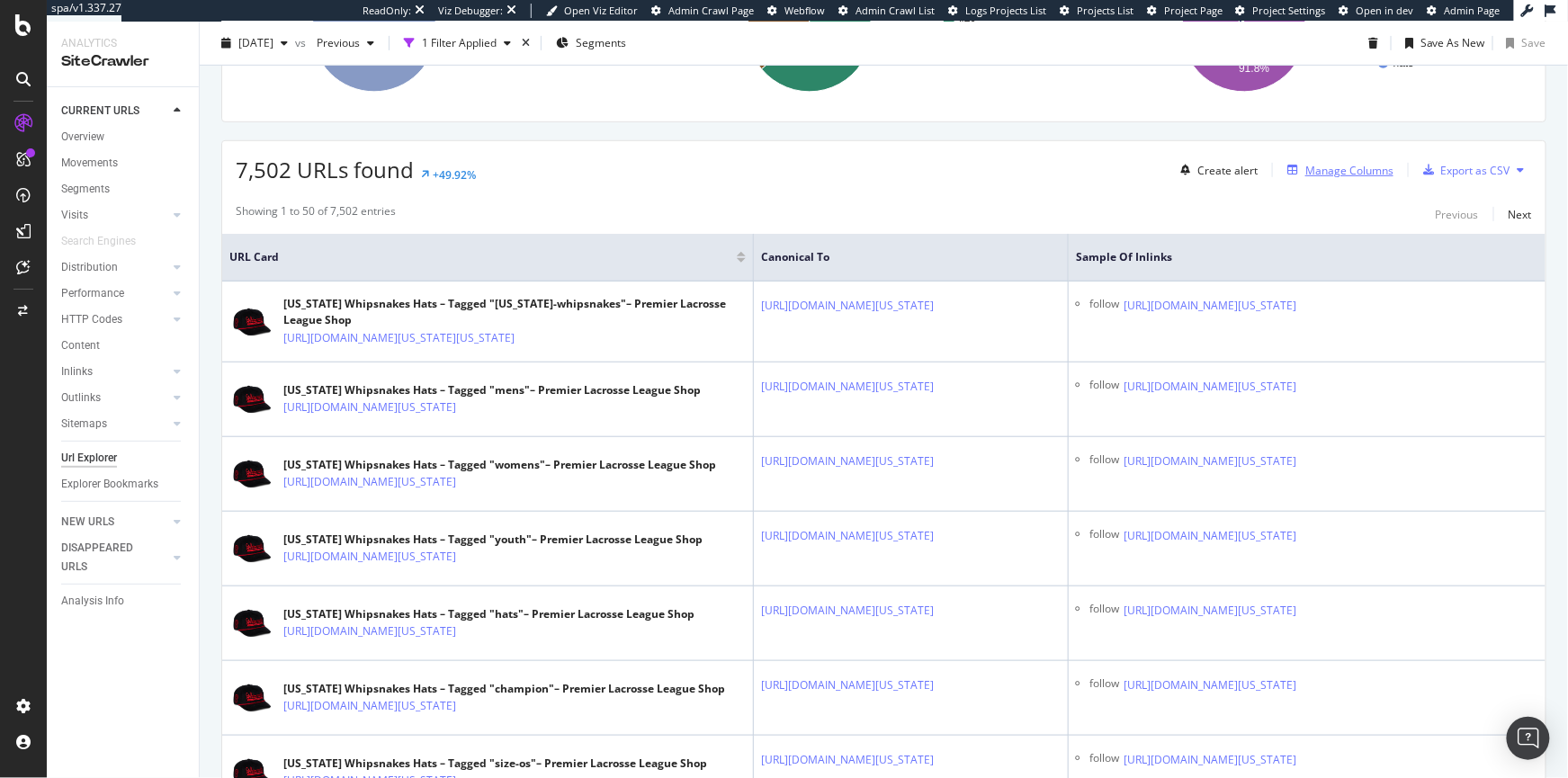
click at [1105, 174] on div "Manage Columns" at bounding box center [1350, 171] width 88 height 15
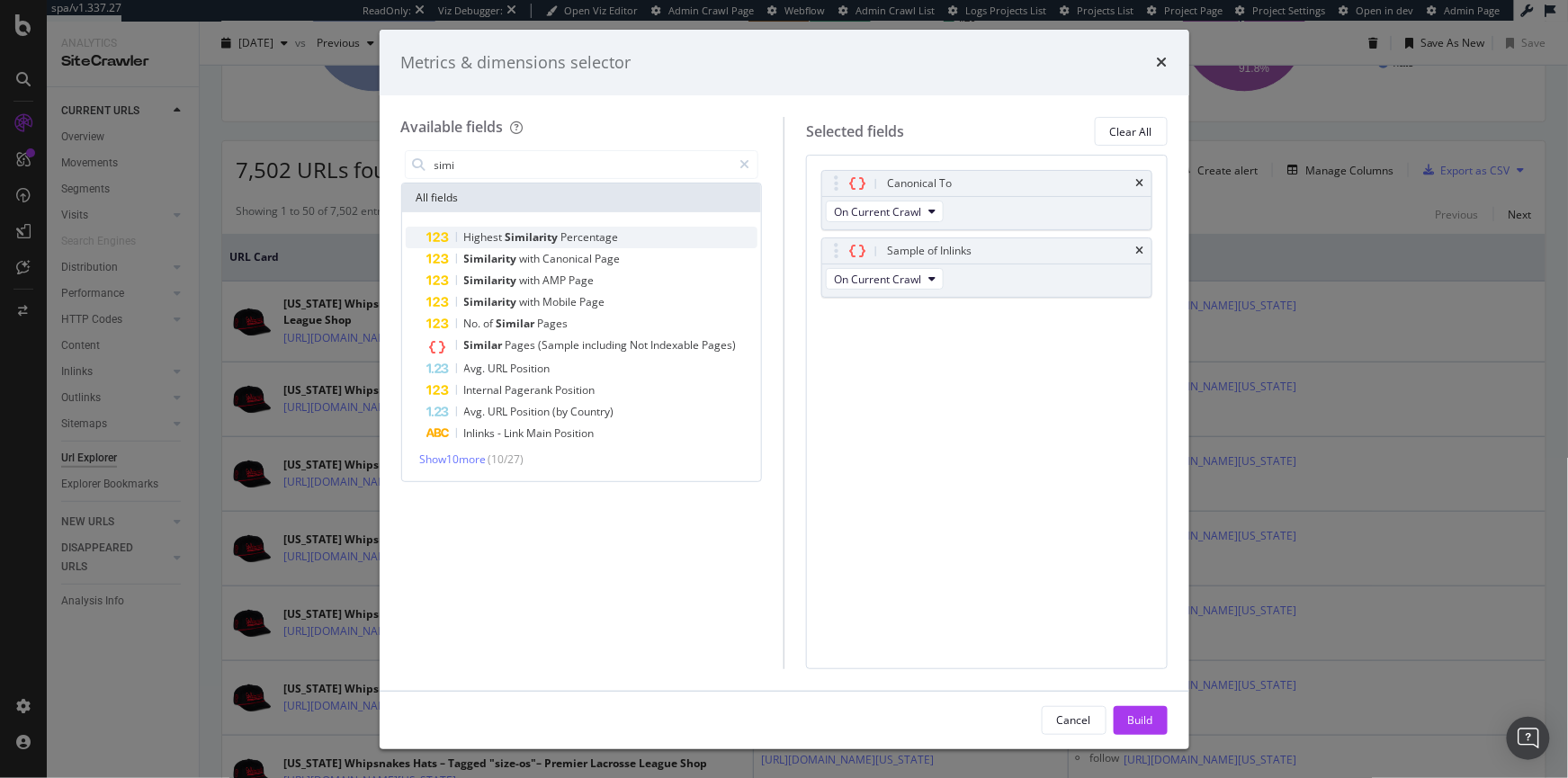
click at [543, 231] on span "Similarity" at bounding box center [534, 237] width 56 height 15
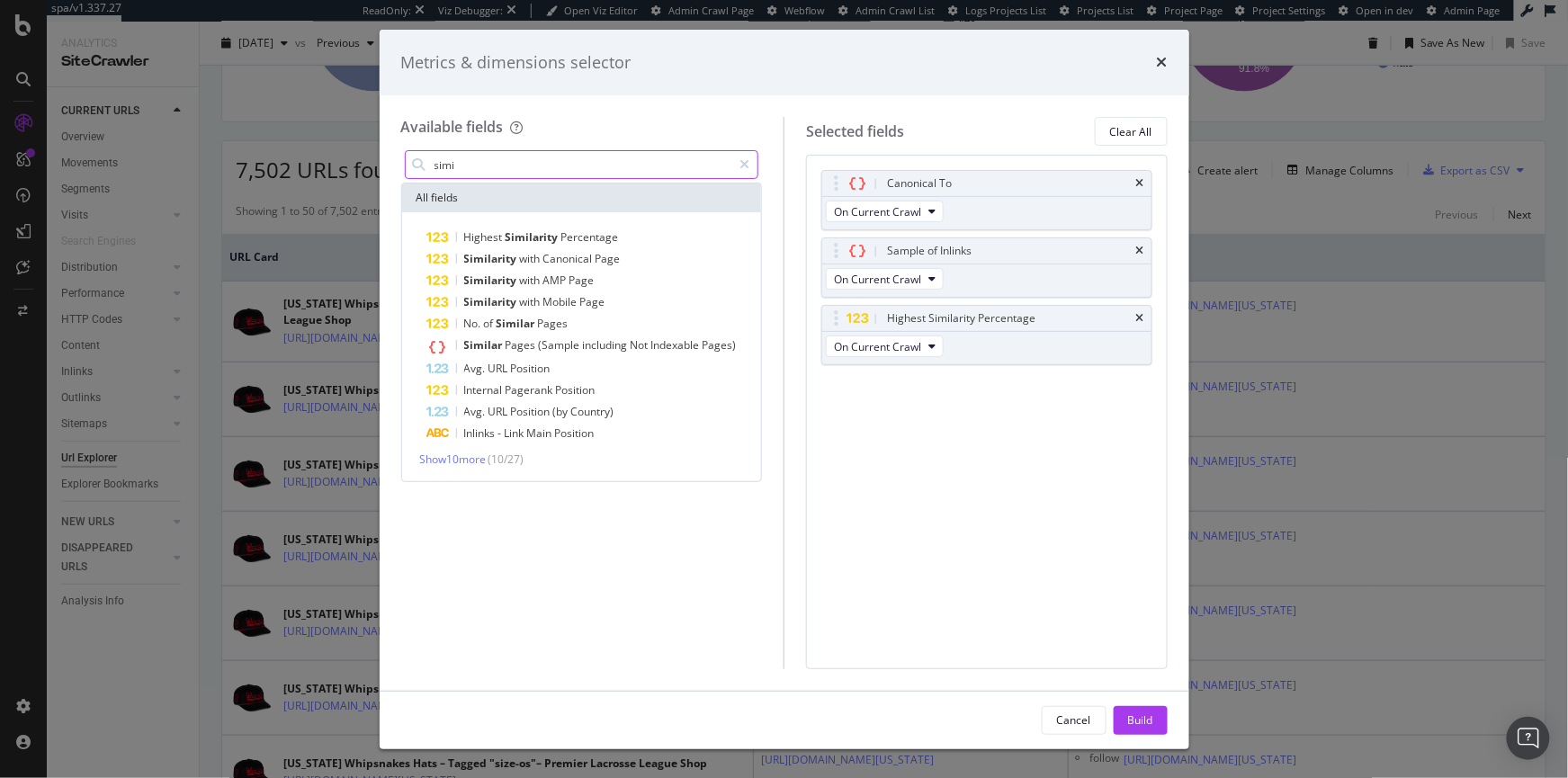
click at [483, 167] on input "simi" at bounding box center [582, 165] width 299 height 27
click at [482, 168] on input "simi" at bounding box center [582, 165] width 299 height 27
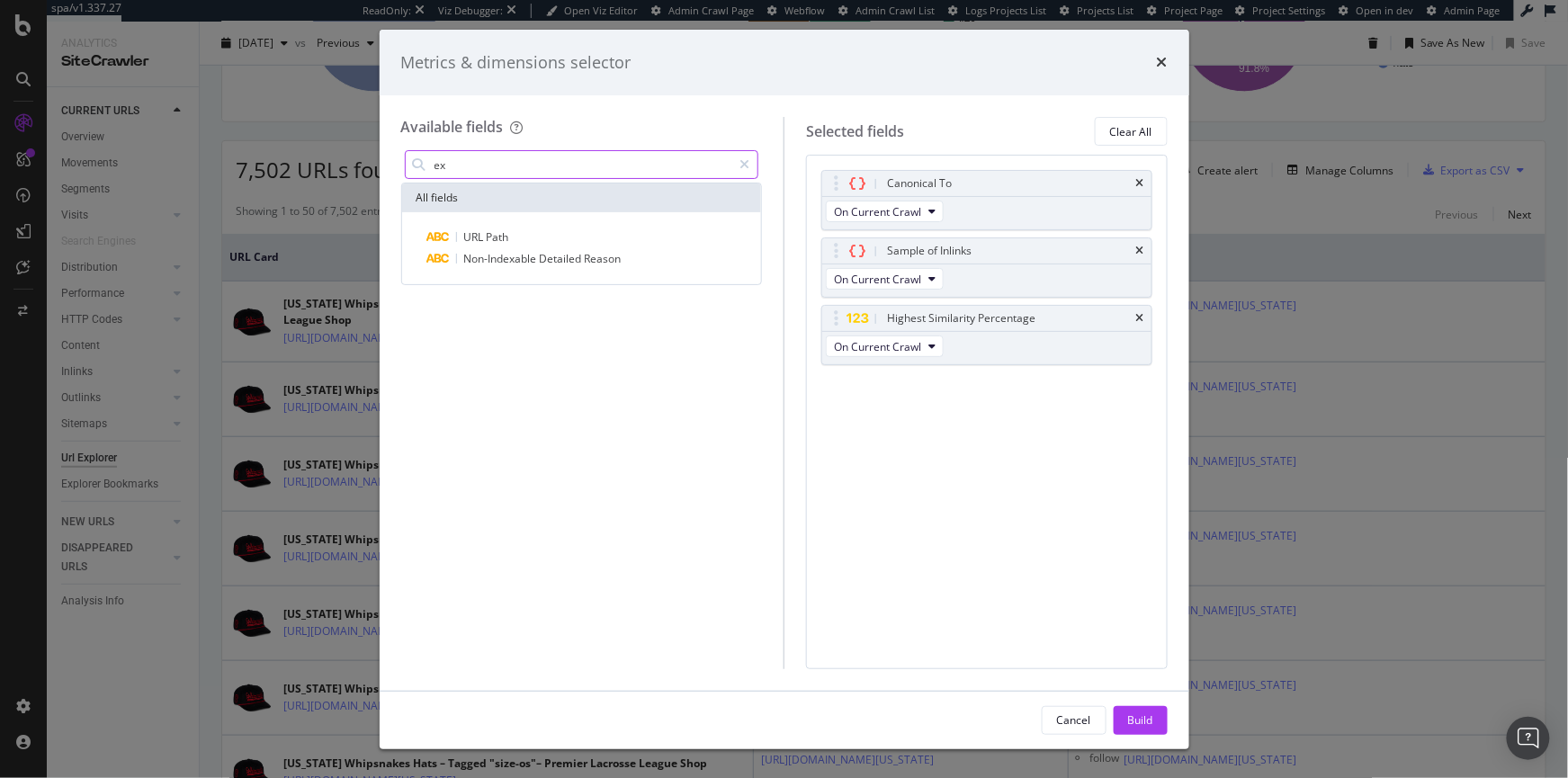
type input "e"
type input "h"
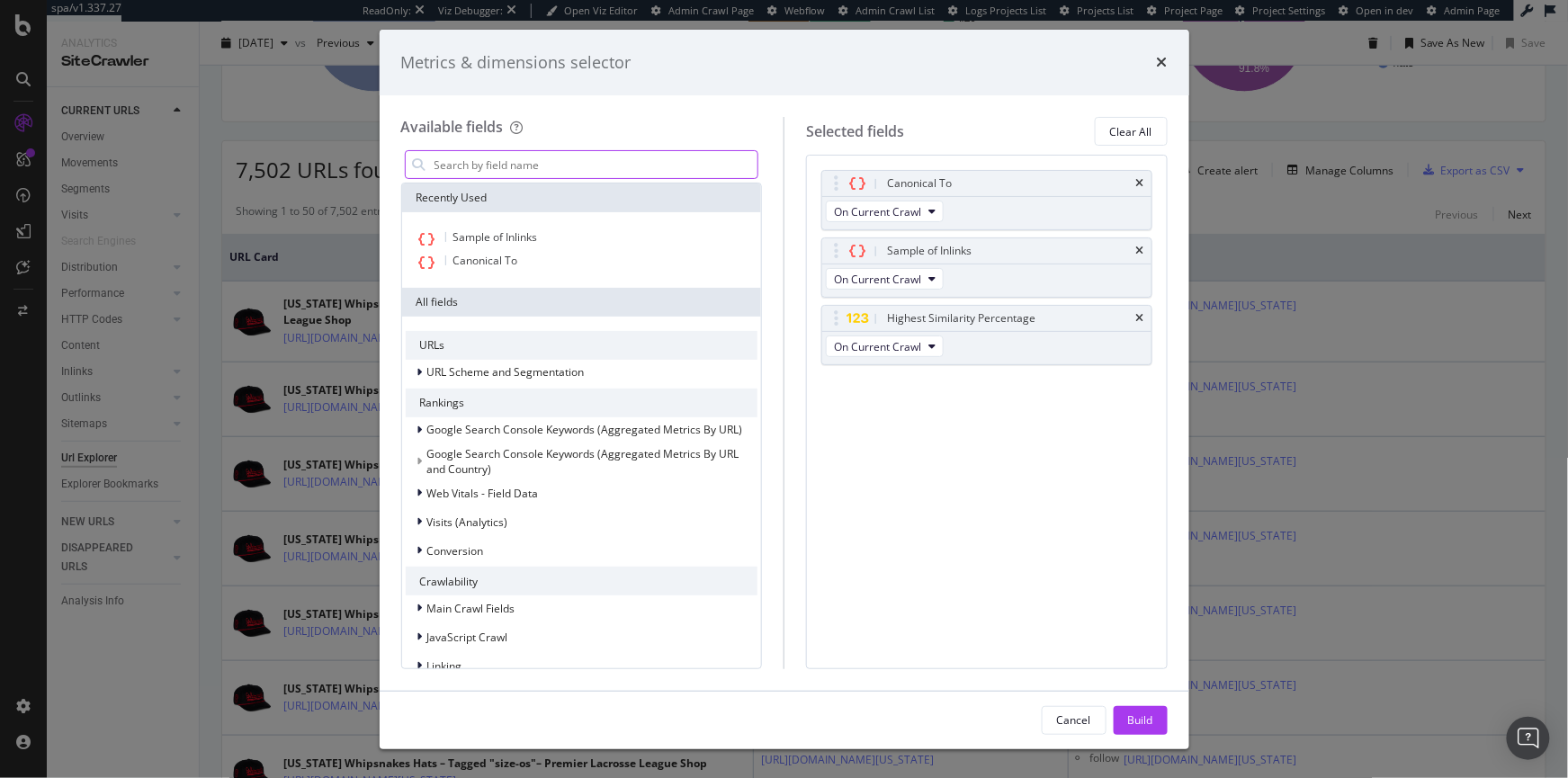
type input "e"
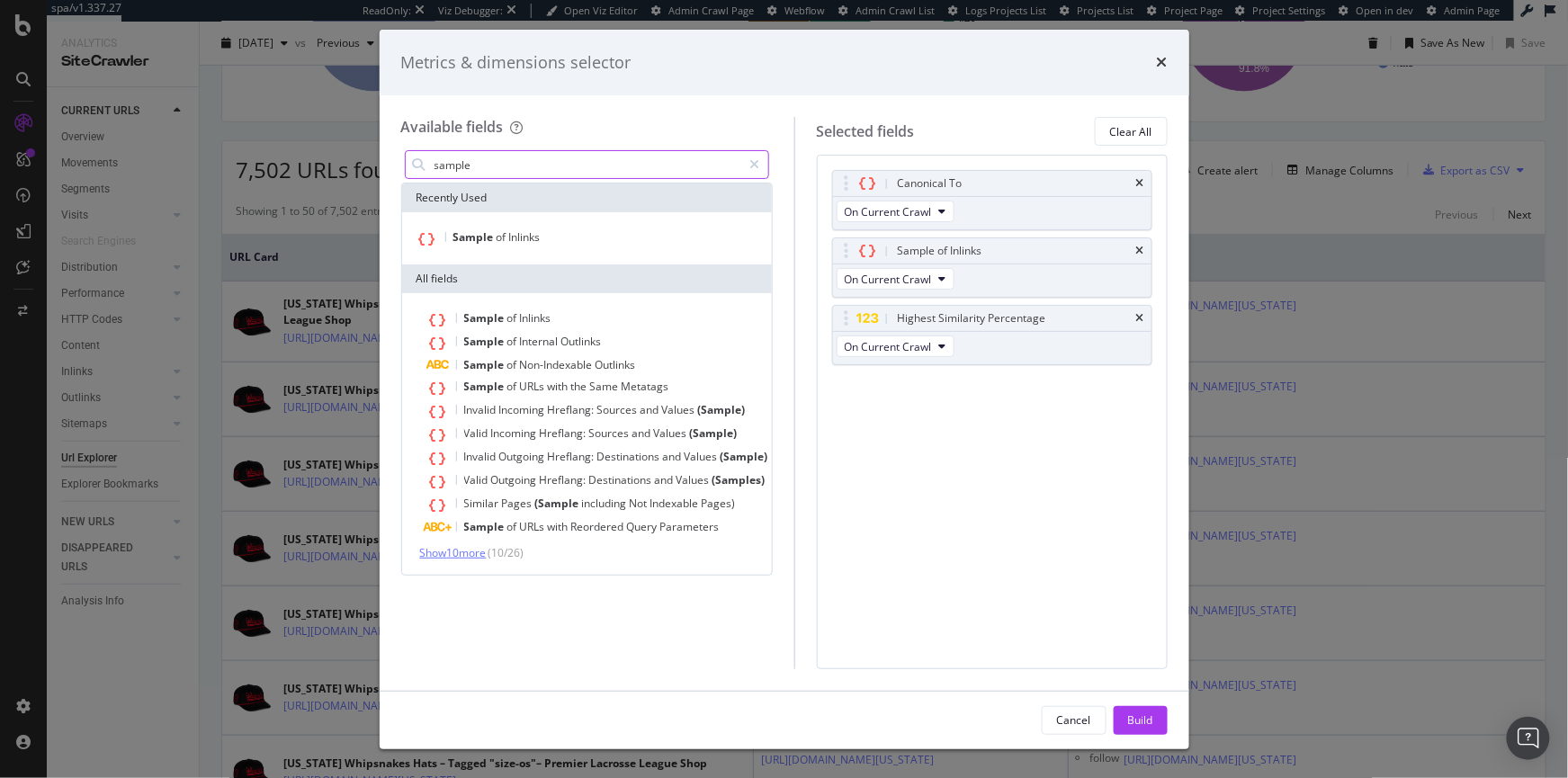
type input "sample"
click at [469, 554] on span "Show 10 more" at bounding box center [453, 553] width 66 height 15
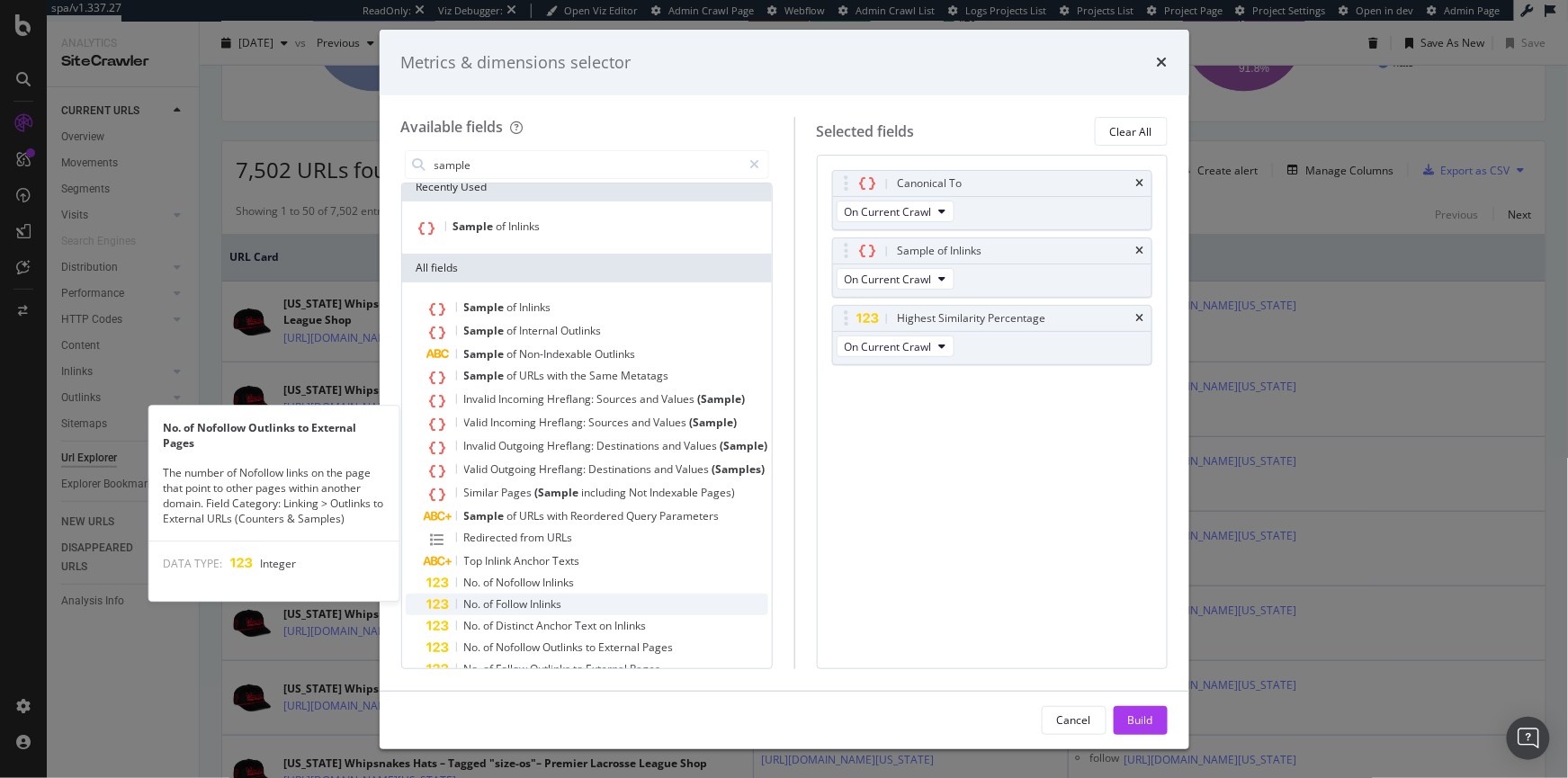
scroll to position [124, 0]
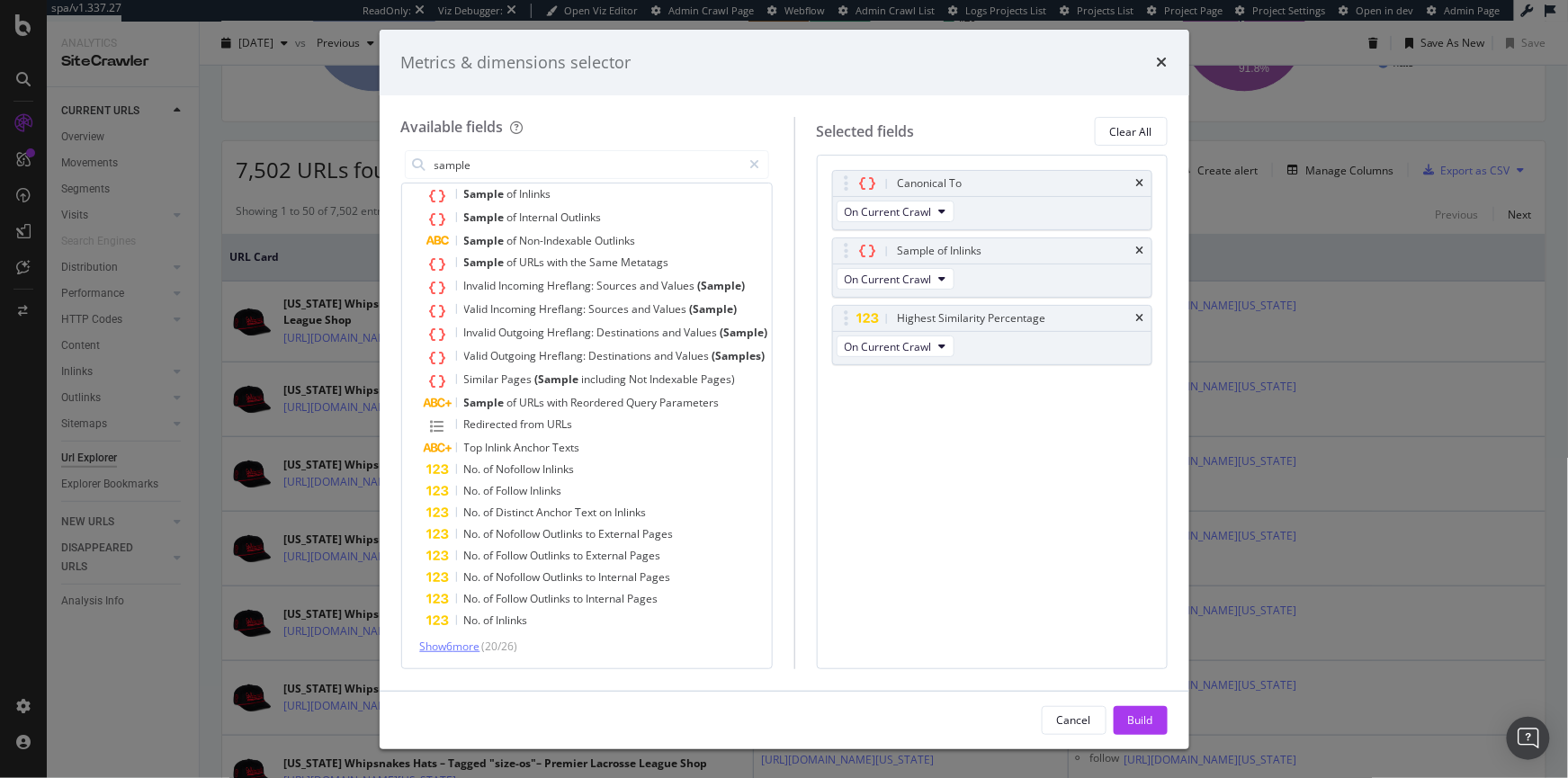
click at [450, 643] on span "Show 6 more" at bounding box center [450, 647] width 60 height 15
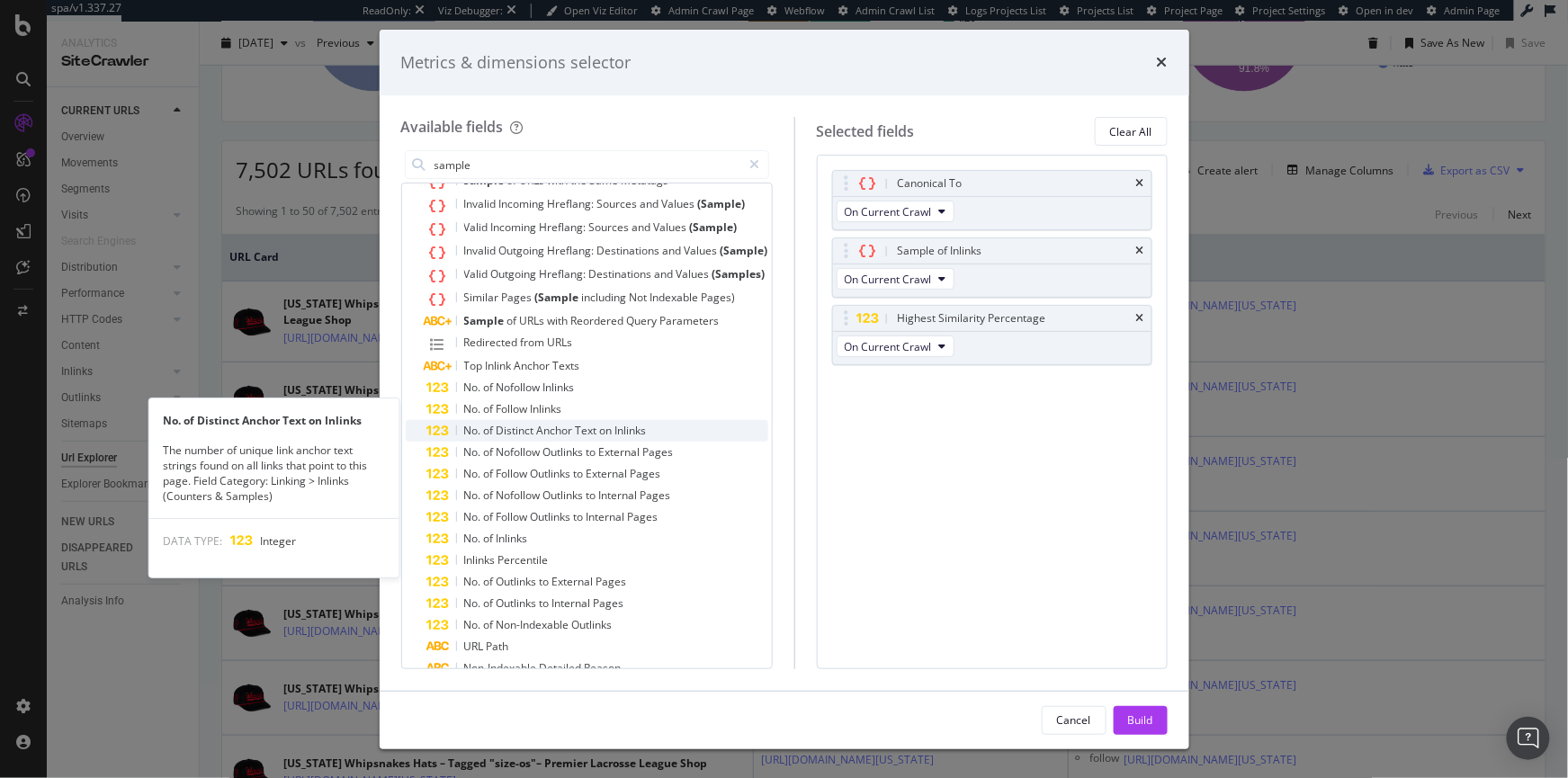
scroll to position [0, 0]
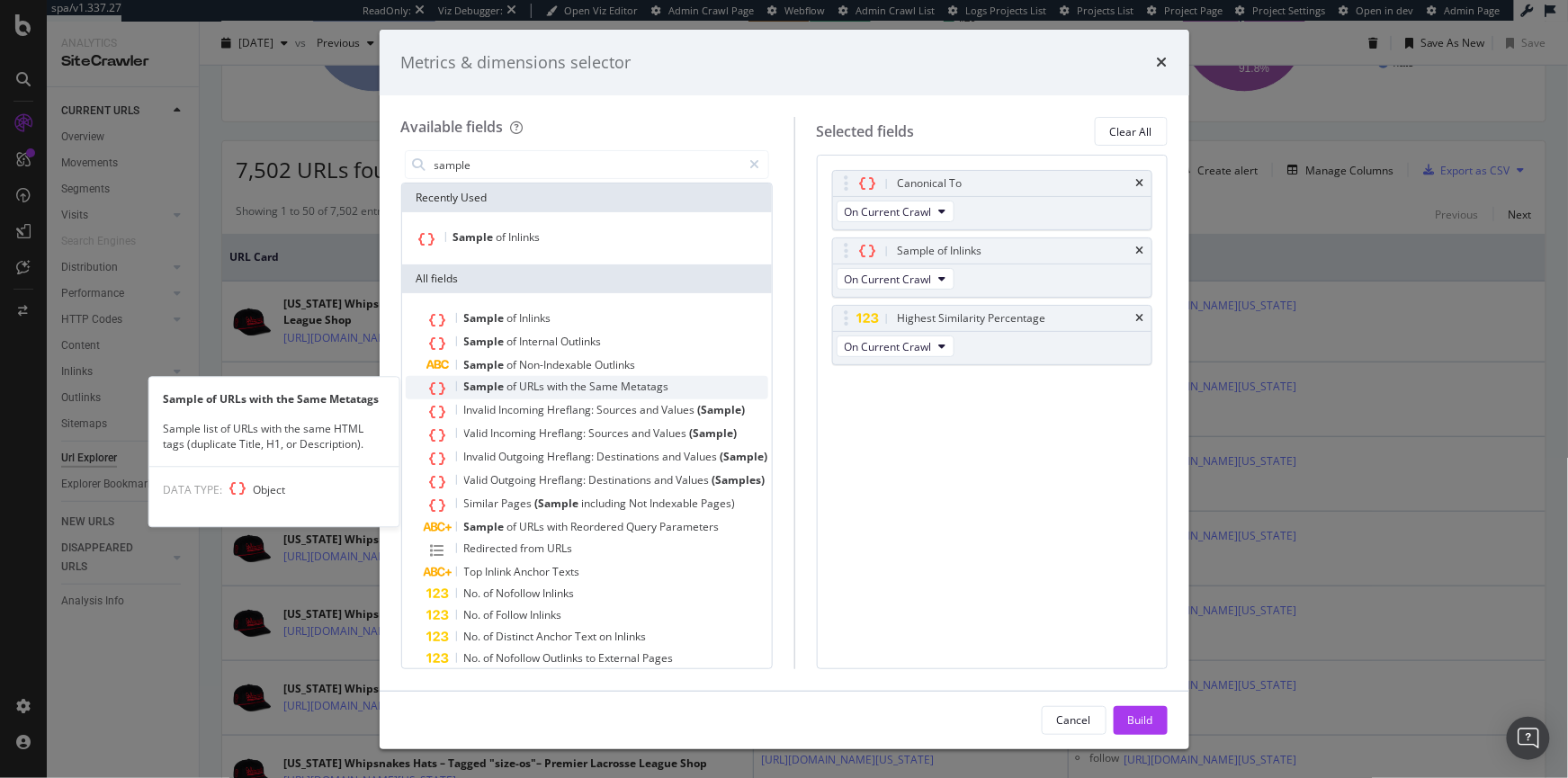
click at [461, 383] on div "Sample of URLs with the Same Metatags" at bounding box center [597, 388] width 341 height 23
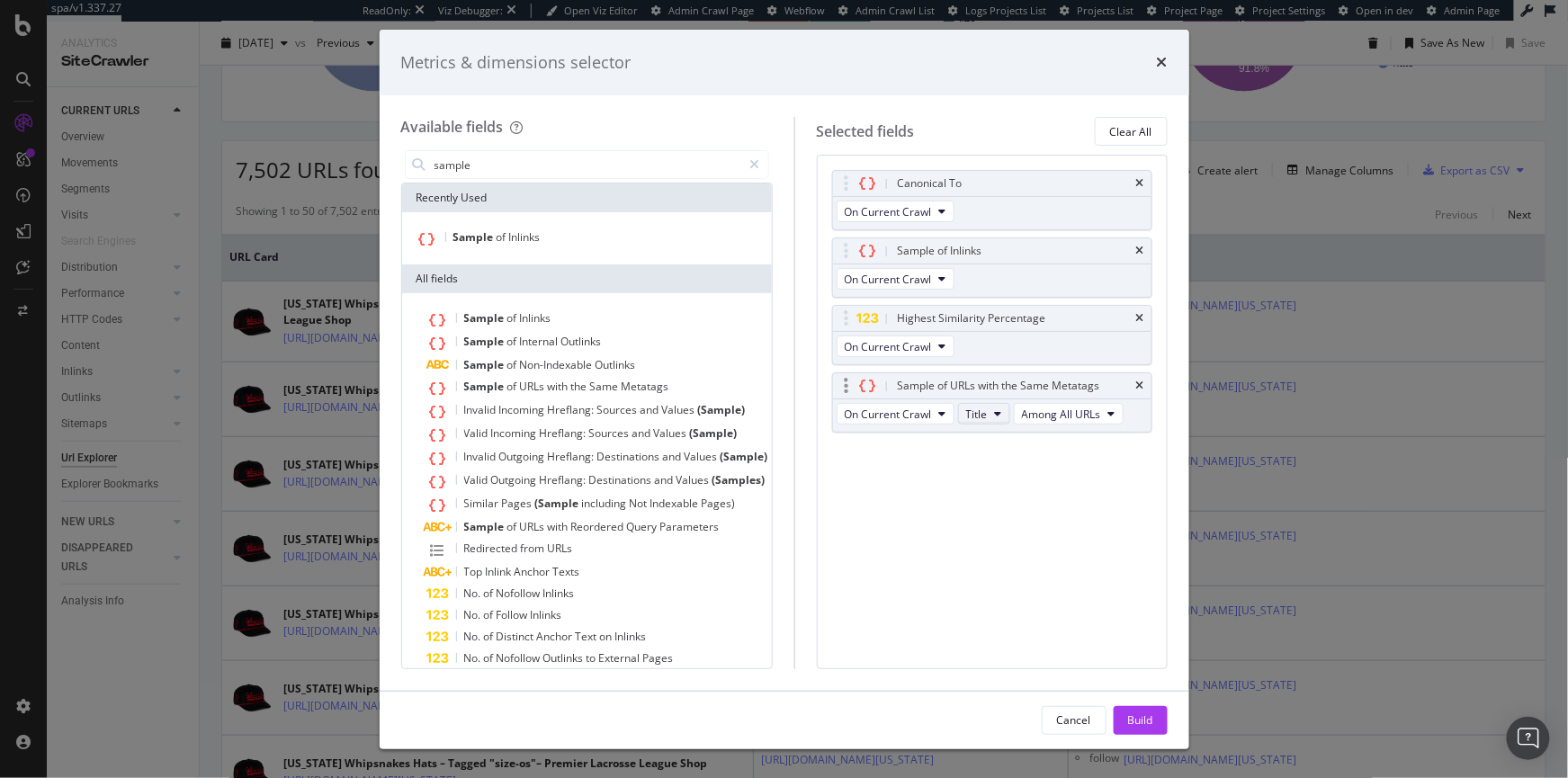
click at [1003, 412] on icon "modal" at bounding box center [999, 413] width 8 height 11
click at [1000, 508] on span "H1" at bounding box center [1014, 511] width 58 height 16
click at [1105, 719] on div "Build" at bounding box center [1141, 720] width 25 height 15
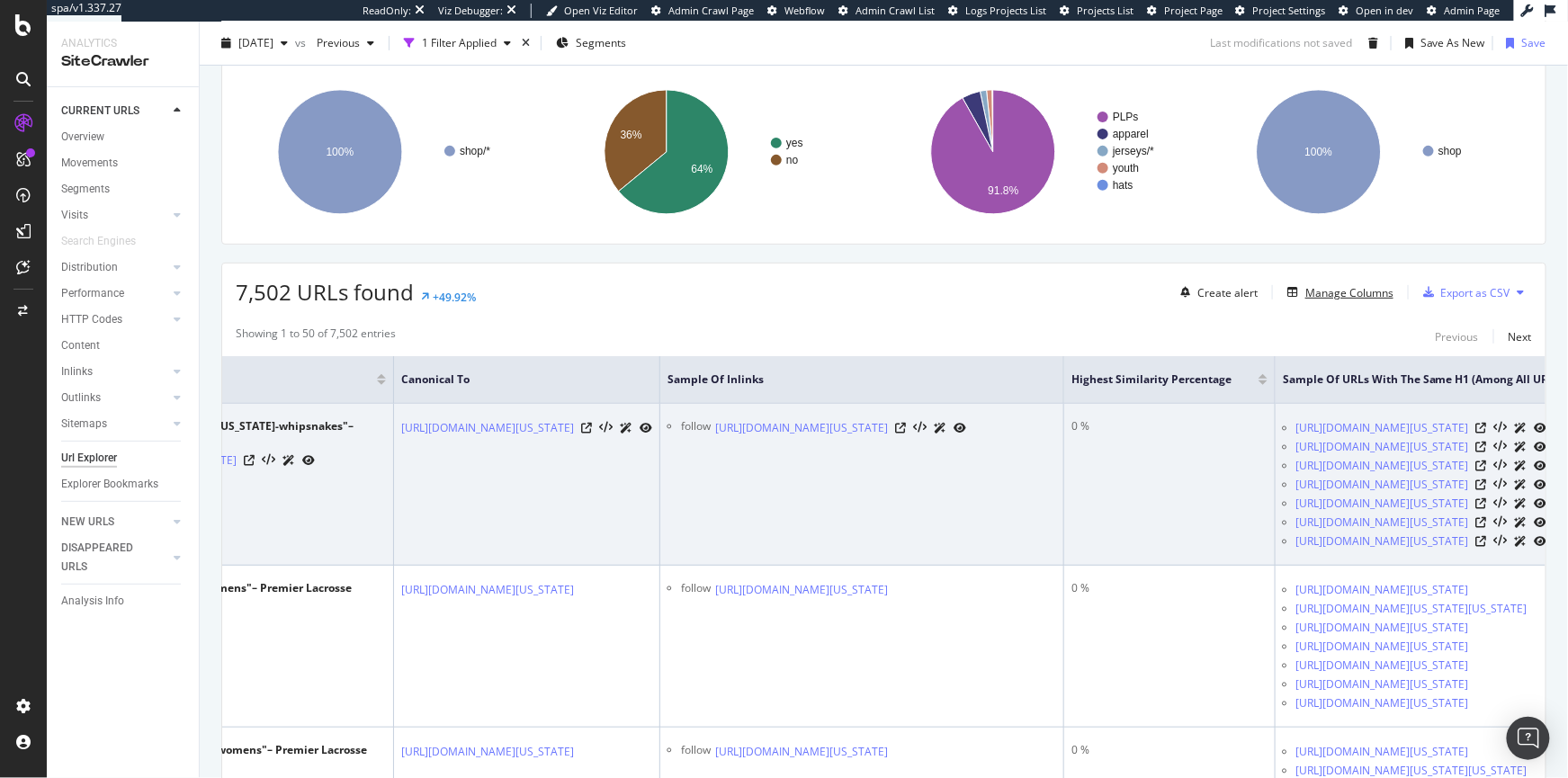
scroll to position [0, 698]
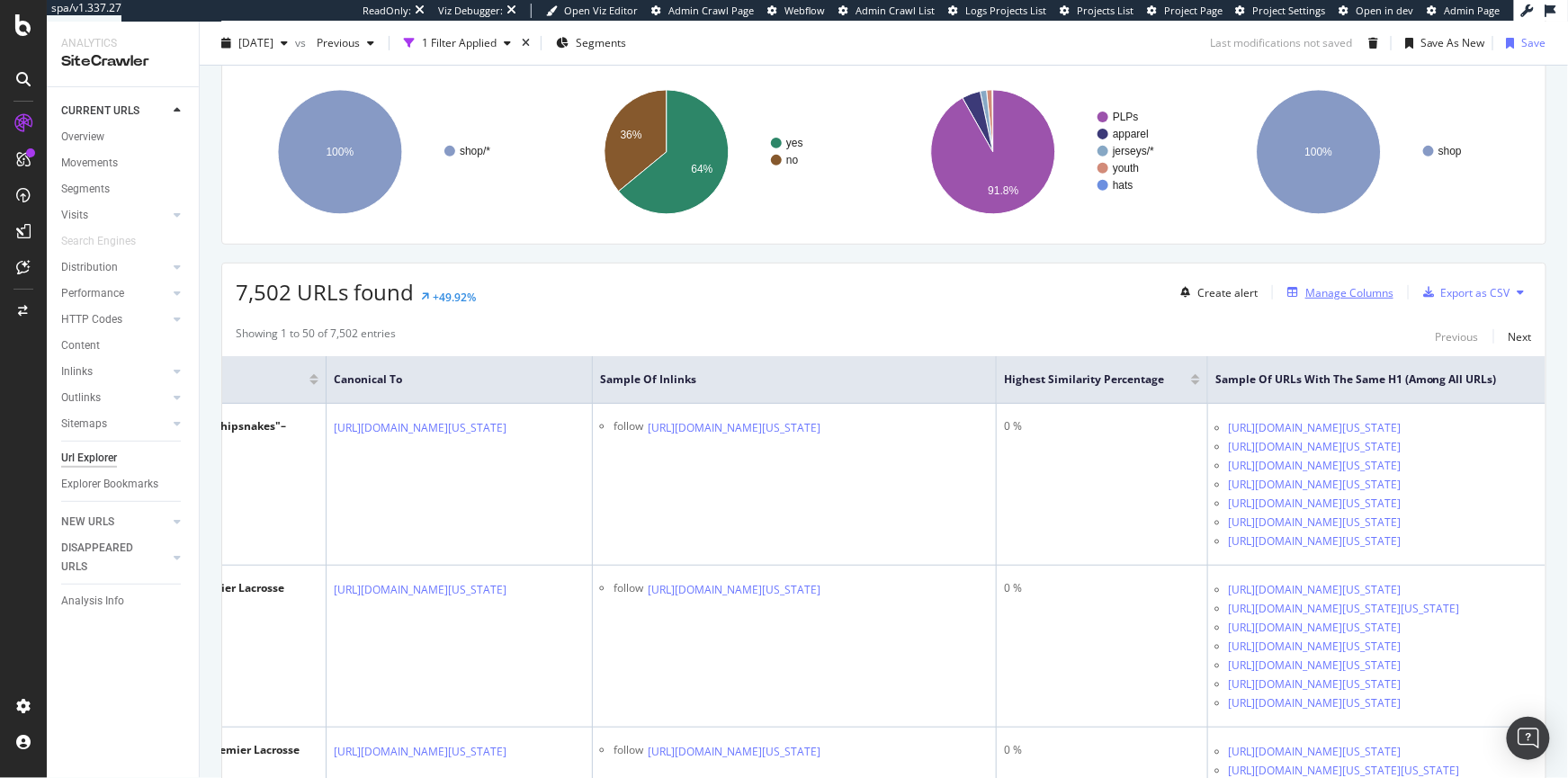
click at [1105, 296] on div "Manage Columns" at bounding box center [1350, 293] width 88 height 15
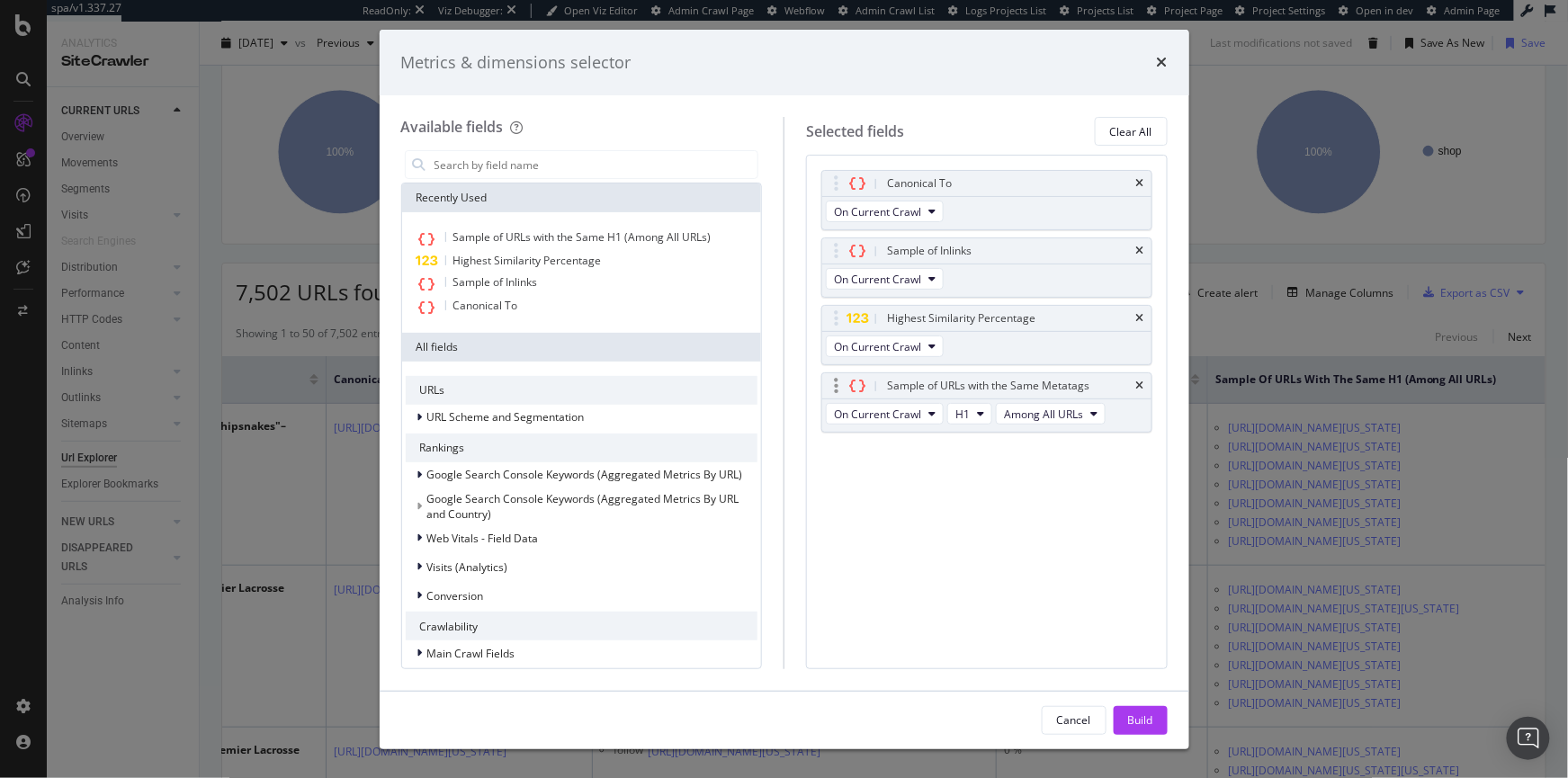
click at [1105, 385] on div "Sample of URLs with the Same Metatags" at bounding box center [986, 386] width 329 height 25
click at [1105, 381] on icon "times" at bounding box center [1140, 386] width 8 height 11
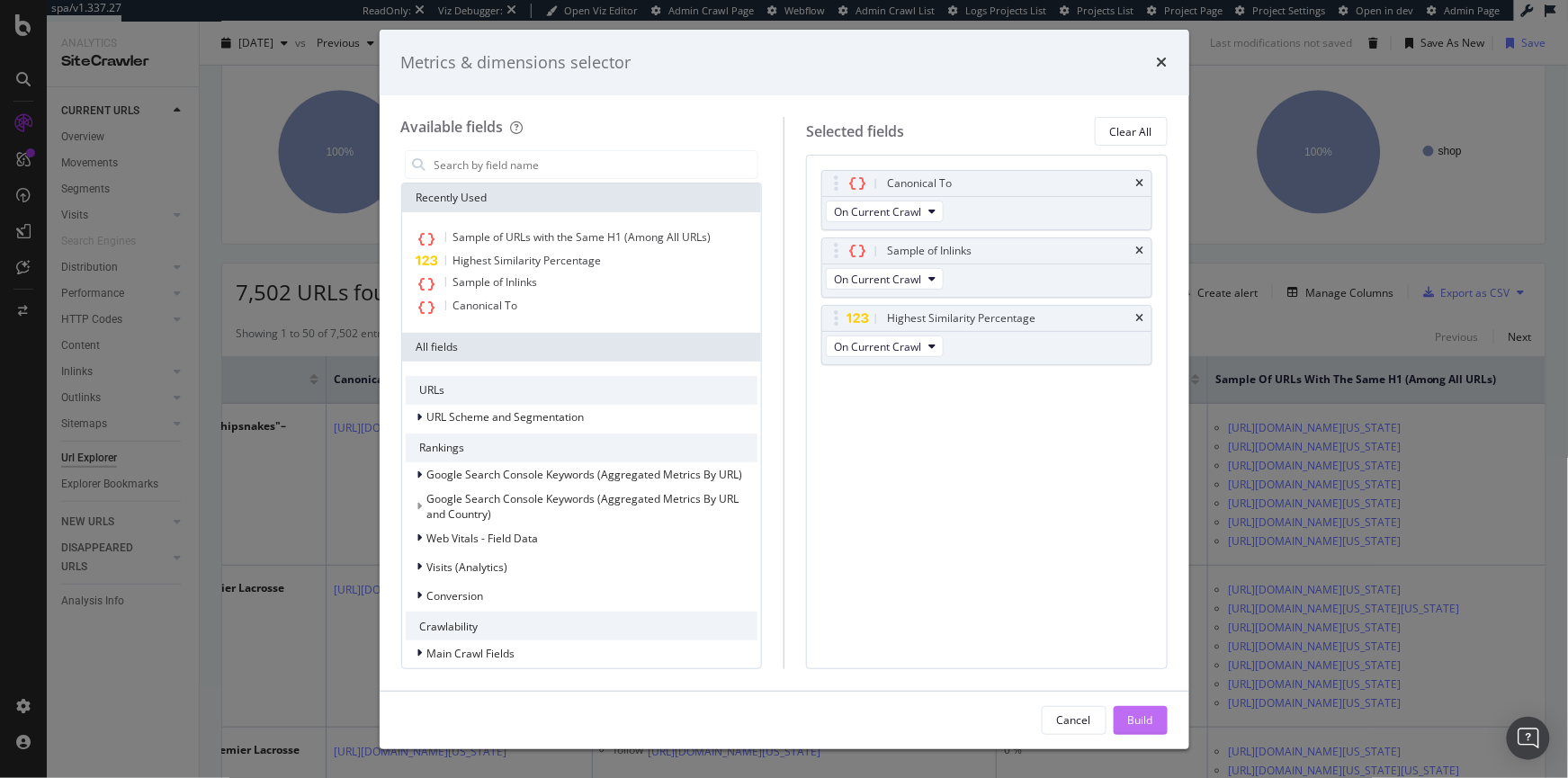
click at [1105, 726] on button "Build" at bounding box center [1141, 720] width 54 height 29
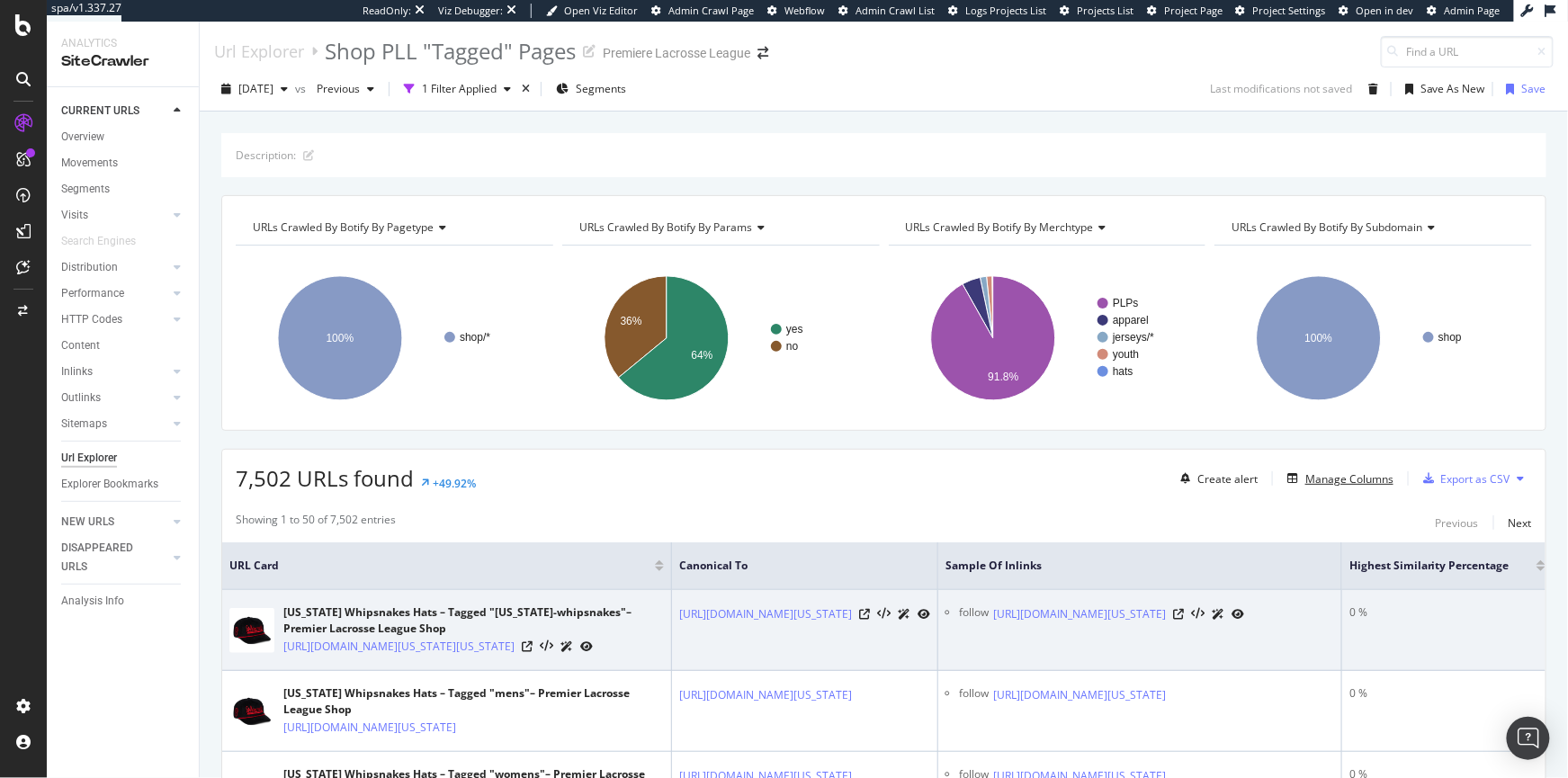
scroll to position [0, 248]
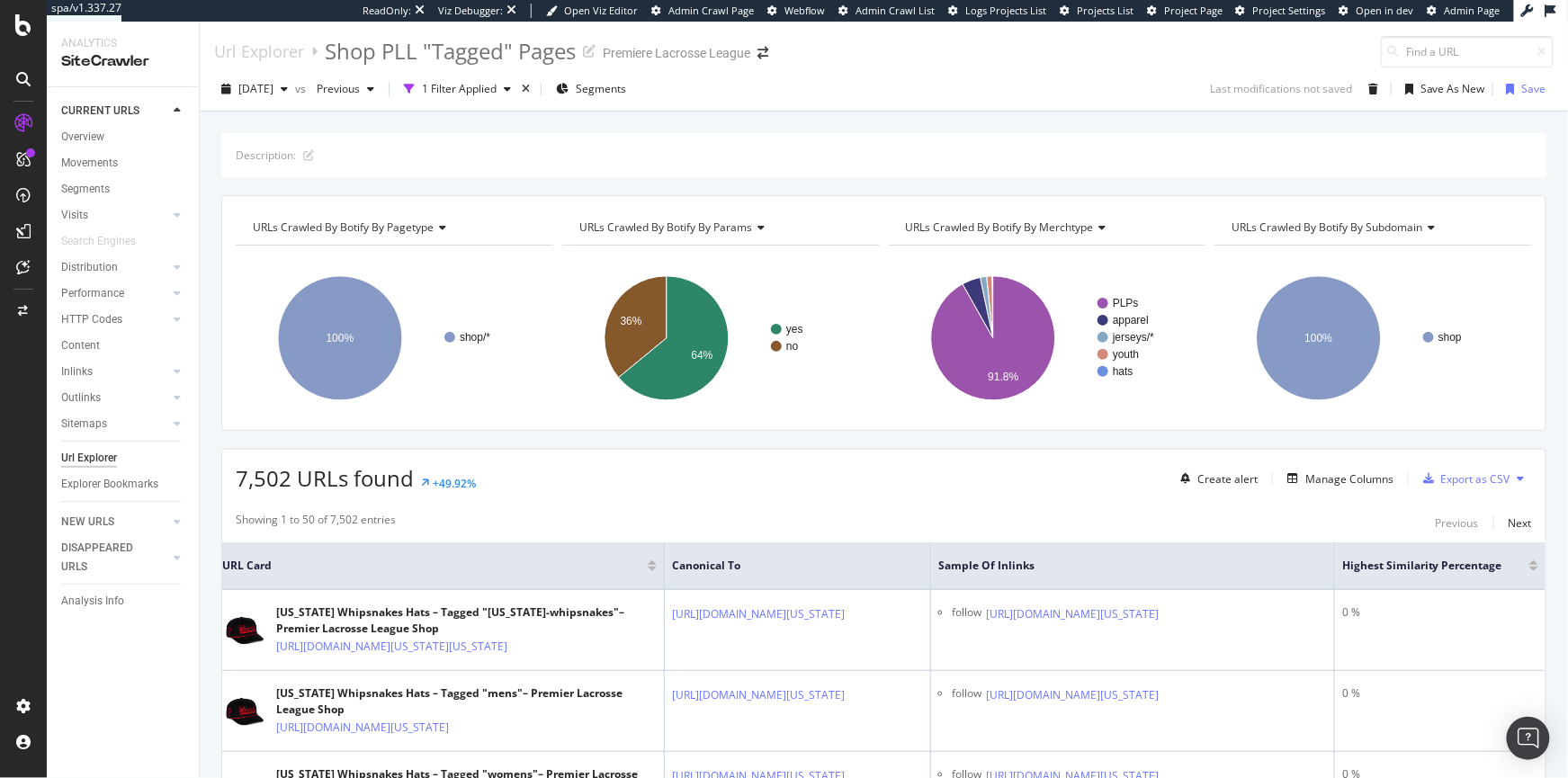
click at [1105, 568] on div at bounding box center [1533, 569] width 9 height 5
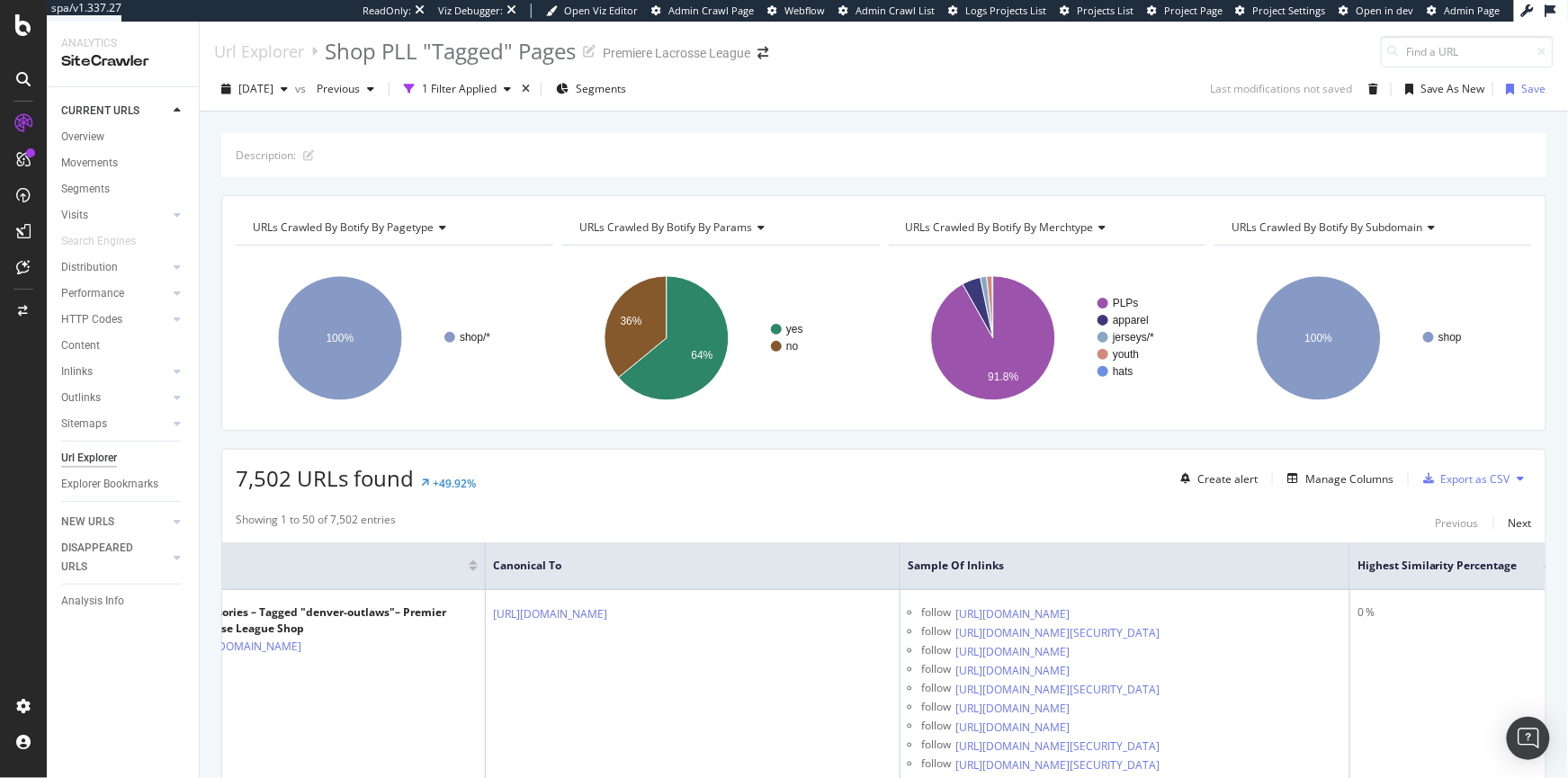
scroll to position [0, 123]
click at [1530, 561] on div at bounding box center [1533, 562] width 9 height 5
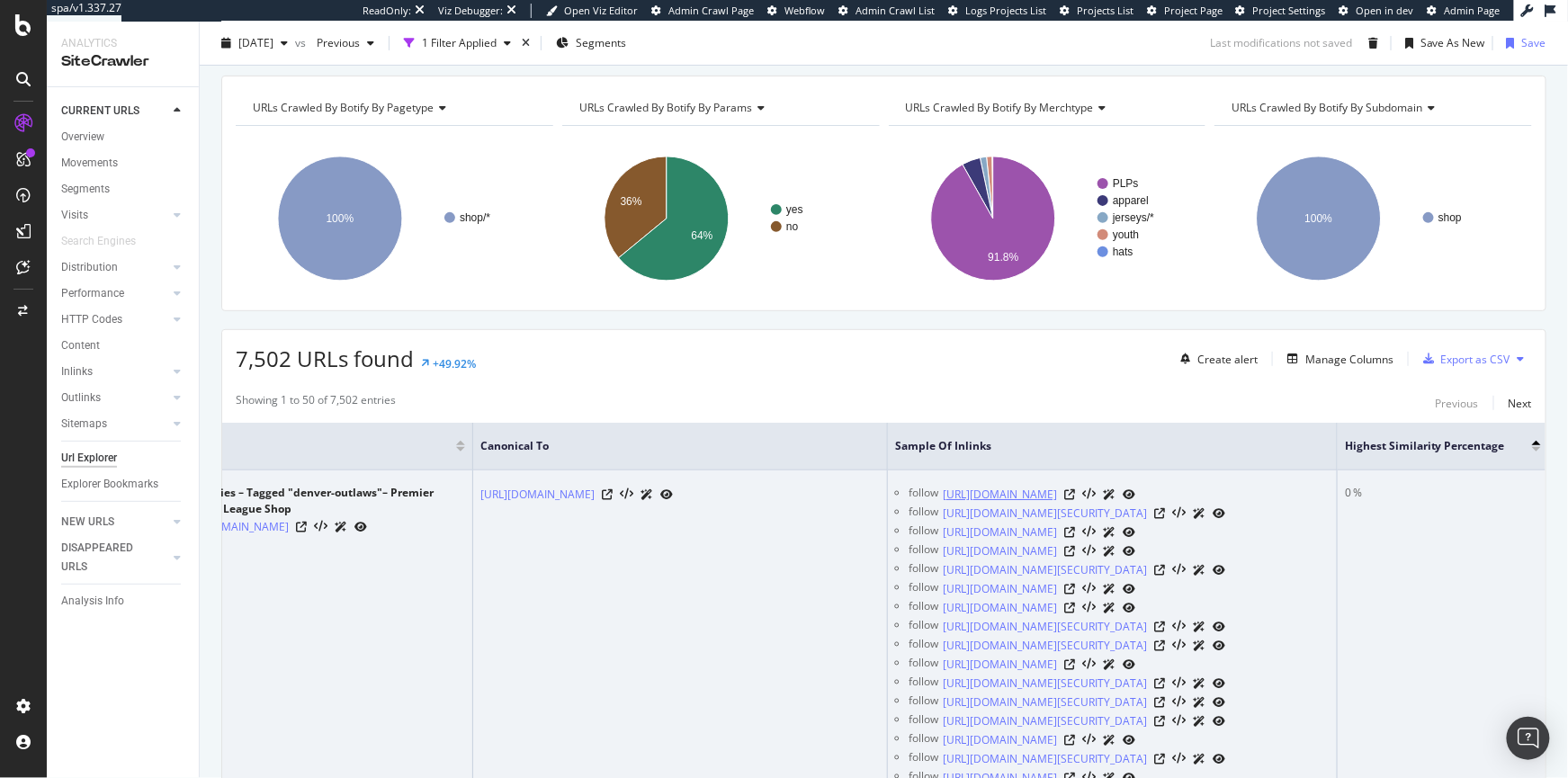
scroll to position [0, 123]
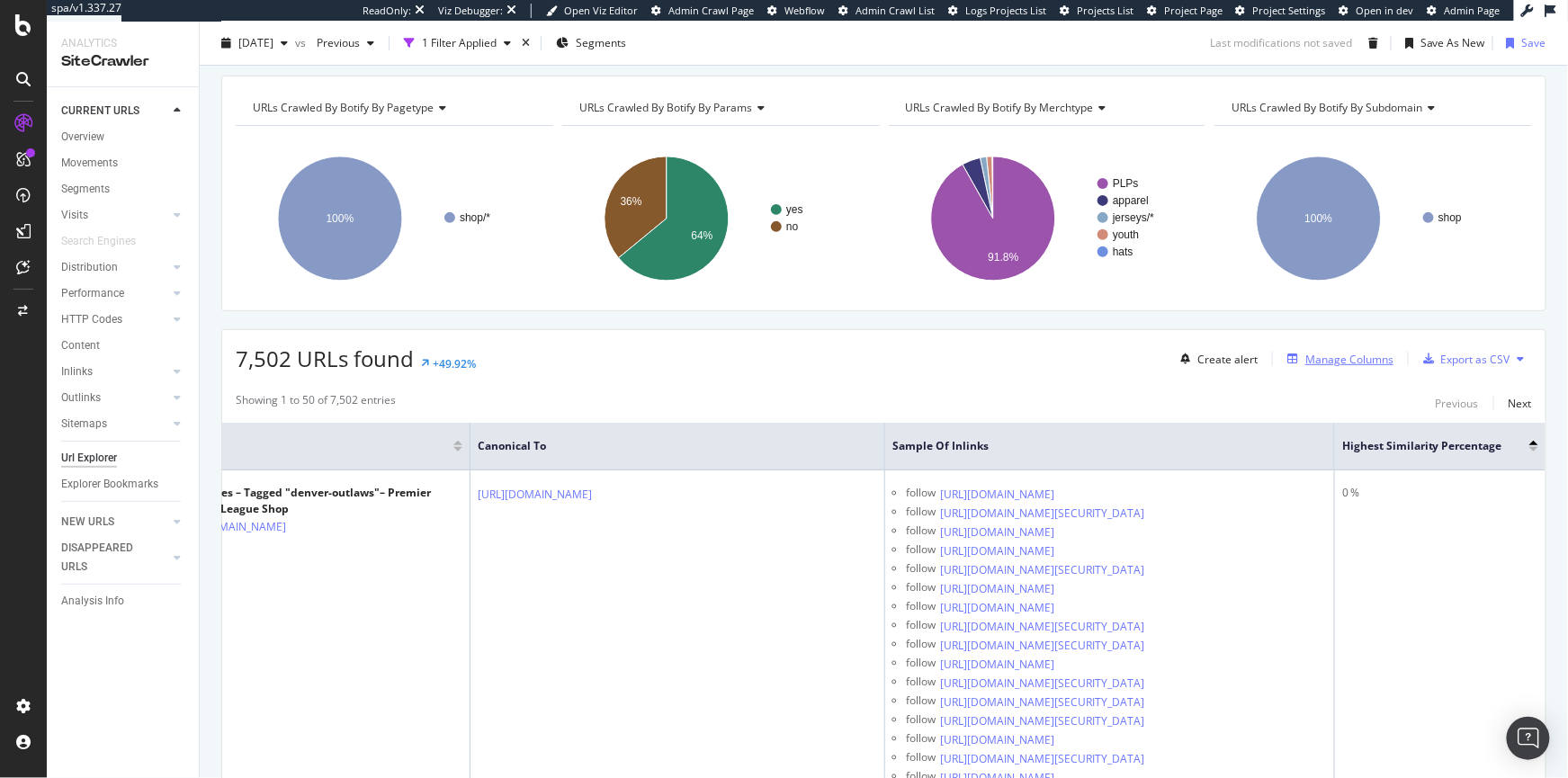
click at [1346, 357] on div "Manage Columns" at bounding box center [1350, 360] width 88 height 15
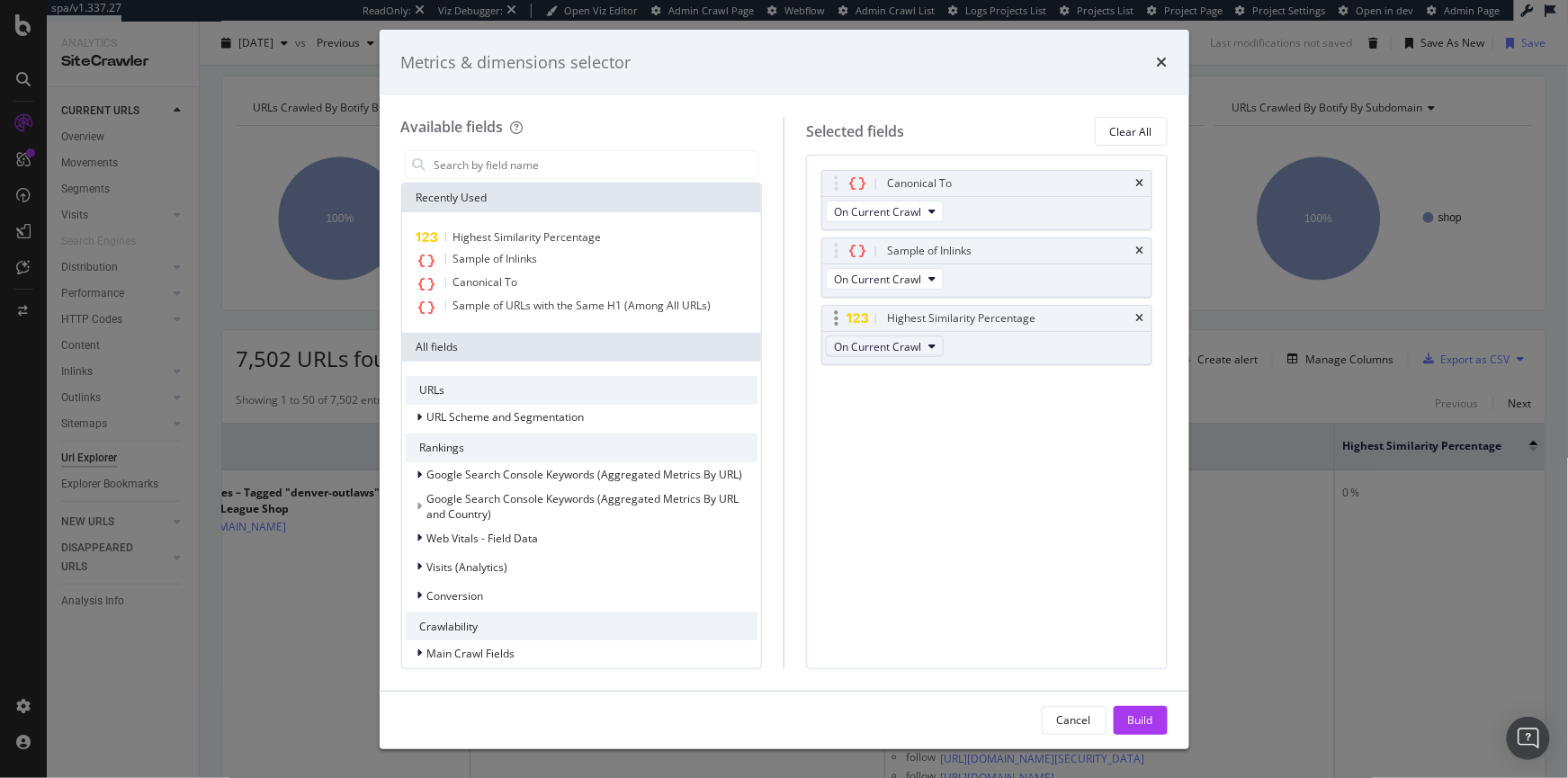
click at [874, 351] on span "On Current Crawl" at bounding box center [877, 347] width 87 height 15
click at [1142, 319] on icon "times" at bounding box center [1140, 318] width 8 height 11
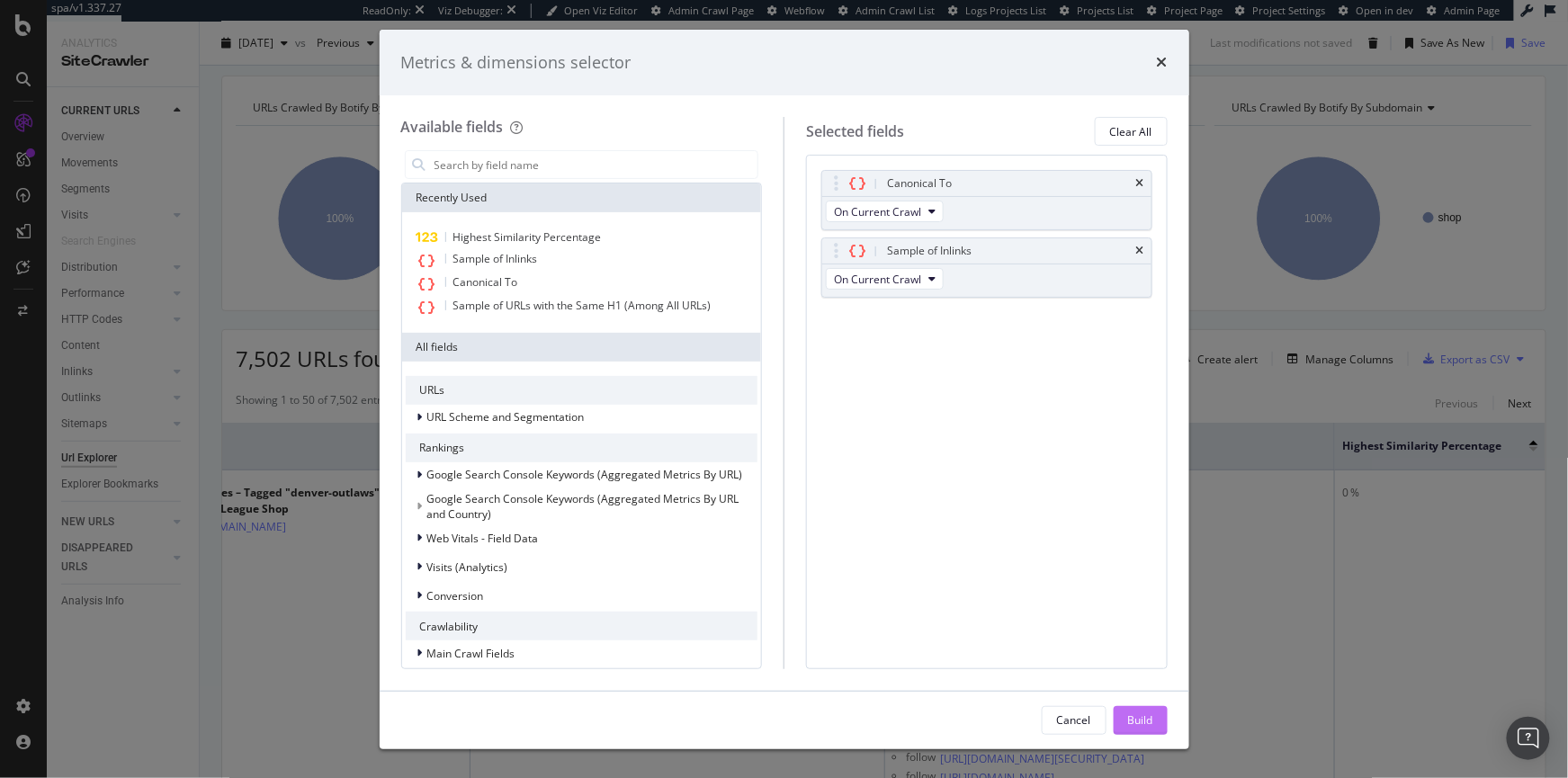
click at [1145, 731] on div "Build" at bounding box center [1141, 720] width 25 height 27
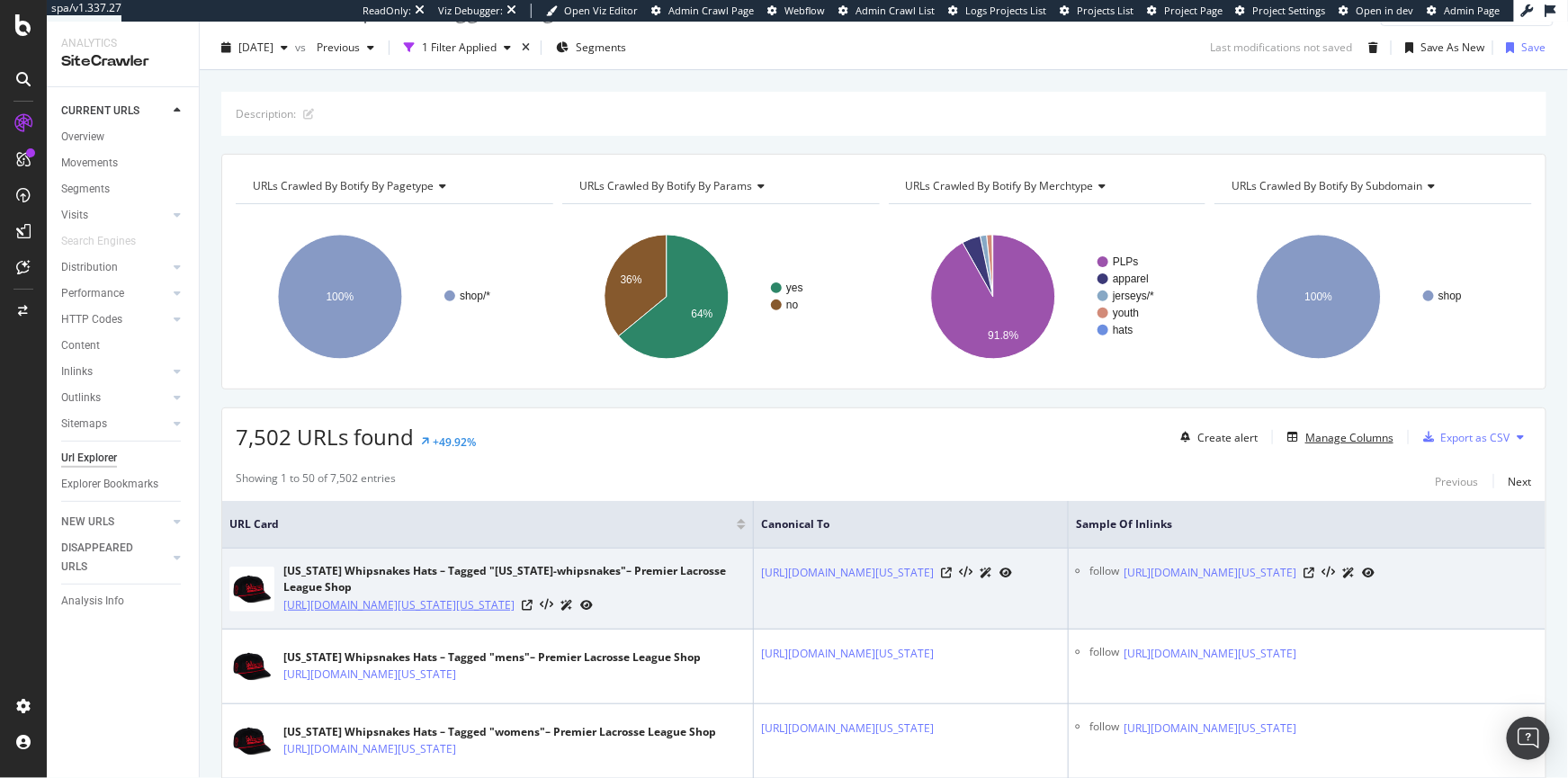
scroll to position [258, 0]
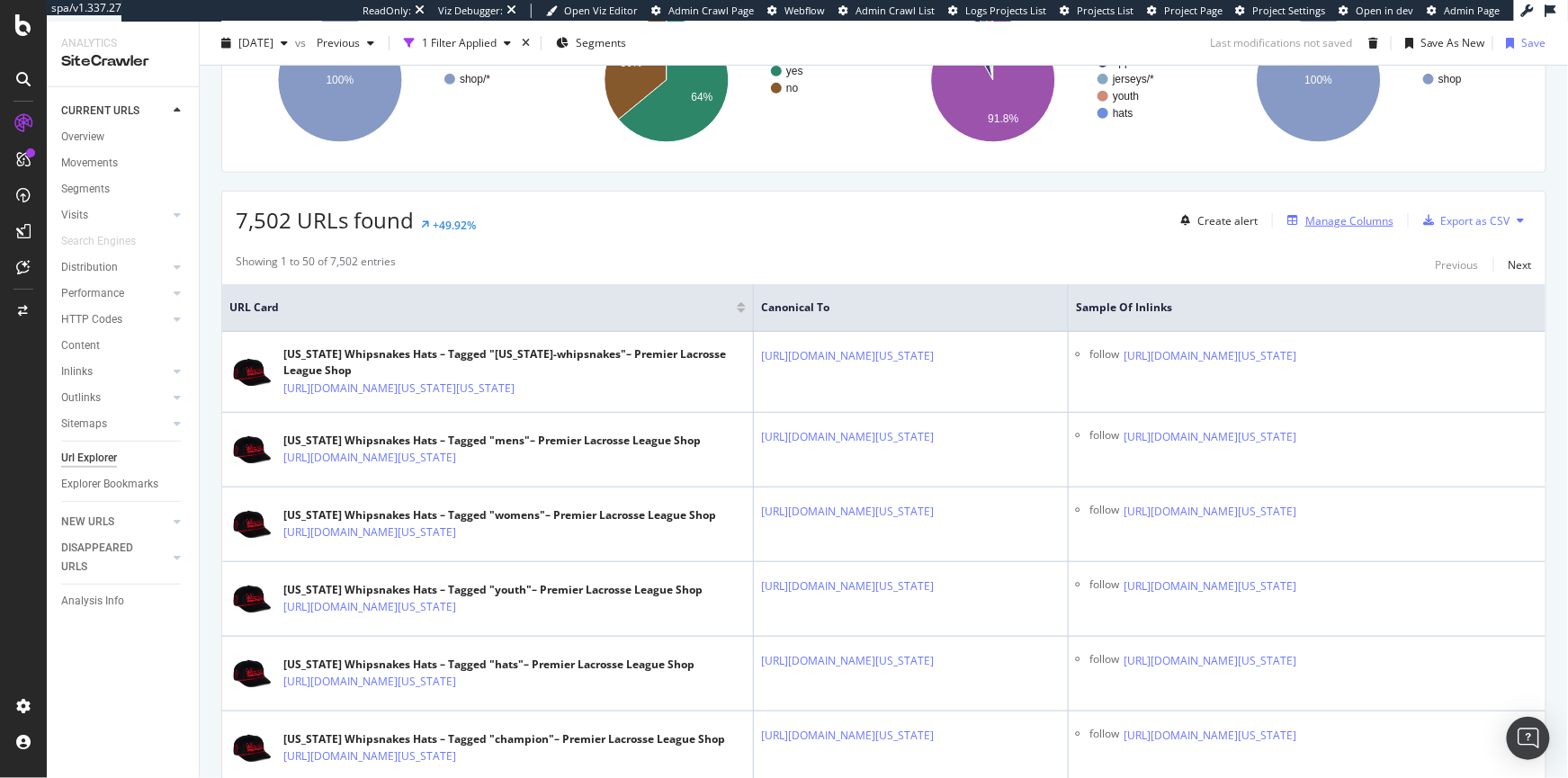
click at [1359, 222] on div "Manage Columns" at bounding box center [1350, 221] width 88 height 15
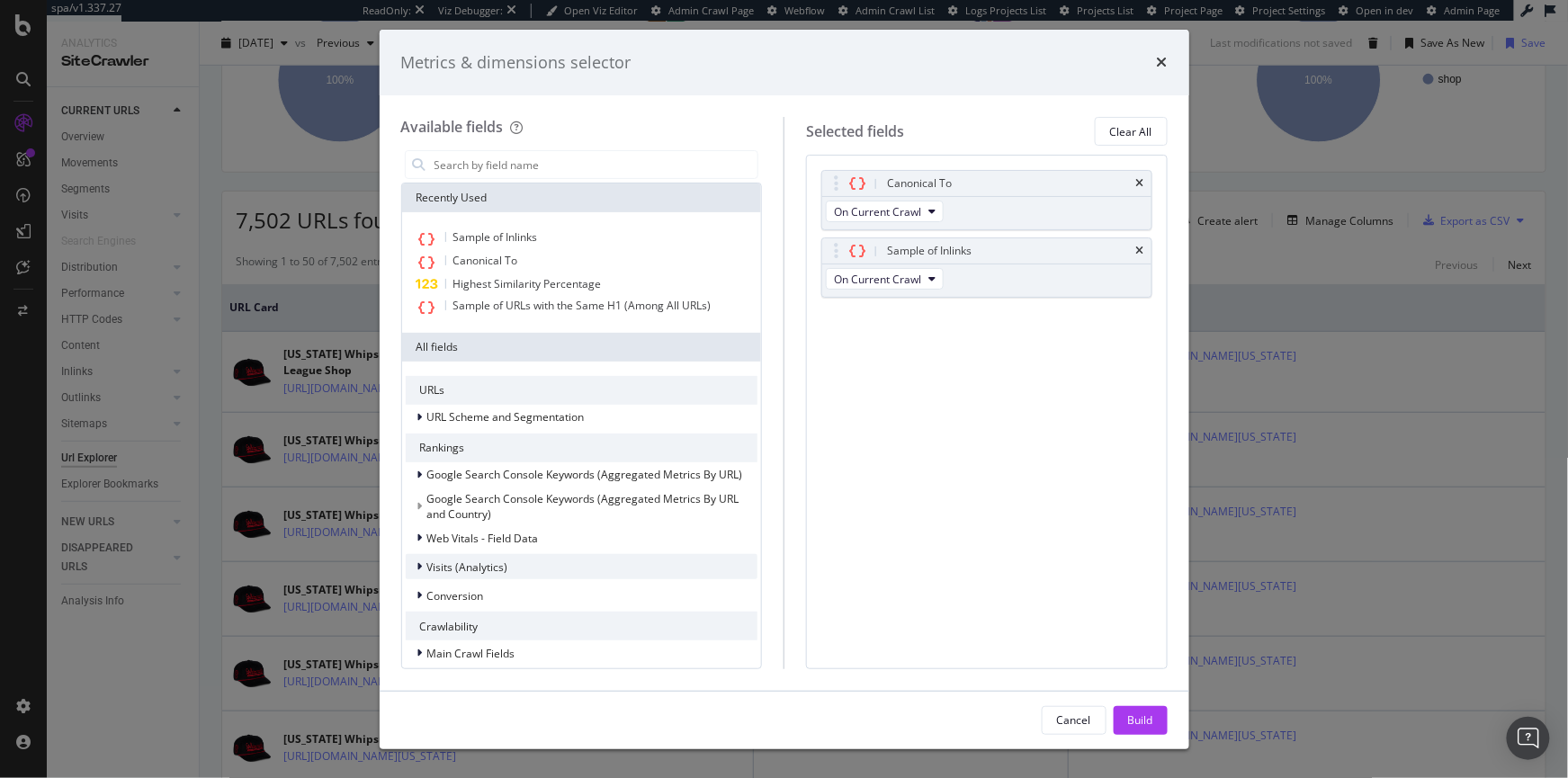
click at [433, 566] on span "Visits (Analytics)" at bounding box center [467, 567] width 81 height 15
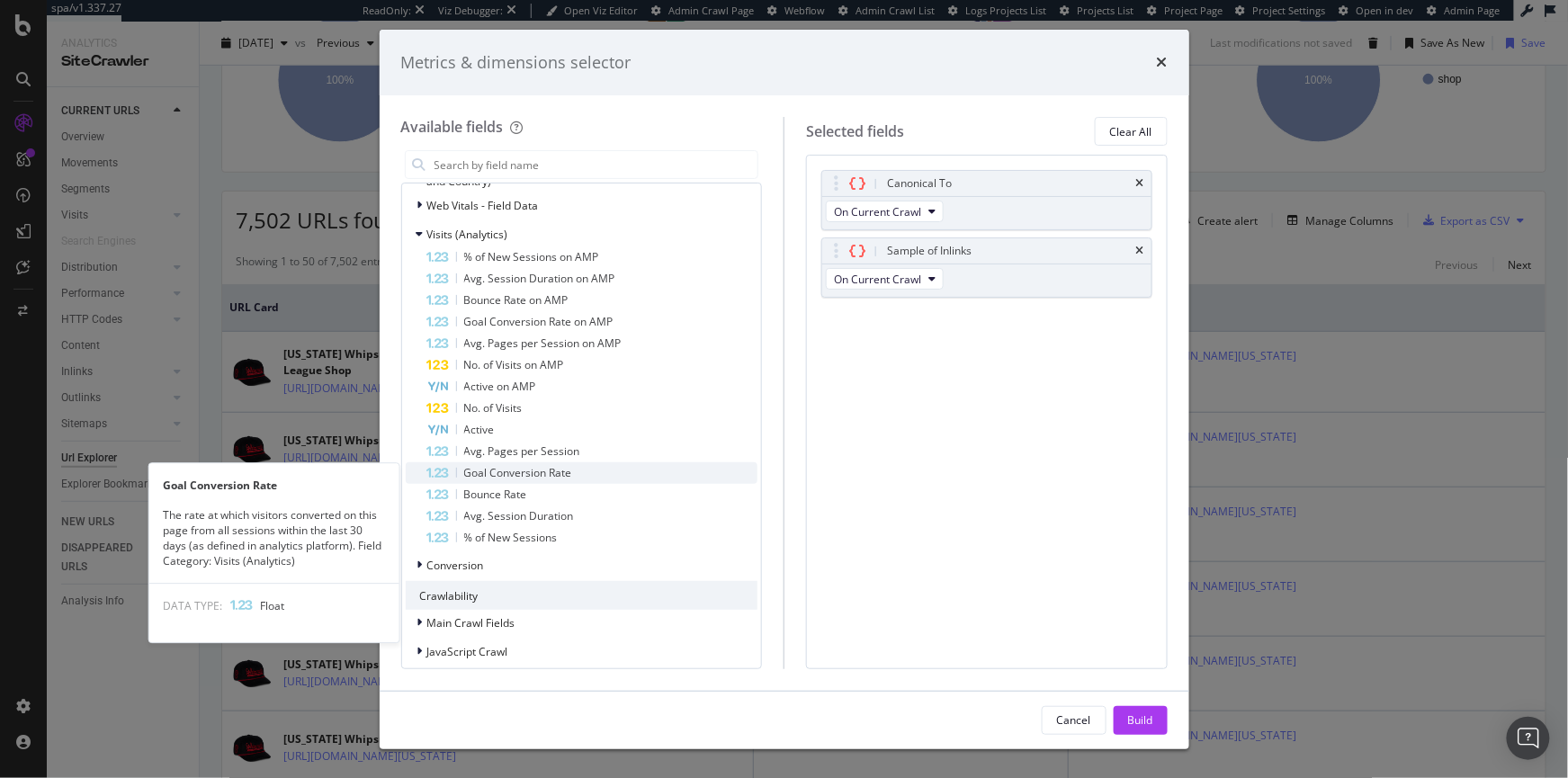
scroll to position [333, 0]
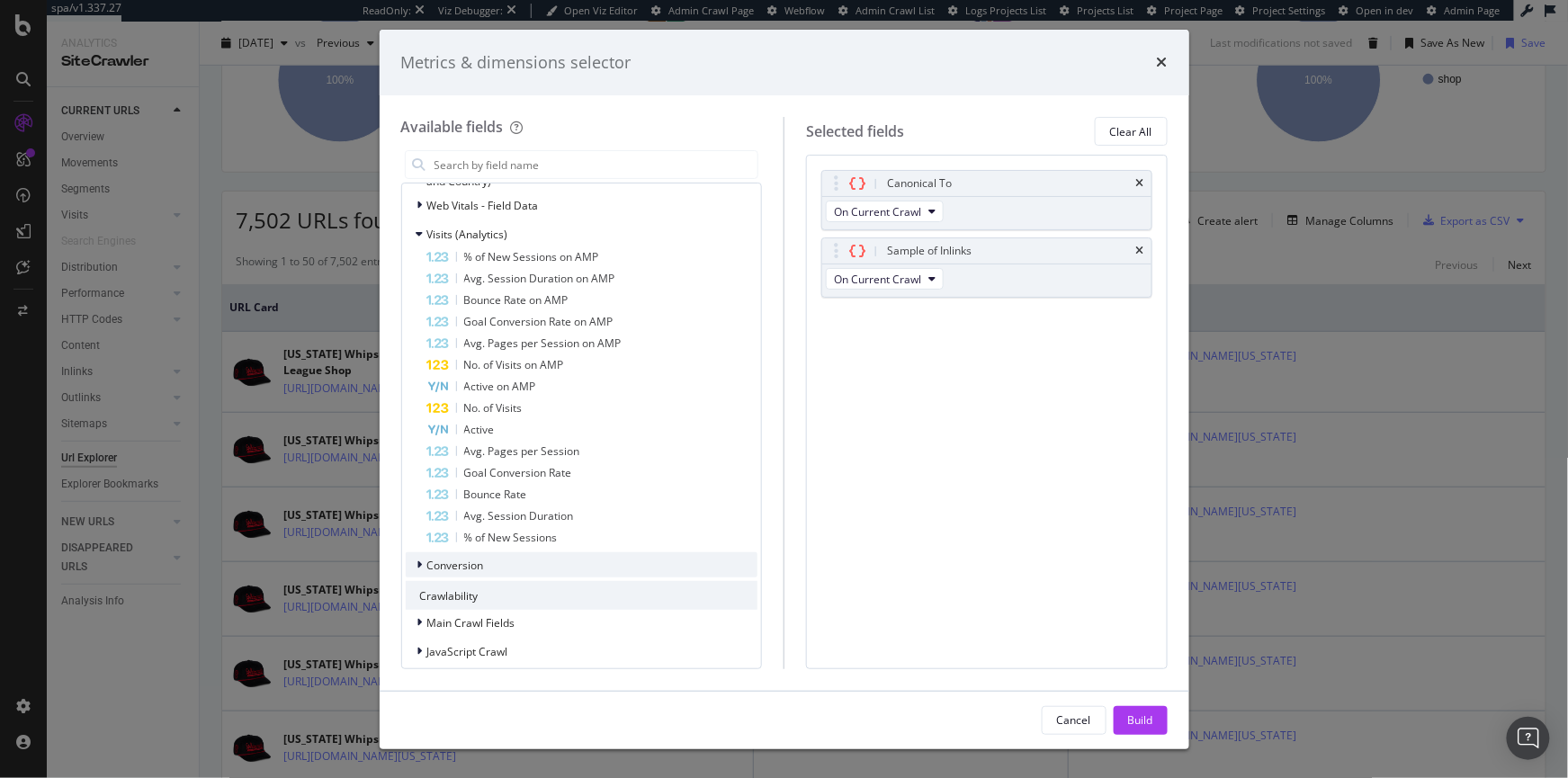
click at [420, 562] on icon "modal" at bounding box center [420, 564] width 6 height 11
click at [421, 562] on icon "modal" at bounding box center [420, 564] width 8 height 11
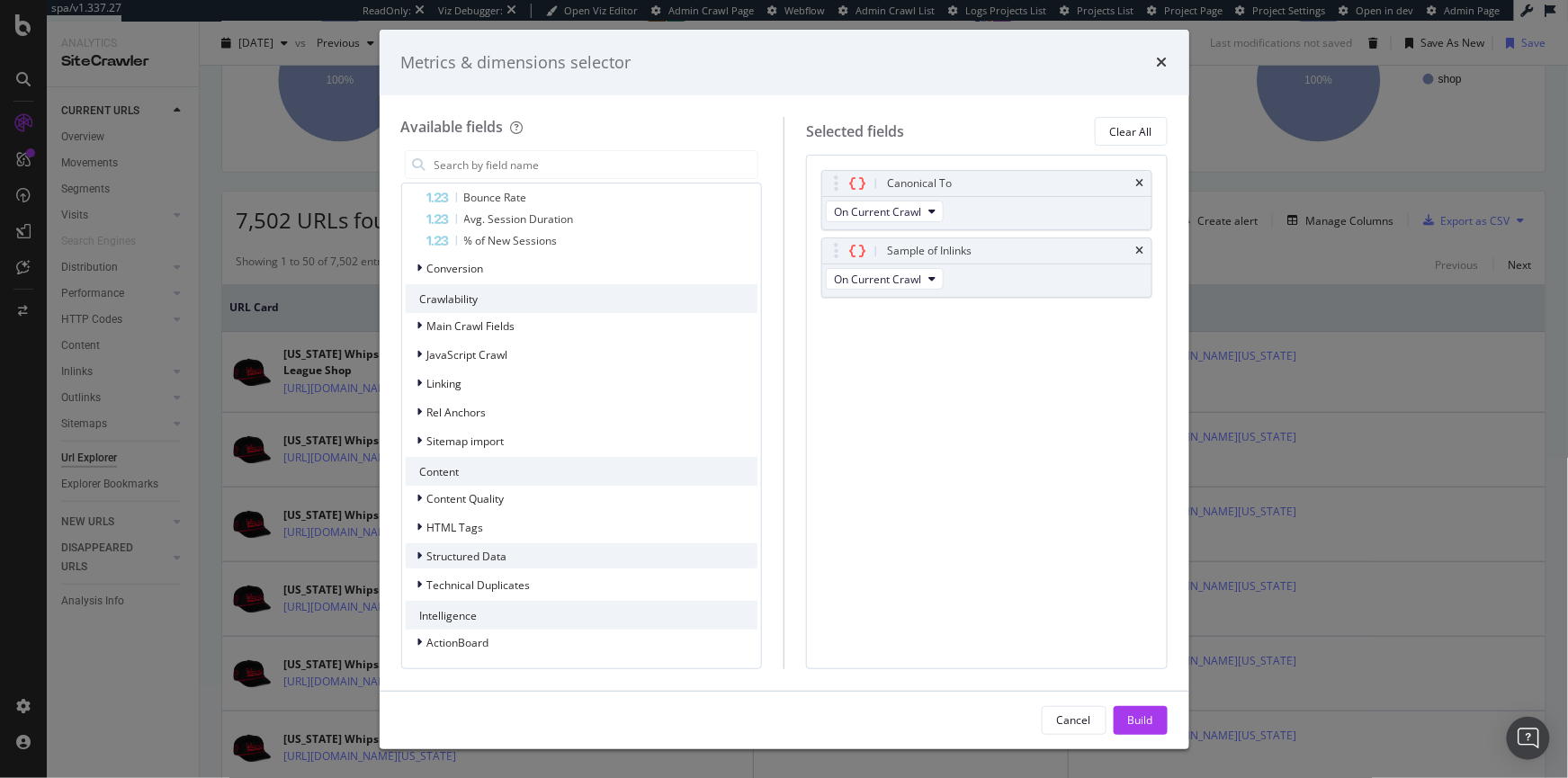
scroll to position [630, 0]
click at [487, 490] on span "Content Quality" at bounding box center [465, 498] width 78 height 15
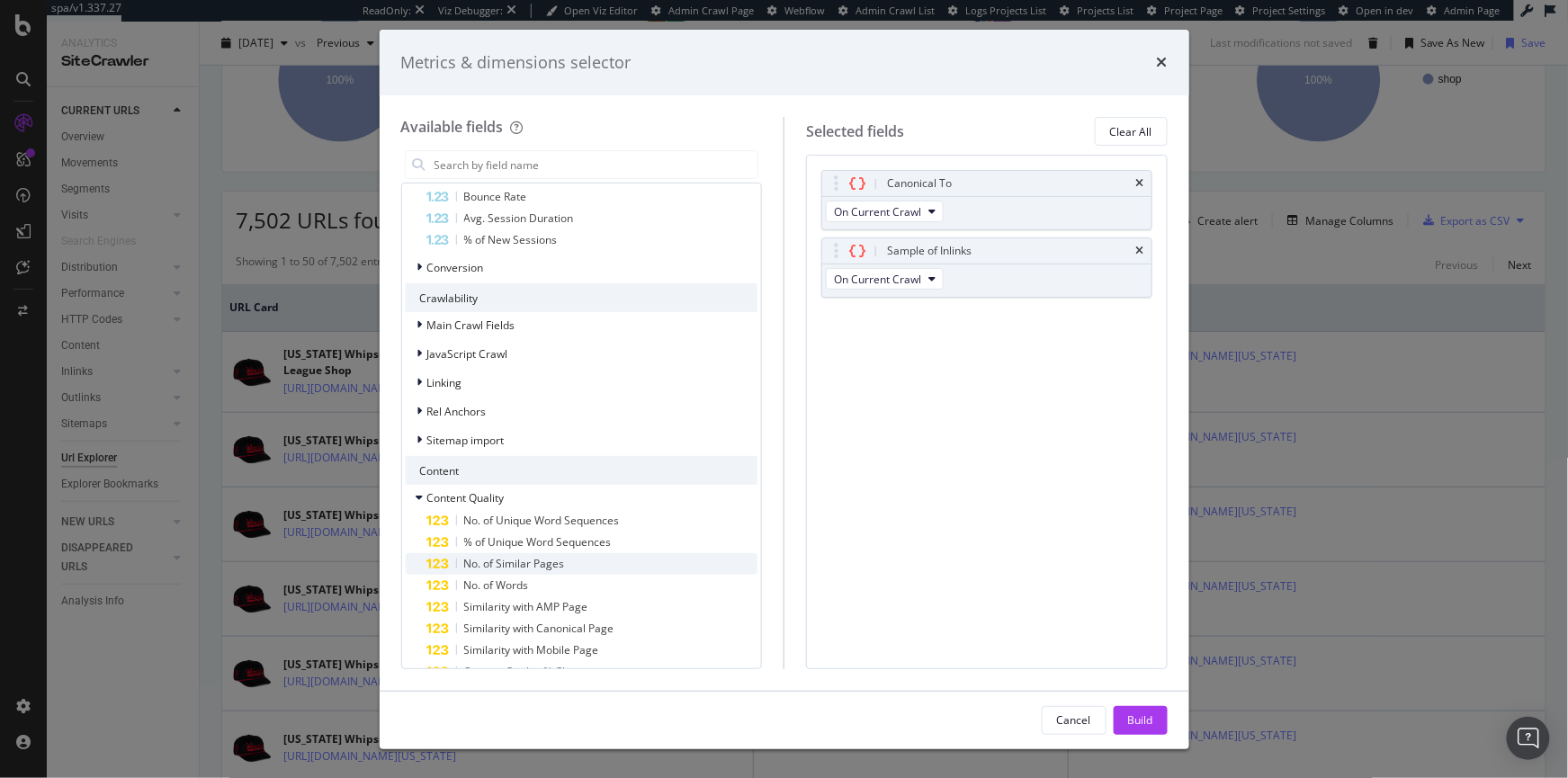
click at [450, 559] on div "No. of Similar Pages" at bounding box center [592, 564] width 331 height 22
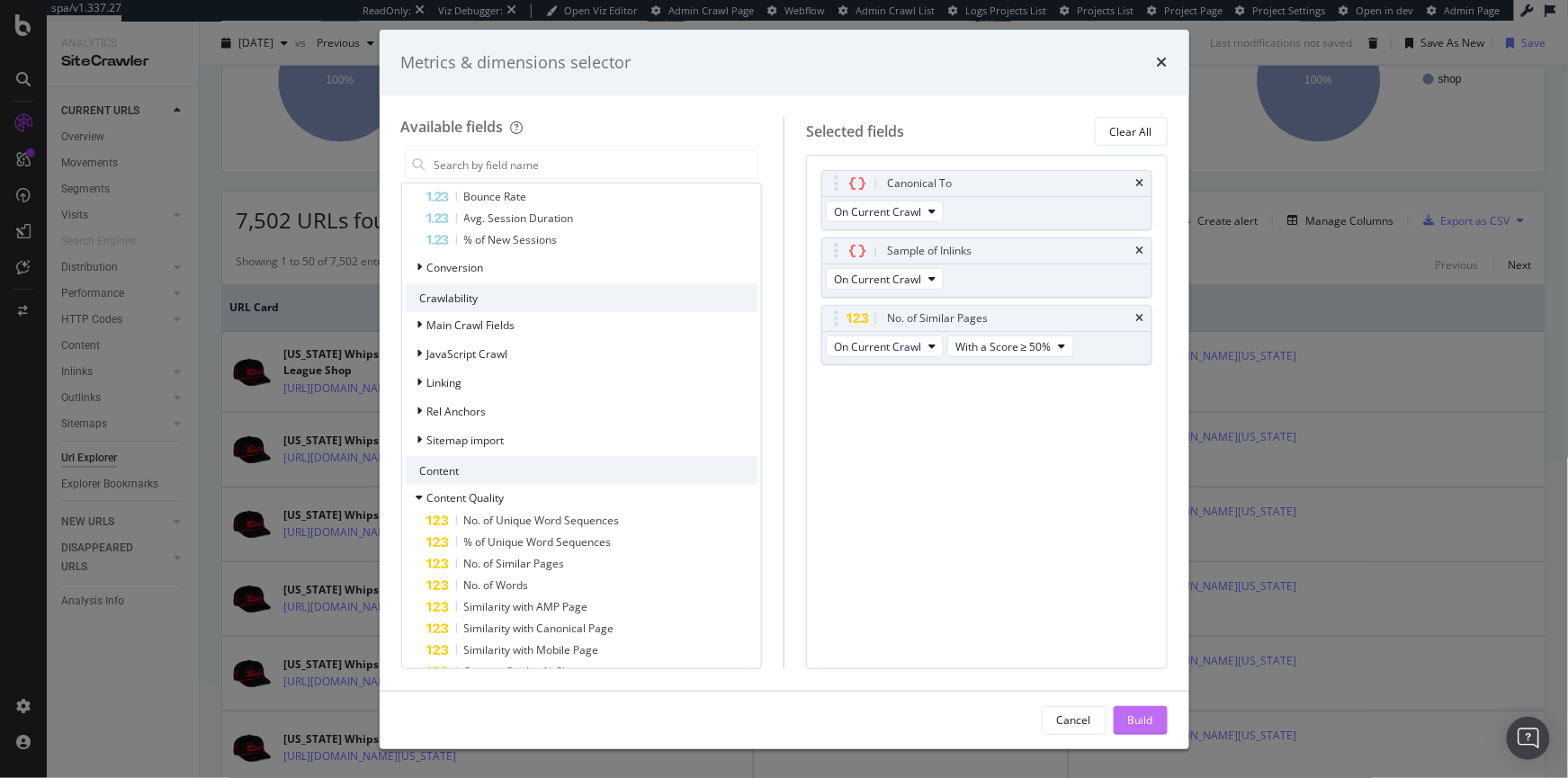
click at [1143, 722] on div "Build" at bounding box center [1141, 720] width 25 height 15
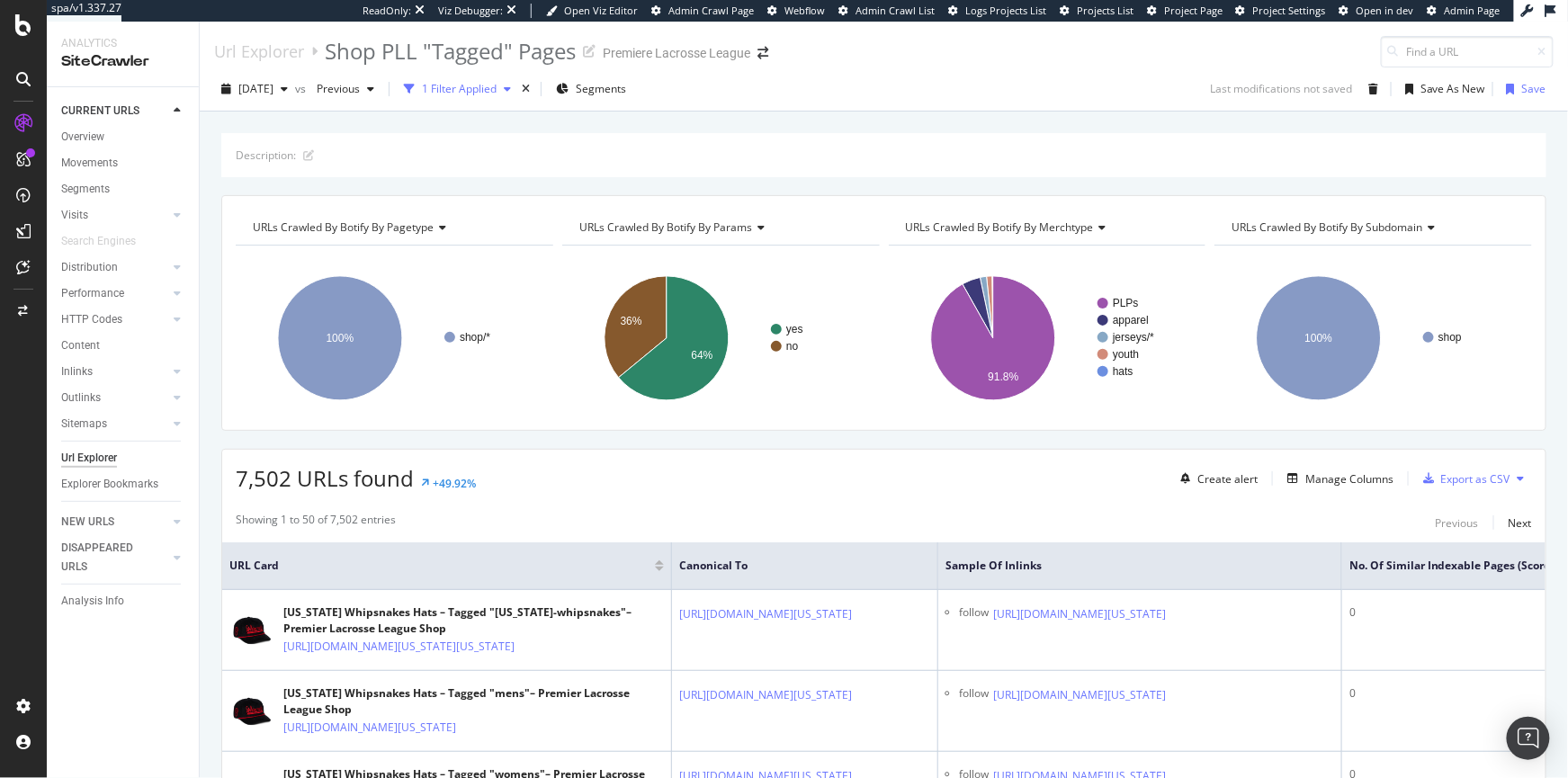
click at [497, 87] on div "1 Filter Applied" at bounding box center [460, 88] width 75 height 15
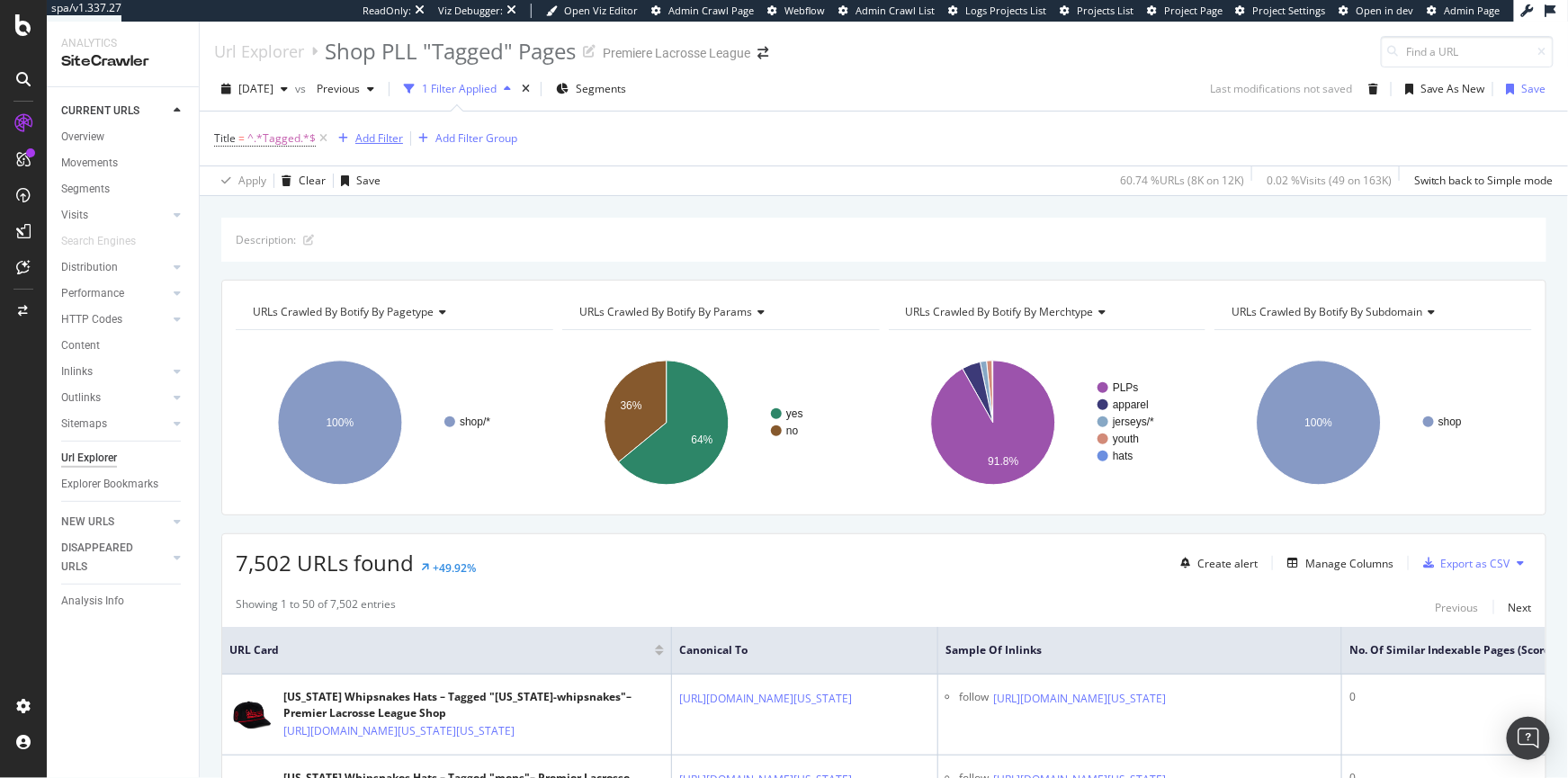
click at [356, 139] on div "Add Filter" at bounding box center [379, 138] width 48 height 15
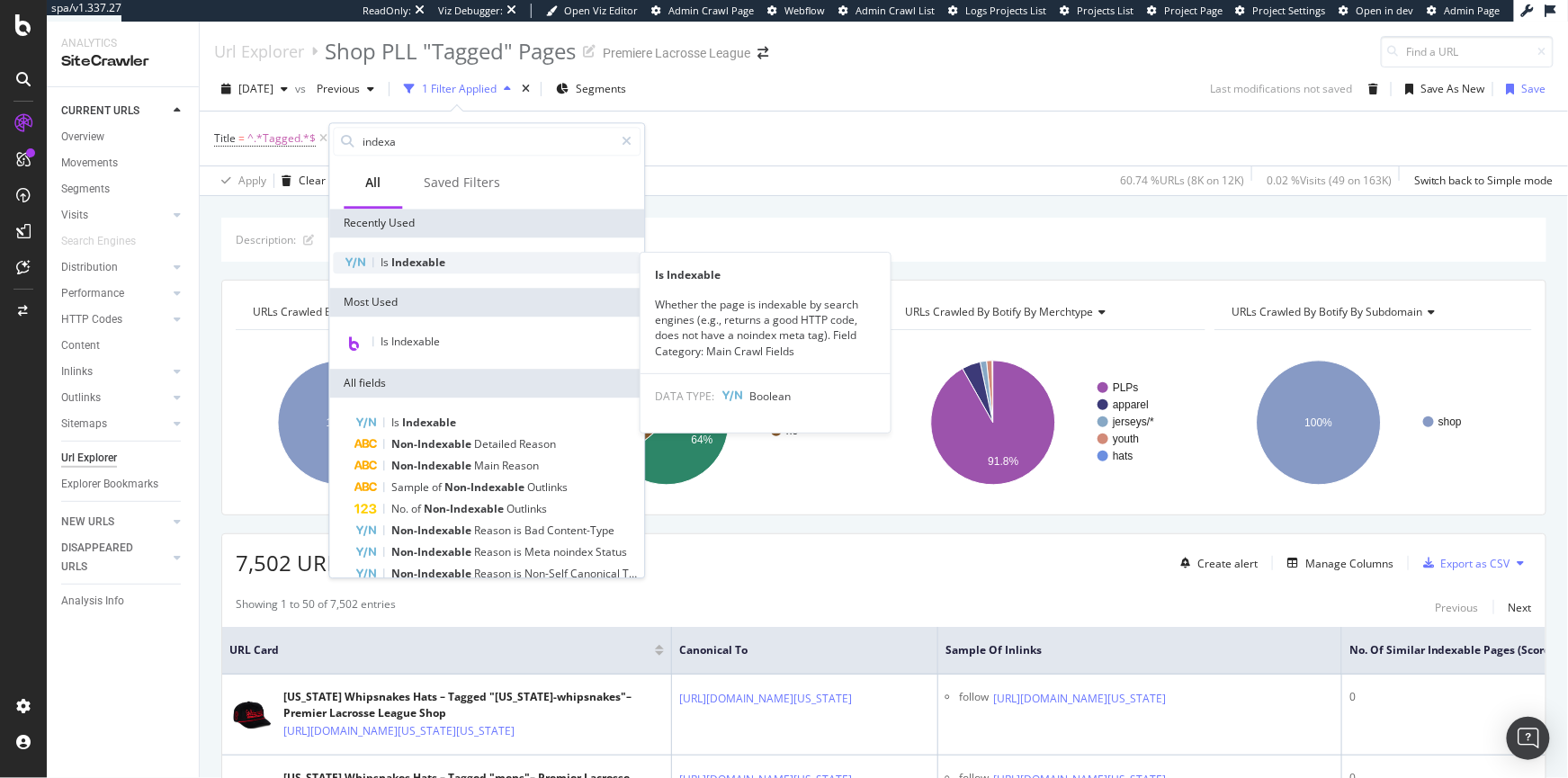
type input "indexa"
click at [412, 263] on span "Indexable" at bounding box center [418, 262] width 54 height 15
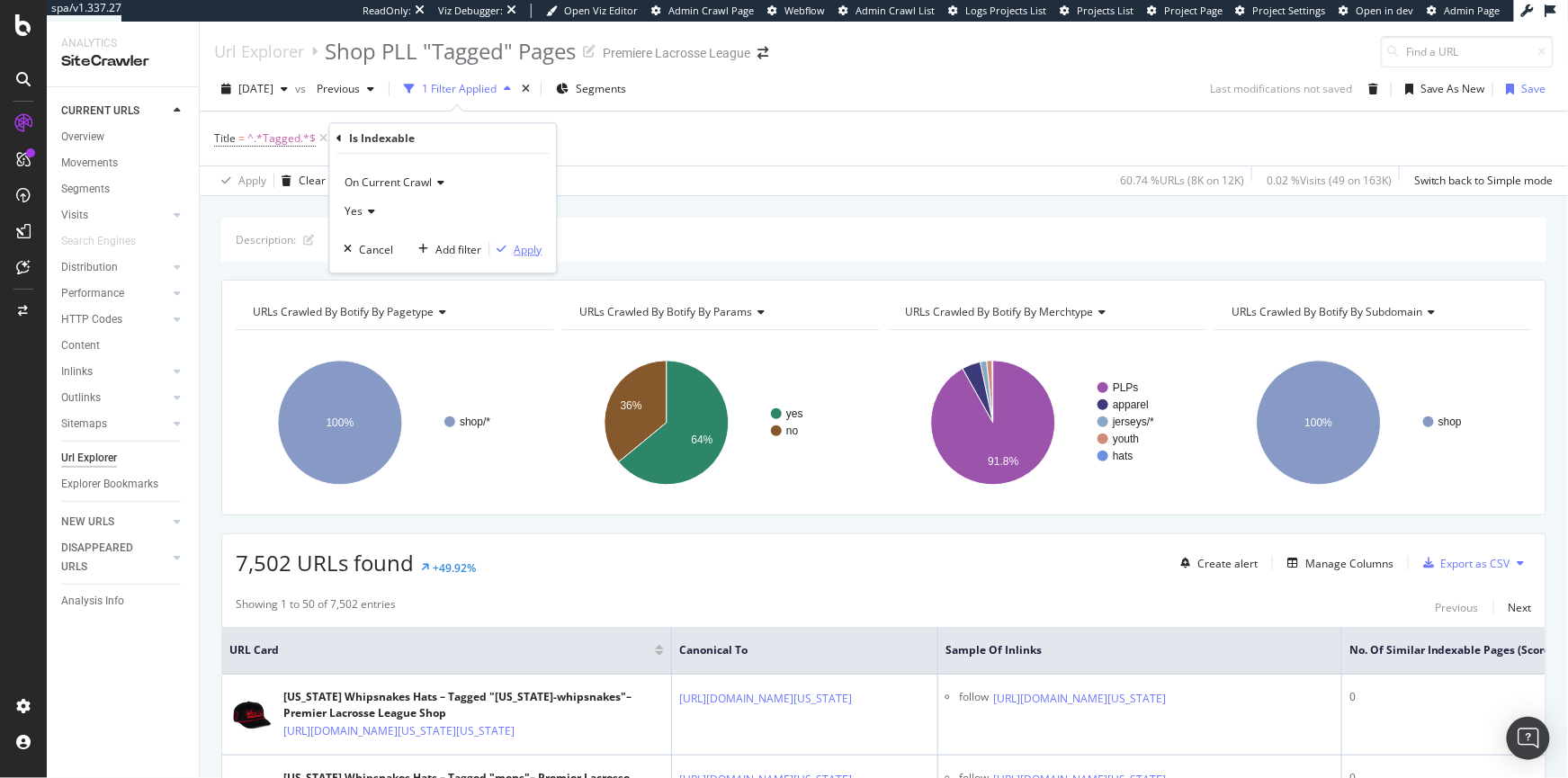
click at [532, 248] on div "Apply" at bounding box center [527, 249] width 28 height 15
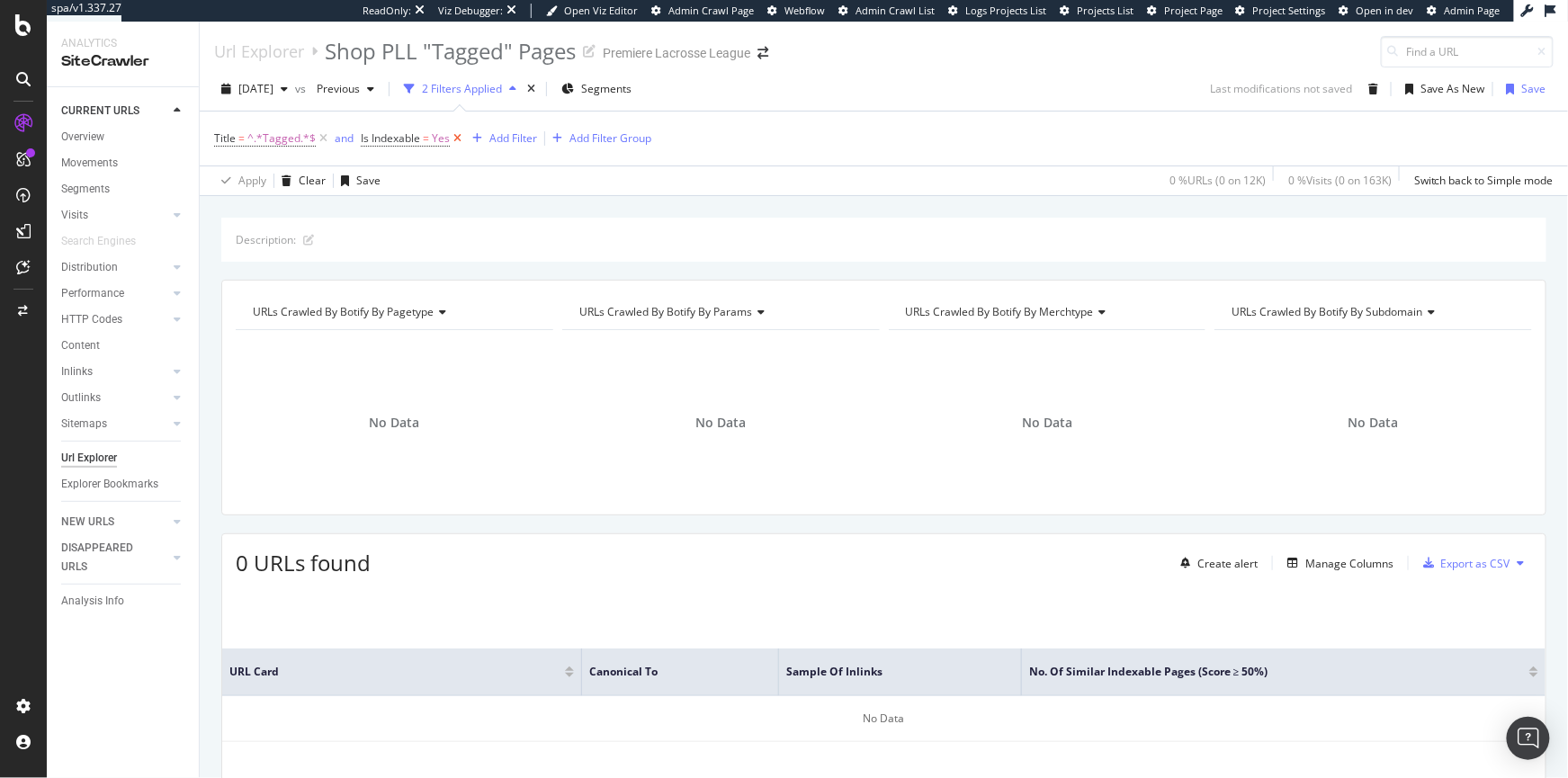
click at [453, 139] on icon at bounding box center [458, 138] width 15 height 18
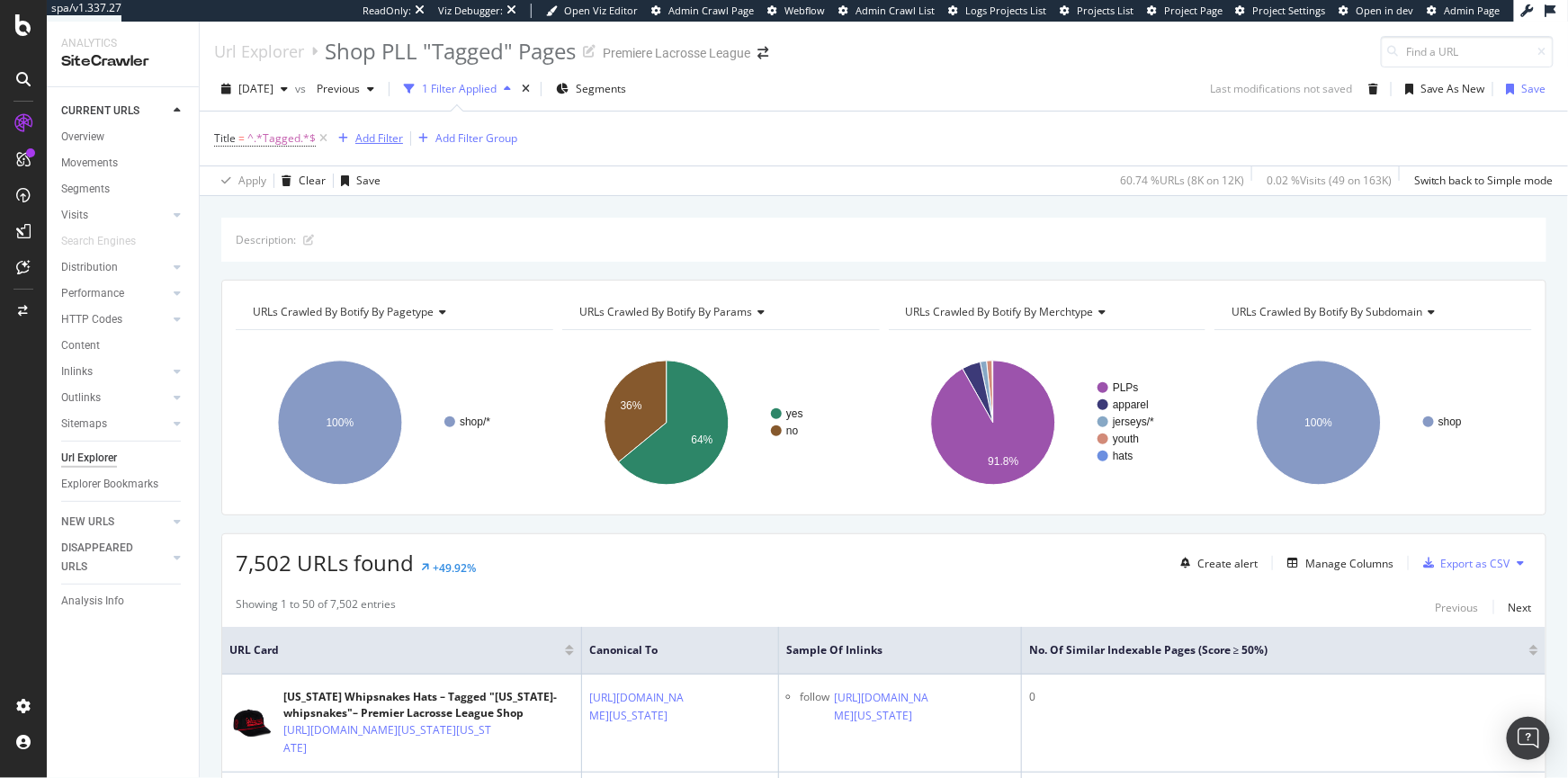
click at [382, 146] on div "Add Filter" at bounding box center [367, 138] width 72 height 20
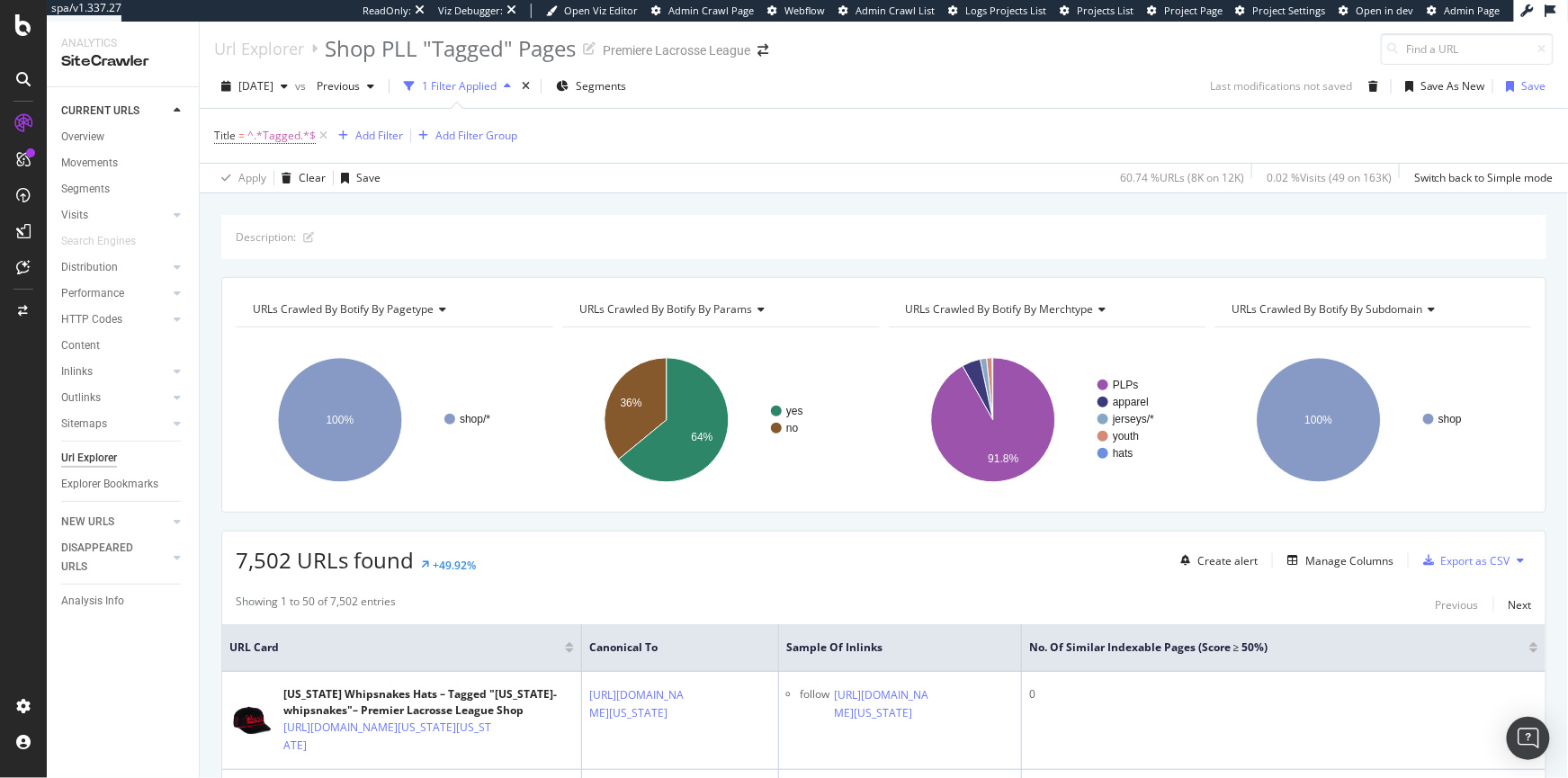
scroll to position [3, 0]
click at [378, 139] on div "Add Filter" at bounding box center [379, 135] width 48 height 15
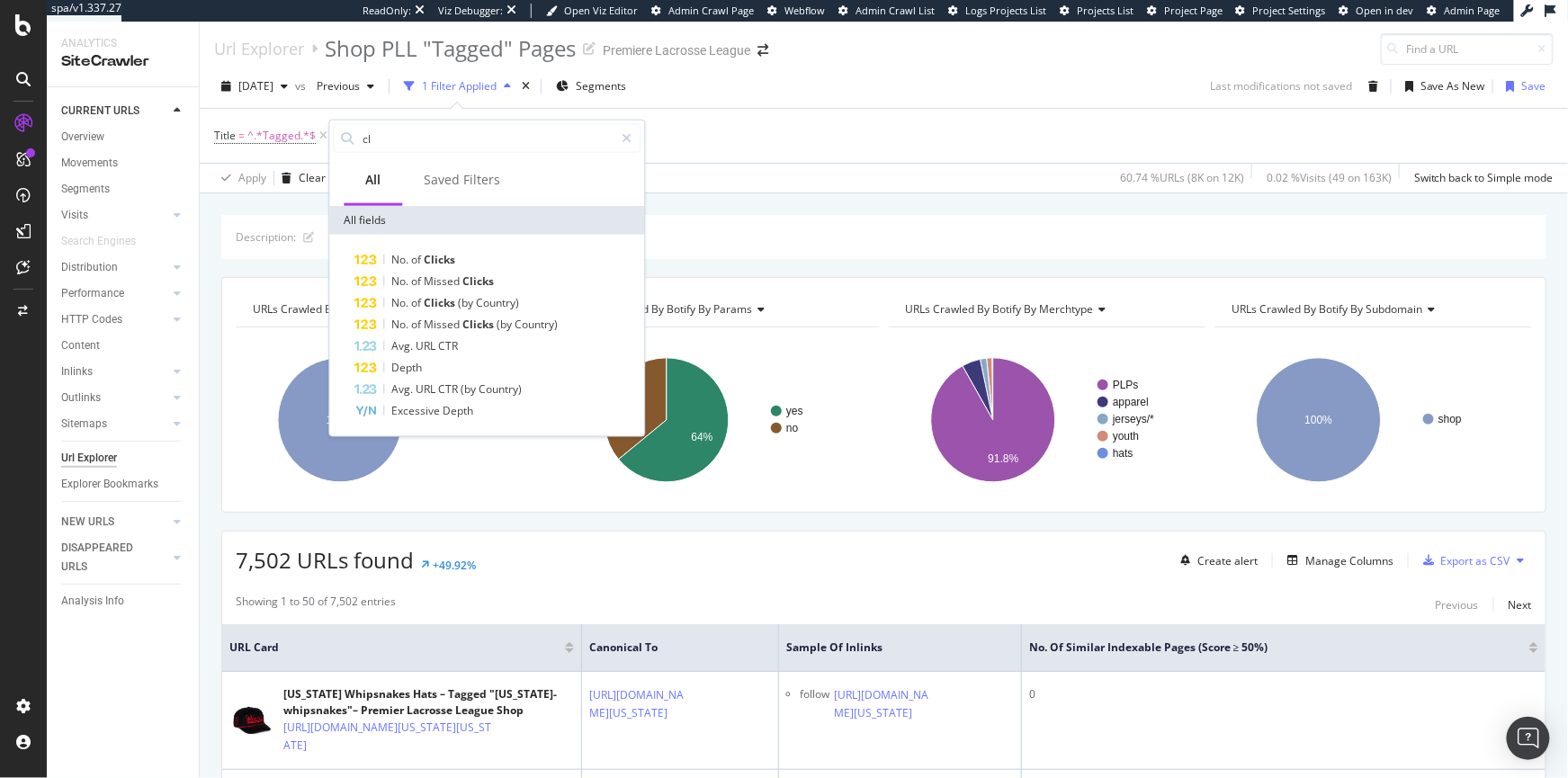
type input "c"
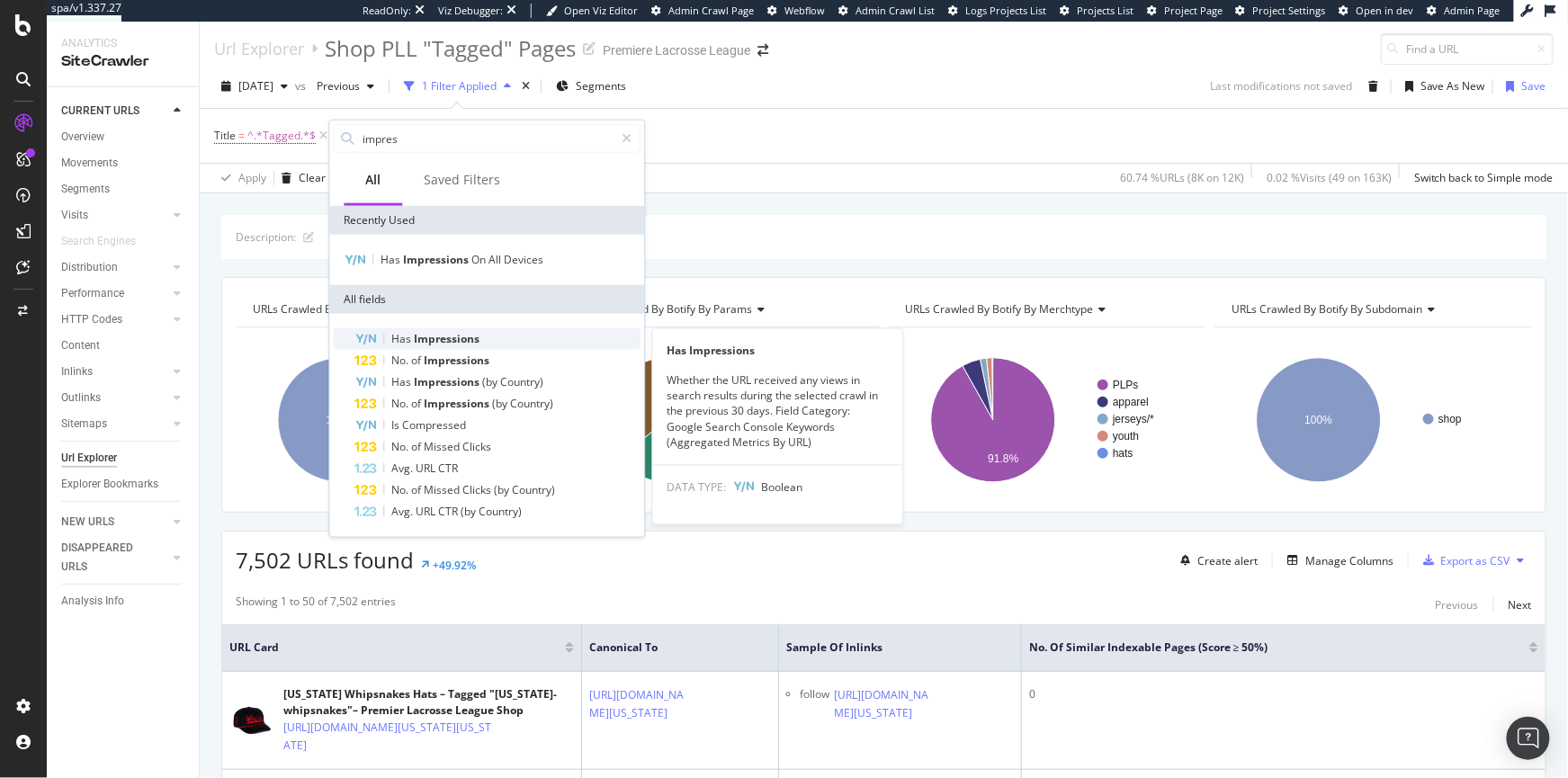
type input "impres"
click at [408, 335] on span "Has" at bounding box center [402, 339] width 22 height 15
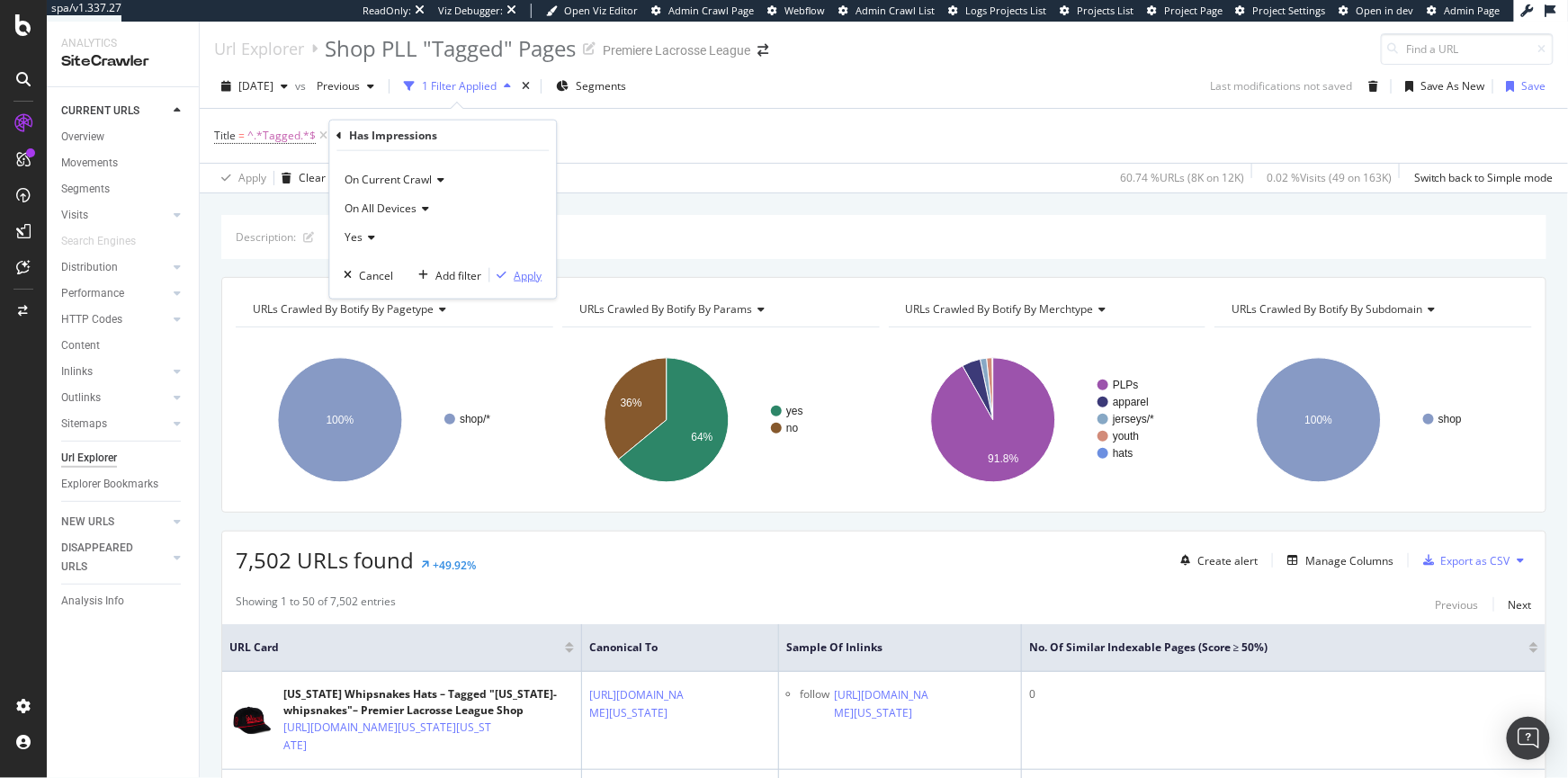
click at [528, 278] on div "Apply" at bounding box center [527, 275] width 28 height 15
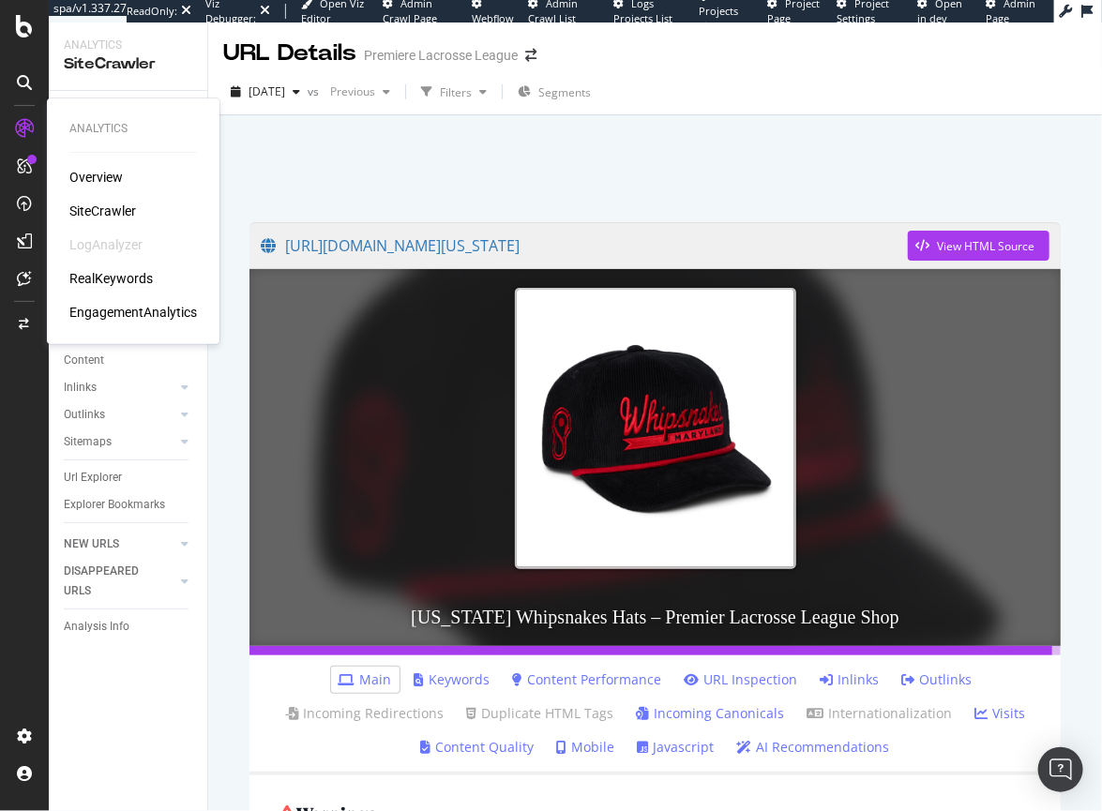
click at [110, 285] on div "RealKeywords" at bounding box center [110, 278] width 83 height 19
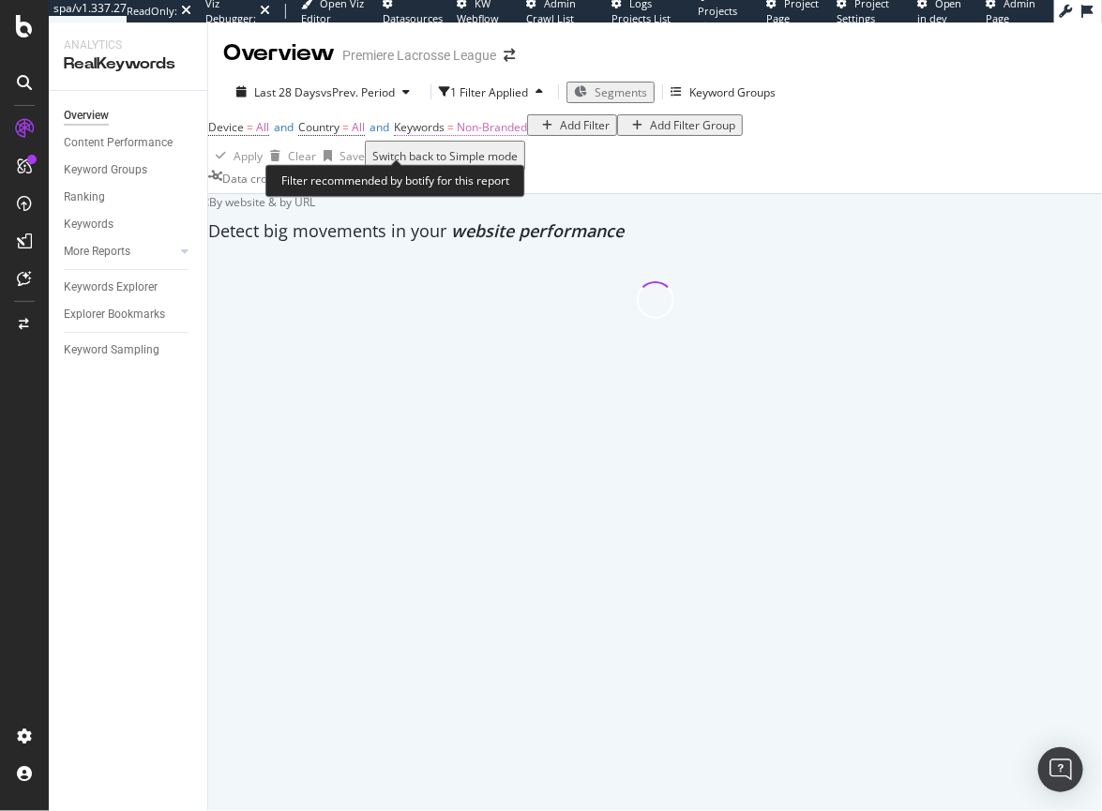
click at [496, 135] on span "Non-Branded" at bounding box center [492, 127] width 70 height 16
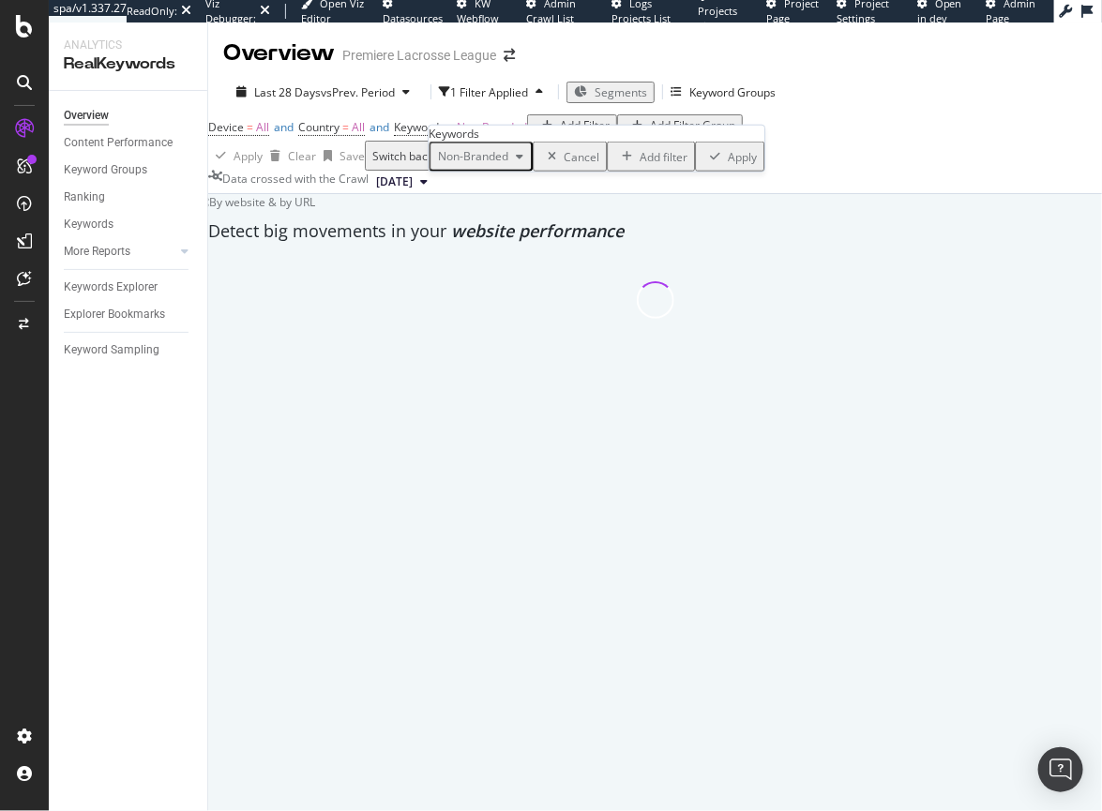
click at [473, 164] on span "Non-Branded" at bounding box center [469, 156] width 78 height 16
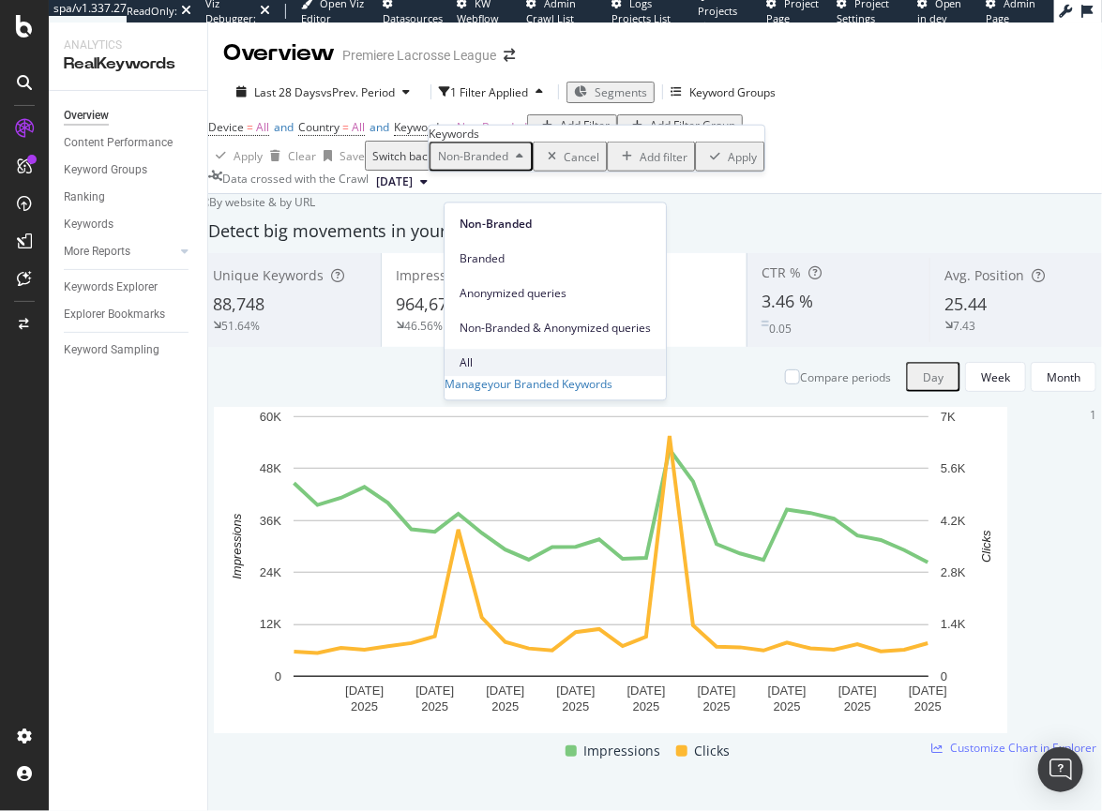
click at [461, 354] on span "All" at bounding box center [554, 362] width 191 height 17
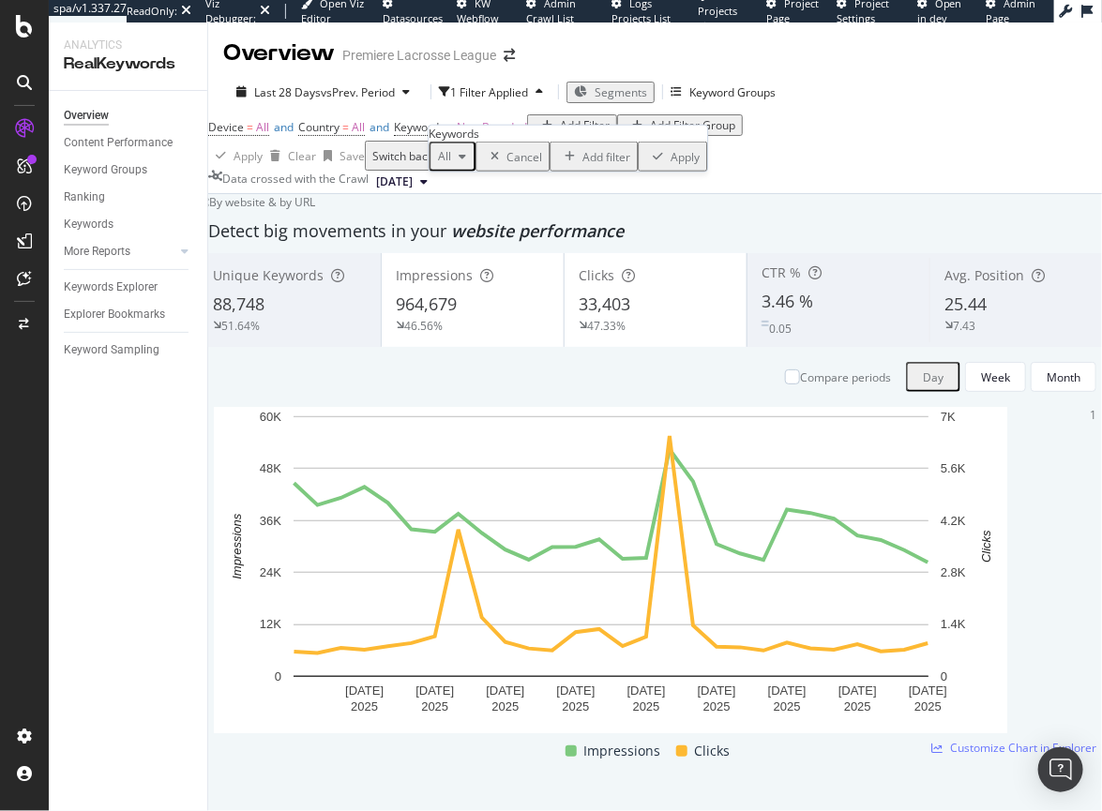
click at [654, 172] on div "All Cancel Add filter Apply" at bounding box center [568, 157] width 279 height 30
click at [670, 164] on div "Apply" at bounding box center [684, 156] width 29 height 16
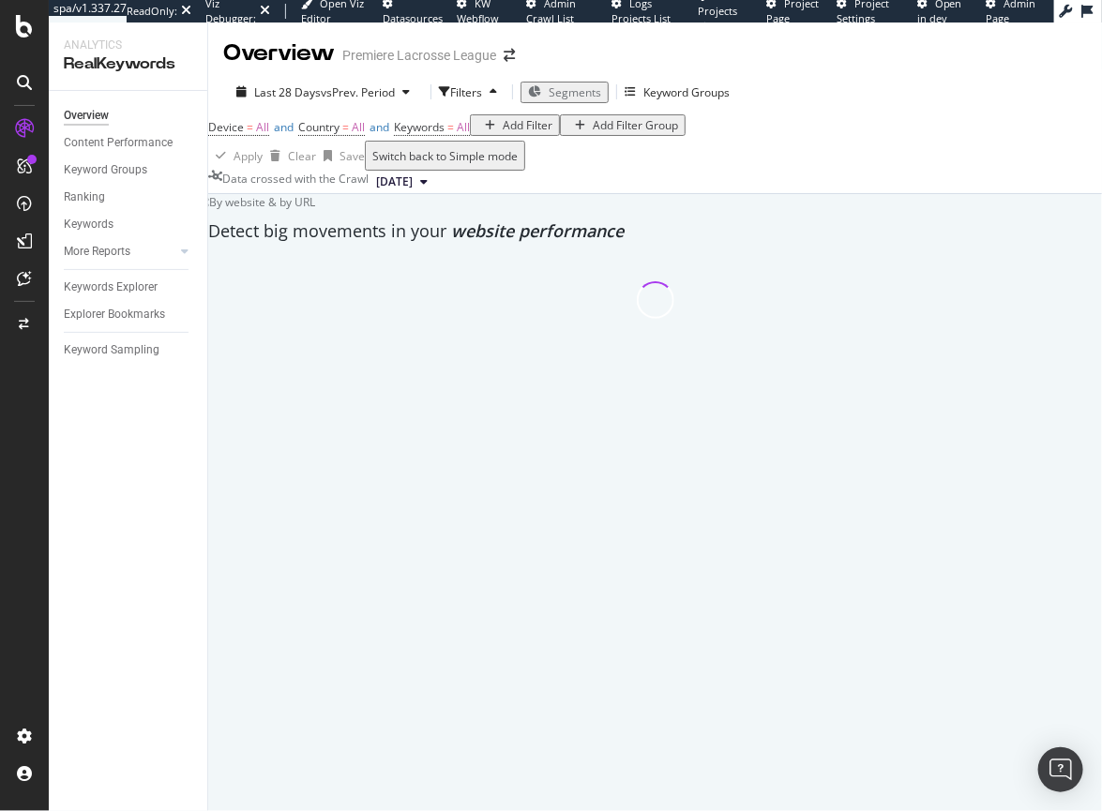
click at [503, 133] on div "Add Filter" at bounding box center [528, 125] width 50 height 16
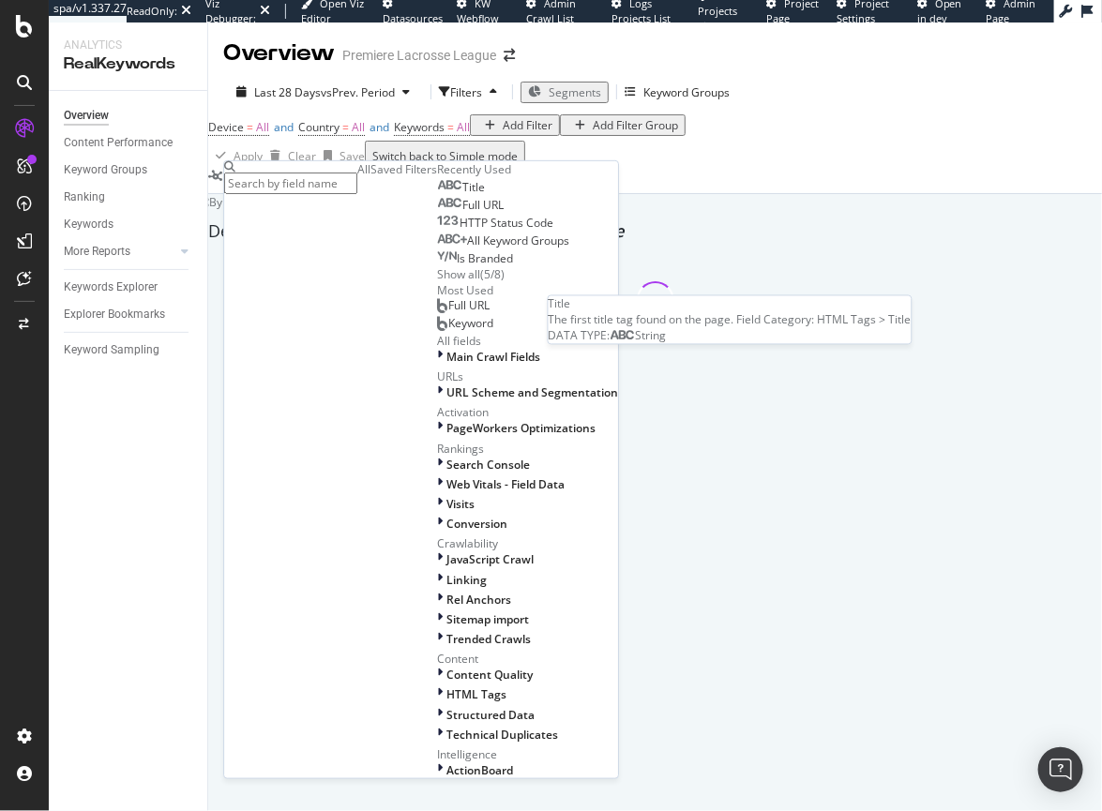
click at [437, 195] on div "Title" at bounding box center [461, 187] width 48 height 15
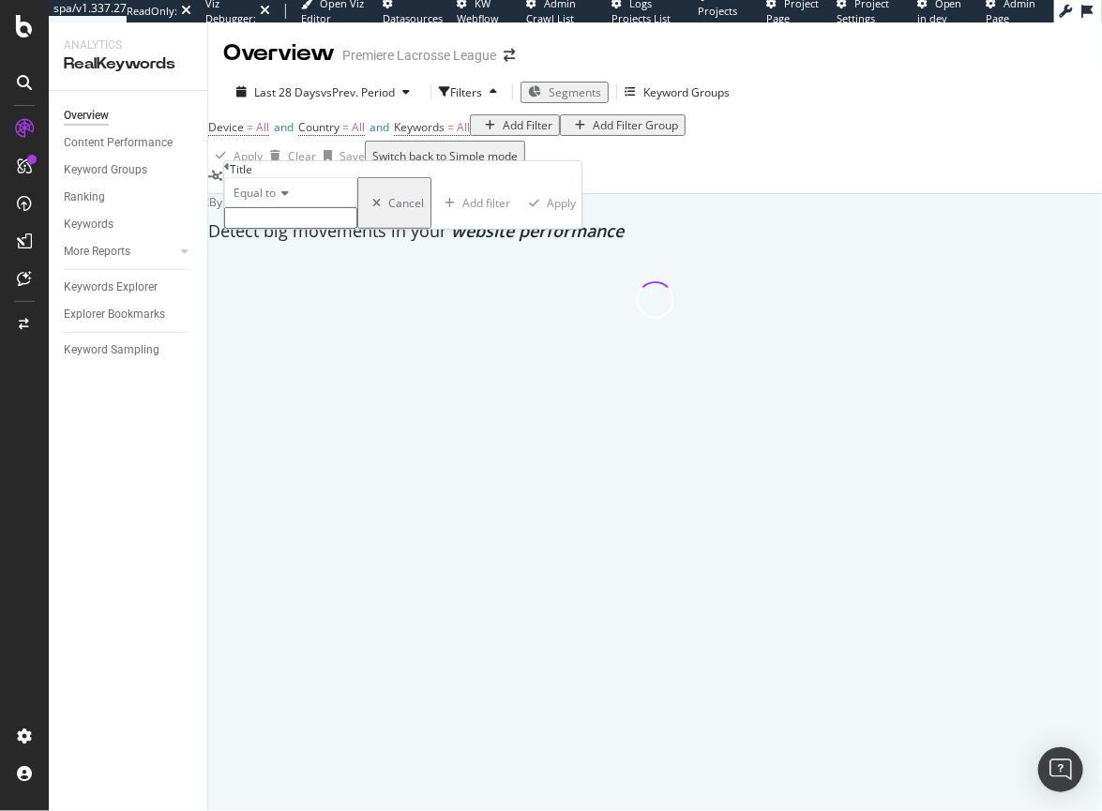
click at [292, 207] on div "Equal to" at bounding box center [290, 192] width 133 height 30
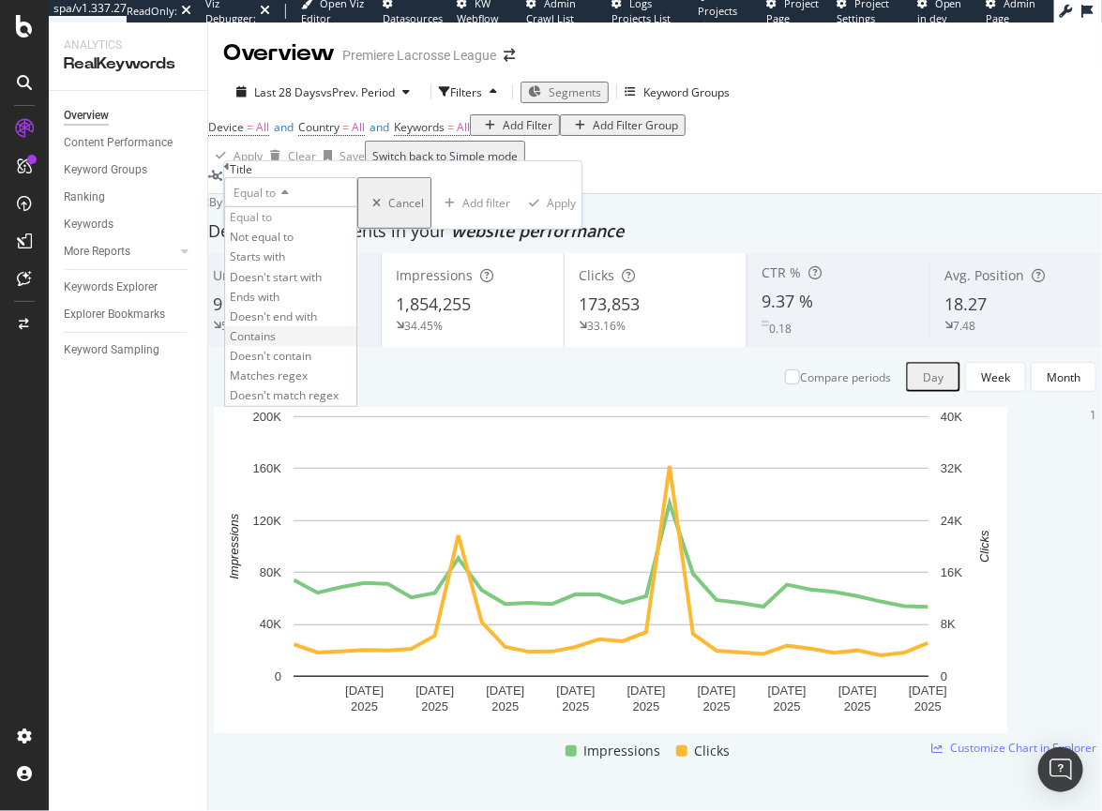
click at [326, 346] on div "Contains" at bounding box center [290, 336] width 131 height 20
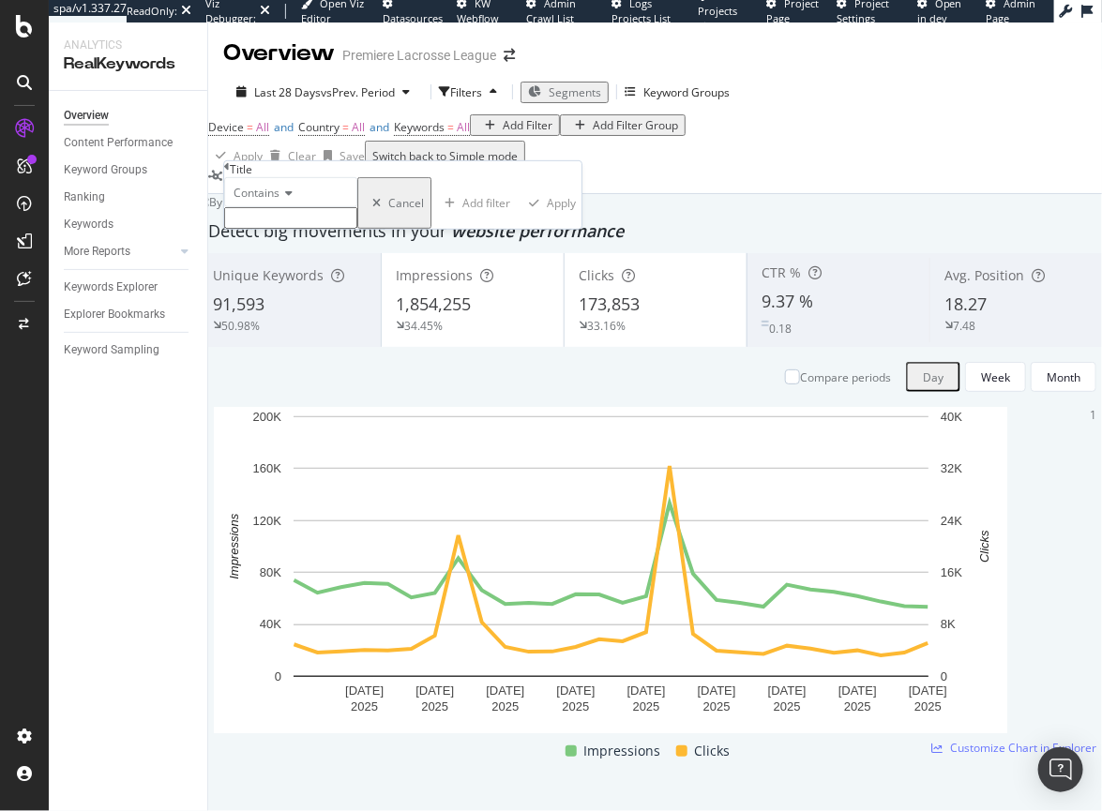
click at [302, 229] on input "text" at bounding box center [290, 218] width 133 height 22
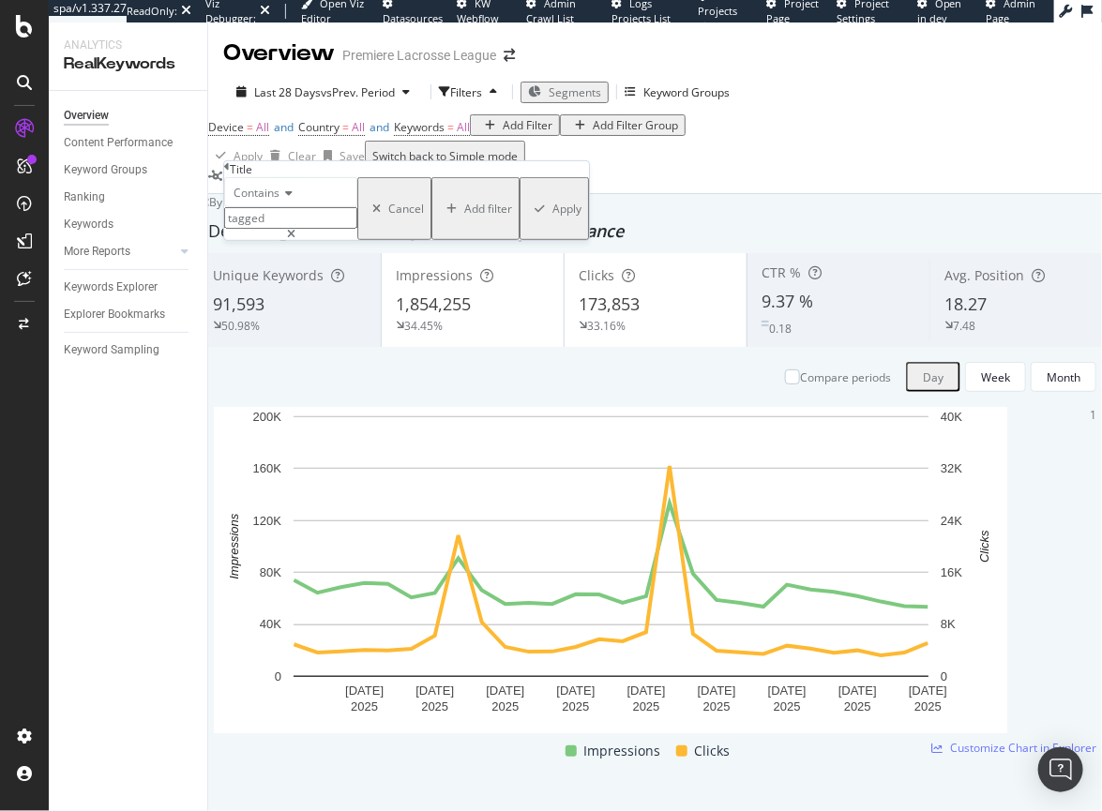
click at [249, 229] on input "tagged" at bounding box center [290, 218] width 133 height 22
type input "Tagged"
click at [552, 217] on div "Apply" at bounding box center [566, 209] width 29 height 16
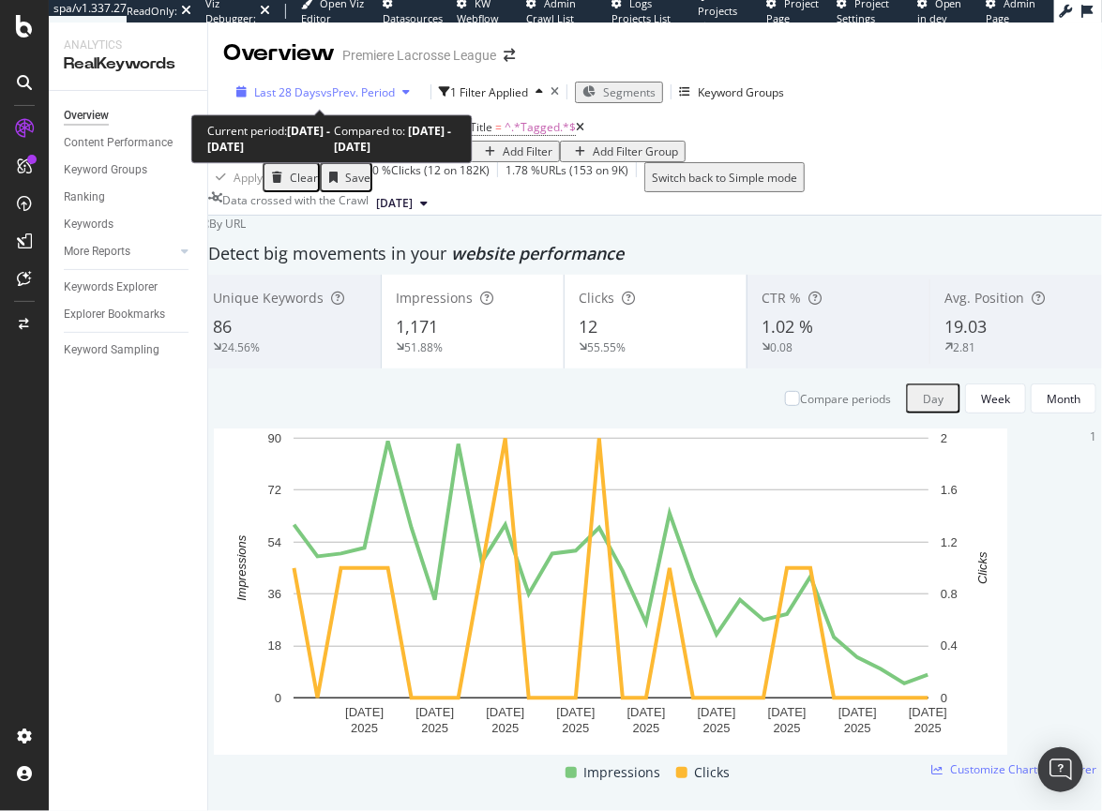
click at [343, 97] on span "vs Prev. Period" at bounding box center [358, 92] width 74 height 16
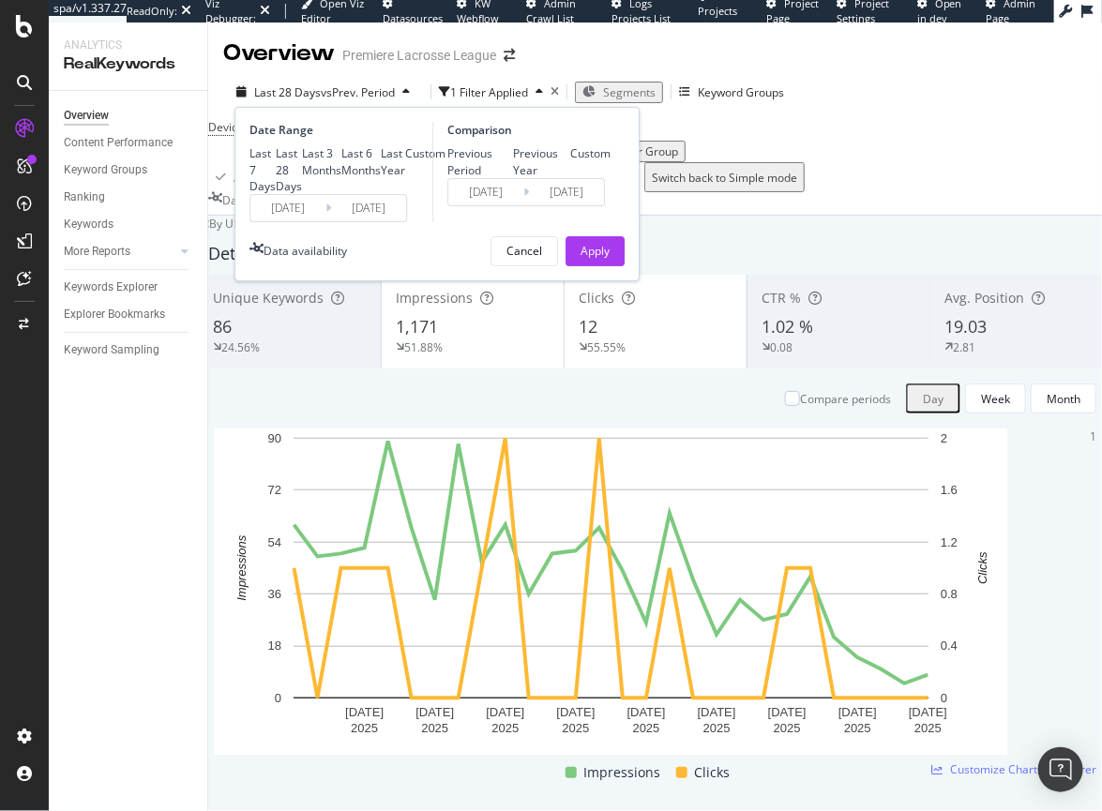
click at [302, 177] on div "Last 3 Months" at bounding box center [321, 161] width 39 height 32
type input "[DATE]"
click at [455, 167] on div "Previous Period Previous Year Custom" at bounding box center [528, 161] width 163 height 32
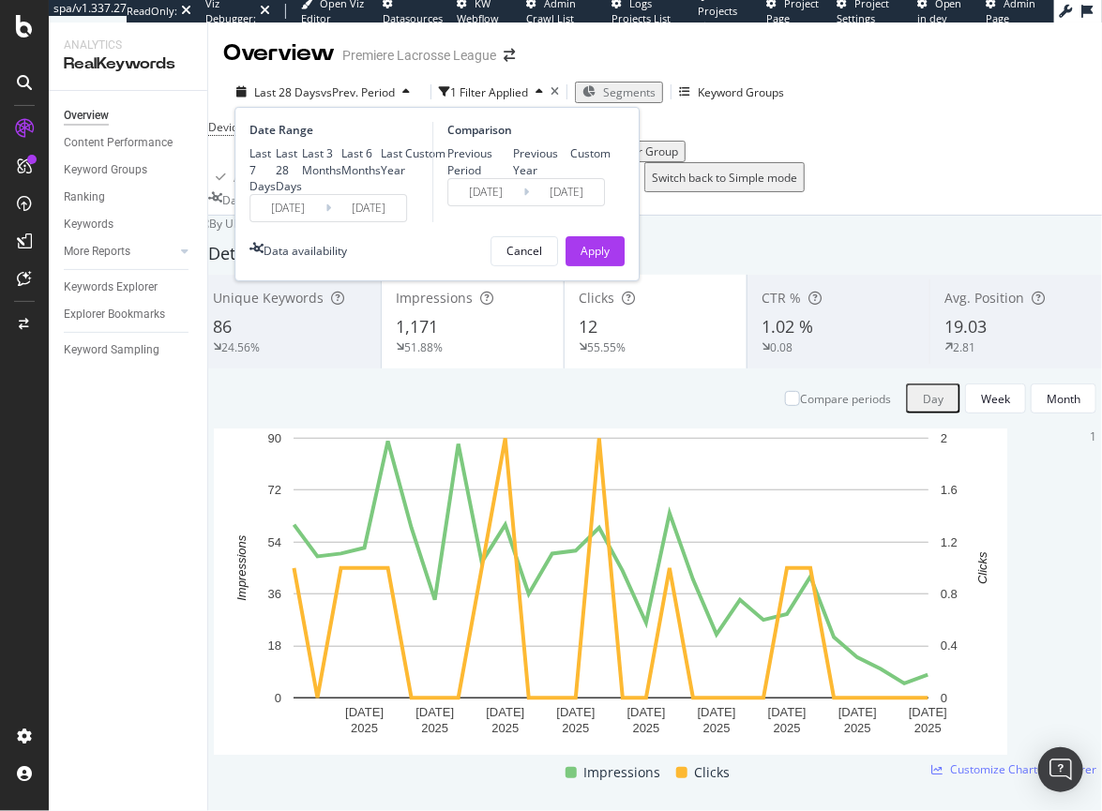
click at [513, 162] on div "Previous Year" at bounding box center [513, 162] width 0 height 0
type input "[DATE]"
click at [582, 281] on div "Date Range Last 7 Days Last 28 Days Last 3 Months Last 6 Months Last Year Custo…" at bounding box center [436, 194] width 405 height 174
click at [598, 259] on div "Apply" at bounding box center [594, 251] width 29 height 16
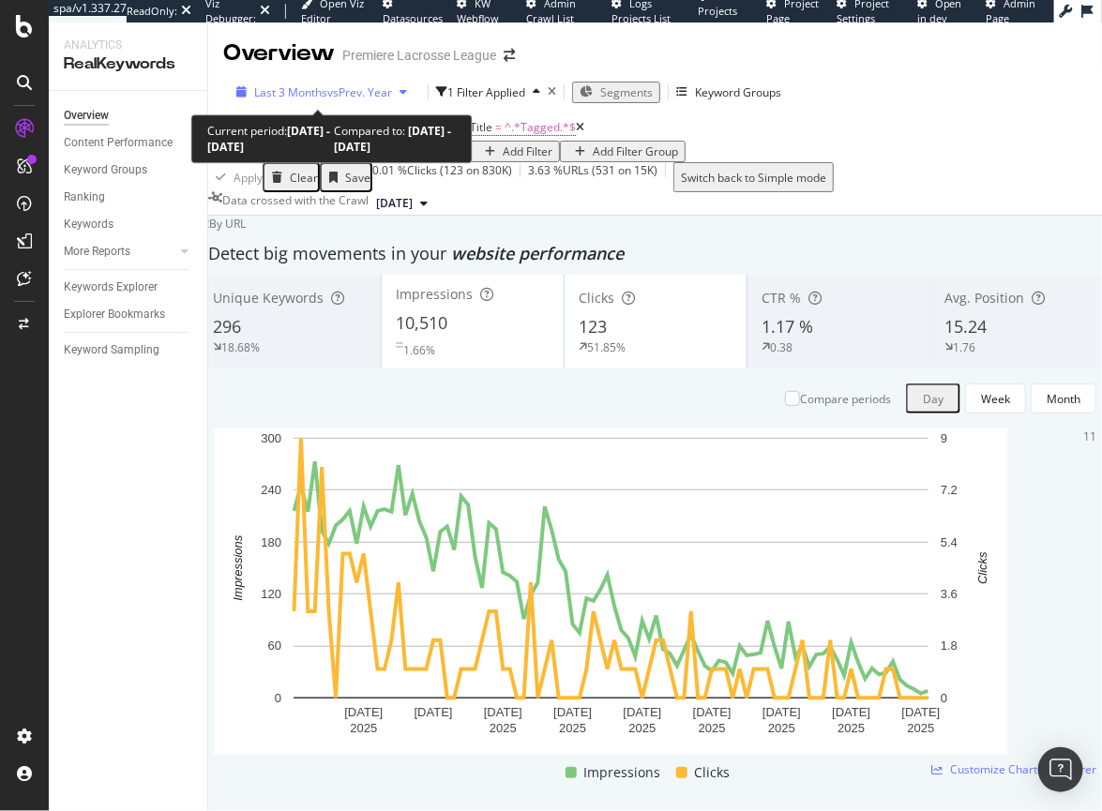
click at [328, 94] on span "vs Prev. Year" at bounding box center [359, 92] width 65 height 16
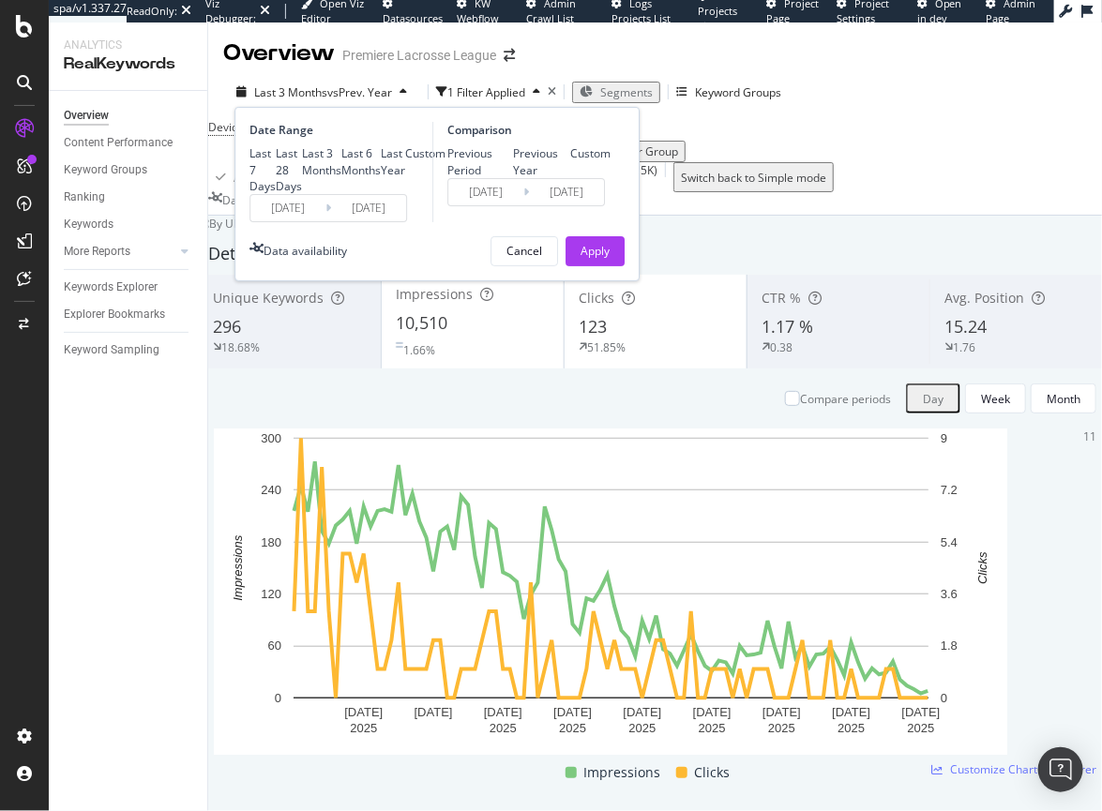
click at [276, 170] on div "Last 28 Days" at bounding box center [276, 170] width 0 height 0
type input "[DATE]"
click at [595, 259] on div "Apply" at bounding box center [594, 251] width 29 height 16
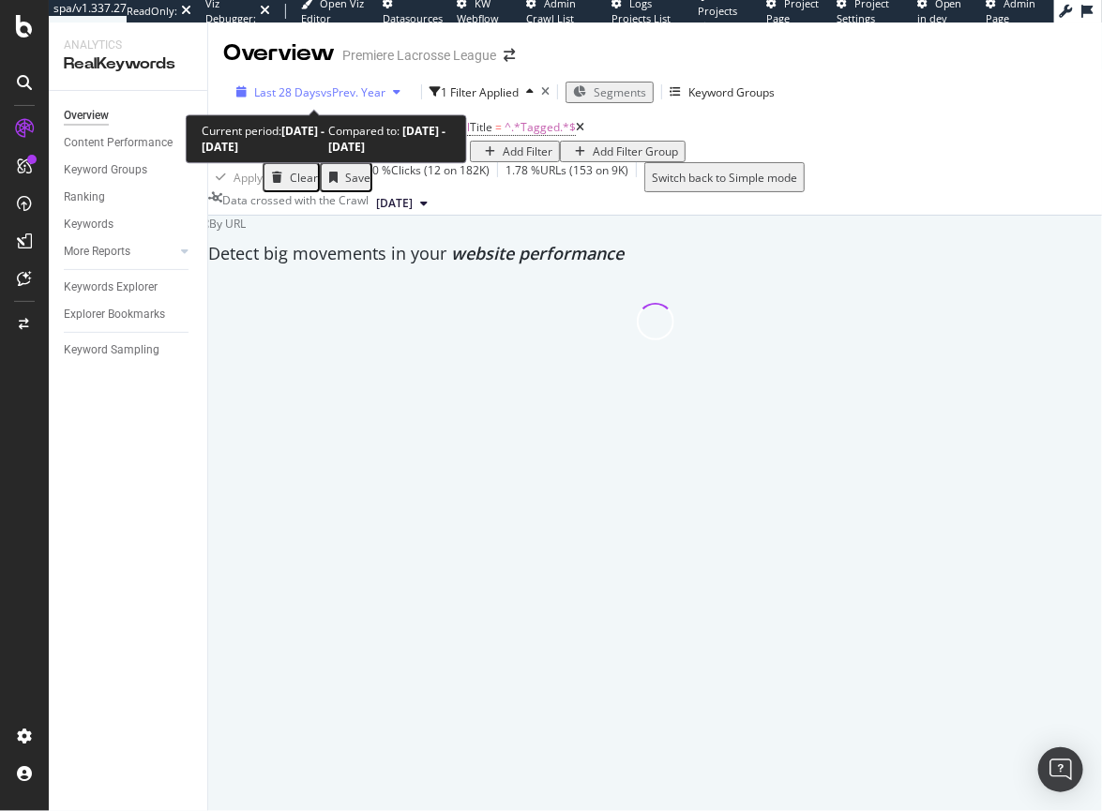
click at [365, 93] on span "vs Prev. Year" at bounding box center [353, 92] width 65 height 16
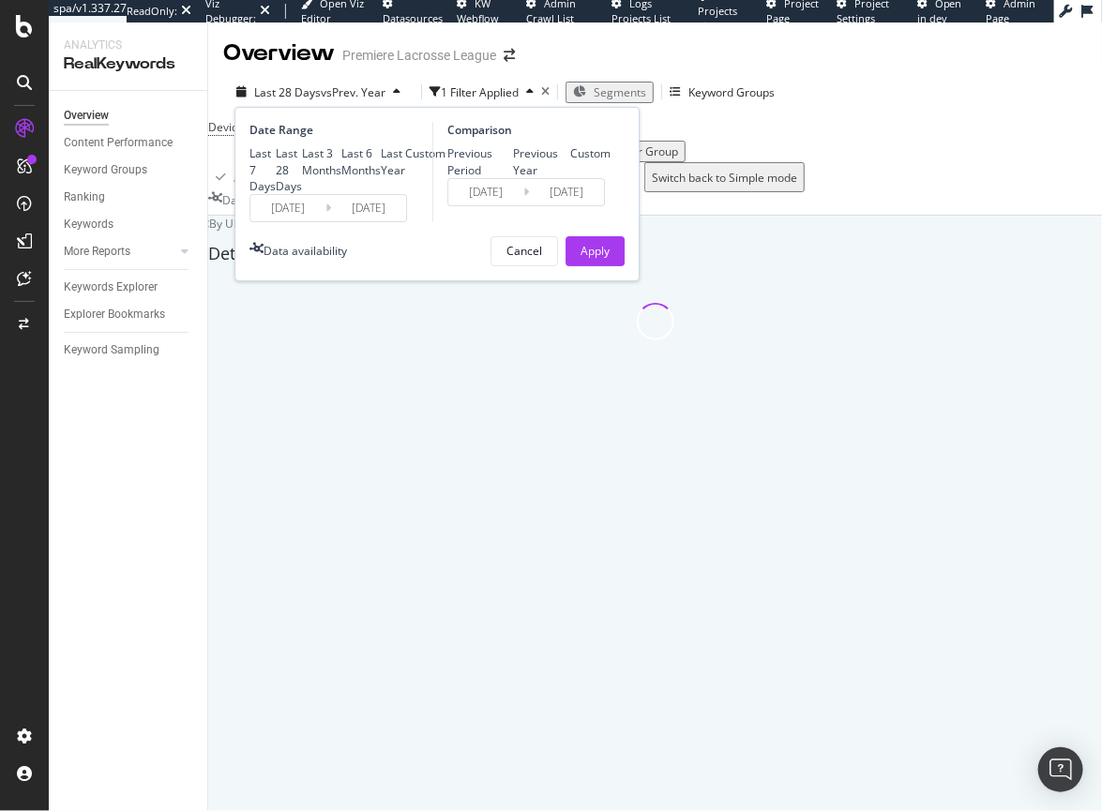
click at [444, 158] on div "Comparison Previous Period Previous Year Custom [DATE] Navigate forward to inte…" at bounding box center [521, 172] width 178 height 100
click at [447, 162] on div "Previous Period" at bounding box center [447, 162] width 0 height 0
type input "[DATE]"
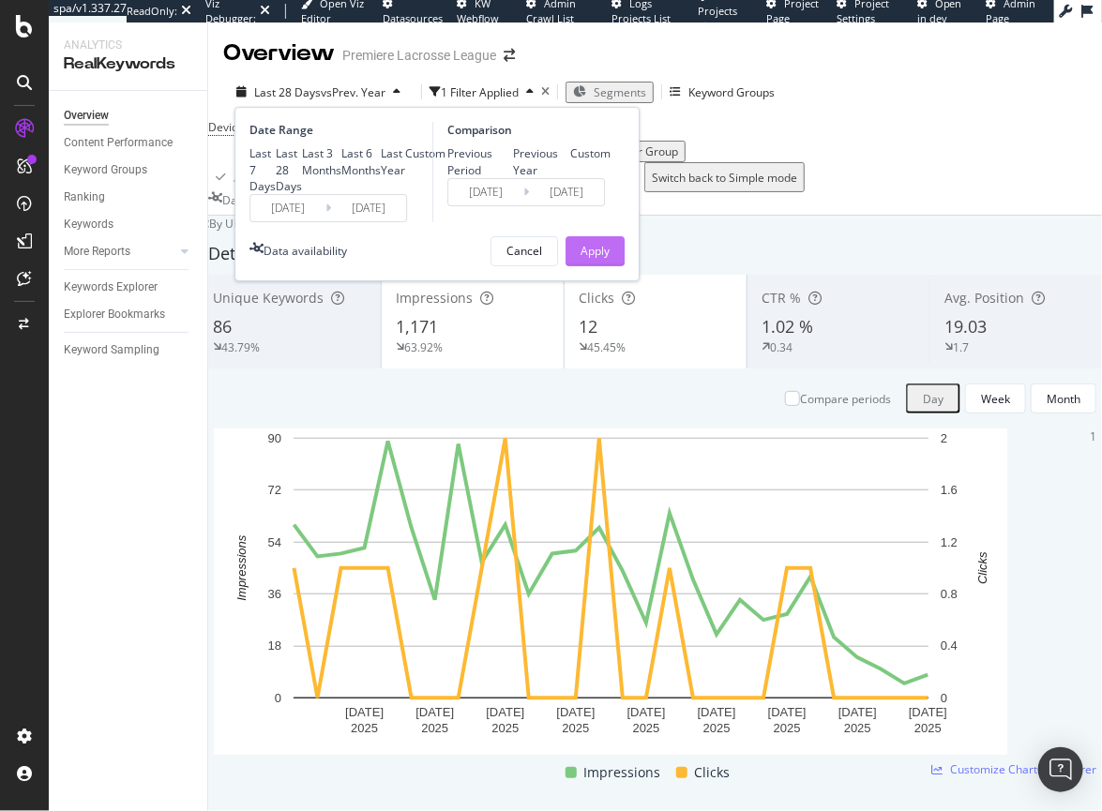
click at [599, 259] on div "Apply" at bounding box center [594, 251] width 29 height 16
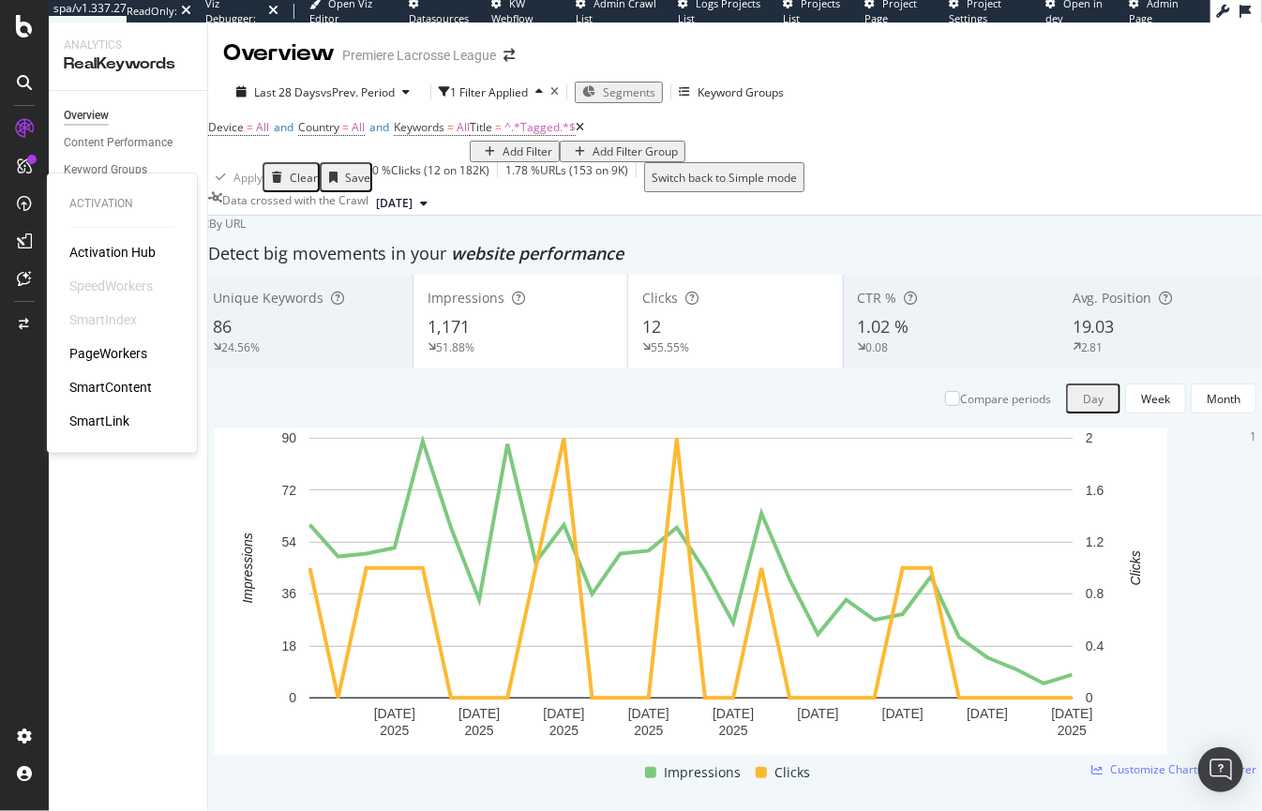
click at [111, 414] on div "SmartLink" at bounding box center [99, 421] width 60 height 19
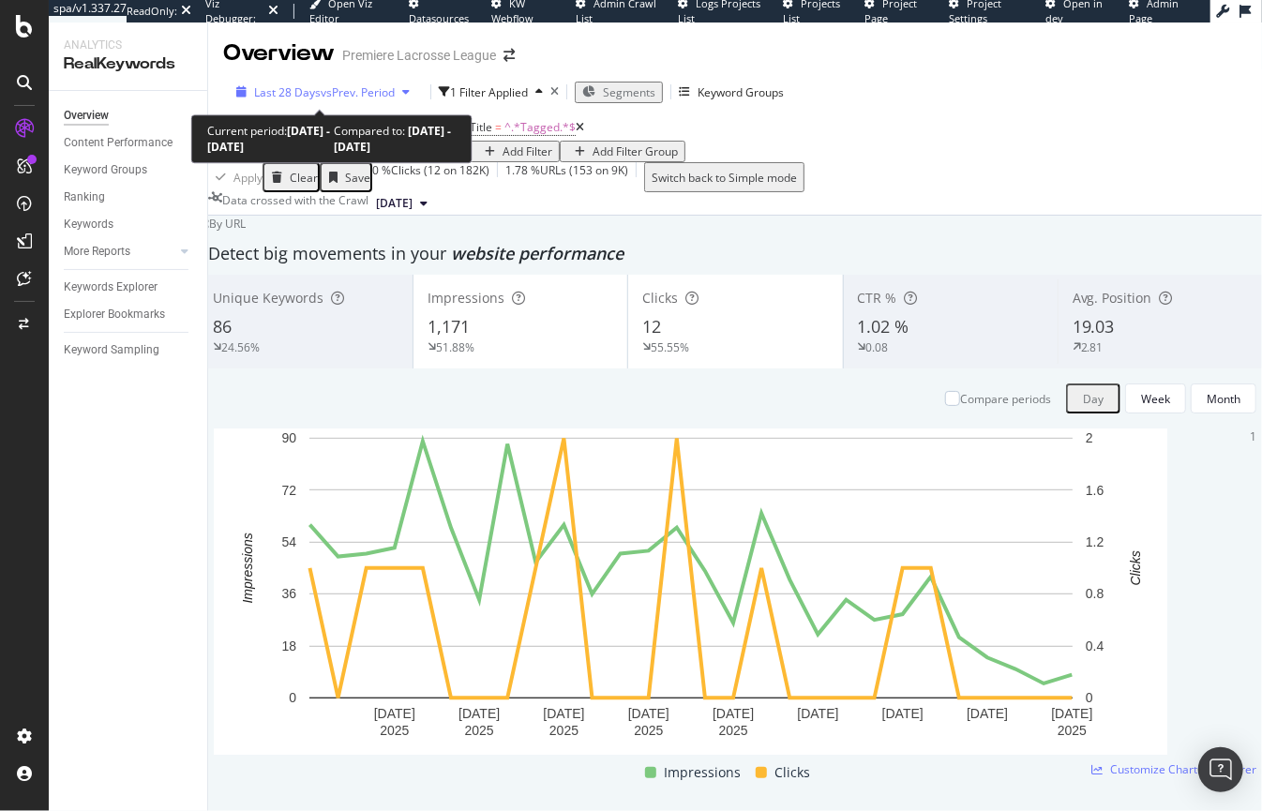
click at [369, 90] on span "vs Prev. Period" at bounding box center [358, 92] width 74 height 16
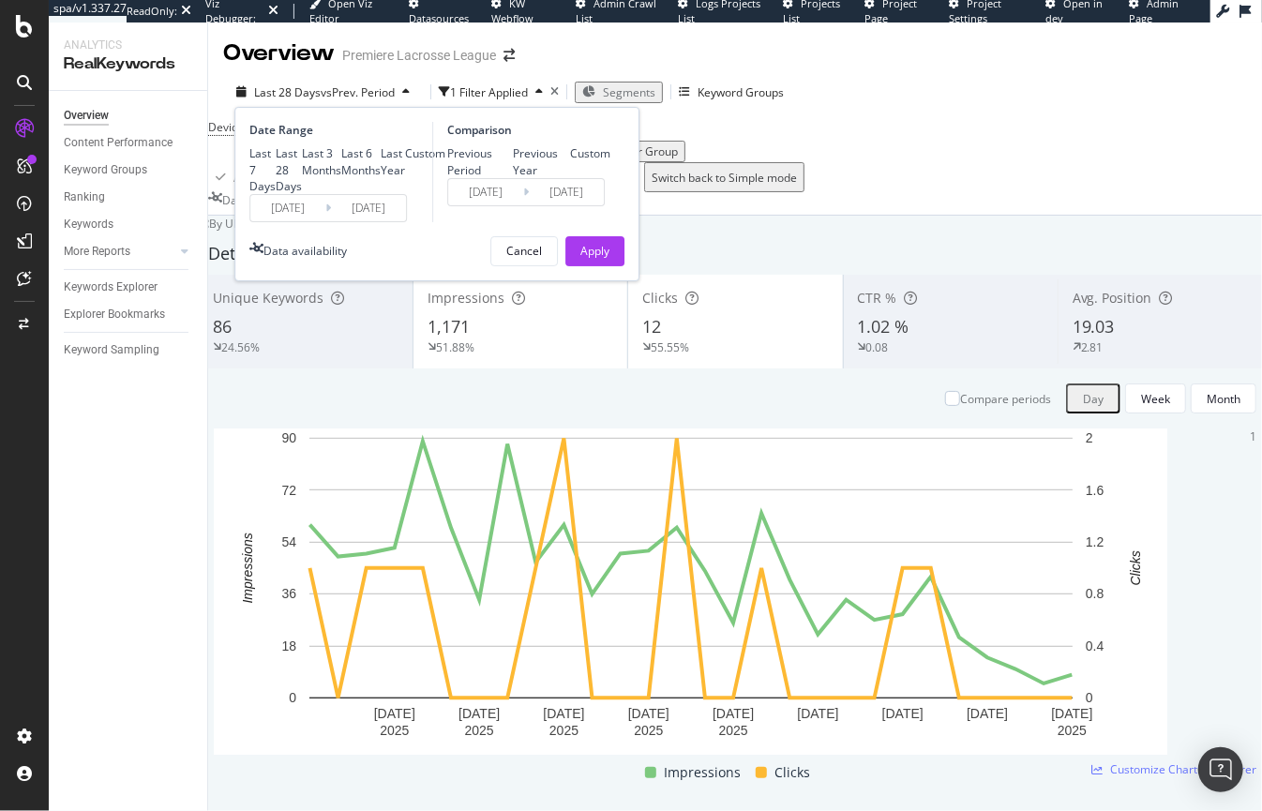
click at [302, 162] on div "Last 3 Months" at bounding box center [302, 162] width 0 height 0
type input "[DATE]"
click at [600, 265] on div "Apply" at bounding box center [594, 251] width 29 height 28
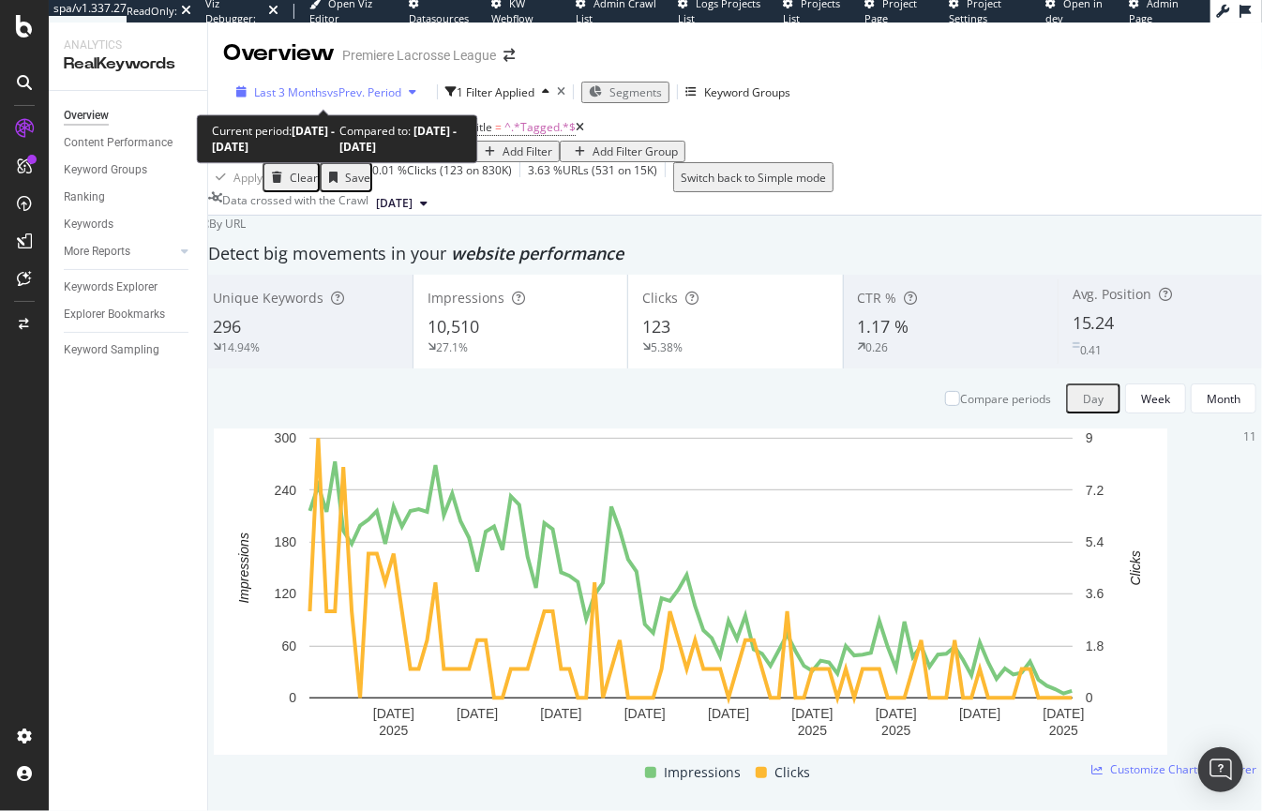
click at [314, 86] on span "Last 3 Months" at bounding box center [290, 92] width 73 height 16
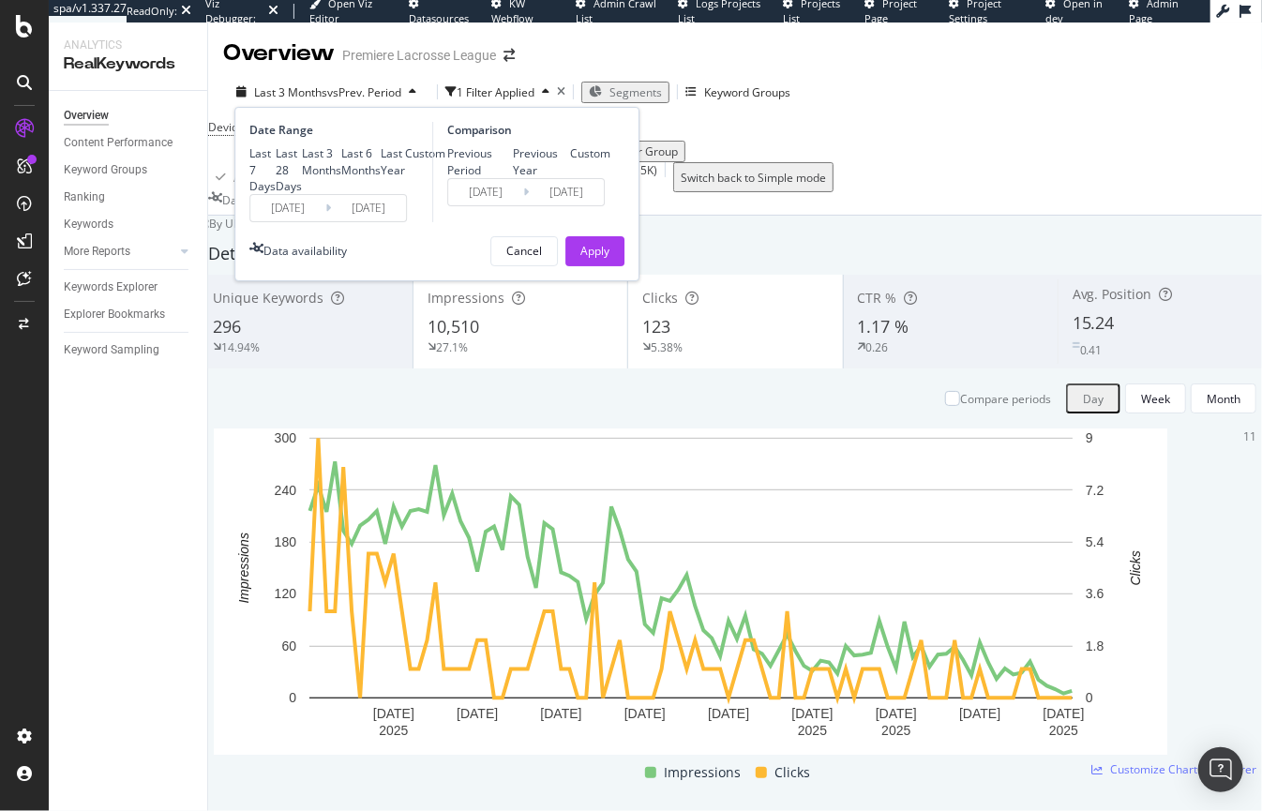
click at [341, 162] on div "Last 6 Months" at bounding box center [341, 162] width 0 height 0
type input "[DATE]"
click at [603, 259] on div "Apply" at bounding box center [594, 251] width 29 height 16
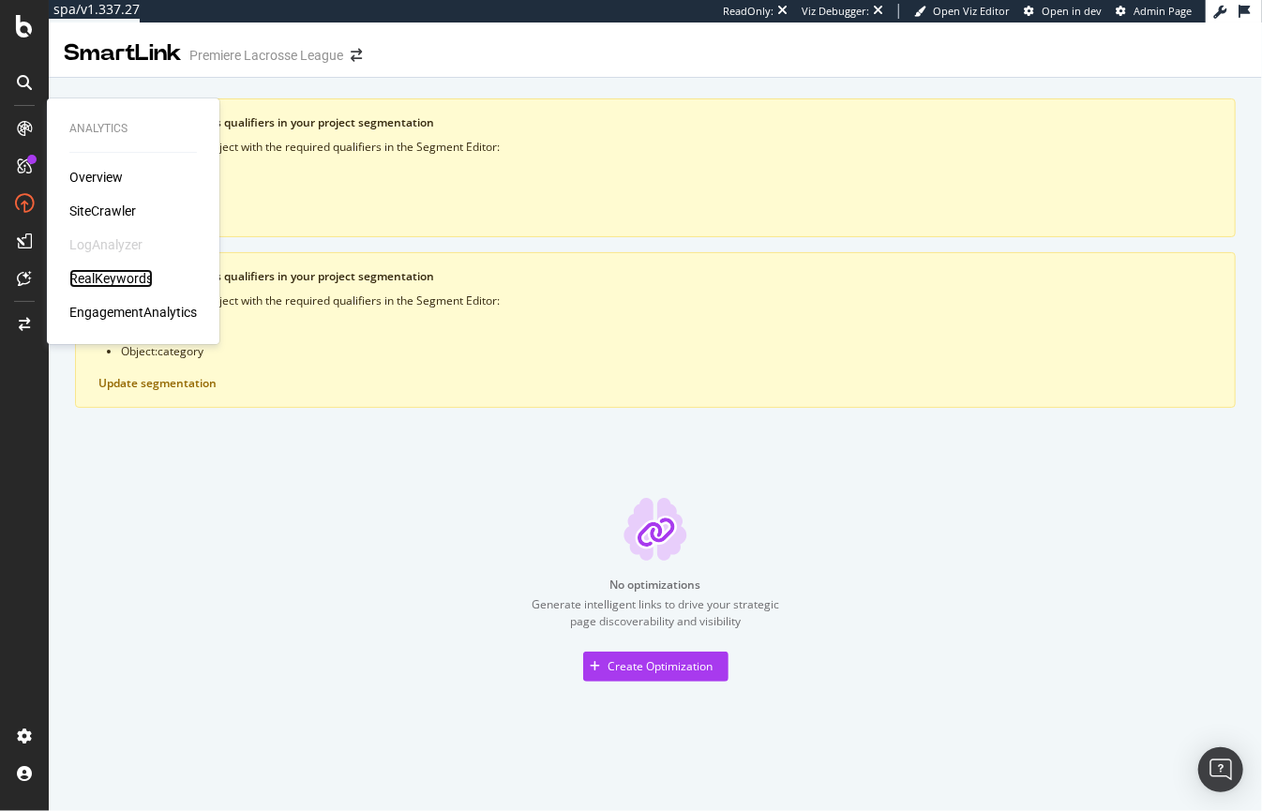
click at [128, 279] on div "RealKeywords" at bounding box center [110, 278] width 83 height 19
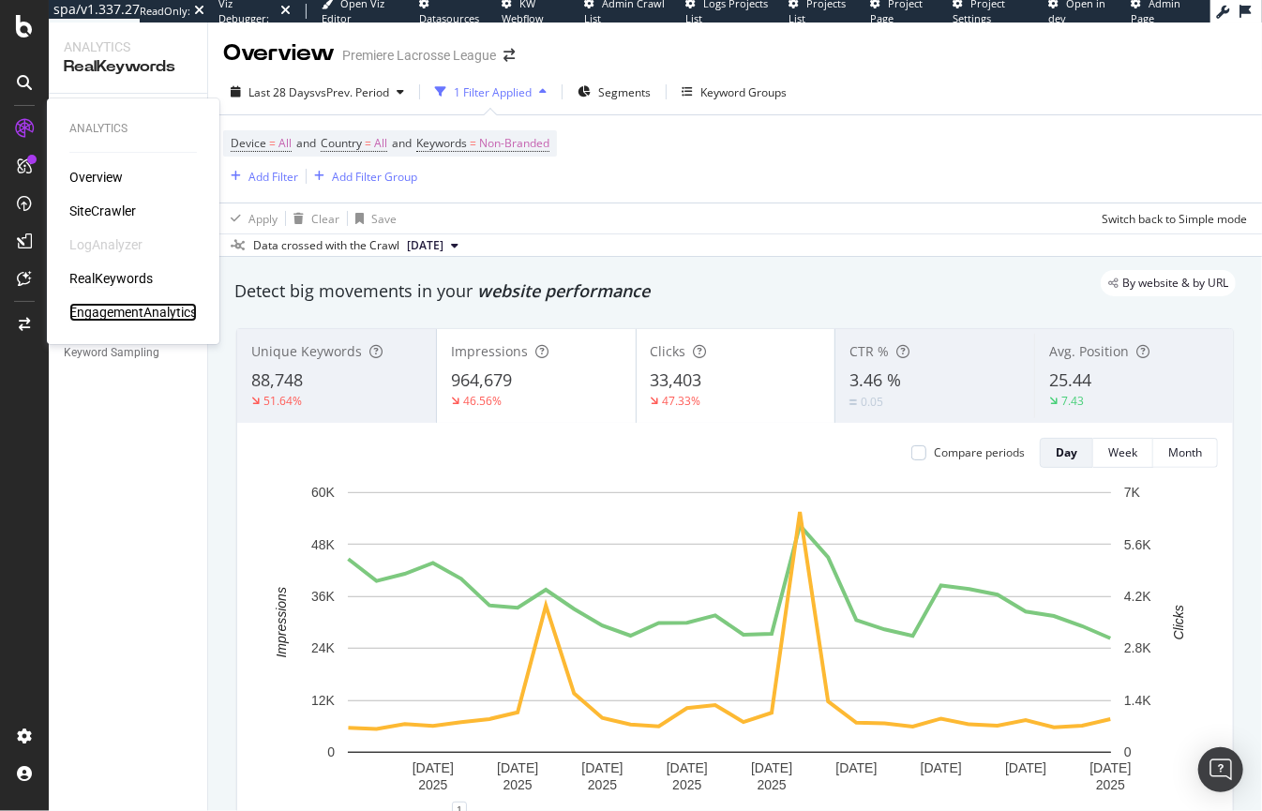
click at [144, 313] on div "EngagementAnalytics" at bounding box center [133, 312] width 128 height 19
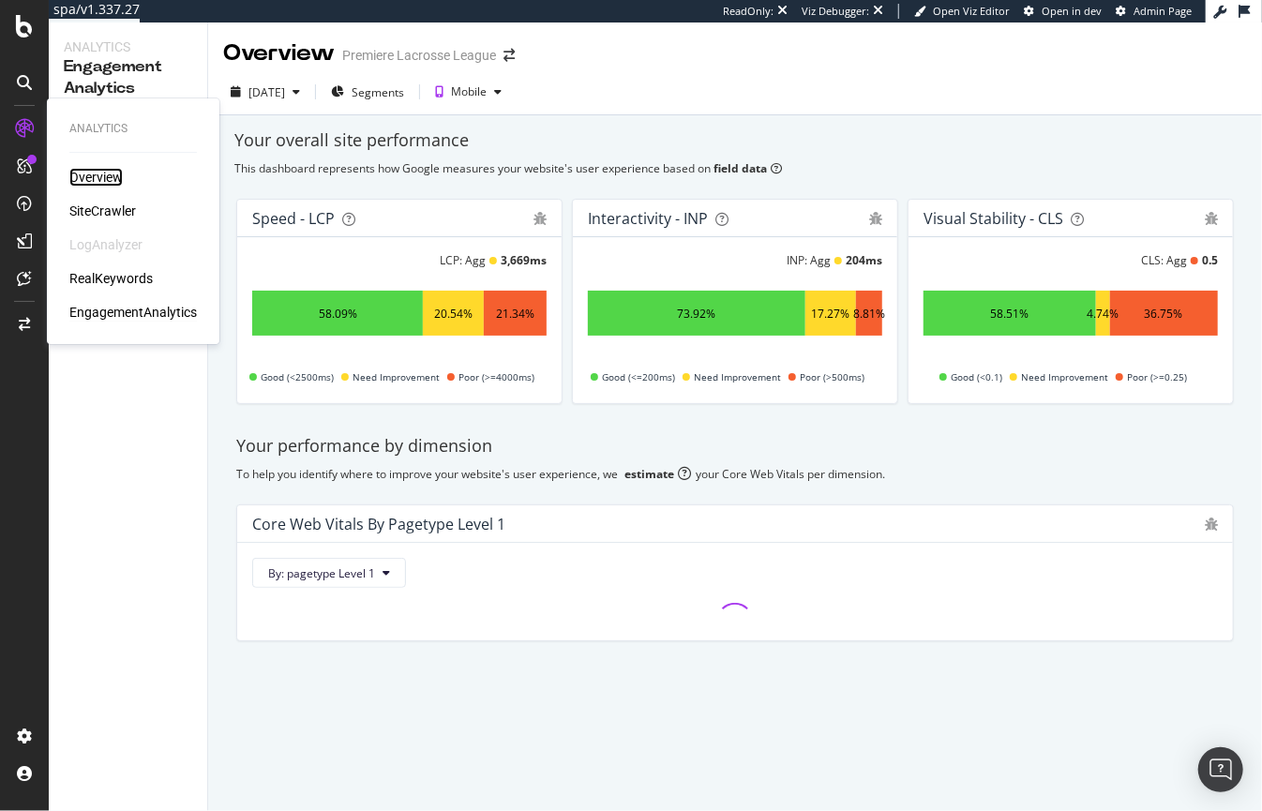
click at [112, 181] on div "Overview" at bounding box center [95, 177] width 53 height 19
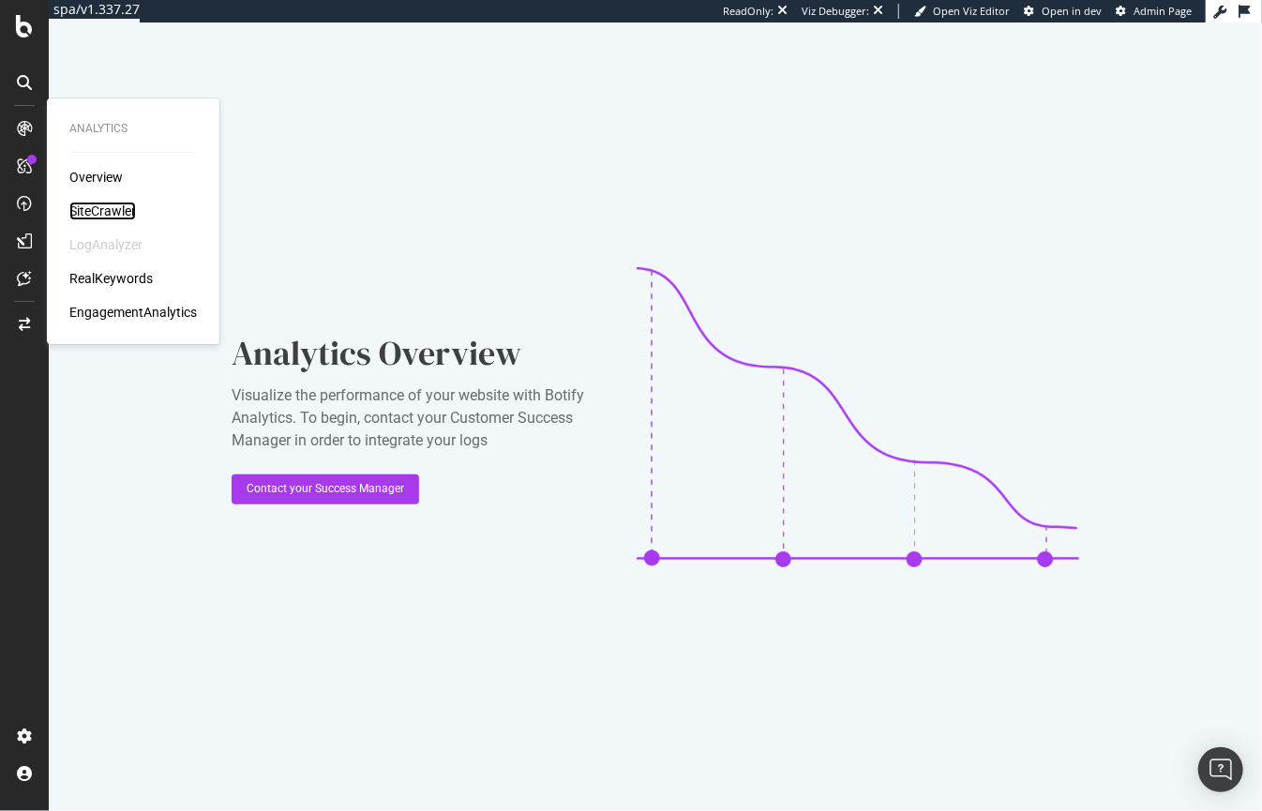
click at [107, 206] on div "SiteCrawler" at bounding box center [102, 211] width 67 height 19
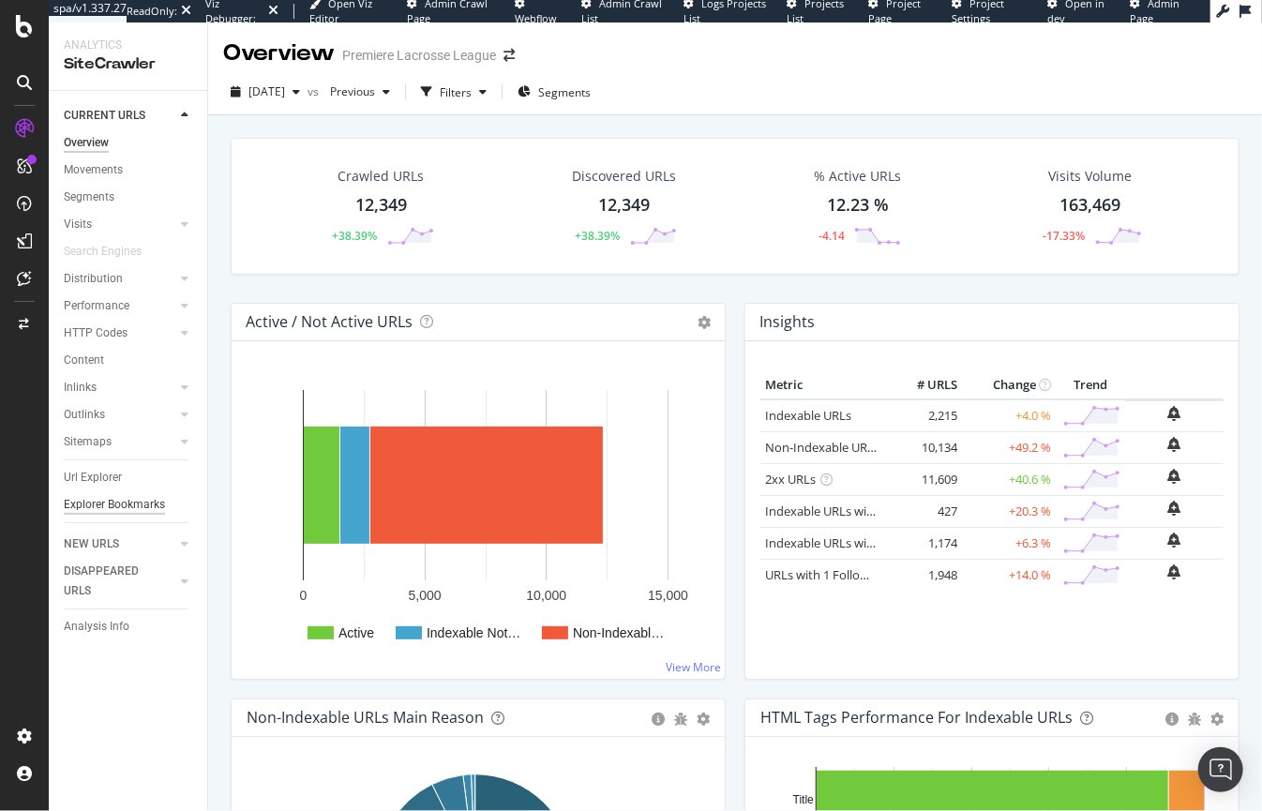
click at [92, 501] on div "Explorer Bookmarks" at bounding box center [114, 505] width 101 height 20
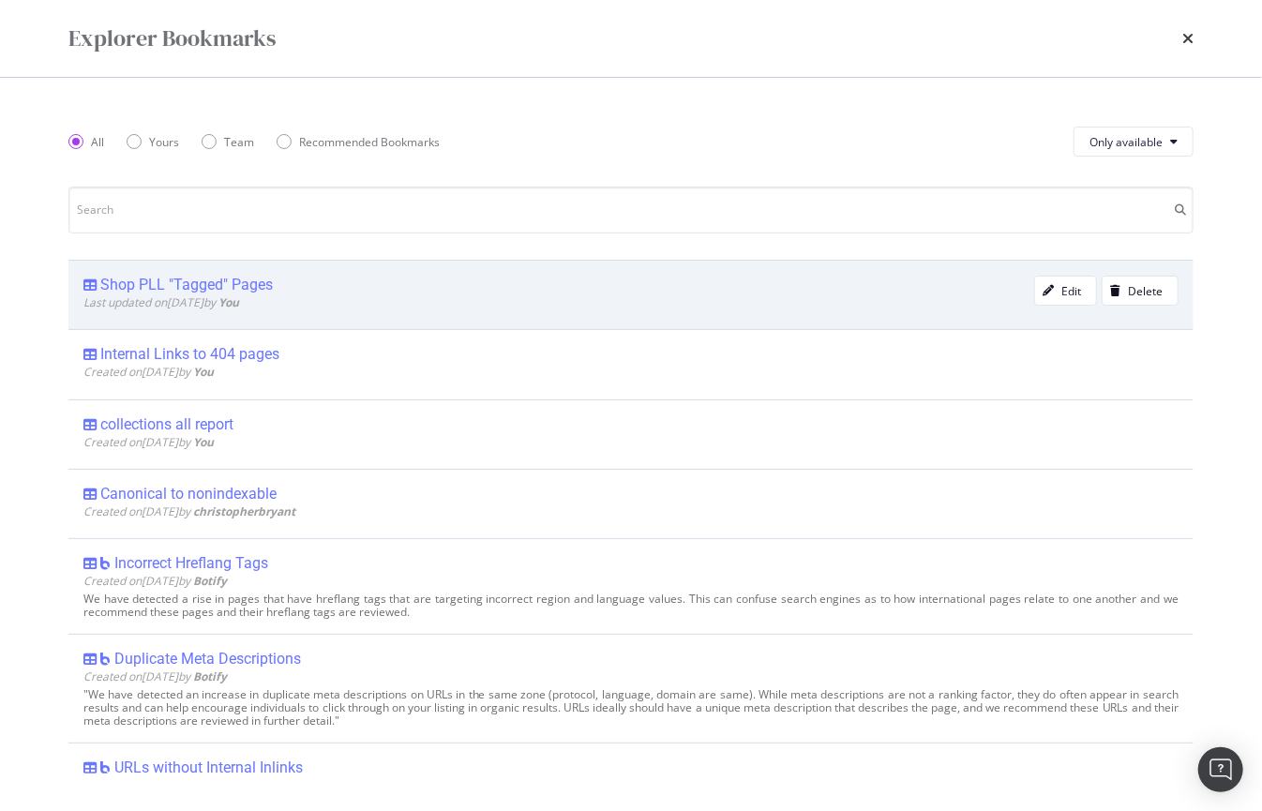
click at [178, 281] on div "Shop PLL "Tagged" Pages" at bounding box center [186, 285] width 173 height 19
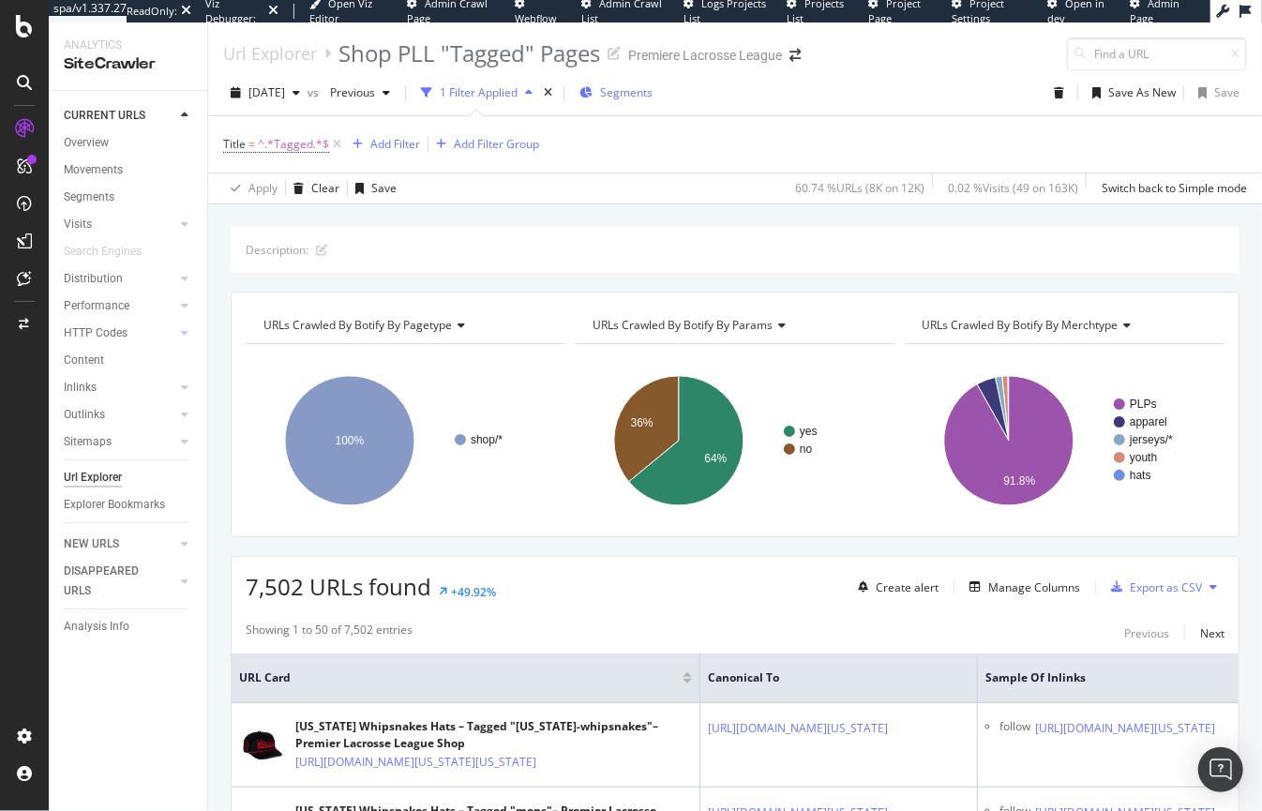
click at [653, 93] on span "Segments" at bounding box center [626, 92] width 53 height 16
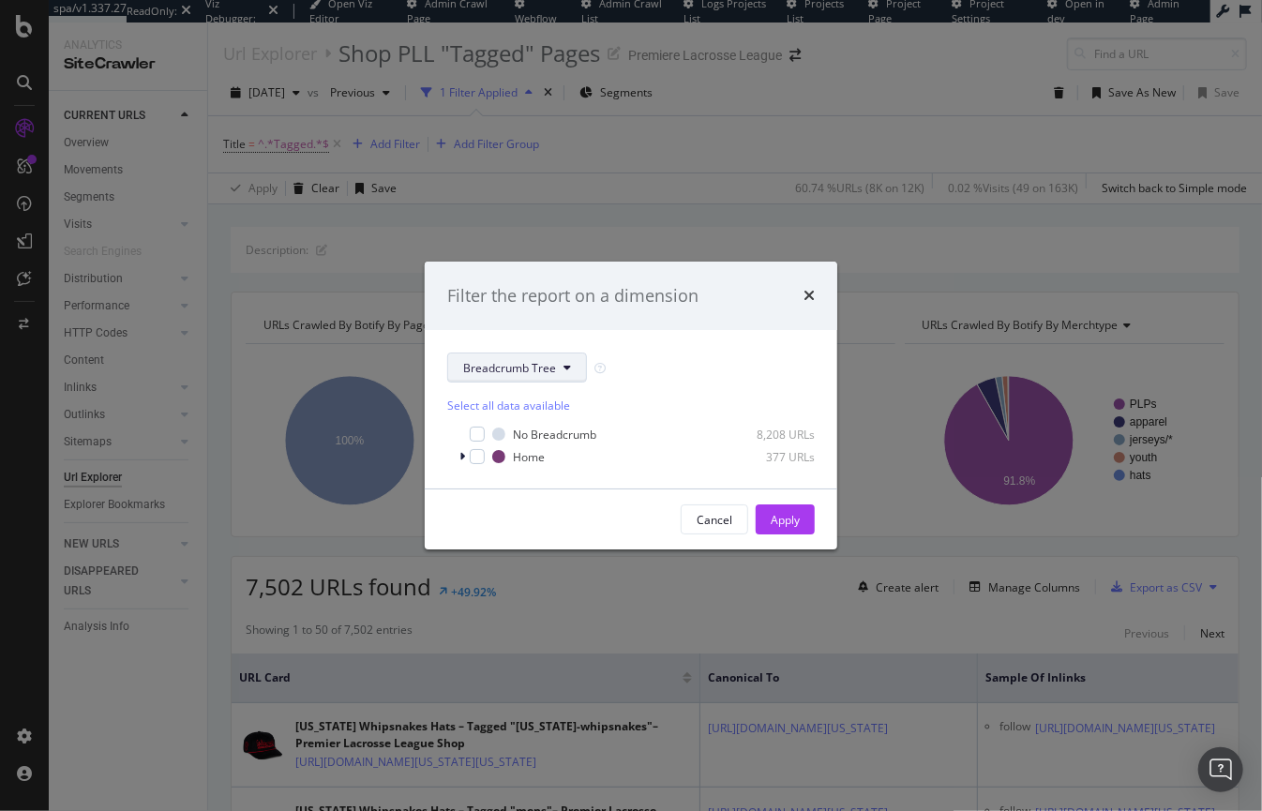
click at [562, 359] on button "Breadcrumb Tree" at bounding box center [517, 368] width 140 height 30
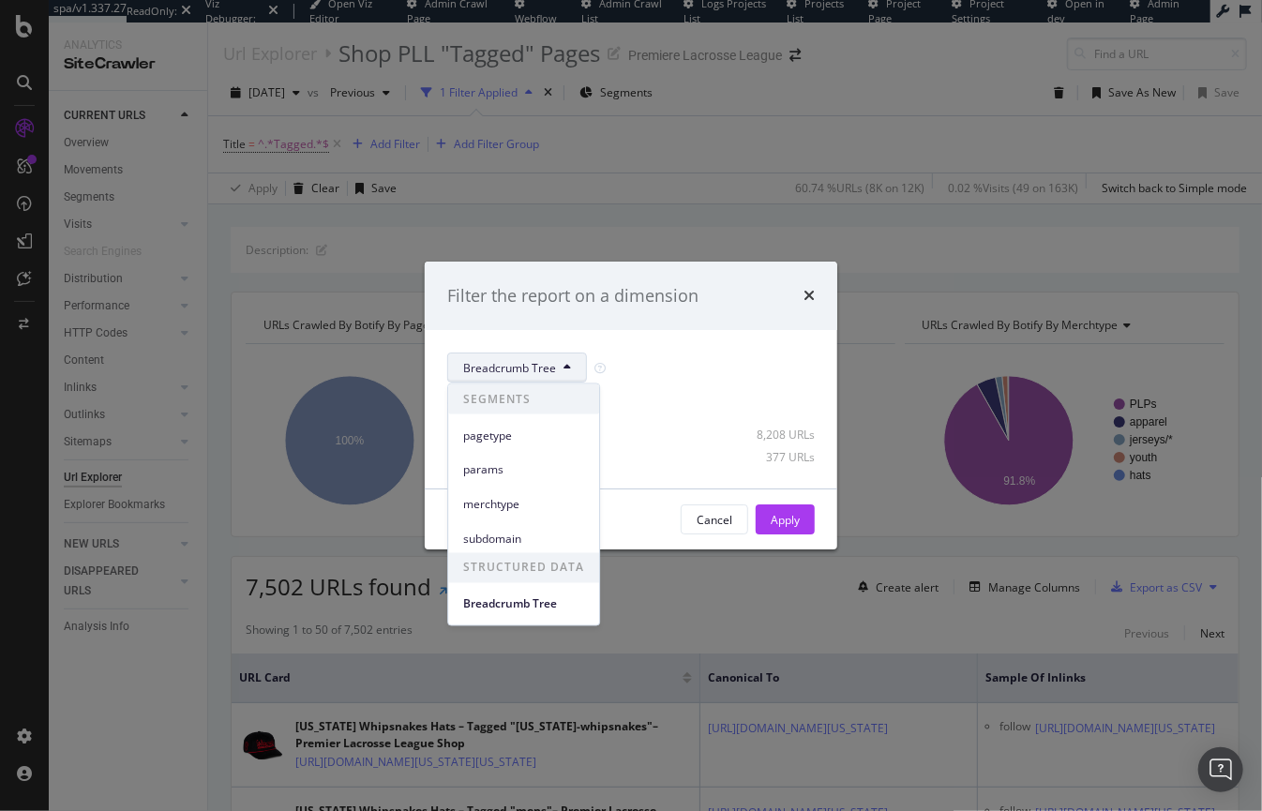
click at [562, 359] on button "Breadcrumb Tree" at bounding box center [517, 368] width 140 height 30
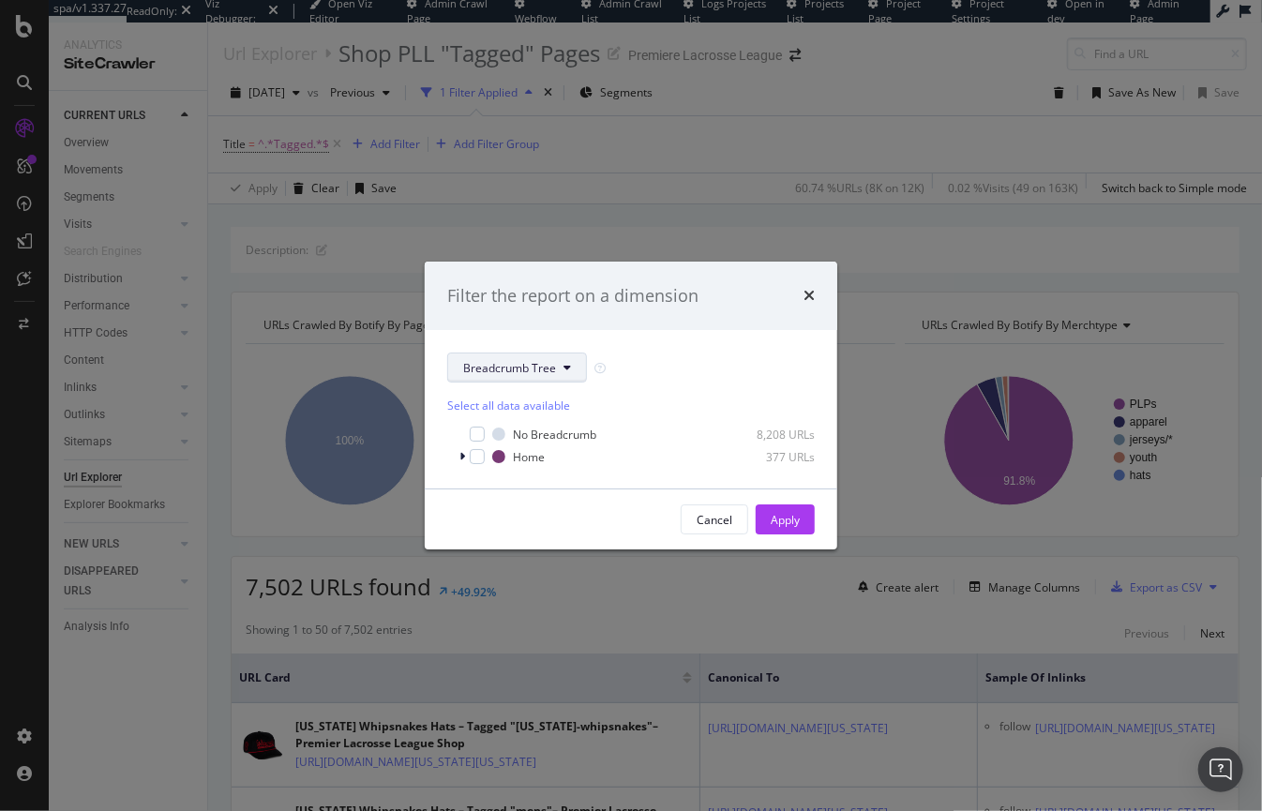
click at [562, 359] on button "Breadcrumb Tree" at bounding box center [517, 368] width 140 height 30
click at [814, 296] on icon "times" at bounding box center [809, 295] width 11 height 15
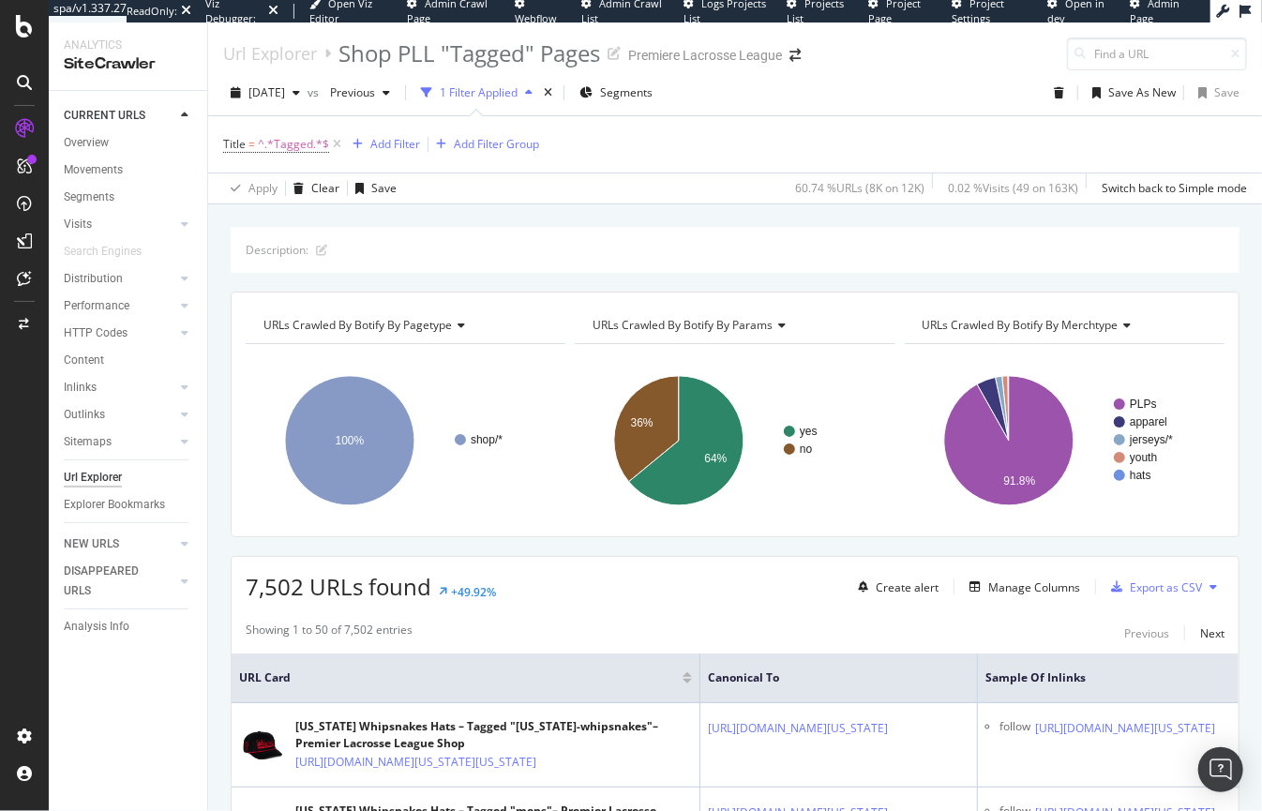
click at [439, 320] on span "URLs Crawled By Botify By pagetype" at bounding box center [358, 325] width 188 height 16
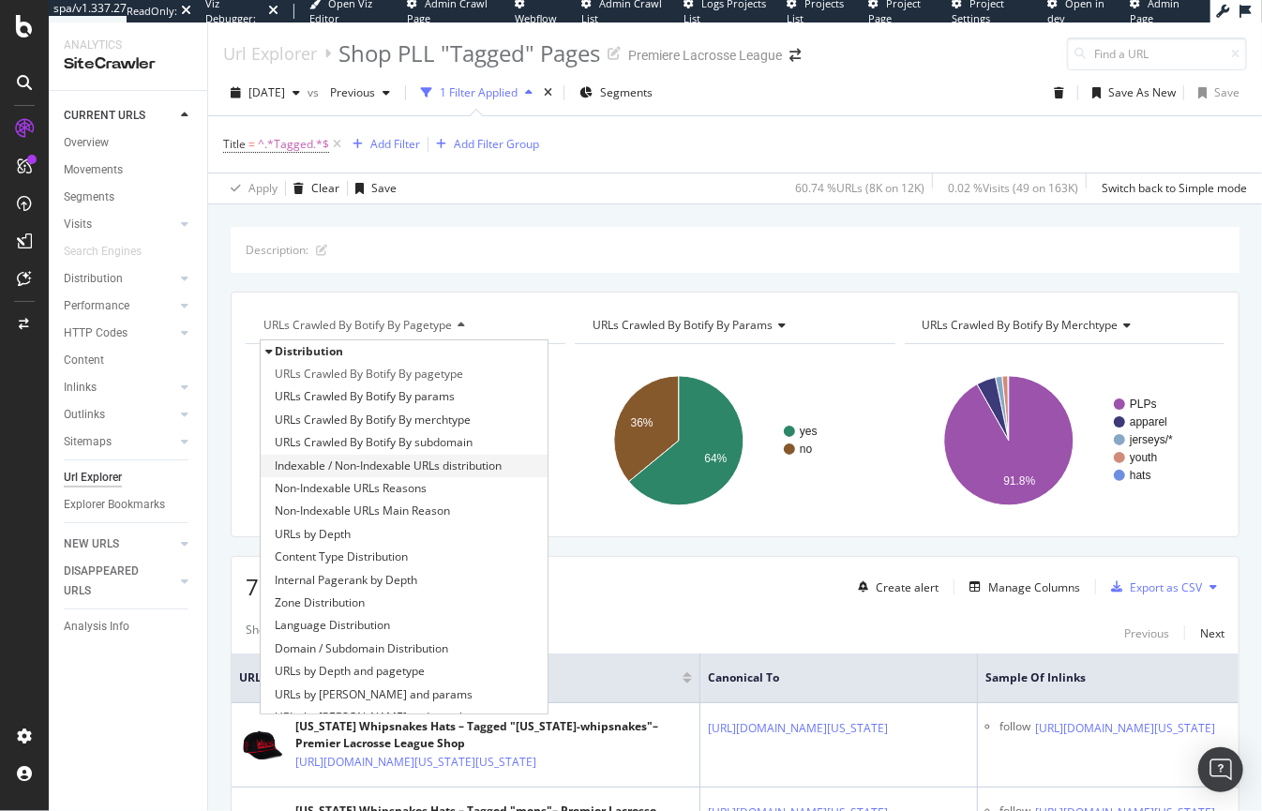
click at [340, 467] on span "Indexable / Non-Indexable URLs distribution" at bounding box center [388, 466] width 227 height 19
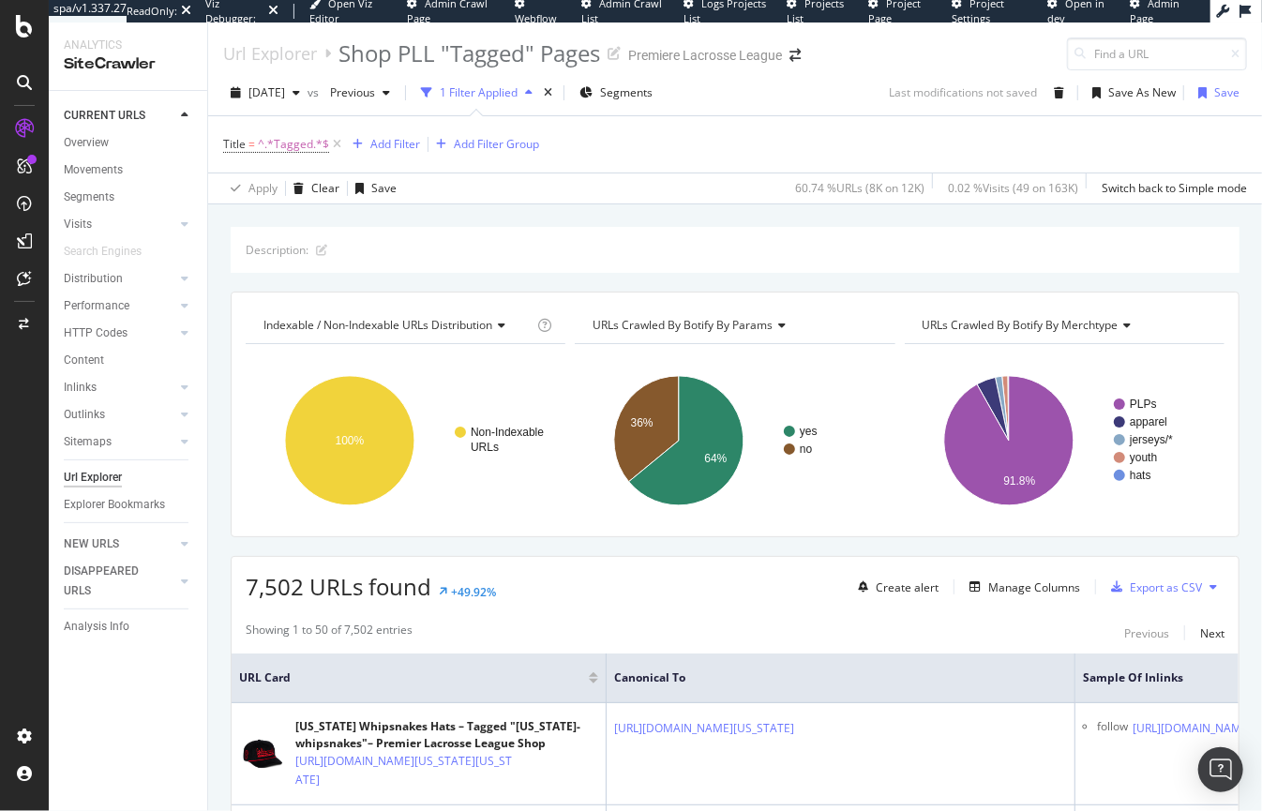
click at [773, 328] on icon at bounding box center [779, 325] width 13 height 11
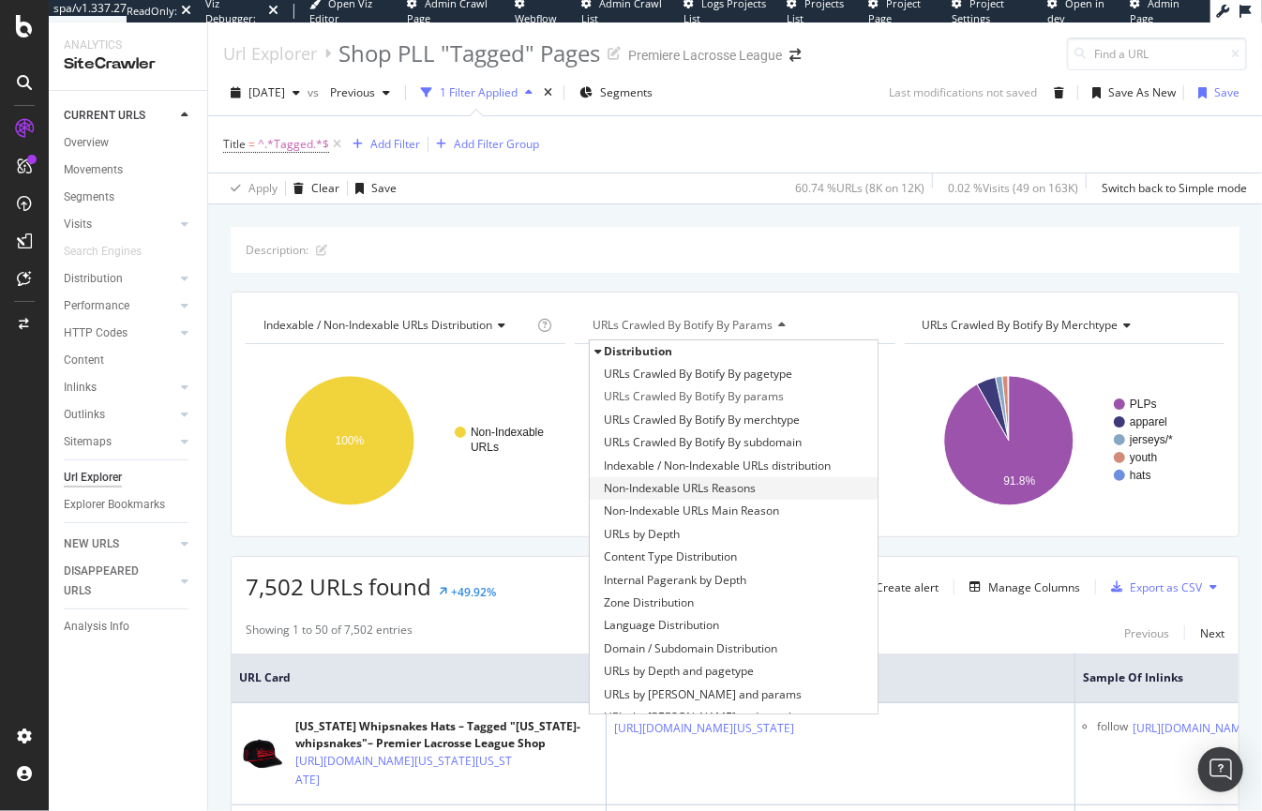
click at [763, 486] on div "Non-Indexable URLs Reasons" at bounding box center [733, 488] width 287 height 23
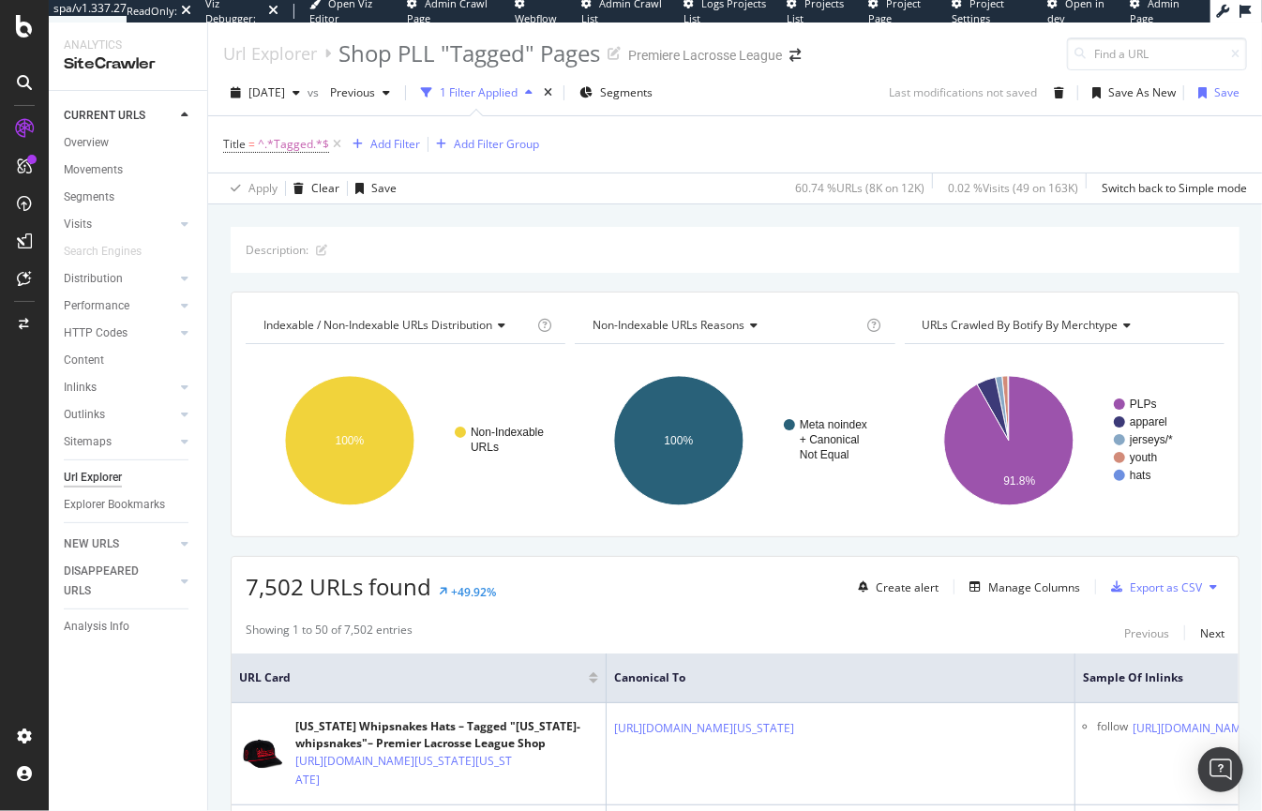
click at [1100, 330] on span "URLs Crawled By Botify By merchtype" at bounding box center [1021, 325] width 196 height 16
click at [1031, 266] on div "Description:" at bounding box center [735, 250] width 1009 height 46
click at [1214, 93] on div "Save" at bounding box center [1226, 92] width 25 height 16
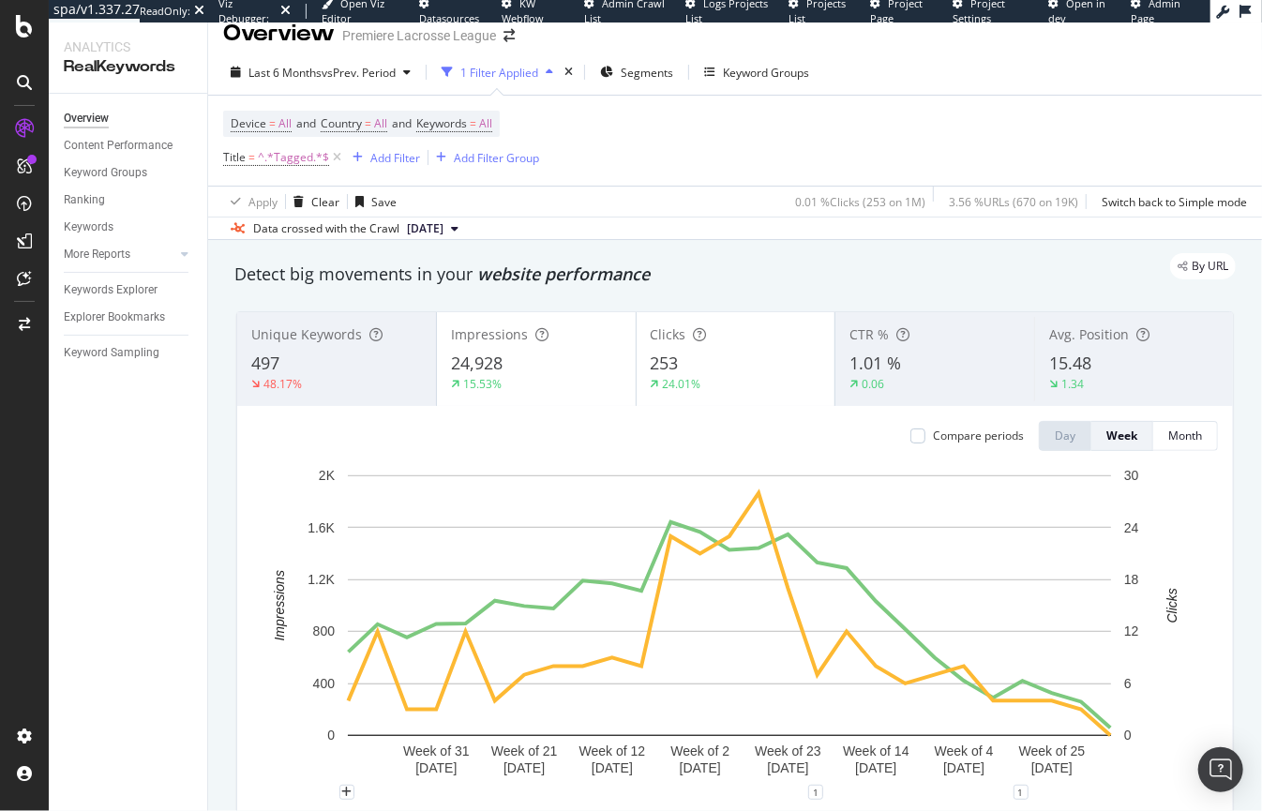
scroll to position [20, 0]
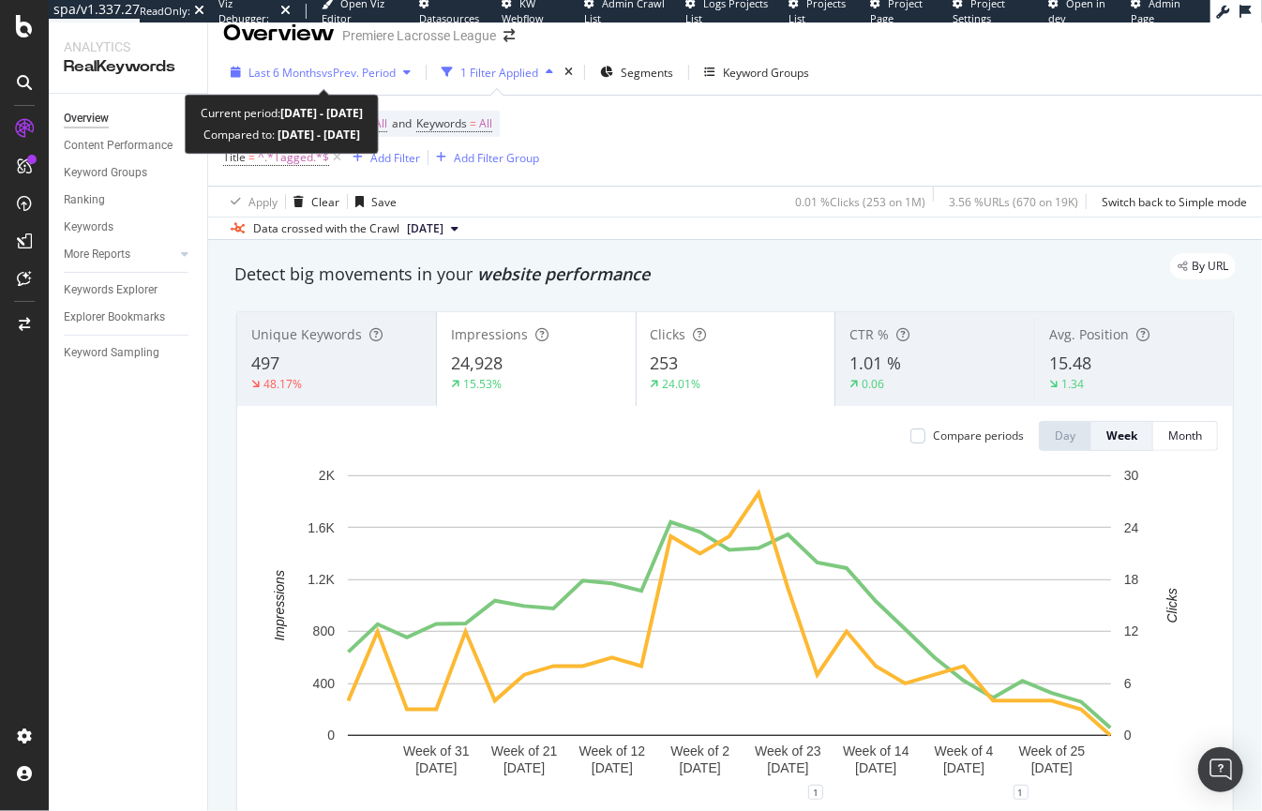
click at [369, 71] on span "vs Prev. Period" at bounding box center [359, 73] width 74 height 16
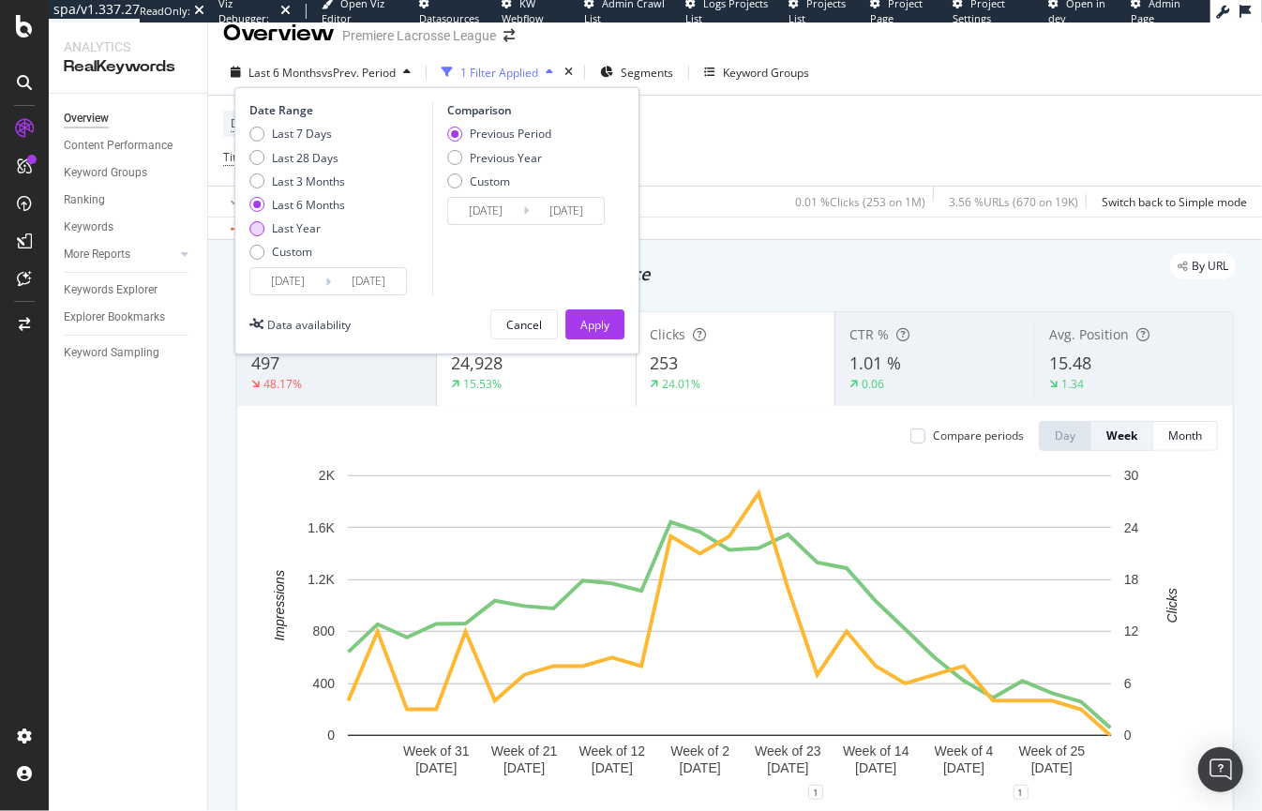
click at [256, 231] on div "Last Year" at bounding box center [256, 228] width 15 height 15
type input "2024/09/13"
type input "2023/09/14"
type input "2024/09/12"
click at [595, 331] on div "Apply" at bounding box center [594, 324] width 29 height 28
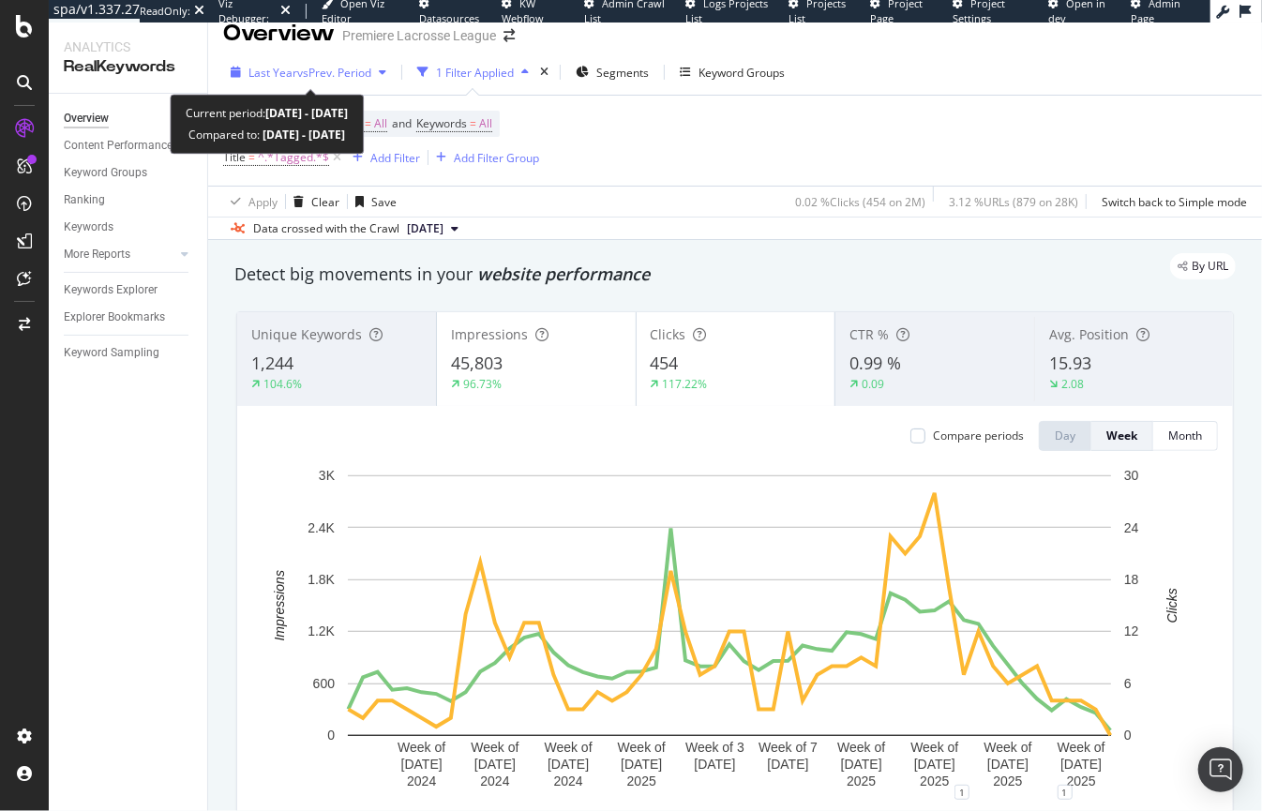
click at [322, 68] on span "vs Prev. Period" at bounding box center [334, 73] width 74 height 16
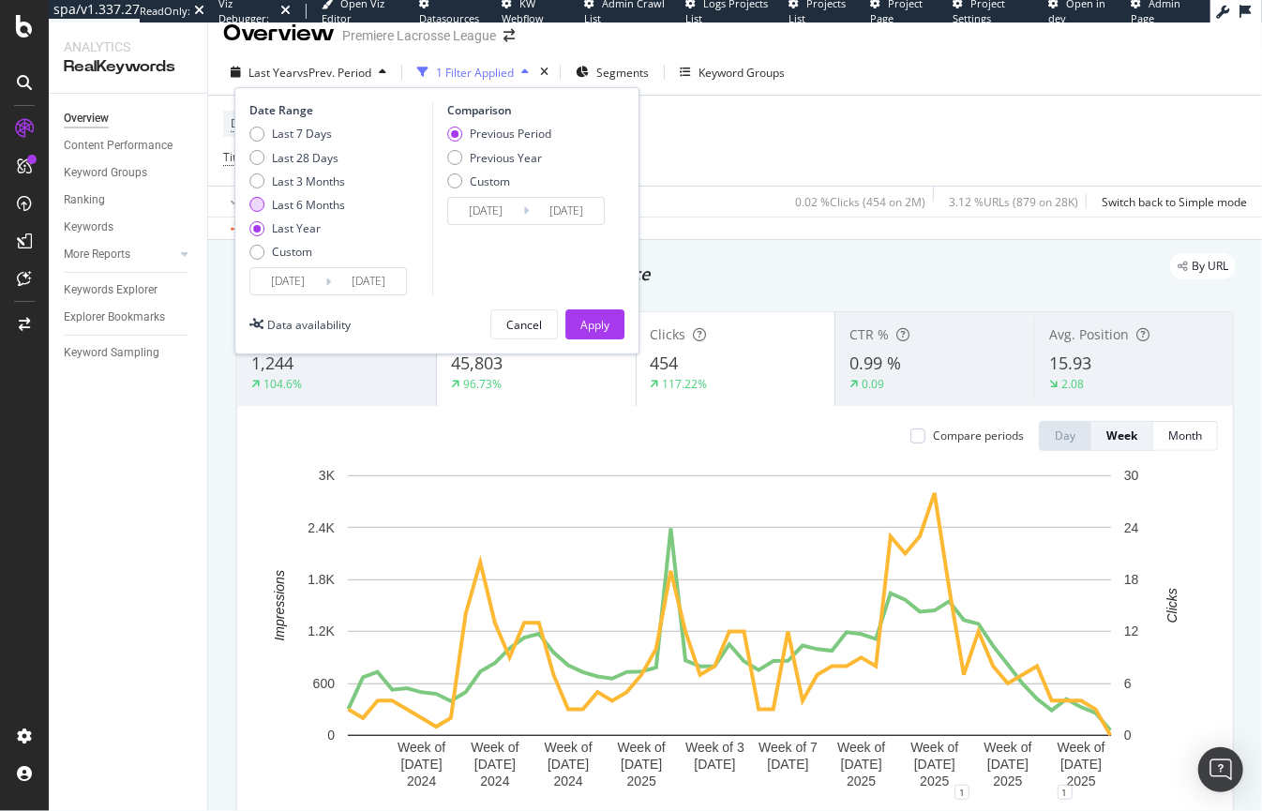
click at [258, 206] on div "Last 6 Months" at bounding box center [256, 204] width 15 height 15
type input "2025/03/13"
type input "2024/09/10"
type input "2025/03/12"
click at [610, 322] on button "Apply" at bounding box center [594, 324] width 59 height 30
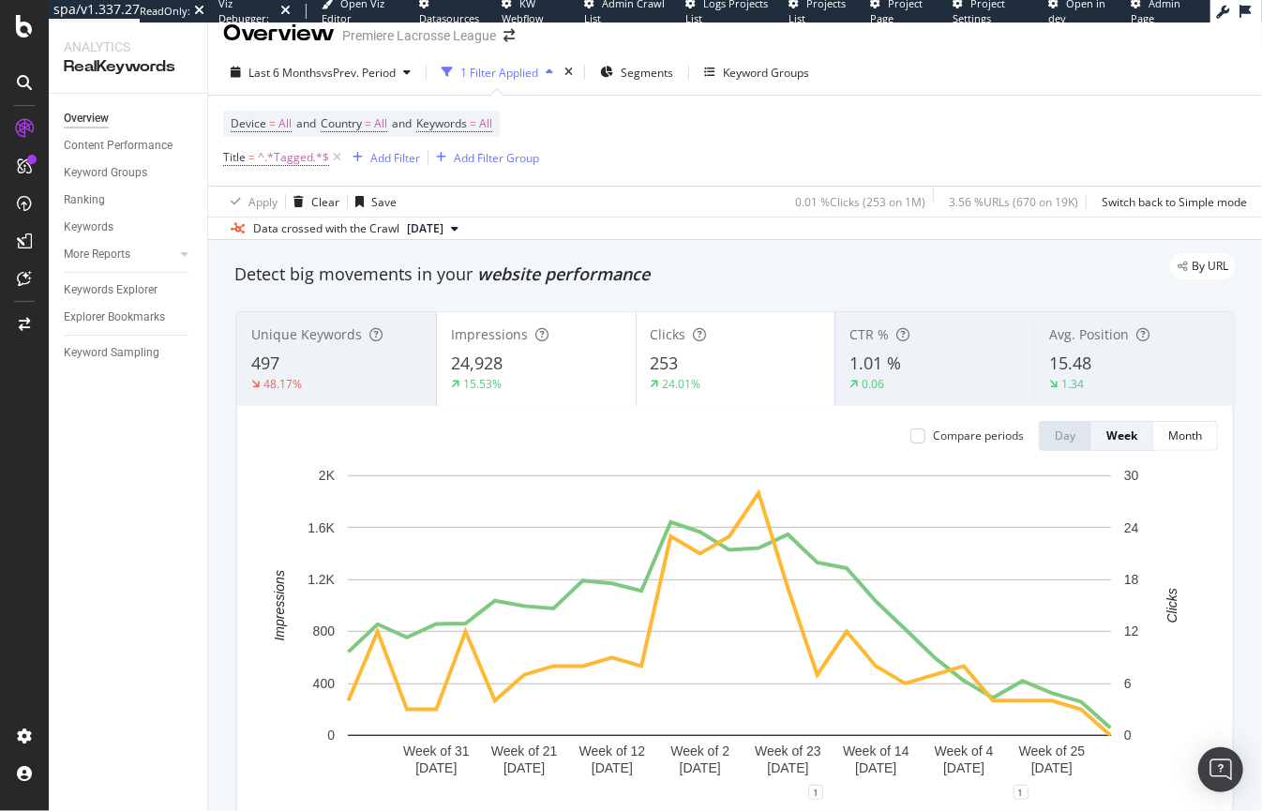
click at [782, 117] on div "Device = All and Country = All and Keywords = All Title = ^.*Tagged.*$ Add Filt…" at bounding box center [735, 141] width 1024 height 90
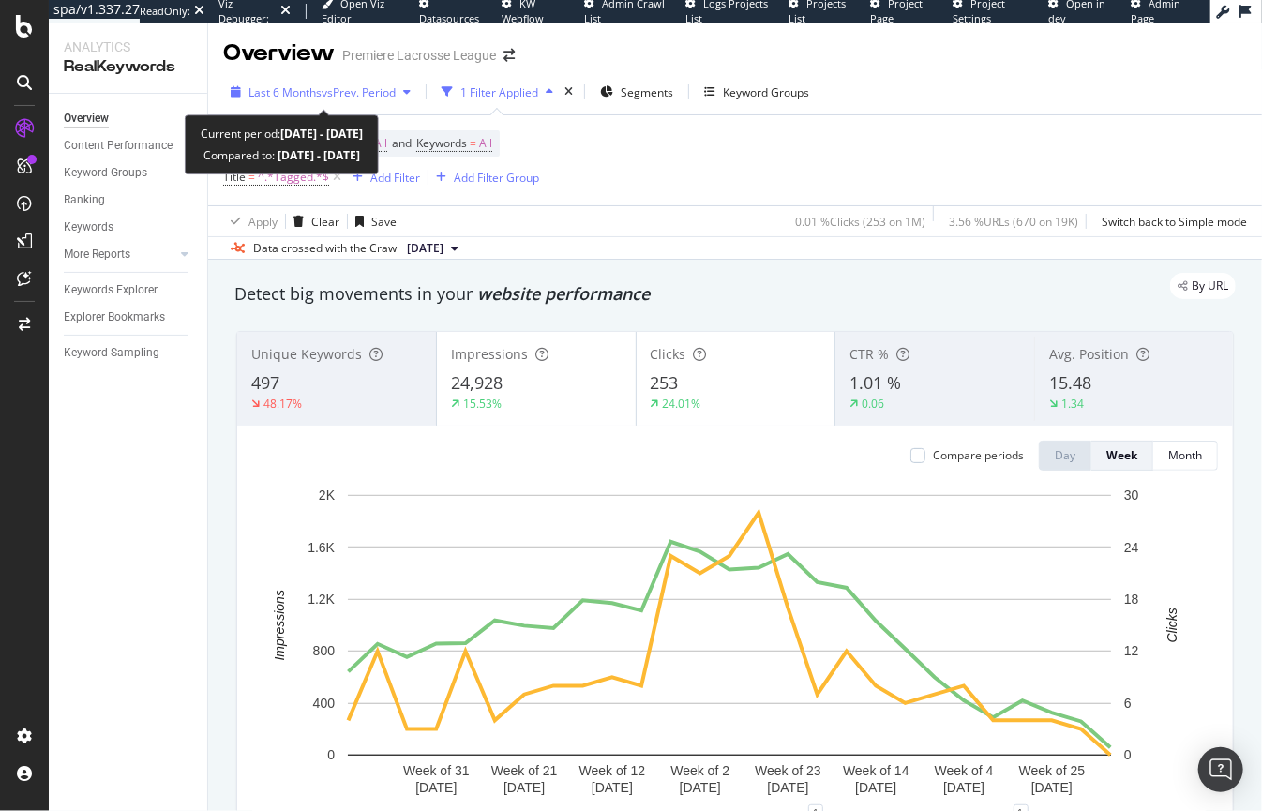
click at [270, 84] on span "Last 6 Months" at bounding box center [284, 92] width 73 height 16
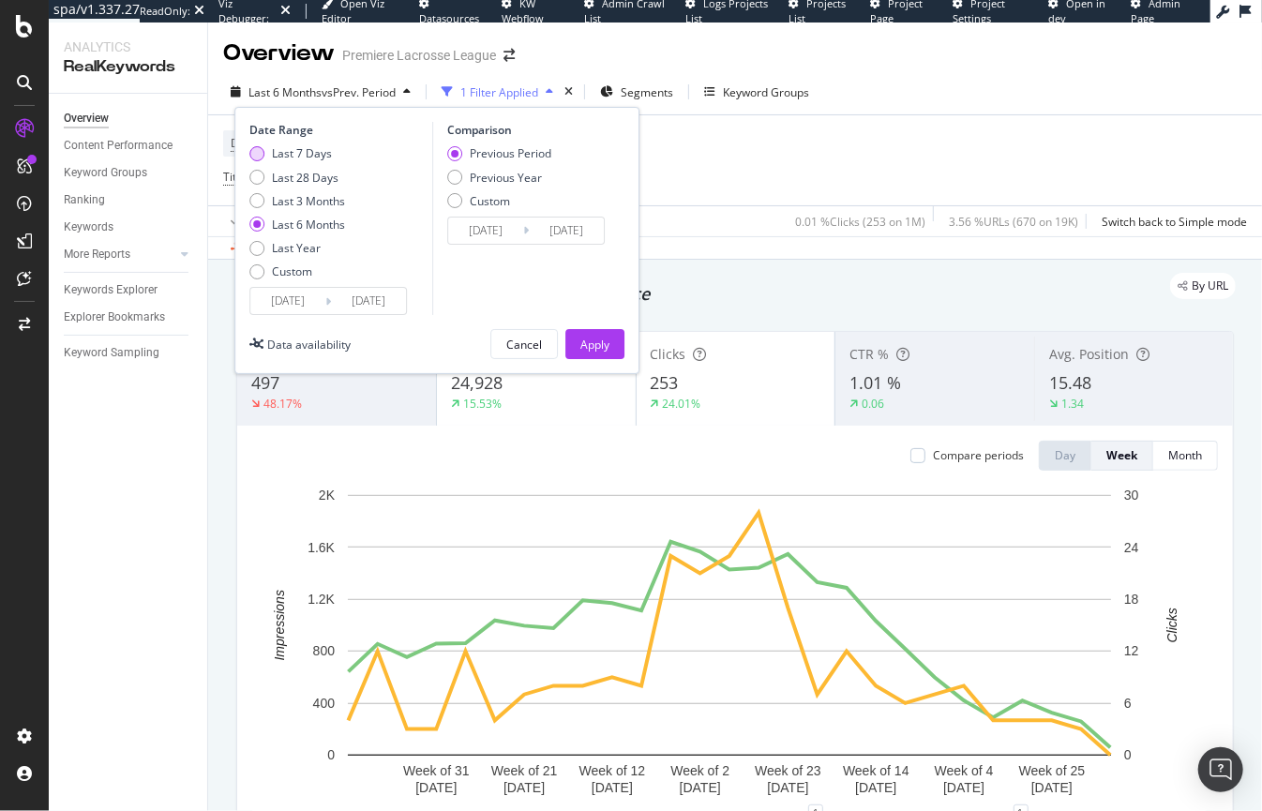
click at [255, 155] on div "Last 7 Days" at bounding box center [256, 153] width 15 height 15
type input "2025/09/06"
type input "2025/08/30"
type input "2025/09/05"
click at [598, 343] on div "Apply" at bounding box center [594, 345] width 29 height 16
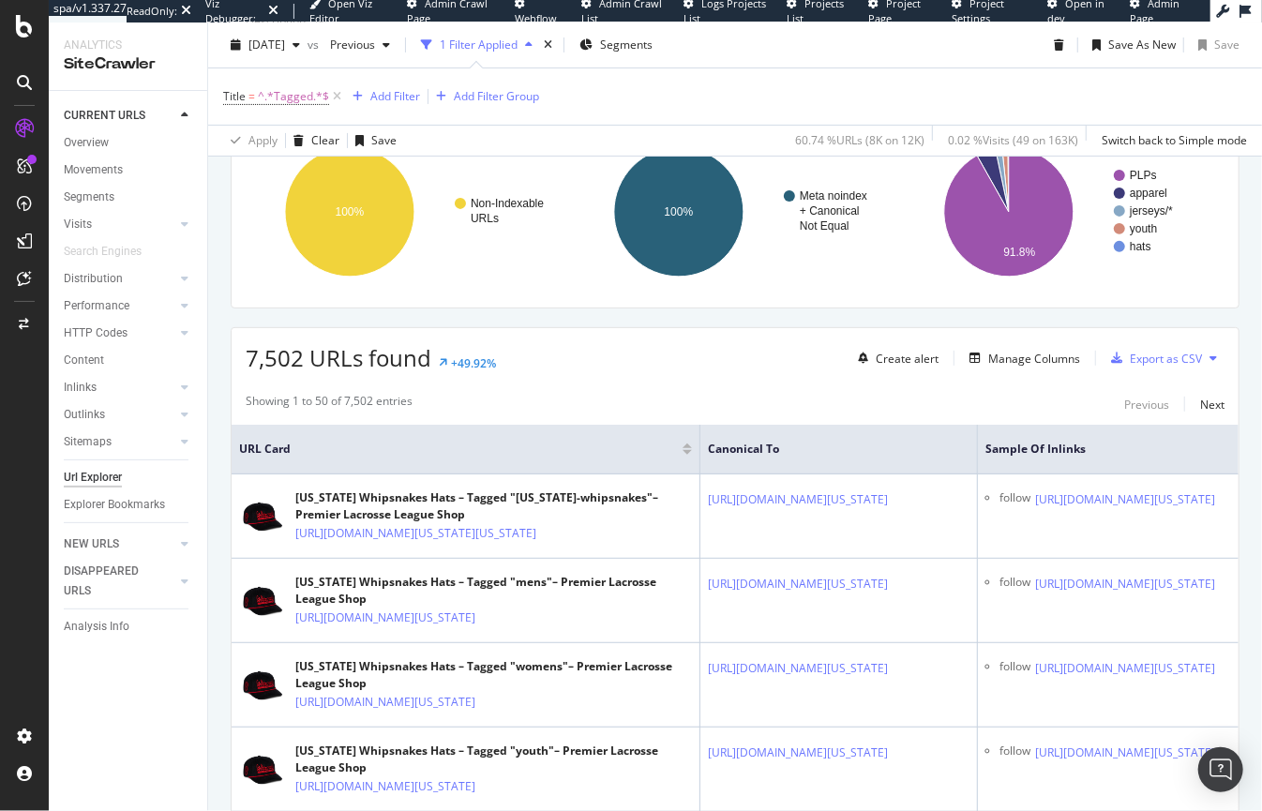
scroll to position [366, 0]
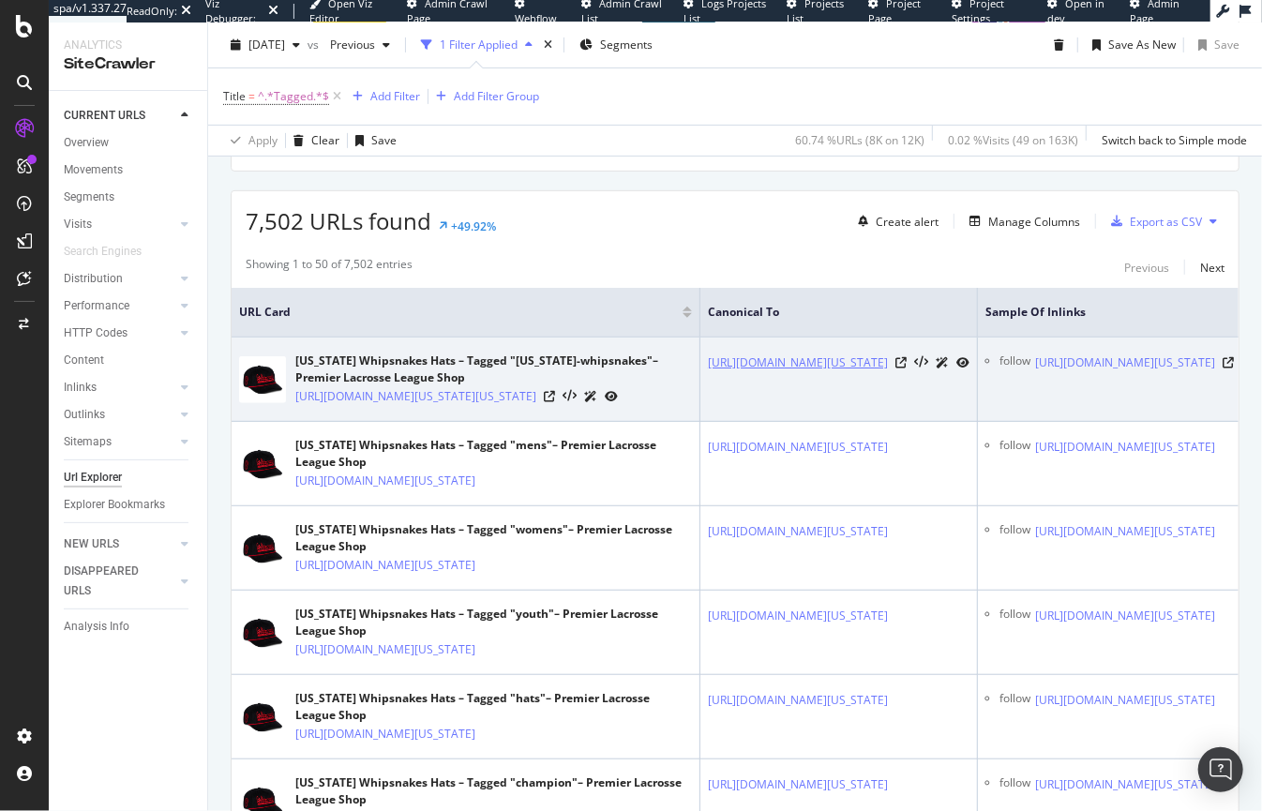
click at [793, 365] on link "https://shop.premierlacrosseleague.com/collections/maryland-whipsnakes-hats" at bounding box center [798, 363] width 180 height 19
click at [907, 367] on icon at bounding box center [901, 362] width 11 height 11
click at [555, 402] on icon at bounding box center [549, 396] width 11 height 11
